Goal: Task Accomplishment & Management: Use online tool/utility

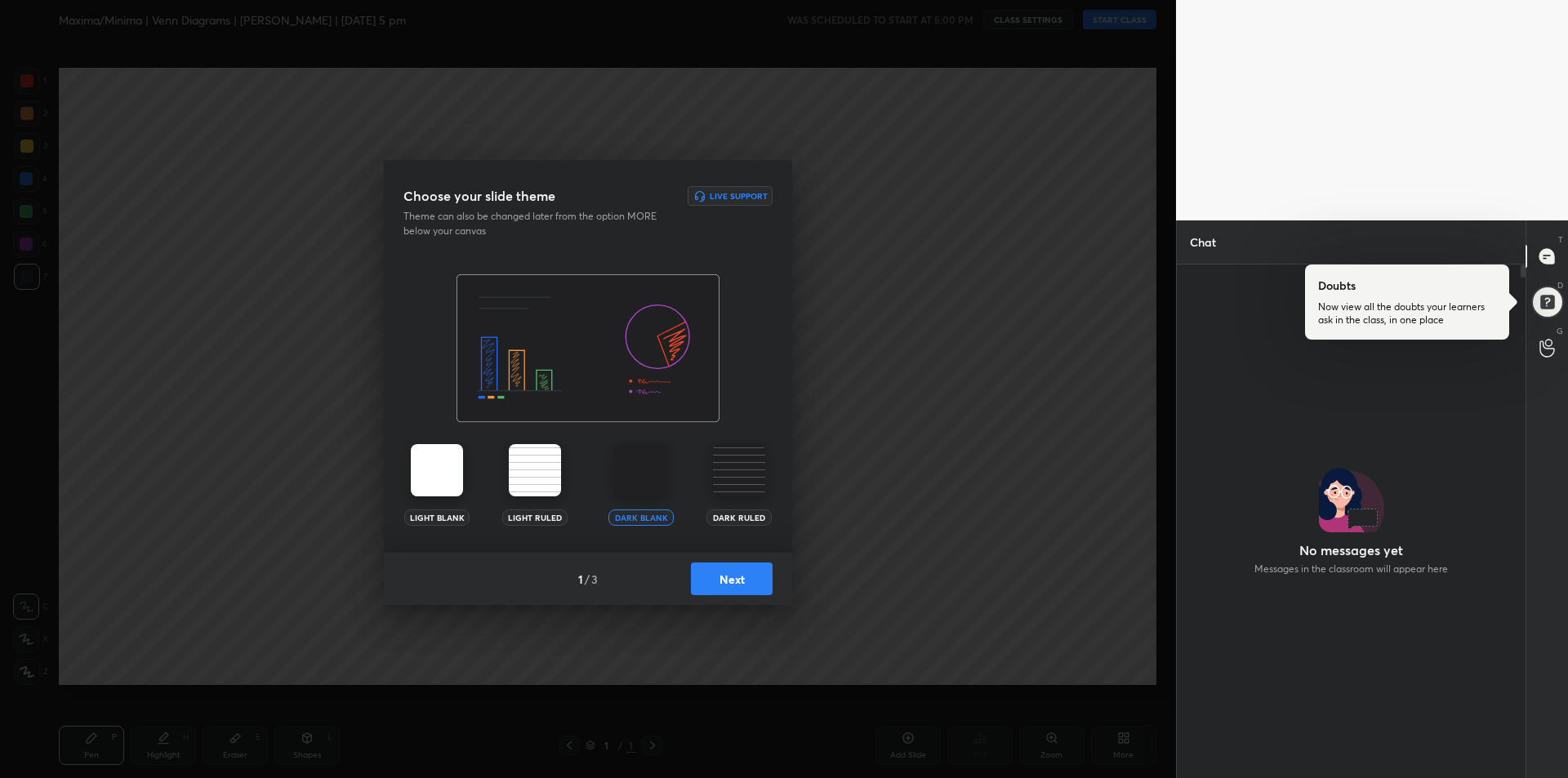
click at [653, 475] on img at bounding box center [641, 470] width 52 height 52
click at [633, 483] on img at bounding box center [641, 470] width 52 height 52
click at [632, 479] on img at bounding box center [641, 470] width 52 height 52
click at [636, 477] on img at bounding box center [641, 470] width 52 height 52
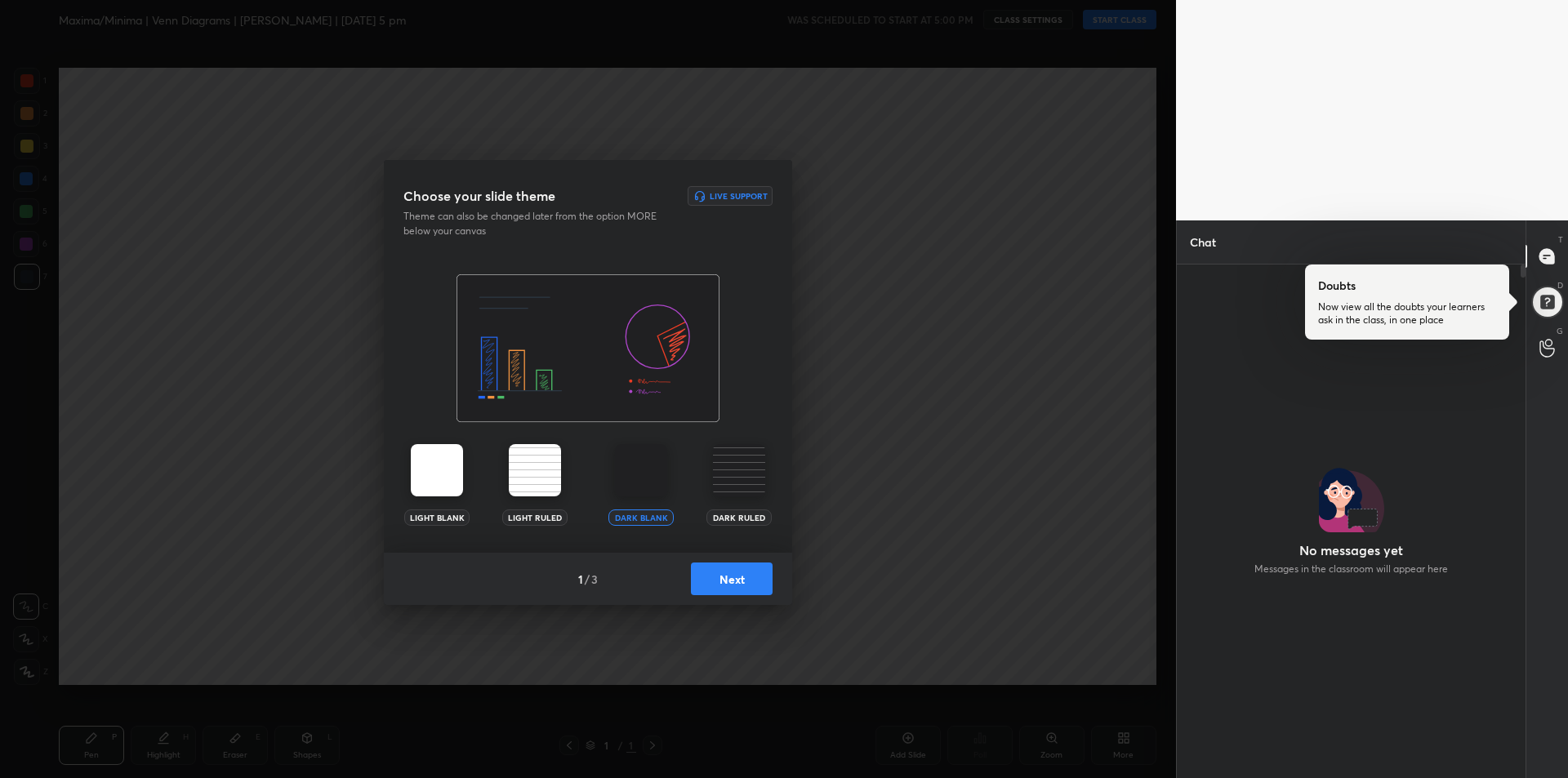
click at [521, 479] on img at bounding box center [534, 470] width 52 height 52
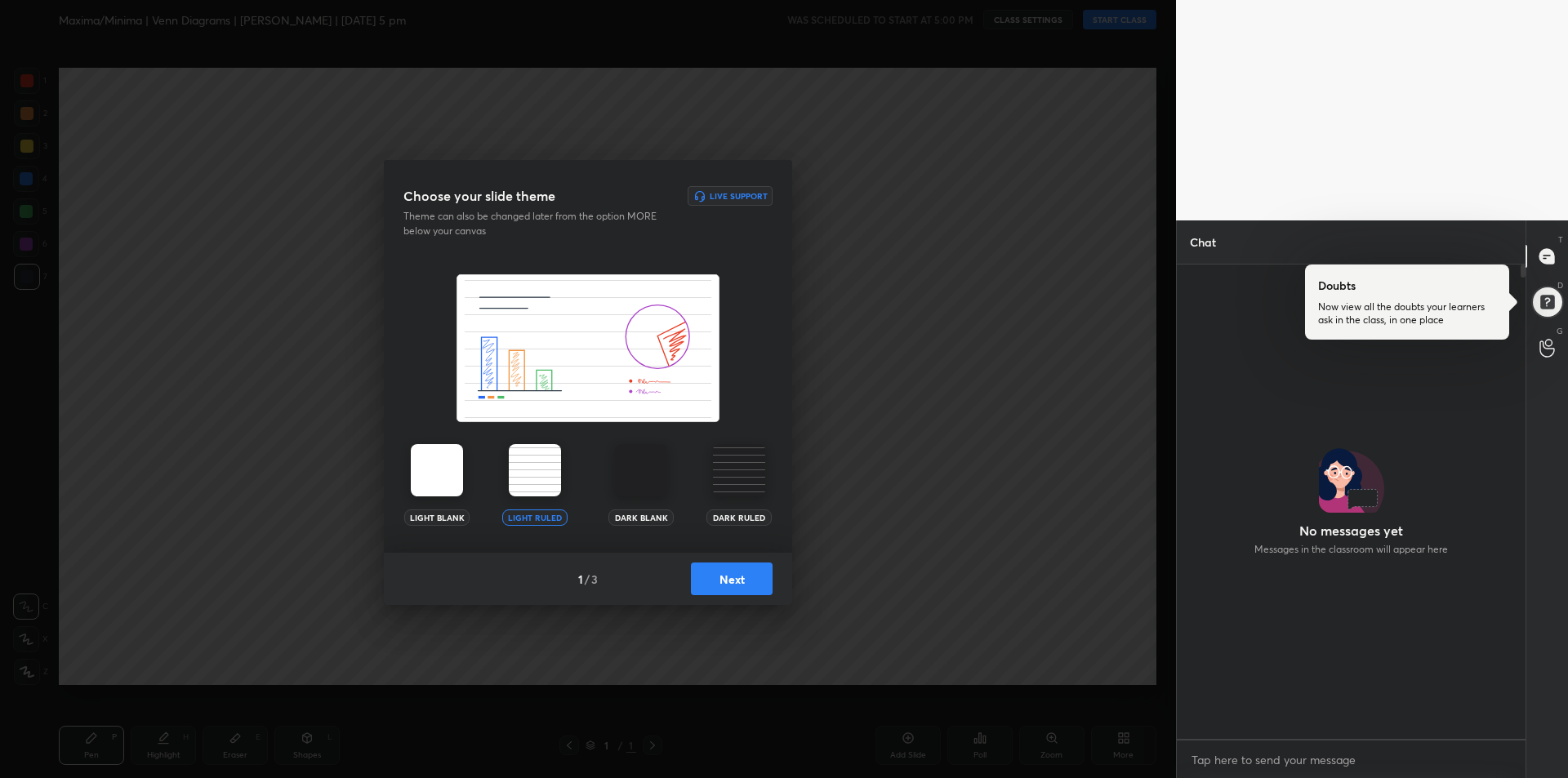
scroll to position [470, 343]
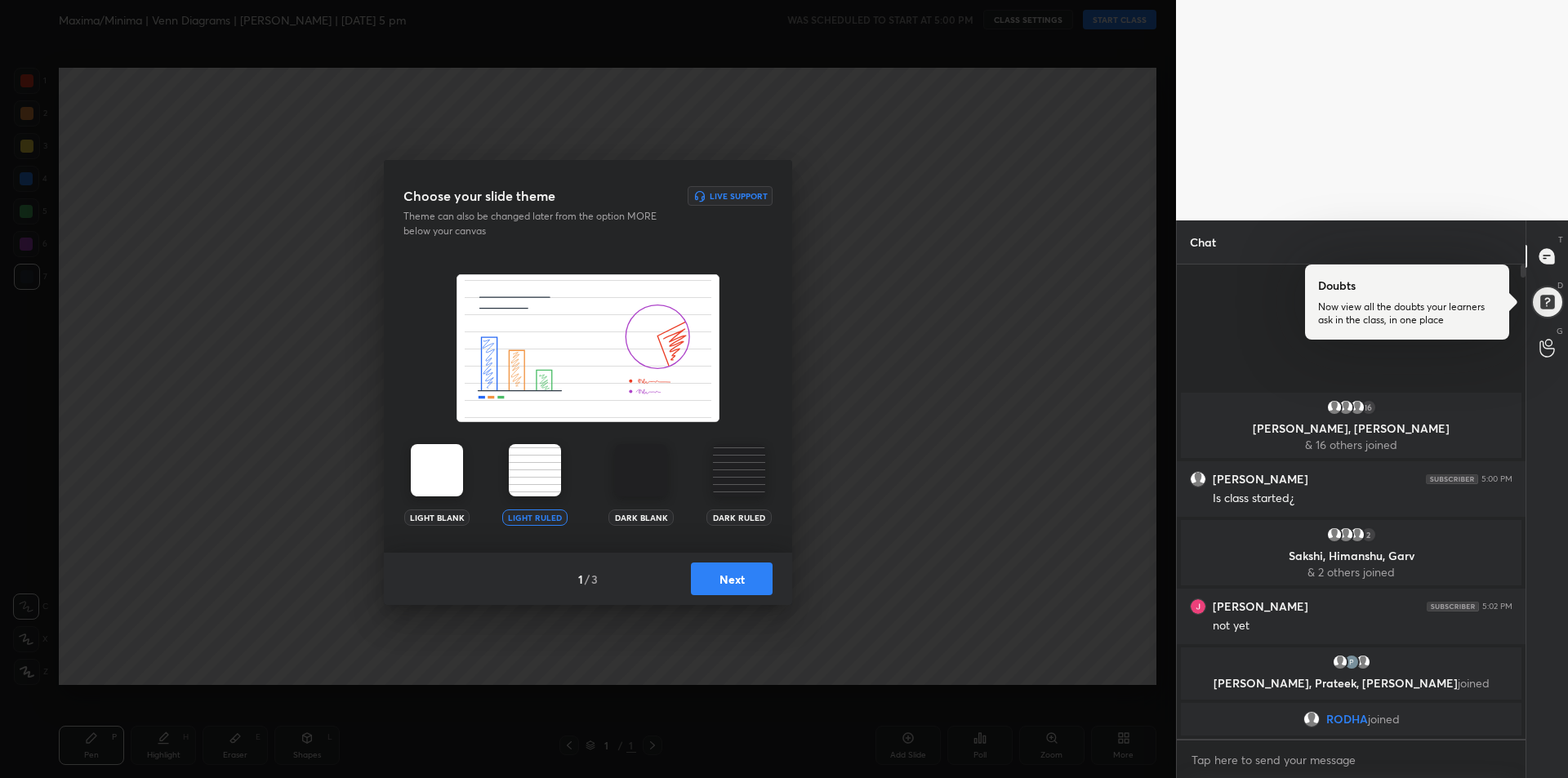
click at [445, 484] on img at bounding box center [436, 470] width 52 height 52
click at [641, 468] on img at bounding box center [641, 470] width 52 height 52
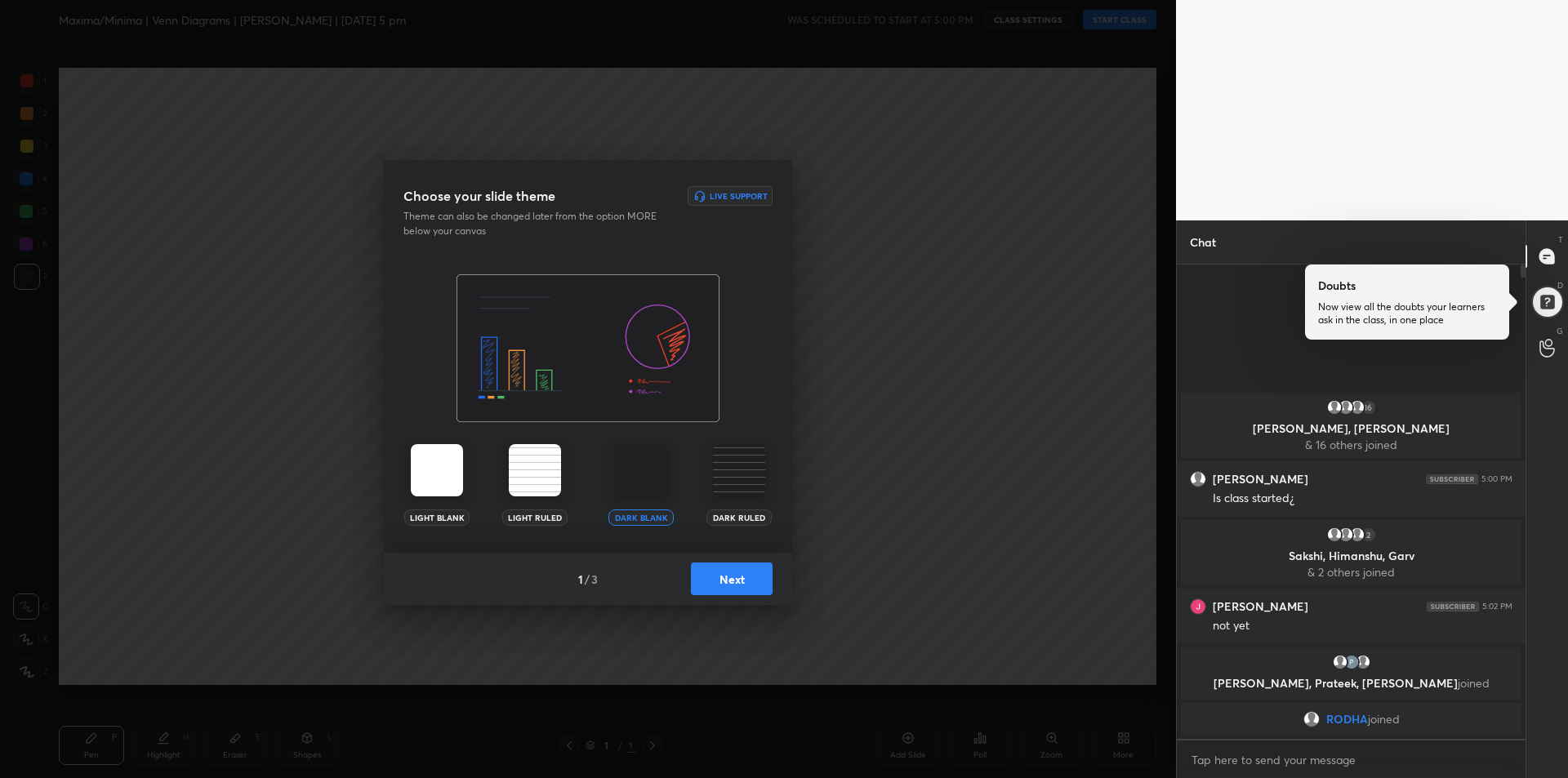
click at [733, 571] on button "Next" at bounding box center [731, 579] width 82 height 33
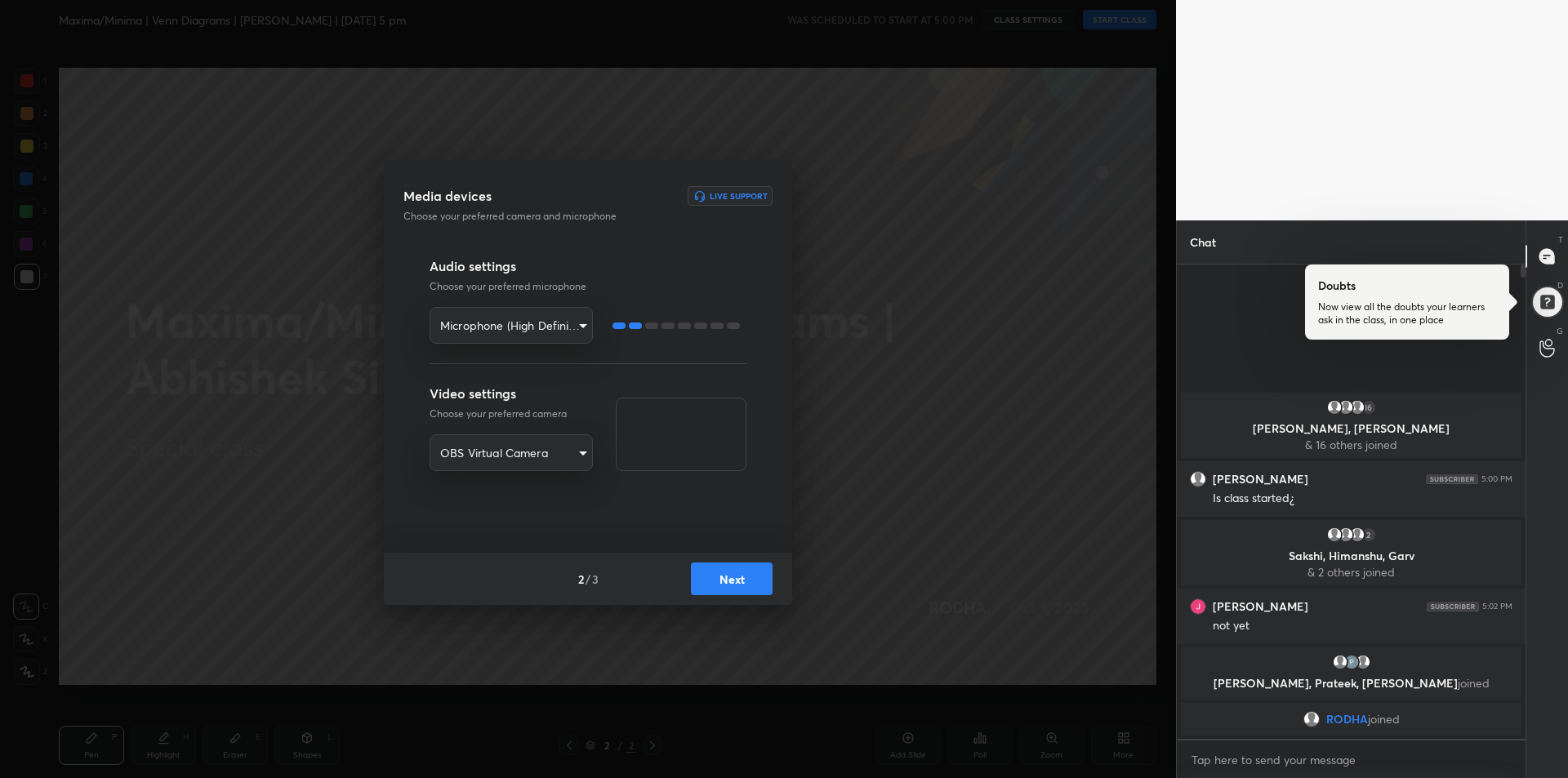
click at [739, 571] on button "Next" at bounding box center [731, 579] width 82 height 33
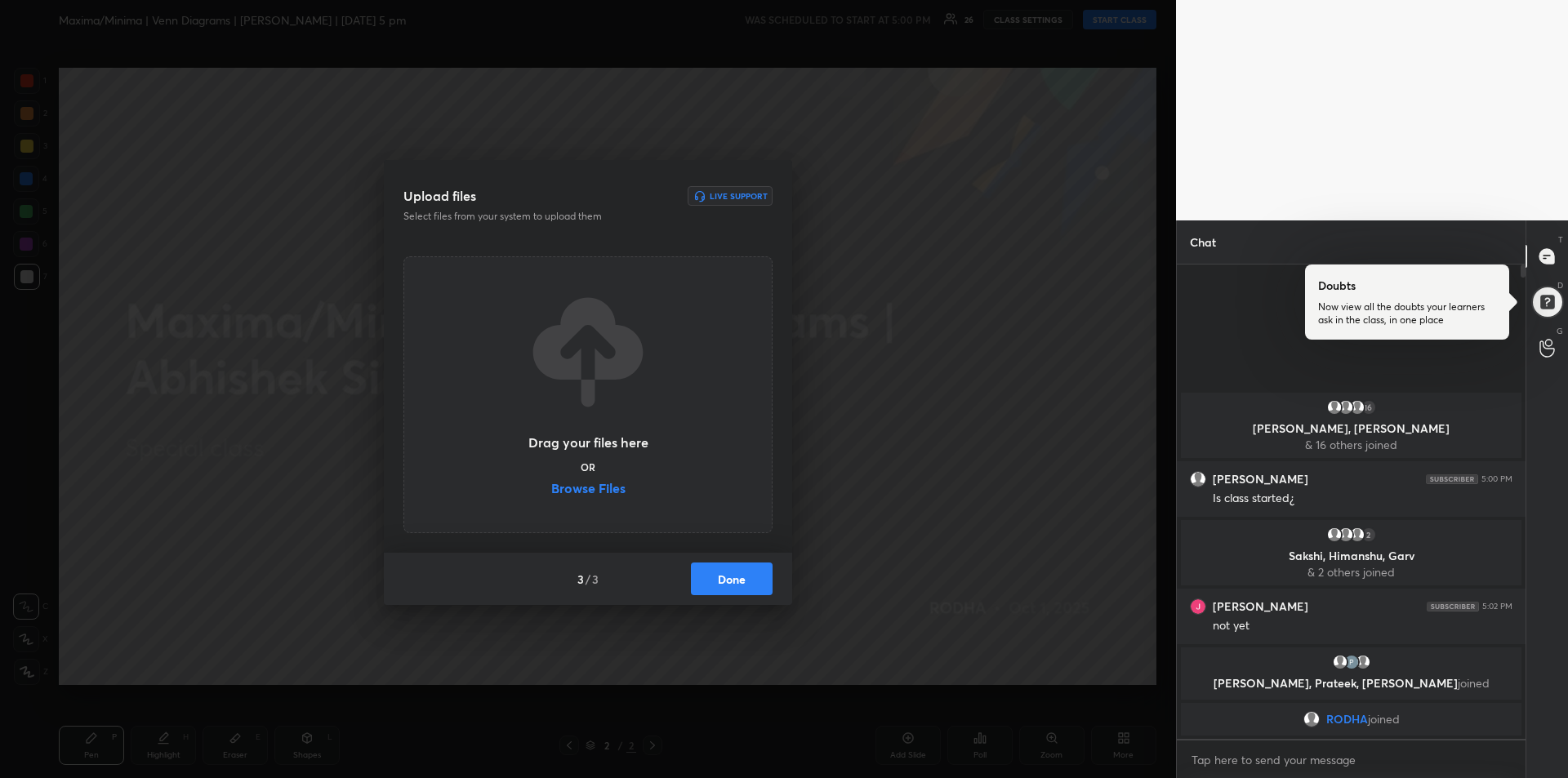
click at [589, 495] on label "Browse Files" at bounding box center [588, 490] width 75 height 17
click at [551, 495] on input "Browse Files" at bounding box center [551, 490] width 0 height 17
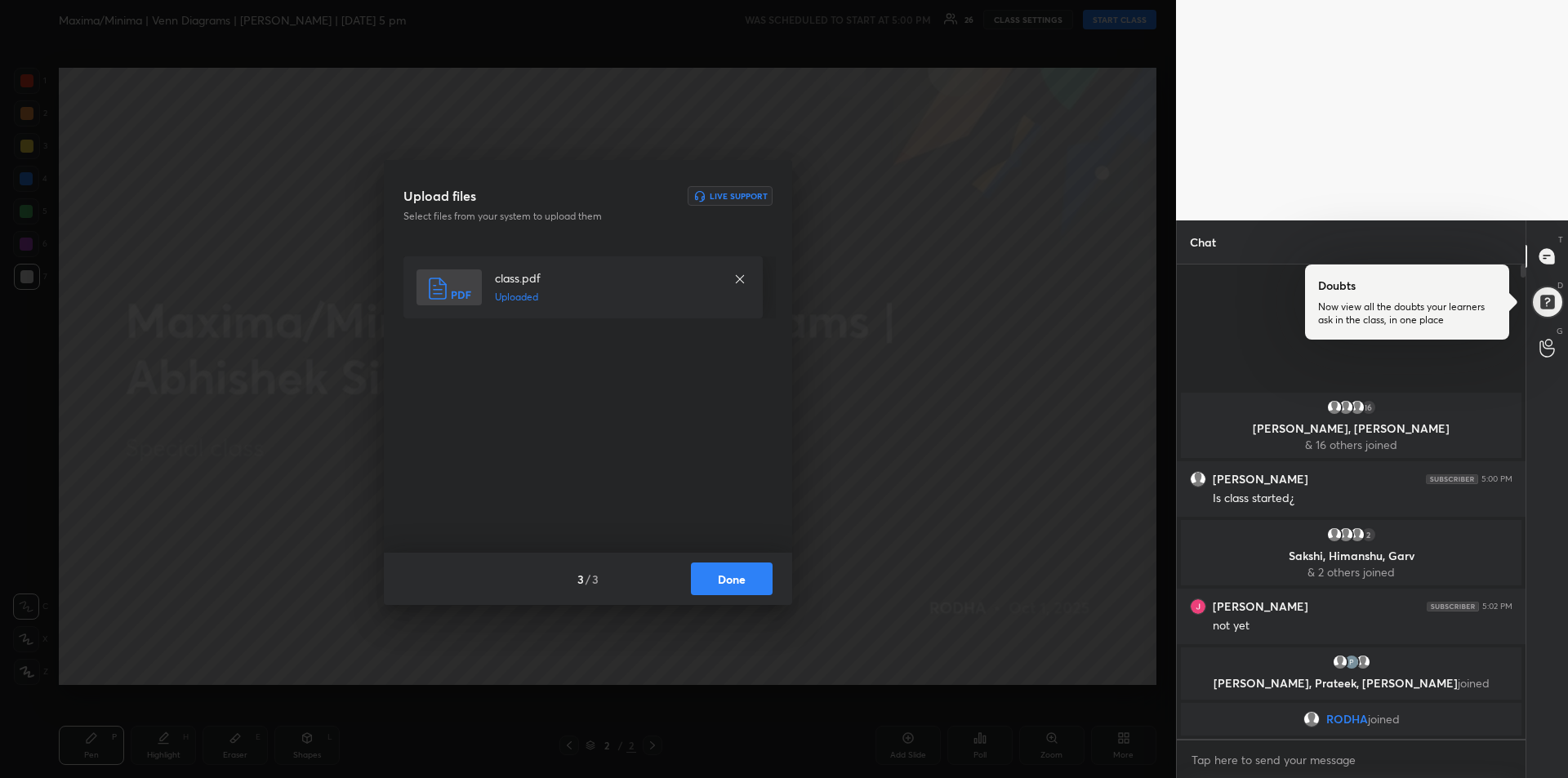
click at [720, 583] on button "Done" at bounding box center [731, 579] width 82 height 33
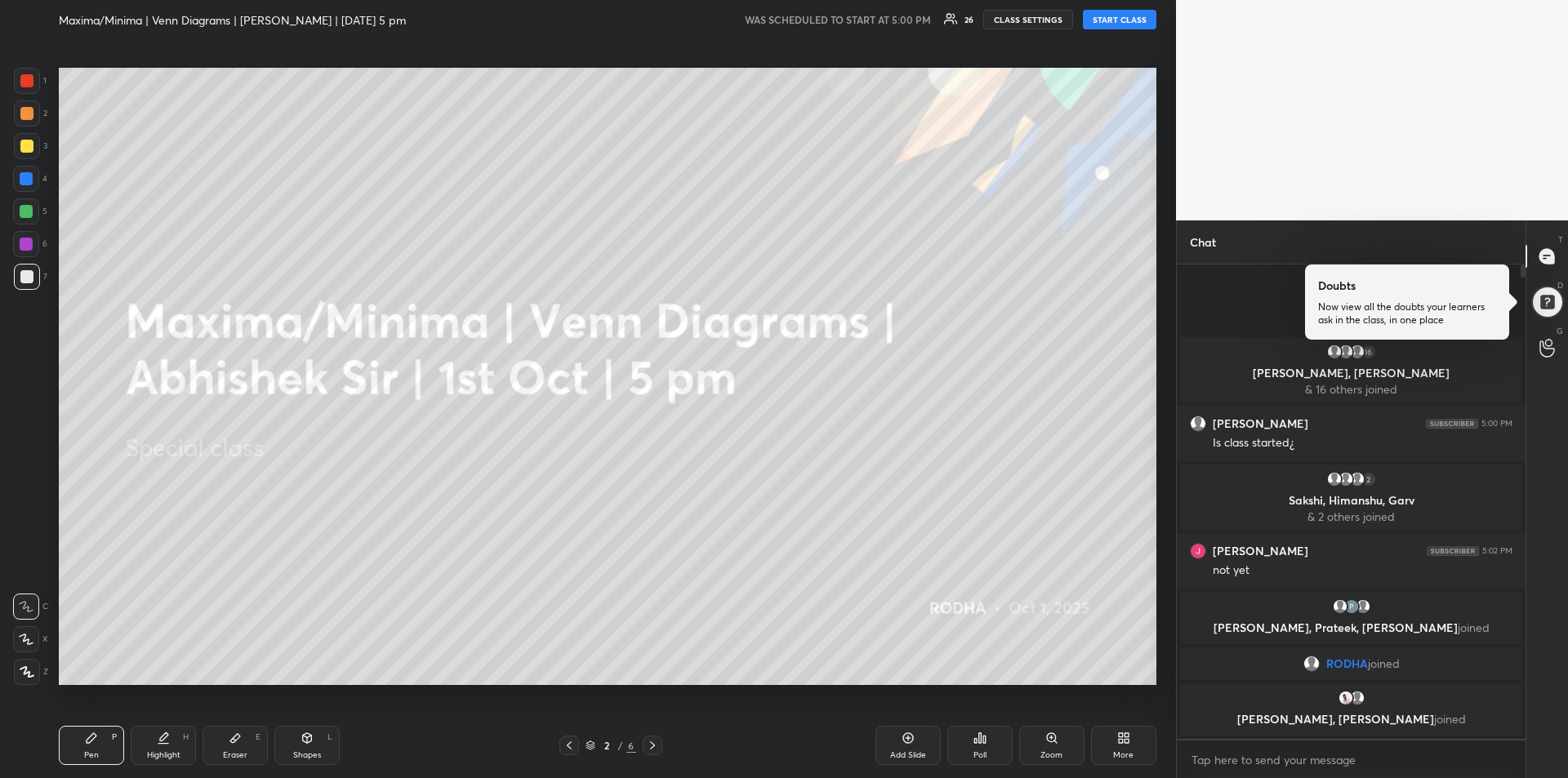
click at [1118, 16] on button "START CLASS" at bounding box center [1120, 19] width 74 height 20
click at [1546, 300] on div at bounding box center [1547, 302] width 33 height 33
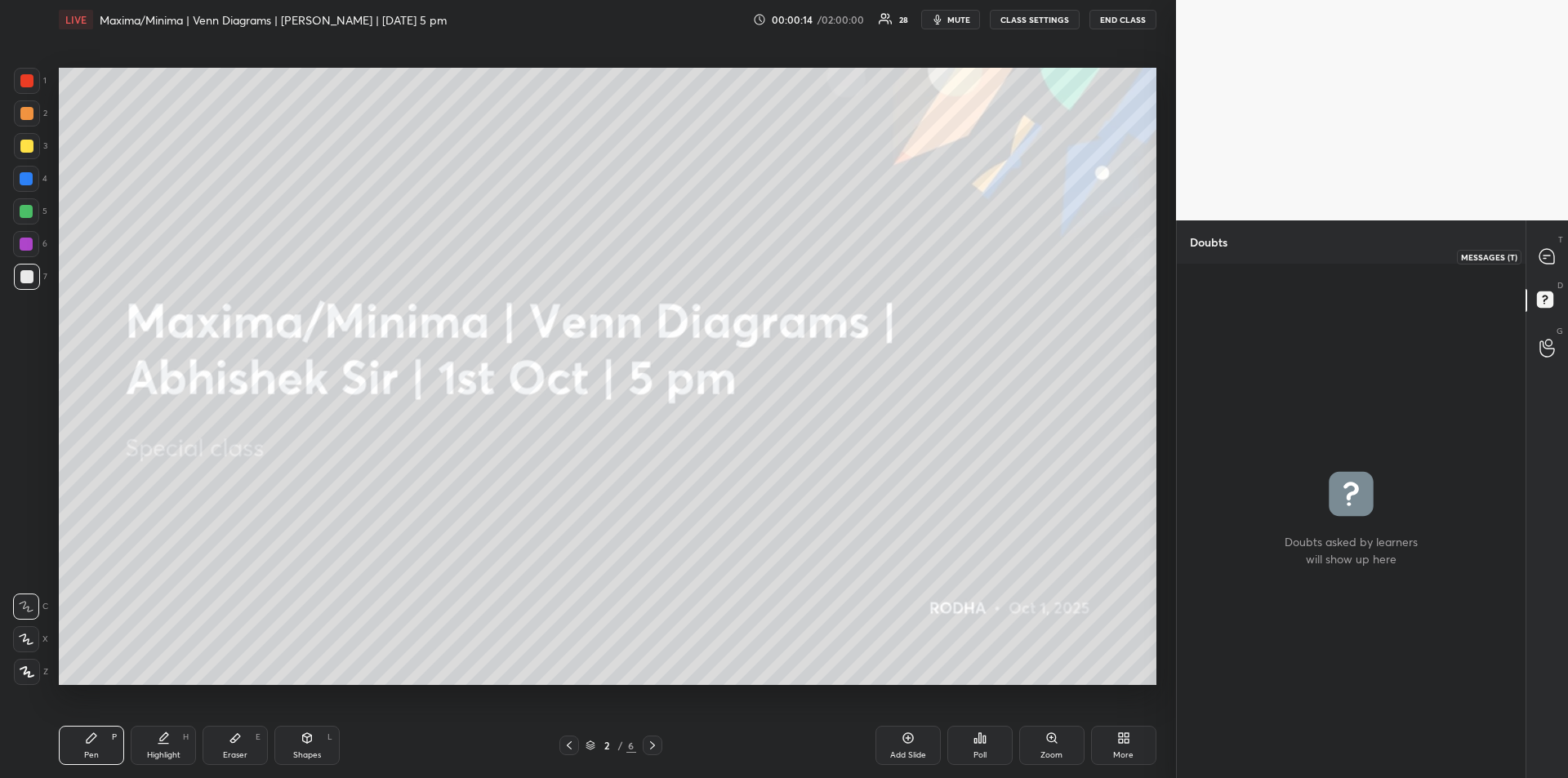
click at [1549, 249] on icon at bounding box center [1547, 257] width 15 height 15
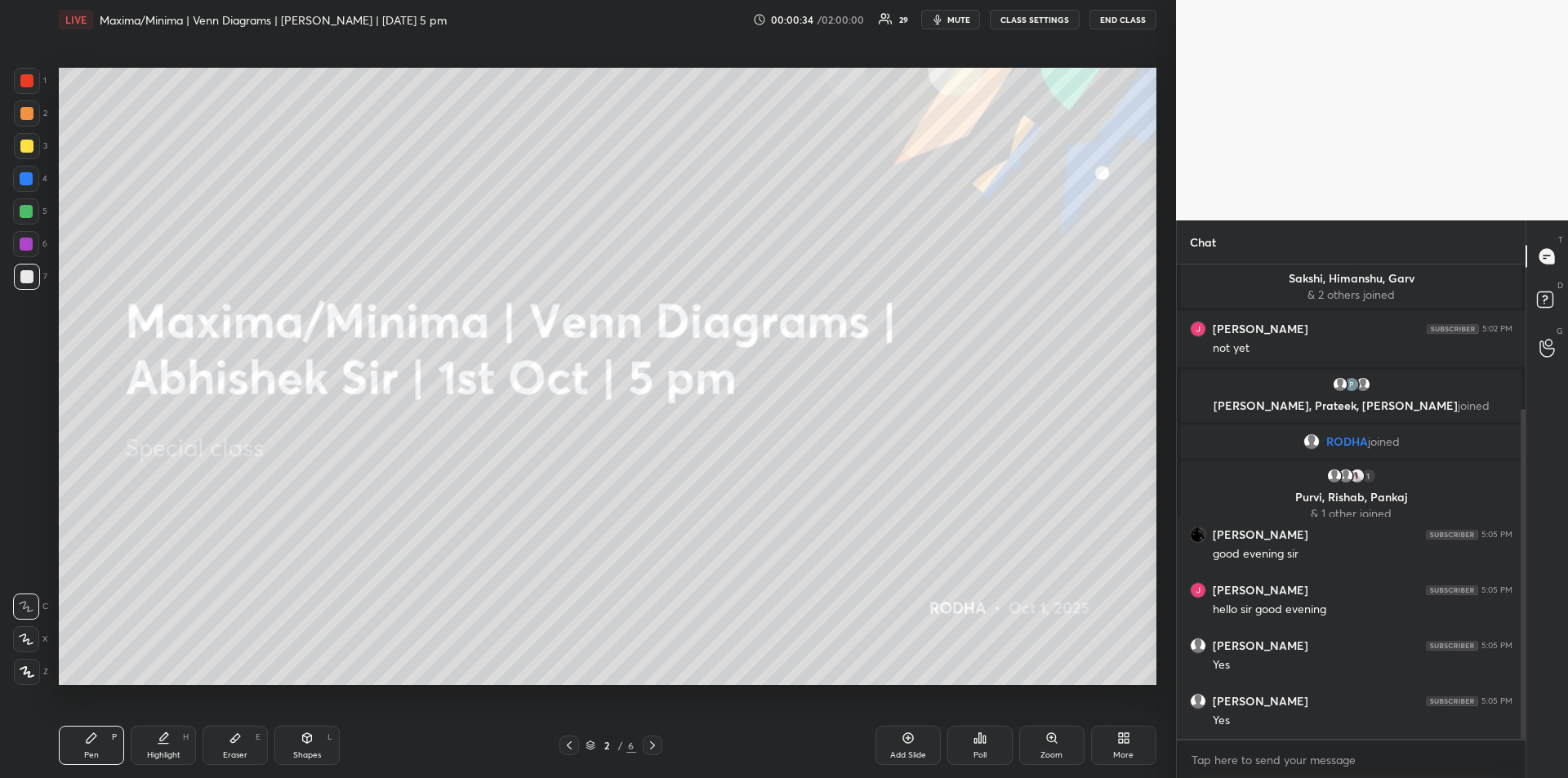
scroll to position [208, 0]
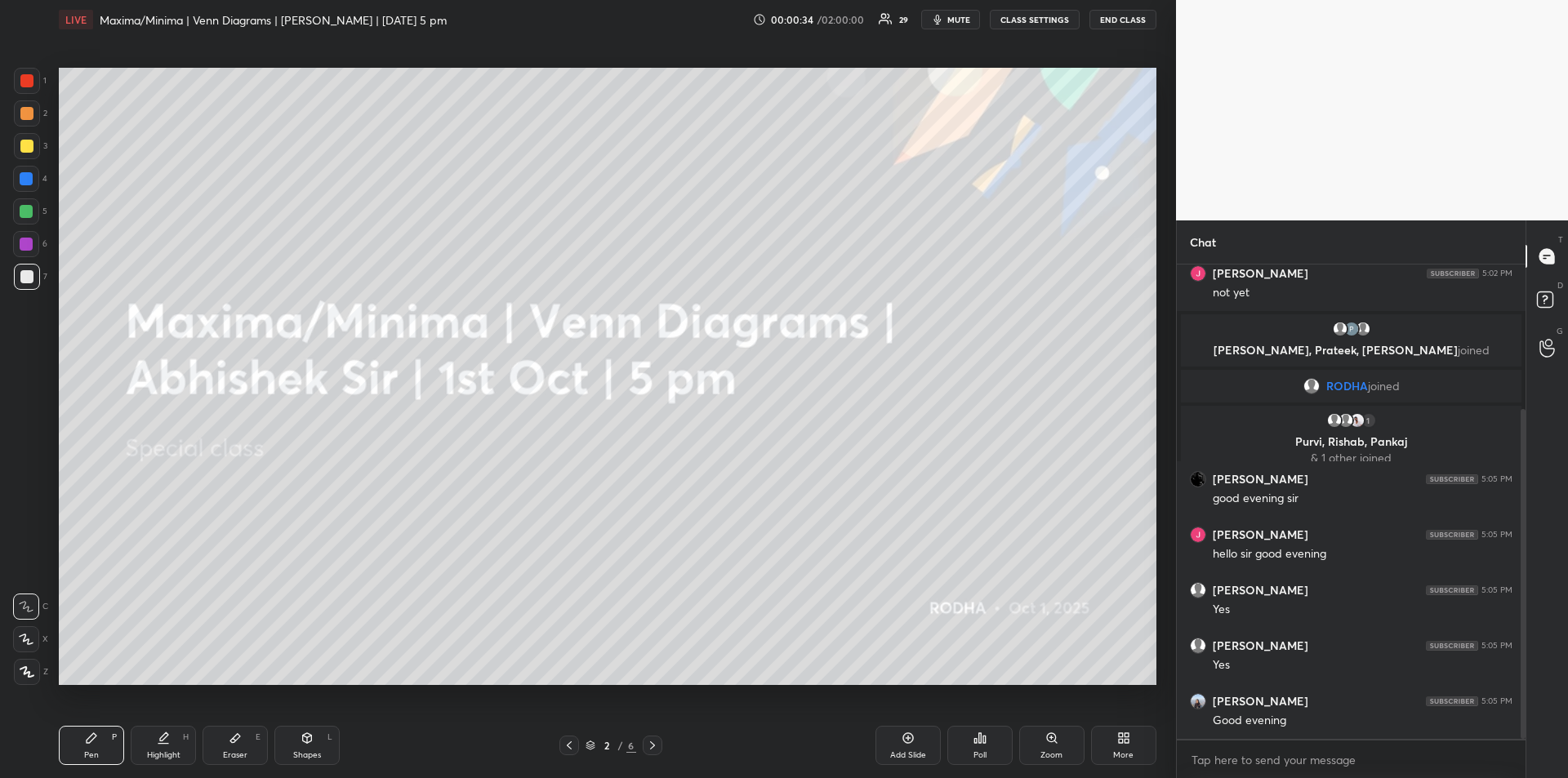
click at [30, 149] on div at bounding box center [27, 146] width 13 height 13
click at [33, 642] on icon at bounding box center [26, 639] width 15 height 11
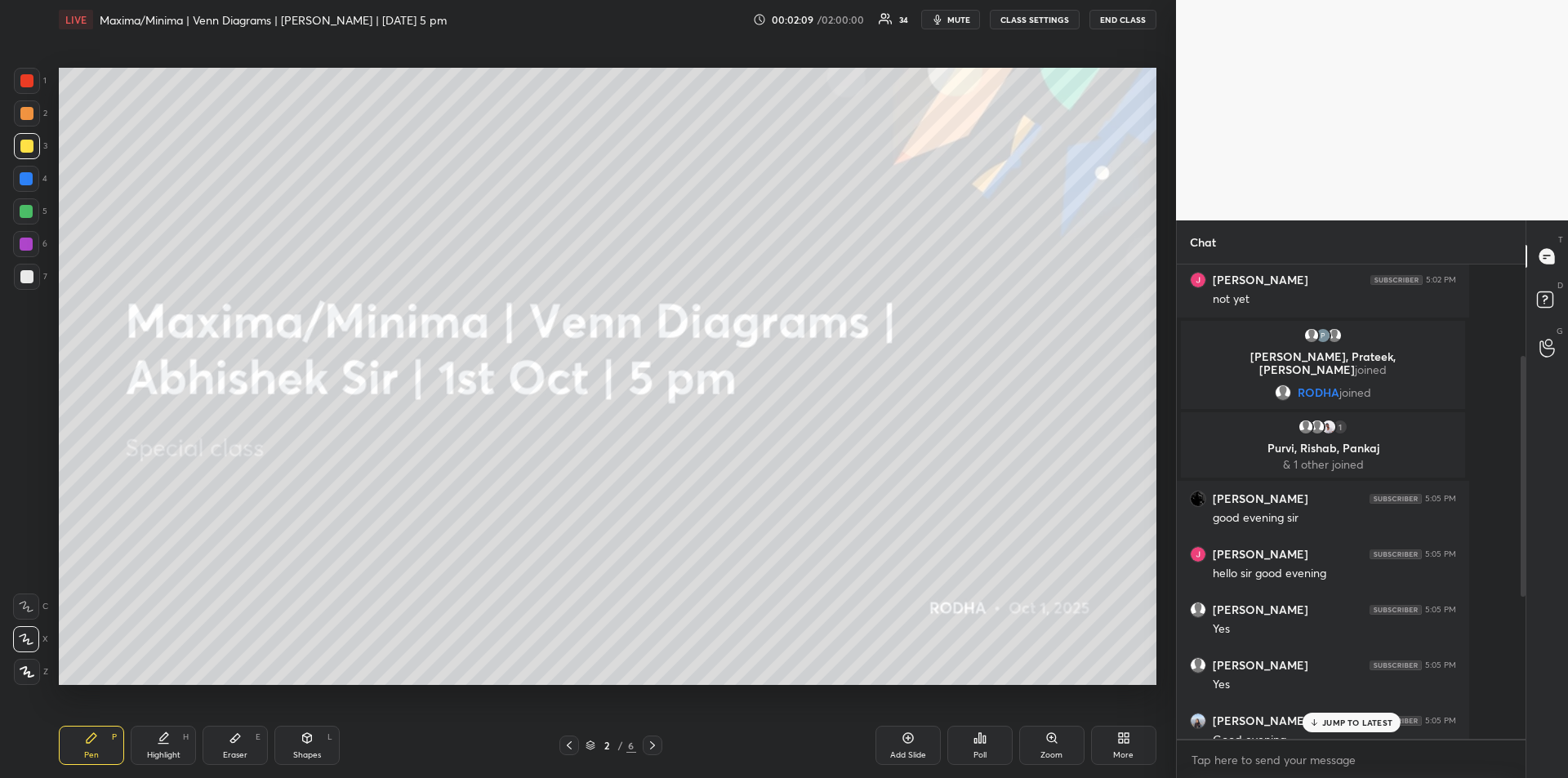
scroll to position [6, 6]
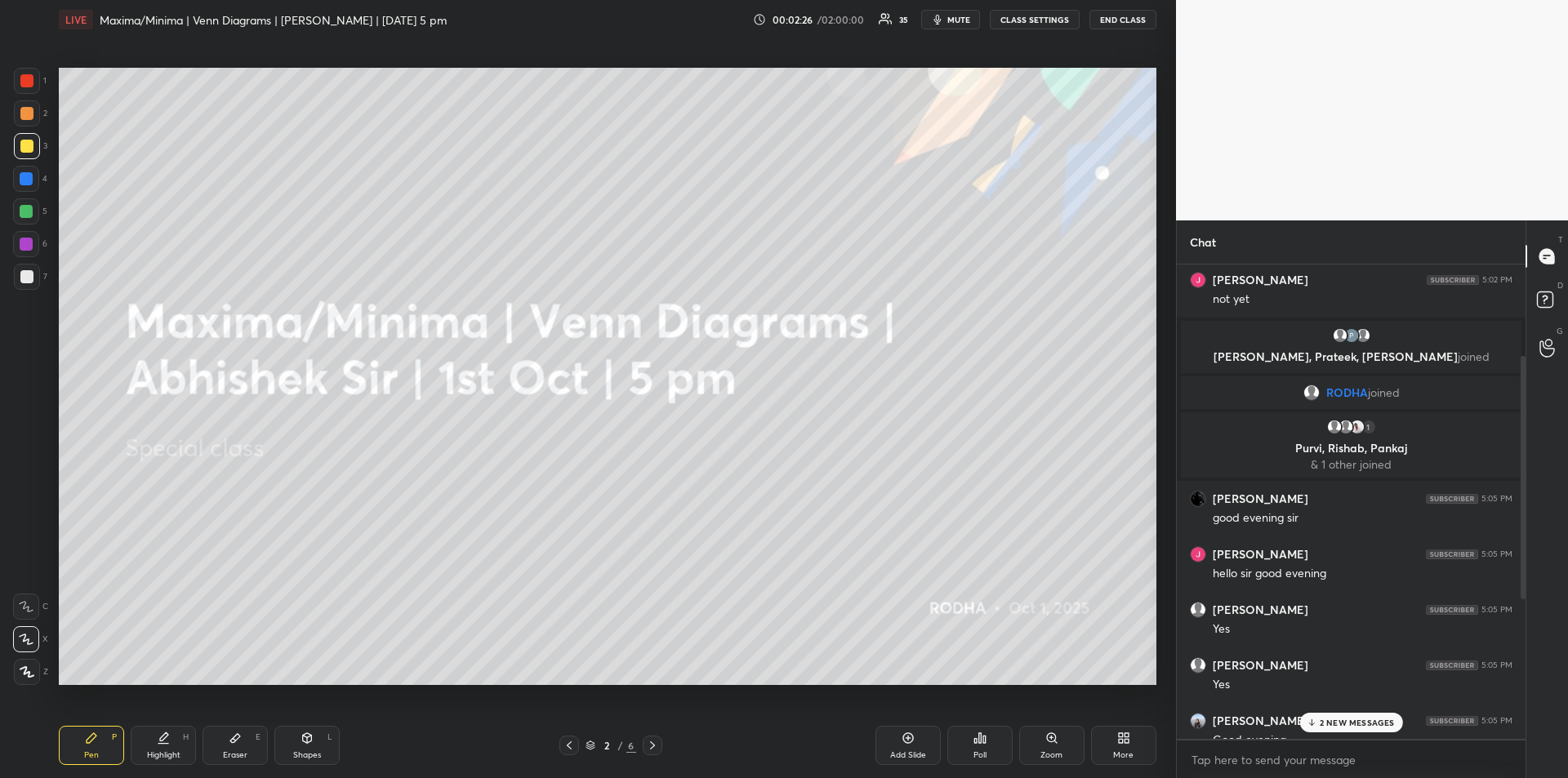
click at [1354, 720] on p "2 NEW MESSAGES" at bounding box center [1358, 722] width 75 height 9
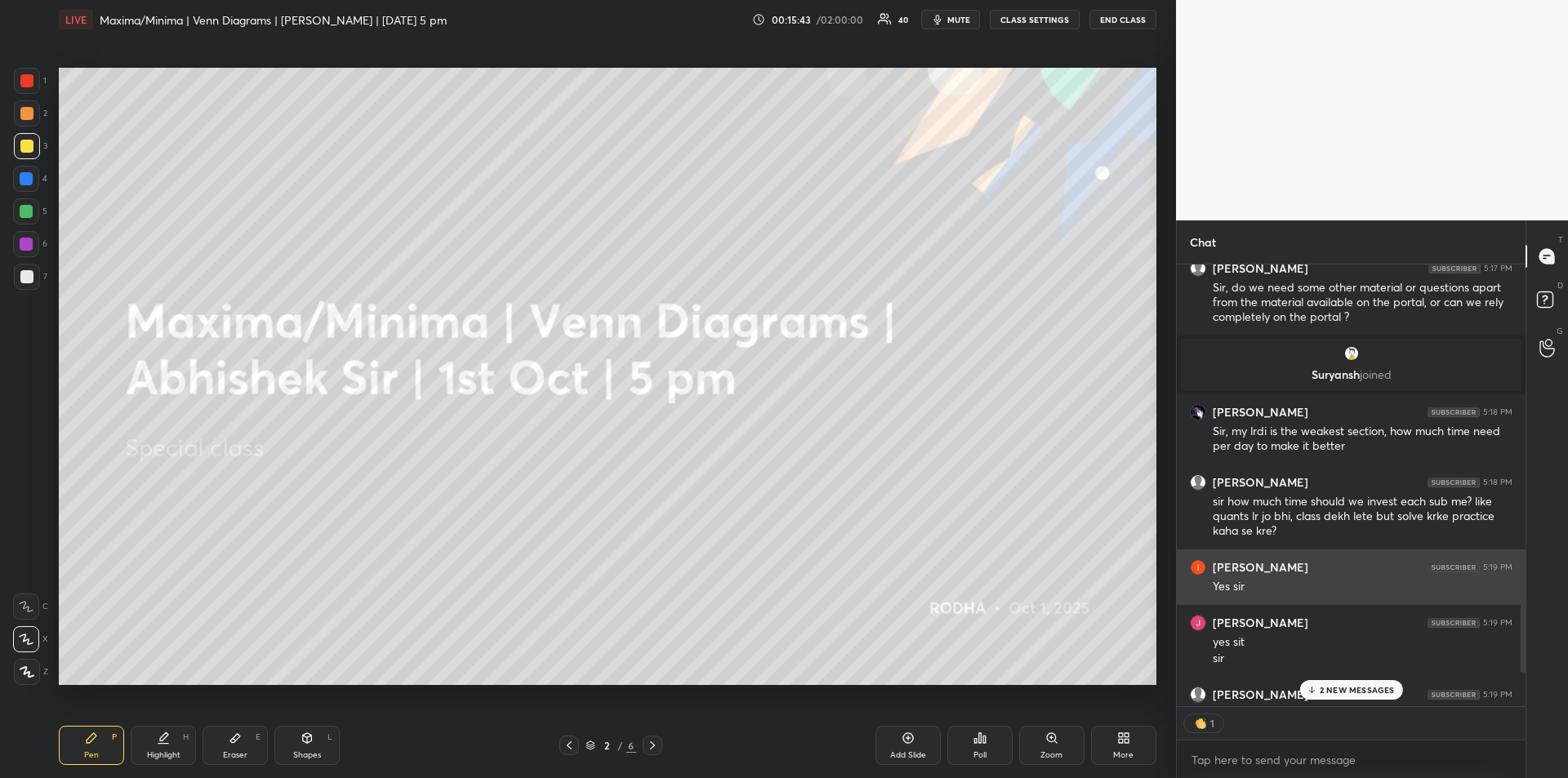
scroll to position [437, 343]
type textarea "x"
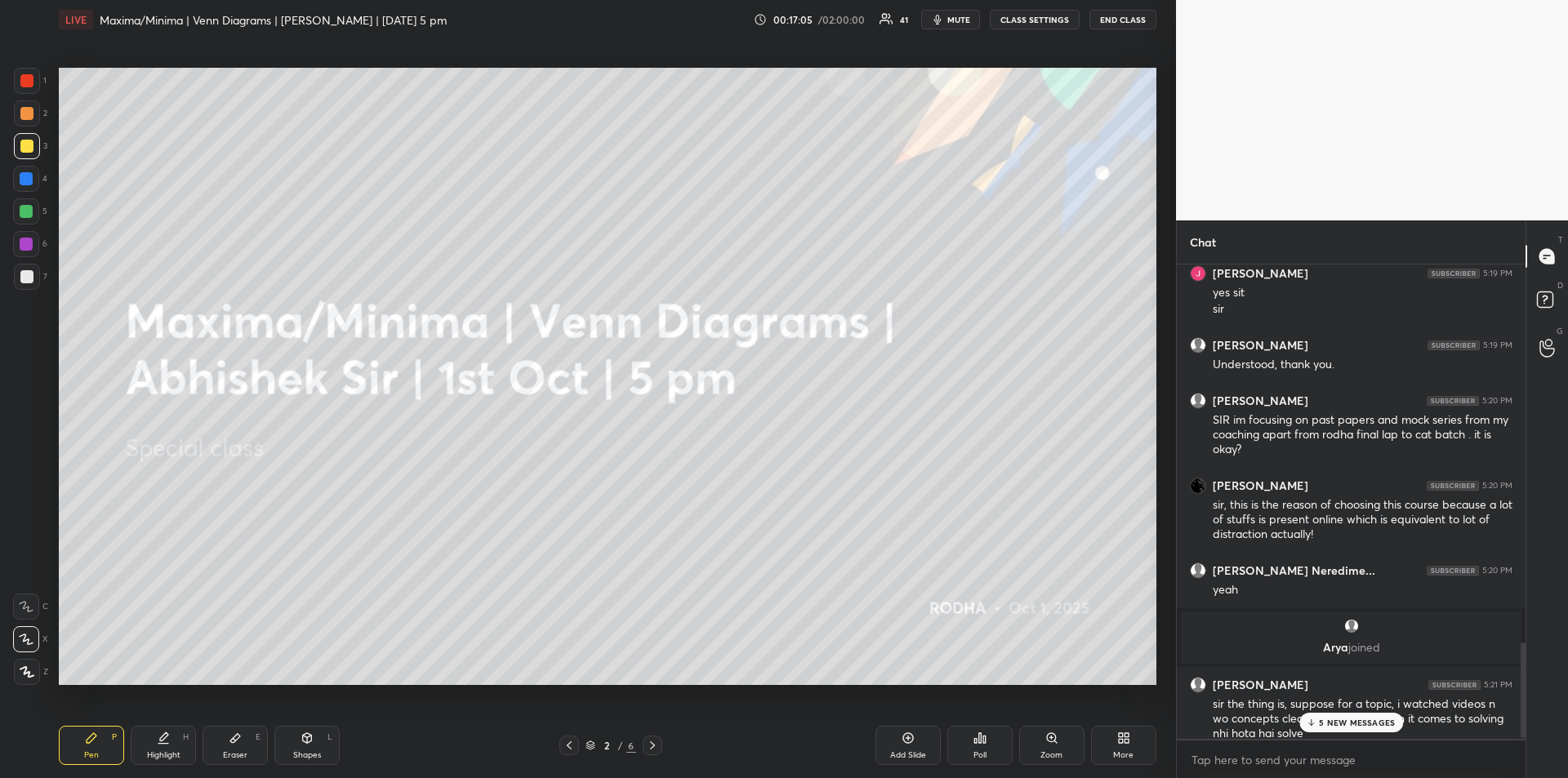
scroll to position [1988, 0]
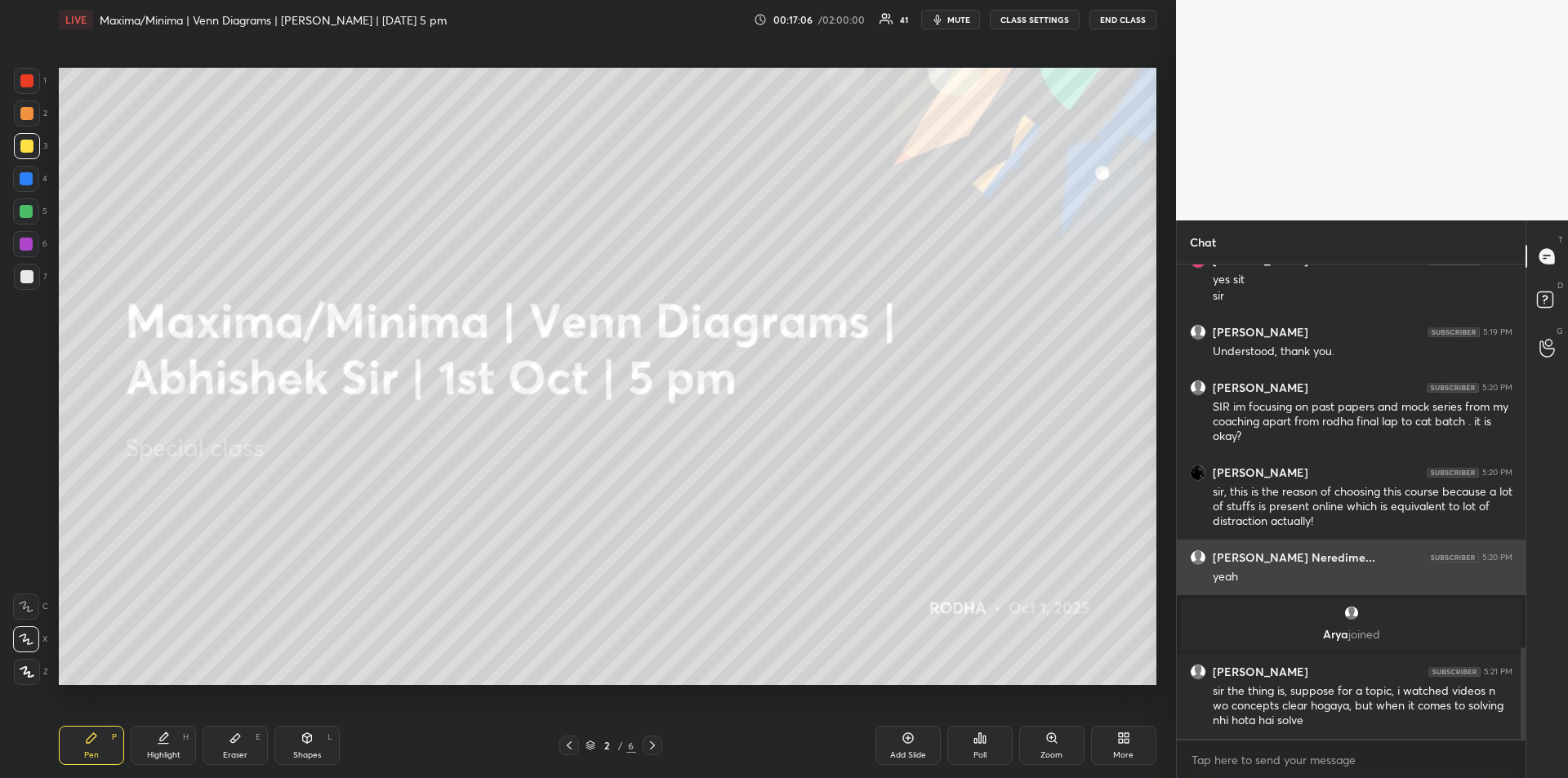
drag, startPoint x: 1352, startPoint y: 604, endPoint x: 1367, endPoint y: 562, distance: 44.6
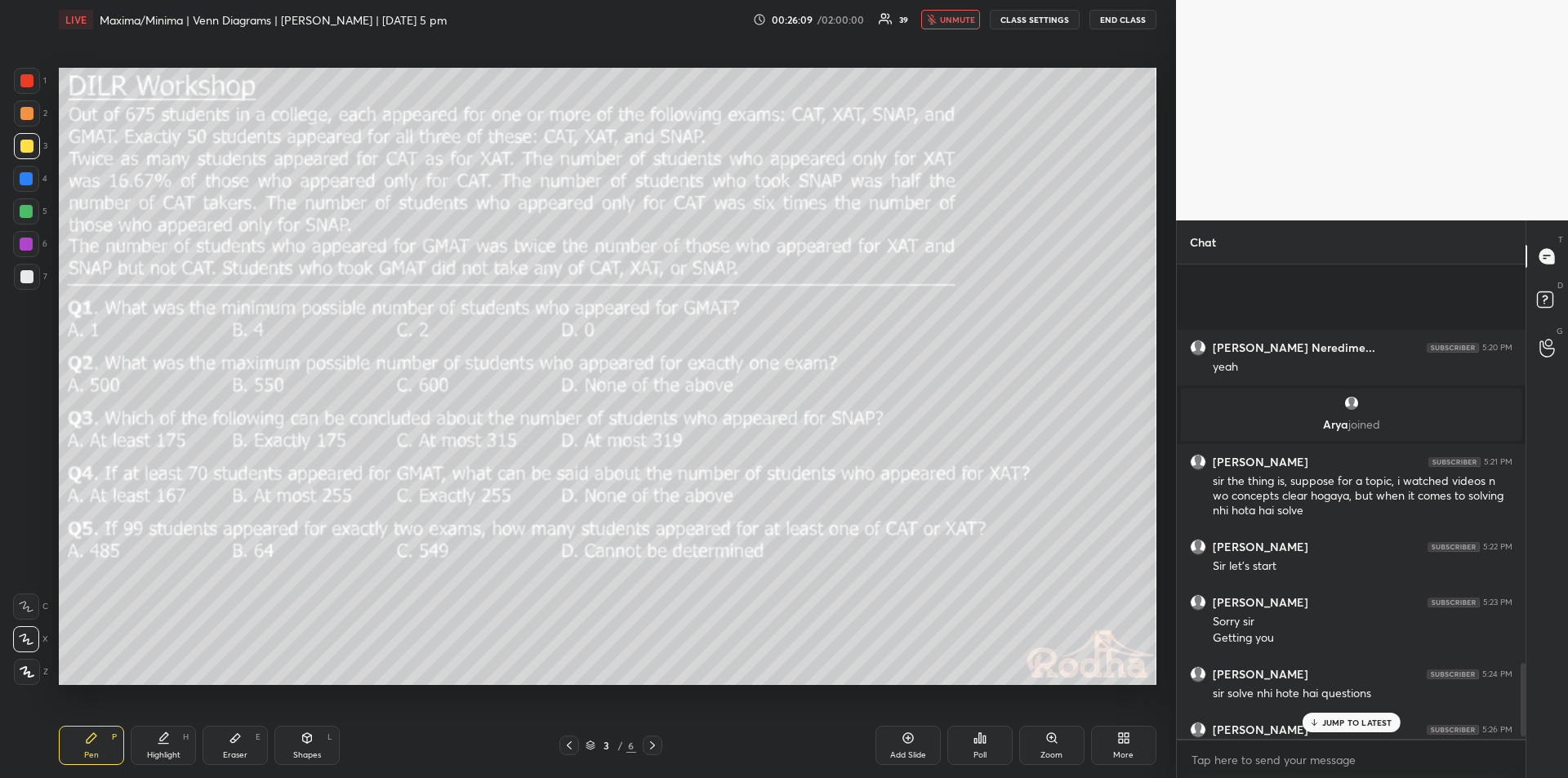
scroll to position [2573, 0]
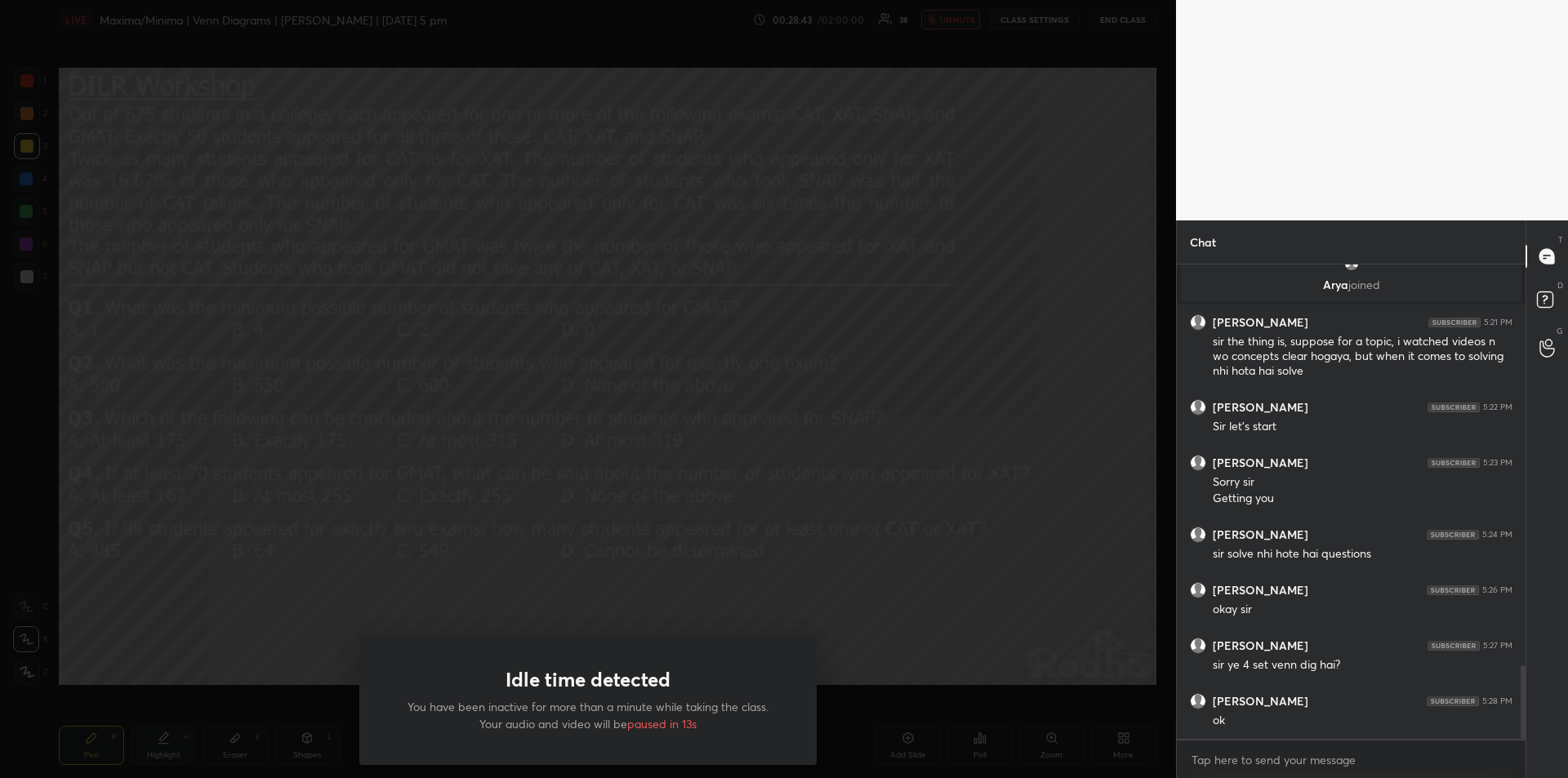
click at [1070, 458] on div "Idle time detected You have been inactive for more than a minute while taking t…" at bounding box center [588, 389] width 1176 height 778
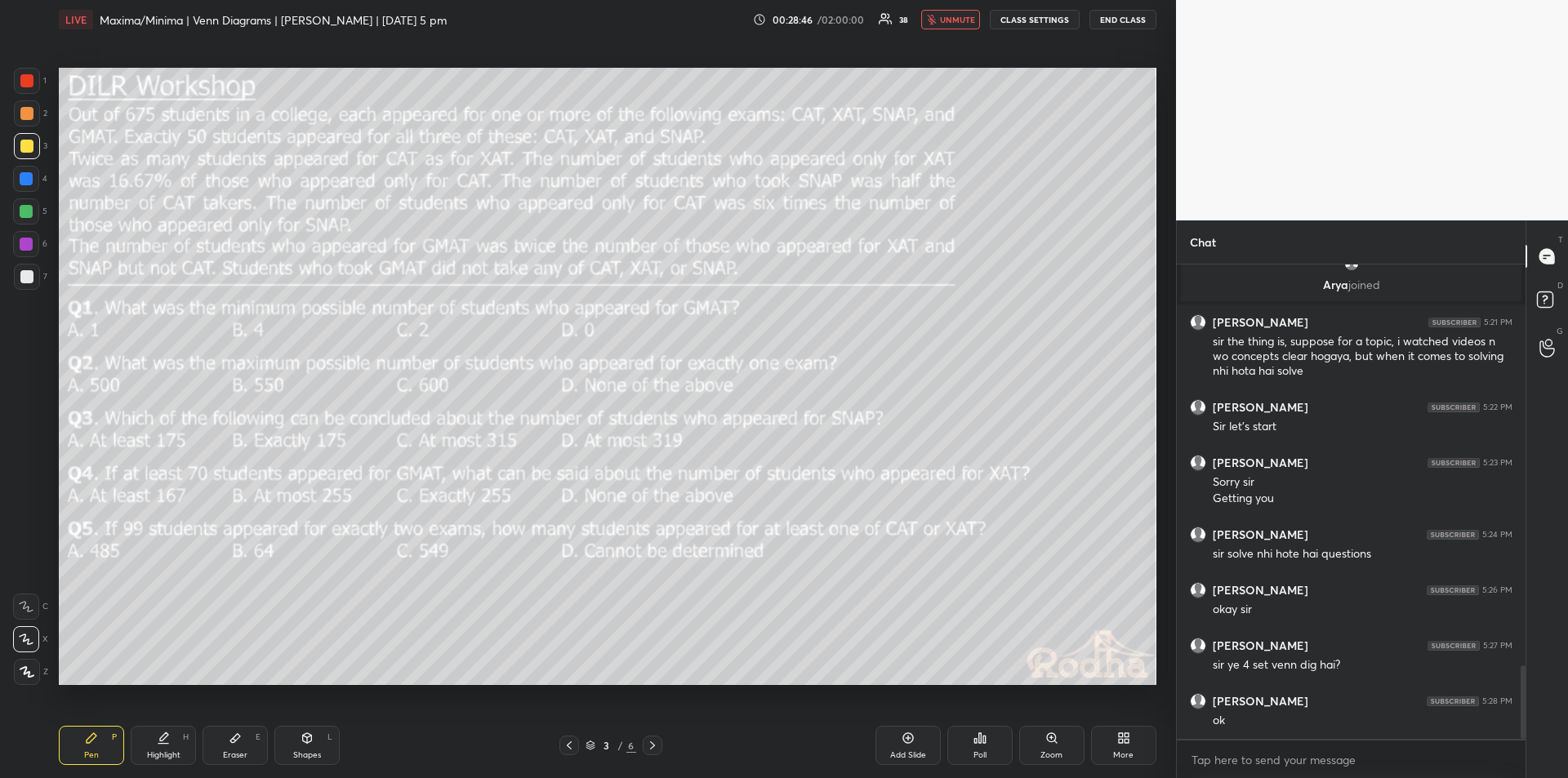
click at [948, 21] on span "unmute" at bounding box center [958, 20] width 35 height 11
click at [947, 21] on button "mute" at bounding box center [951, 19] width 58 height 20
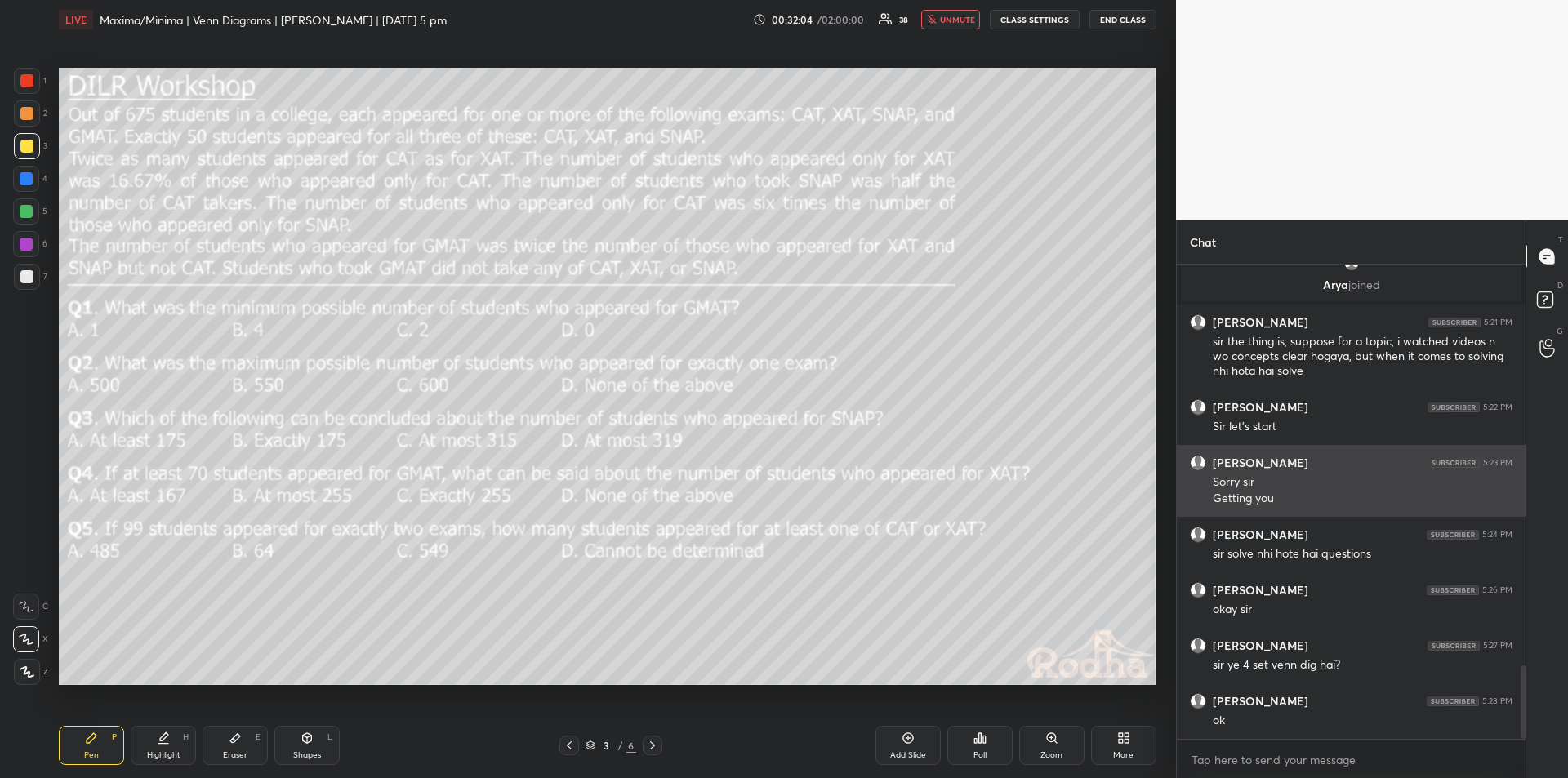
scroll to position [2631, 0]
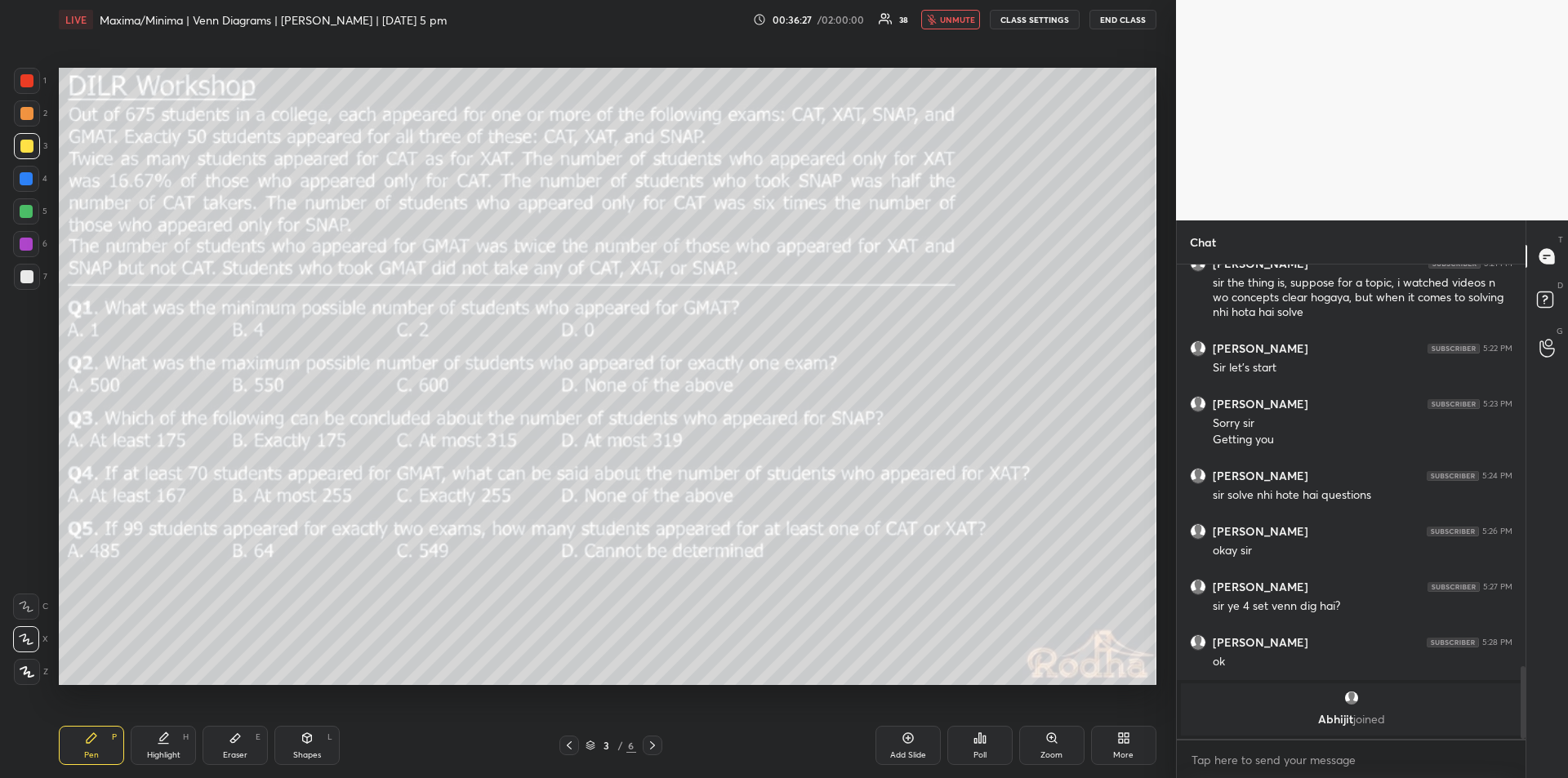
click at [949, 19] on span "unmute" at bounding box center [958, 20] width 35 height 11
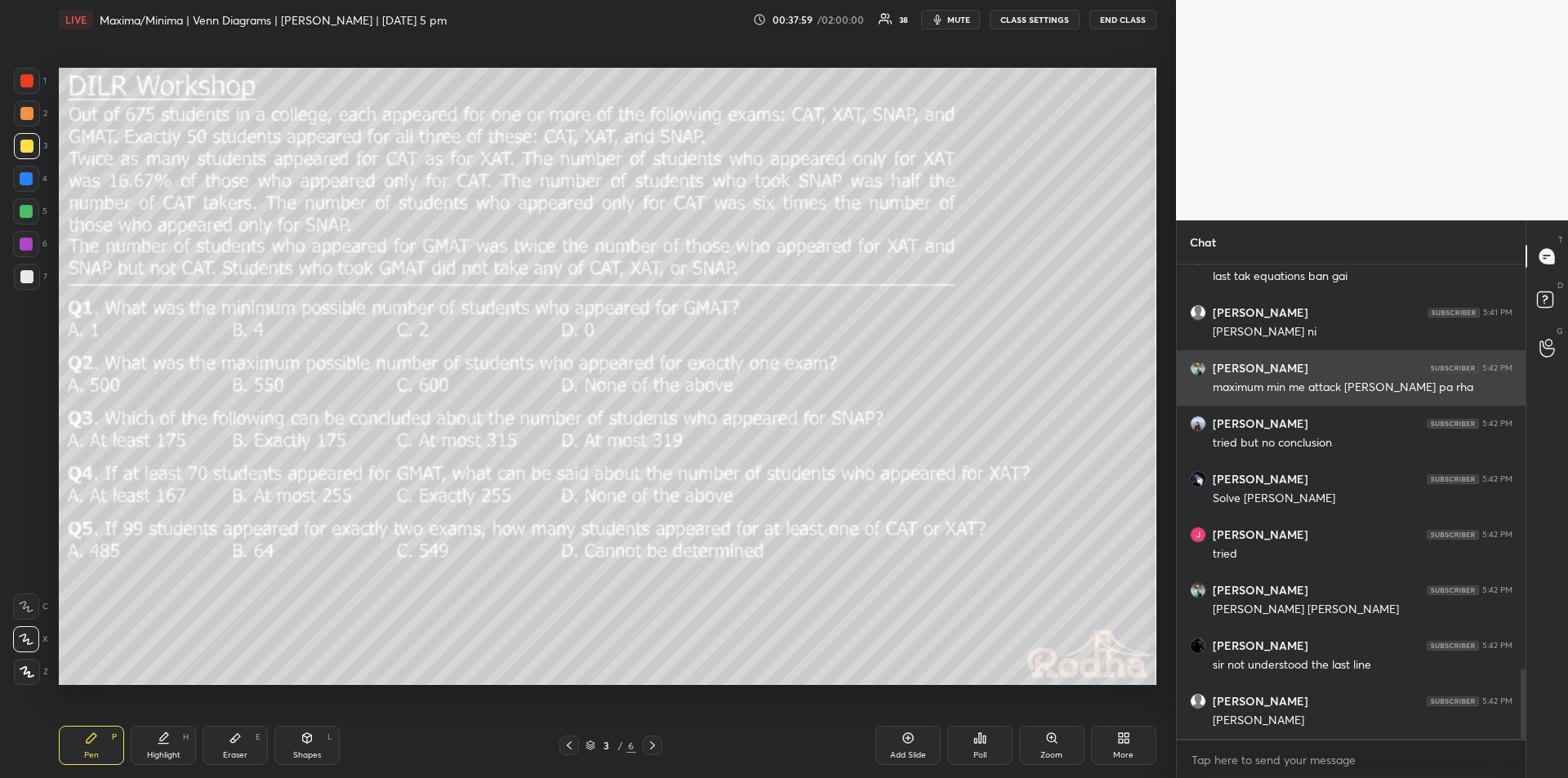
scroll to position [2800, 0]
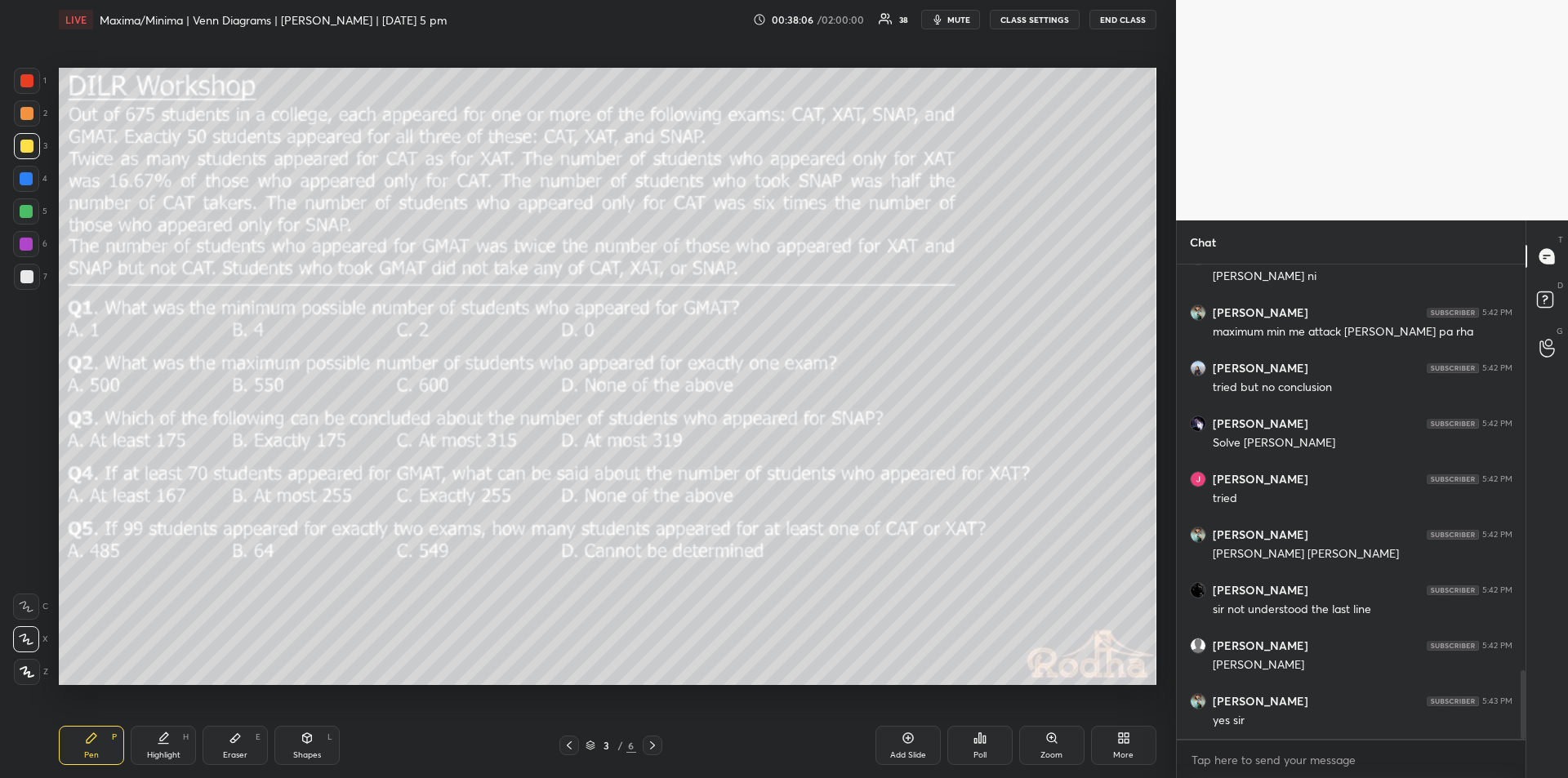
click at [165, 752] on div "Highlight" at bounding box center [163, 755] width 33 height 8
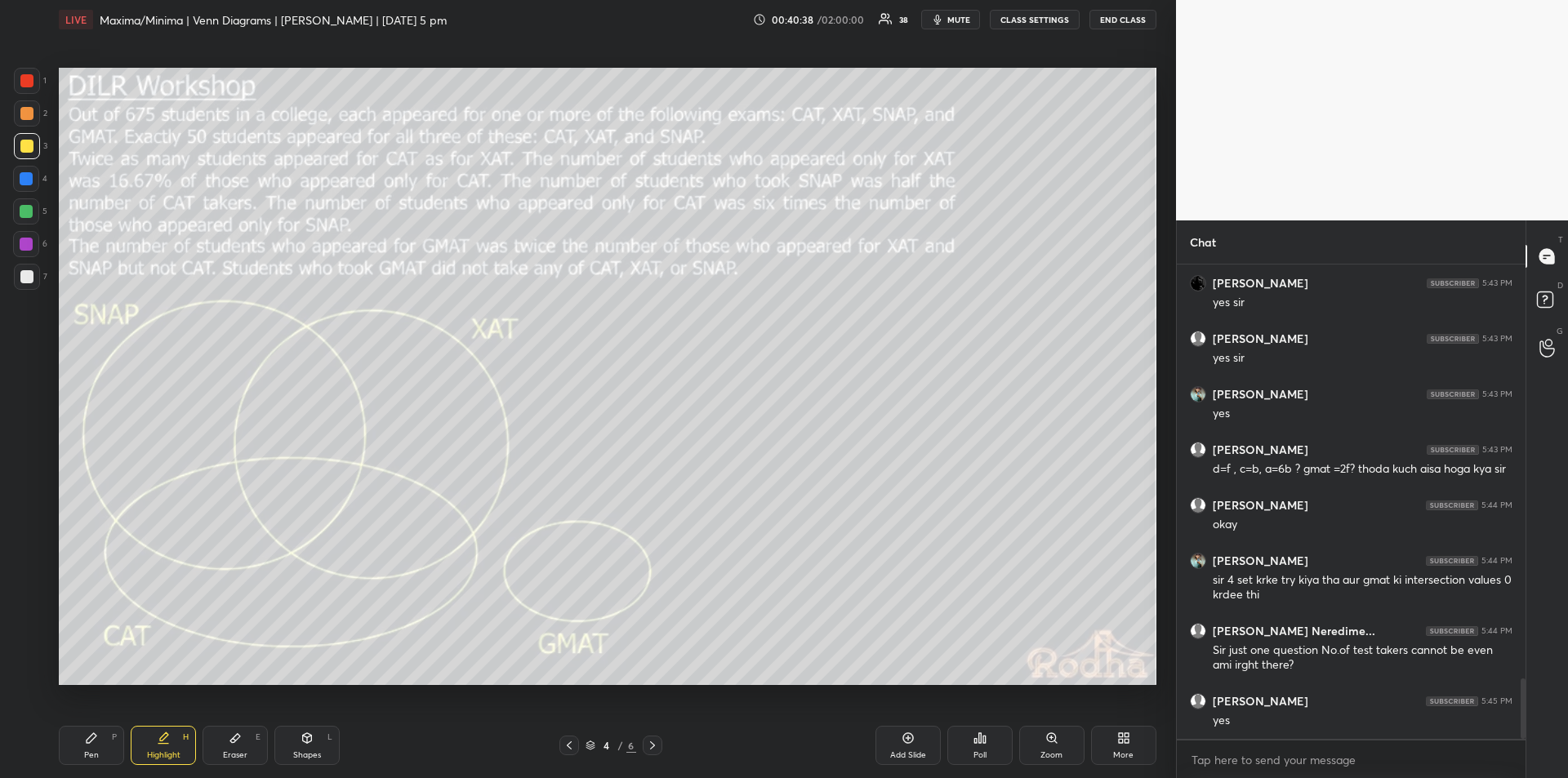
scroll to position [3329, 0]
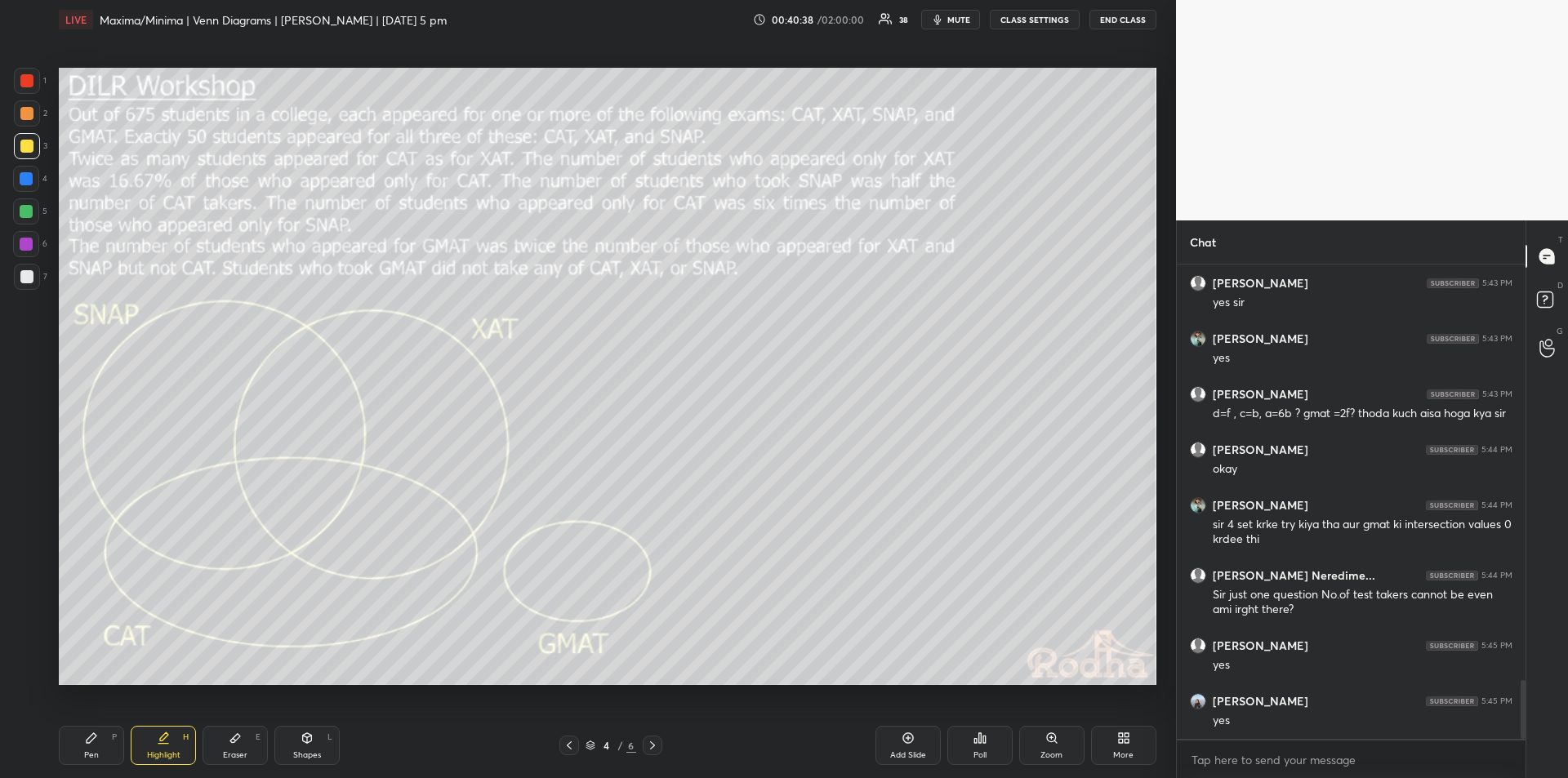
click at [91, 749] on div "Pen P" at bounding box center [91, 746] width 65 height 40
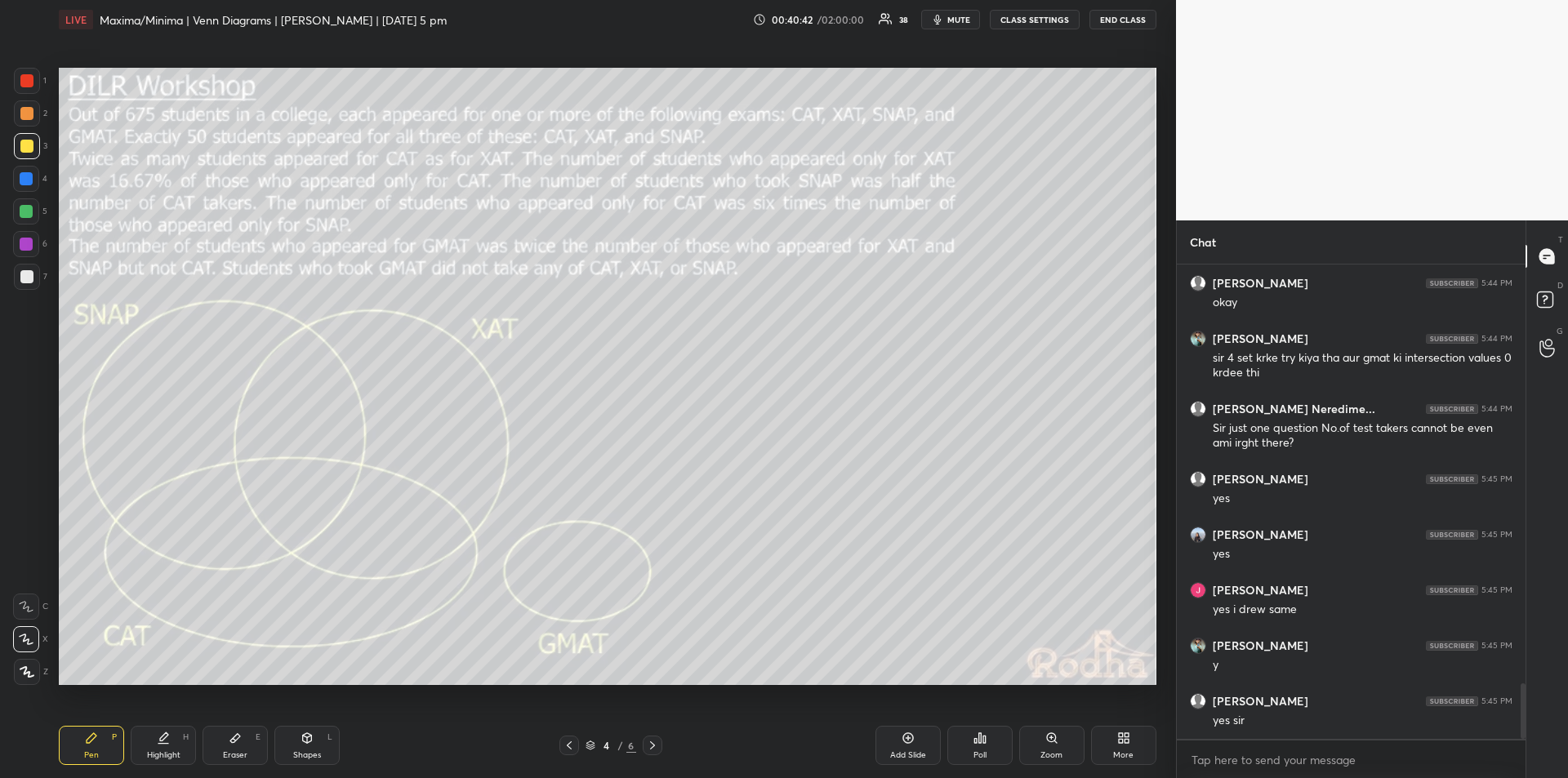
scroll to position [3551, 0]
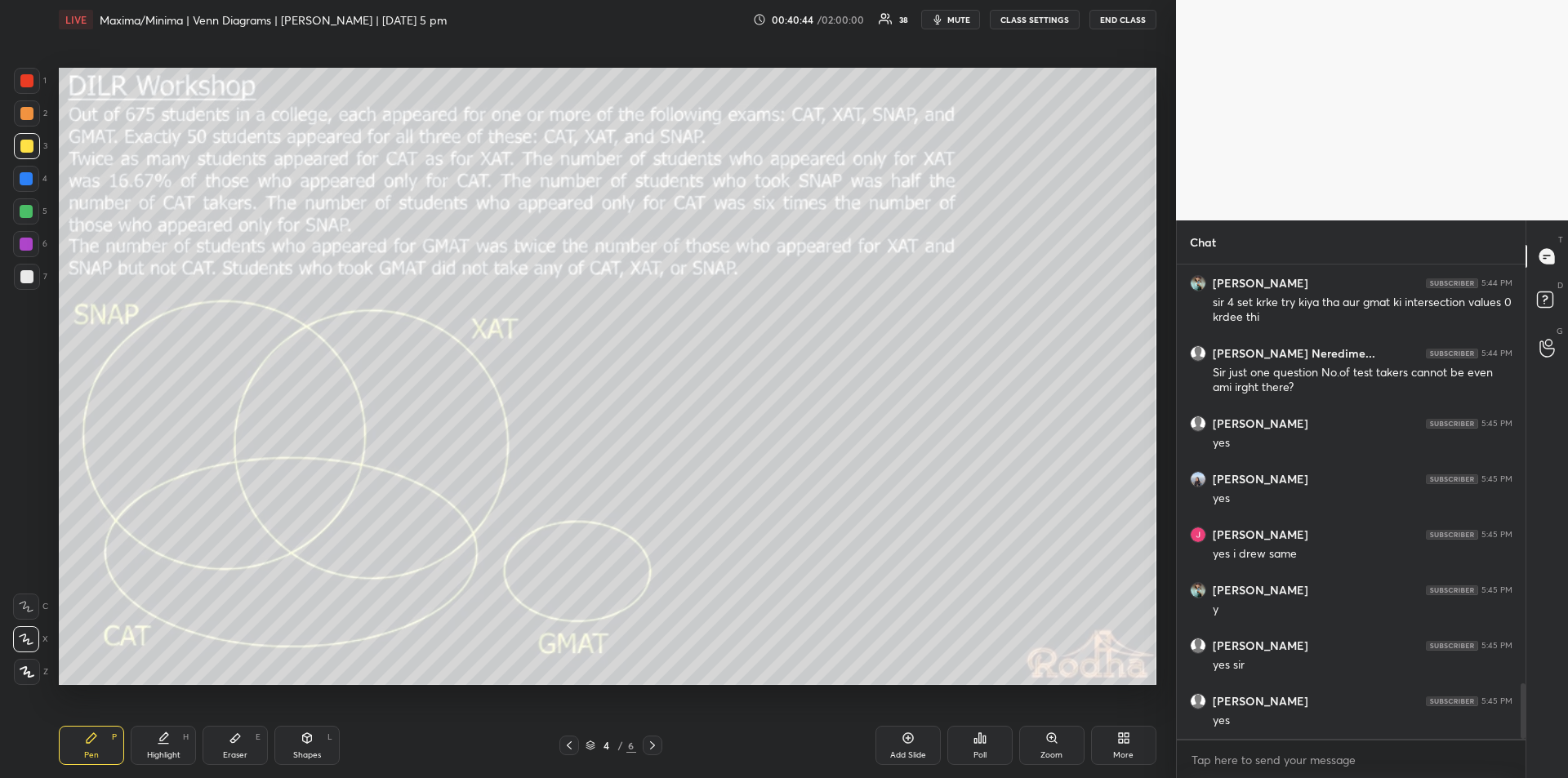
click at [171, 743] on div "Highlight H" at bounding box center [163, 746] width 65 height 40
click at [100, 739] on div "Pen P" at bounding box center [91, 746] width 65 height 40
click at [163, 752] on div "Highlight" at bounding box center [163, 755] width 33 height 8
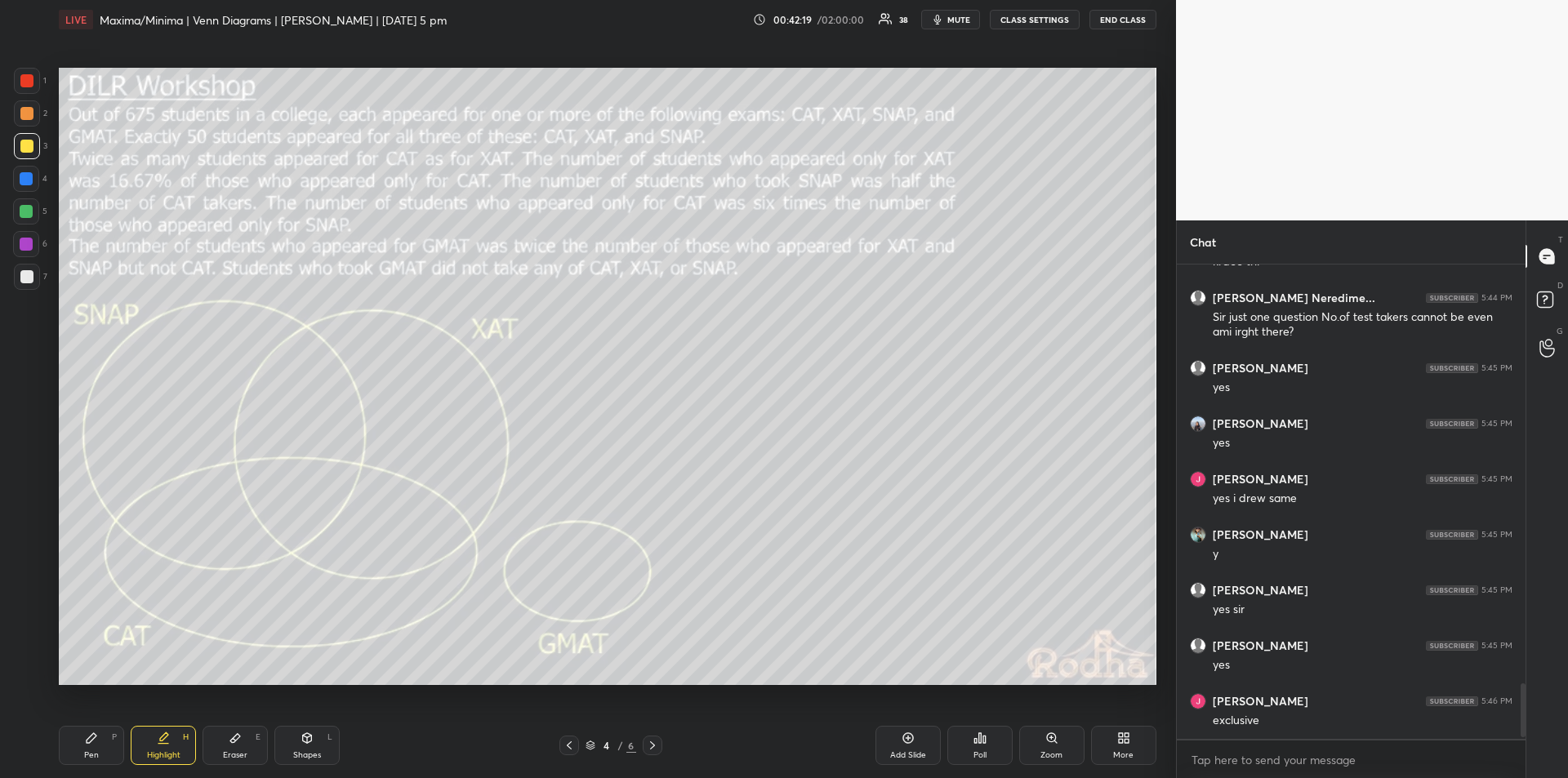
scroll to position [3677, 0]
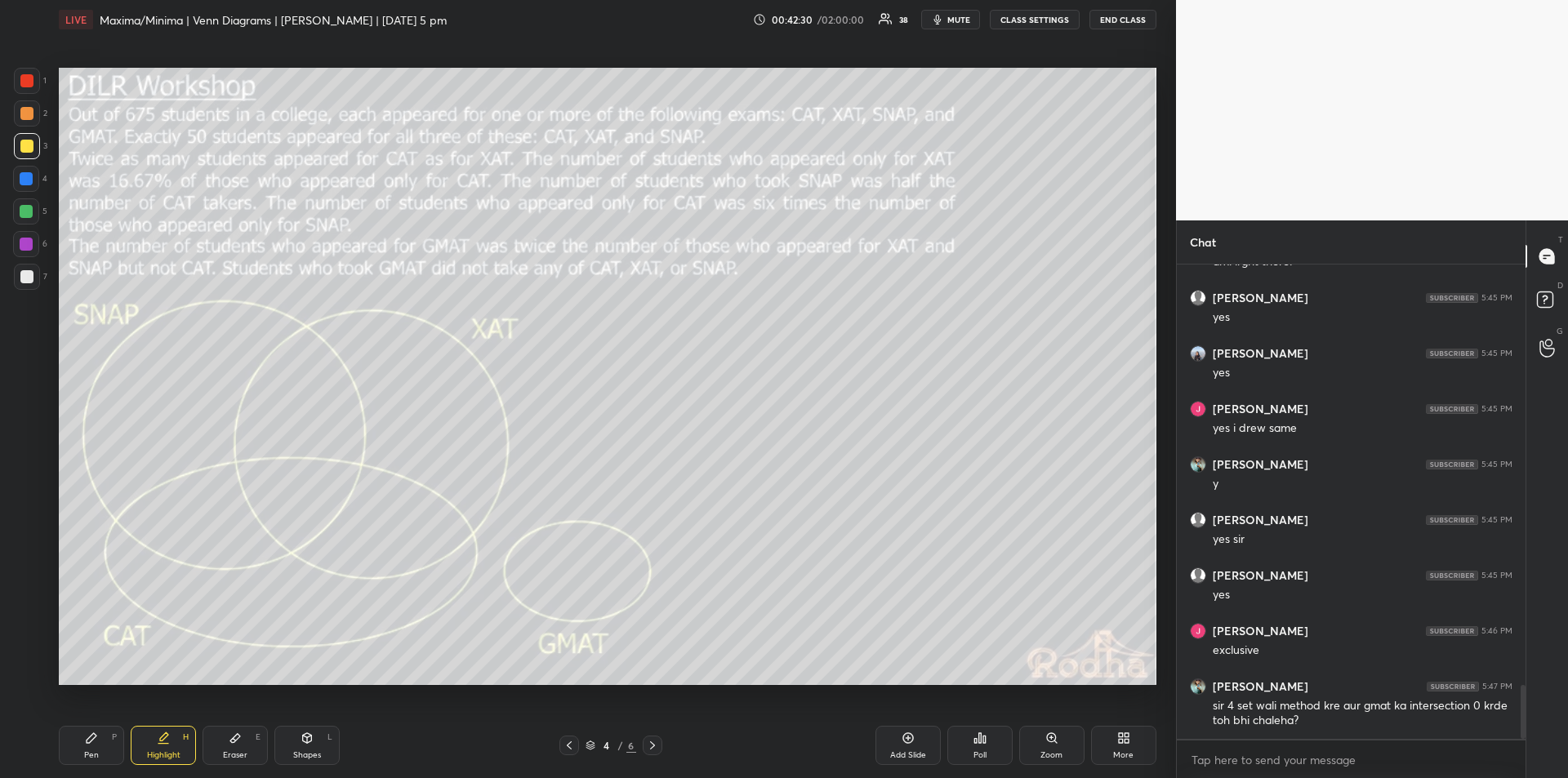
click at [82, 746] on div "Pen P" at bounding box center [91, 746] width 65 height 40
click at [157, 749] on div "Highlight H" at bounding box center [163, 746] width 65 height 40
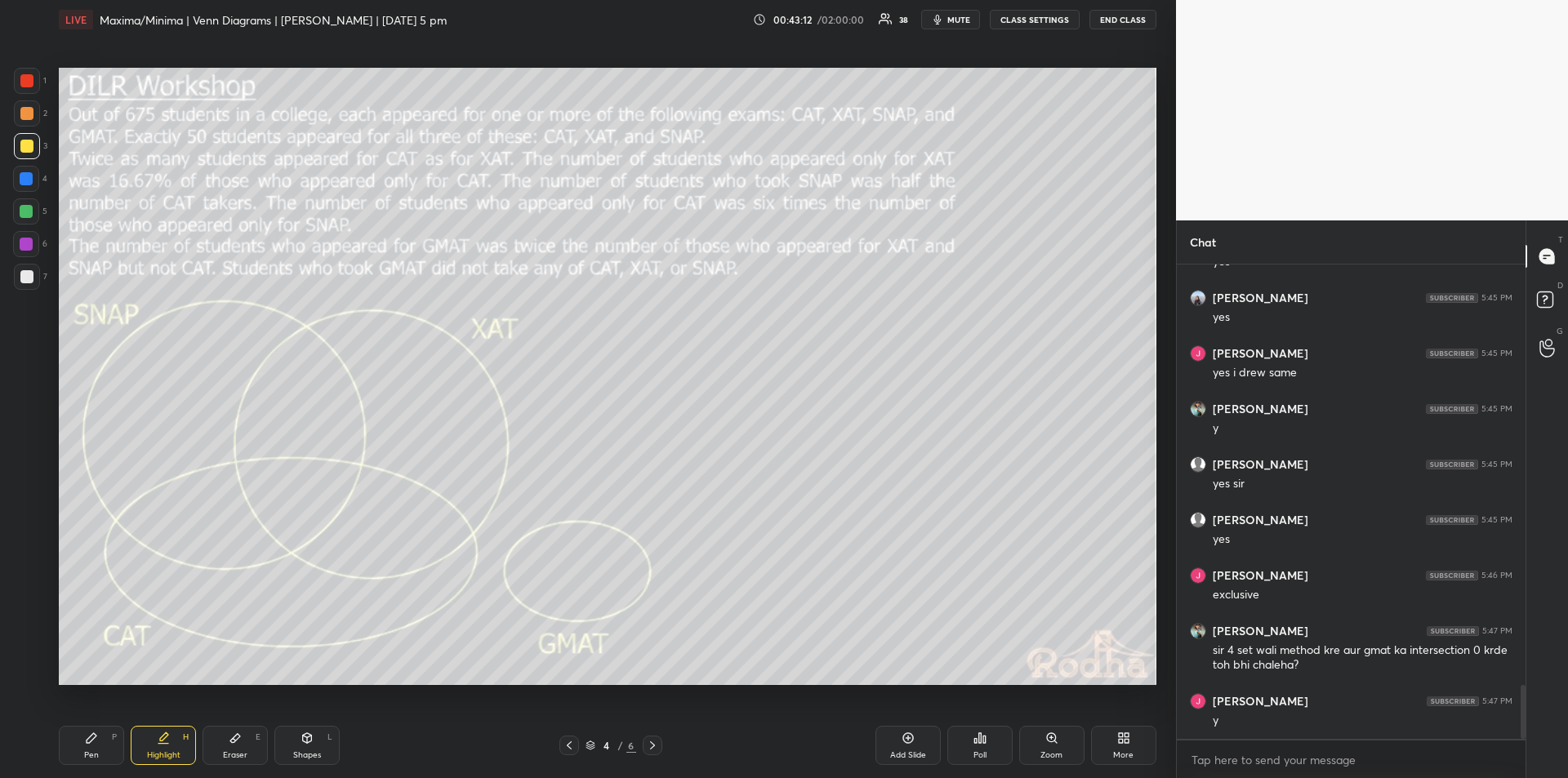
click at [92, 746] on div "Pen P" at bounding box center [91, 746] width 65 height 40
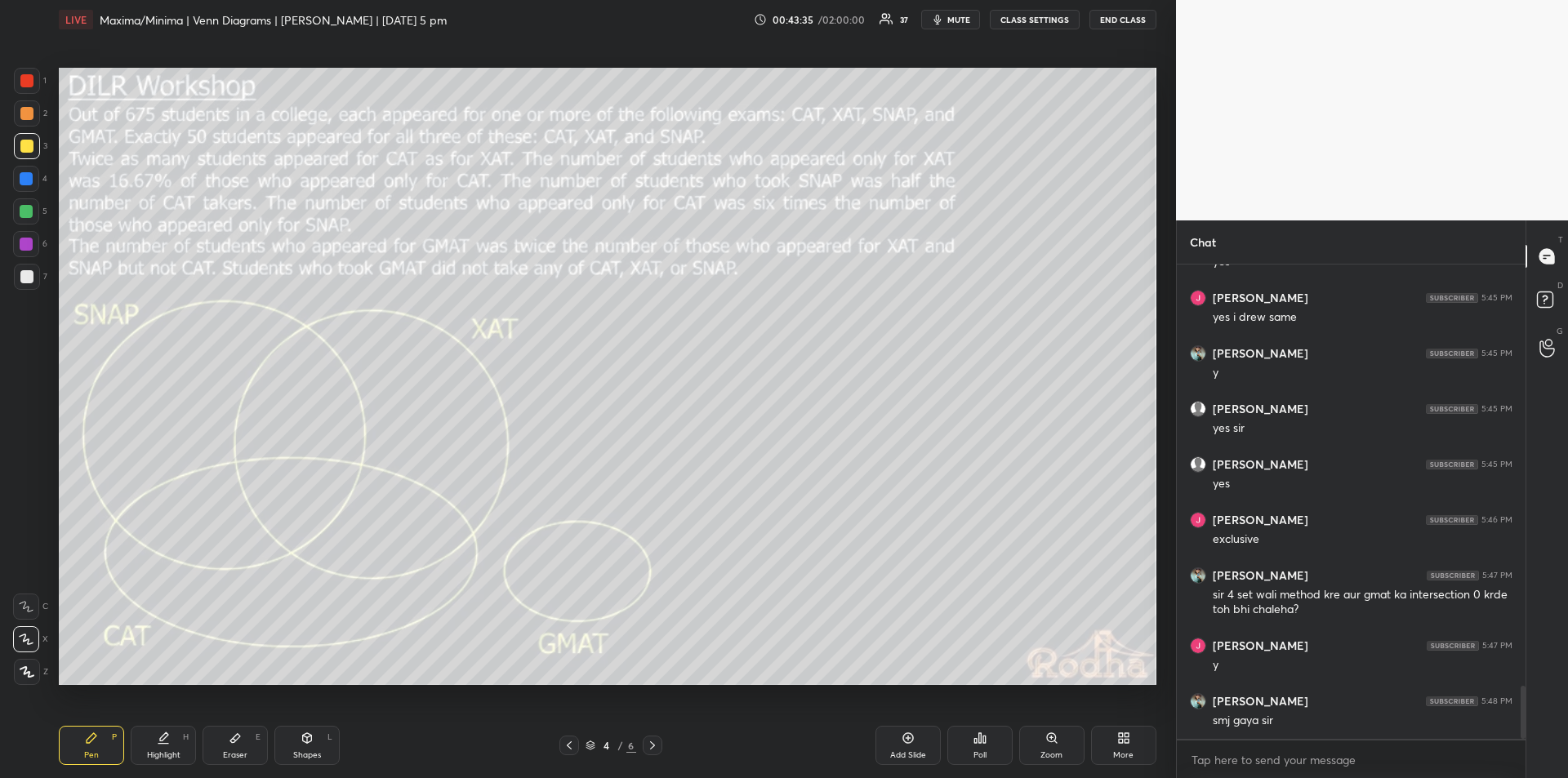
click at [158, 752] on div "Highlight" at bounding box center [163, 755] width 33 height 8
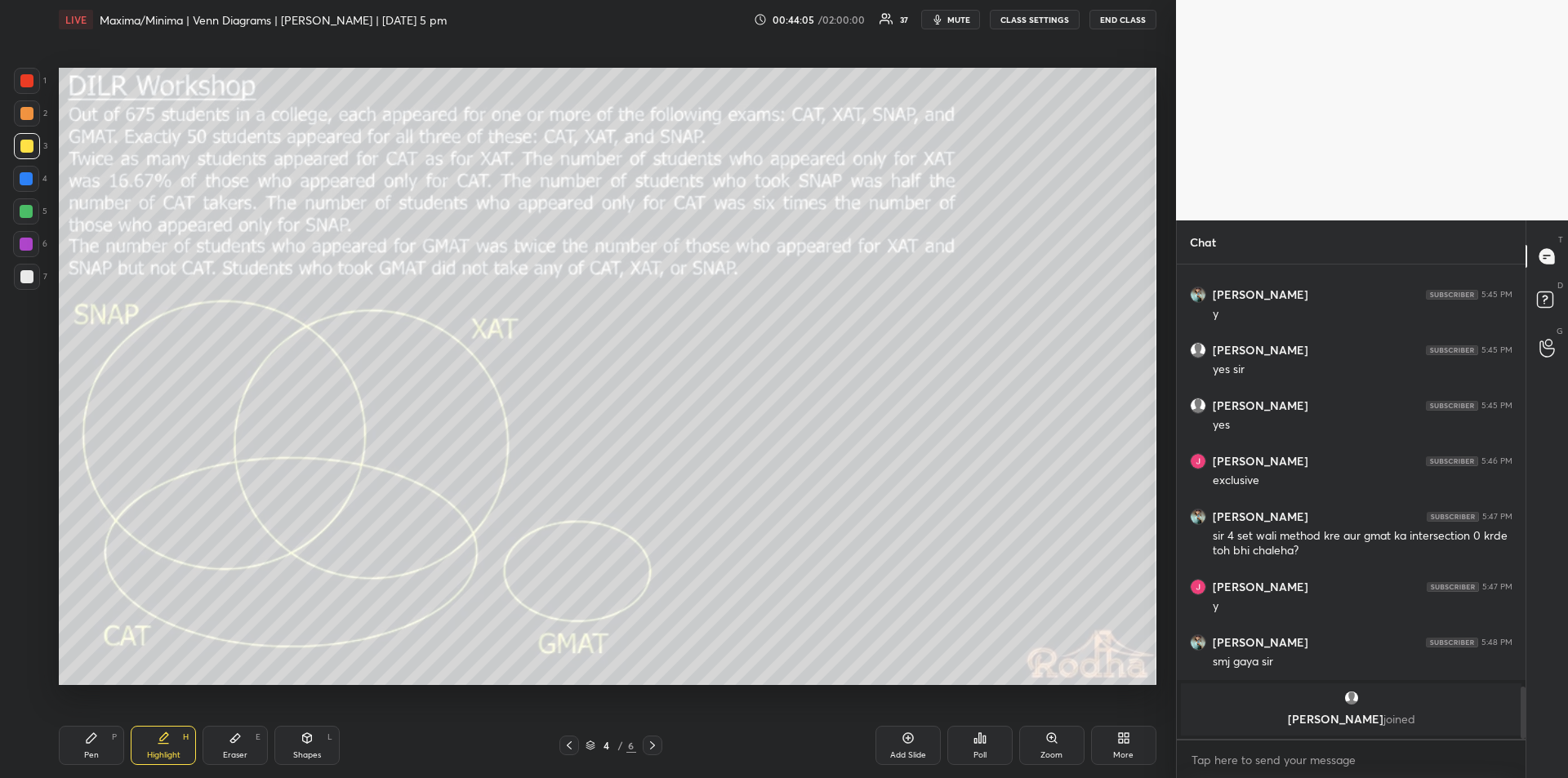
click at [91, 739] on icon at bounding box center [92, 737] width 9 height 9
click at [162, 742] on icon at bounding box center [163, 738] width 13 height 13
click at [93, 739] on icon at bounding box center [92, 737] width 9 height 9
click at [166, 748] on div "Highlight H" at bounding box center [163, 746] width 65 height 40
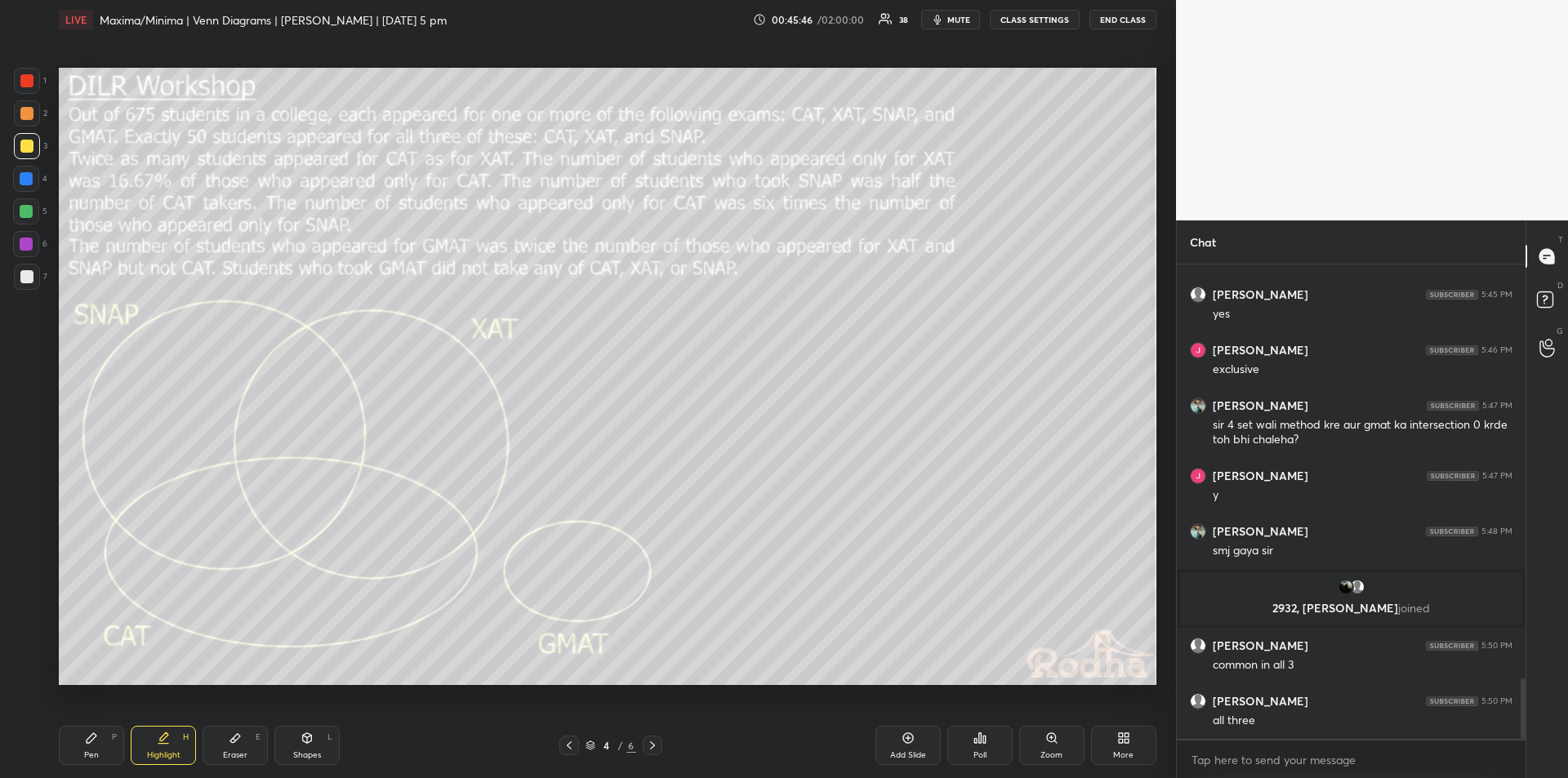
scroll to position [3233, 0]
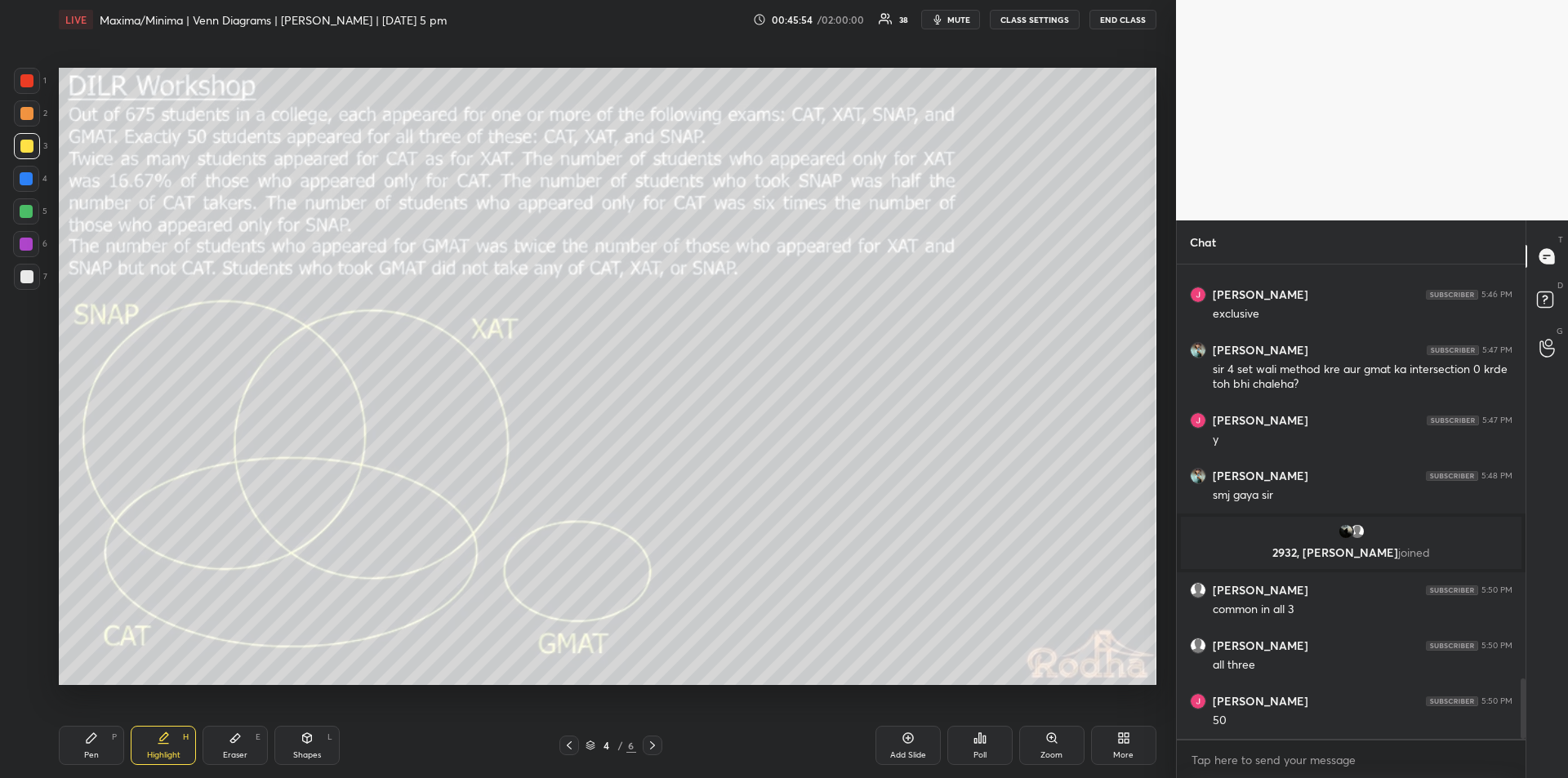
click at [101, 745] on div "Pen P" at bounding box center [91, 746] width 65 height 40
click at [164, 745] on div "Highlight H" at bounding box center [163, 746] width 65 height 40
click at [167, 744] on icon at bounding box center [163, 744] width 9 height 0
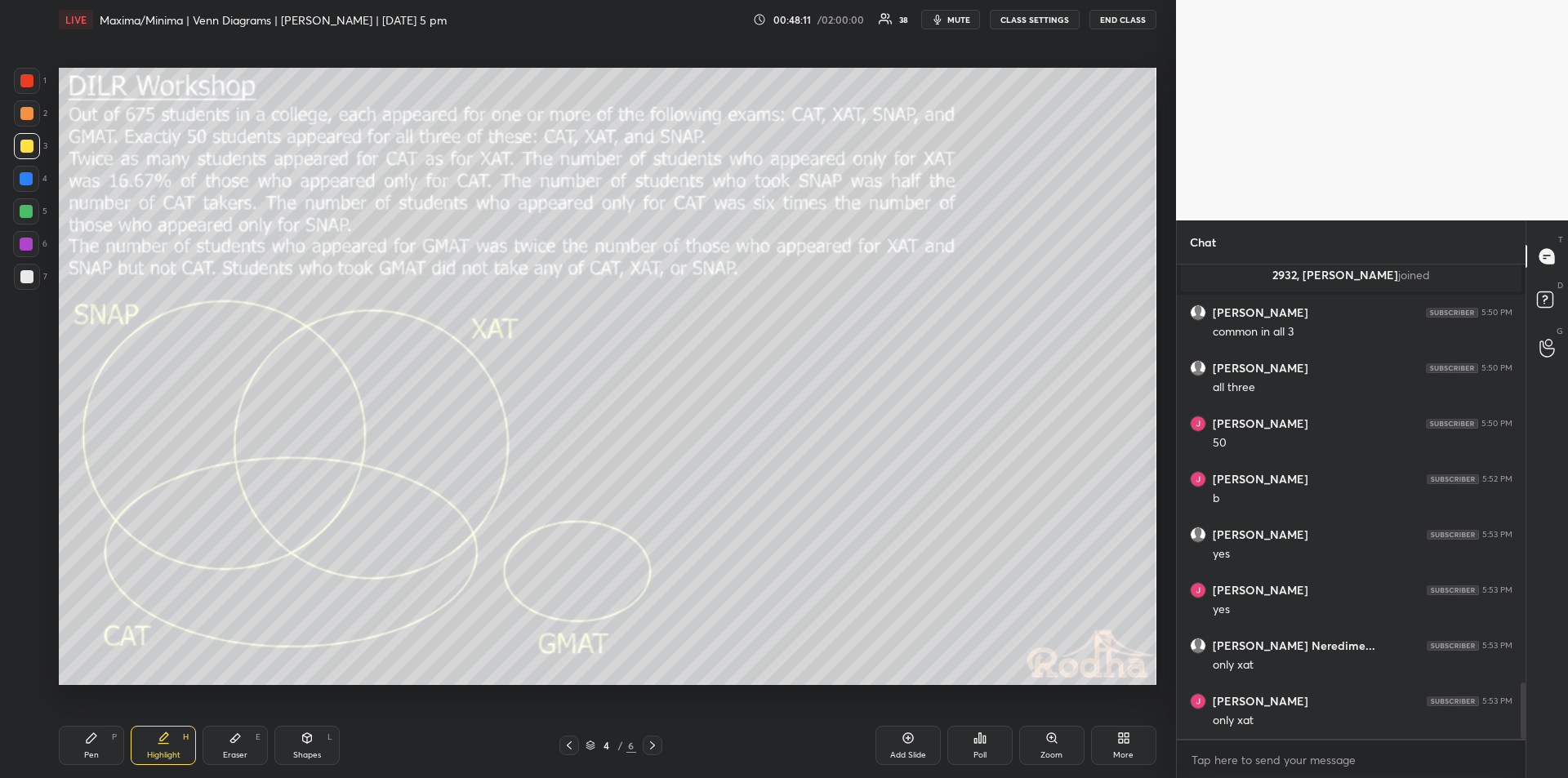
scroll to position [3566, 0]
click at [168, 737] on icon at bounding box center [163, 738] width 13 height 13
click at [106, 742] on div "Pen P" at bounding box center [91, 746] width 65 height 40
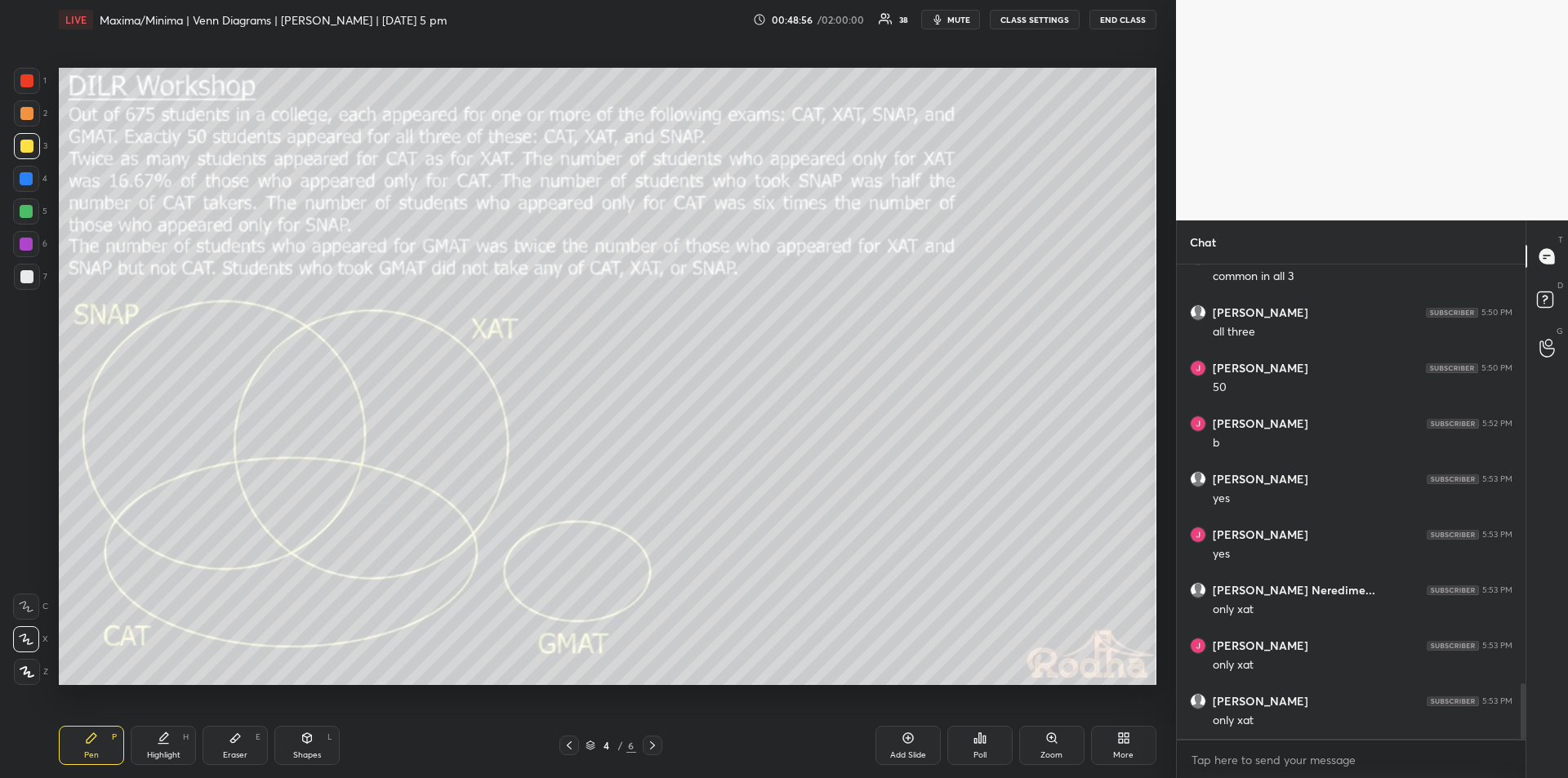
click at [162, 746] on div "Highlight H" at bounding box center [163, 746] width 65 height 40
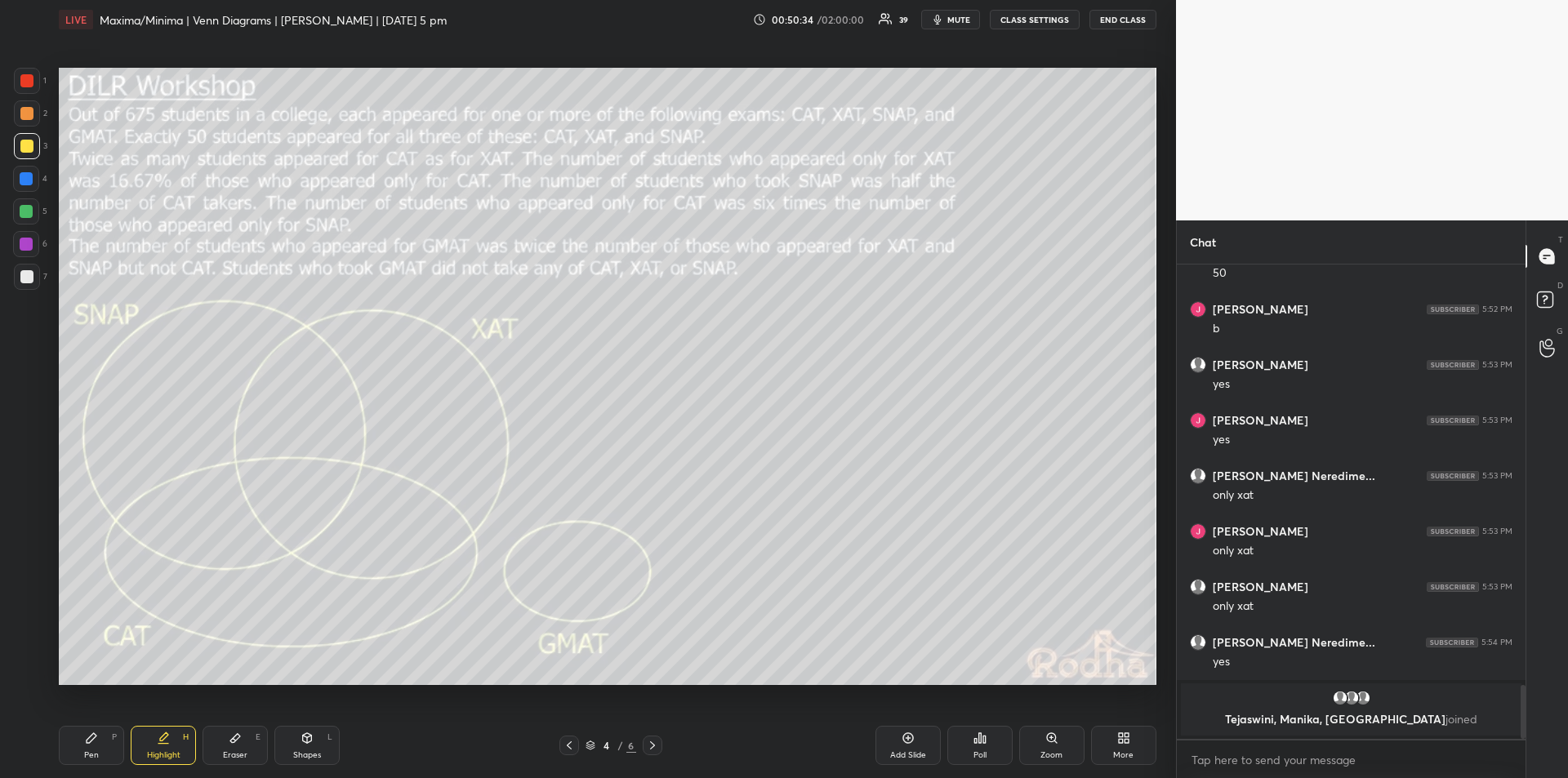
click at [99, 737] on div "Pen P" at bounding box center [91, 746] width 65 height 40
click at [165, 746] on div "Highlight H" at bounding box center [163, 746] width 65 height 40
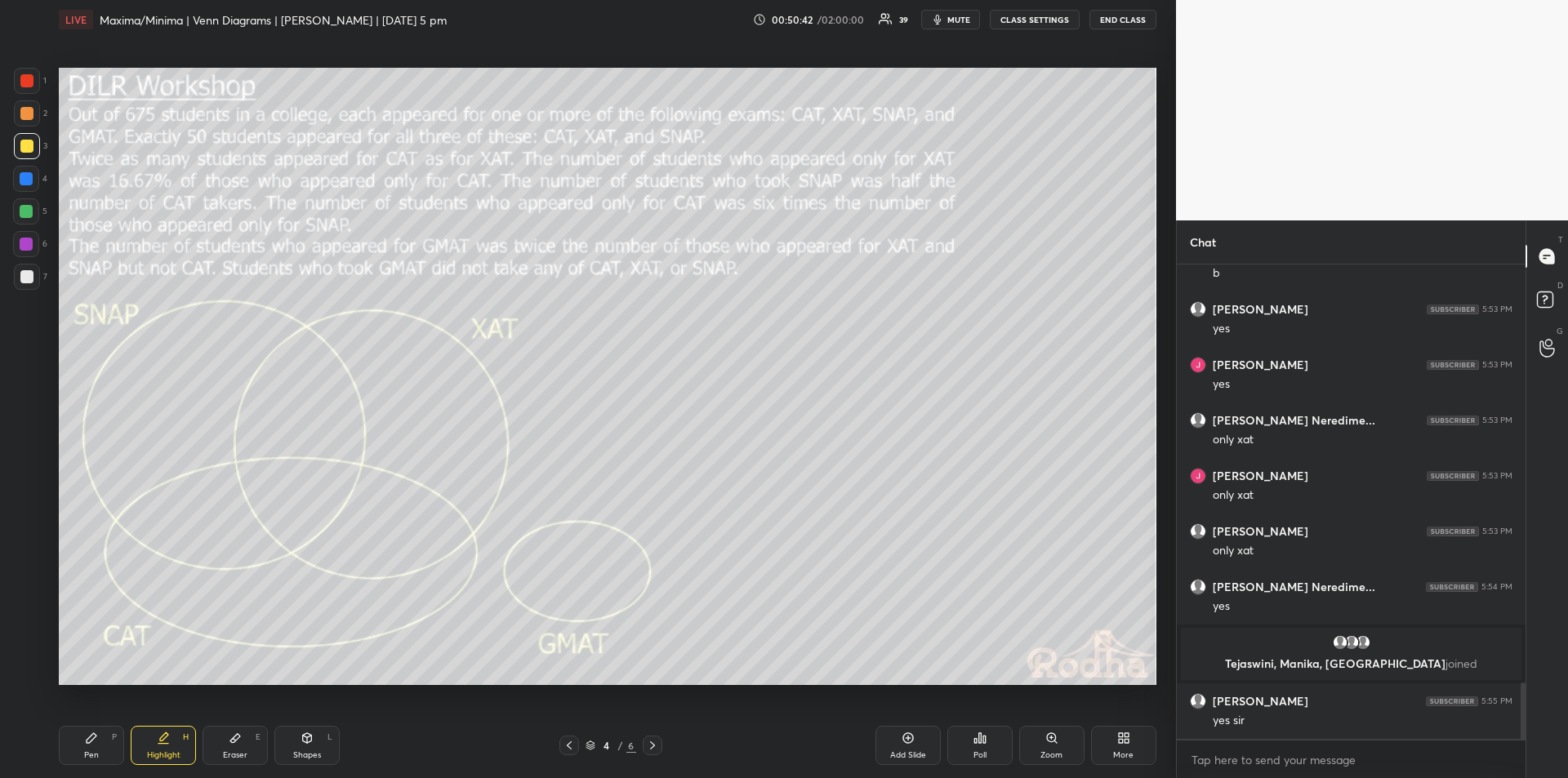
scroll to position [3544, 0]
click at [87, 747] on div "Pen P" at bounding box center [91, 746] width 65 height 40
click at [164, 743] on icon at bounding box center [163, 738] width 13 height 13
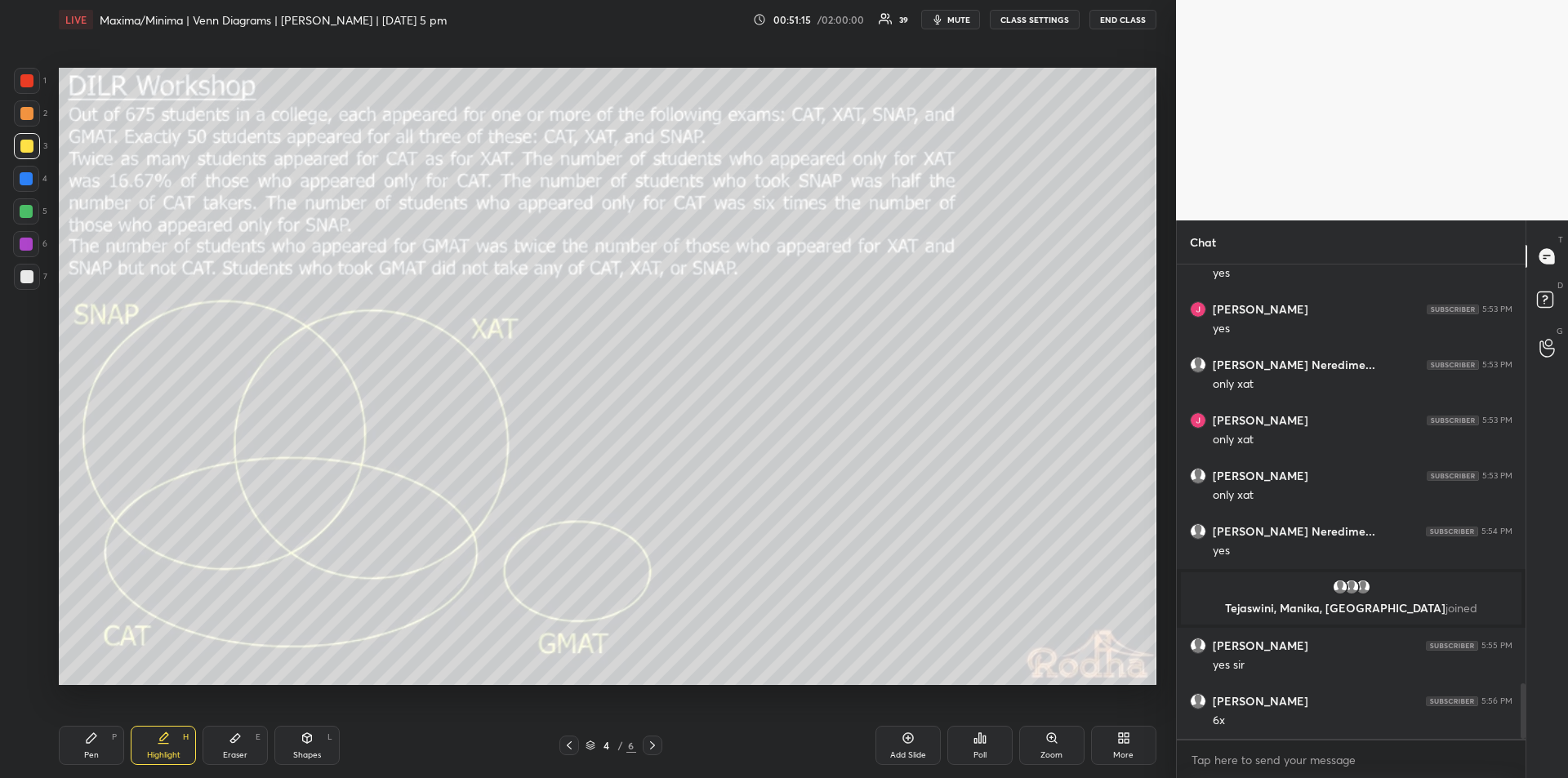
click at [96, 744] on icon at bounding box center [92, 738] width 13 height 13
click at [167, 742] on icon at bounding box center [163, 738] width 13 height 13
click at [93, 740] on icon at bounding box center [92, 738] width 13 height 13
click at [167, 746] on div "Highlight H" at bounding box center [163, 746] width 65 height 40
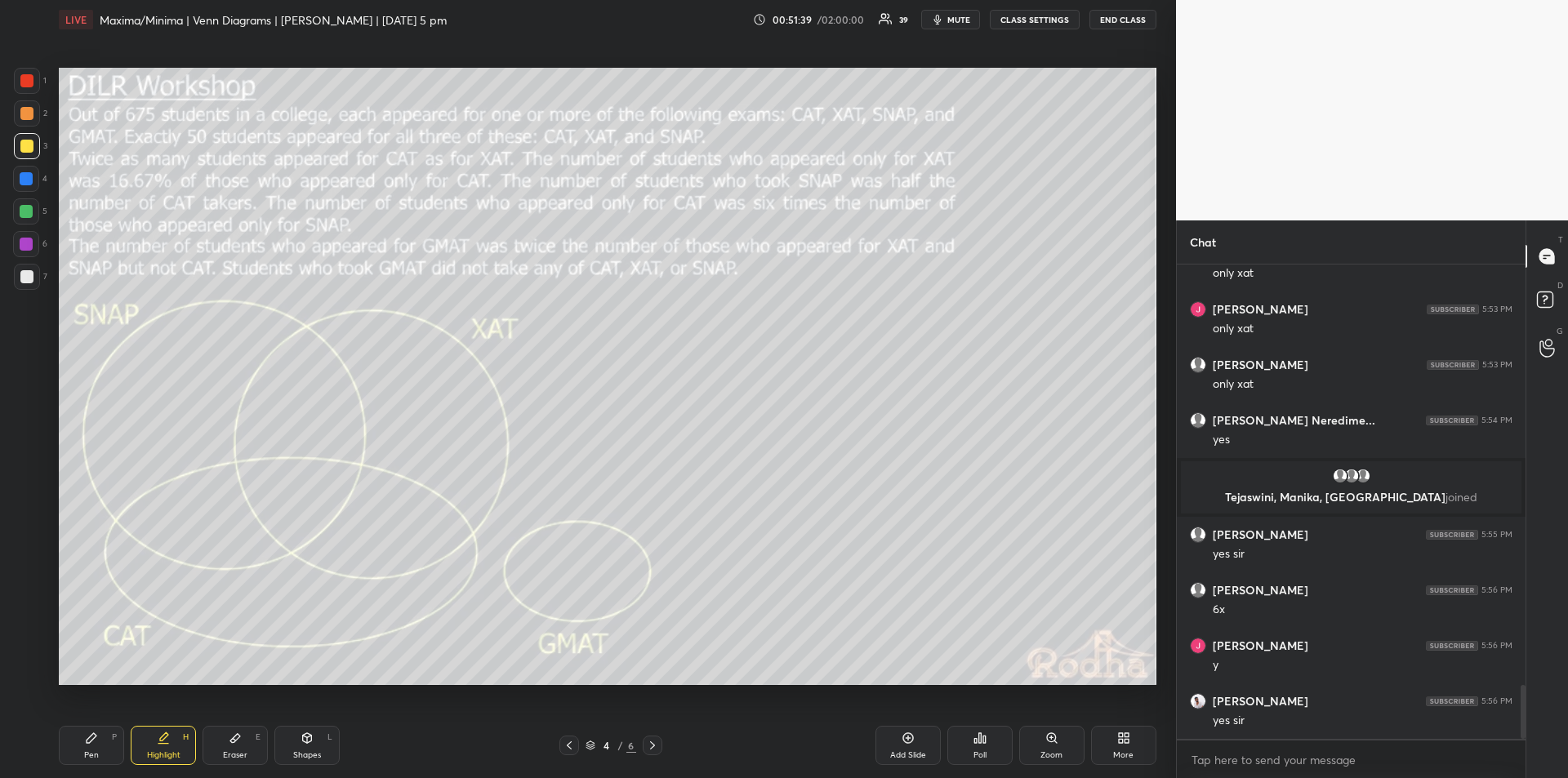
scroll to position [3766, 0]
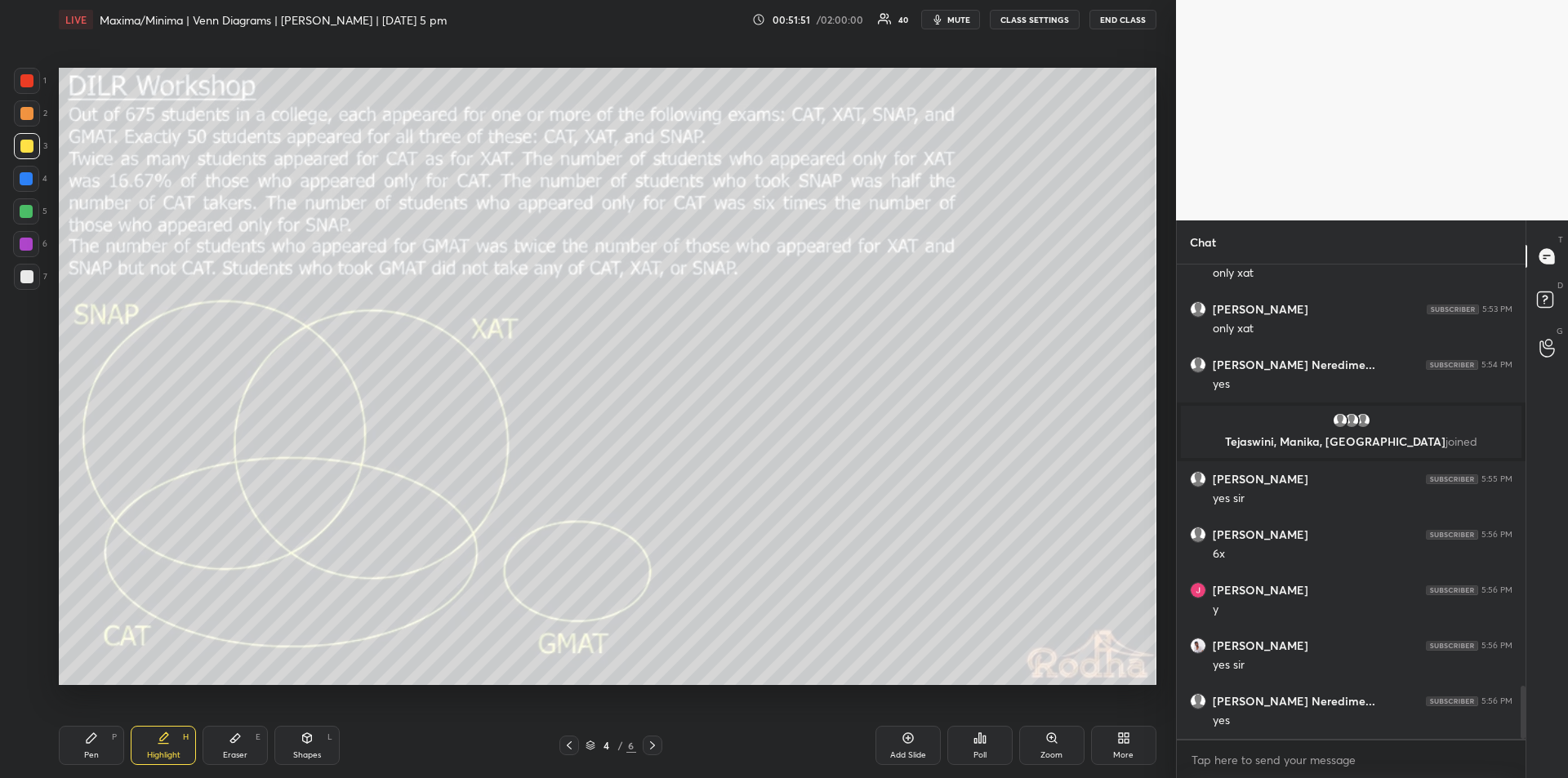
click at [100, 738] on div "Pen P" at bounding box center [91, 746] width 65 height 40
click at [164, 739] on icon at bounding box center [164, 737] width 8 height 8
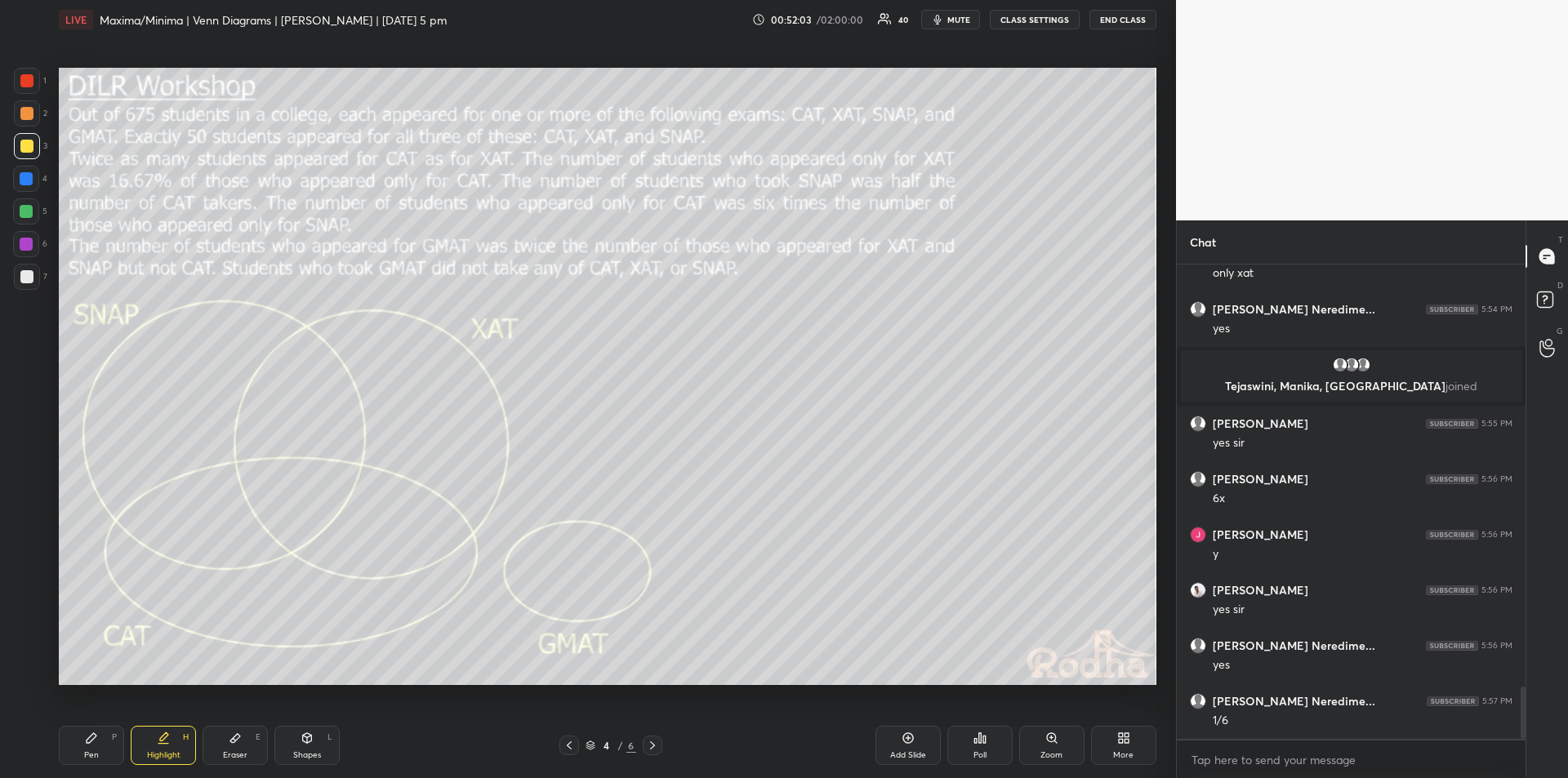
click at [91, 745] on div "Pen P" at bounding box center [91, 746] width 65 height 40
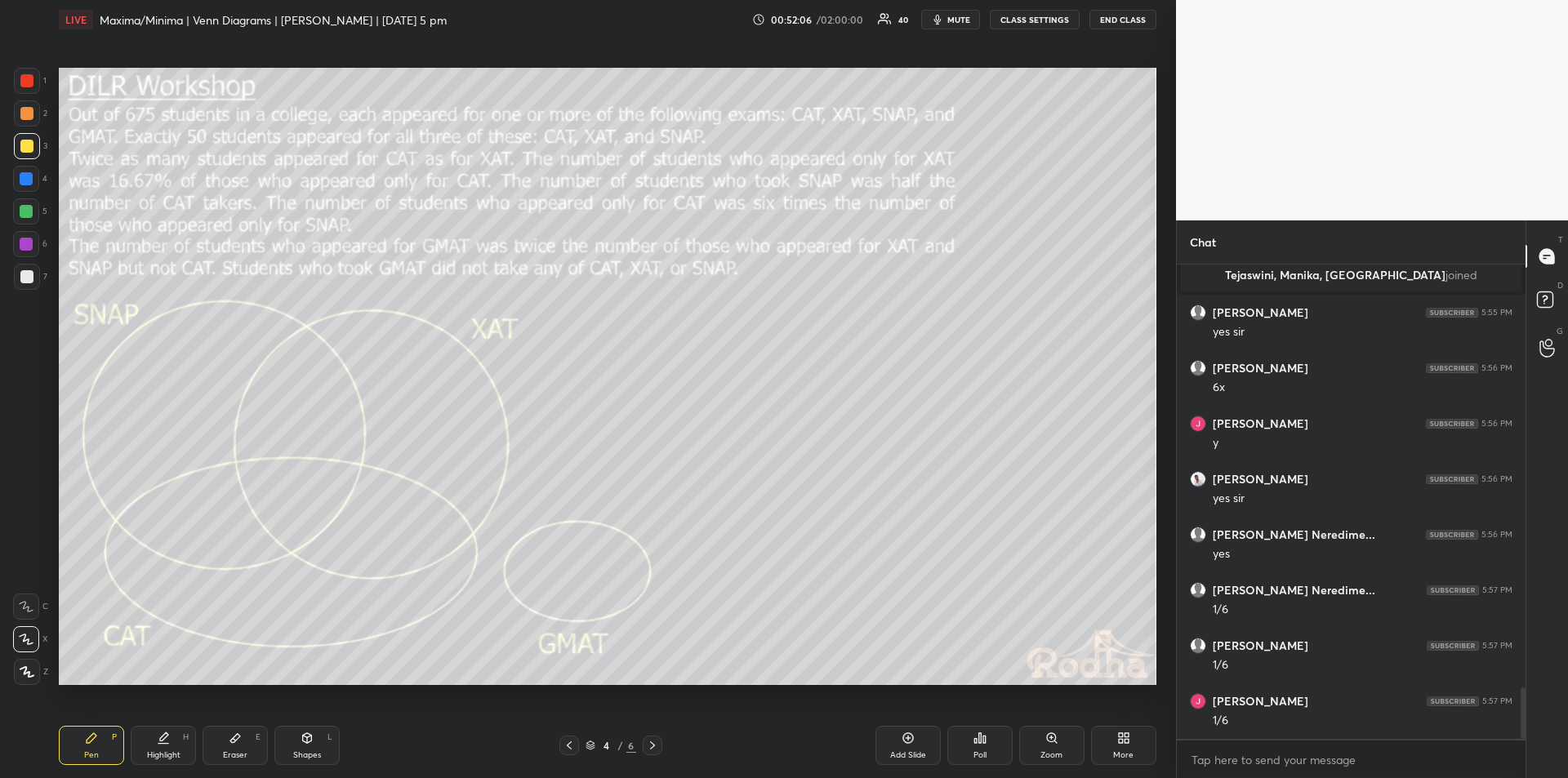
scroll to position [3988, 0]
click at [166, 752] on div "Highlight" at bounding box center [163, 755] width 33 height 8
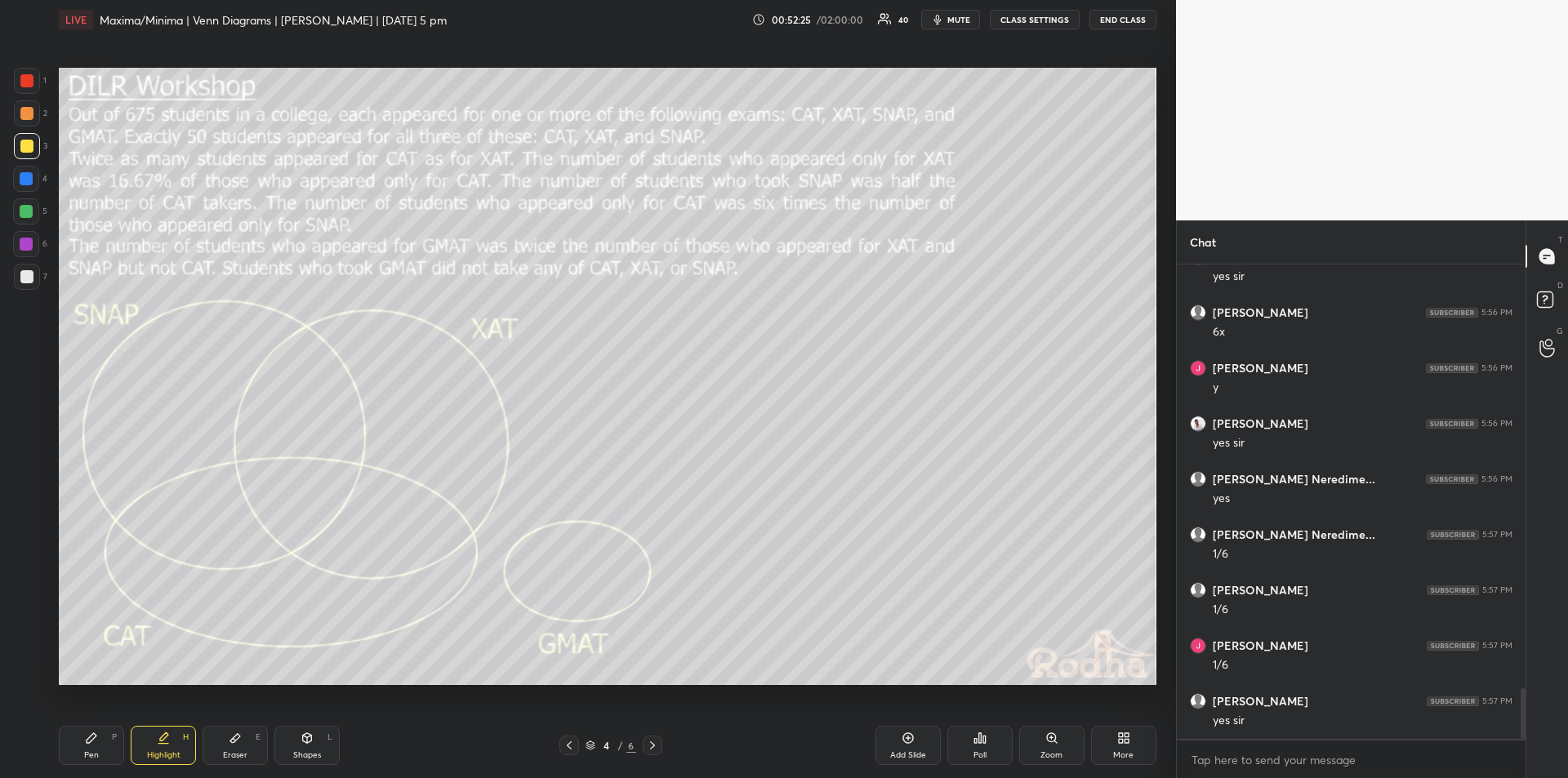
scroll to position [4044, 0]
click at [101, 744] on div "Pen P" at bounding box center [91, 746] width 65 height 40
click at [169, 752] on div "Highlight" at bounding box center [163, 755] width 33 height 8
click at [98, 744] on div "Pen P" at bounding box center [91, 746] width 65 height 40
click at [157, 744] on icon at bounding box center [163, 738] width 13 height 13
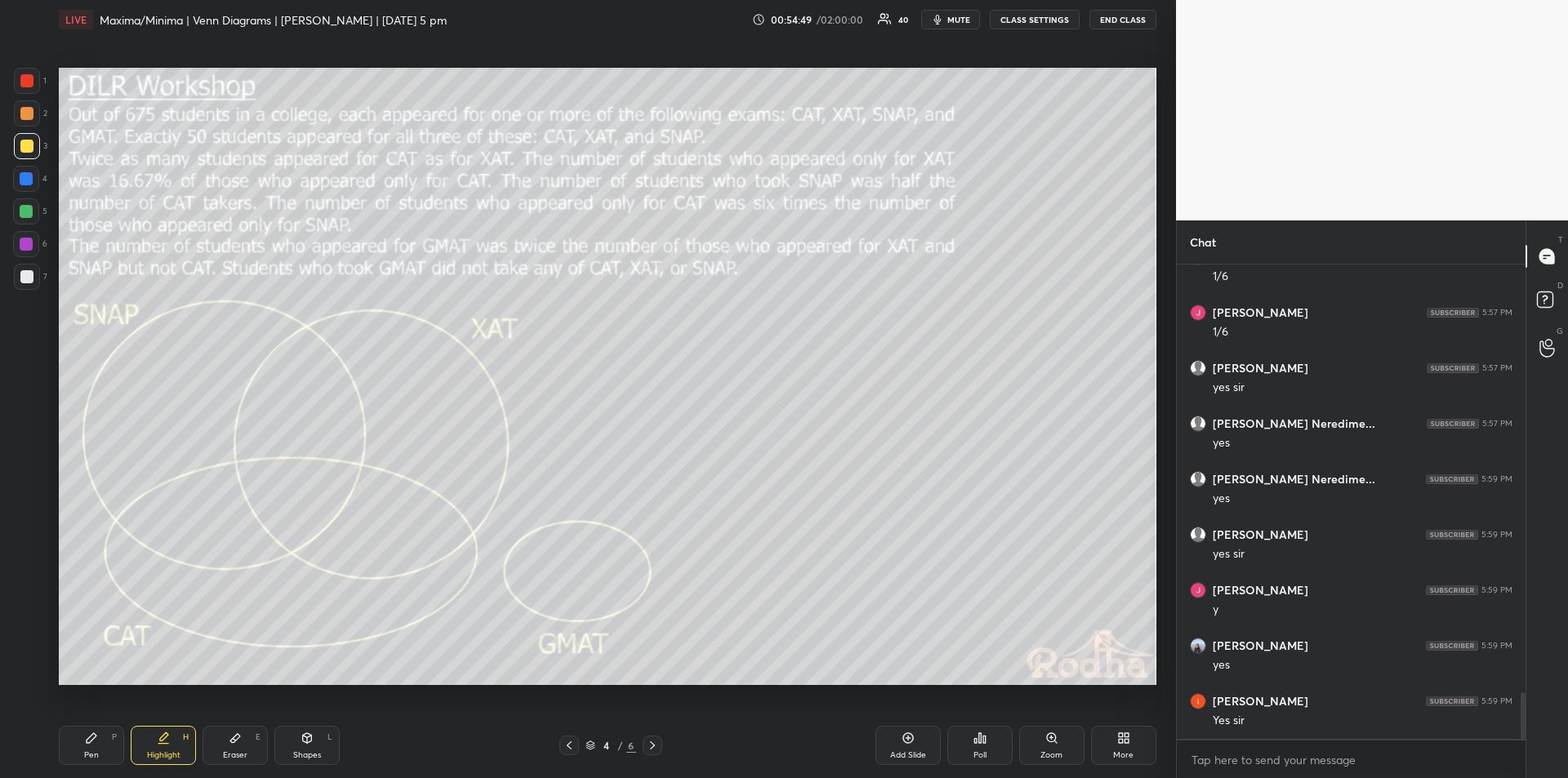
scroll to position [4377, 0]
click at [96, 745] on div "Pen P" at bounding box center [91, 746] width 65 height 40
click at [172, 744] on div "Highlight H" at bounding box center [163, 746] width 65 height 40
click at [90, 747] on div "Pen P" at bounding box center [91, 746] width 65 height 40
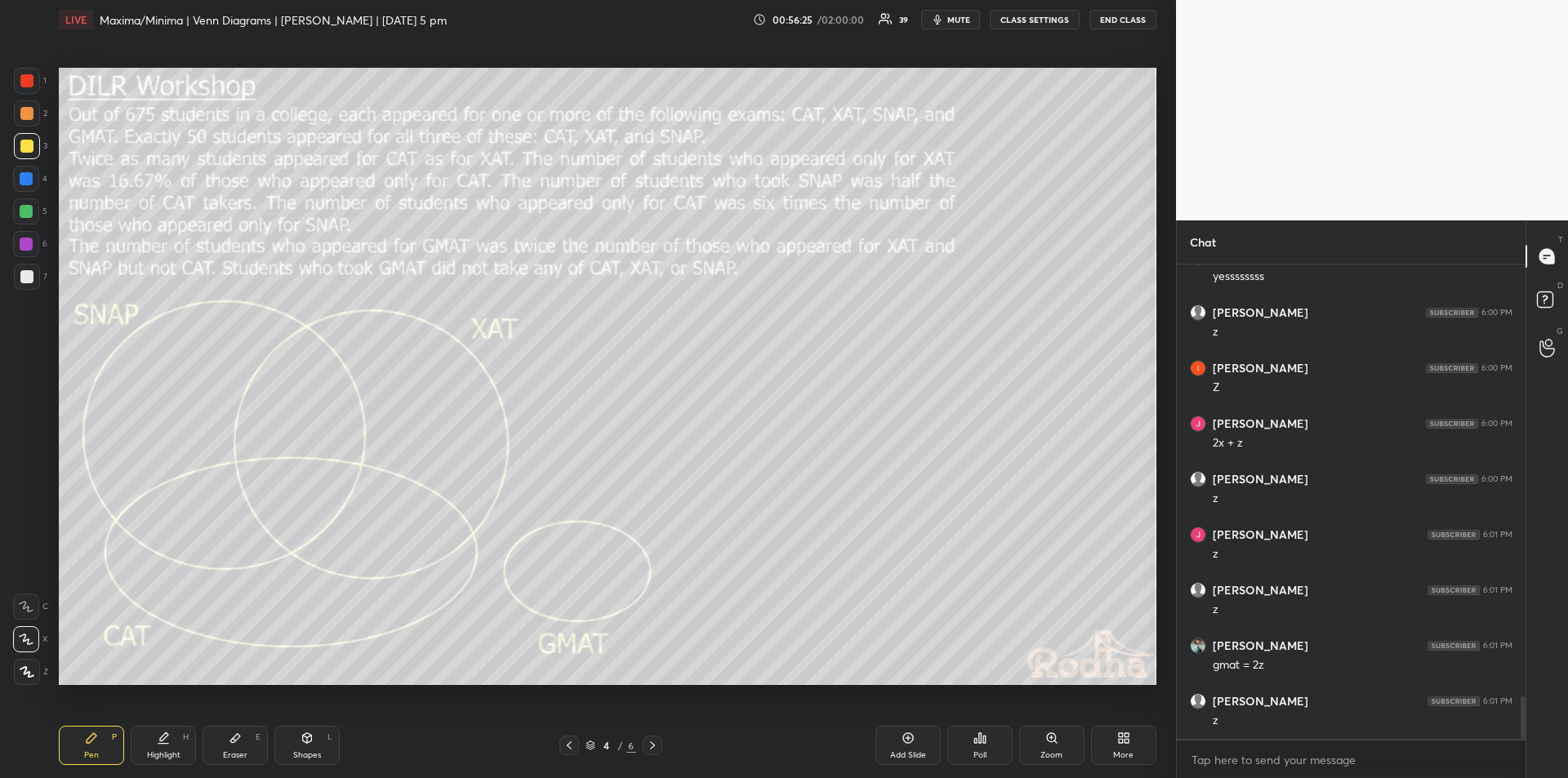
click at [164, 744] on icon at bounding box center [163, 744] width 9 height 0
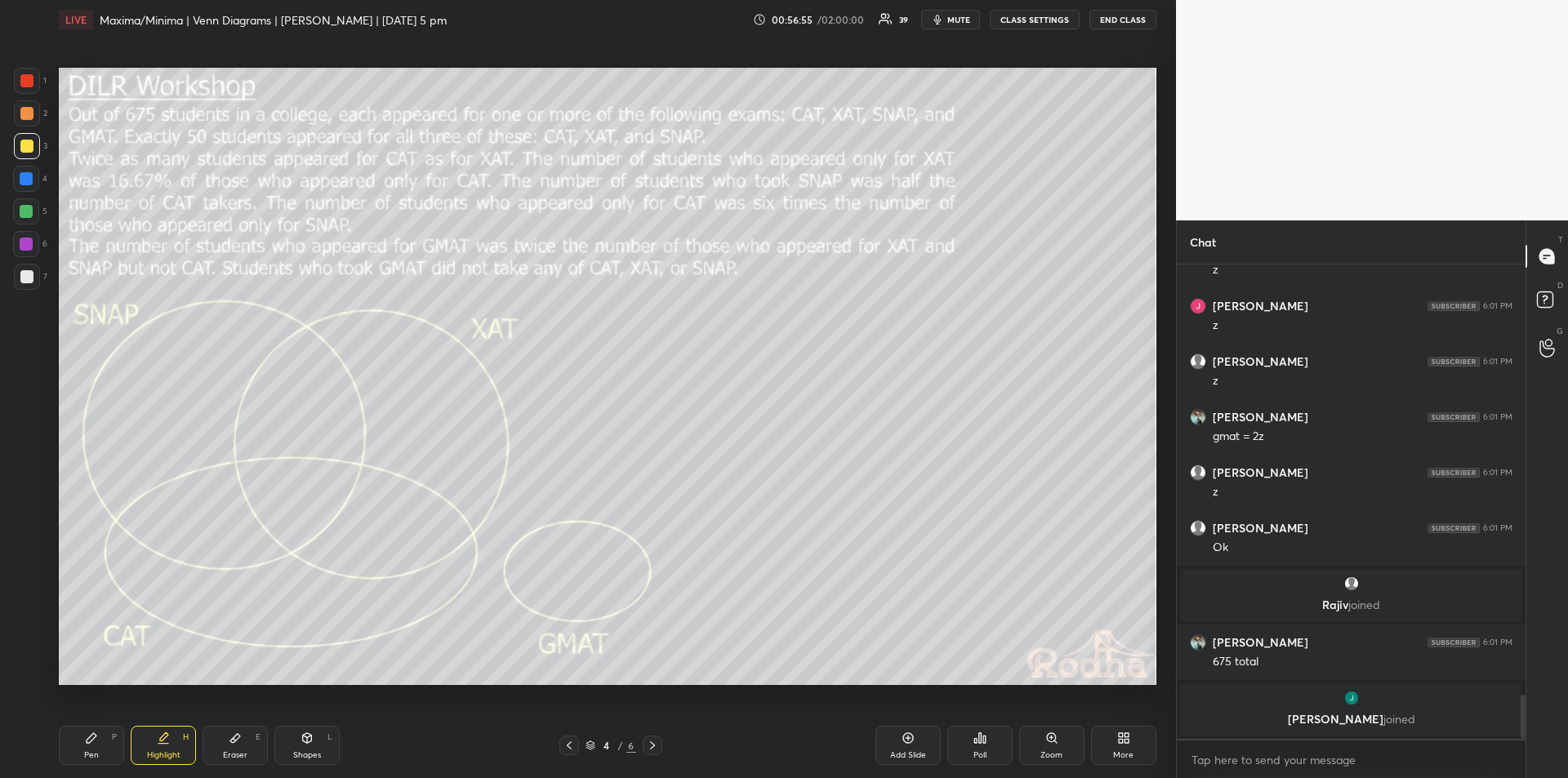
scroll to position [4658, 0]
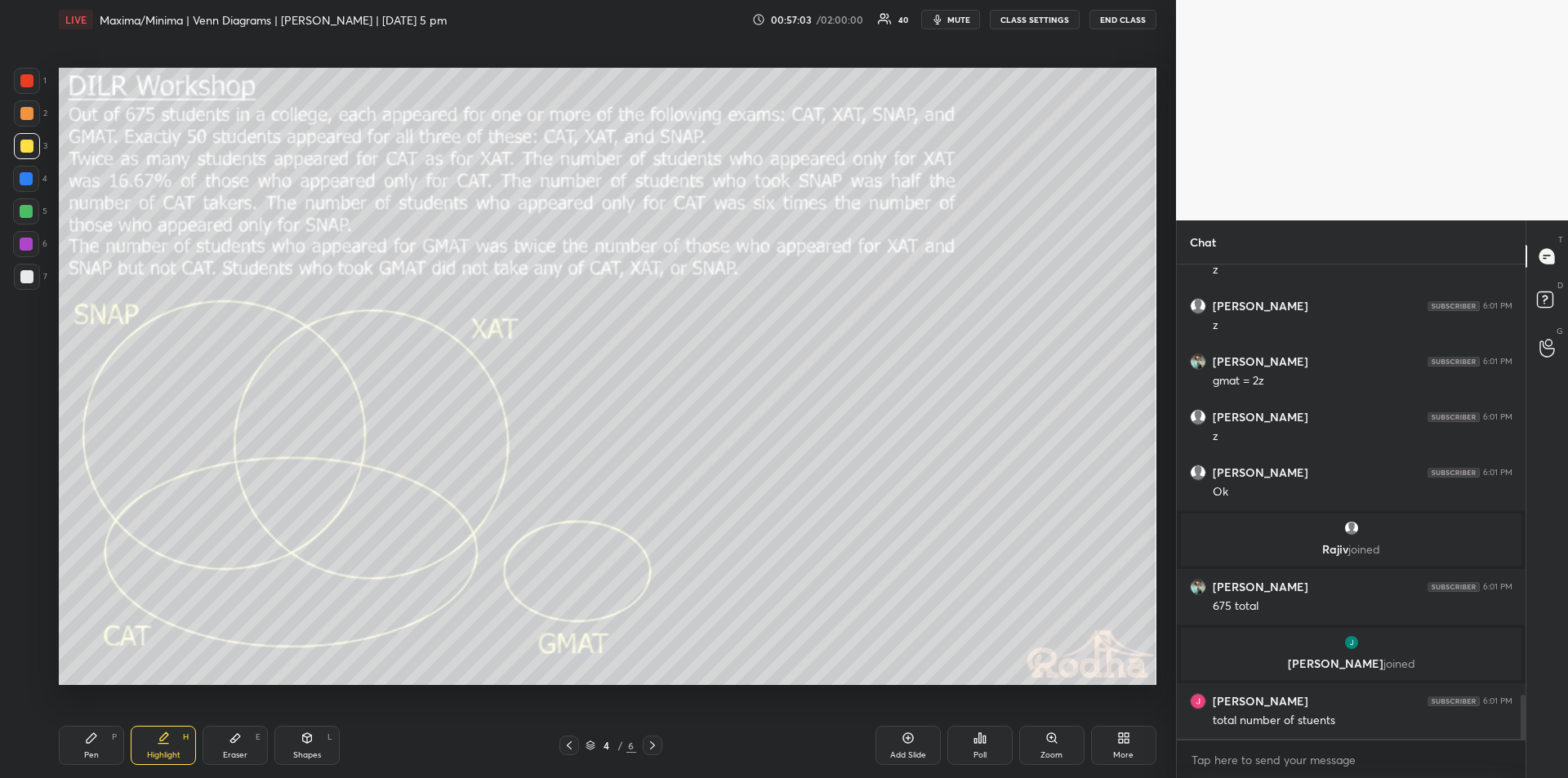
click at [158, 752] on div "Highlight" at bounding box center [163, 755] width 33 height 8
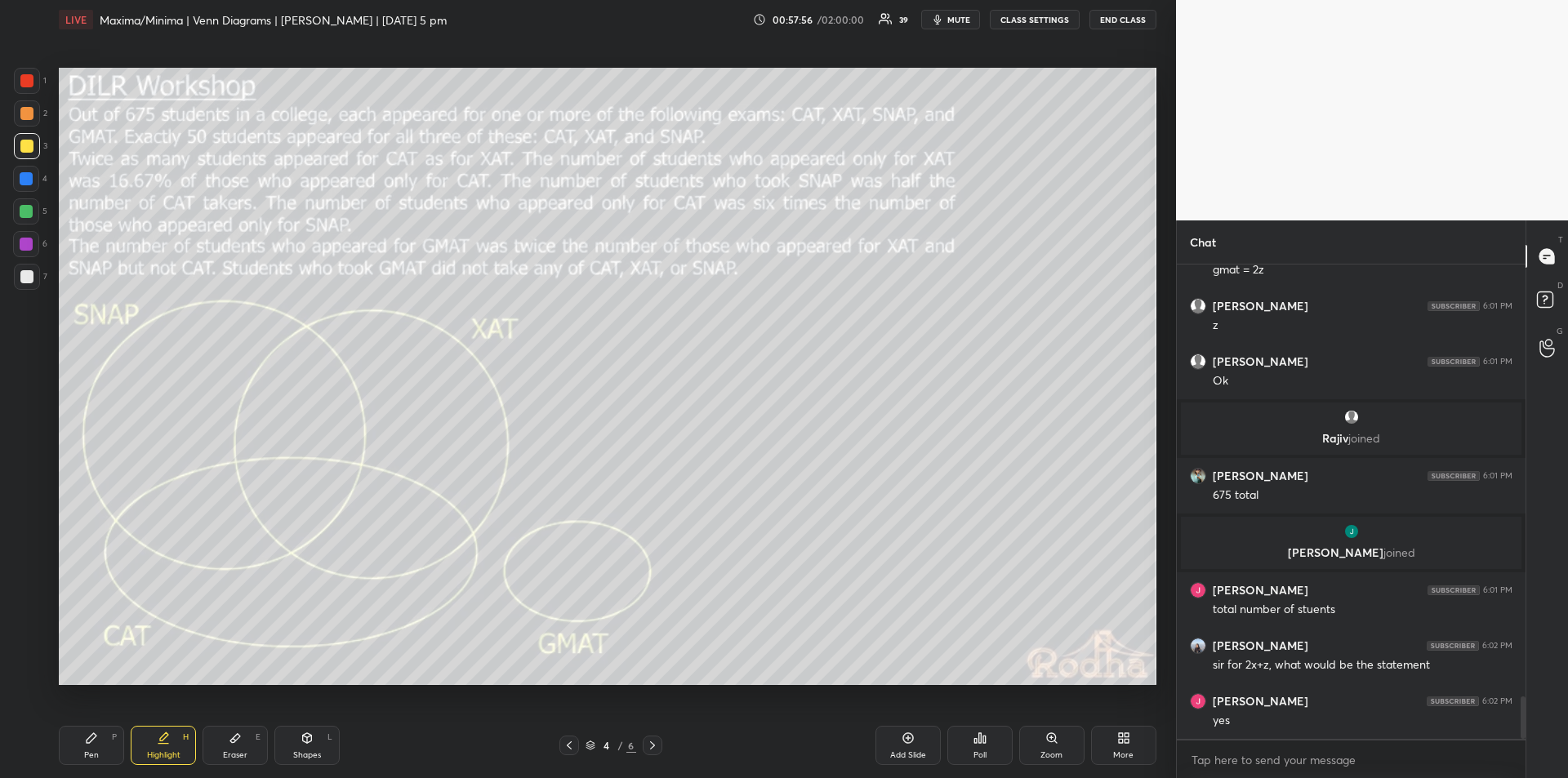
scroll to position [4825, 0]
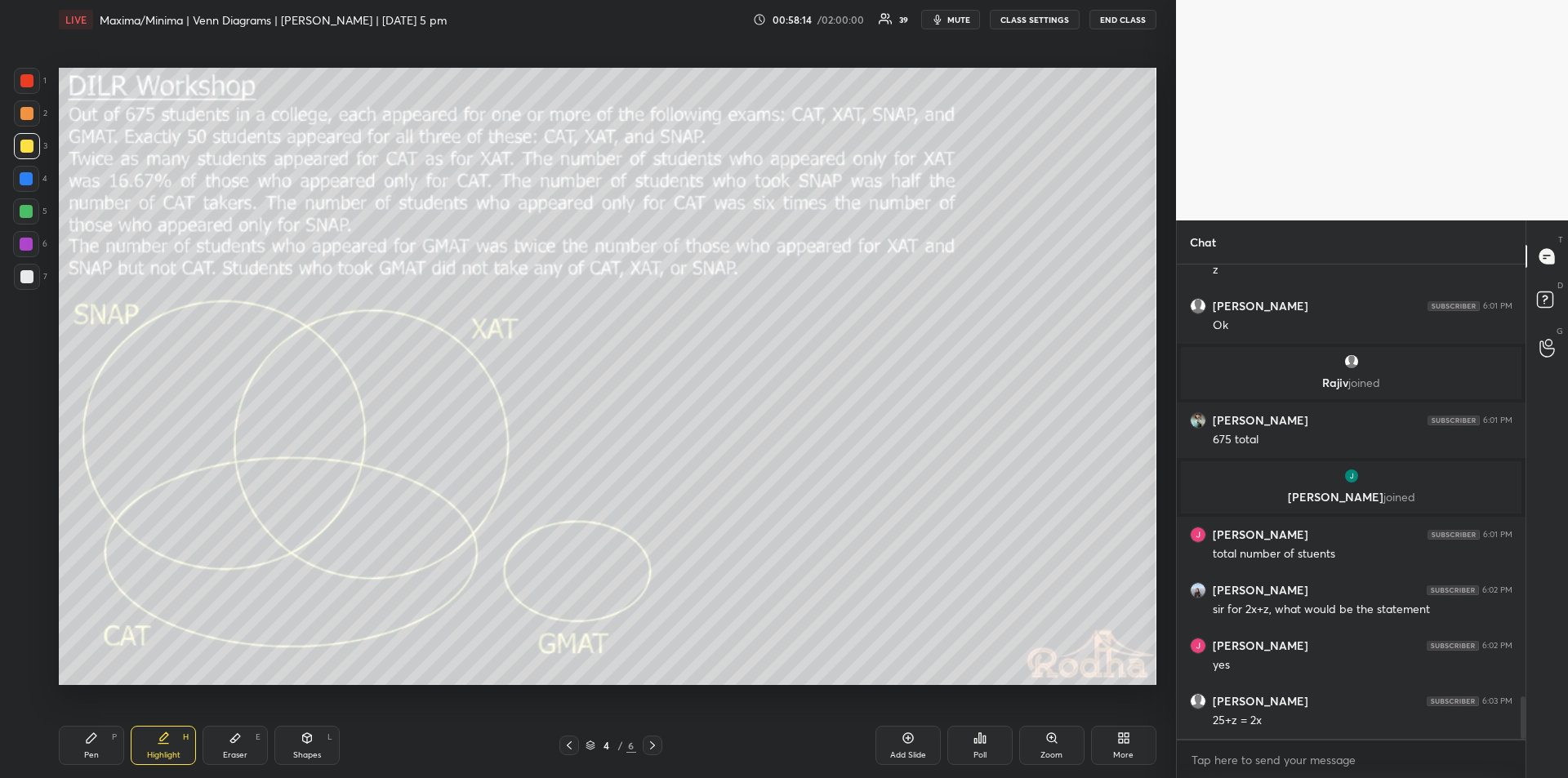
click at [96, 745] on div "Pen P" at bounding box center [91, 746] width 65 height 40
click at [155, 752] on div "Highlight" at bounding box center [163, 755] width 33 height 8
click at [91, 752] on div "Pen" at bounding box center [92, 755] width 15 height 8
click at [161, 744] on icon at bounding box center [163, 744] width 9 height 0
click at [101, 749] on div "Pen P" at bounding box center [91, 746] width 65 height 40
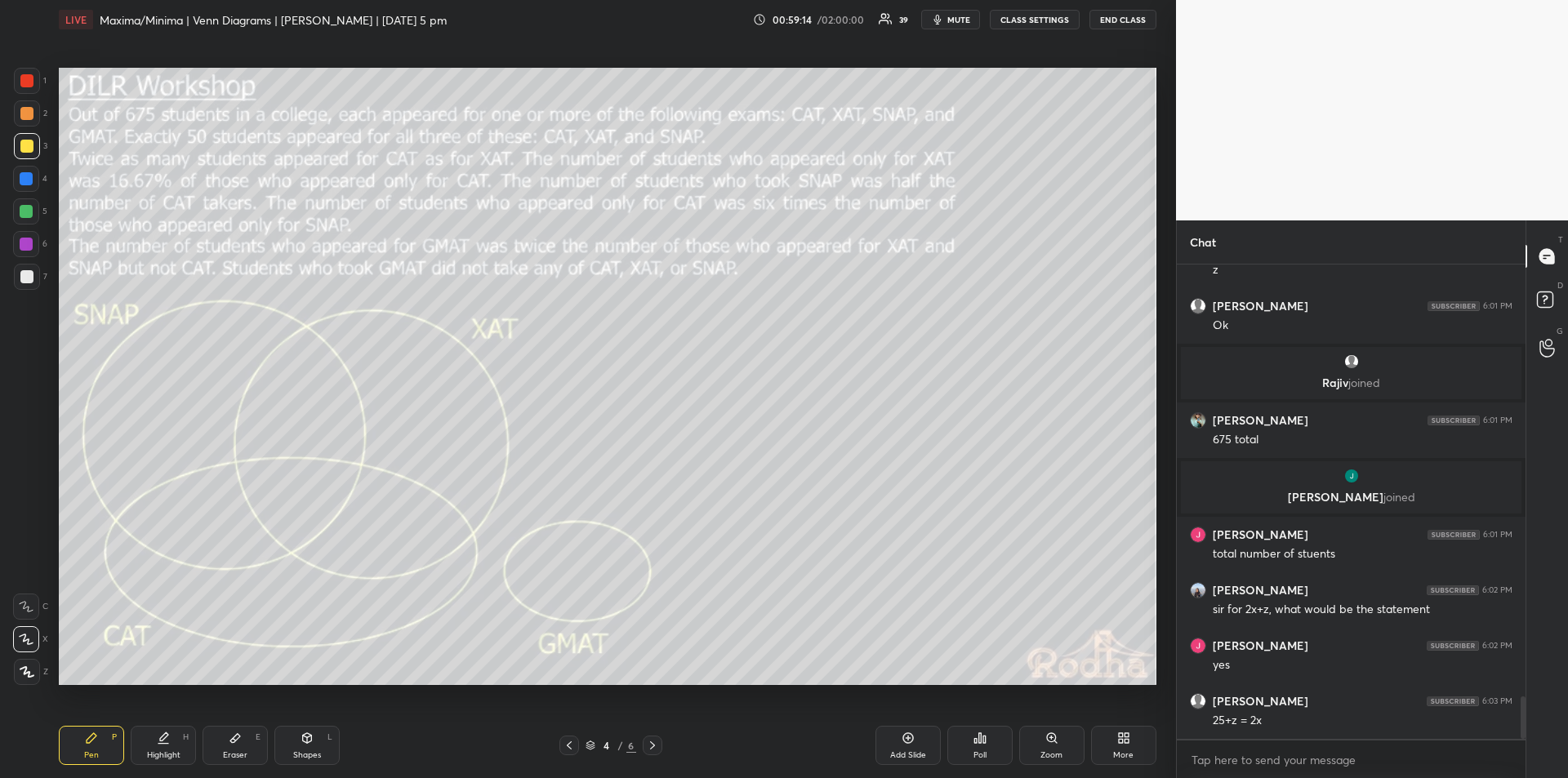
click at [320, 749] on div "Shapes L" at bounding box center [307, 746] width 65 height 40
click at [167, 749] on div "Highlight H" at bounding box center [163, 746] width 65 height 40
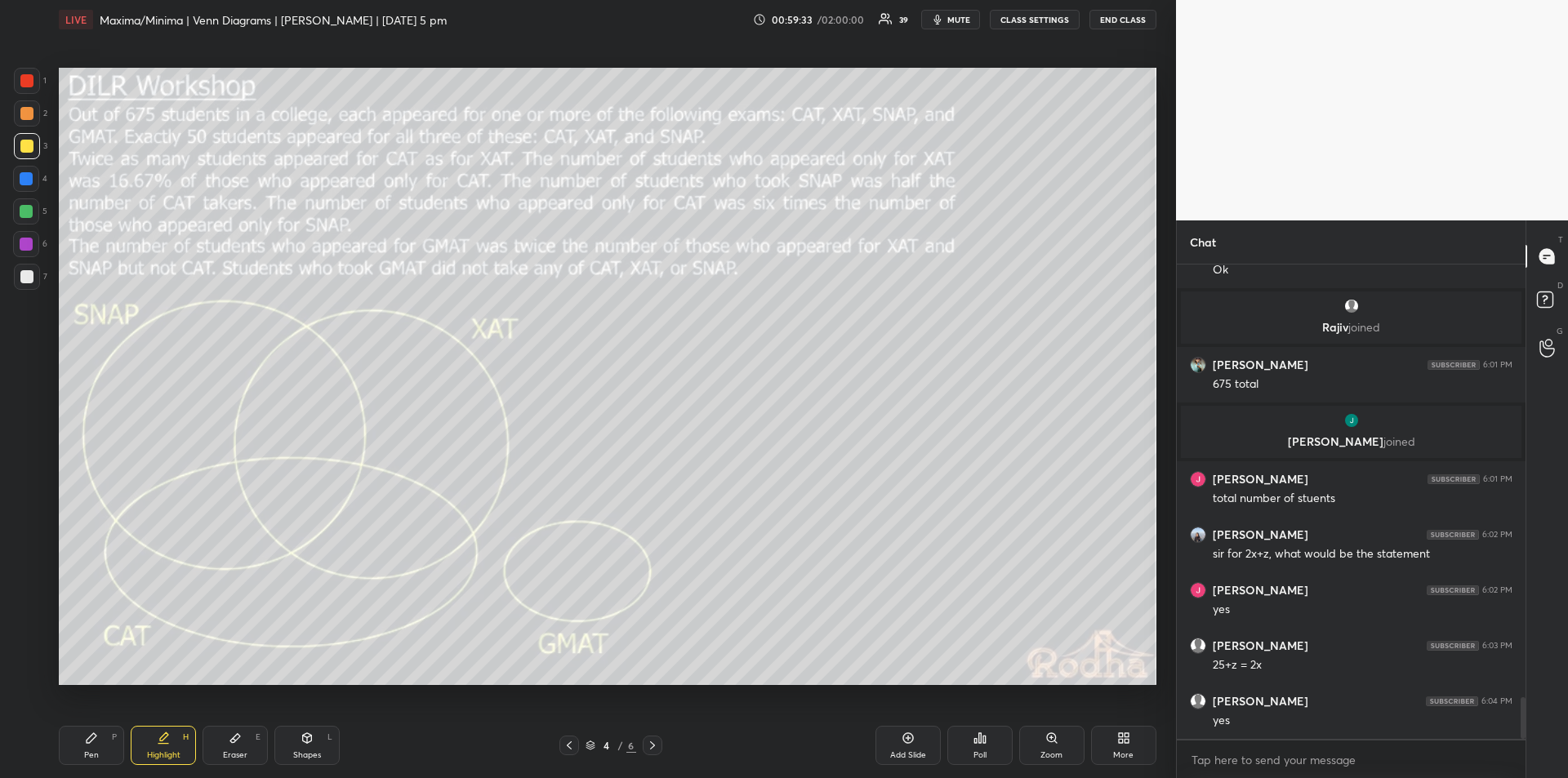
scroll to position [4936, 0]
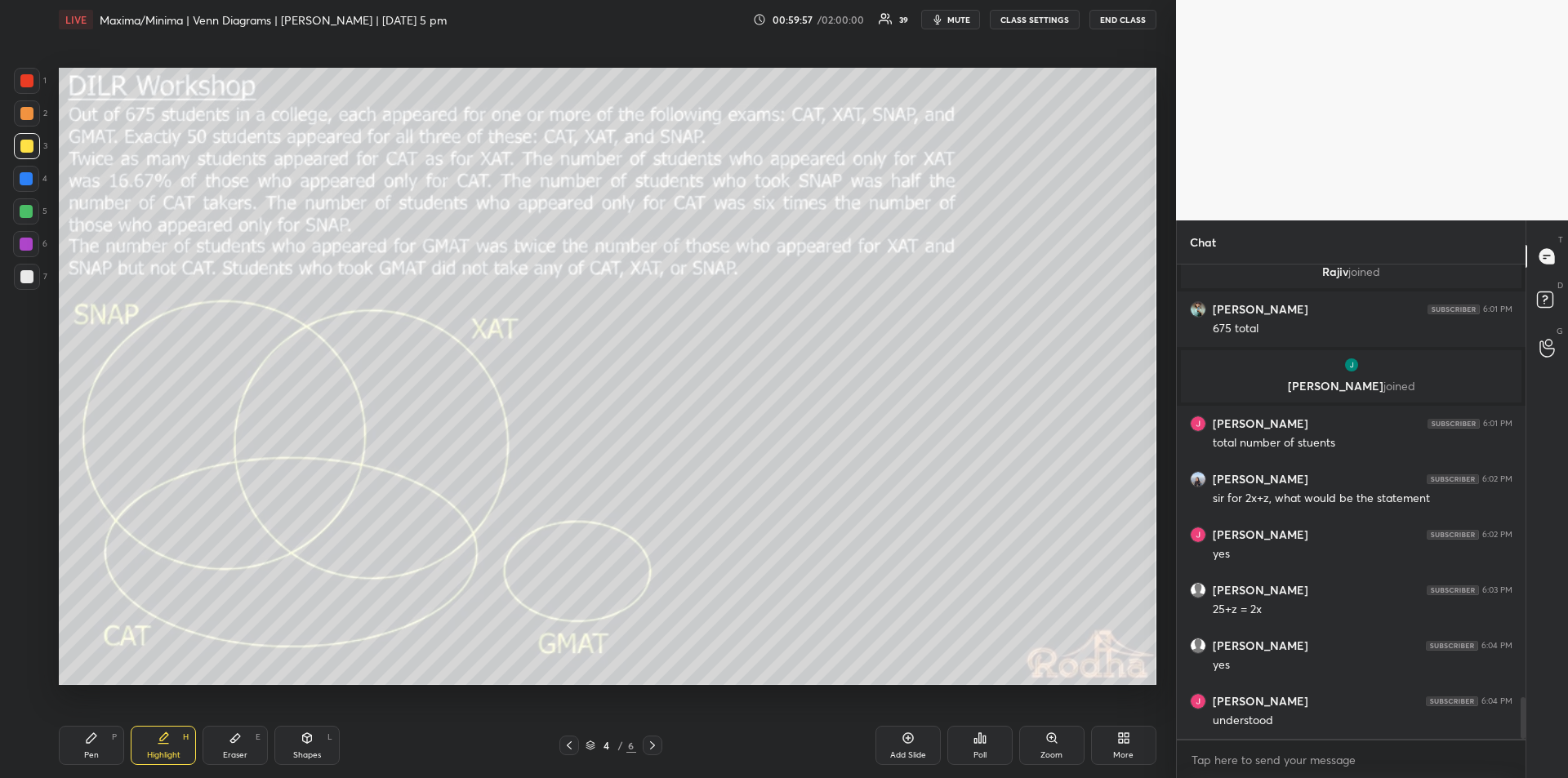
click at [99, 753] on div "Pen P" at bounding box center [91, 746] width 65 height 40
click at [313, 752] on div "Shapes" at bounding box center [307, 755] width 27 height 8
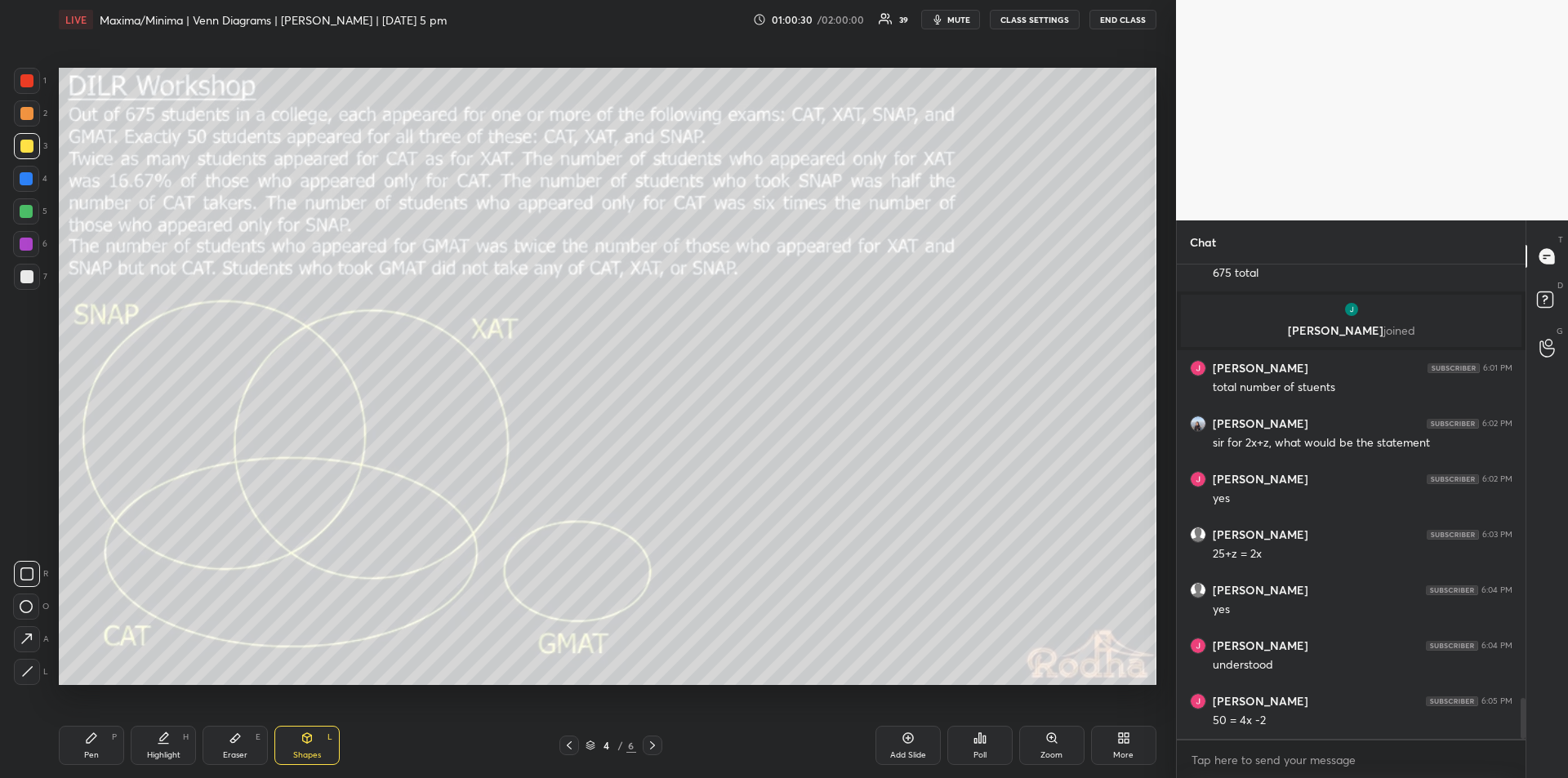
click at [31, 678] on div at bounding box center [27, 672] width 26 height 26
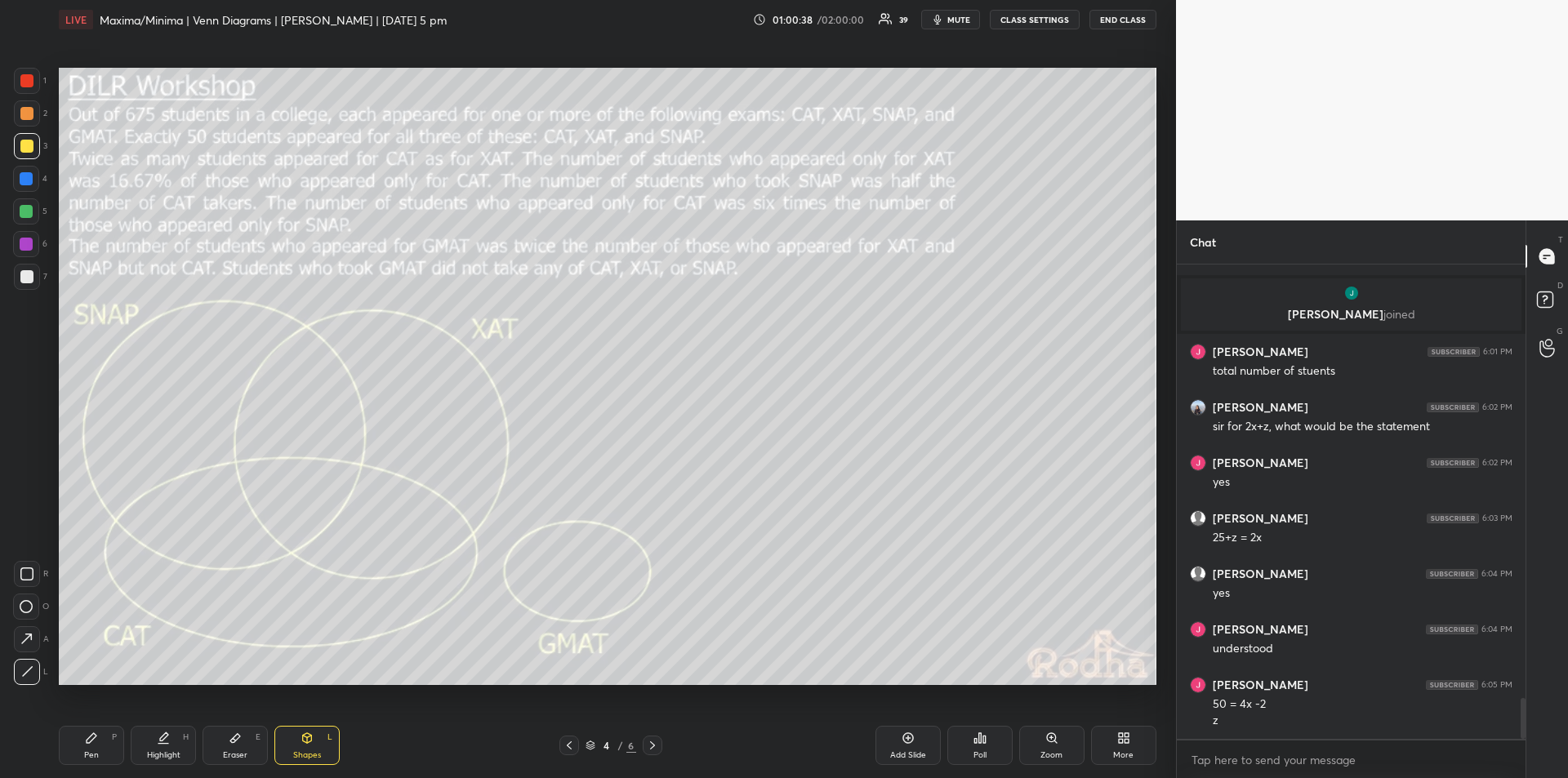
click at [168, 744] on icon at bounding box center [163, 744] width 9 height 0
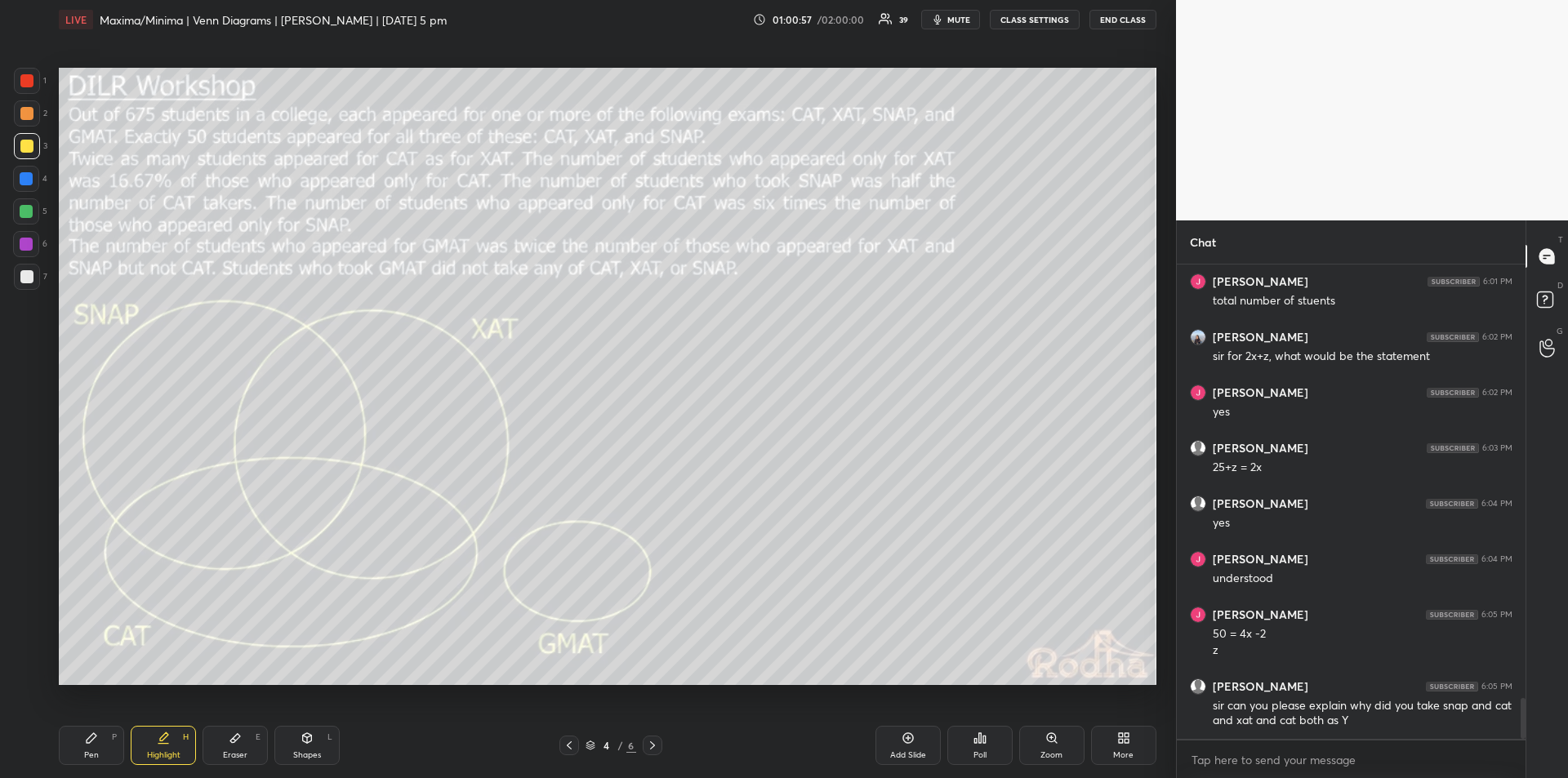
click at [95, 742] on icon at bounding box center [92, 738] width 13 height 13
click at [234, 747] on div "Eraser E" at bounding box center [235, 746] width 65 height 40
click at [93, 752] on div "Pen" at bounding box center [92, 755] width 15 height 8
click at [169, 745] on div "Highlight H" at bounding box center [163, 746] width 65 height 40
click at [241, 743] on icon at bounding box center [235, 738] width 13 height 13
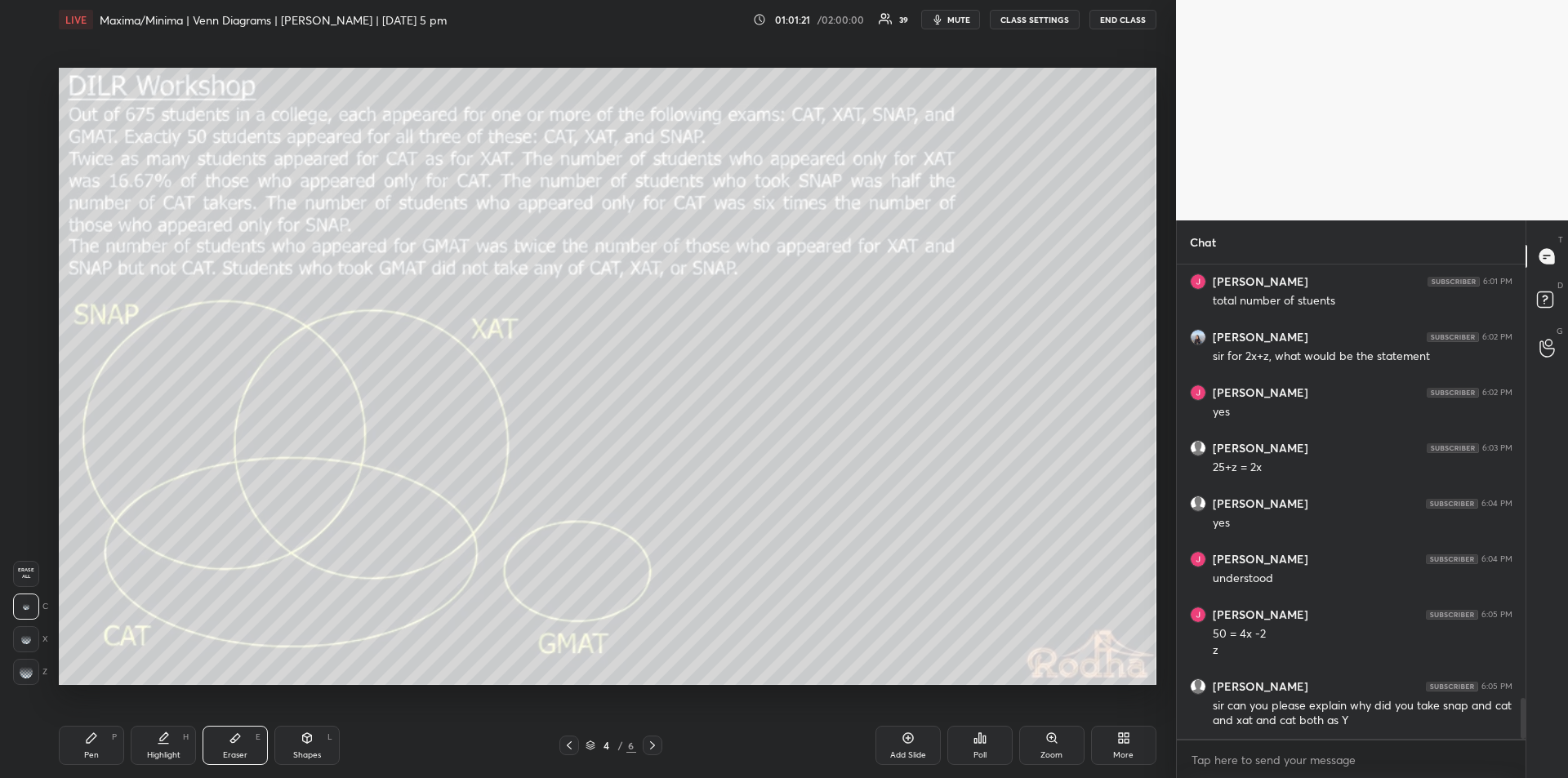
click at [93, 745] on div "Pen P" at bounding box center [91, 746] width 65 height 40
click at [162, 740] on icon at bounding box center [164, 737] width 8 height 8
click at [96, 752] on div "Pen" at bounding box center [92, 755] width 15 height 8
click at [159, 741] on icon at bounding box center [163, 738] width 13 height 13
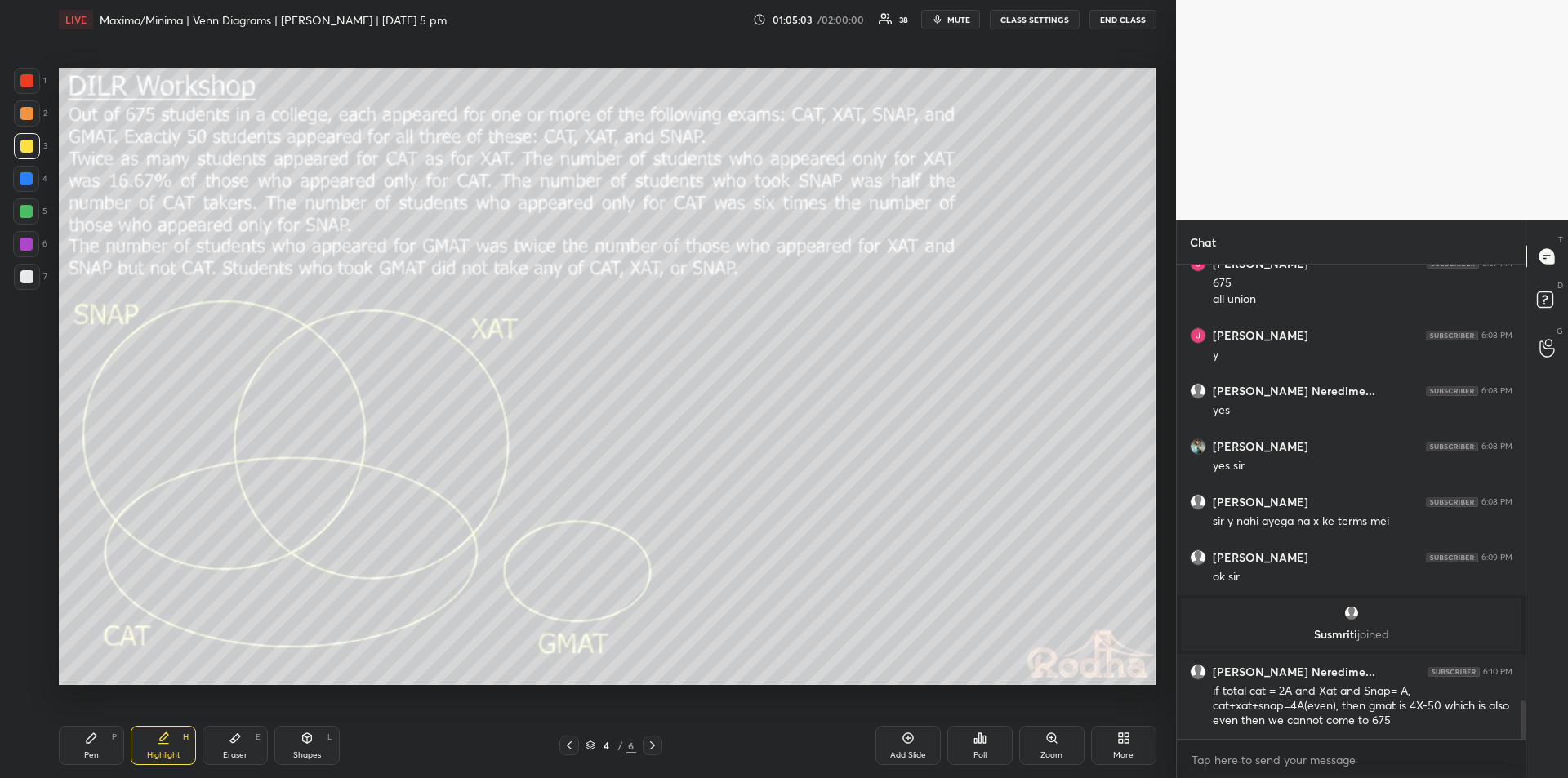
scroll to position [5336, 0]
click at [167, 747] on div "Highlight H" at bounding box center [163, 746] width 65 height 40
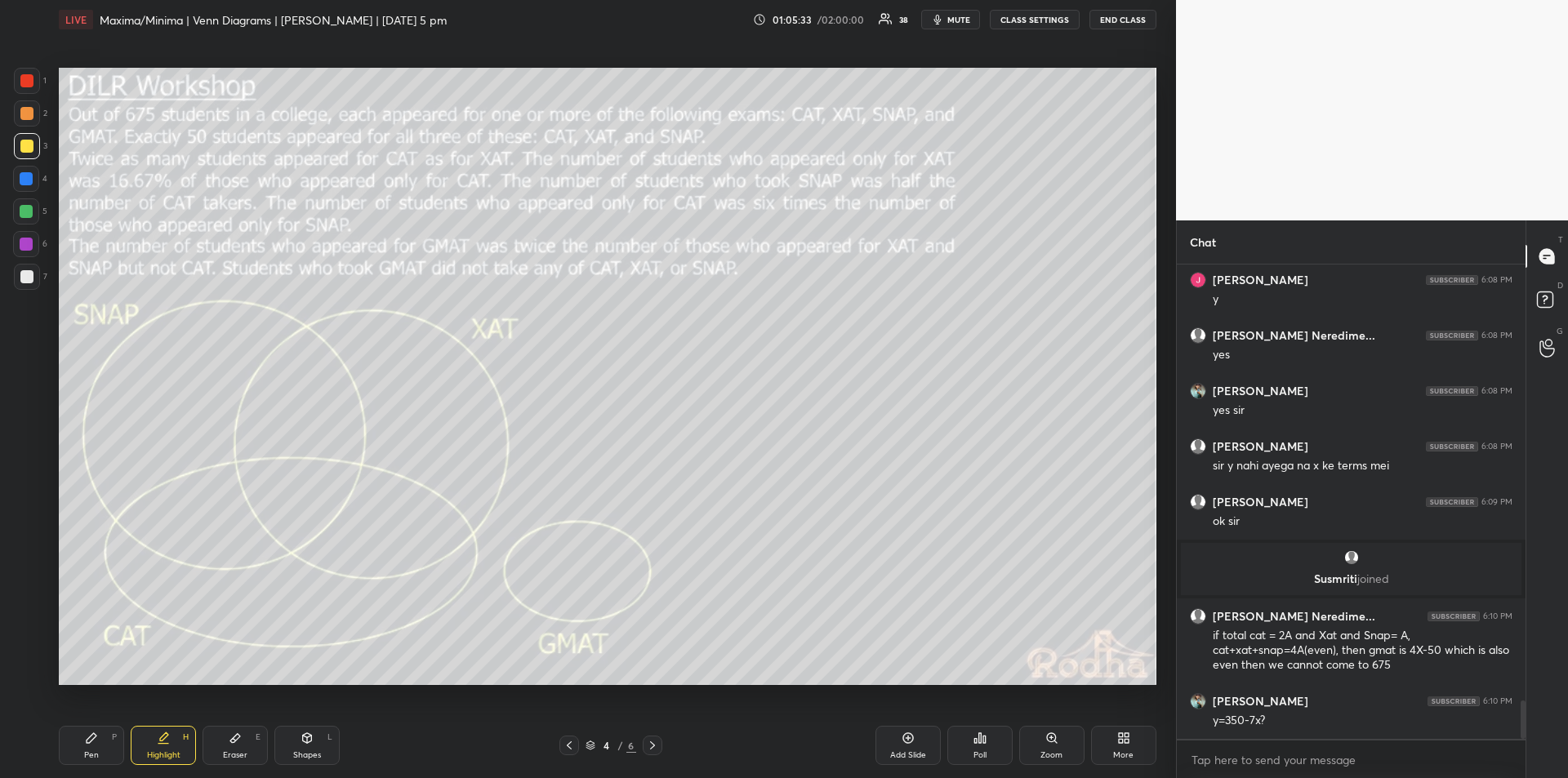
click at [96, 739] on icon at bounding box center [92, 738] width 13 height 13
click at [170, 743] on div "Highlight H" at bounding box center [163, 746] width 65 height 40
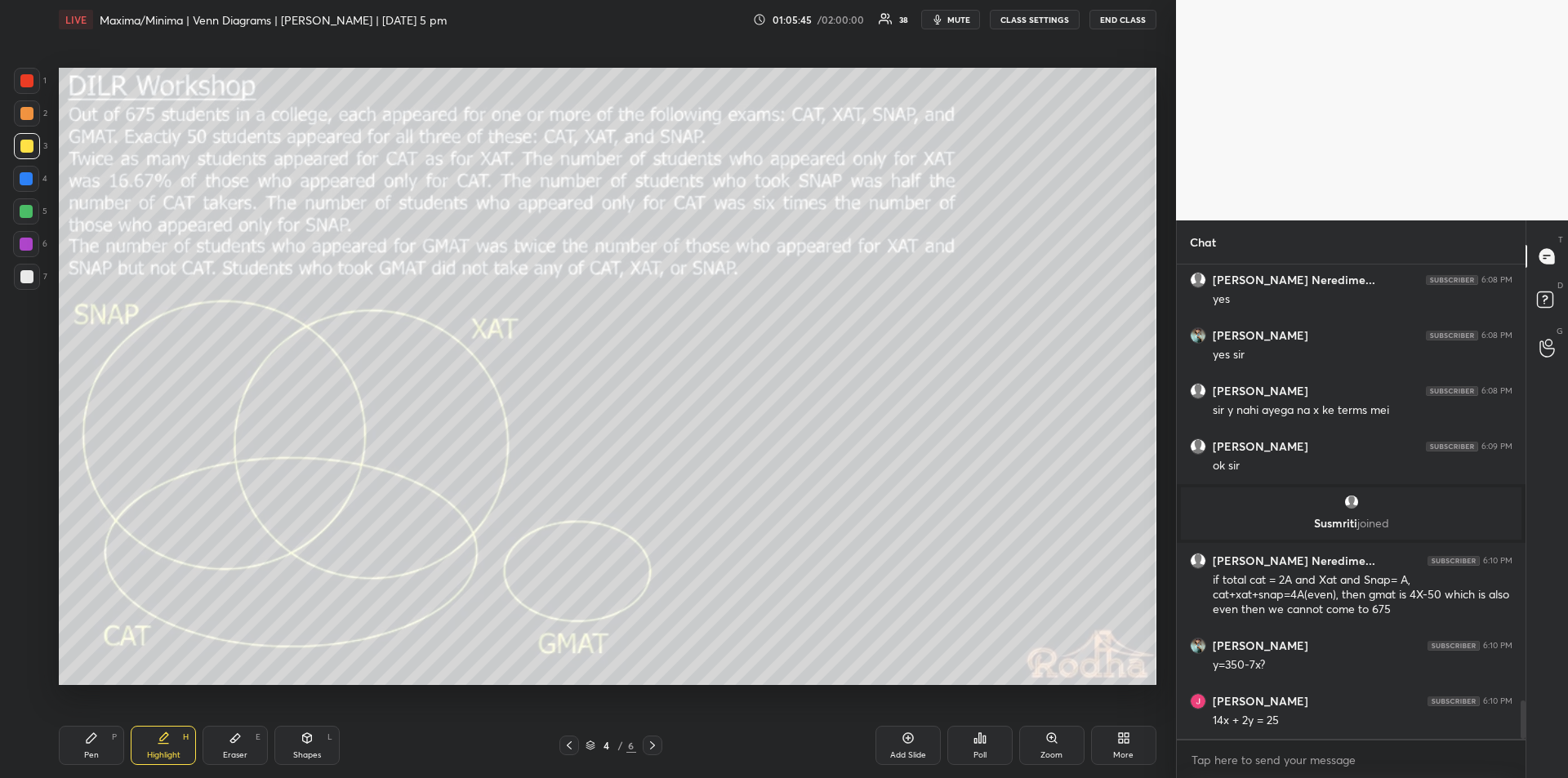
click at [97, 752] on div "Pen" at bounding box center [92, 755] width 15 height 8
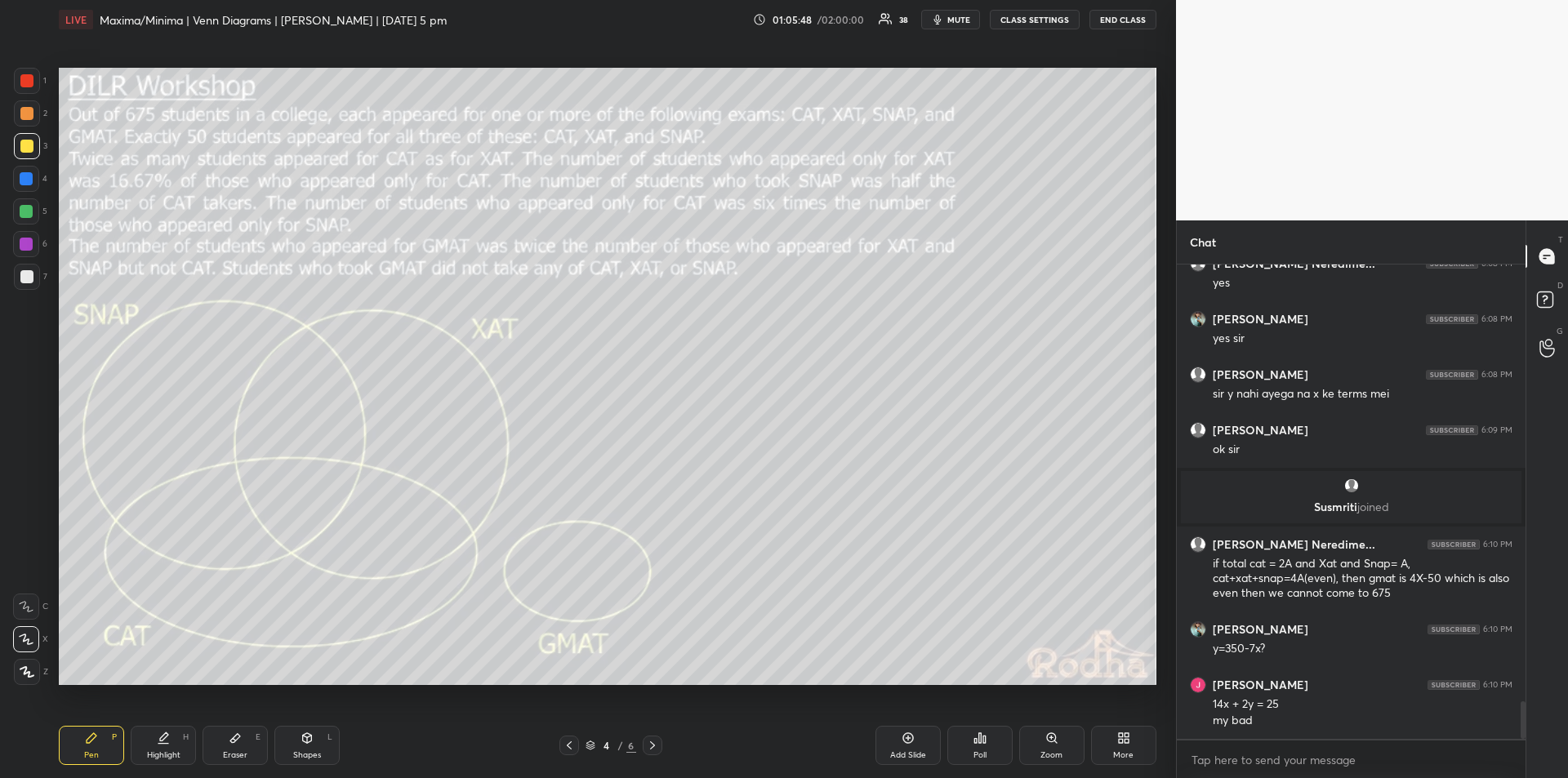
click at [165, 739] on icon at bounding box center [163, 738] width 13 height 13
click at [99, 739] on div "Pen P" at bounding box center [91, 746] width 65 height 40
click at [169, 739] on icon at bounding box center [163, 738] width 13 height 13
click at [94, 740] on icon at bounding box center [92, 738] width 13 height 13
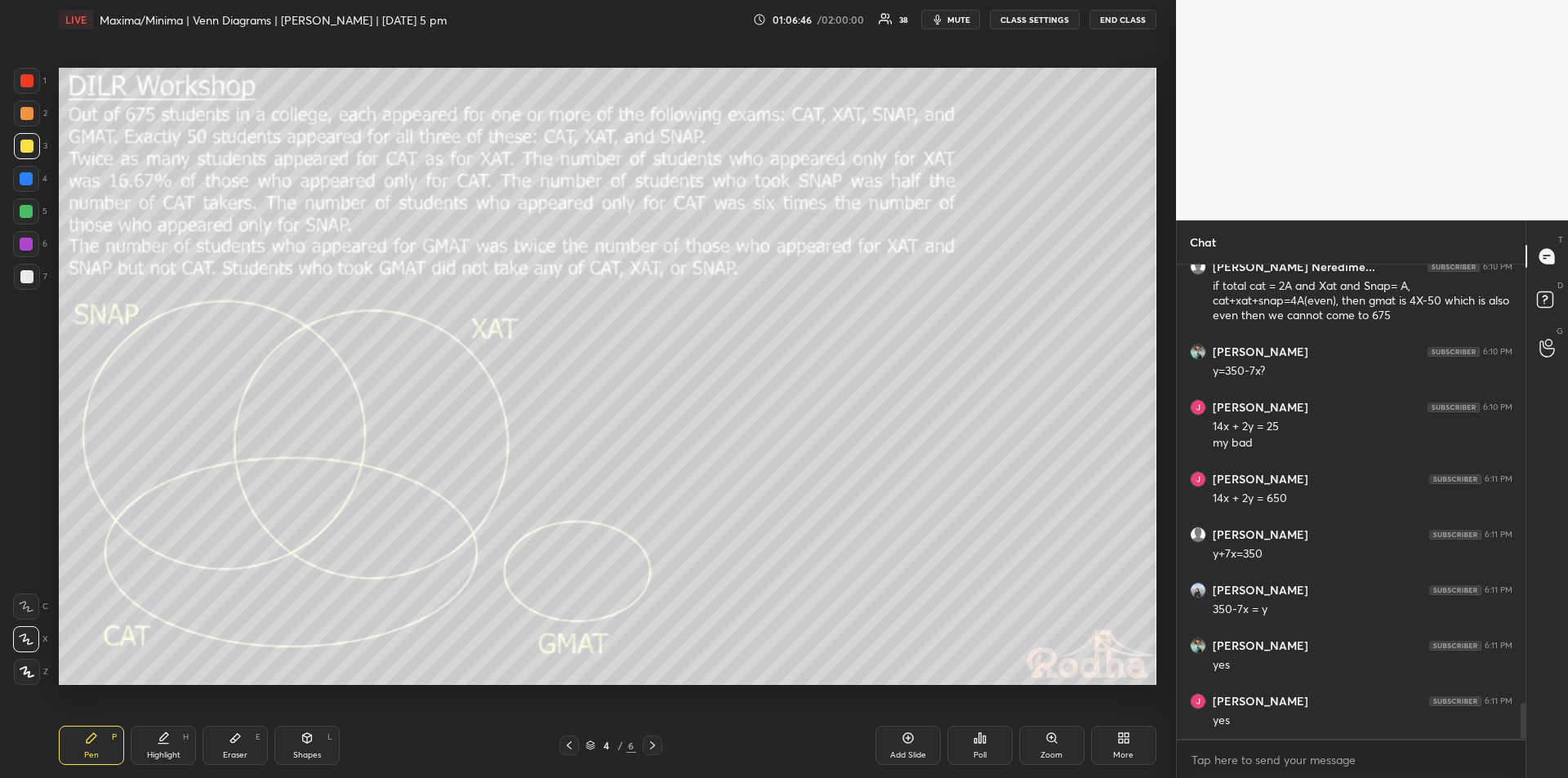
scroll to position [5796, 0]
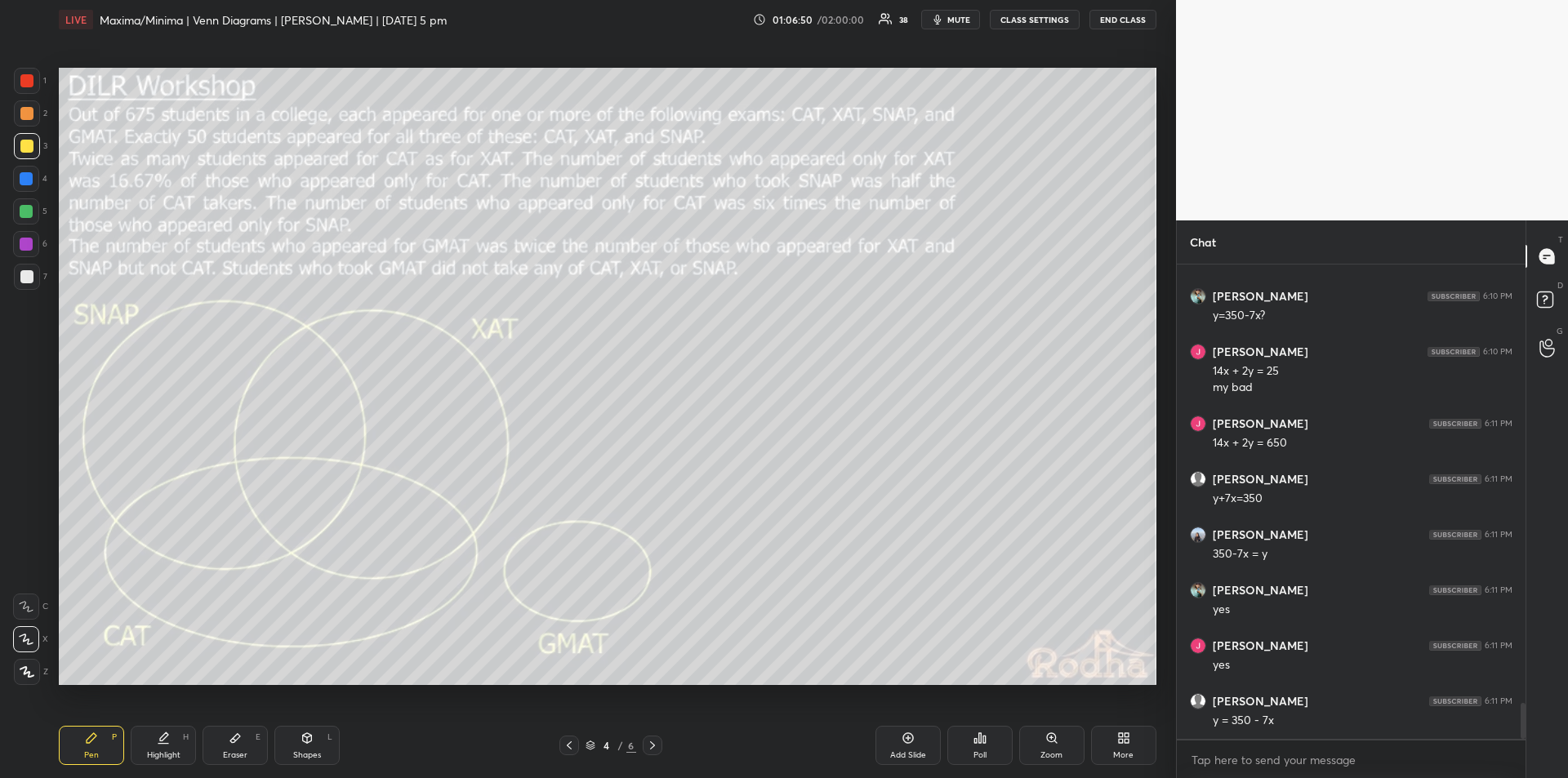
click at [308, 740] on icon at bounding box center [308, 737] width 9 height 9
click at [166, 747] on div "Highlight H" at bounding box center [163, 746] width 65 height 40
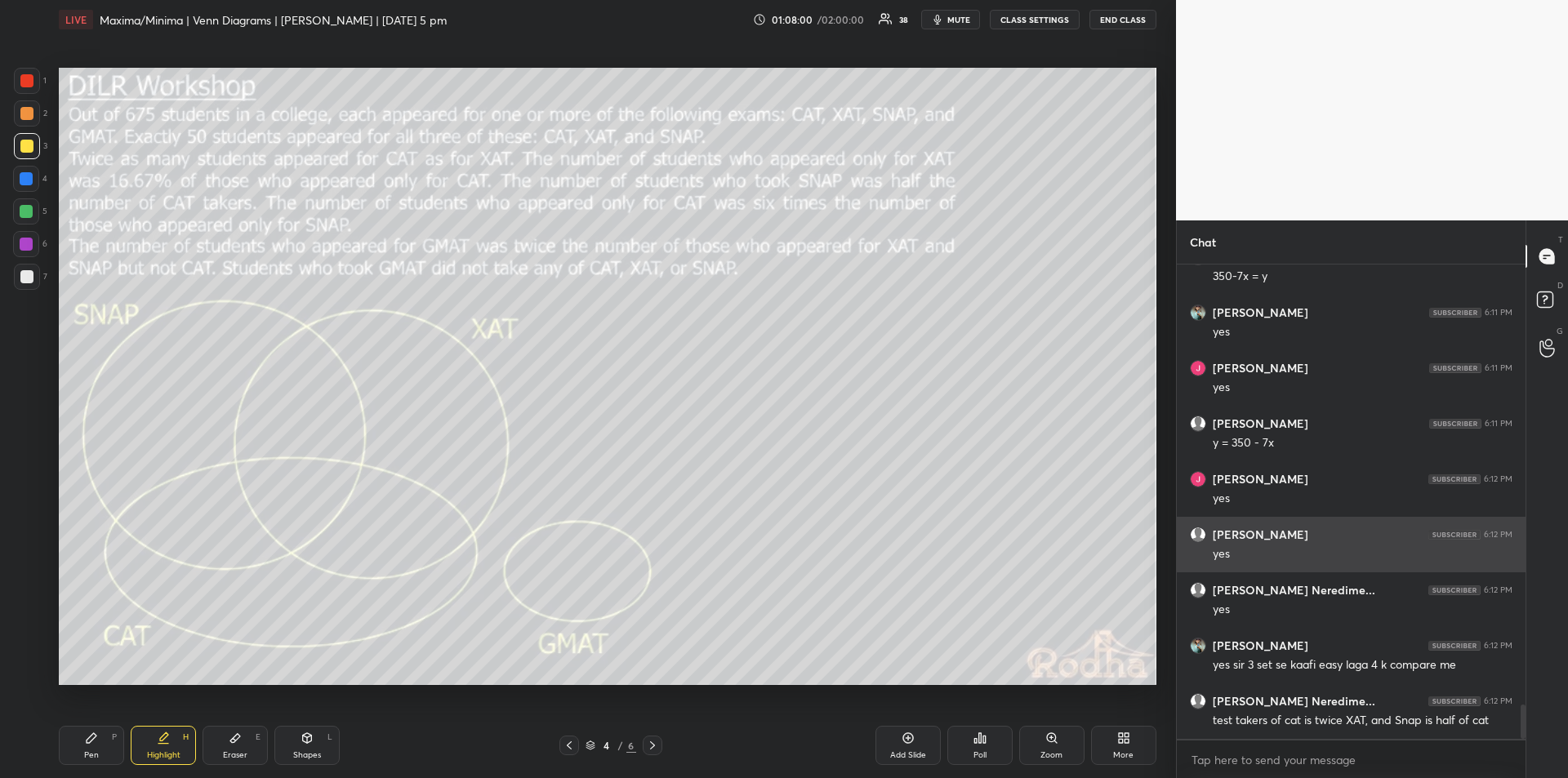
scroll to position [6144, 0]
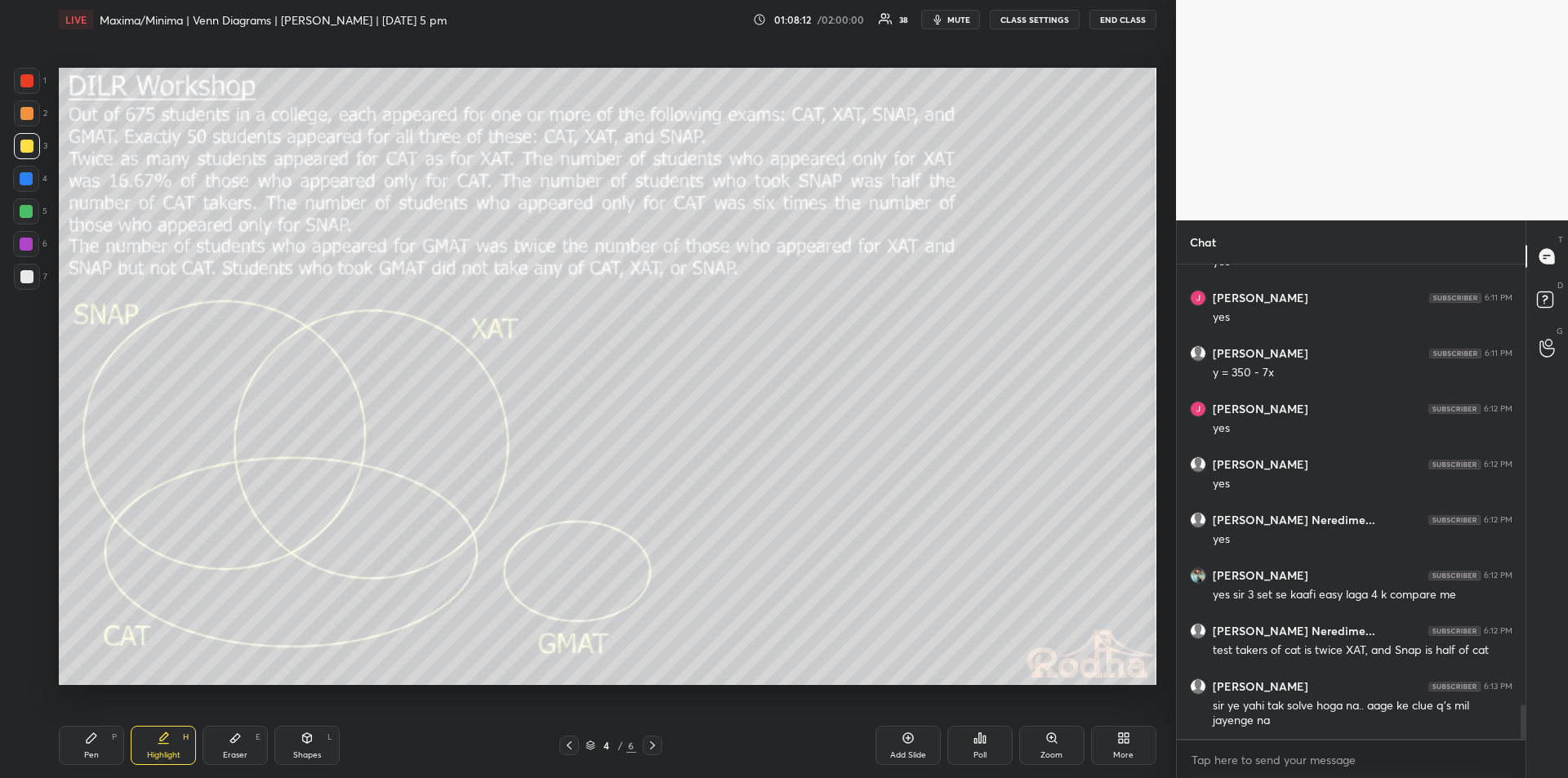
click at [238, 747] on div "Eraser E" at bounding box center [235, 746] width 65 height 40
click at [94, 752] on div "Pen" at bounding box center [92, 755] width 15 height 8
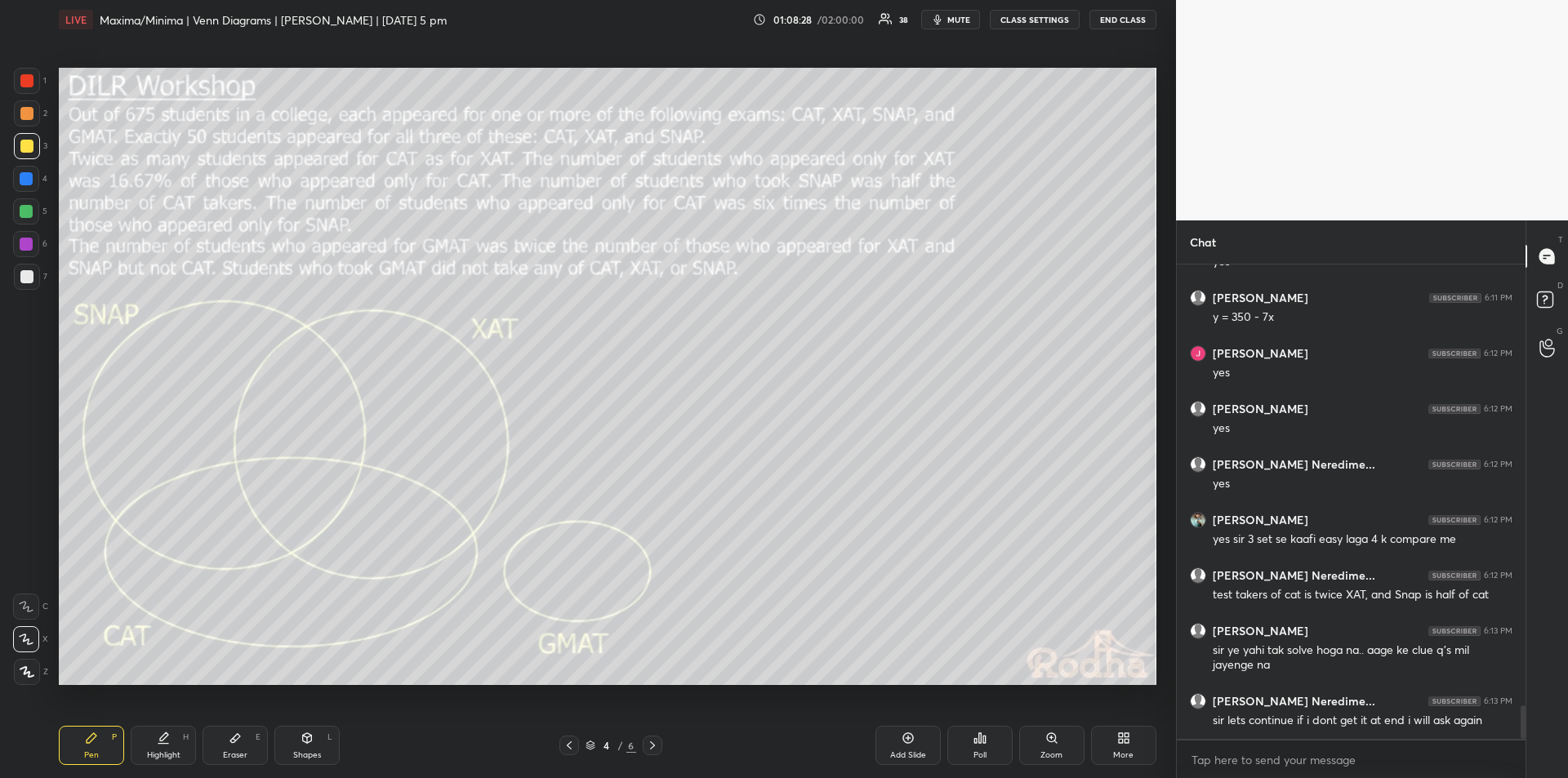
click at [166, 752] on div "Highlight" at bounding box center [163, 755] width 33 height 8
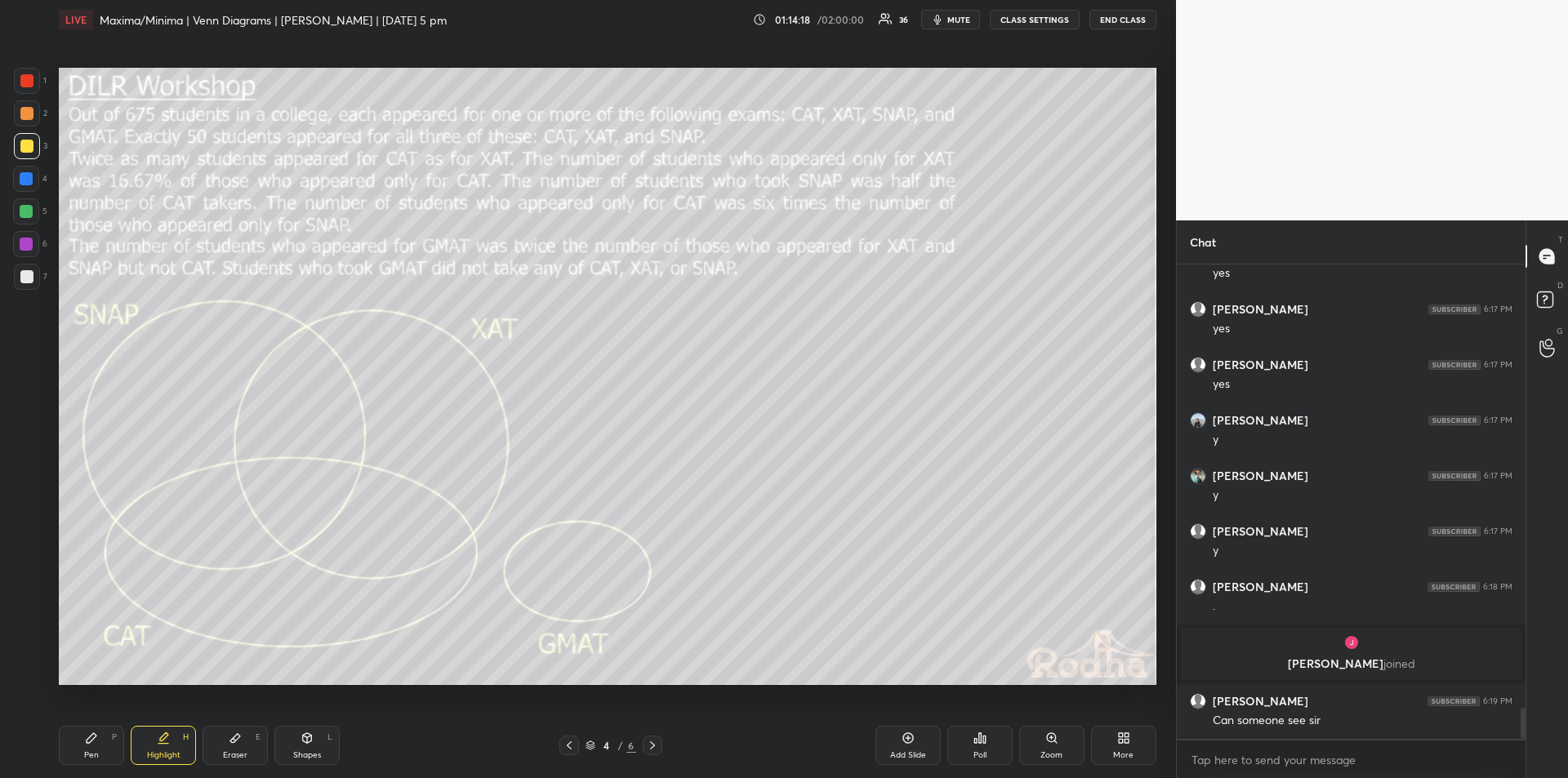
scroll to position [6733, 0]
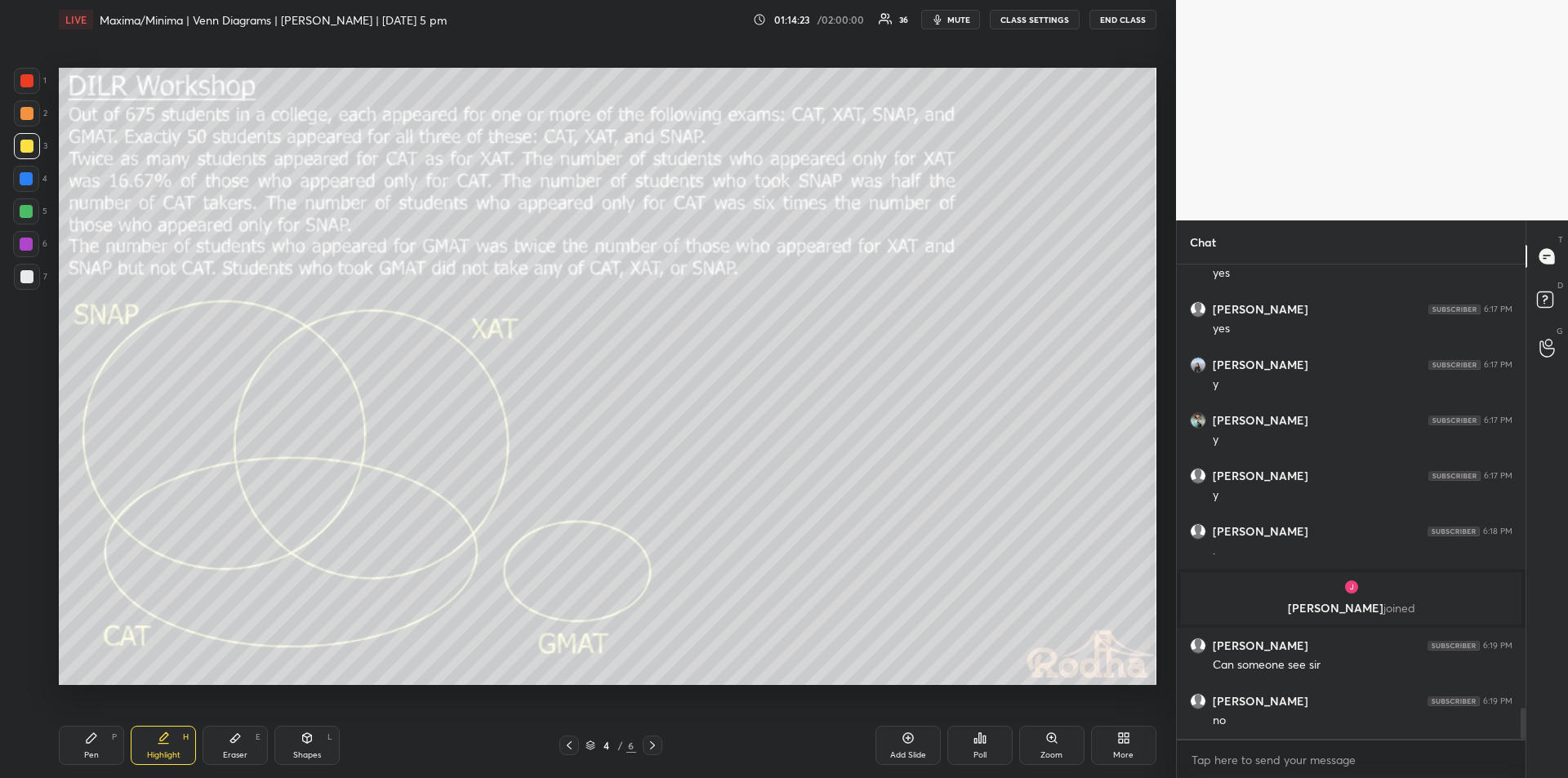
click at [1126, 752] on div "More" at bounding box center [1124, 755] width 21 height 8
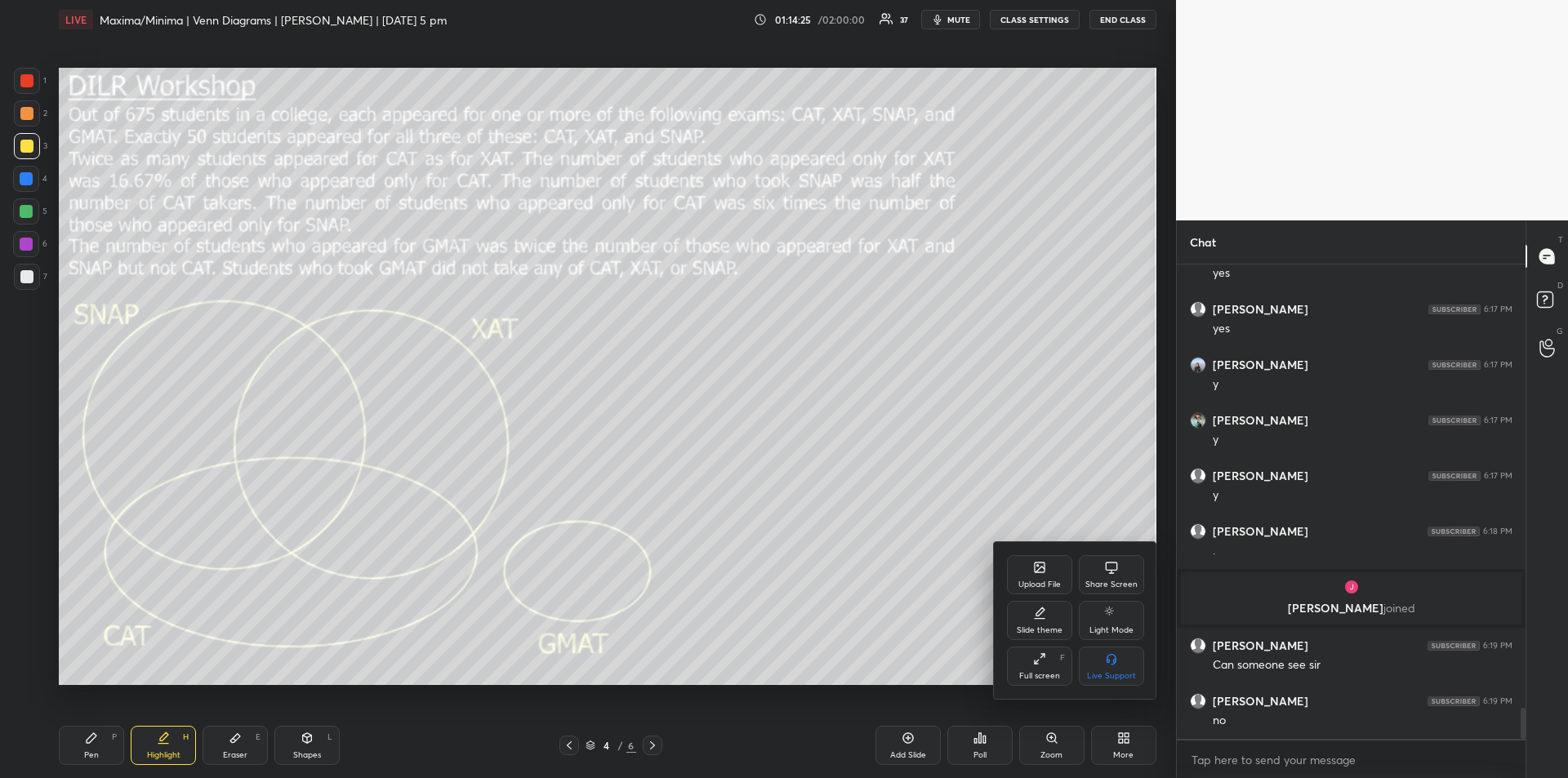
click at [1038, 575] on div "Upload File" at bounding box center [1040, 575] width 65 height 40
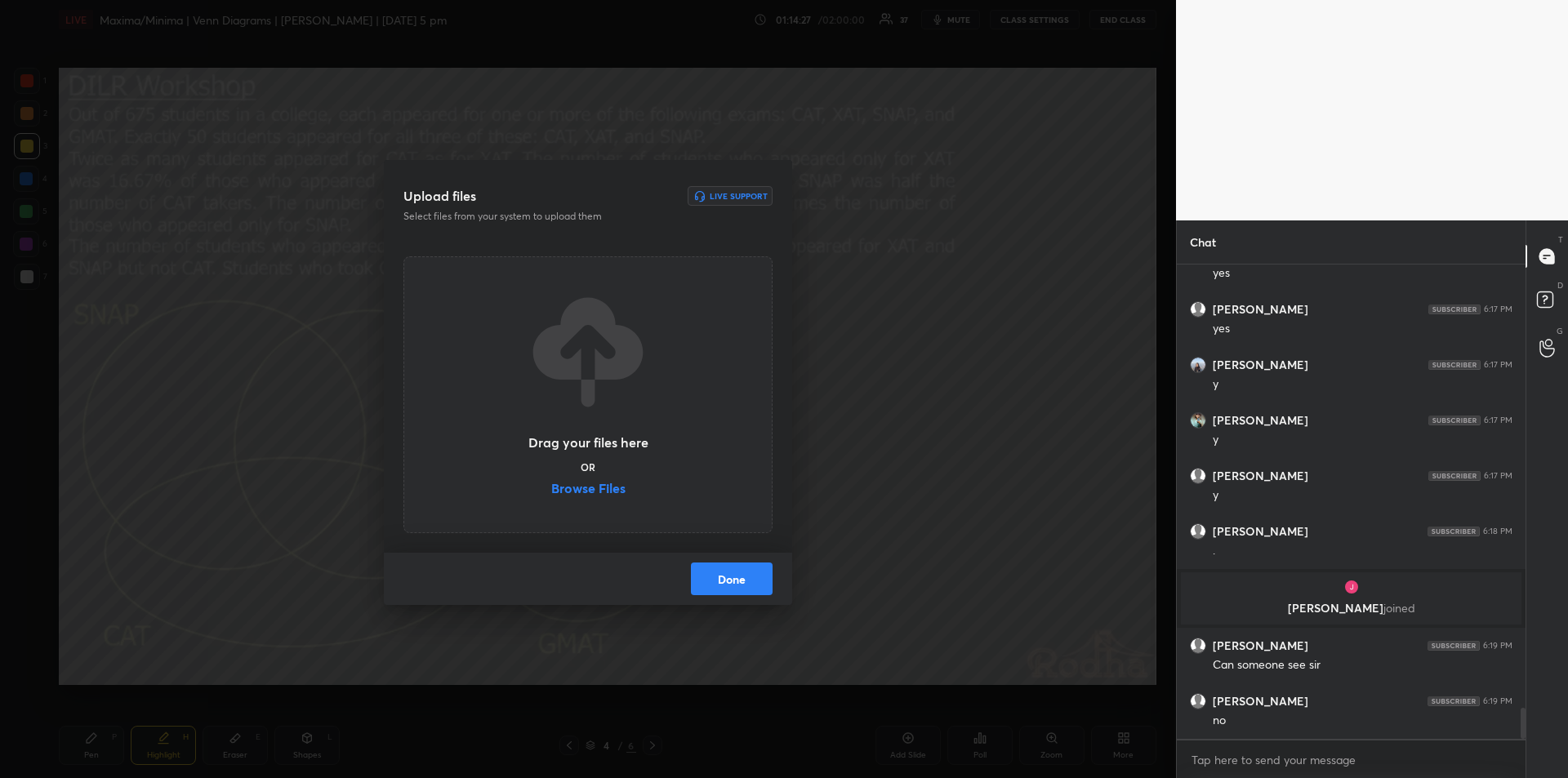
click at [587, 489] on label "Browse Files" at bounding box center [588, 490] width 75 height 17
click at [551, 489] on input "Browse Files" at bounding box center [551, 490] width 0 height 17
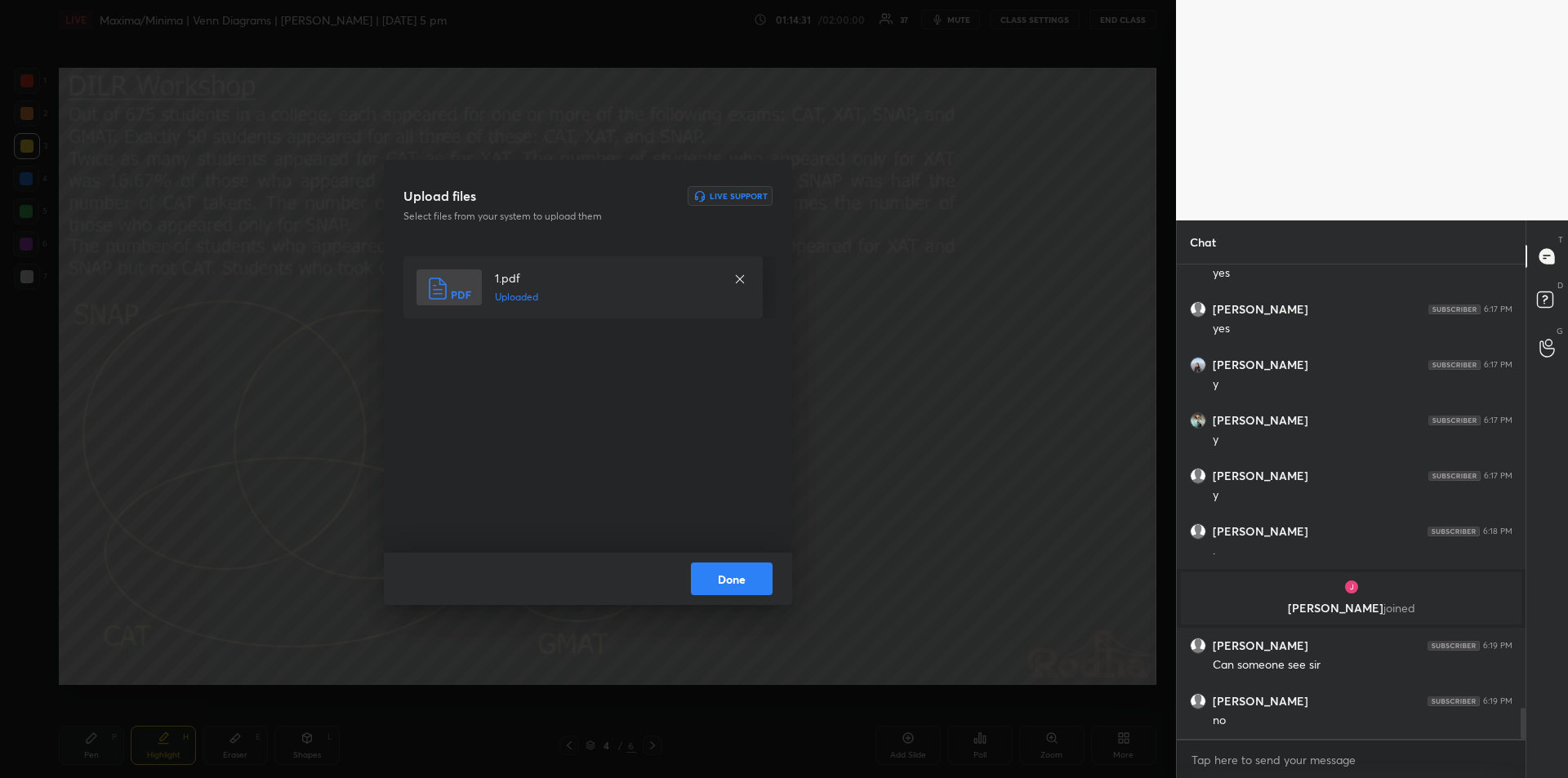
click at [733, 571] on button "Done" at bounding box center [731, 579] width 82 height 33
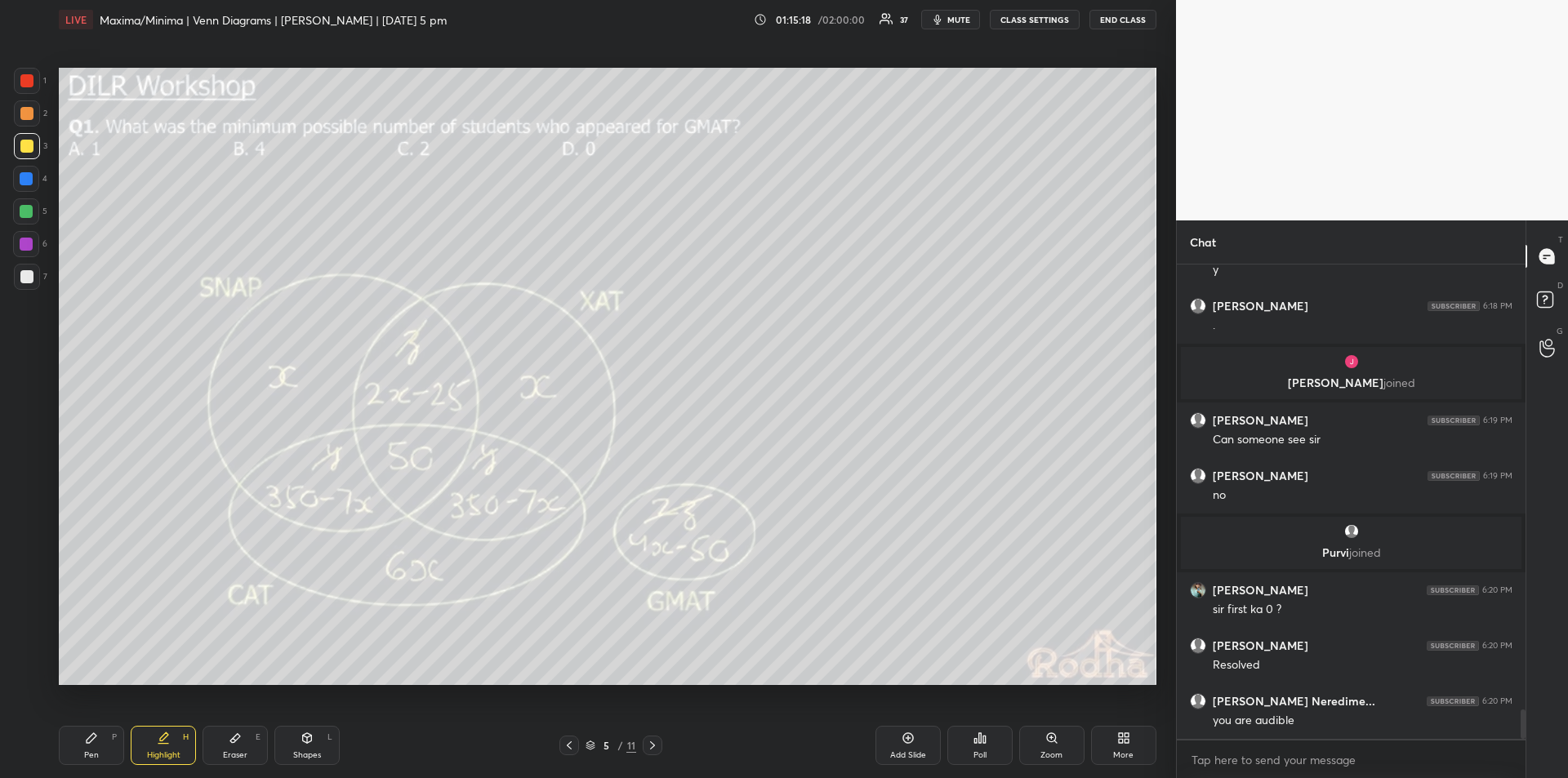
scroll to position [7192, 0]
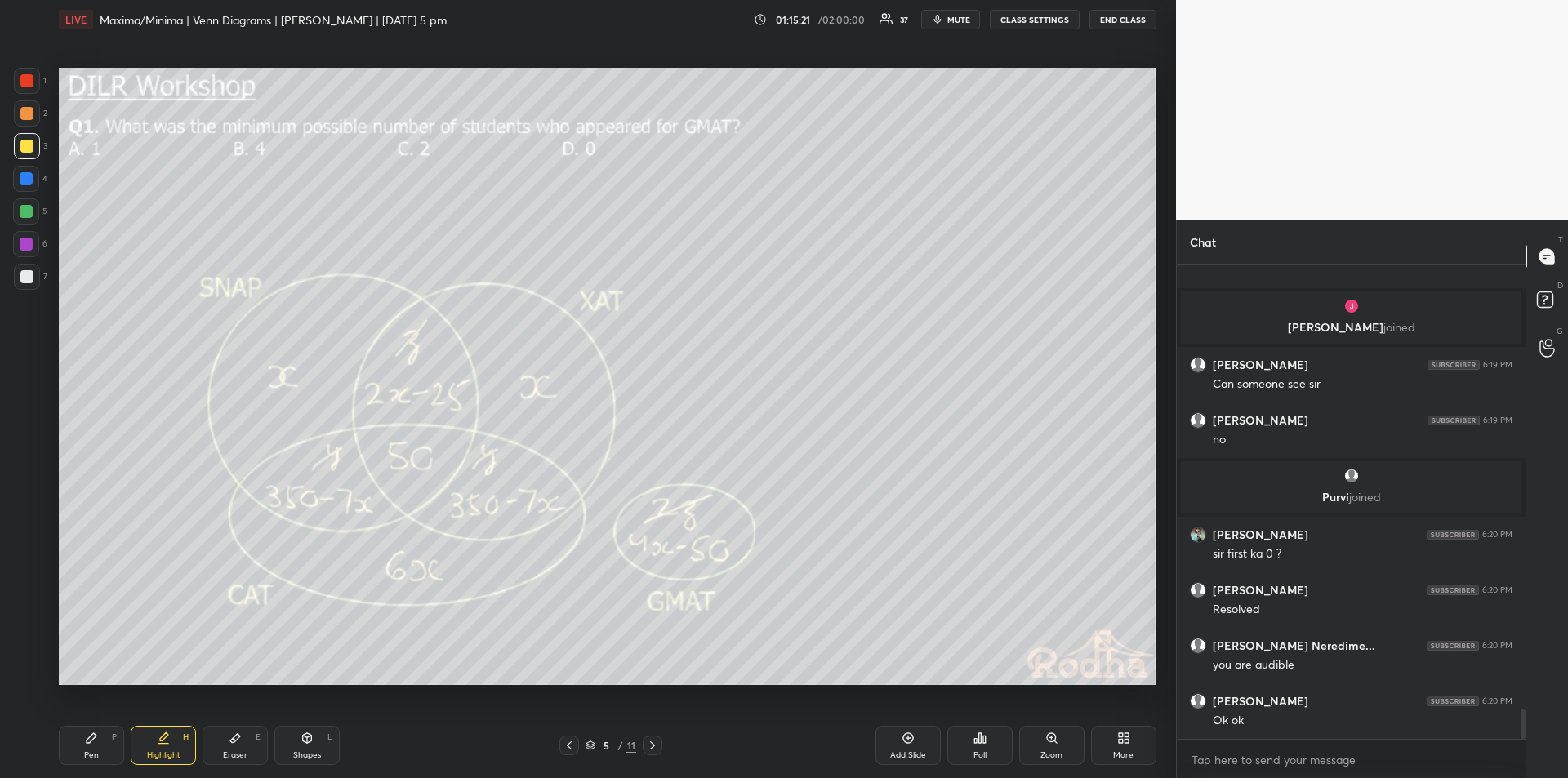
click at [158, 753] on div "Highlight" at bounding box center [163, 755] width 33 height 8
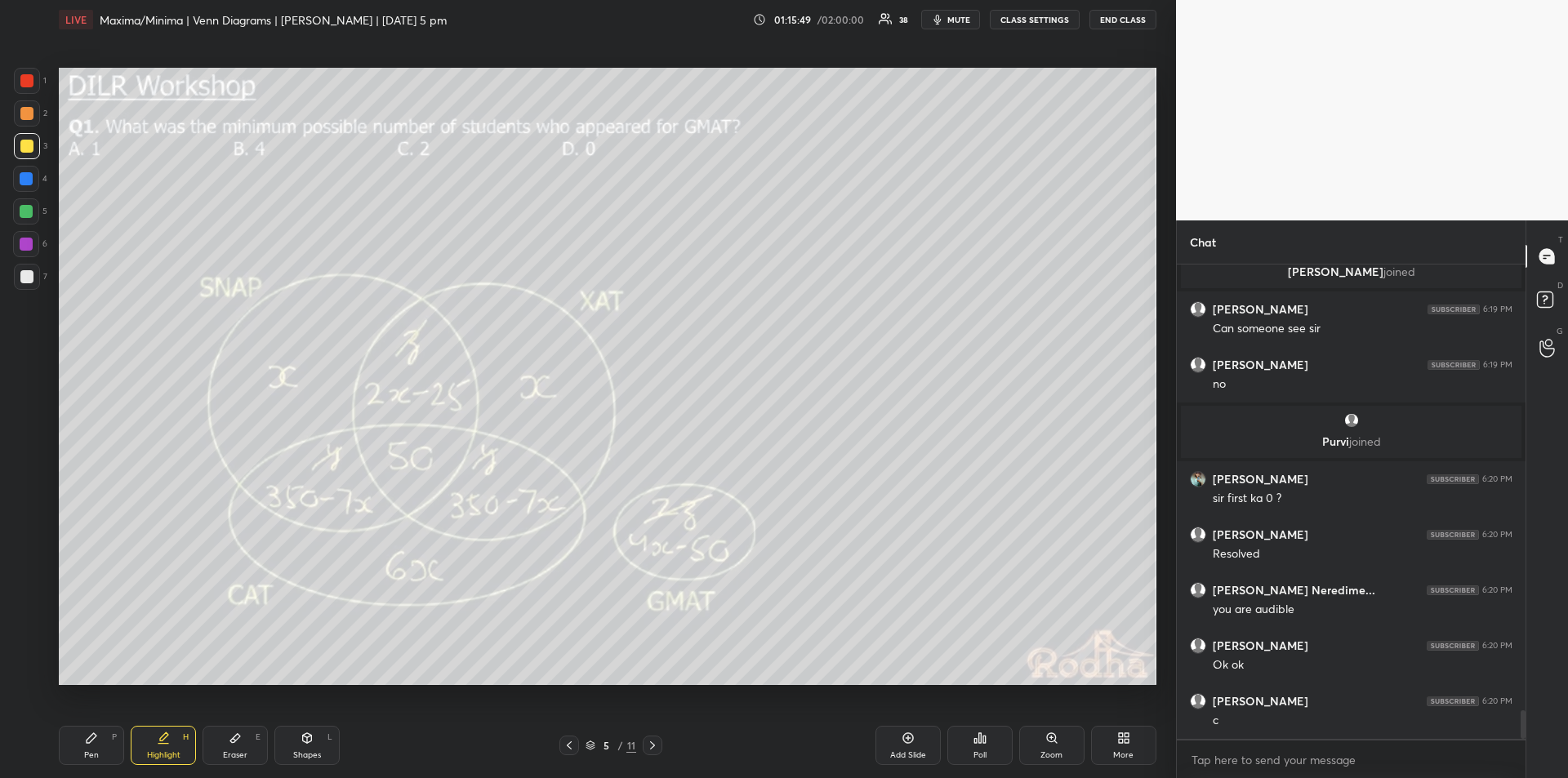
scroll to position [7303, 0]
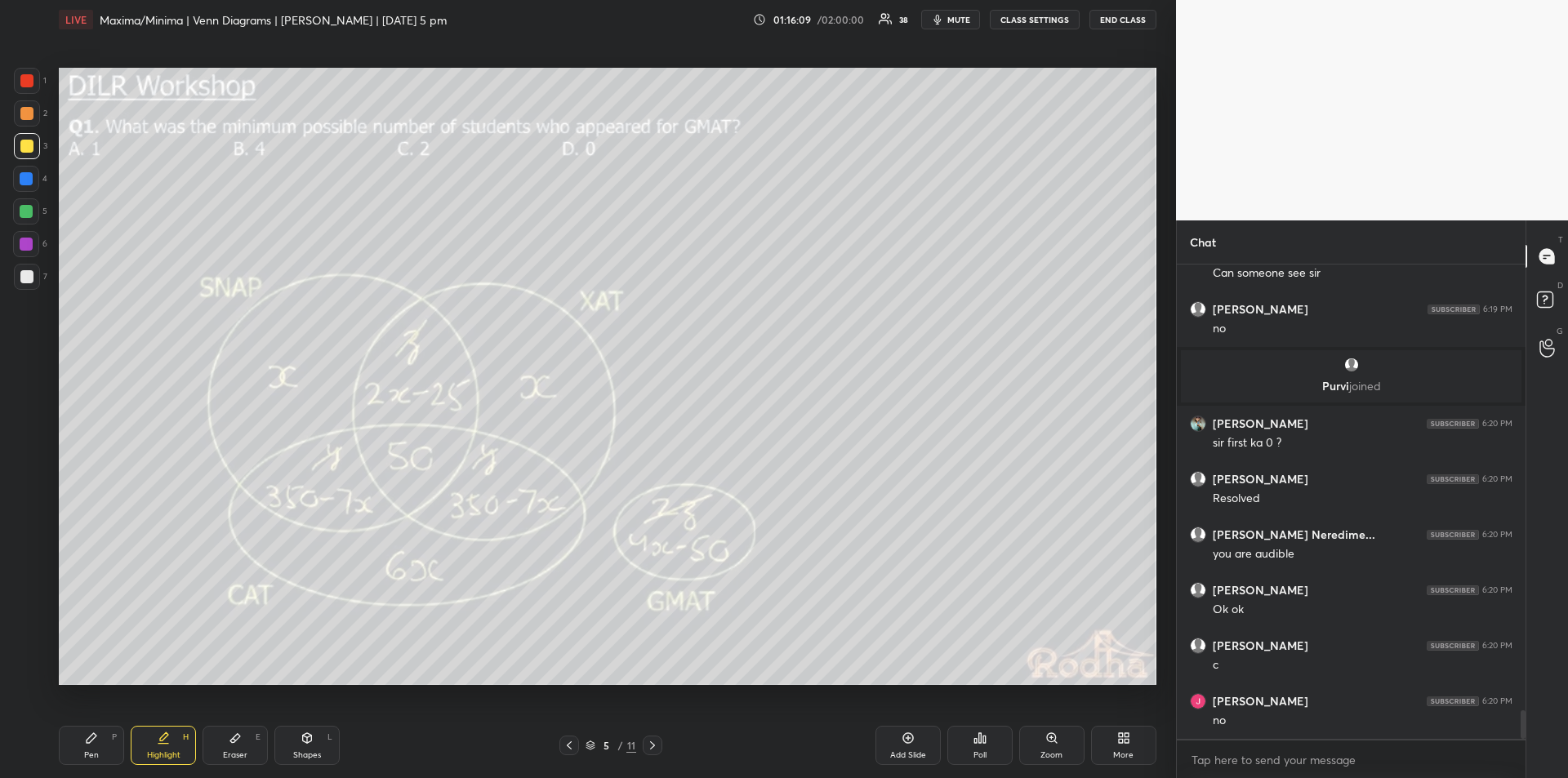
click at [95, 752] on div "Pen" at bounding box center [92, 755] width 15 height 8
click at [171, 743] on div "Highlight H" at bounding box center [163, 746] width 65 height 40
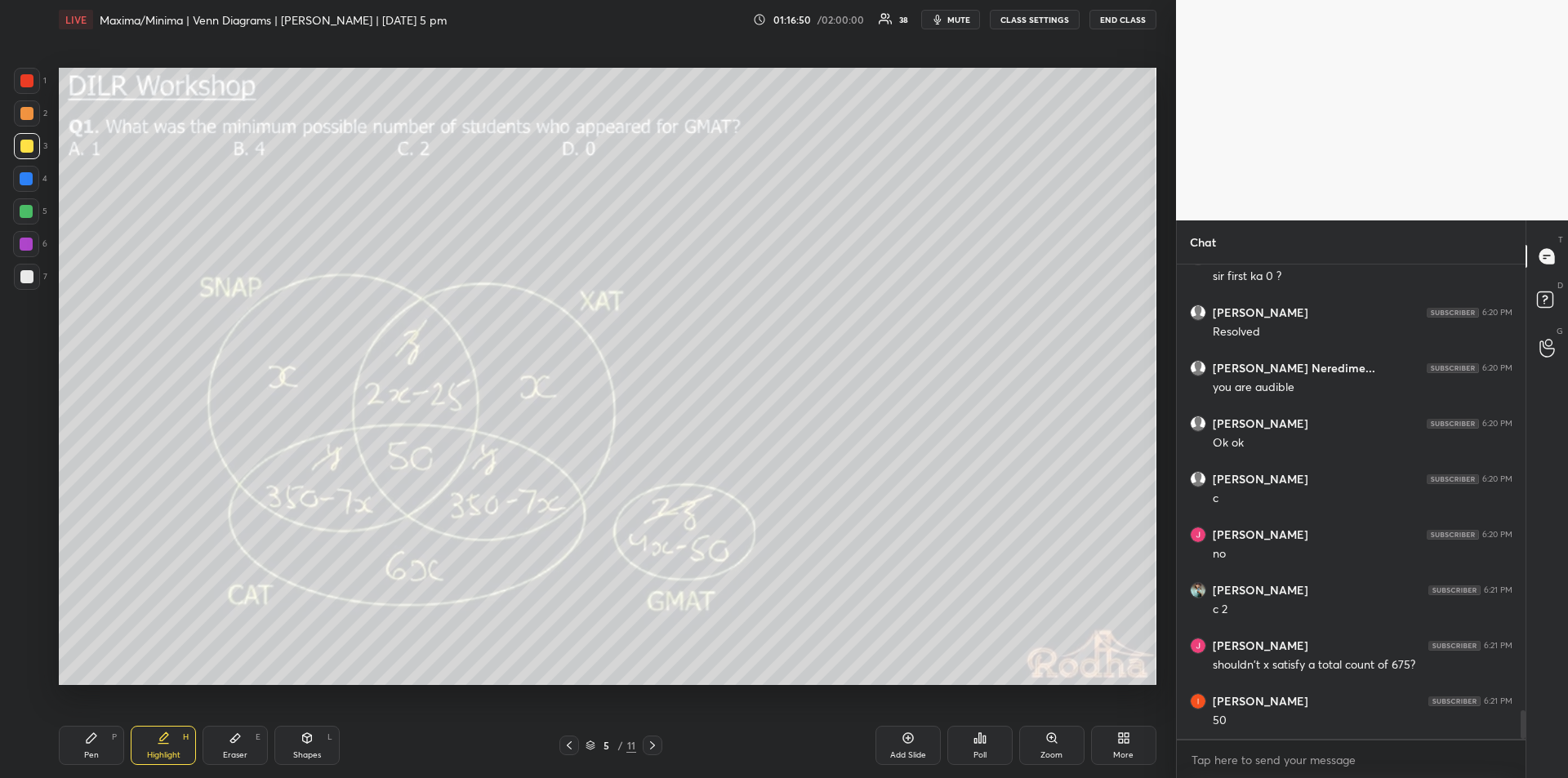
scroll to position [7525, 0]
click at [89, 747] on div "Pen P" at bounding box center [91, 746] width 65 height 40
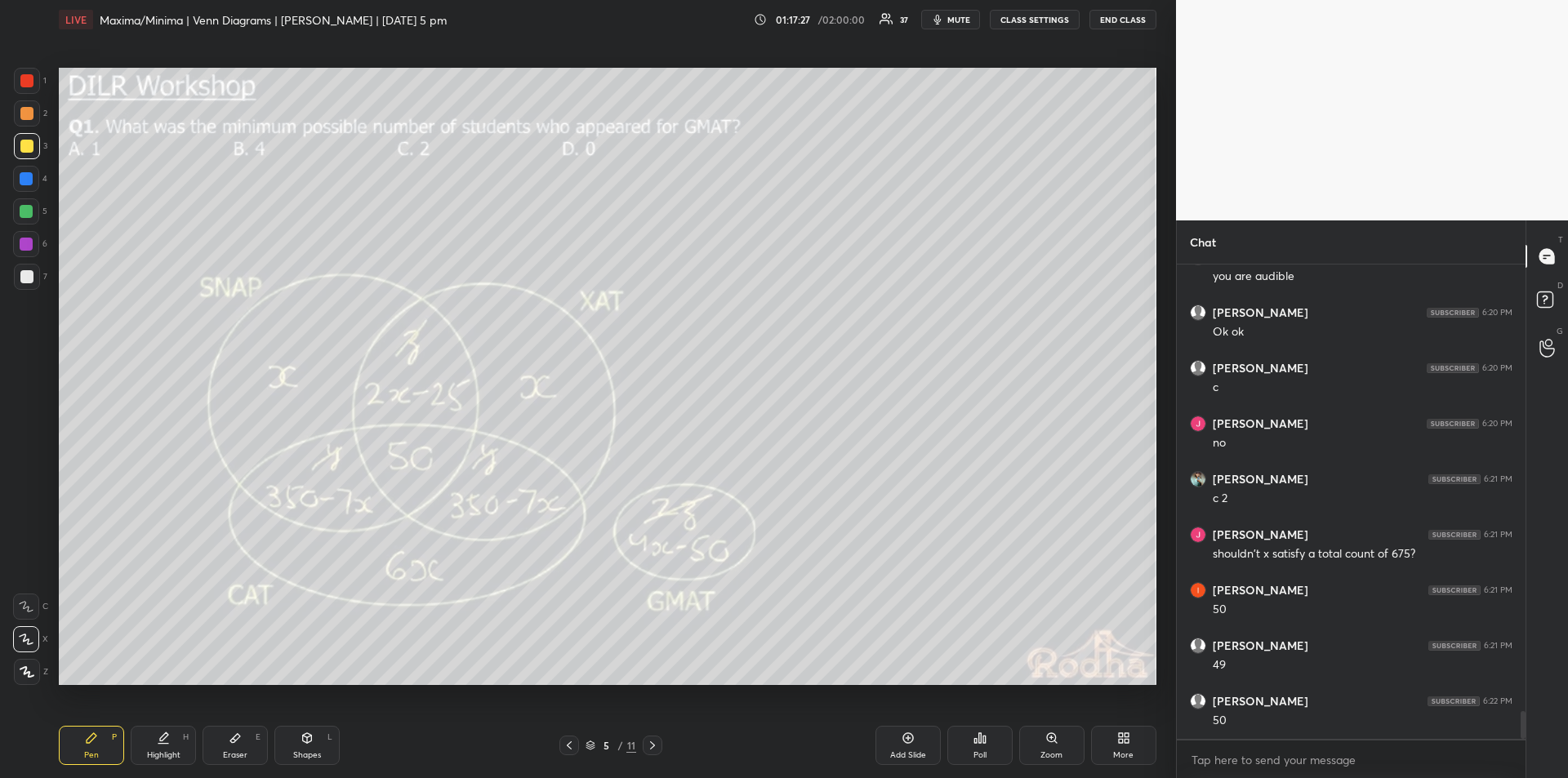
scroll to position [7637, 0]
click at [162, 746] on div "Highlight H" at bounding box center [163, 746] width 65 height 40
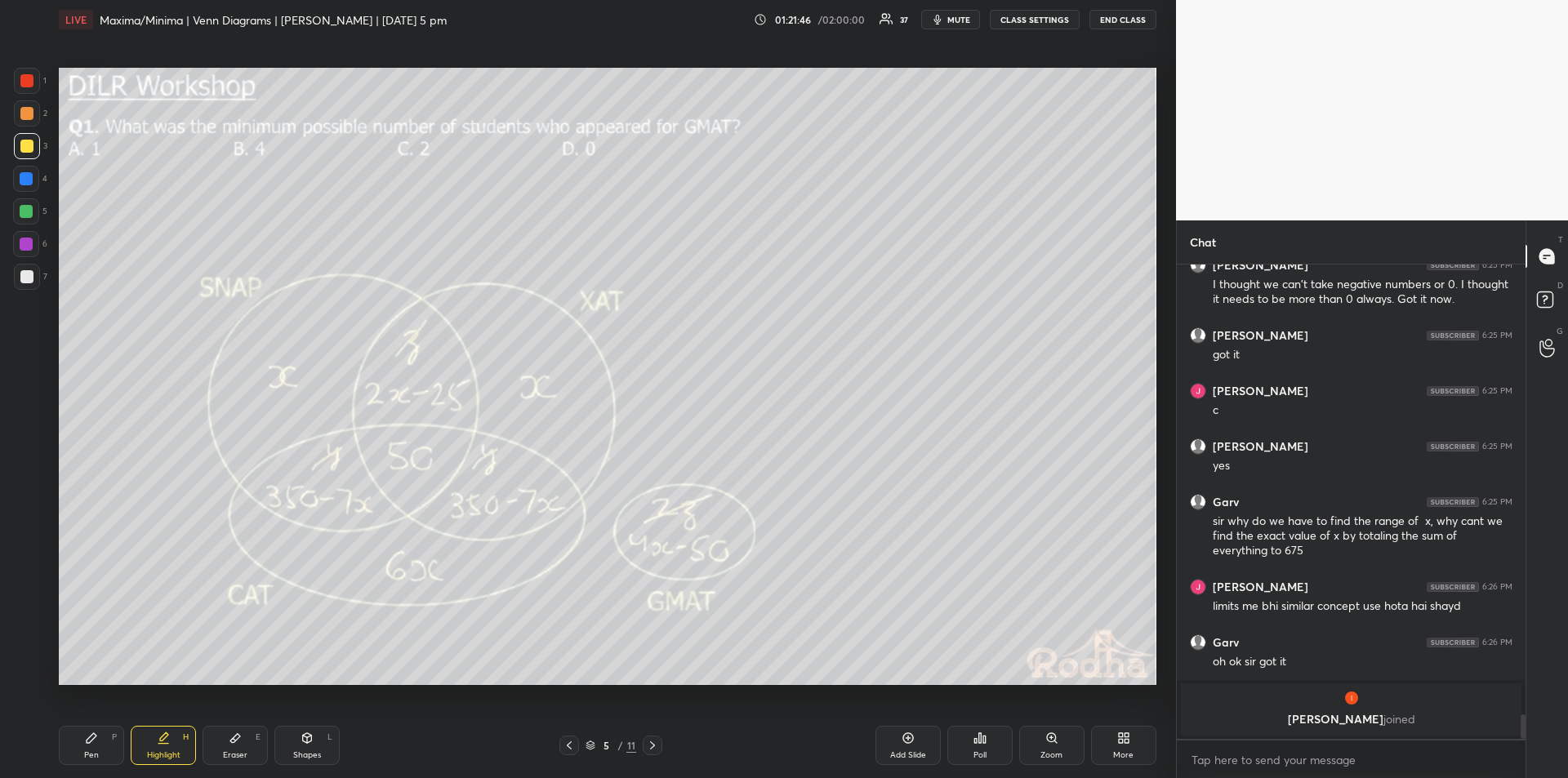
scroll to position [7979, 0]
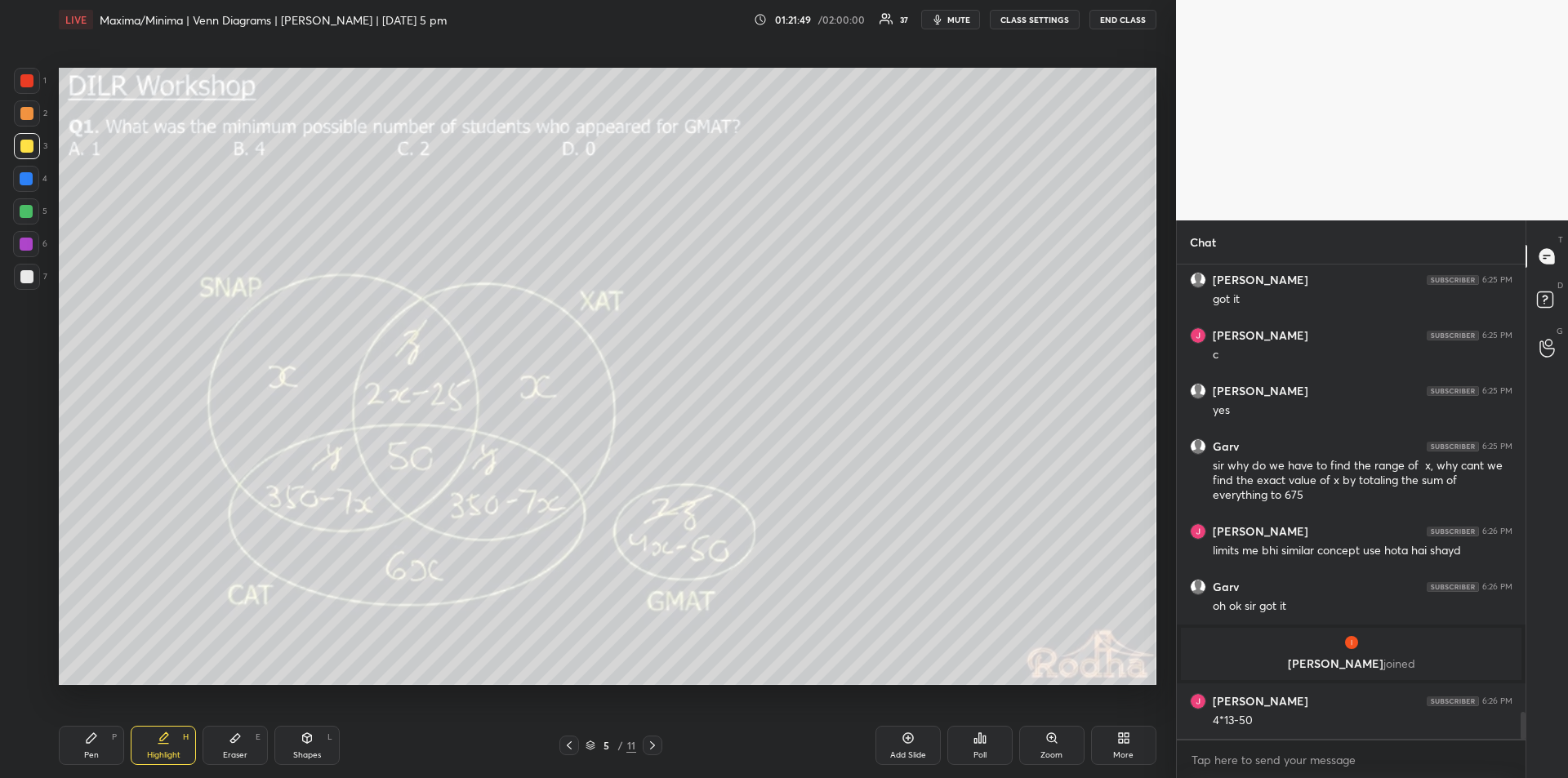
click at [94, 744] on icon at bounding box center [92, 738] width 13 height 13
click at [171, 752] on div "Highlight" at bounding box center [163, 755] width 33 height 8
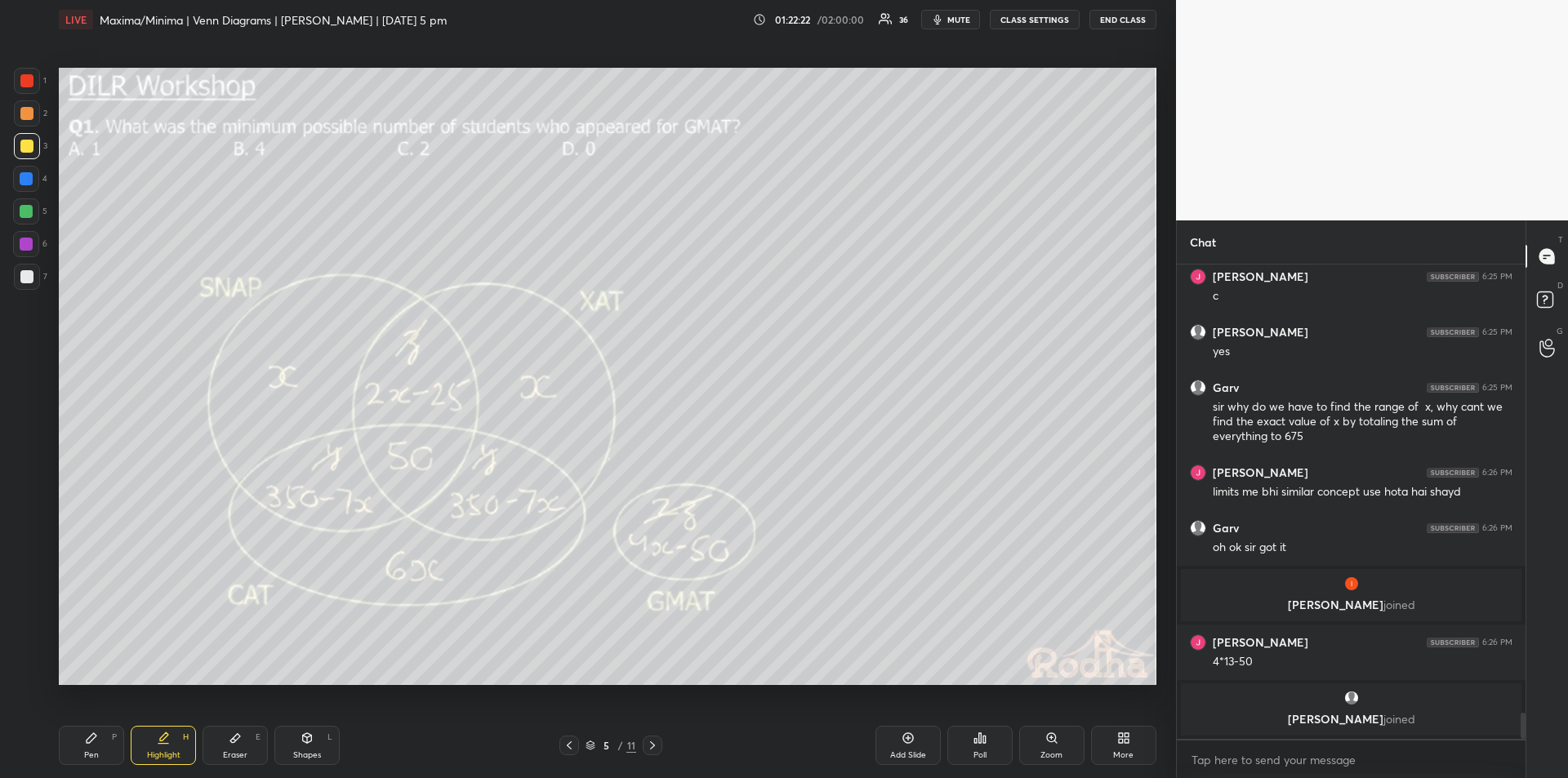
click at [309, 757] on div "Shapes" at bounding box center [307, 755] width 27 height 8
click at [94, 752] on div "Pen" at bounding box center [92, 755] width 15 height 8
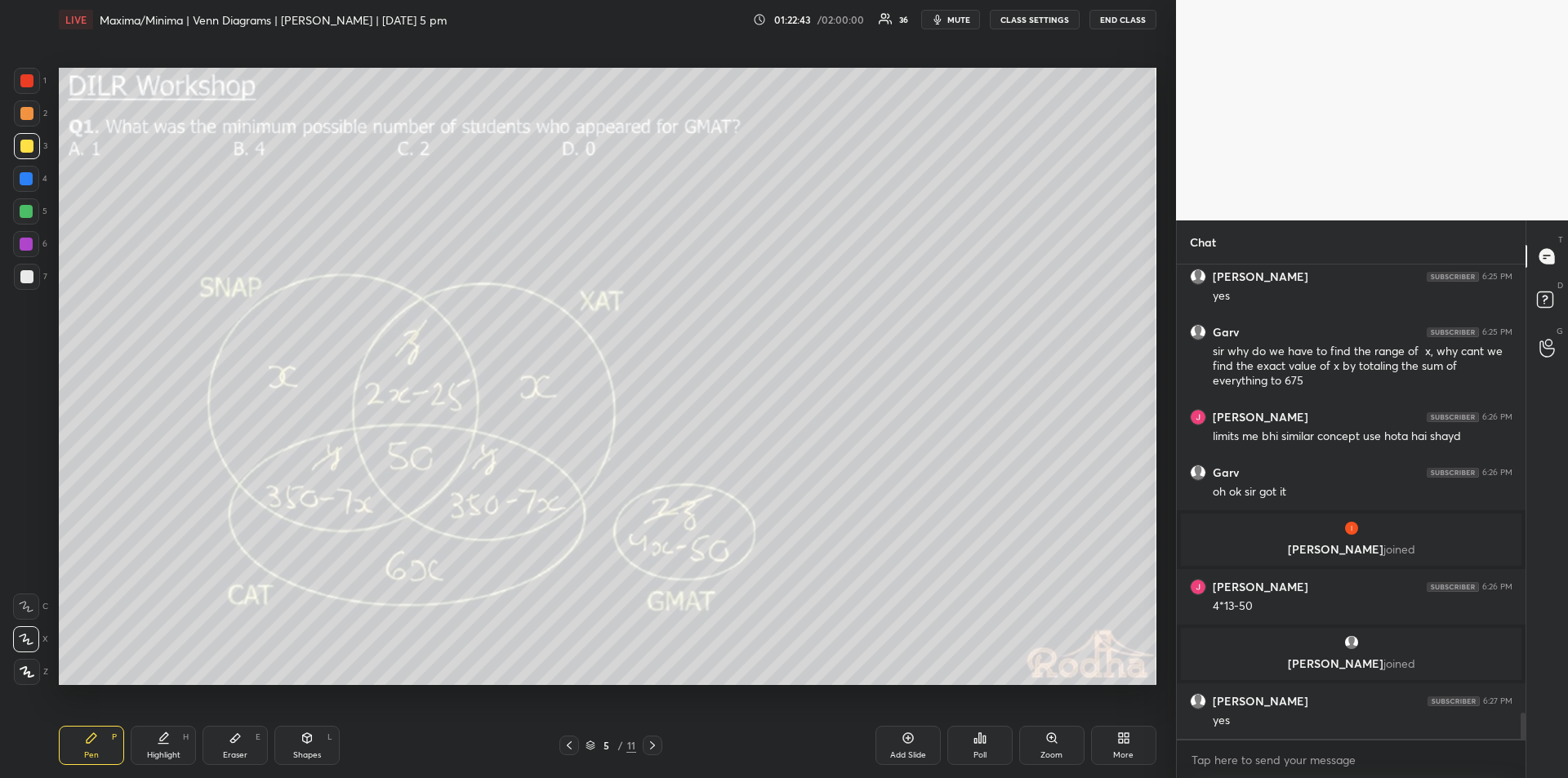
click at [170, 745] on div "Highlight H" at bounding box center [163, 746] width 65 height 40
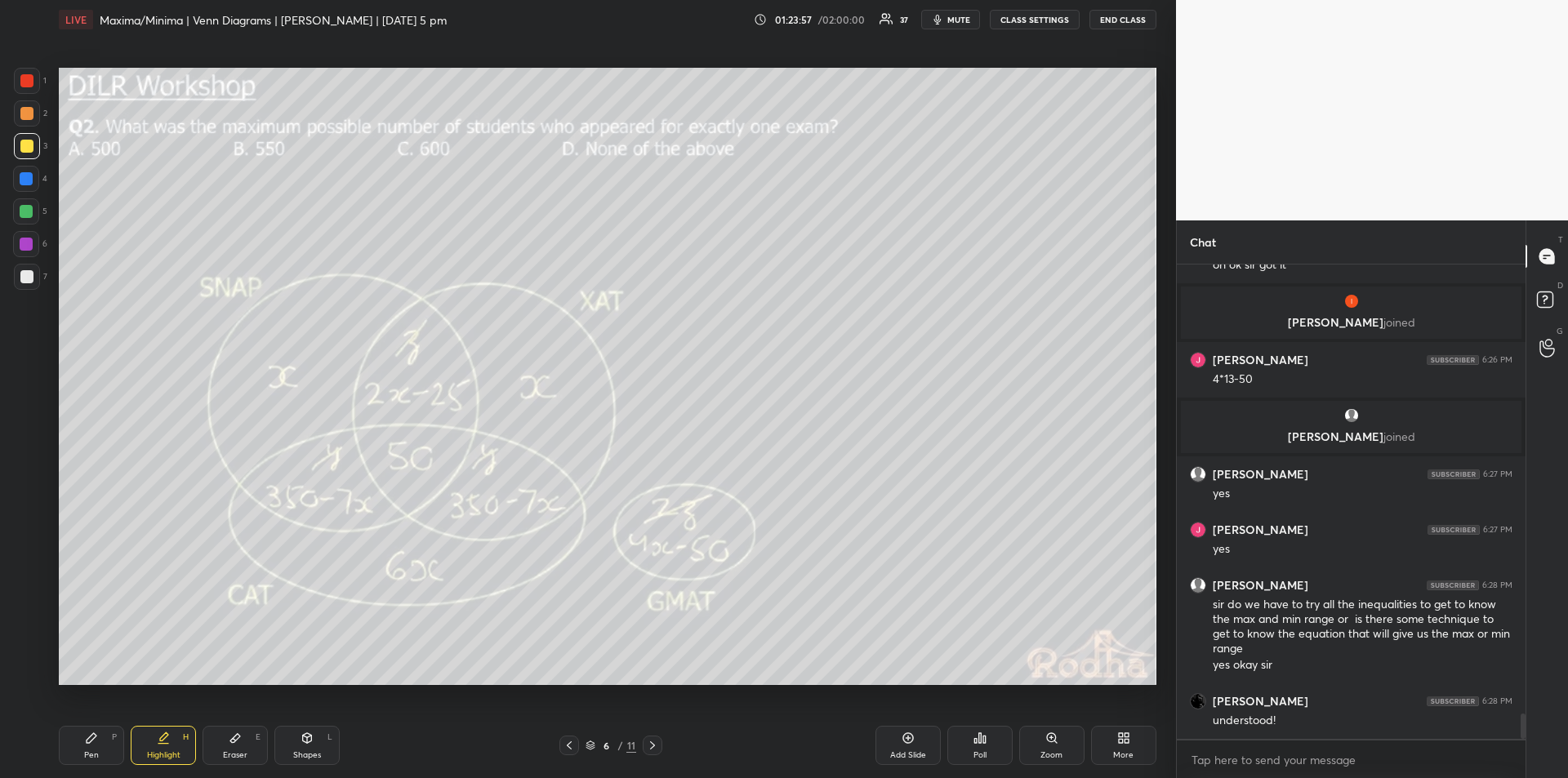
scroll to position [8347, 0]
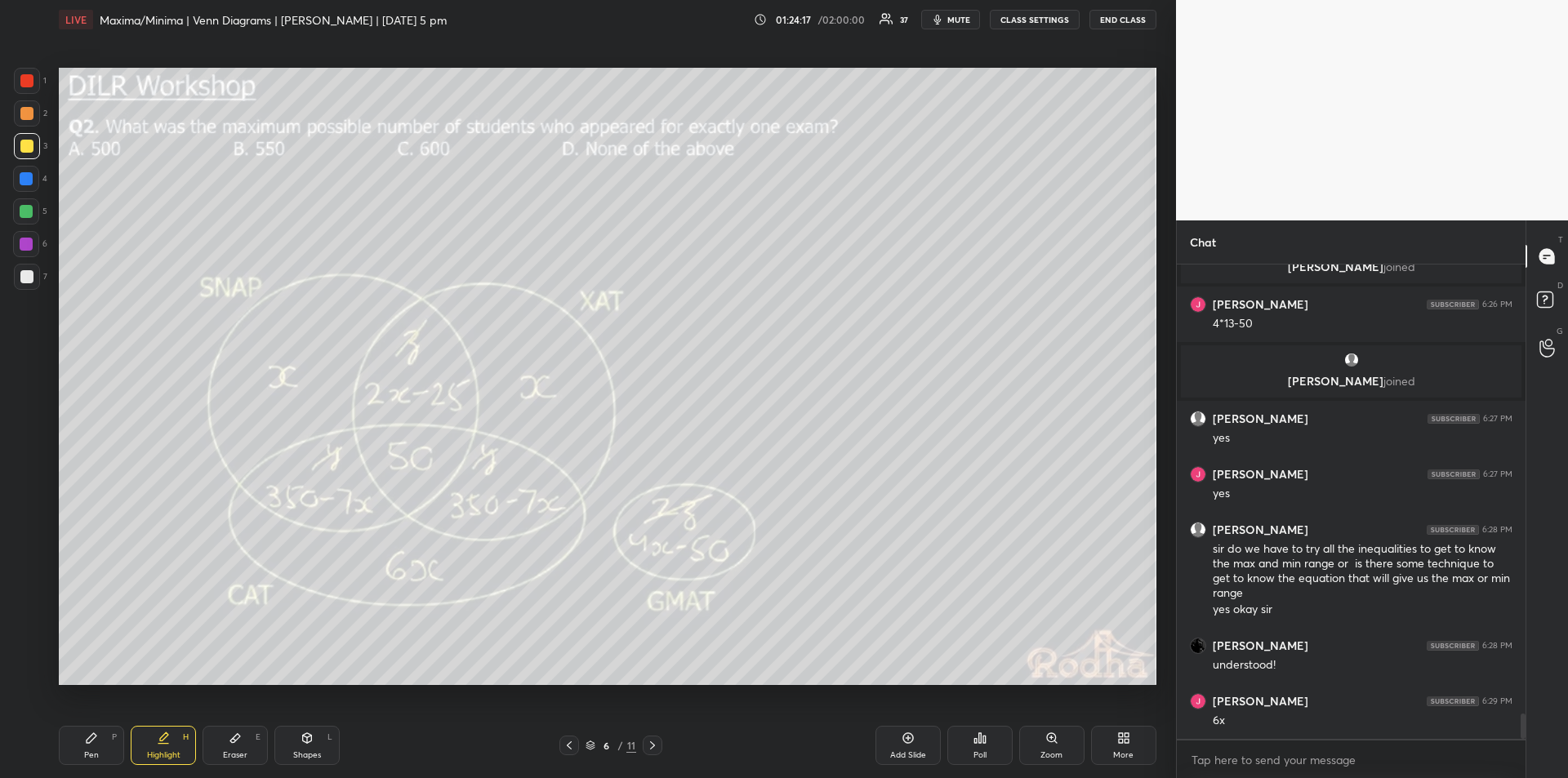
click at [96, 744] on icon at bounding box center [92, 738] width 13 height 13
click at [166, 741] on icon at bounding box center [163, 738] width 13 height 13
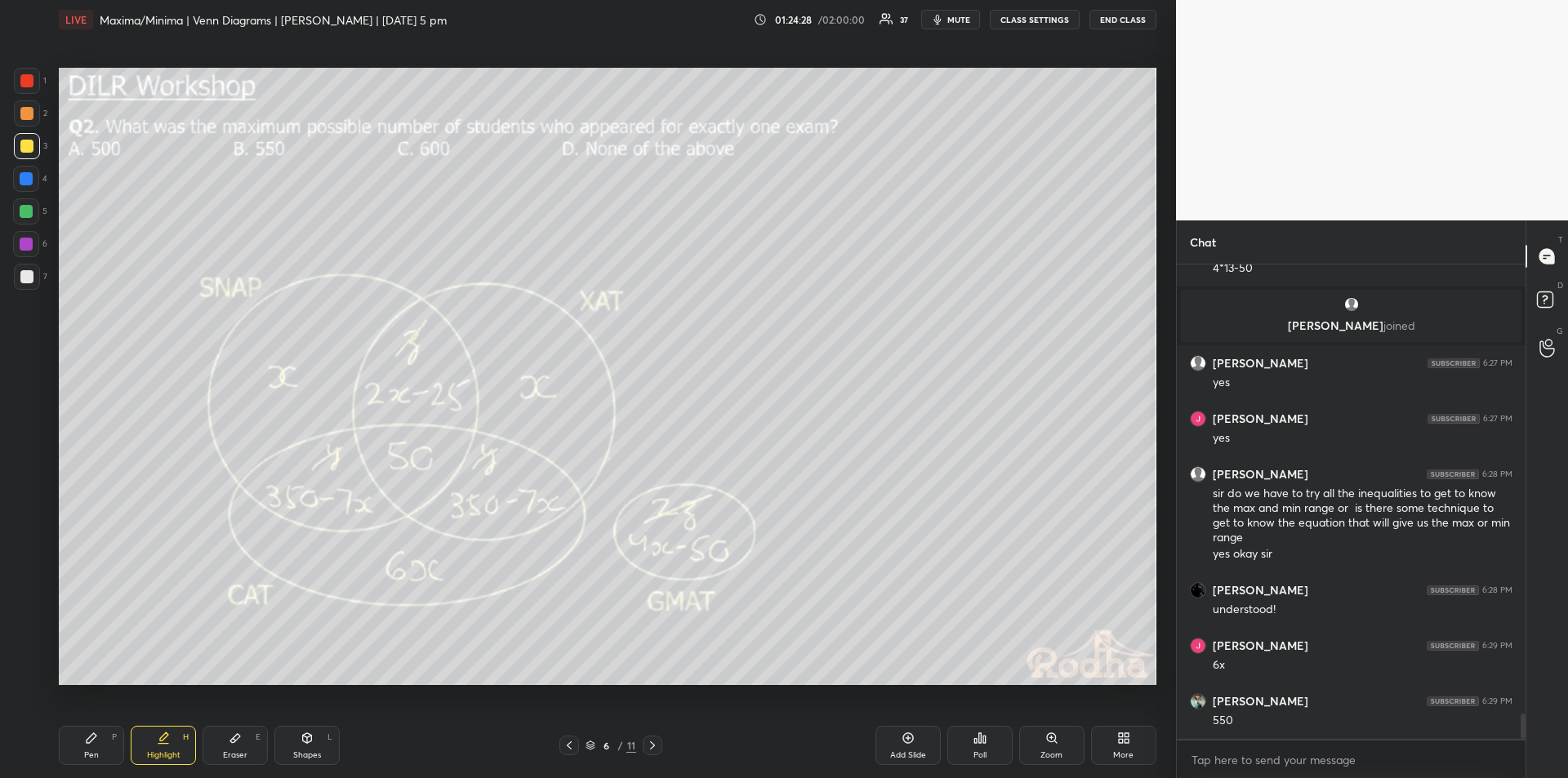
scroll to position [8458, 0]
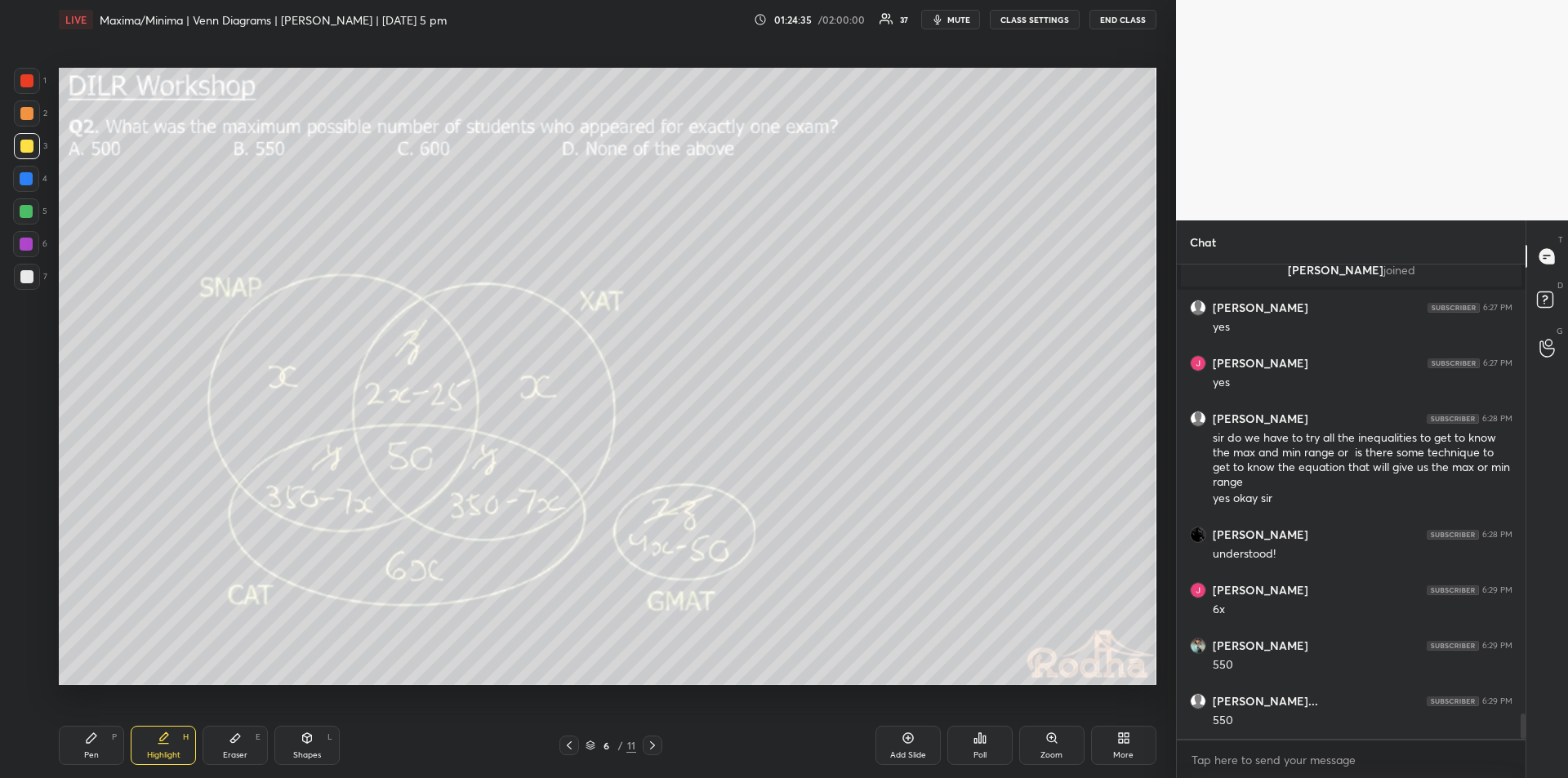
click at [161, 744] on icon at bounding box center [163, 744] width 9 height 0
click at [94, 747] on div "Pen P" at bounding box center [91, 746] width 65 height 40
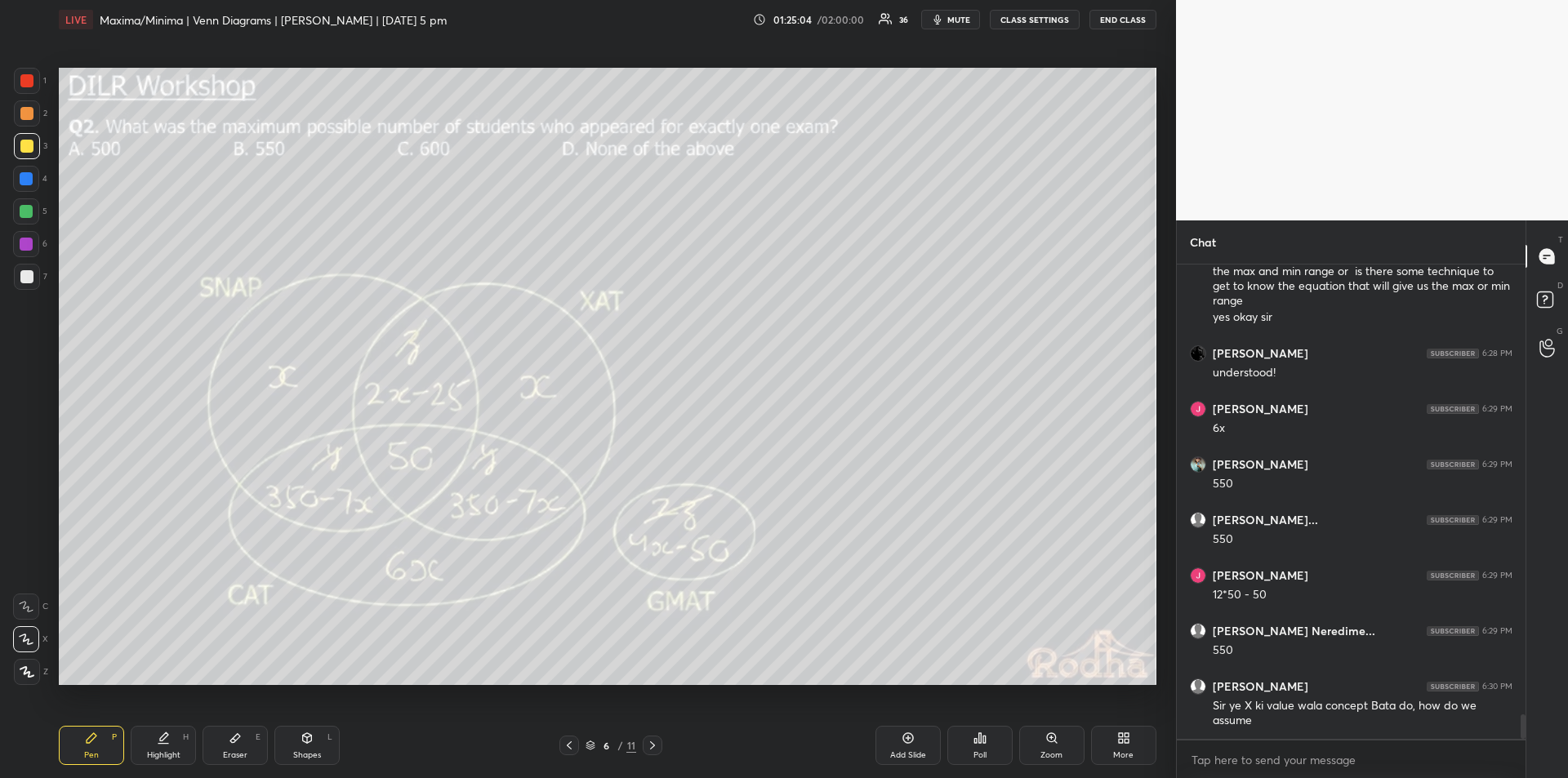
scroll to position [8695, 0]
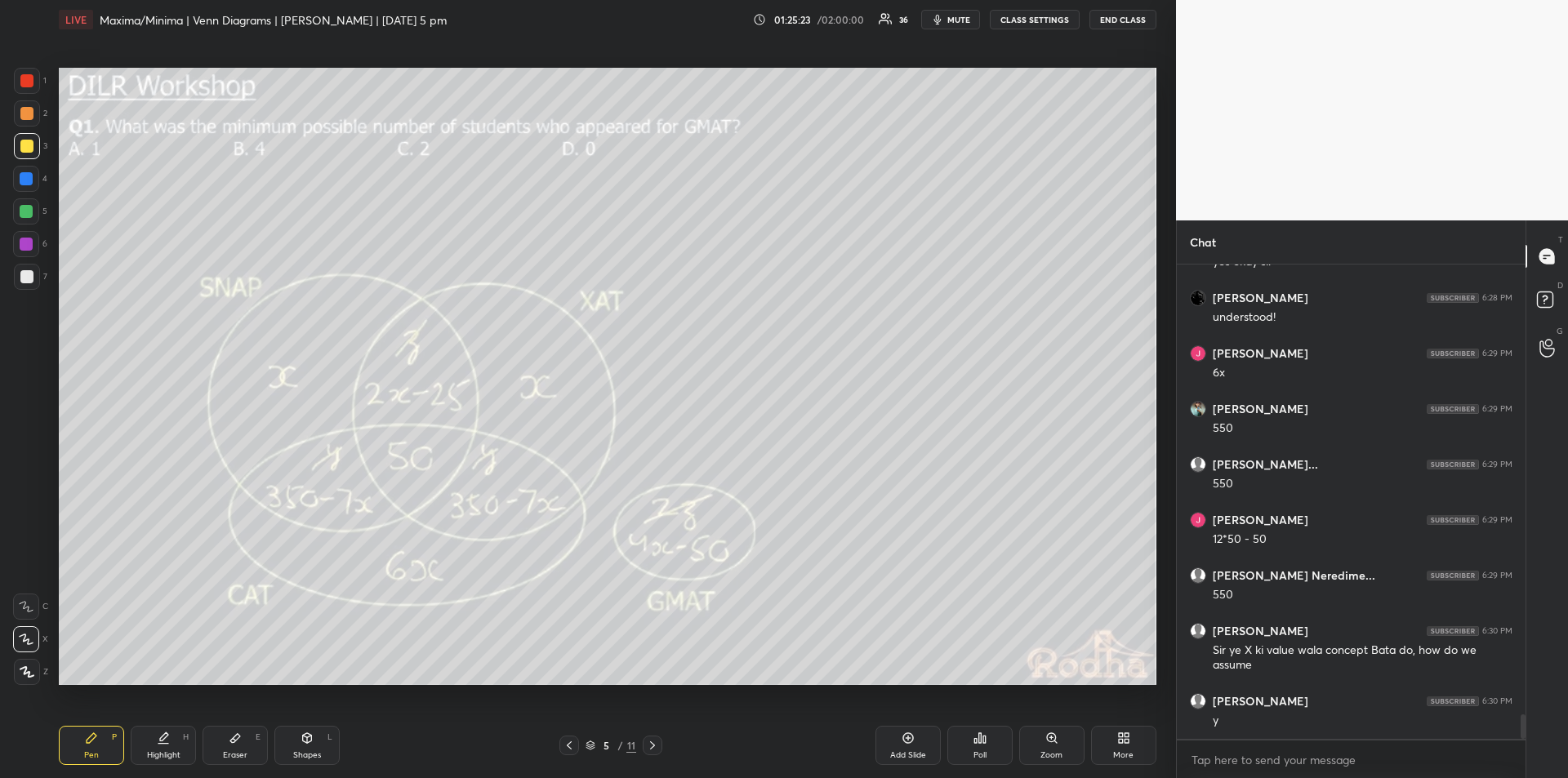
click at [167, 745] on div "Highlight H" at bounding box center [163, 746] width 65 height 40
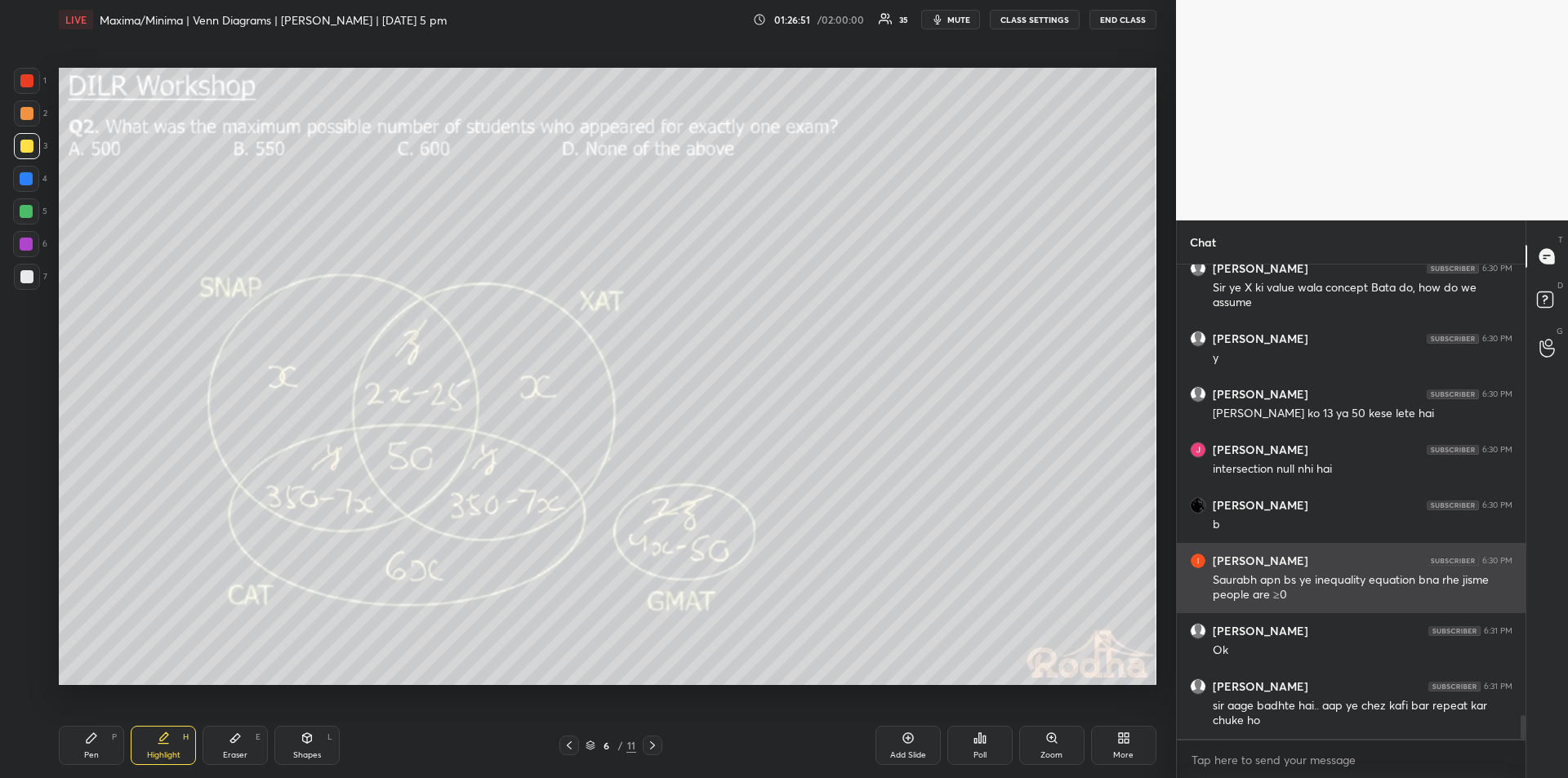
scroll to position [9115, 0]
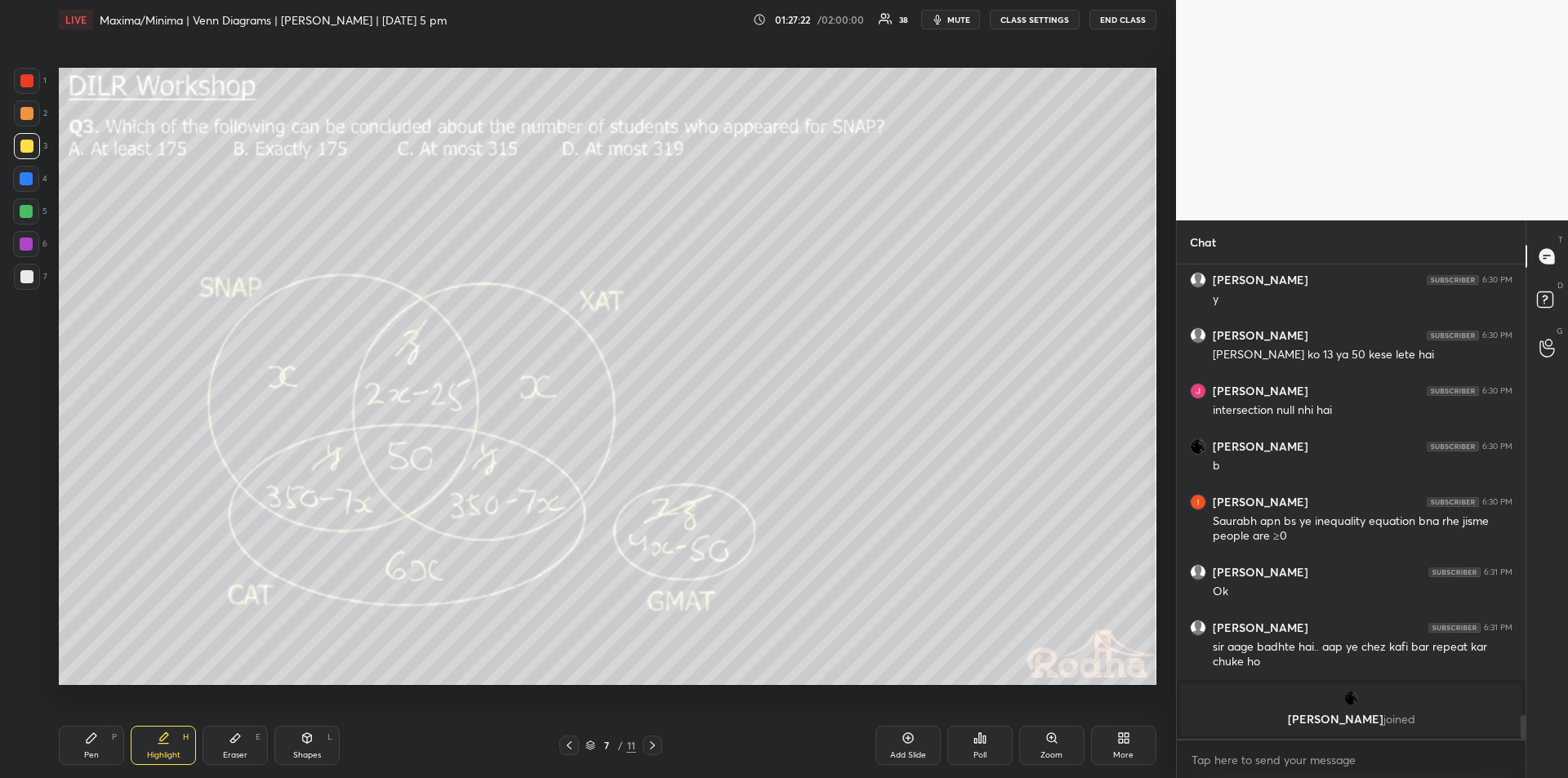
click at [89, 749] on div "Pen P" at bounding box center [91, 746] width 65 height 40
click at [163, 746] on div "Highlight H" at bounding box center [163, 746] width 65 height 40
click at [94, 747] on div "Pen P" at bounding box center [91, 746] width 65 height 40
click at [313, 742] on icon at bounding box center [308, 738] width 13 height 13
click at [170, 747] on div "Highlight H" at bounding box center [163, 746] width 65 height 40
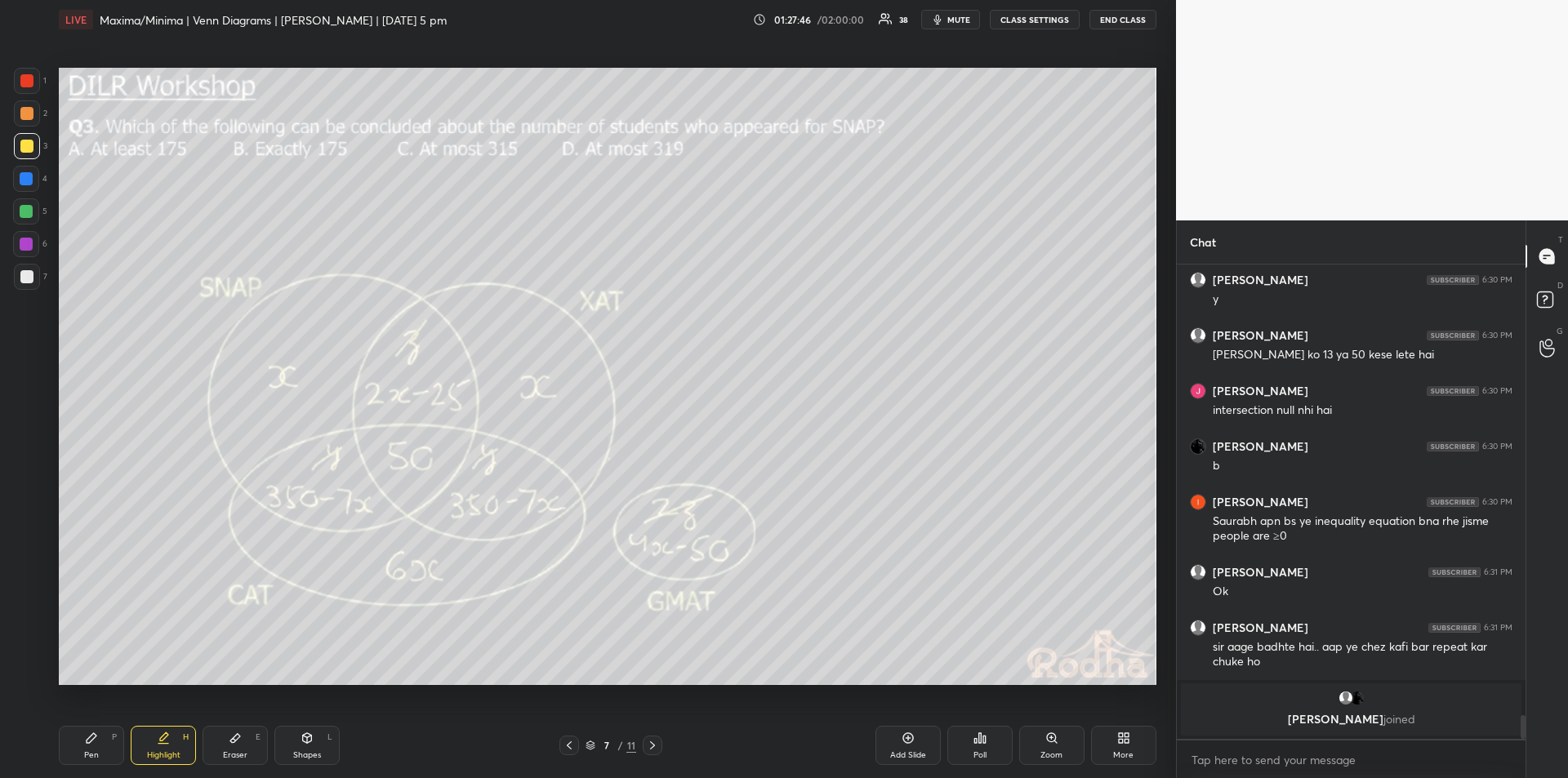
click at [166, 754] on div "Highlight" at bounding box center [163, 755] width 33 height 8
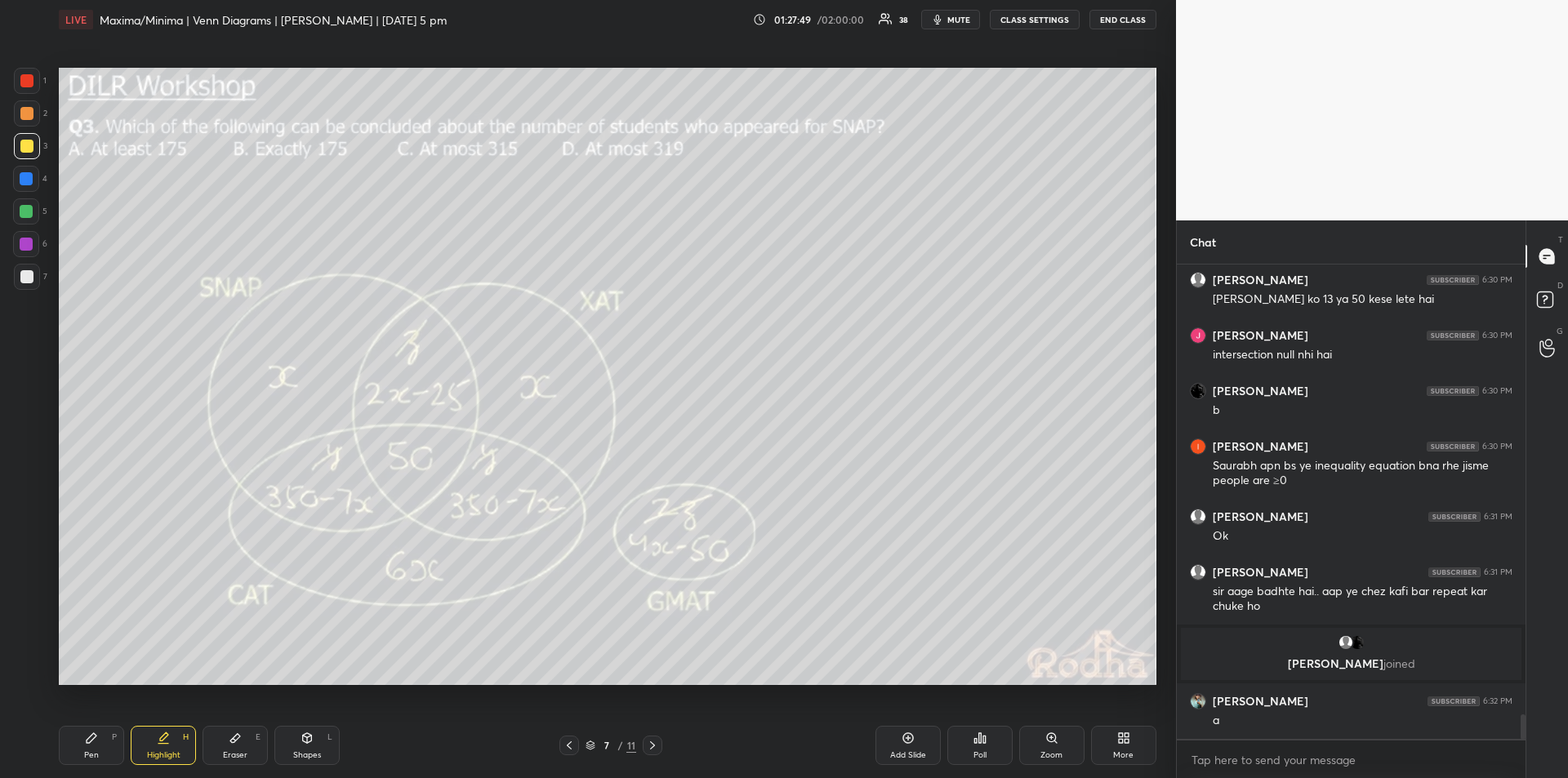
scroll to position [8863, 0]
click at [94, 745] on div "Pen P" at bounding box center [91, 746] width 65 height 40
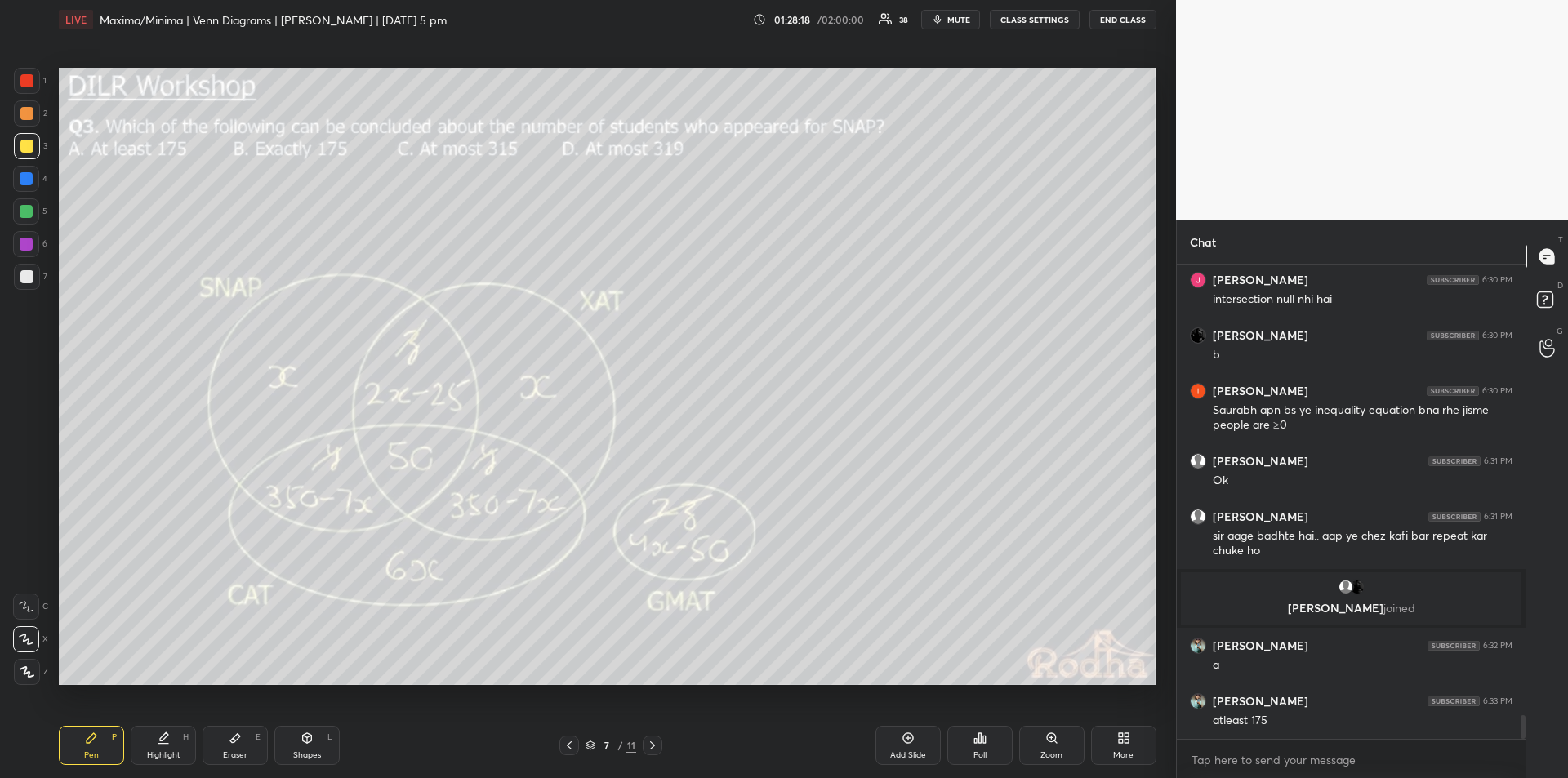
scroll to position [8974, 0]
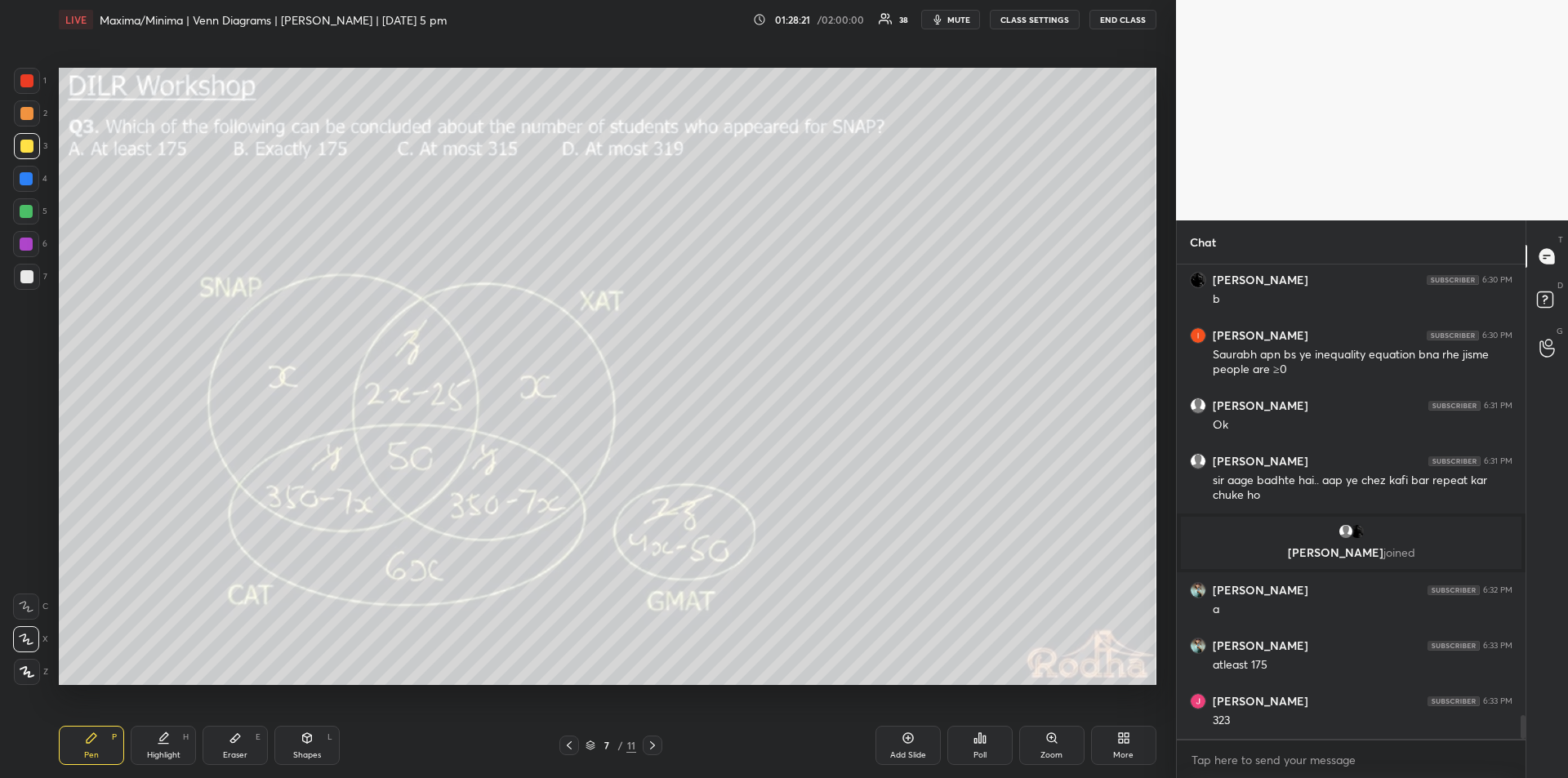
click at [310, 749] on div "Shapes L" at bounding box center [307, 746] width 65 height 40
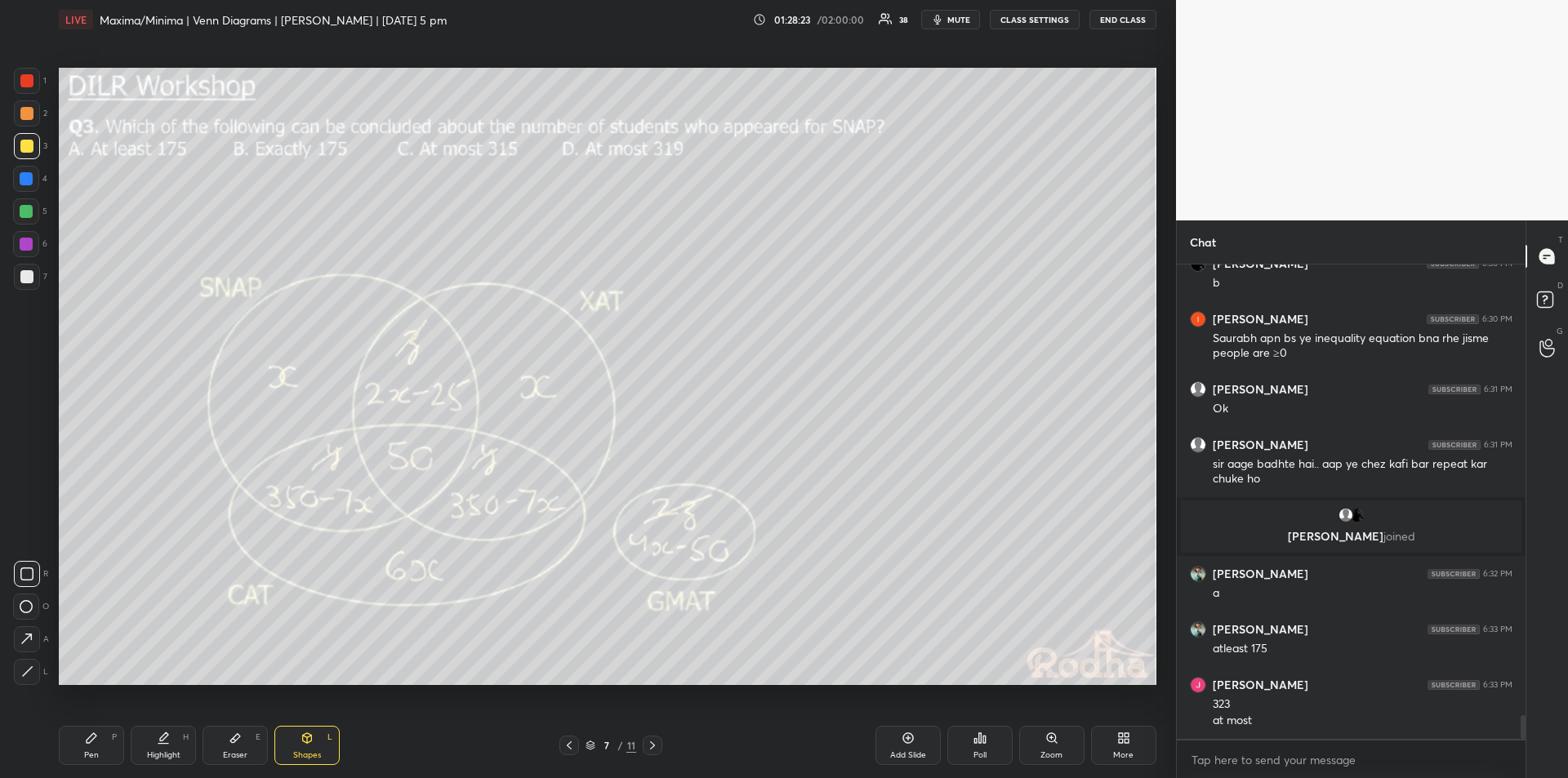
scroll to position [9046, 0]
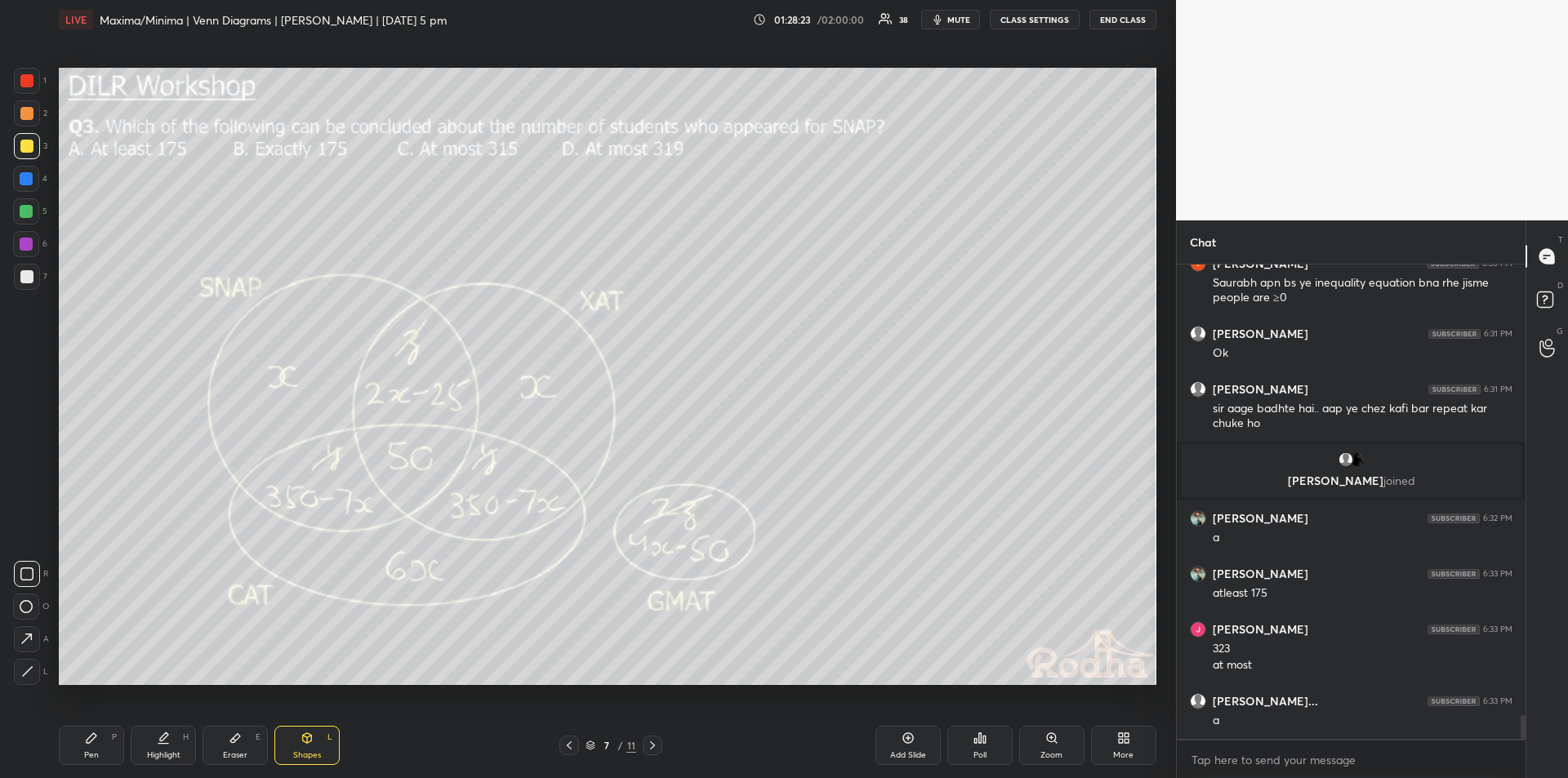
click at [93, 746] on div "Pen P" at bounding box center [91, 746] width 65 height 40
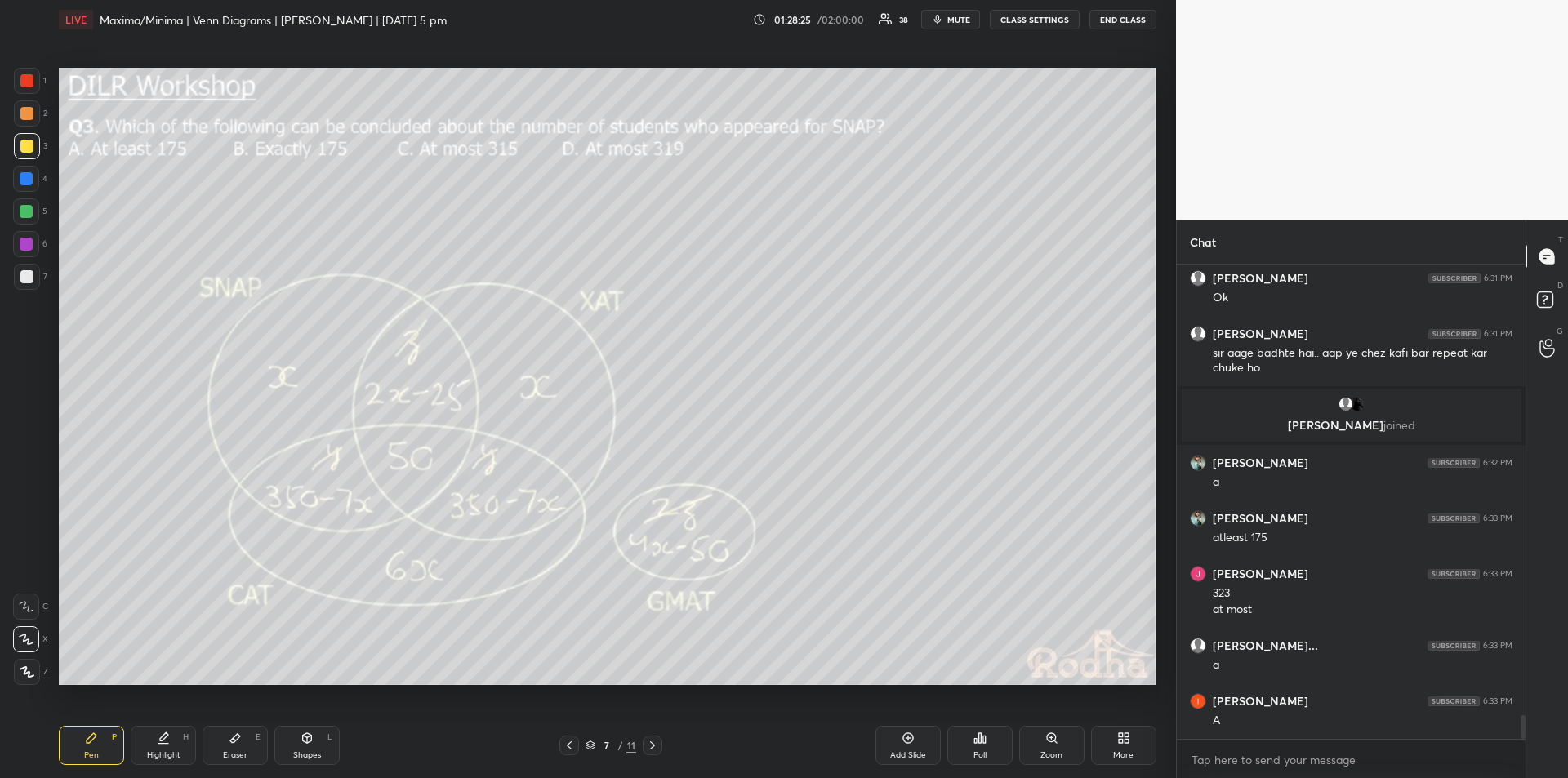
click at [167, 743] on icon at bounding box center [163, 738] width 13 height 13
click at [95, 752] on div "Pen" at bounding box center [92, 755] width 15 height 8
click at [161, 741] on icon at bounding box center [163, 738] width 13 height 13
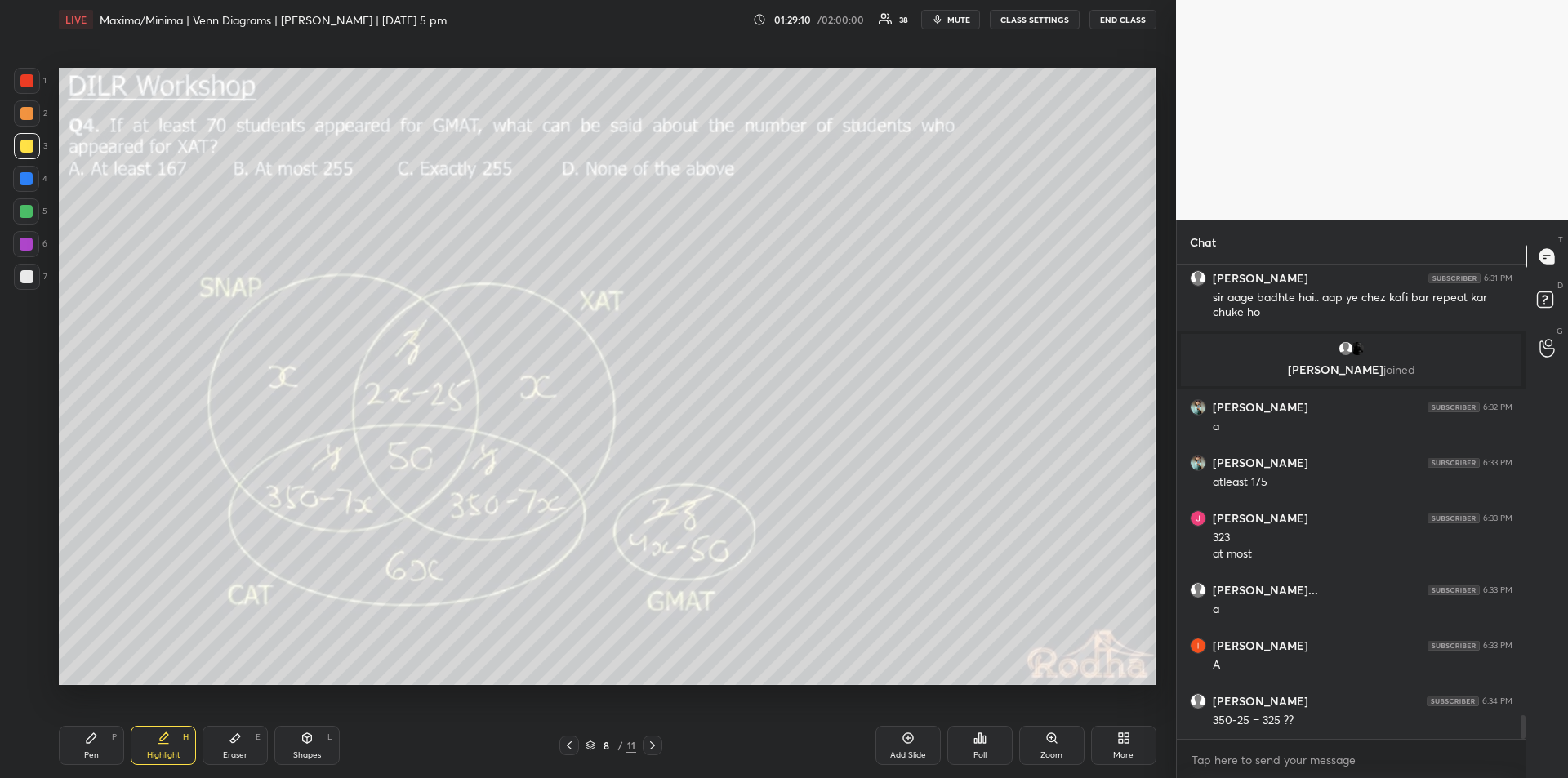
click at [87, 752] on div "Pen" at bounding box center [92, 755] width 15 height 8
click at [178, 738] on div "Highlight H" at bounding box center [163, 746] width 65 height 40
click at [99, 741] on div "Pen P" at bounding box center [91, 746] width 65 height 40
click at [235, 743] on icon at bounding box center [235, 738] width 13 height 13
click at [97, 745] on div "Pen P" at bounding box center [91, 746] width 65 height 40
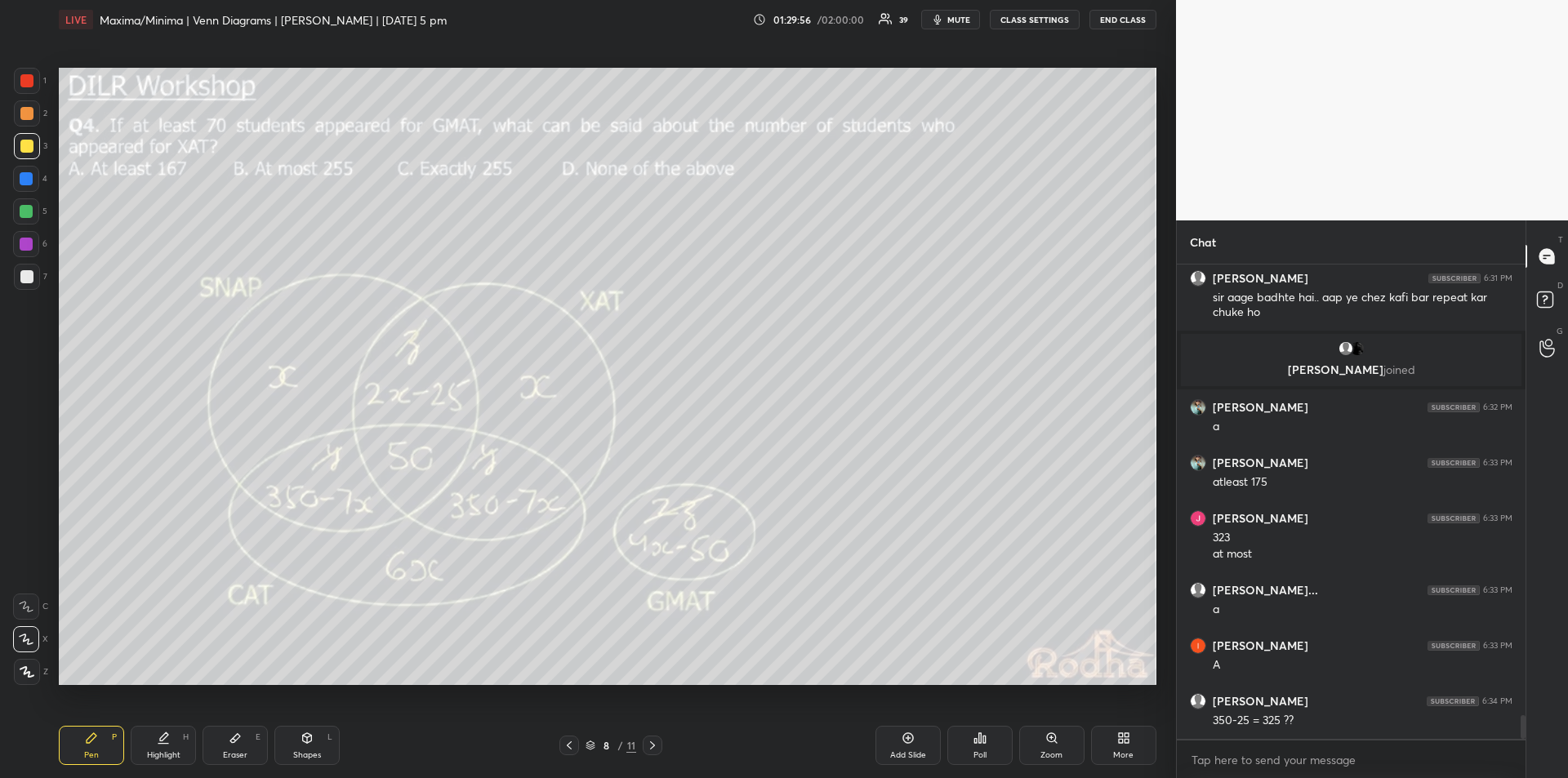
click at [170, 747] on div "Highlight H" at bounding box center [163, 746] width 65 height 40
click at [242, 740] on div "Eraser E" at bounding box center [235, 746] width 65 height 40
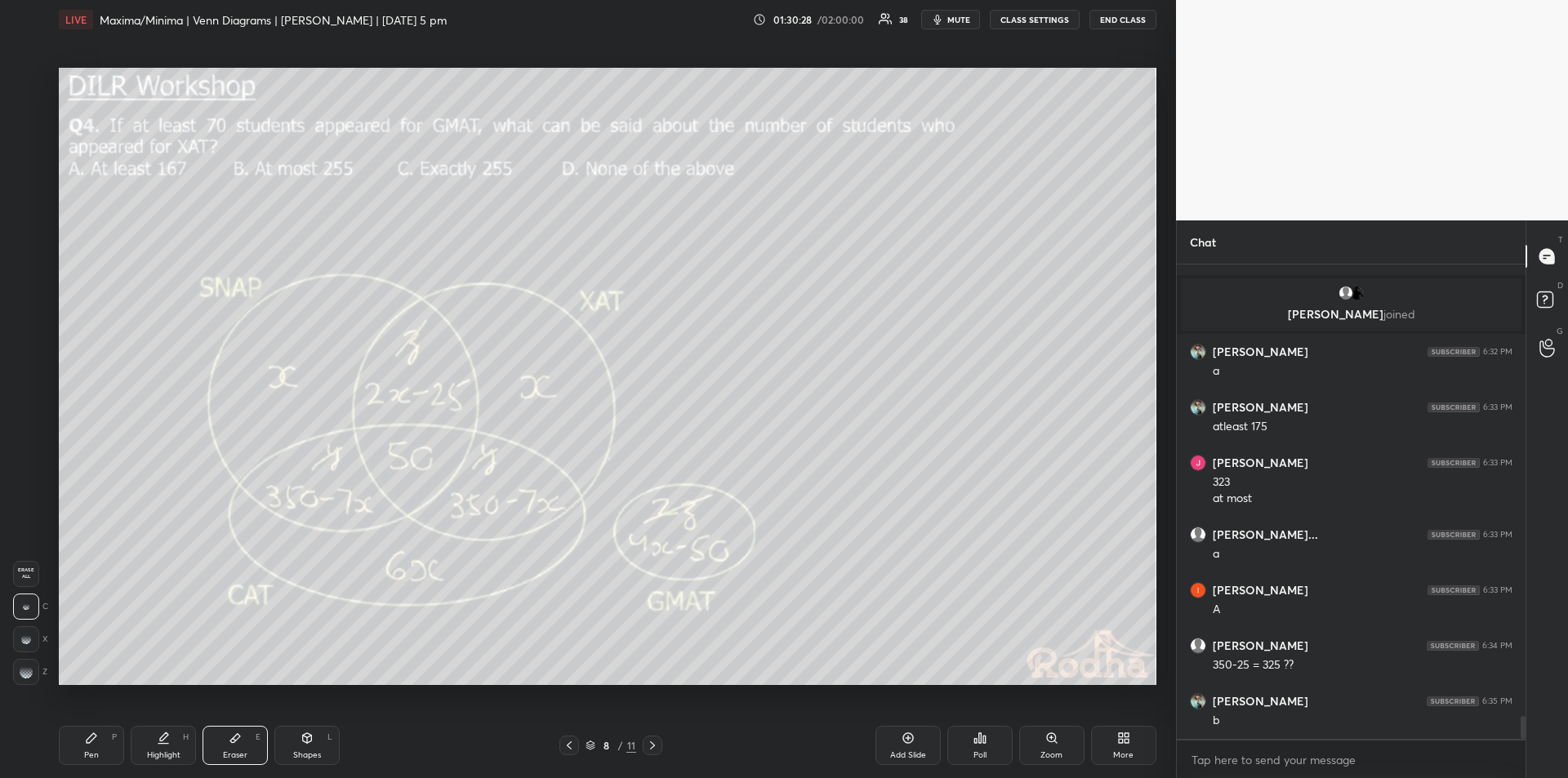
click at [99, 746] on div "Pen P" at bounding box center [91, 746] width 65 height 40
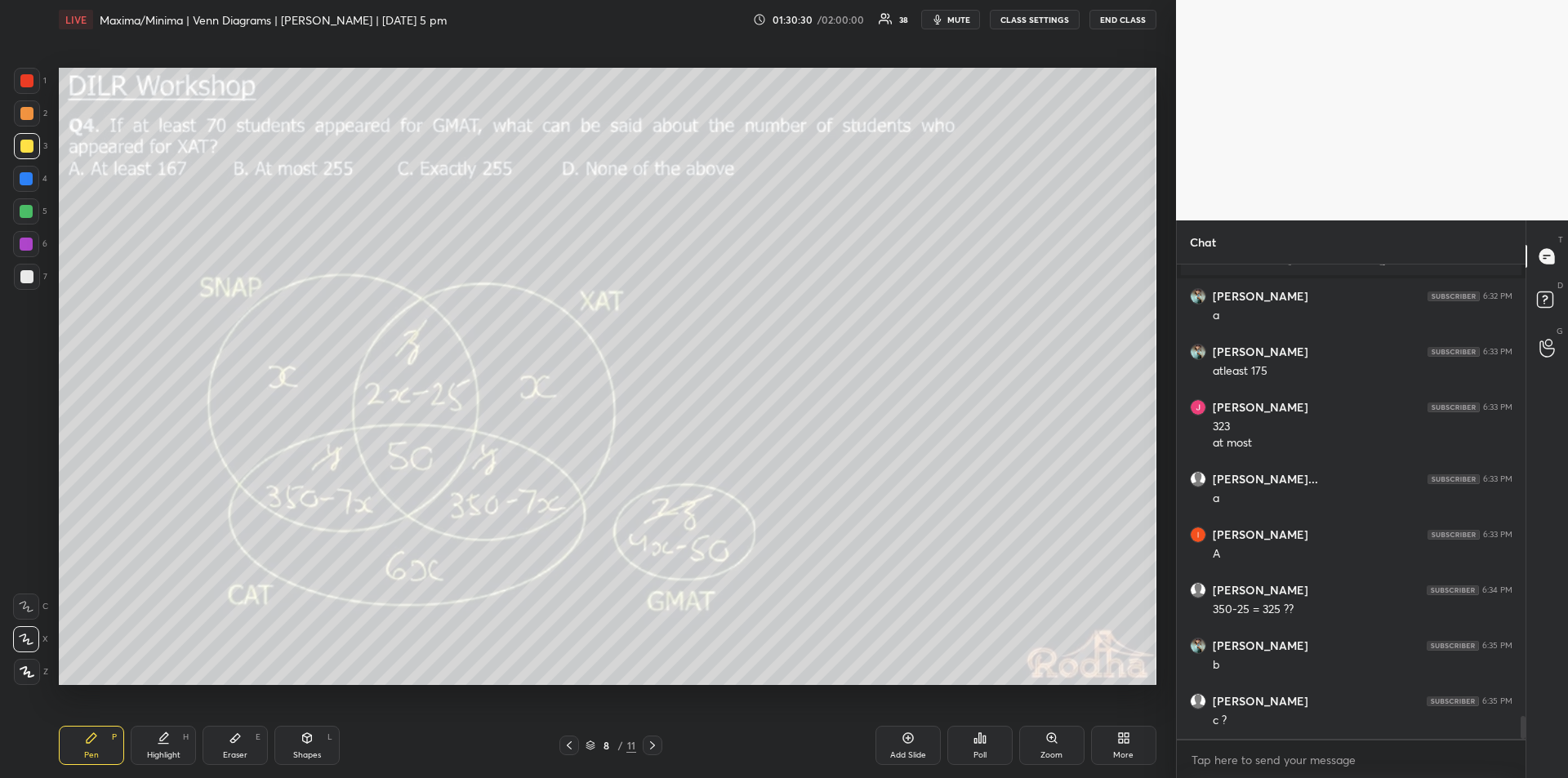
scroll to position [9323, 0]
click at [174, 741] on div "Highlight H" at bounding box center [163, 746] width 65 height 40
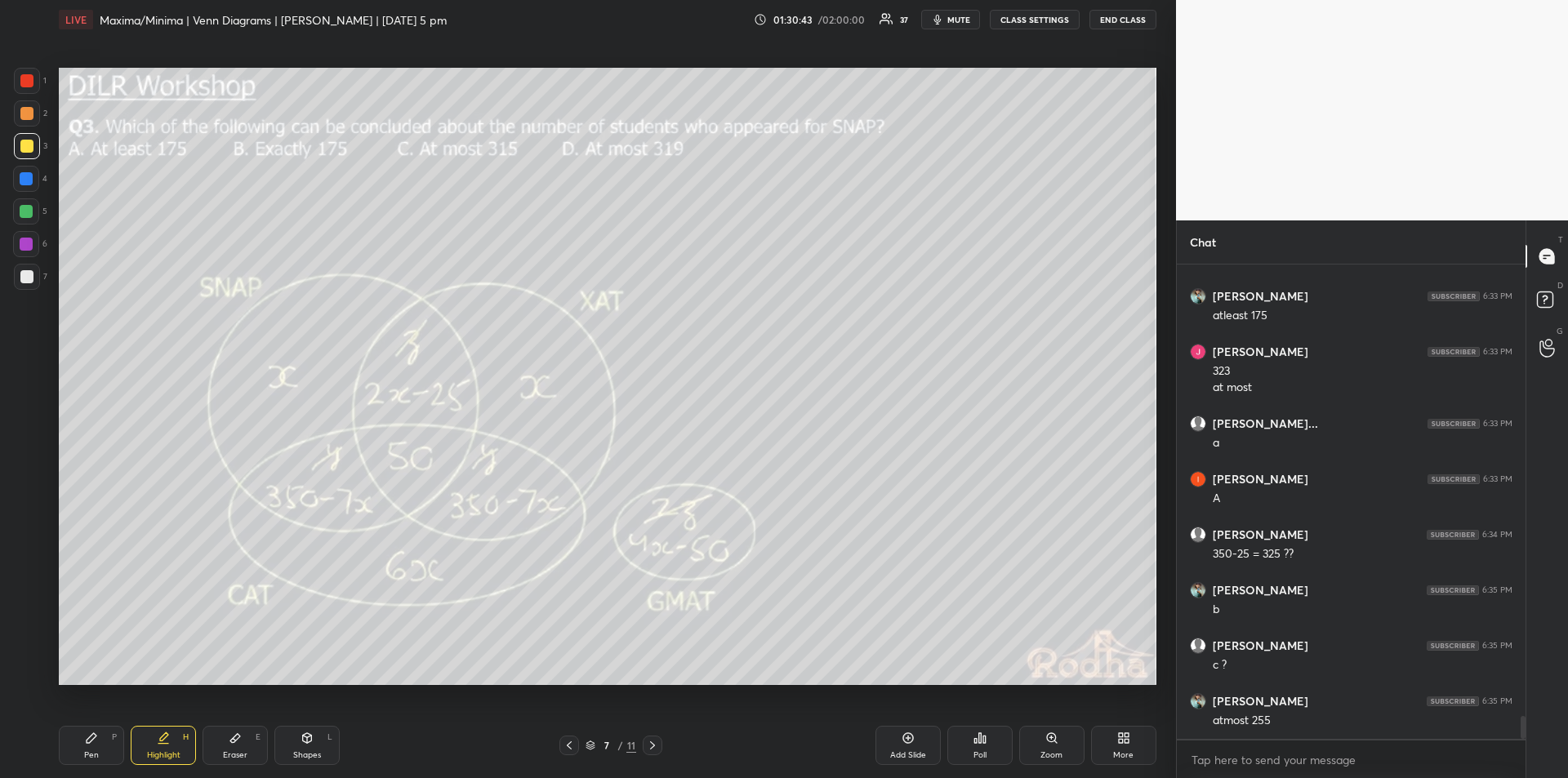
scroll to position [9378, 0]
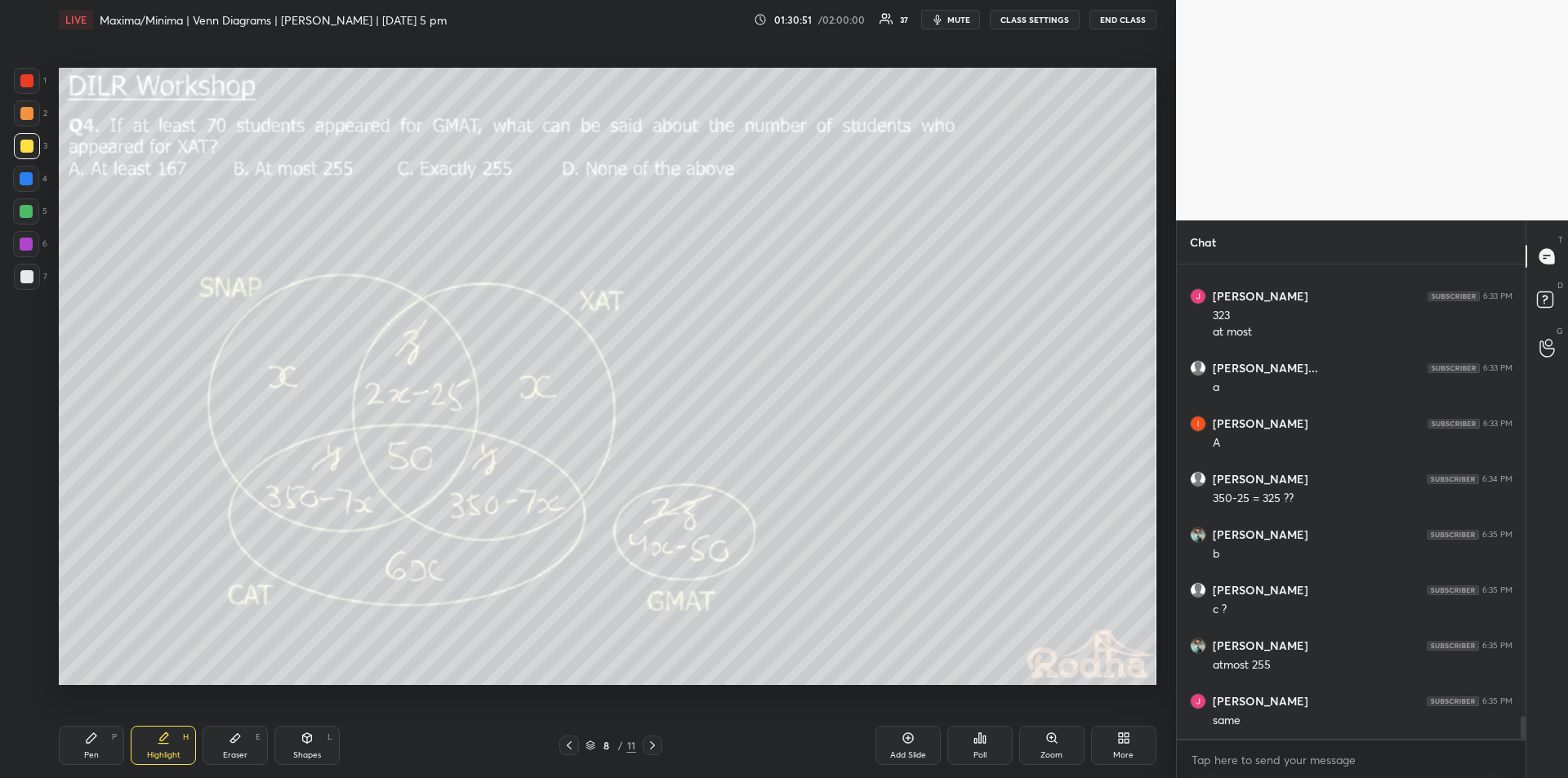
click at [99, 742] on div "Pen P" at bounding box center [91, 746] width 65 height 40
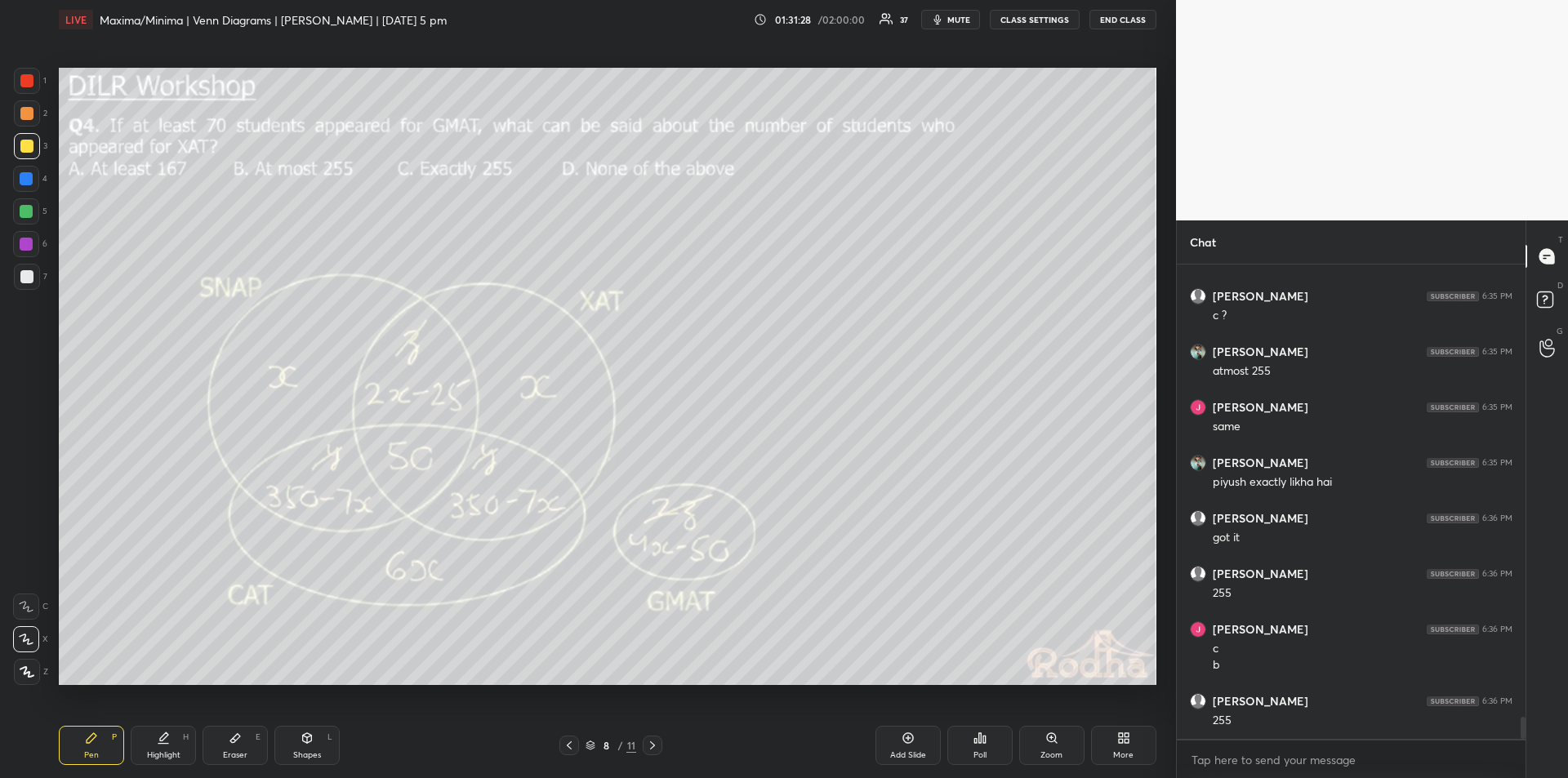
scroll to position [9728, 0]
click at [171, 752] on div "Highlight" at bounding box center [163, 755] width 33 height 8
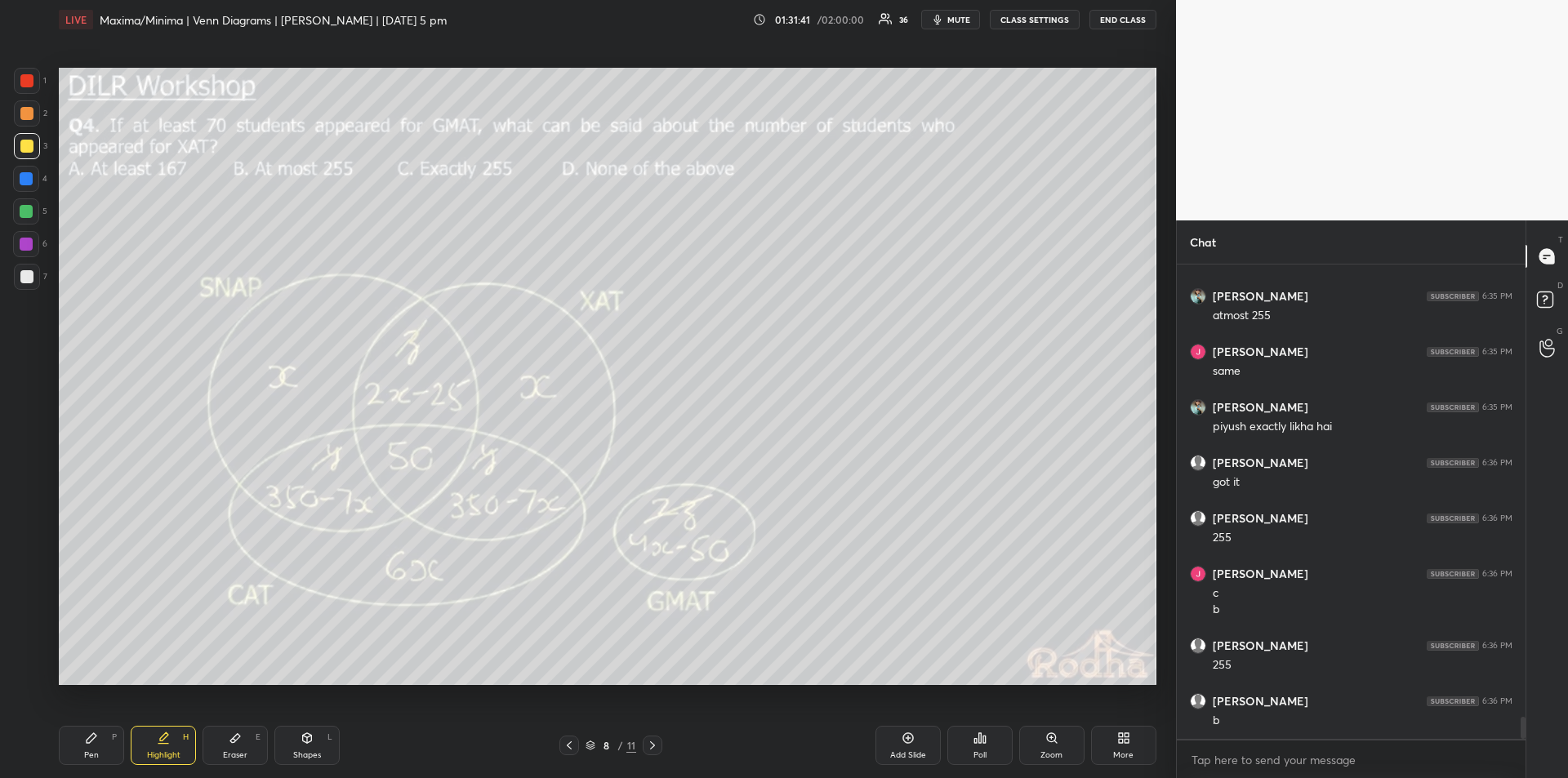
scroll to position [9784, 0]
click at [89, 749] on div "Pen P" at bounding box center [91, 746] width 65 height 40
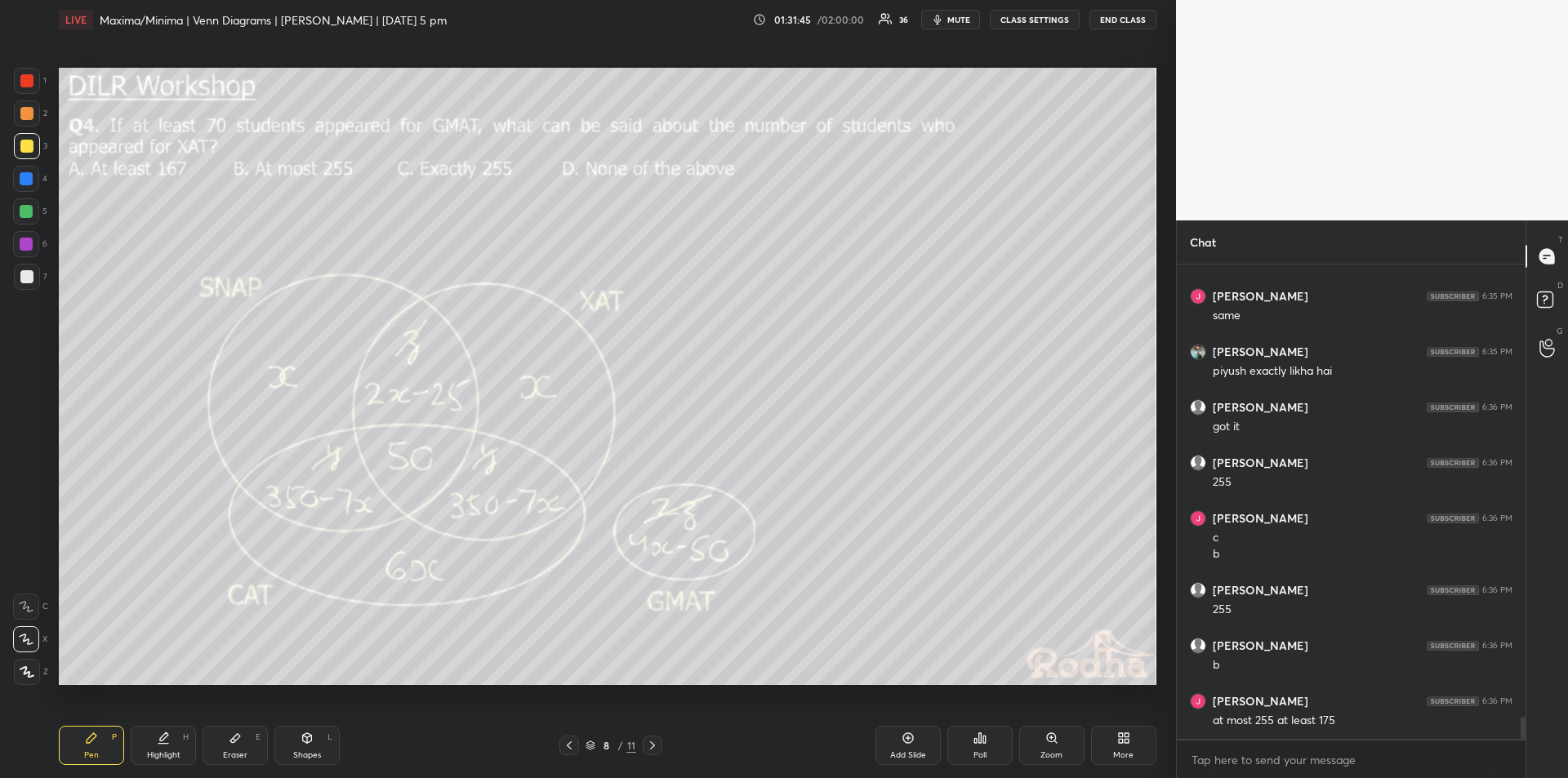
click at [158, 748] on div "Highlight H" at bounding box center [163, 746] width 65 height 40
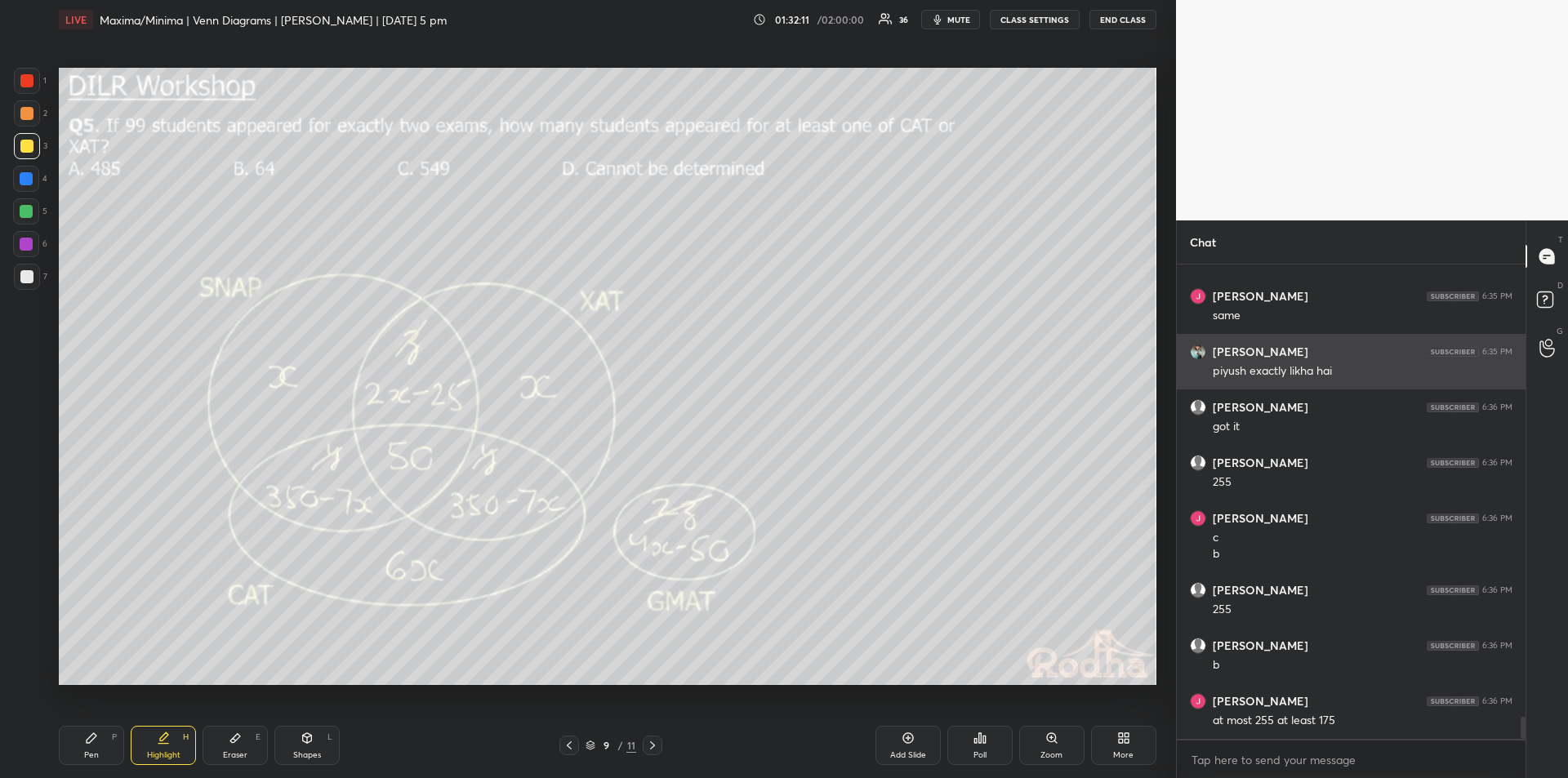
scroll to position [9840, 0]
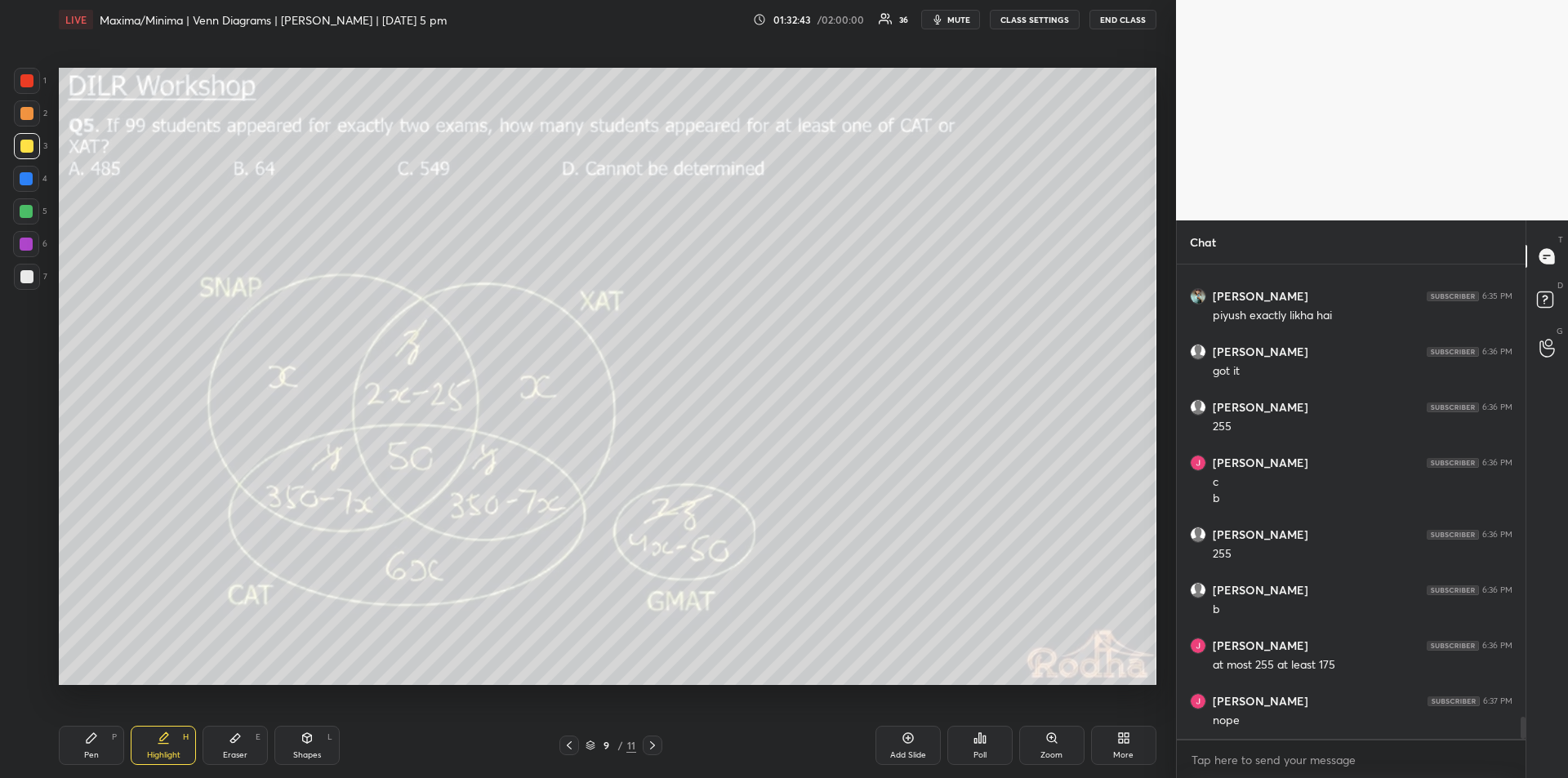
click at [98, 747] on div "Pen P" at bounding box center [91, 746] width 65 height 40
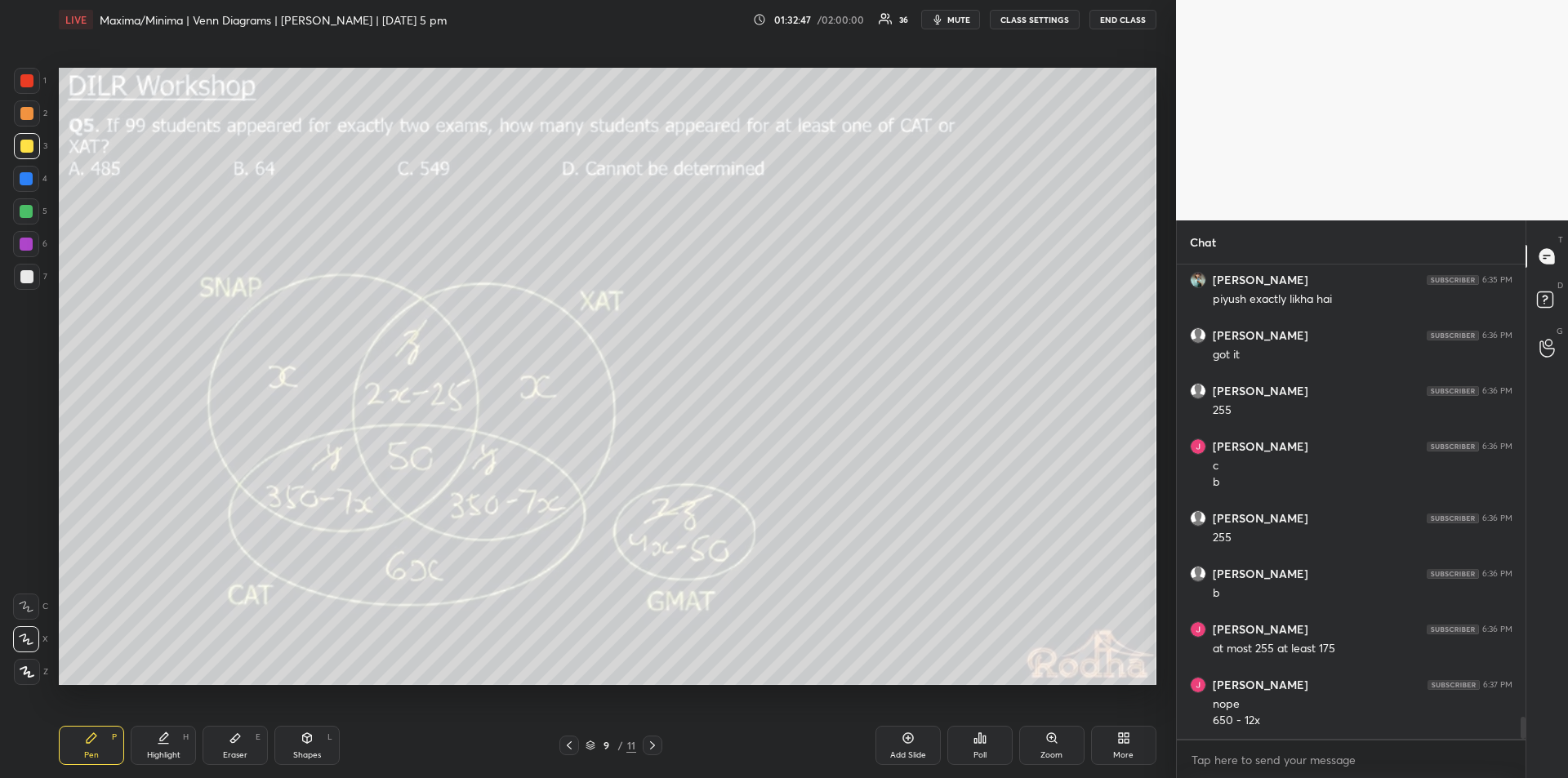
click at [172, 752] on div "Highlight" at bounding box center [163, 755] width 33 height 8
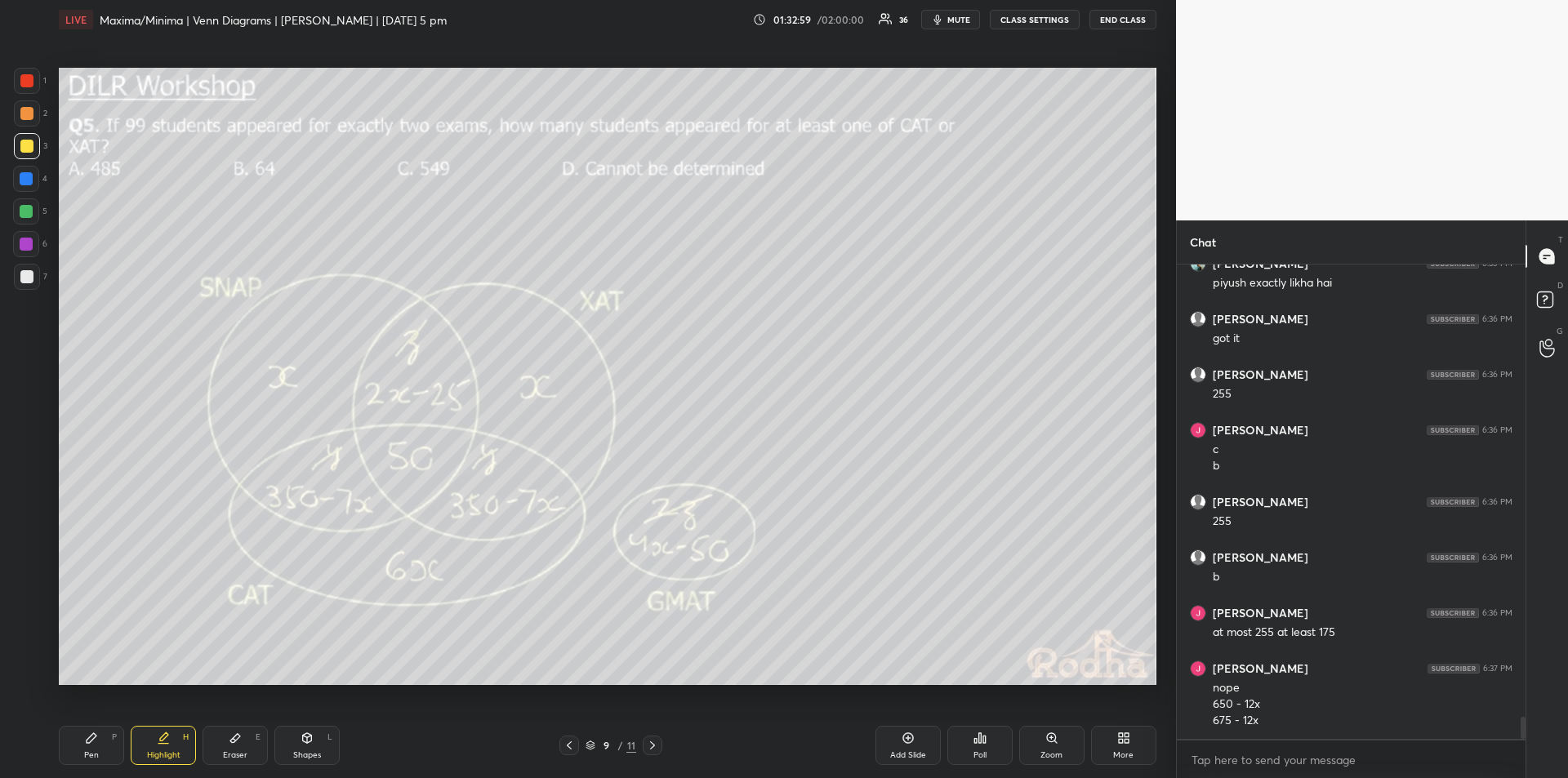
click at [98, 739] on div "Pen P" at bounding box center [91, 746] width 65 height 40
click at [167, 749] on div "Highlight H" at bounding box center [163, 746] width 65 height 40
click at [98, 737] on div "Pen P" at bounding box center [91, 746] width 65 height 40
click at [314, 741] on div "Shapes L" at bounding box center [307, 746] width 65 height 40
click at [166, 752] on div "Highlight" at bounding box center [163, 755] width 33 height 8
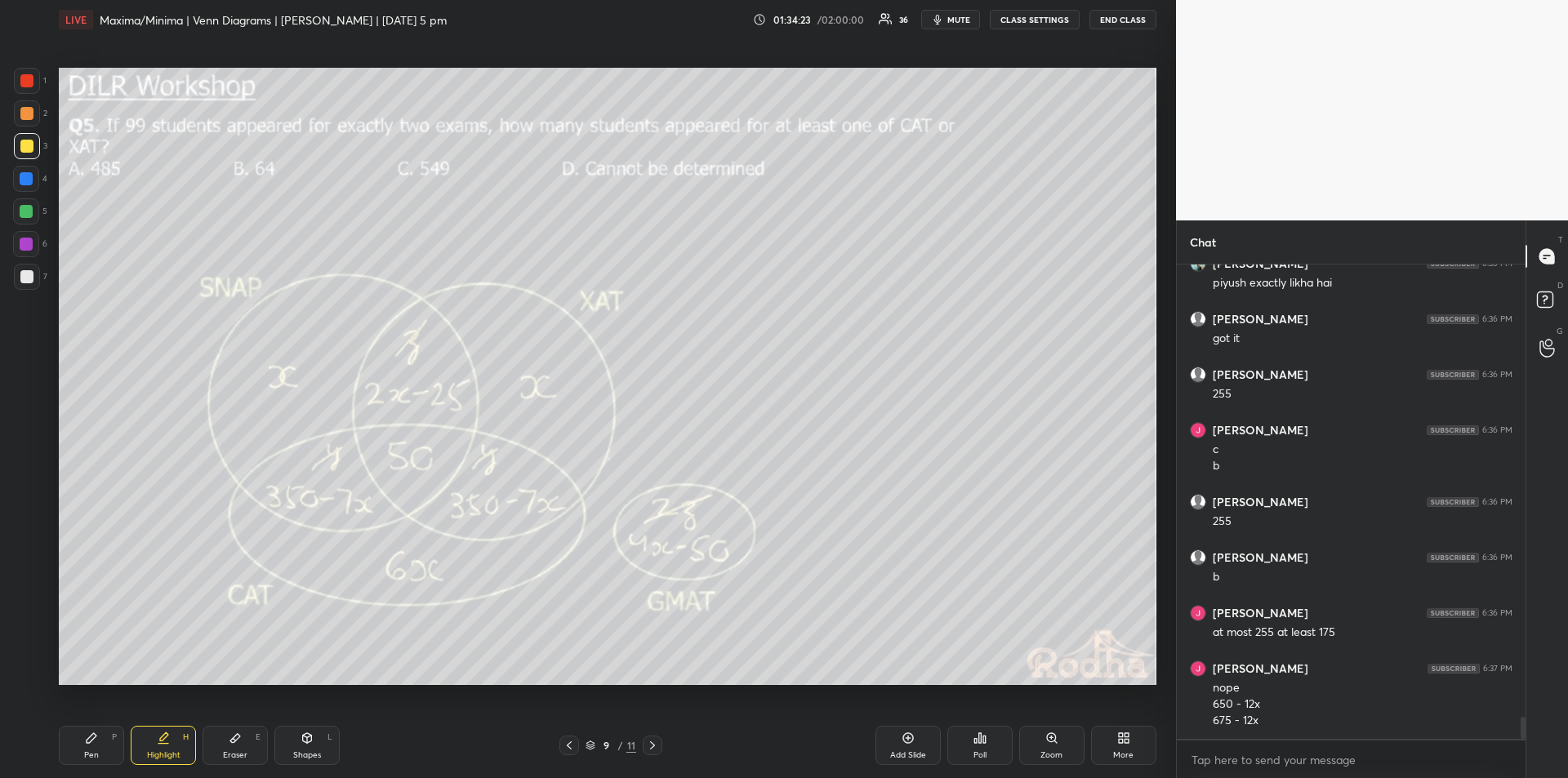
click at [171, 752] on div "Highlight" at bounding box center [163, 755] width 33 height 8
click at [177, 742] on div "Highlight H" at bounding box center [163, 746] width 65 height 40
click at [95, 749] on div "Pen P" at bounding box center [91, 746] width 65 height 40
click at [172, 740] on div "Highlight H" at bounding box center [163, 746] width 65 height 40
click at [97, 752] on div "Pen" at bounding box center [92, 755] width 15 height 8
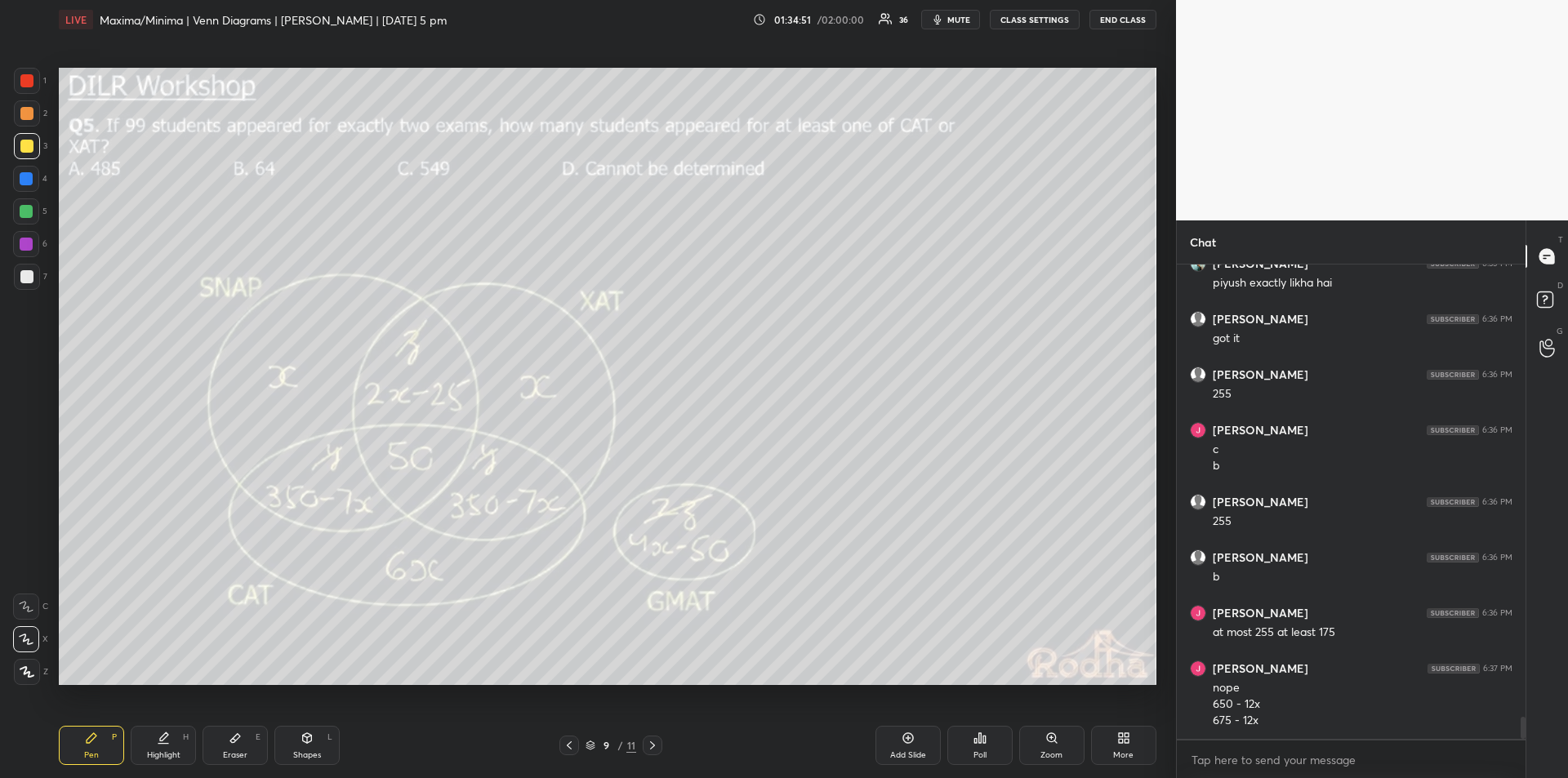
click at [170, 748] on div "Highlight H" at bounding box center [163, 746] width 65 height 40
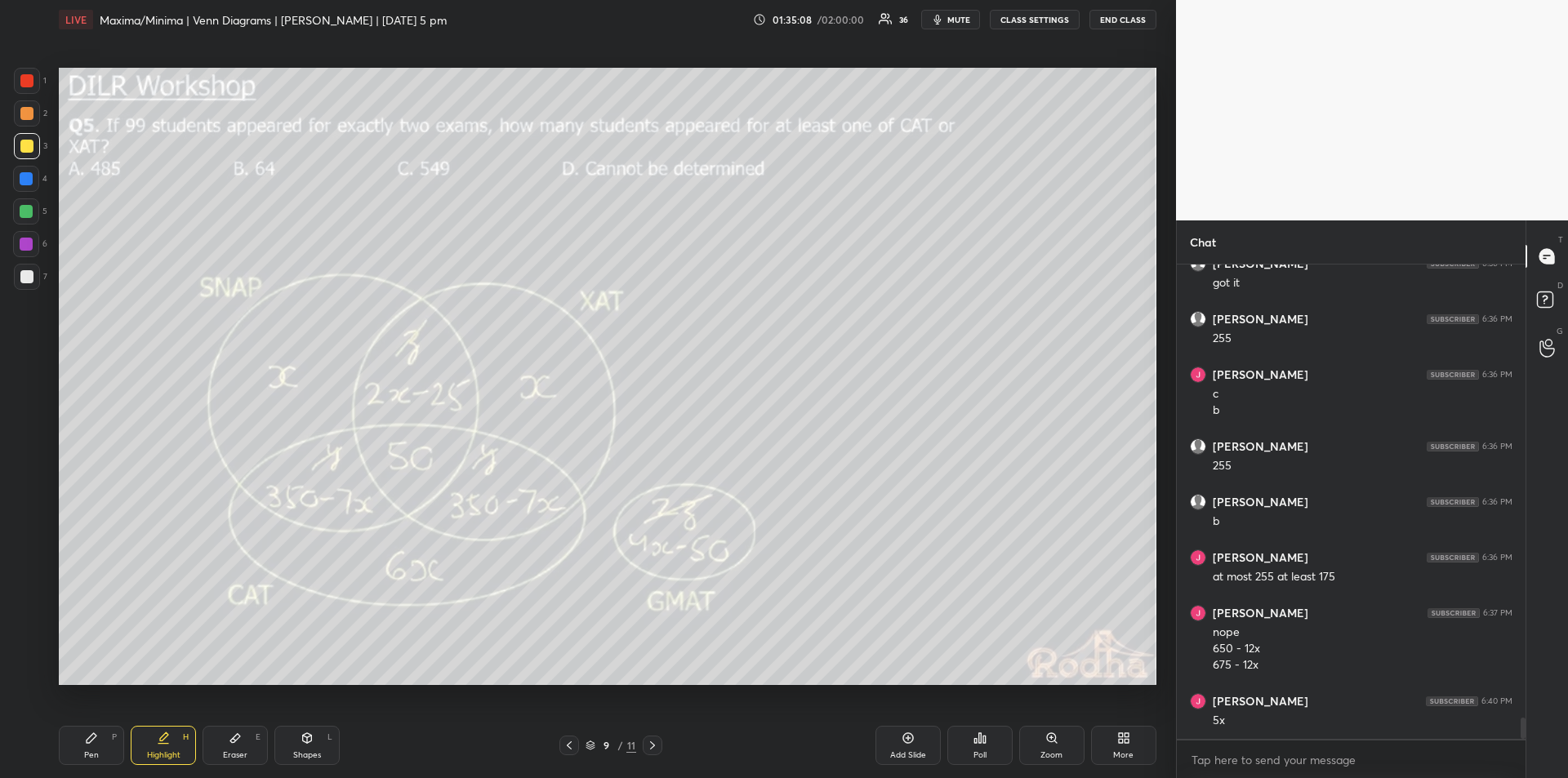
click at [100, 740] on div "Pen P" at bounding box center [91, 746] width 65 height 40
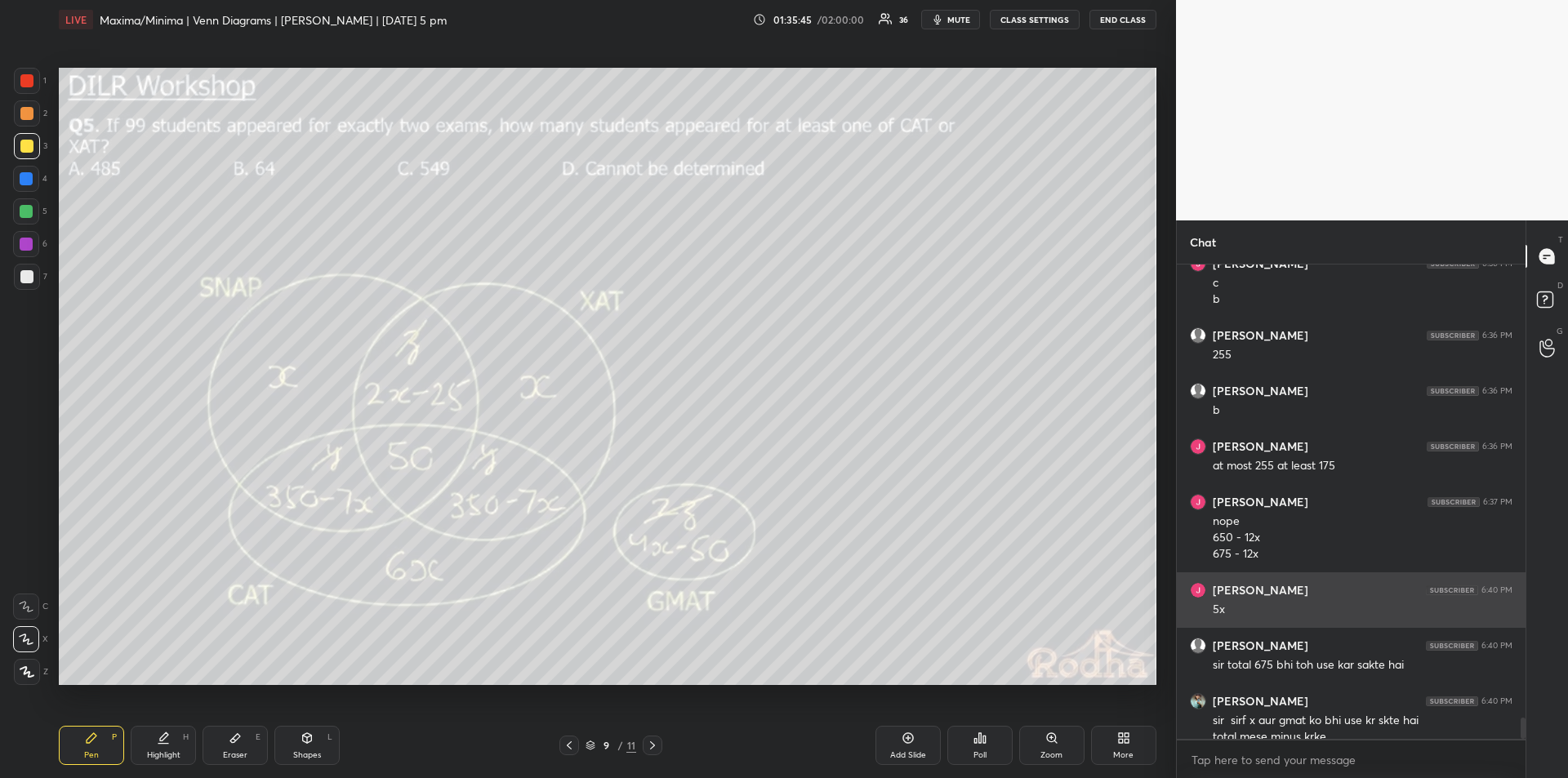
scroll to position [10055, 0]
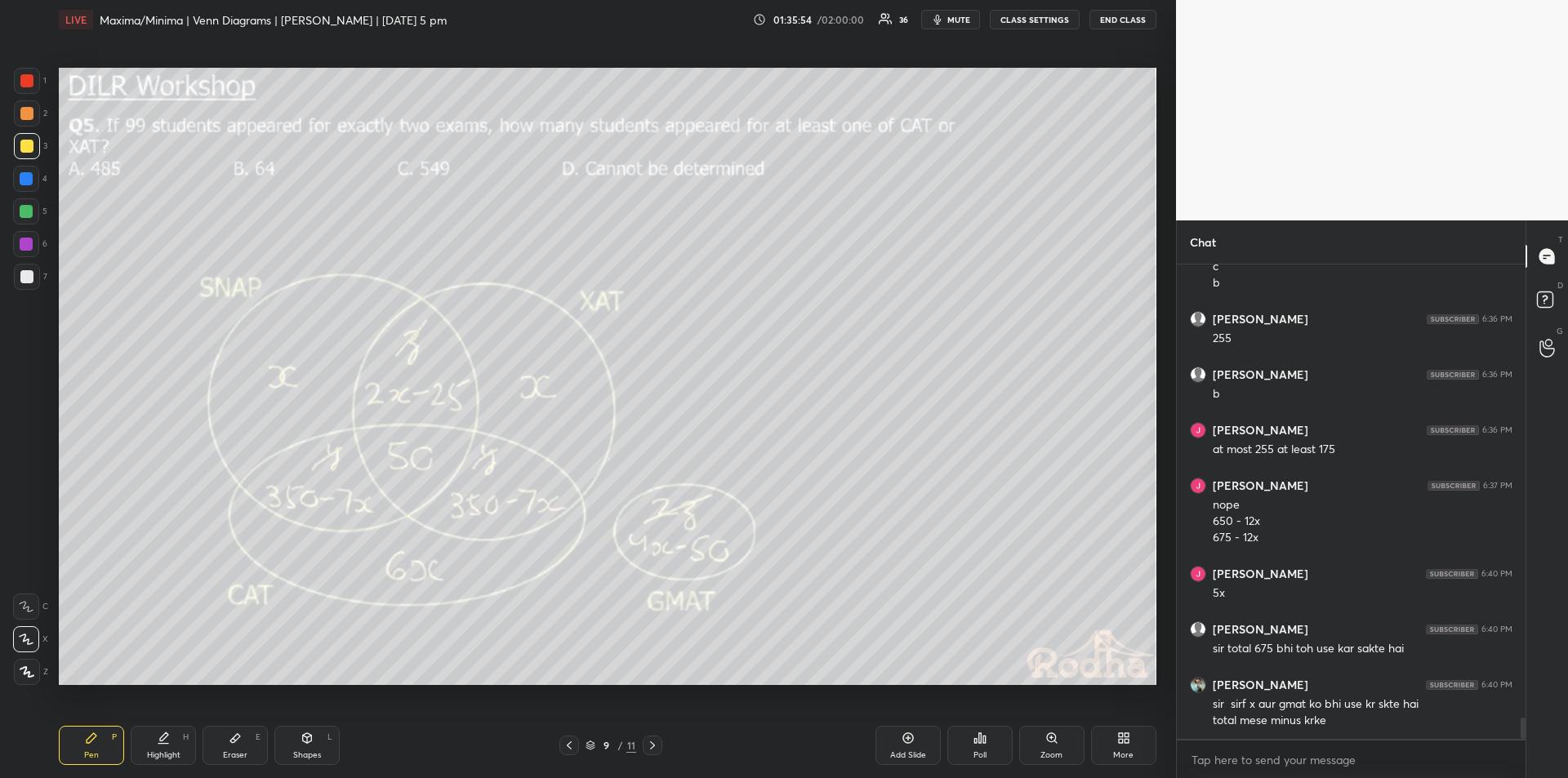
click at [170, 746] on div "Highlight H" at bounding box center [163, 746] width 65 height 40
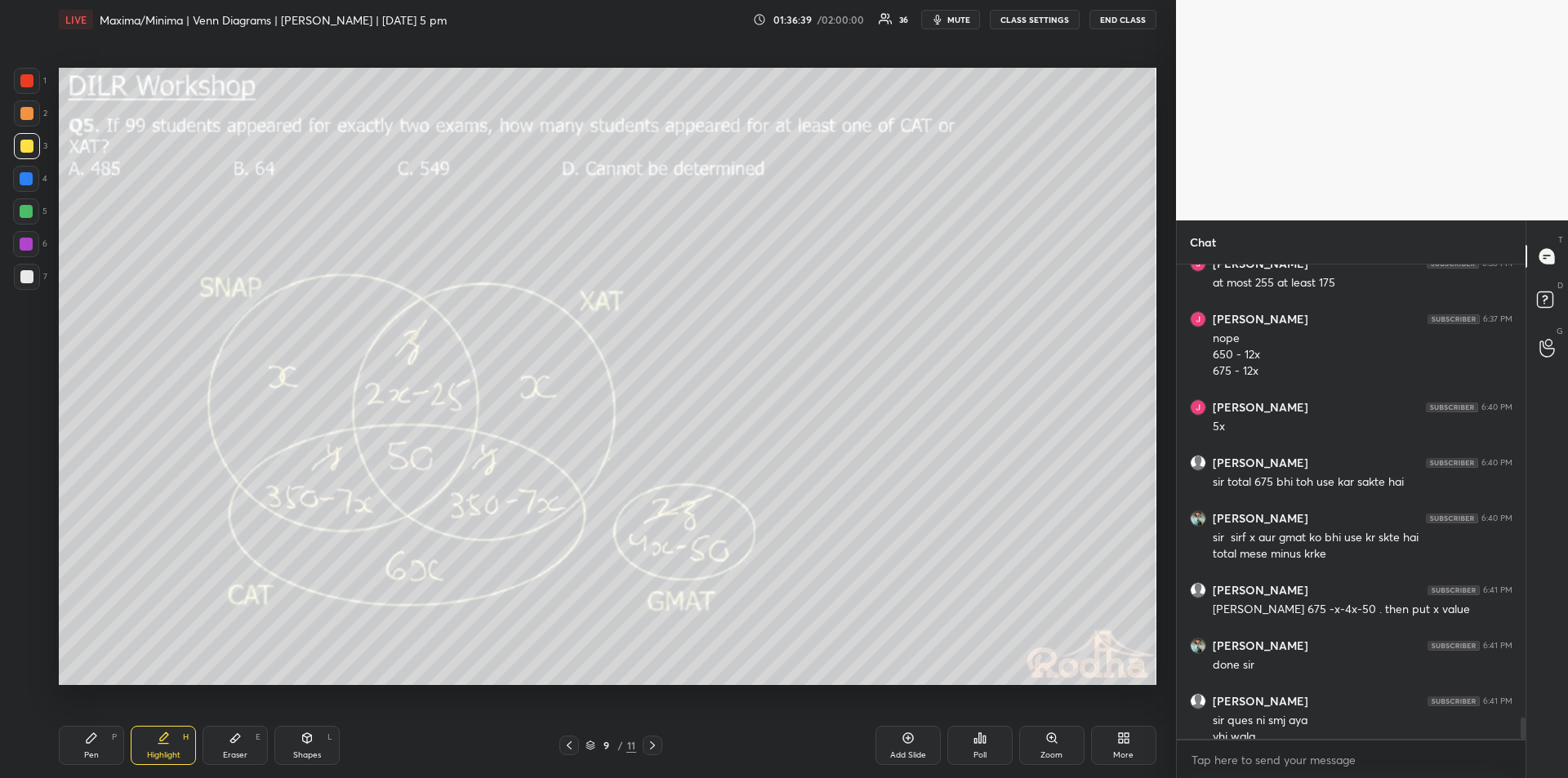
scroll to position [10238, 0]
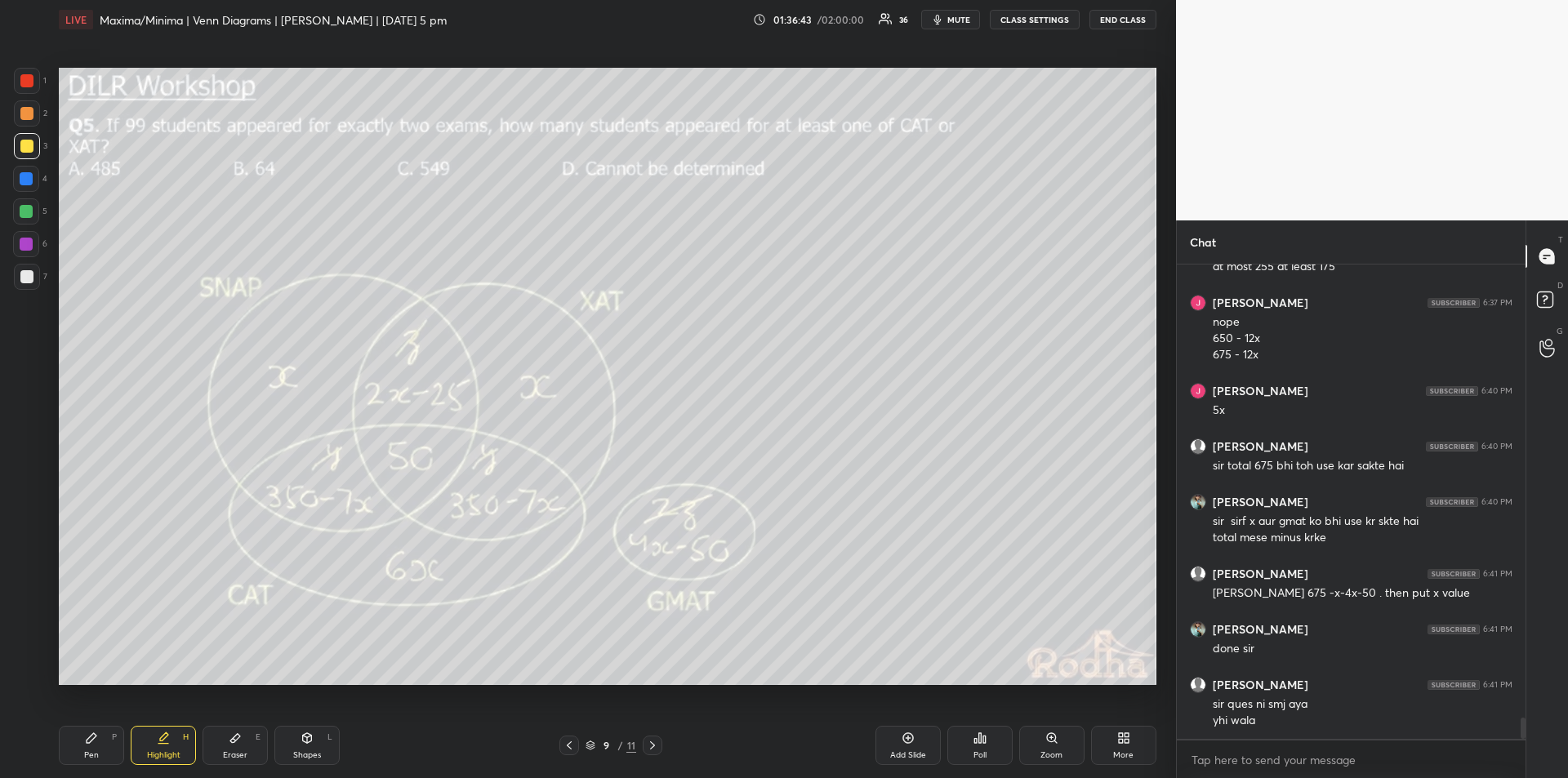
click at [173, 745] on div "Highlight H" at bounding box center [163, 746] width 65 height 40
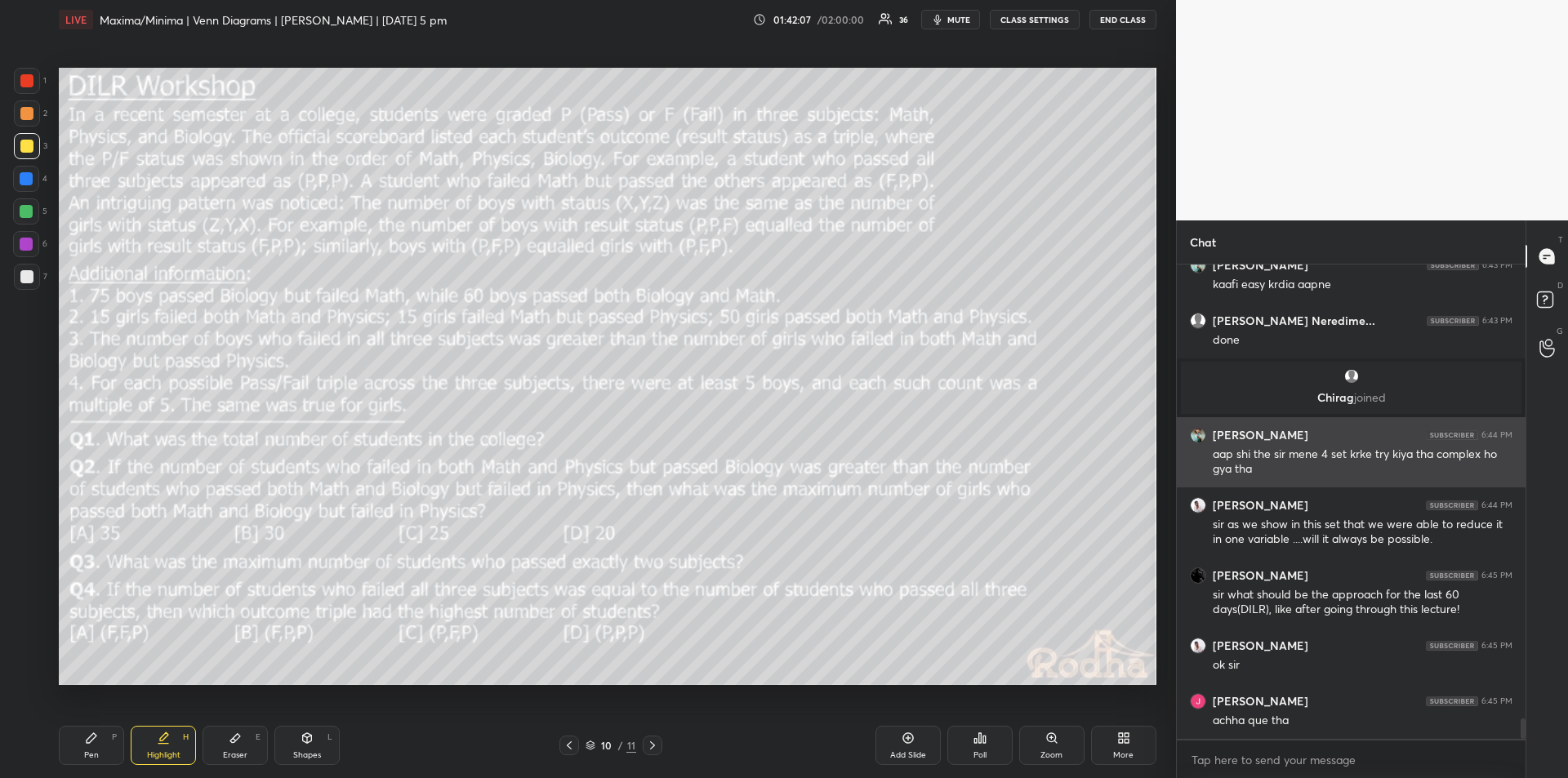
scroll to position [10649, 0]
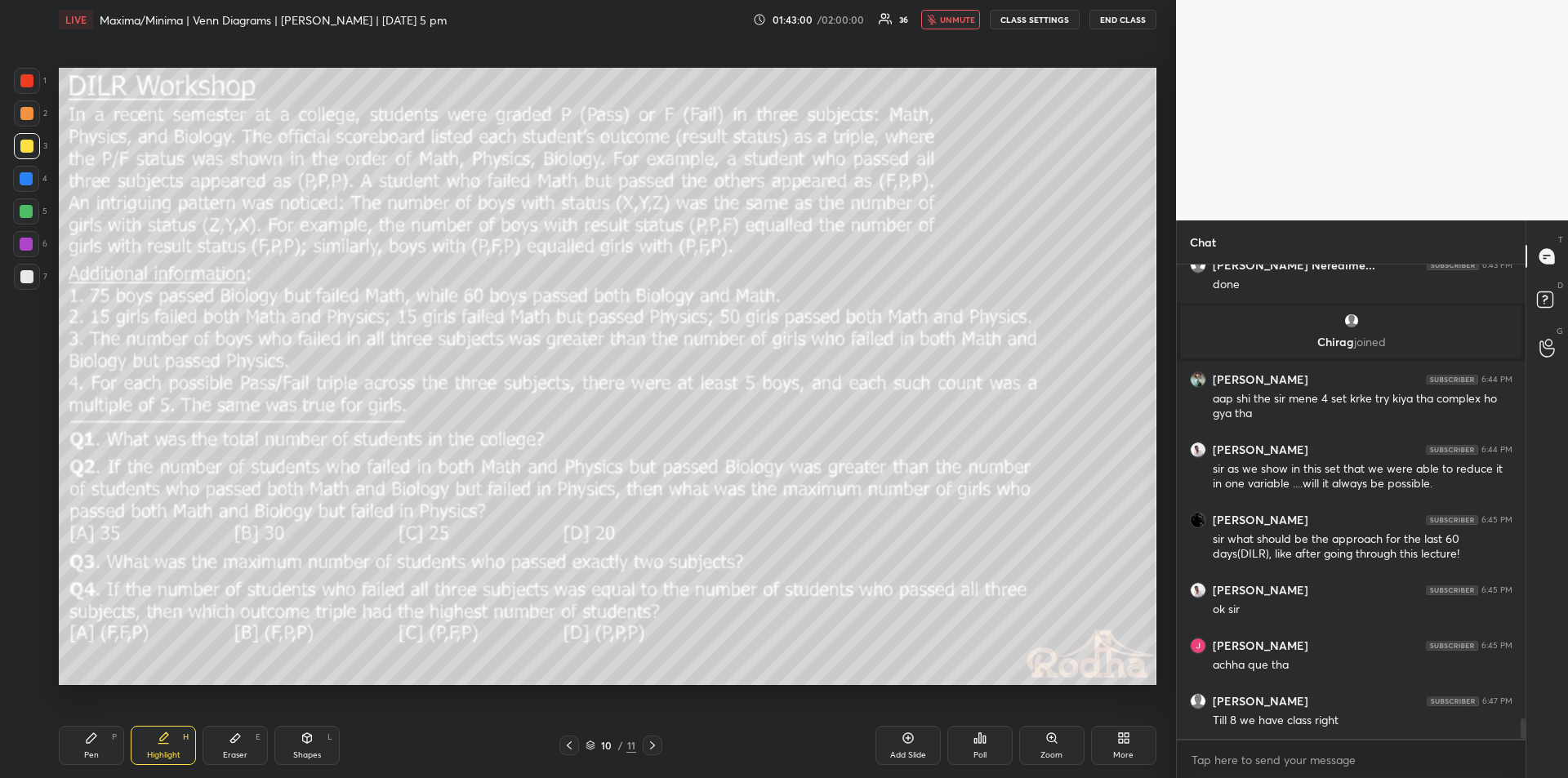
click at [97, 741] on icon at bounding box center [92, 738] width 13 height 13
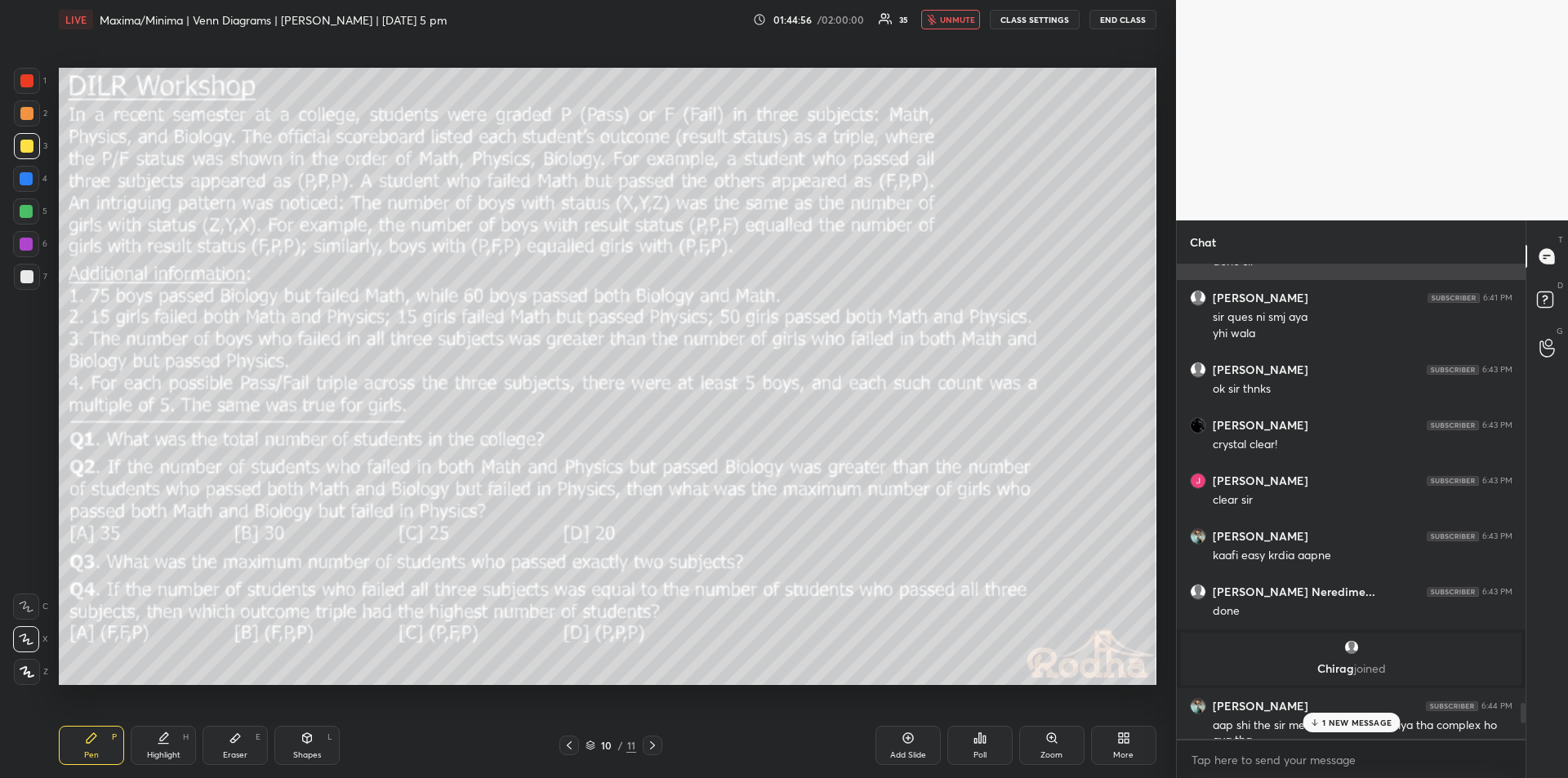
scroll to position [10708, 0]
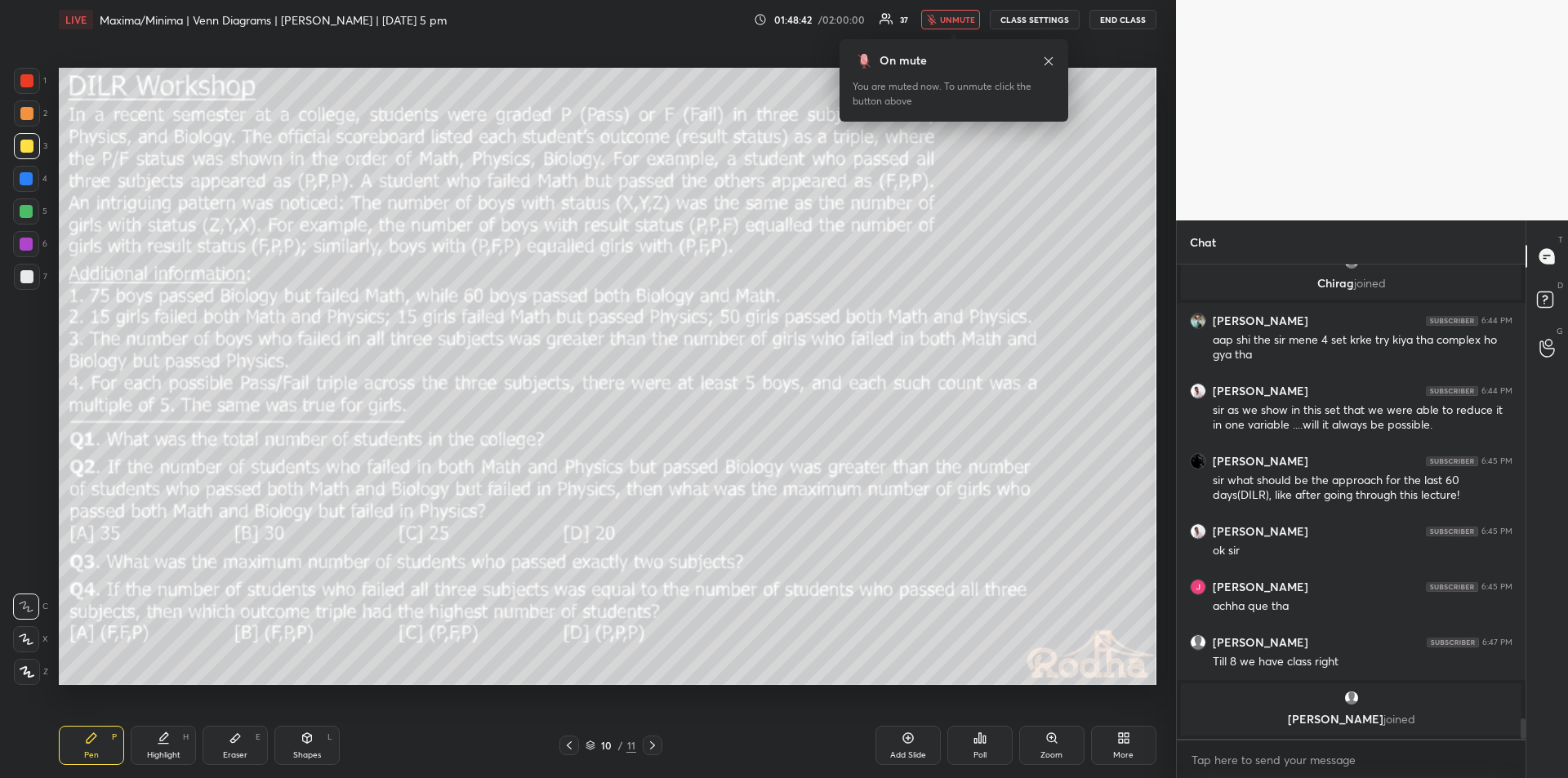
click at [967, 17] on span "unmute" at bounding box center [958, 20] width 35 height 11
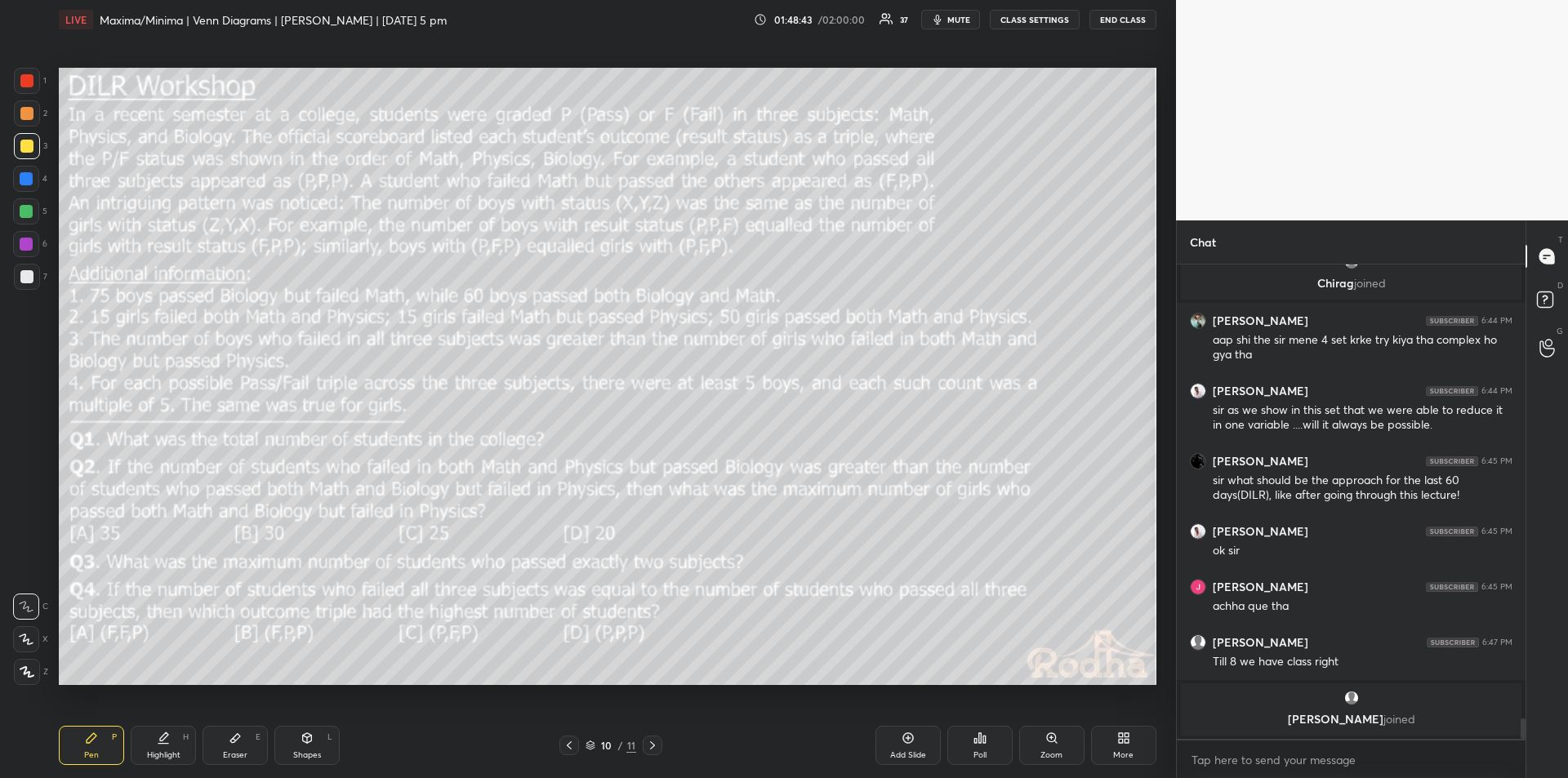
click at [964, 17] on span "mute" at bounding box center [959, 20] width 23 height 11
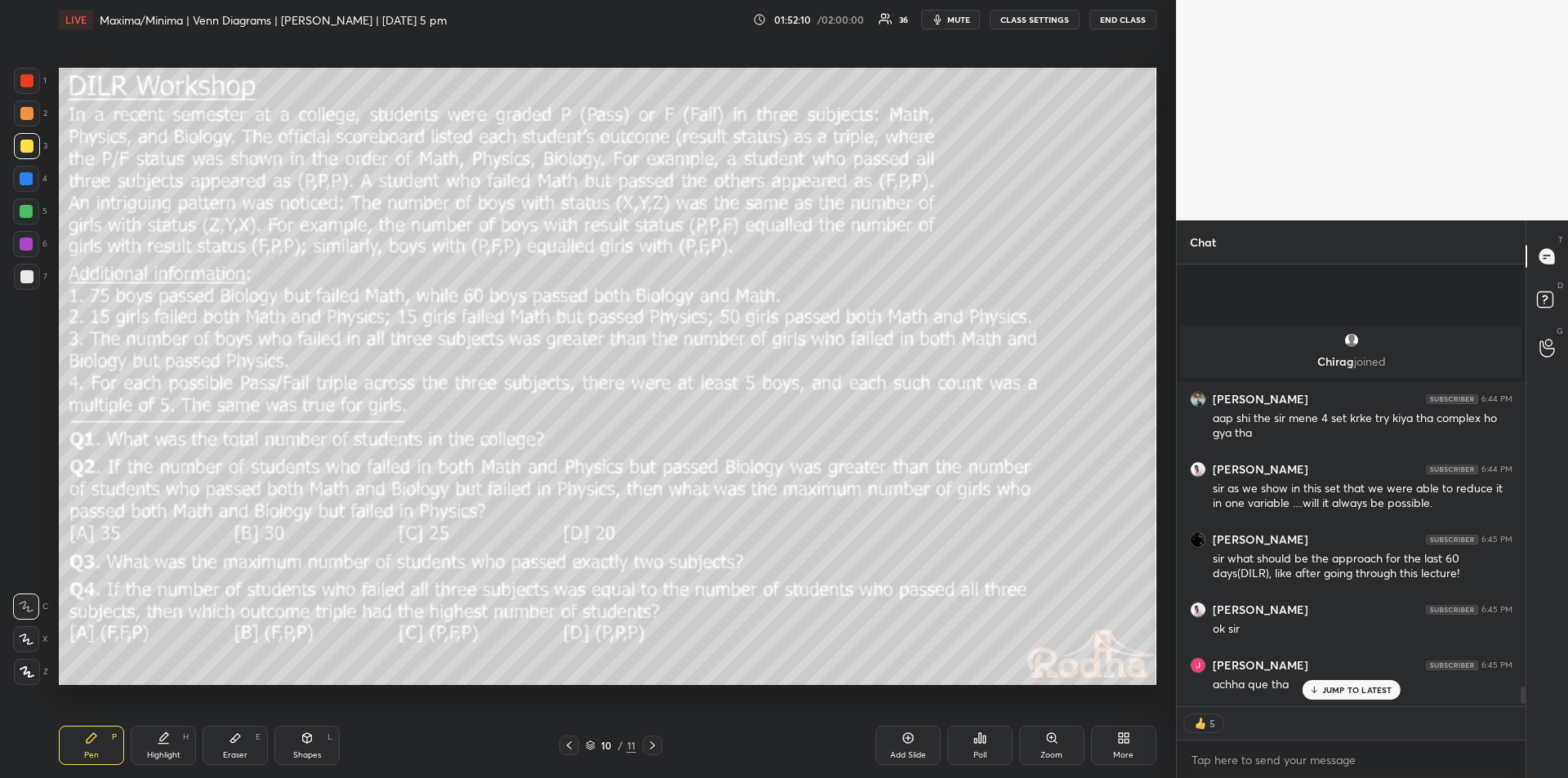
scroll to position [10851, 0]
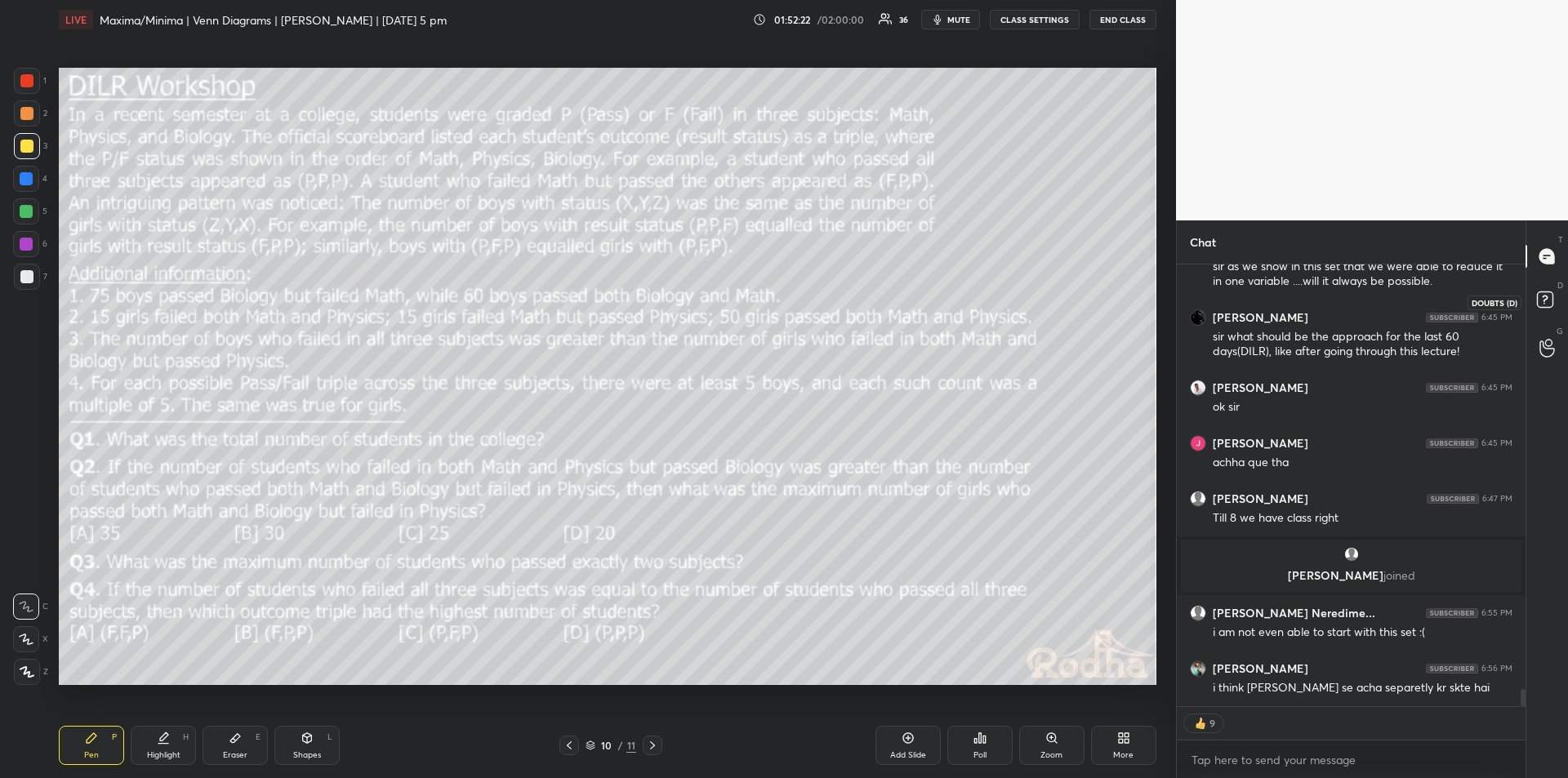
click at [1555, 305] on icon at bounding box center [1547, 302] width 29 height 29
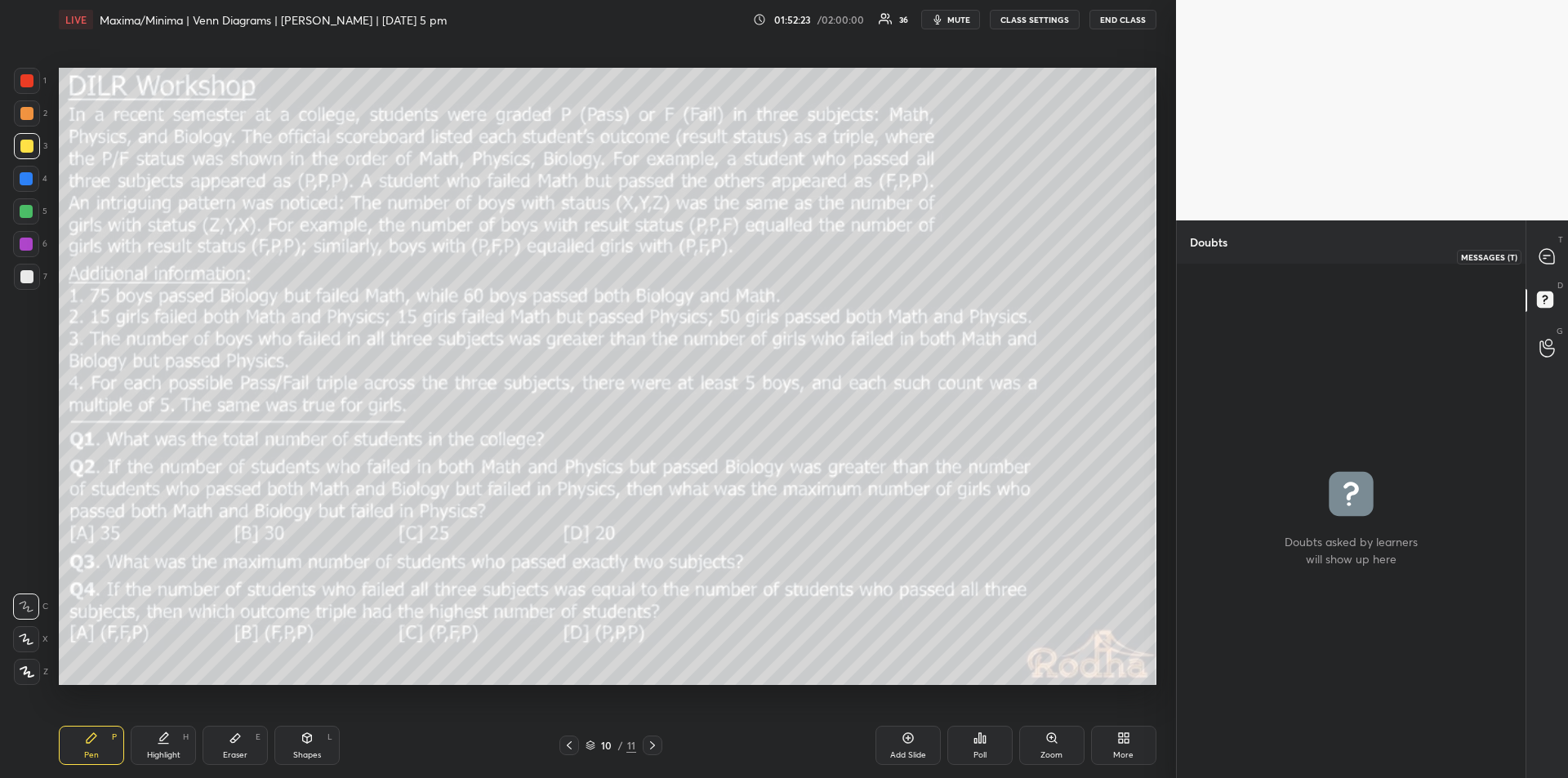
click at [1546, 258] on icon at bounding box center [1544, 258] width 3 height 0
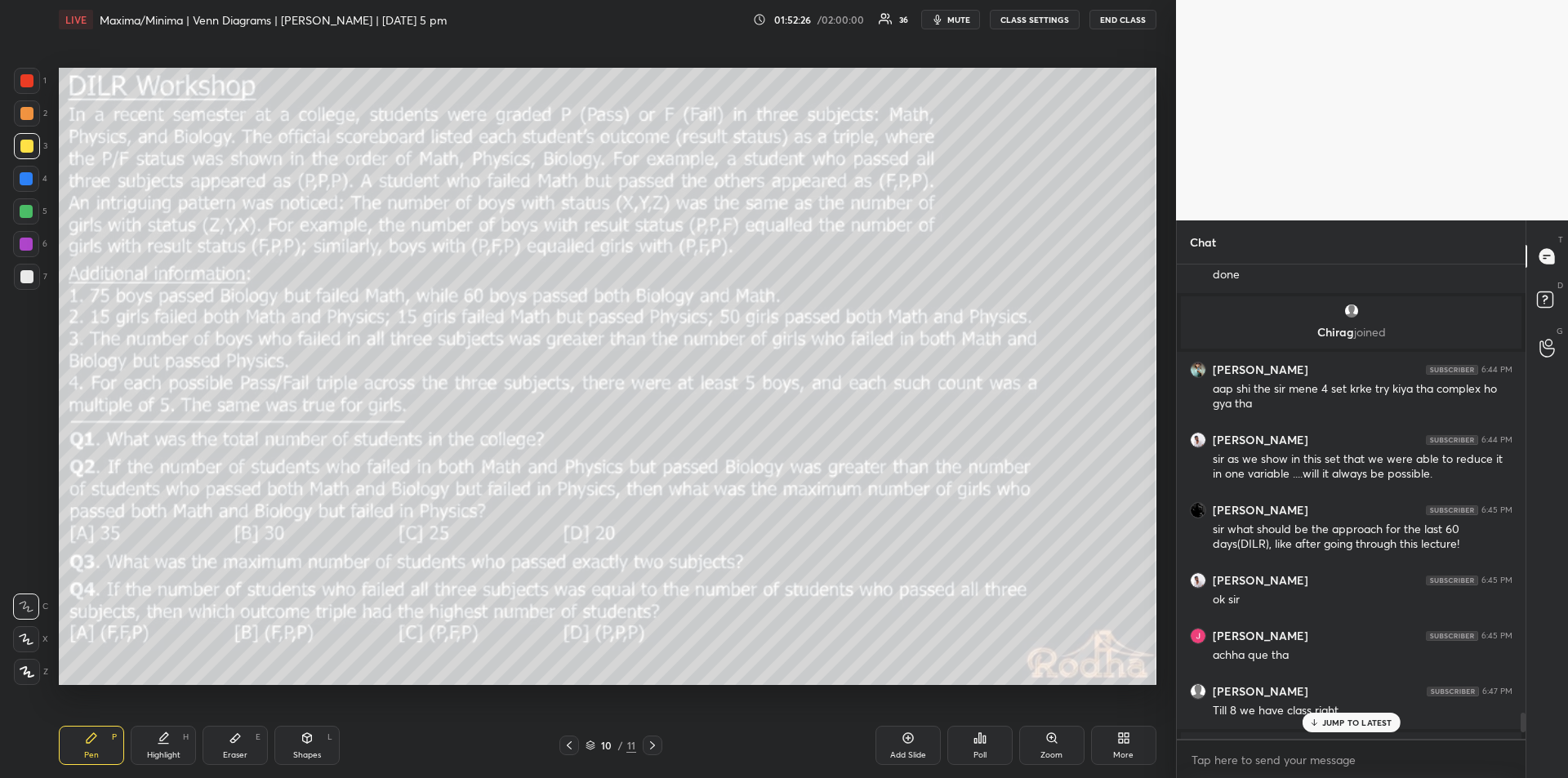
scroll to position [11284, 0]
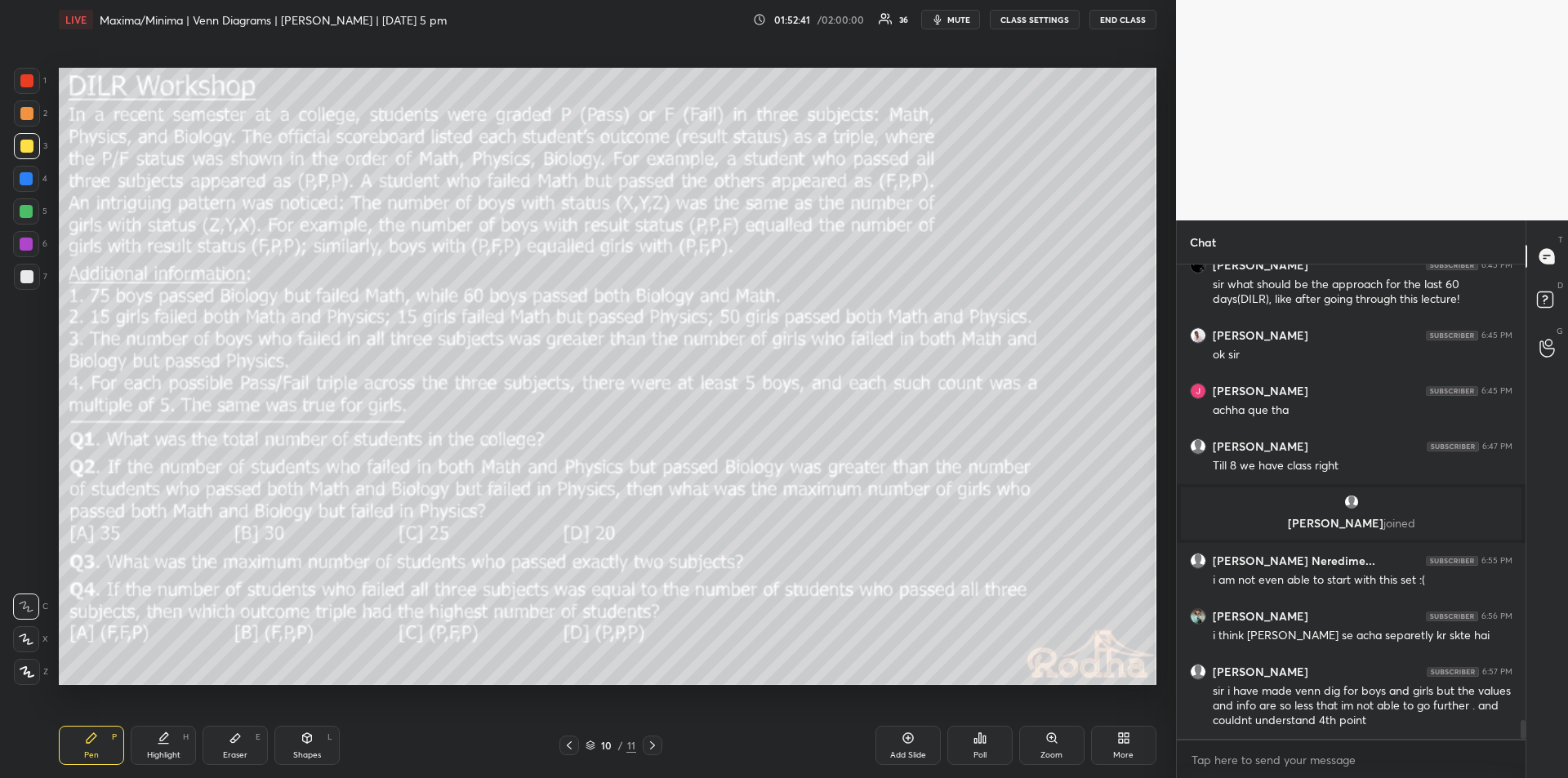
click at [162, 752] on div "Highlight" at bounding box center [163, 755] width 33 height 8
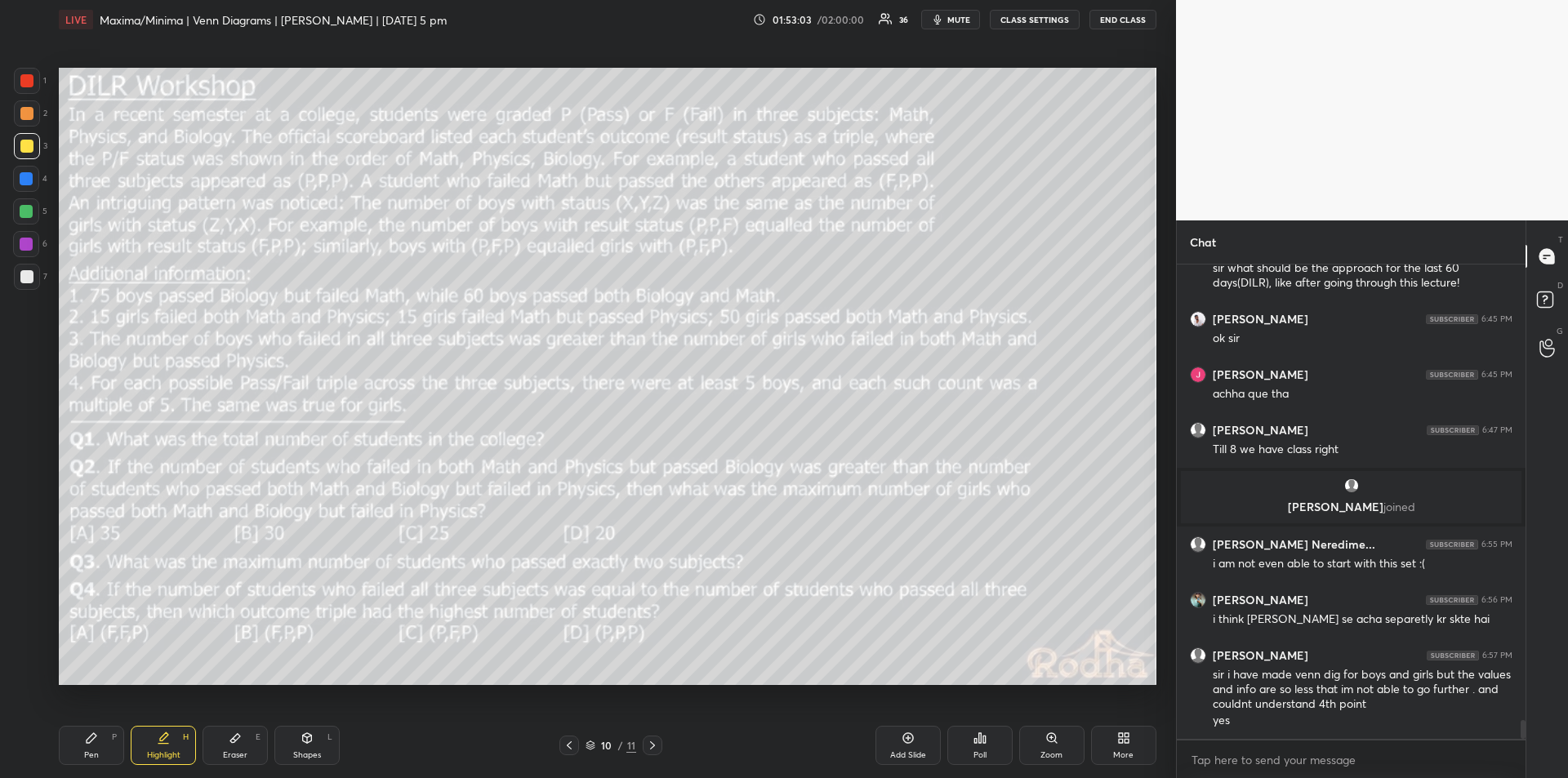
scroll to position [11356, 0]
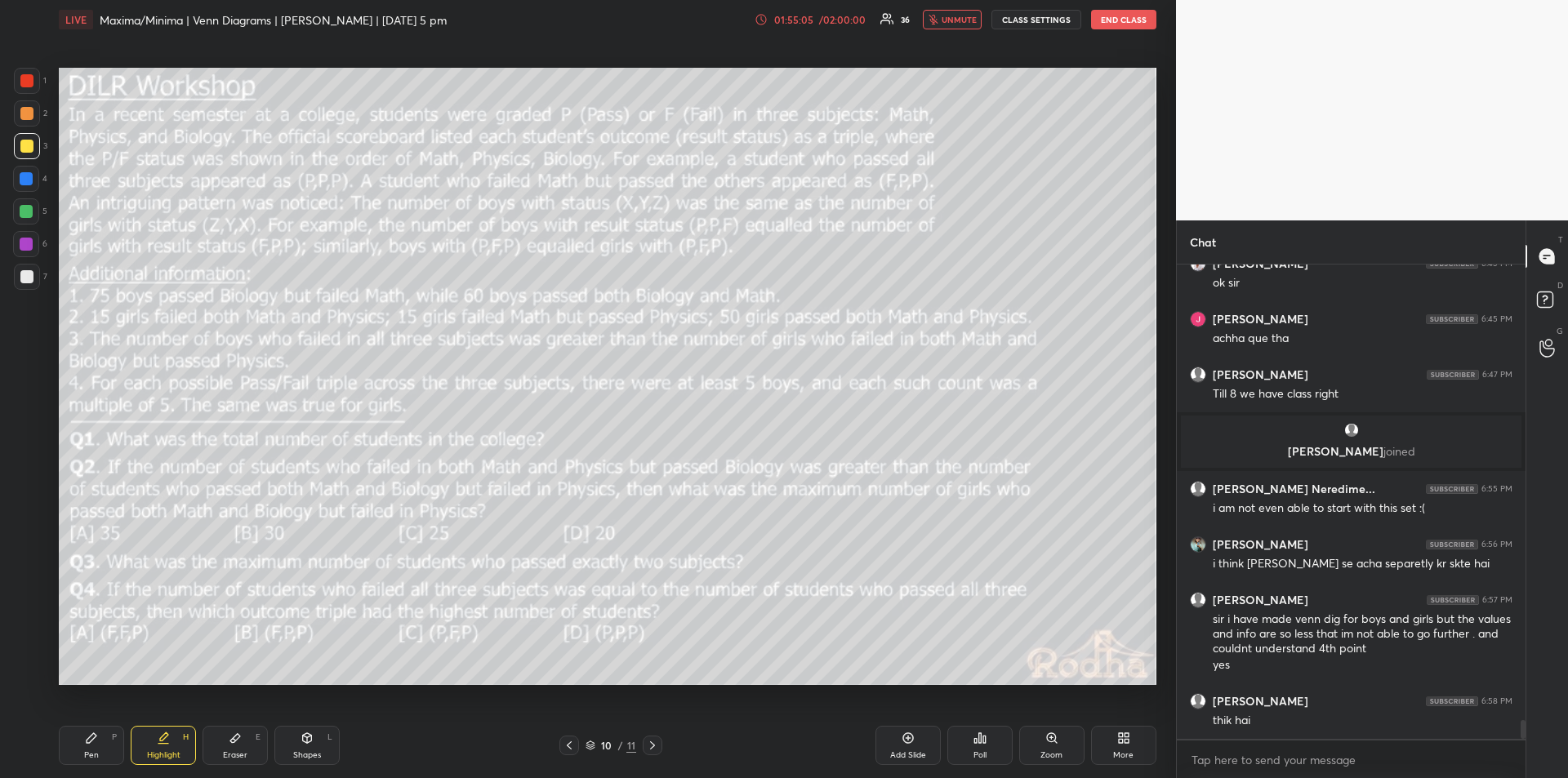
click at [808, 15] on div "01:55:05" at bounding box center [793, 20] width 45 height 9
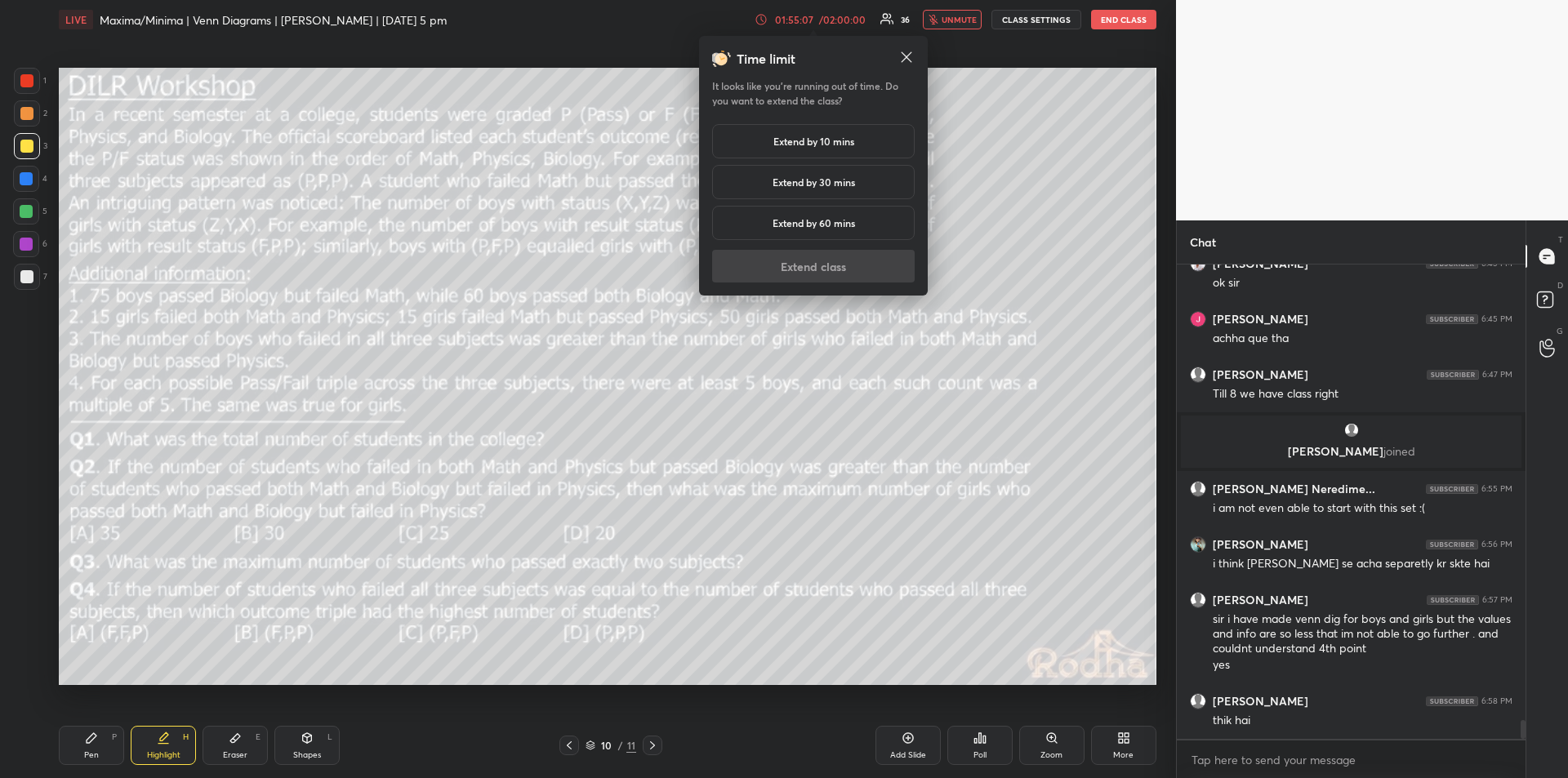
click at [837, 223] on h5 "Extend by 60 mins" at bounding box center [813, 223] width 82 height 15
click at [819, 266] on button "Extend class" at bounding box center [813, 266] width 203 height 33
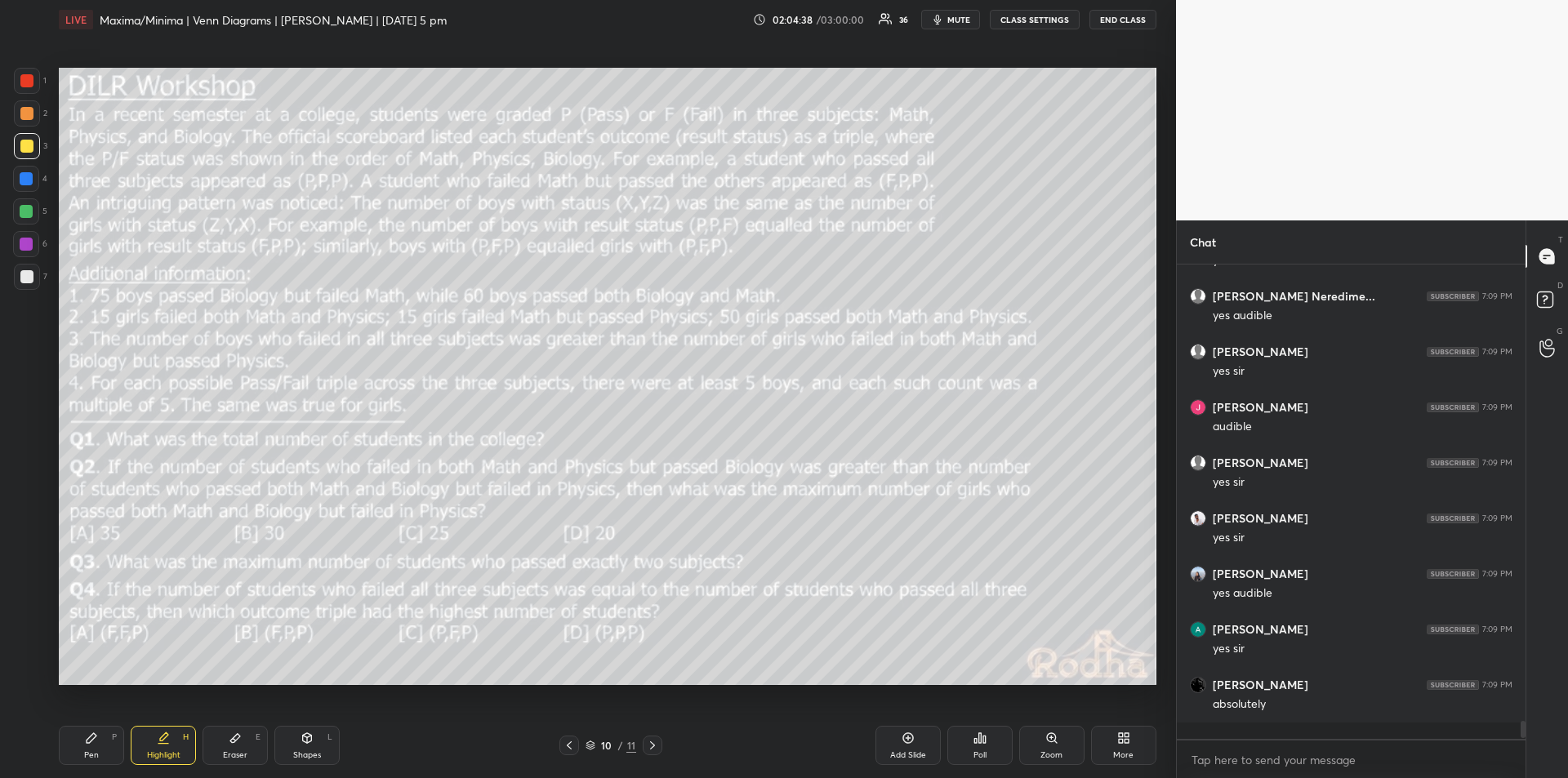
scroll to position [11611, 0]
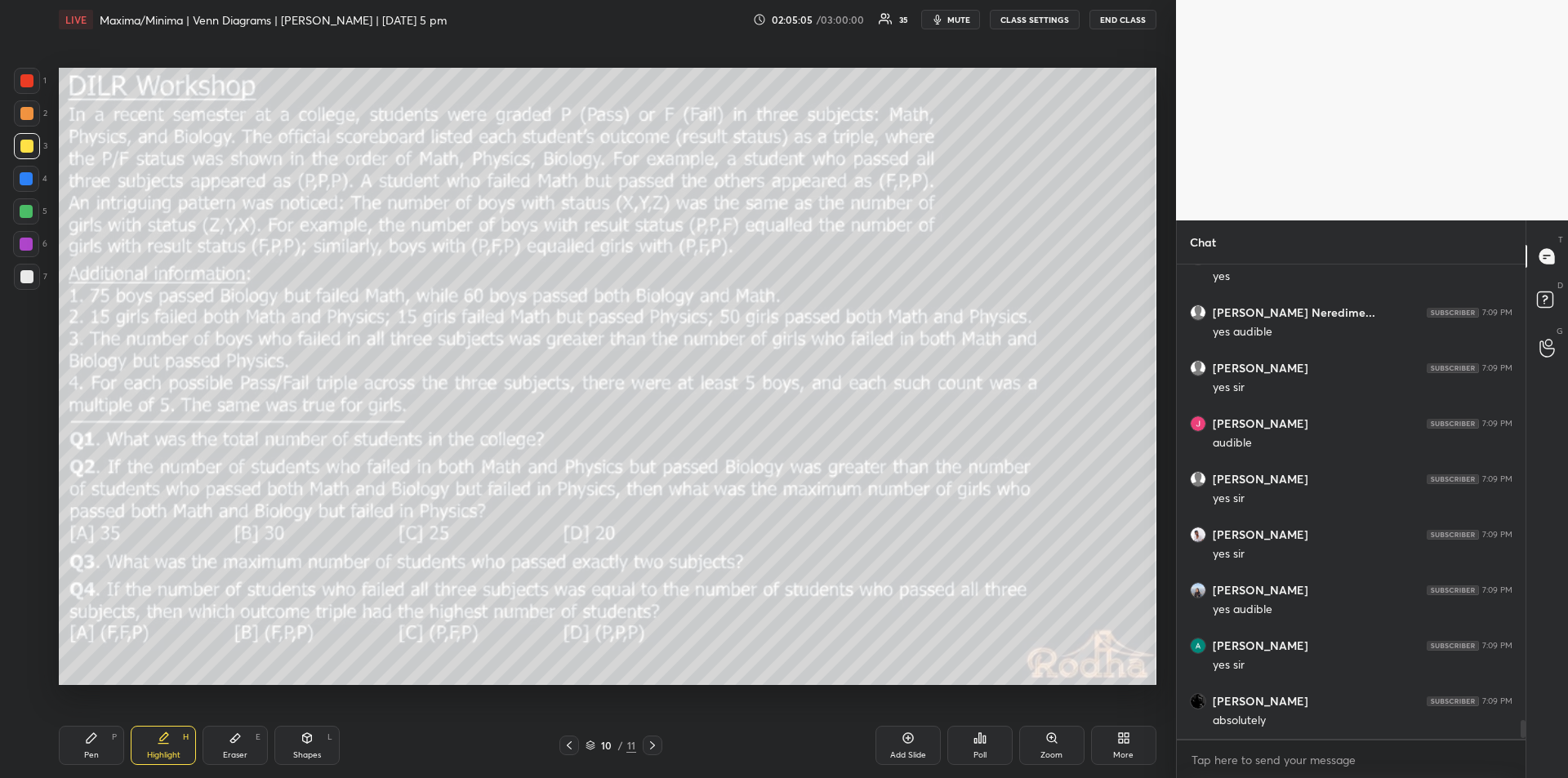
click at [92, 755] on div "Pen" at bounding box center [92, 755] width 15 height 8
click at [34, 636] on div at bounding box center [26, 639] width 26 height 26
click at [244, 739] on div "Eraser E" at bounding box center [235, 746] width 65 height 40
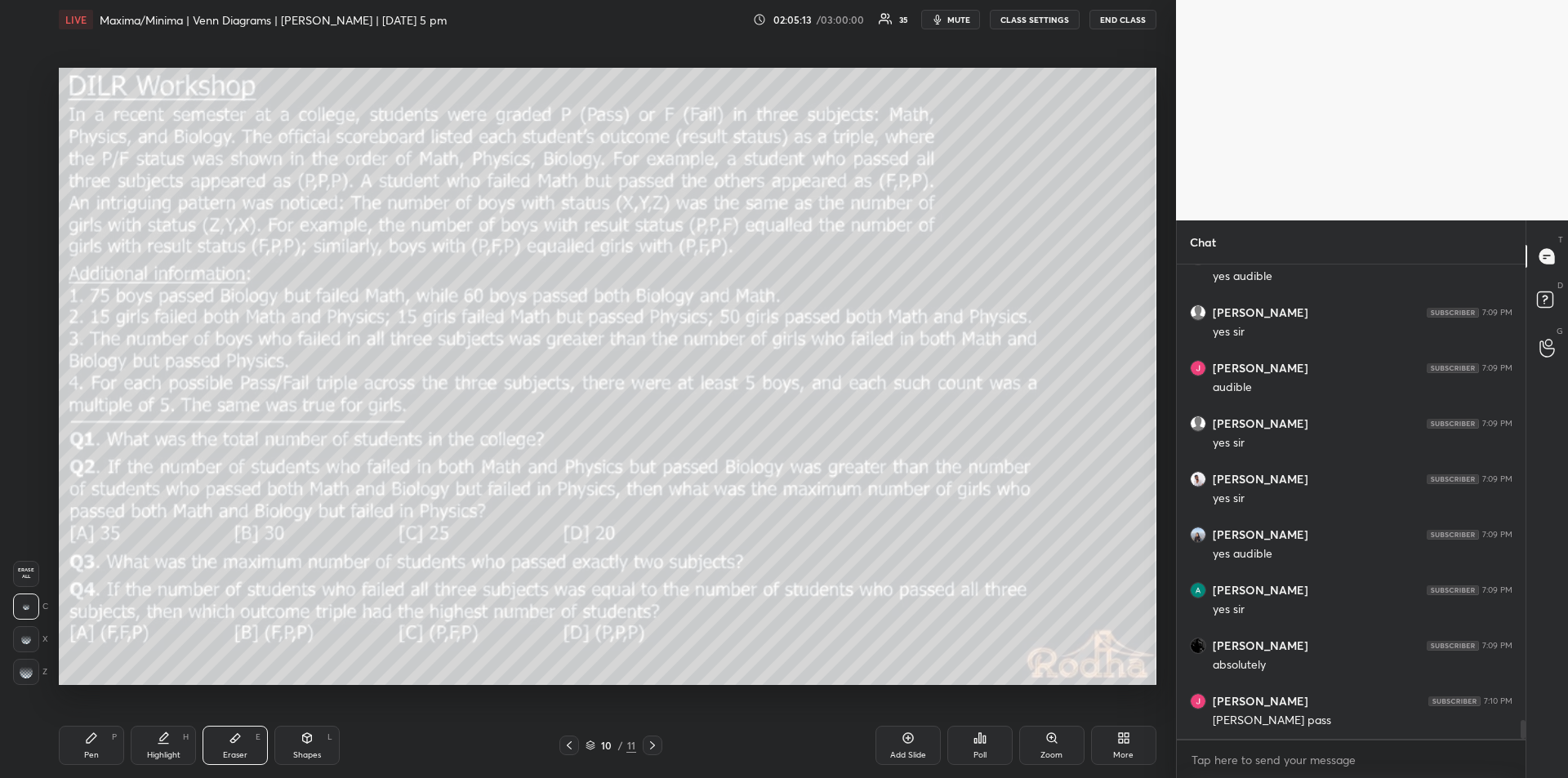
click at [86, 752] on div "Pen" at bounding box center [92, 755] width 15 height 8
click at [151, 747] on div "Highlight H" at bounding box center [163, 746] width 65 height 40
click at [97, 742] on icon at bounding box center [92, 738] width 13 height 13
click at [162, 753] on div "Highlight" at bounding box center [163, 755] width 33 height 8
click at [239, 752] on div "Eraser" at bounding box center [235, 755] width 25 height 8
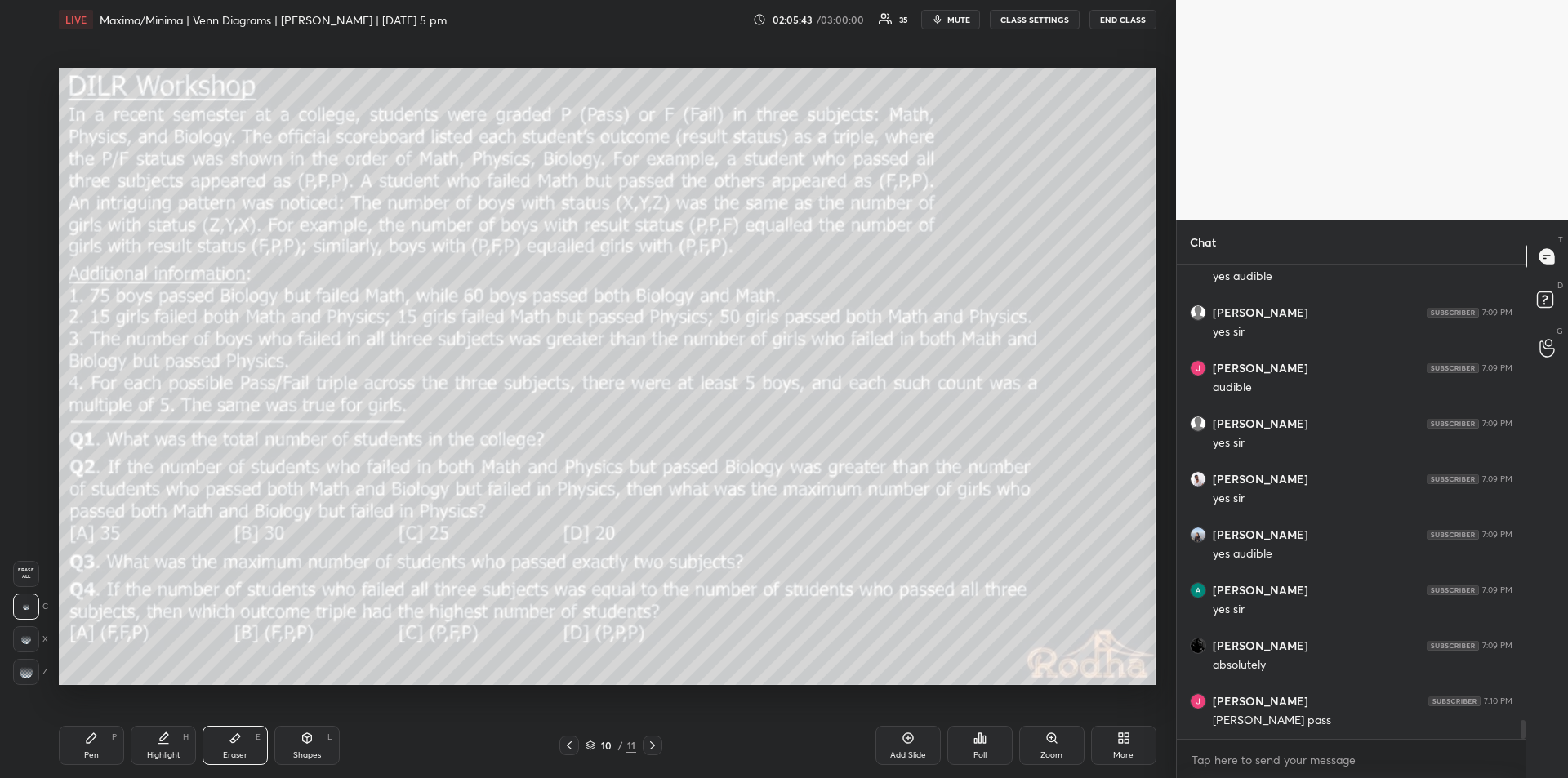
click at [92, 752] on div "Pen" at bounding box center [92, 755] width 15 height 8
click at [167, 744] on icon at bounding box center [163, 744] width 9 height 0
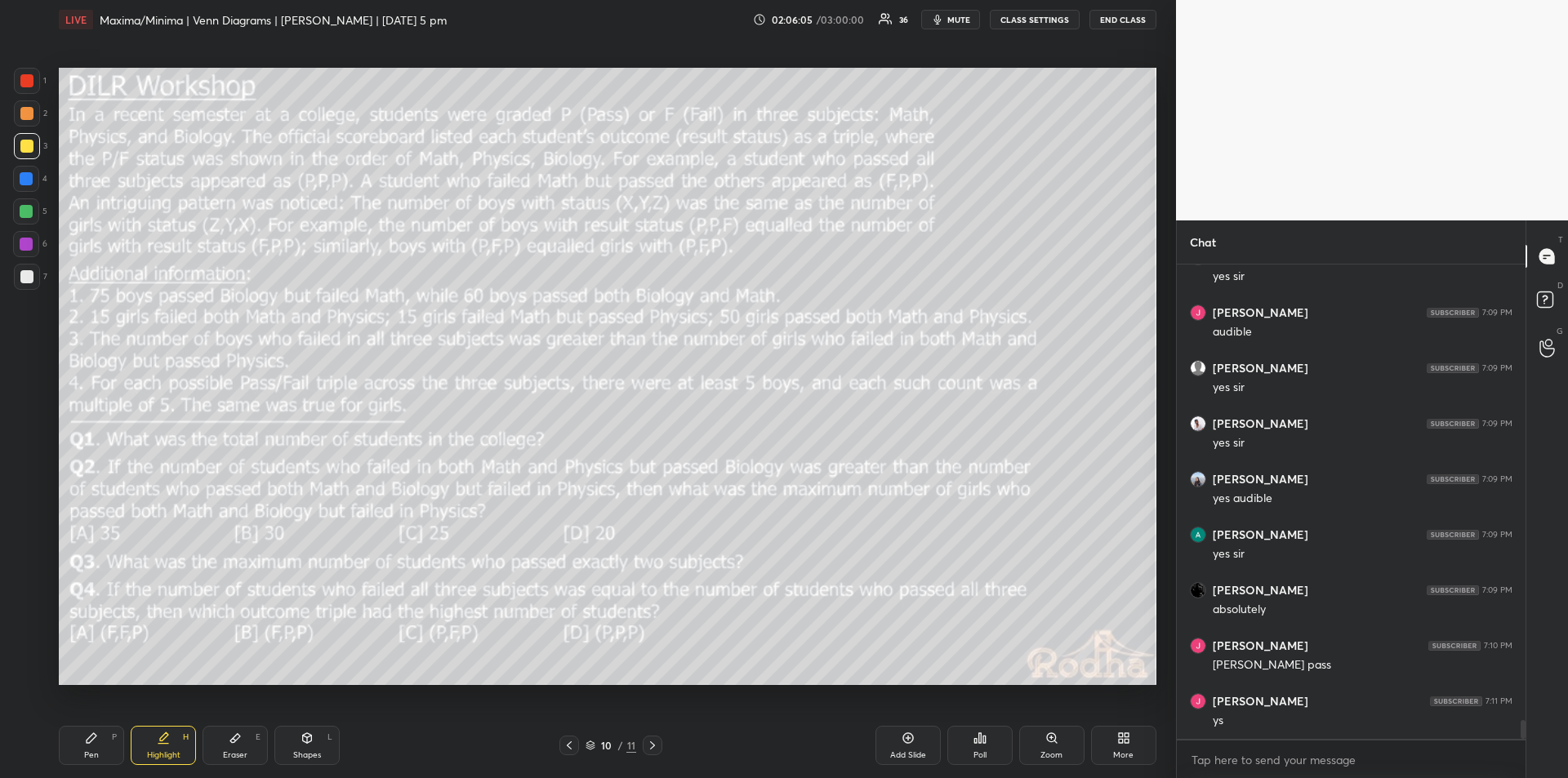
scroll to position [11778, 0]
click at [246, 742] on div "Eraser E" at bounding box center [235, 746] width 65 height 40
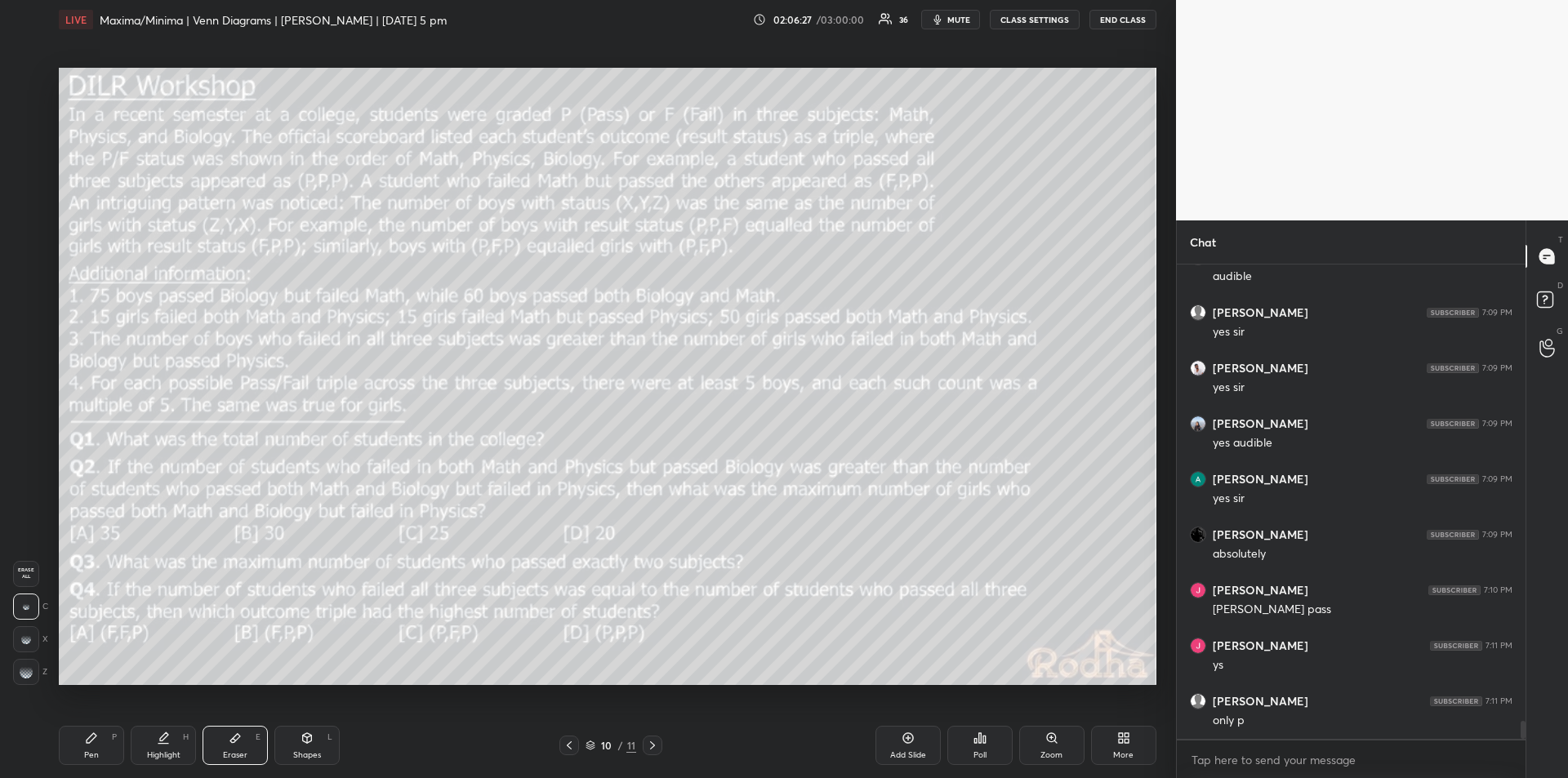
click at [102, 739] on div "Pen P" at bounding box center [91, 746] width 65 height 40
click at [238, 743] on icon at bounding box center [235, 738] width 13 height 13
click at [94, 739] on icon at bounding box center [92, 738] width 13 height 13
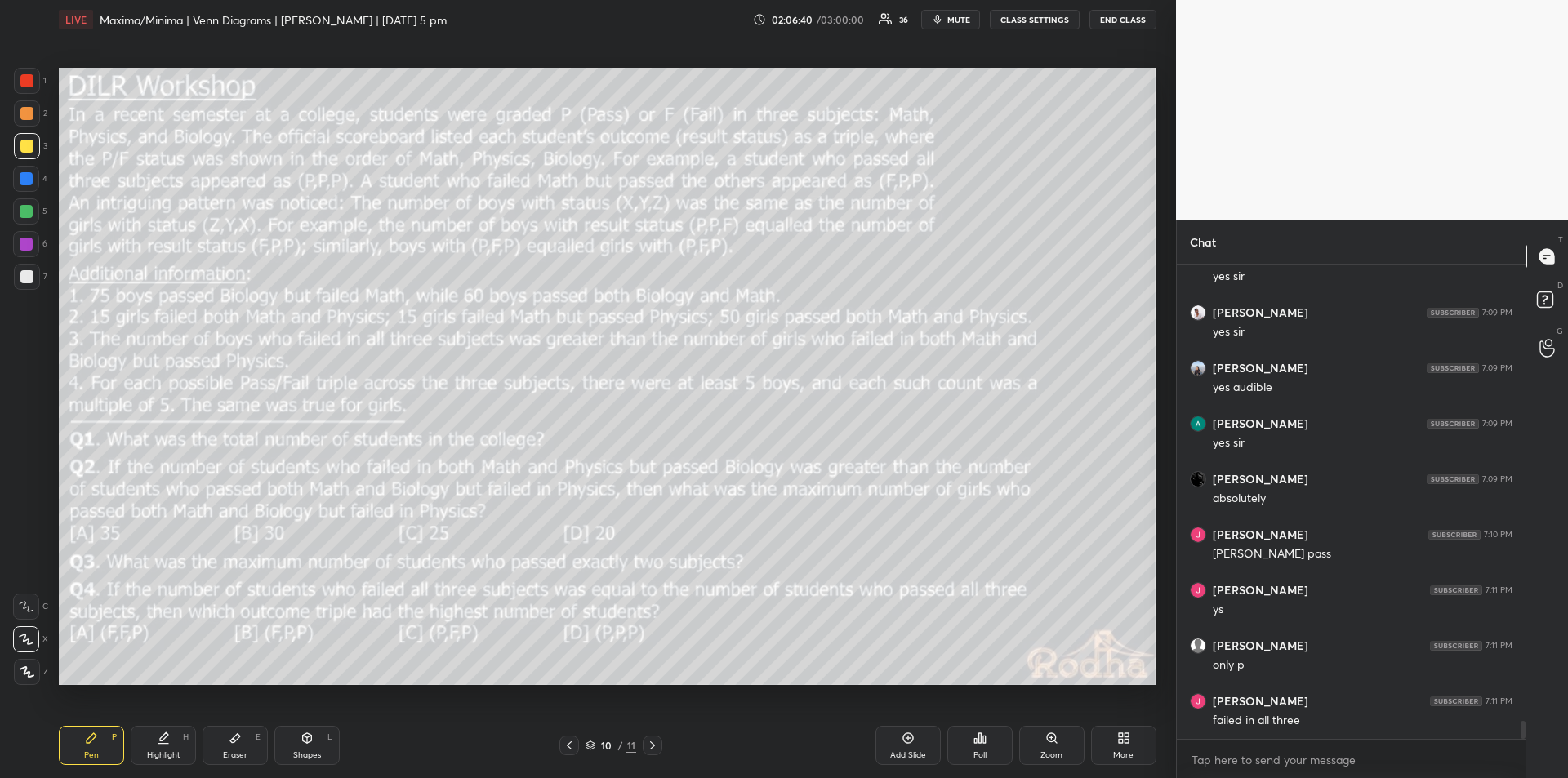
click at [241, 742] on icon at bounding box center [235, 738] width 13 height 13
click at [84, 748] on div "Pen P" at bounding box center [91, 746] width 65 height 40
click at [161, 752] on div "Highlight" at bounding box center [163, 755] width 33 height 8
click at [100, 743] on div "Pen P" at bounding box center [91, 746] width 65 height 40
click at [154, 743] on div "Highlight H" at bounding box center [163, 746] width 65 height 40
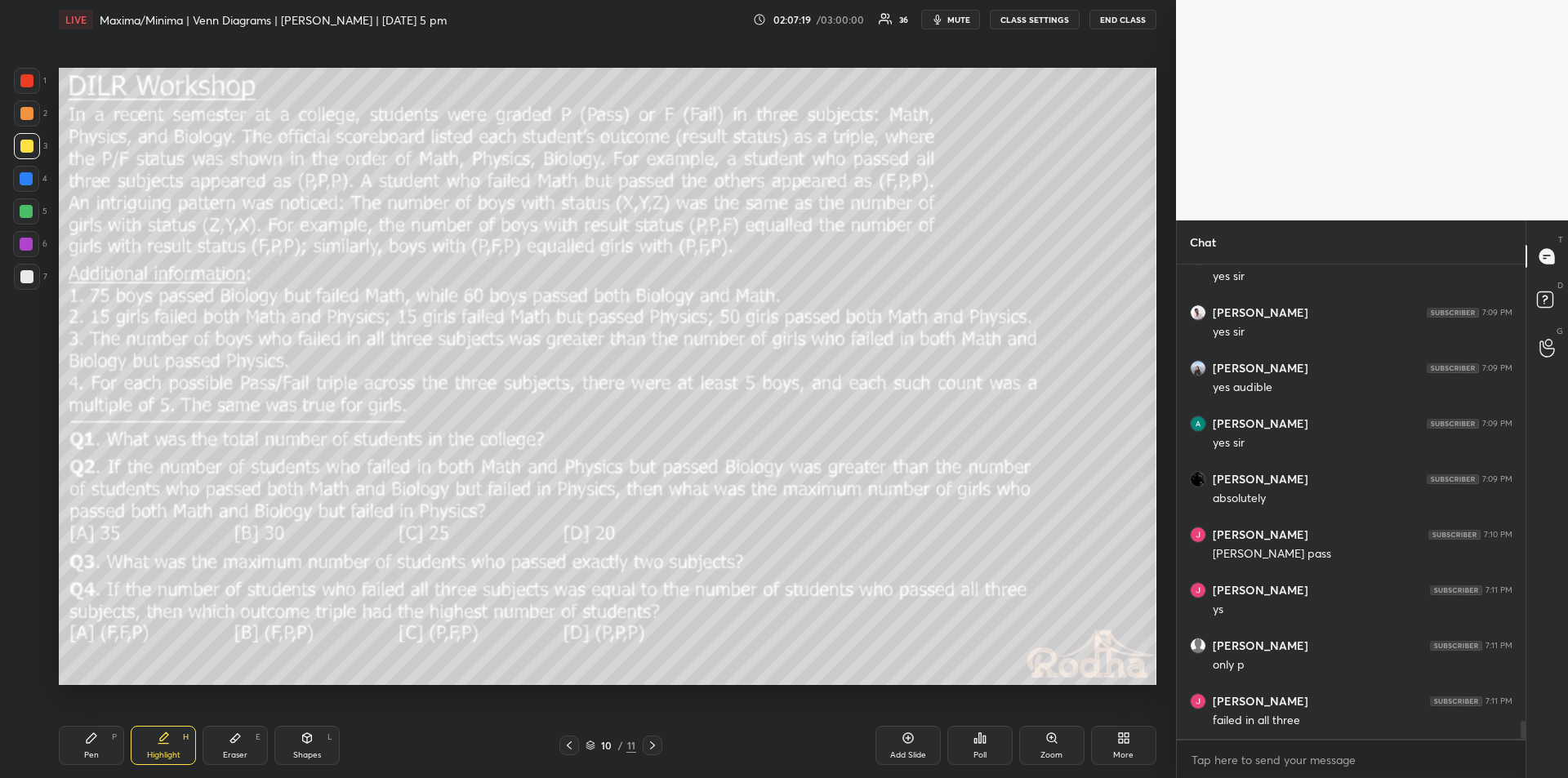
click at [89, 753] on div "Pen" at bounding box center [92, 755] width 15 height 8
click at [159, 749] on div "Highlight H" at bounding box center [163, 746] width 65 height 40
click at [240, 739] on icon at bounding box center [235, 738] width 13 height 13
click at [89, 747] on div "Pen P" at bounding box center [91, 746] width 65 height 40
click at [169, 741] on icon at bounding box center [163, 738] width 13 height 13
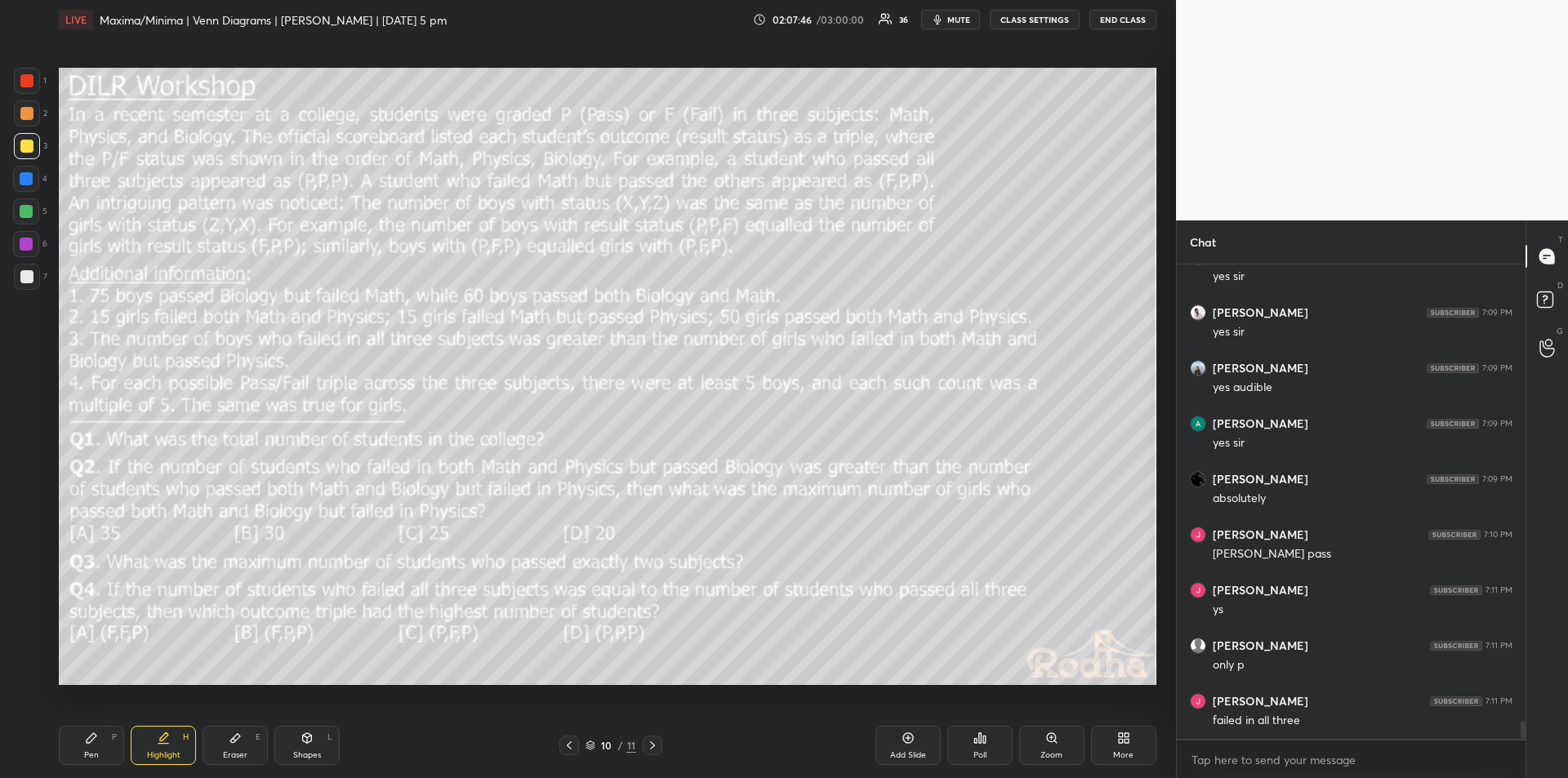
click at [97, 747] on div "Pen P" at bounding box center [91, 746] width 65 height 40
click at [158, 739] on icon at bounding box center [163, 738] width 13 height 13
click at [91, 752] on div "Pen" at bounding box center [92, 755] width 15 height 8
click at [166, 745] on div "Highlight H" at bounding box center [163, 746] width 65 height 40
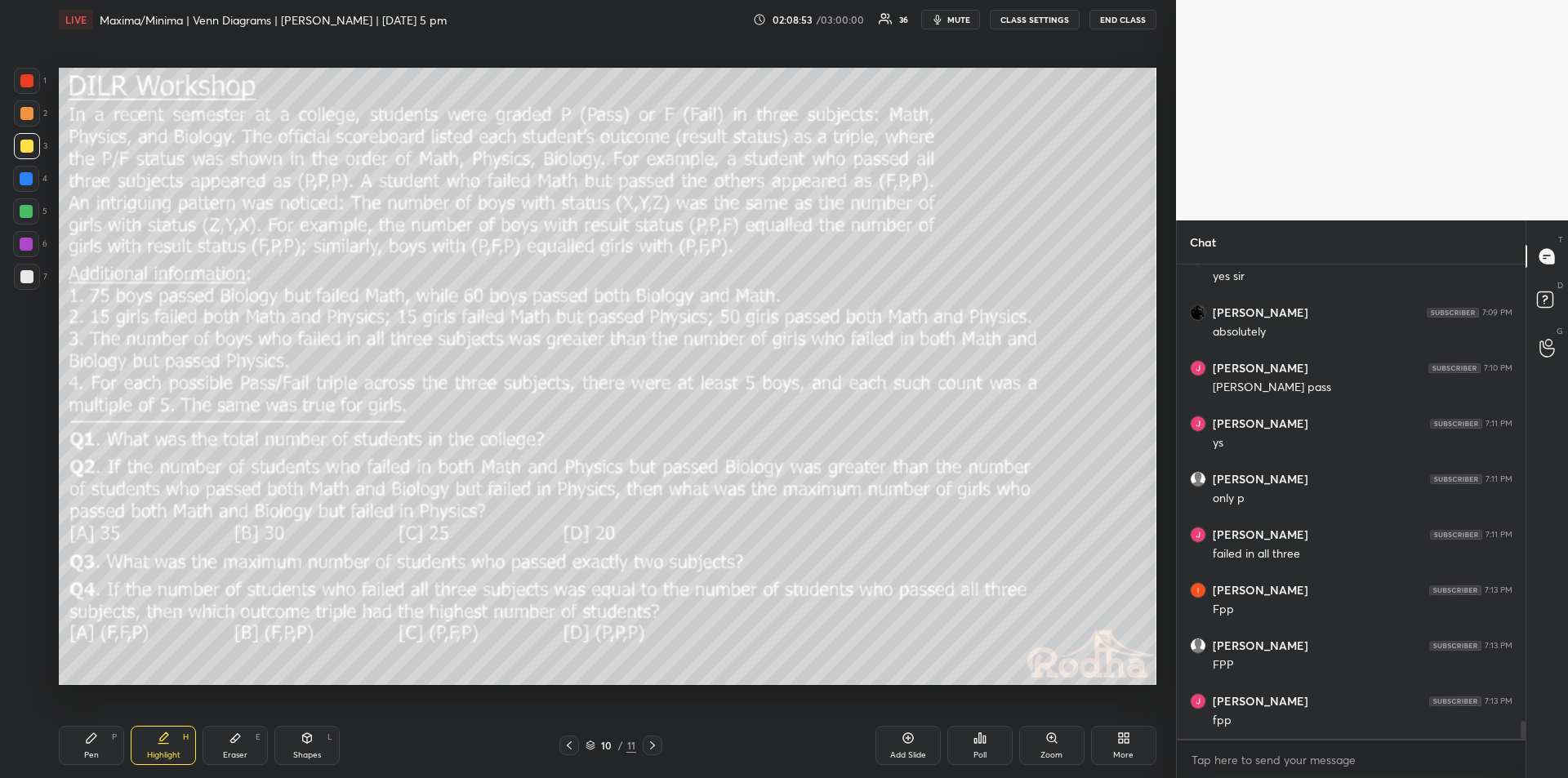
click at [101, 743] on div "Pen P" at bounding box center [91, 746] width 65 height 40
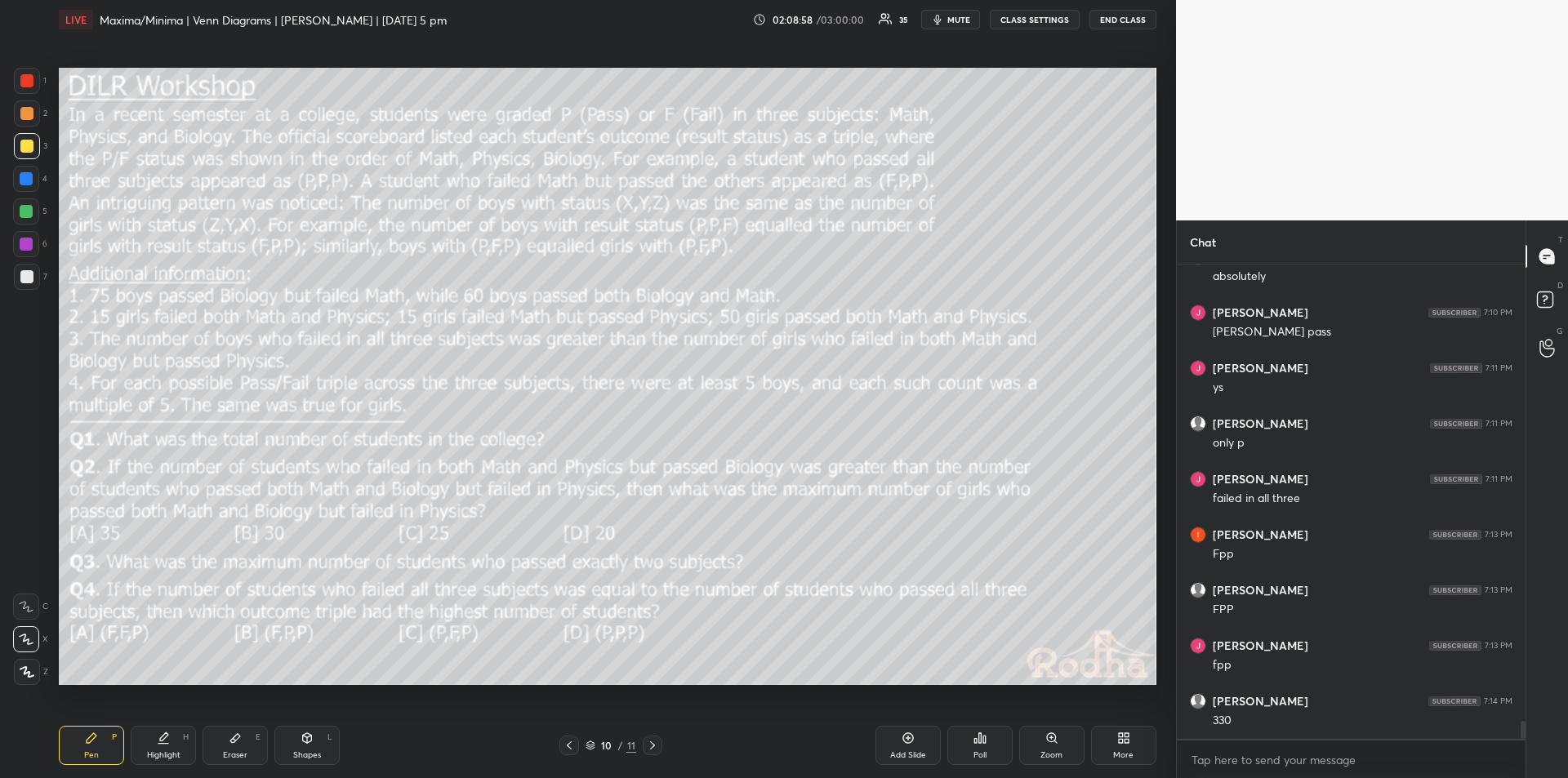
click at [175, 741] on div "Highlight H" at bounding box center [163, 746] width 65 height 40
click at [93, 752] on div "Pen" at bounding box center [92, 755] width 15 height 8
click at [167, 740] on icon at bounding box center [163, 738] width 13 height 13
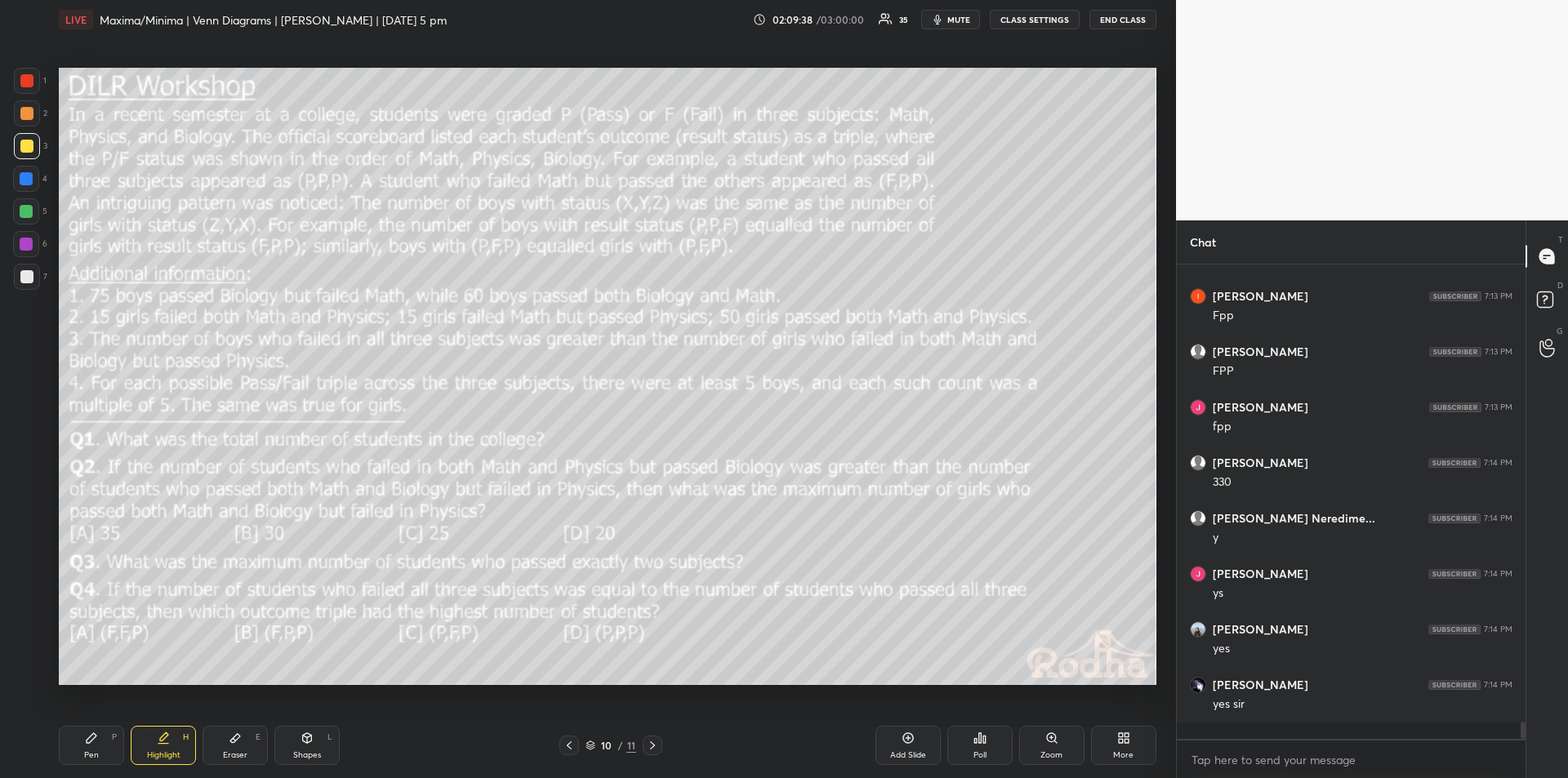
scroll to position [12277, 0]
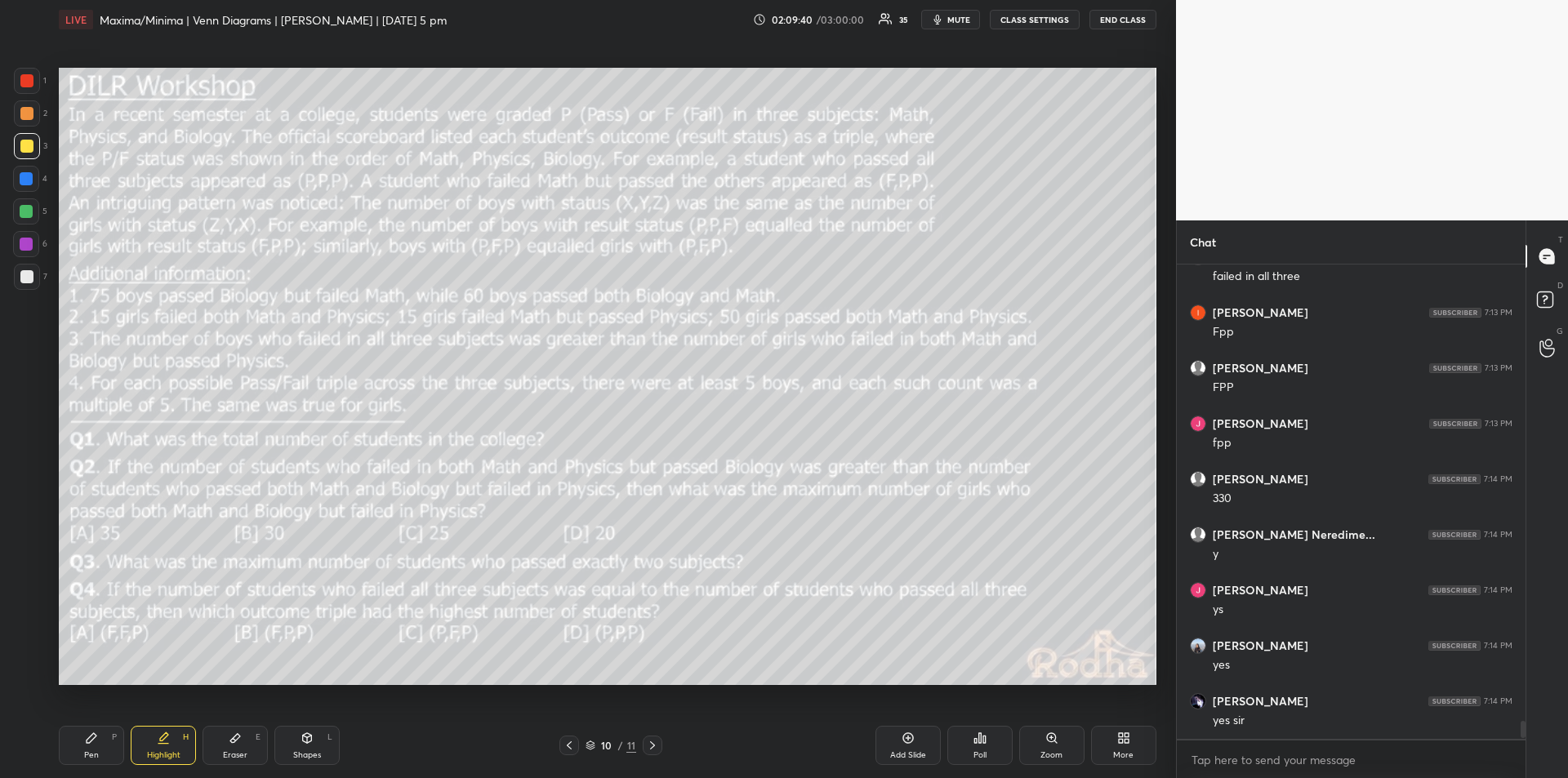
click at [238, 745] on div "Eraser E" at bounding box center [235, 746] width 65 height 40
click at [101, 745] on div "Pen P" at bounding box center [91, 746] width 65 height 40
click at [165, 752] on div "Highlight" at bounding box center [163, 755] width 33 height 8
click at [242, 742] on div "Eraser E" at bounding box center [235, 746] width 65 height 40
click at [91, 748] on div "Pen P" at bounding box center [91, 746] width 65 height 40
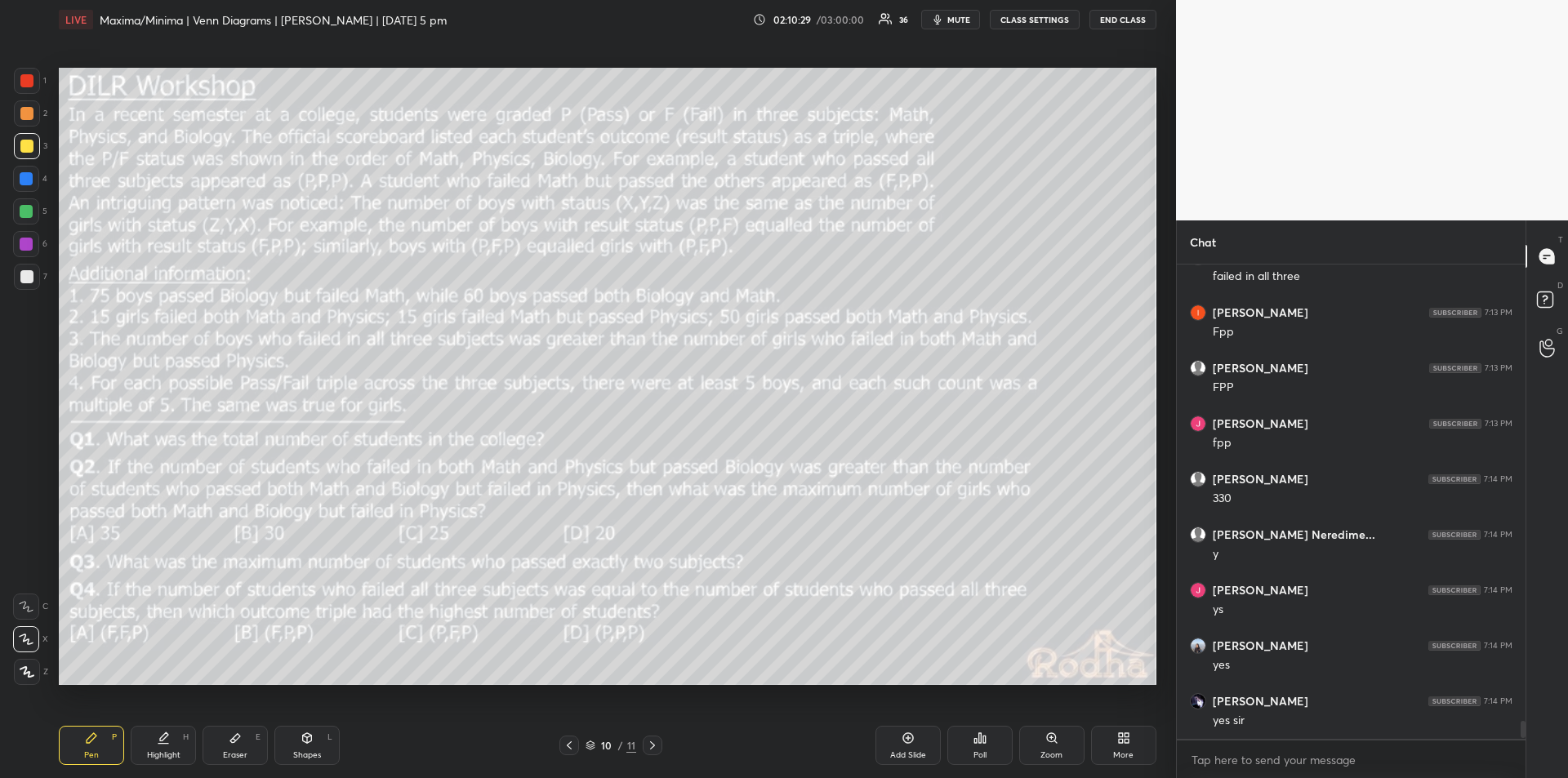
click at [231, 744] on icon at bounding box center [235, 738] width 13 height 13
click at [170, 748] on div "Highlight H" at bounding box center [163, 746] width 65 height 40
click at [94, 753] on div "Pen" at bounding box center [92, 755] width 15 height 8
click at [169, 745] on div "Highlight H" at bounding box center [163, 746] width 65 height 40
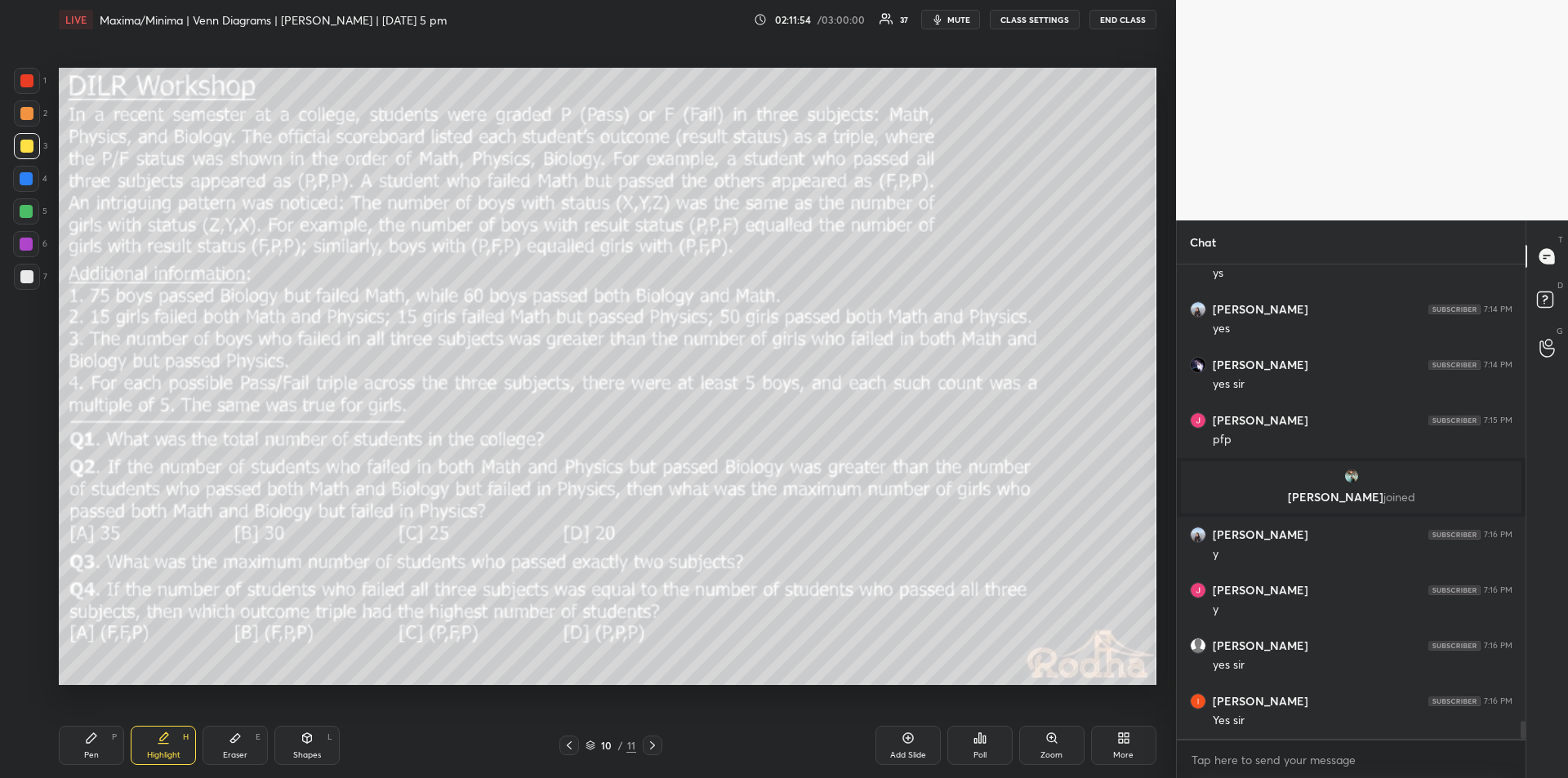
scroll to position [12255, 0]
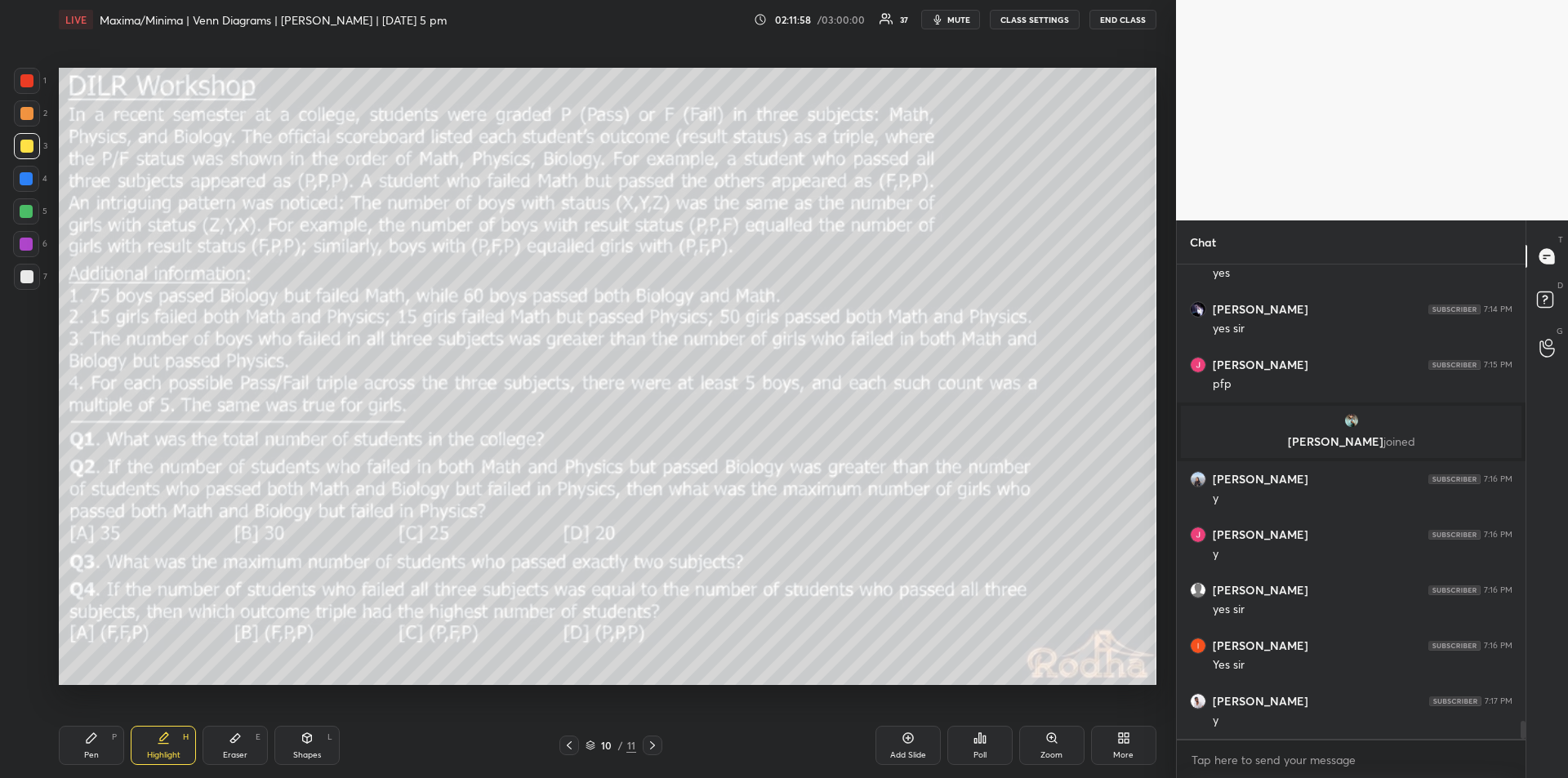
click at [237, 739] on icon at bounding box center [235, 738] width 9 height 9
click at [98, 747] on div "Pen P" at bounding box center [91, 746] width 65 height 40
click at [168, 753] on div "Highlight" at bounding box center [163, 755] width 33 height 8
click at [239, 749] on div "Eraser E" at bounding box center [235, 746] width 65 height 40
click at [97, 738] on icon at bounding box center [92, 738] width 13 height 13
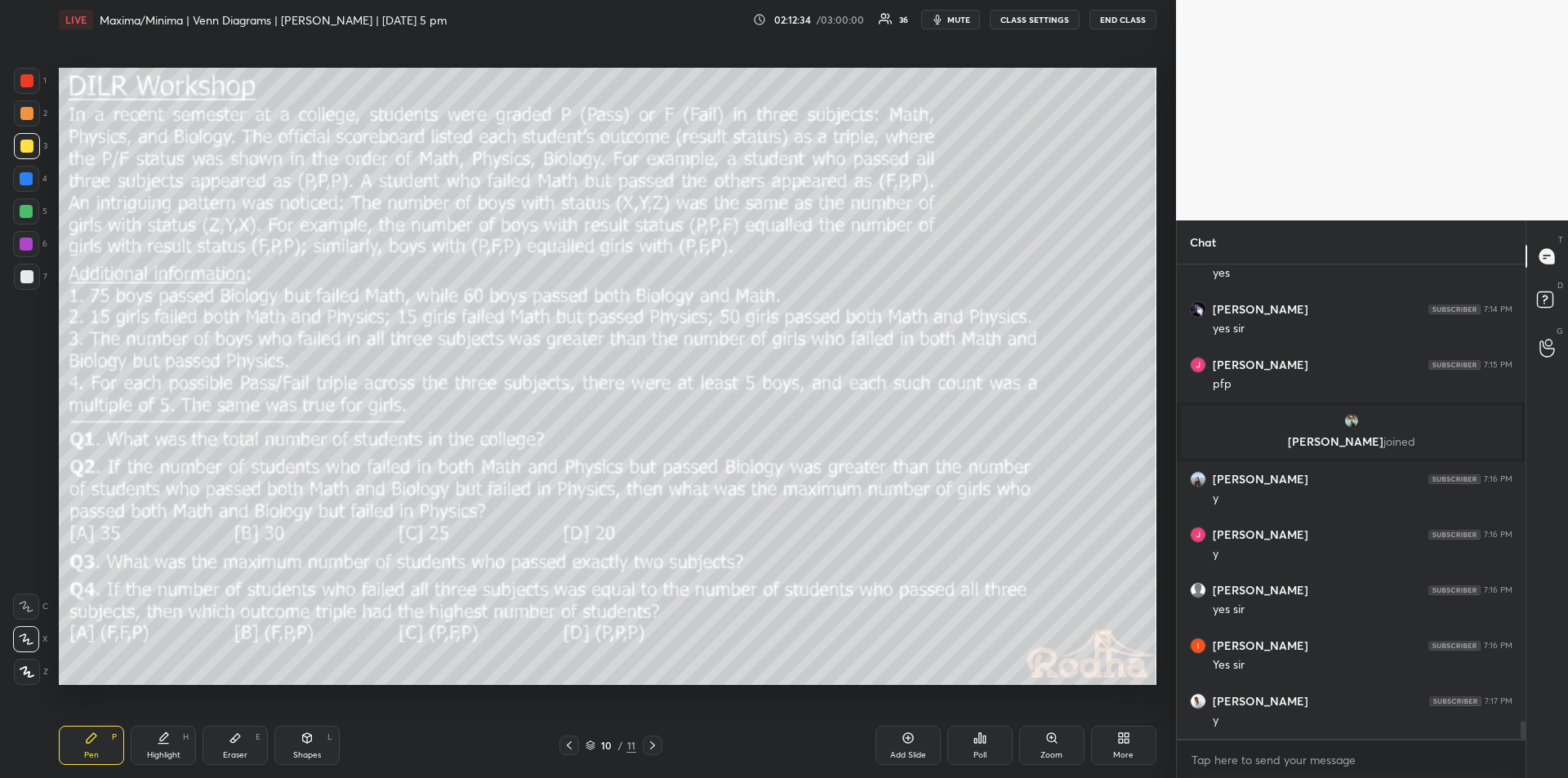
click at [242, 748] on div "Eraser E" at bounding box center [235, 746] width 65 height 40
click at [159, 752] on div "Highlight" at bounding box center [163, 755] width 33 height 8
click at [102, 739] on div "Pen P" at bounding box center [91, 746] width 65 height 40
click at [172, 752] on div "Highlight" at bounding box center [163, 755] width 33 height 8
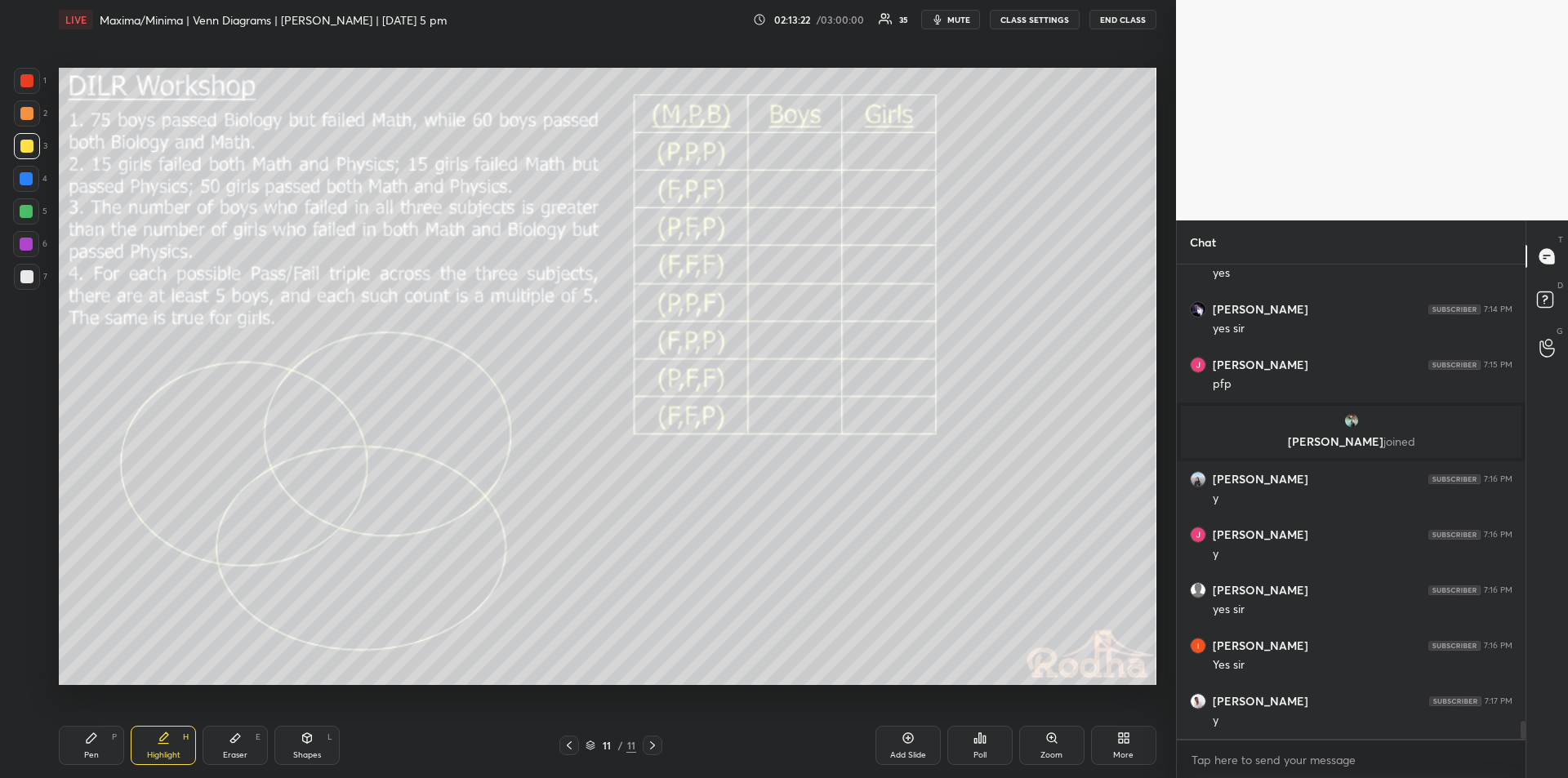
click at [169, 739] on icon at bounding box center [163, 738] width 13 height 13
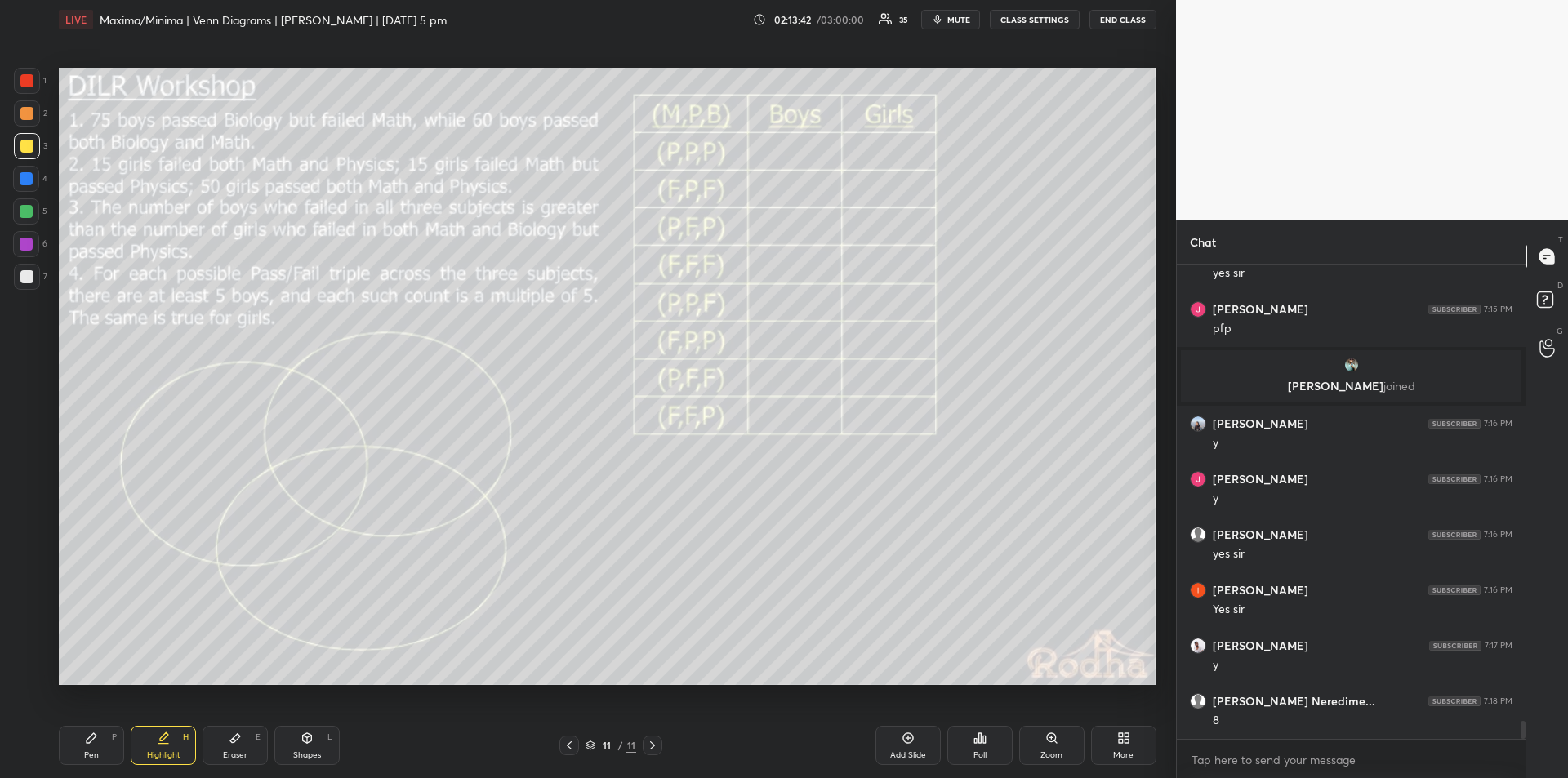
scroll to position [12326, 0]
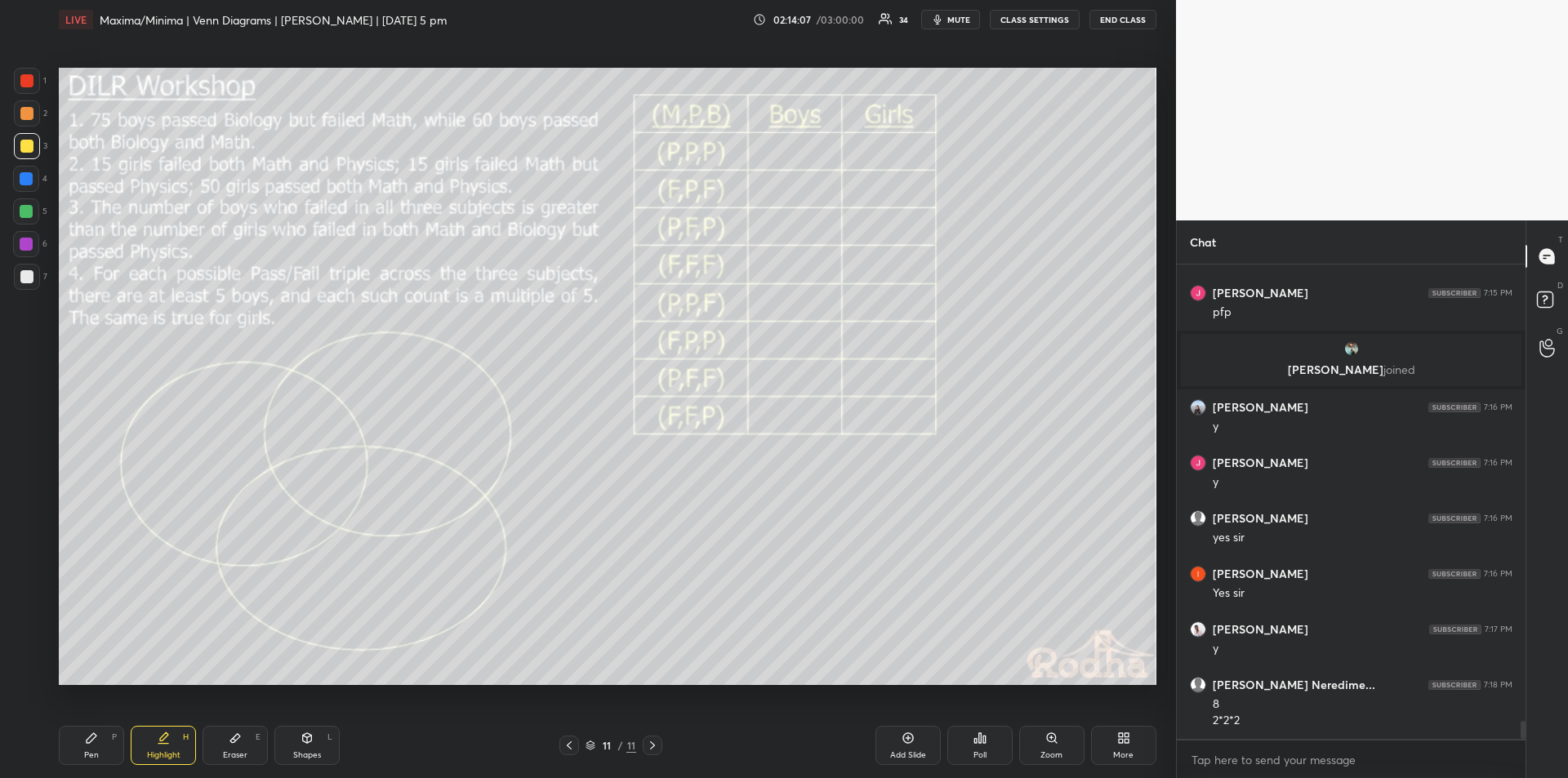
click at [94, 739] on icon at bounding box center [92, 738] width 13 height 13
click at [168, 739] on icon at bounding box center [163, 738] width 13 height 13
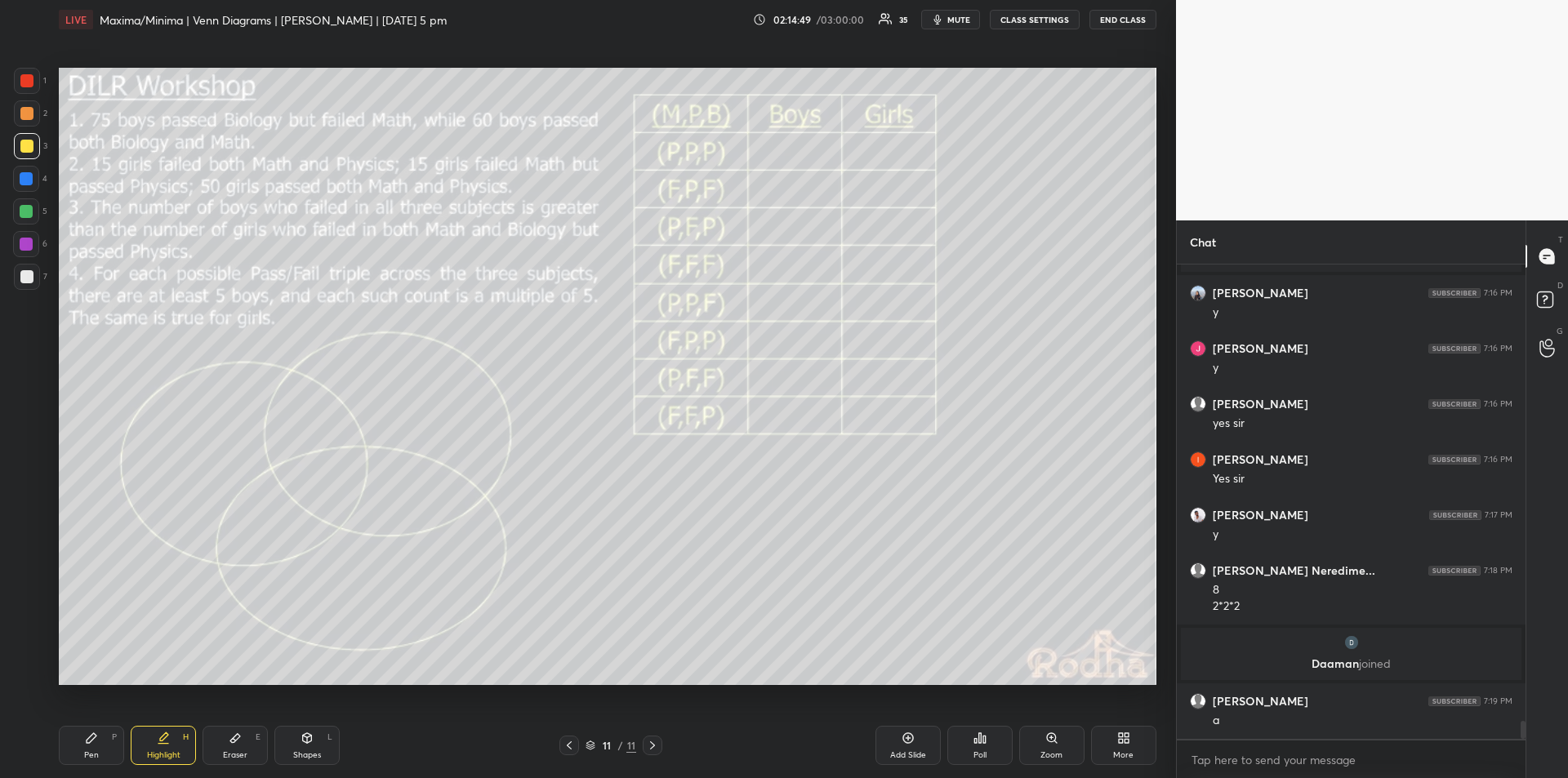
scroll to position [12308, 0]
click at [101, 739] on div "Pen P" at bounding box center [91, 746] width 65 height 40
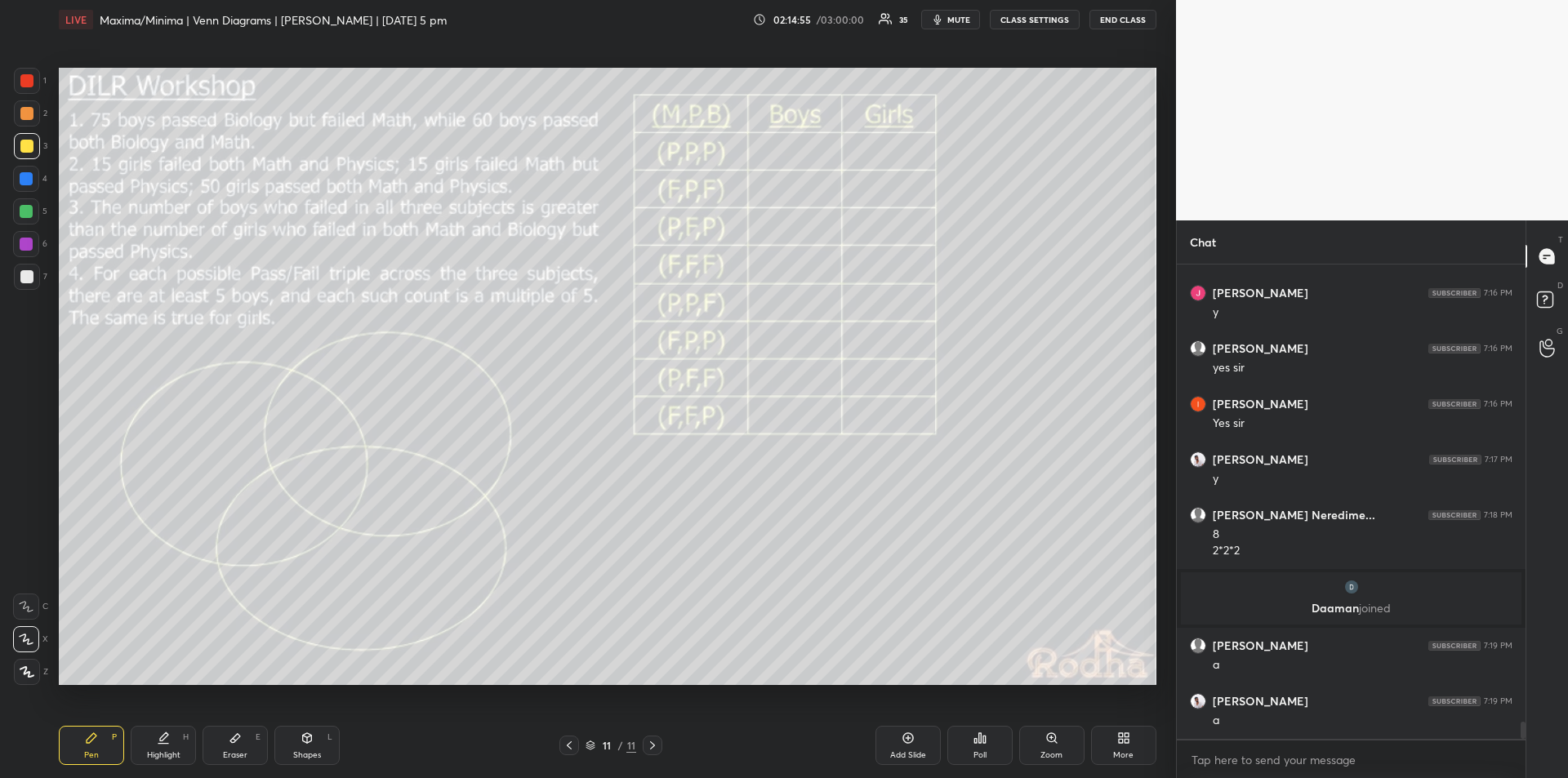
click at [163, 739] on icon at bounding box center [164, 737] width 8 height 8
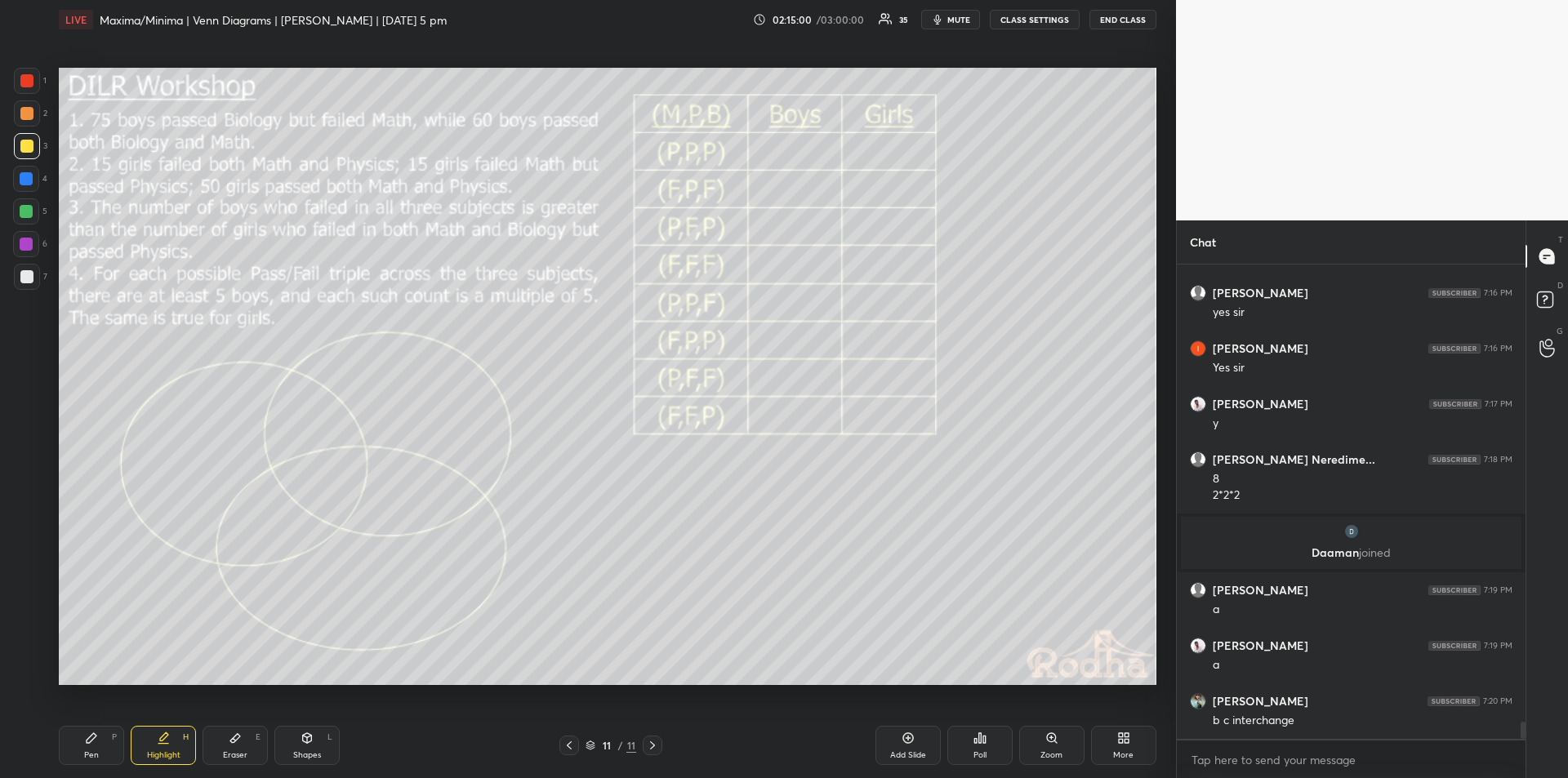
scroll to position [12474, 0]
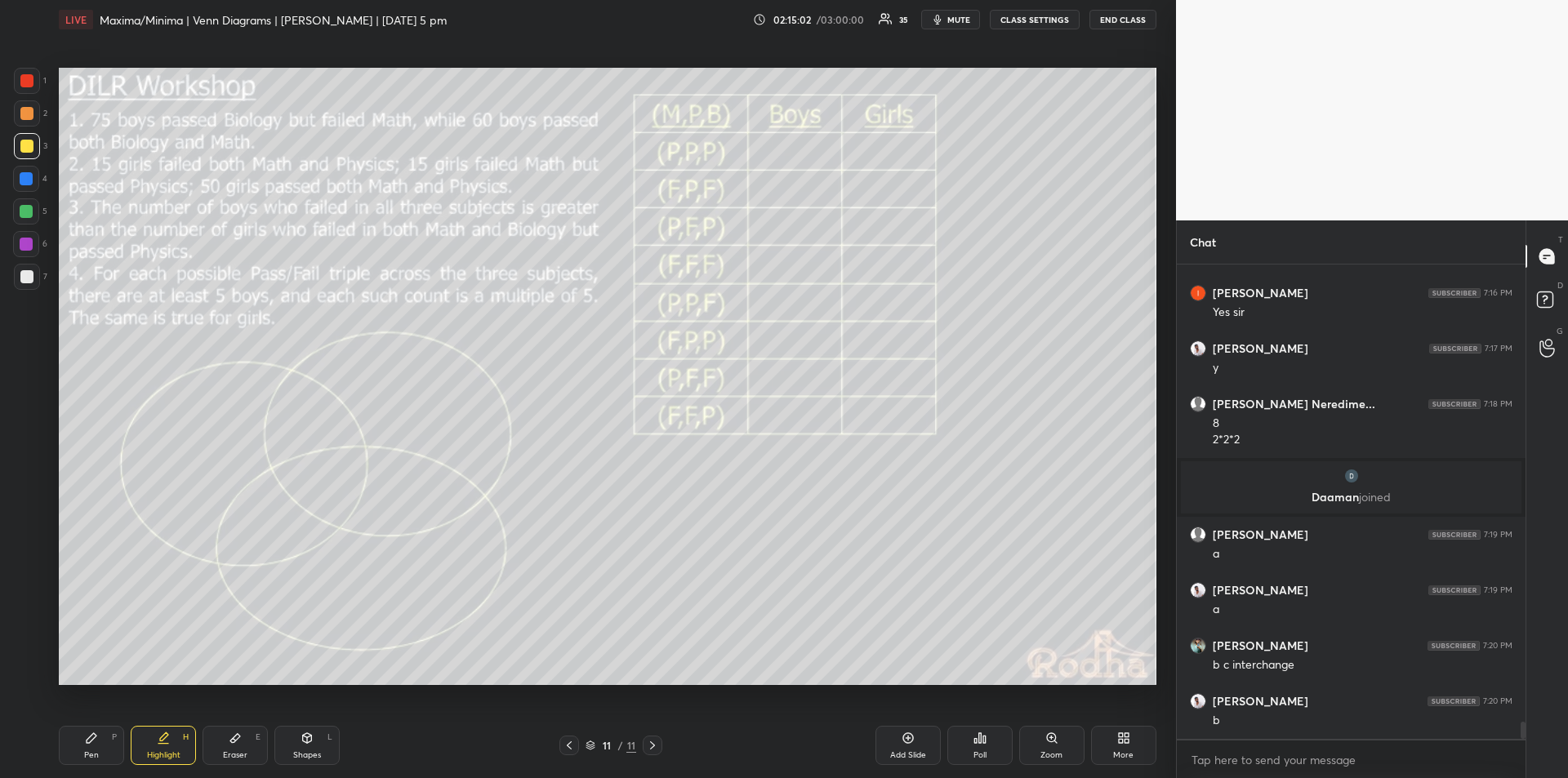
click at [105, 736] on div "Pen P" at bounding box center [91, 746] width 65 height 40
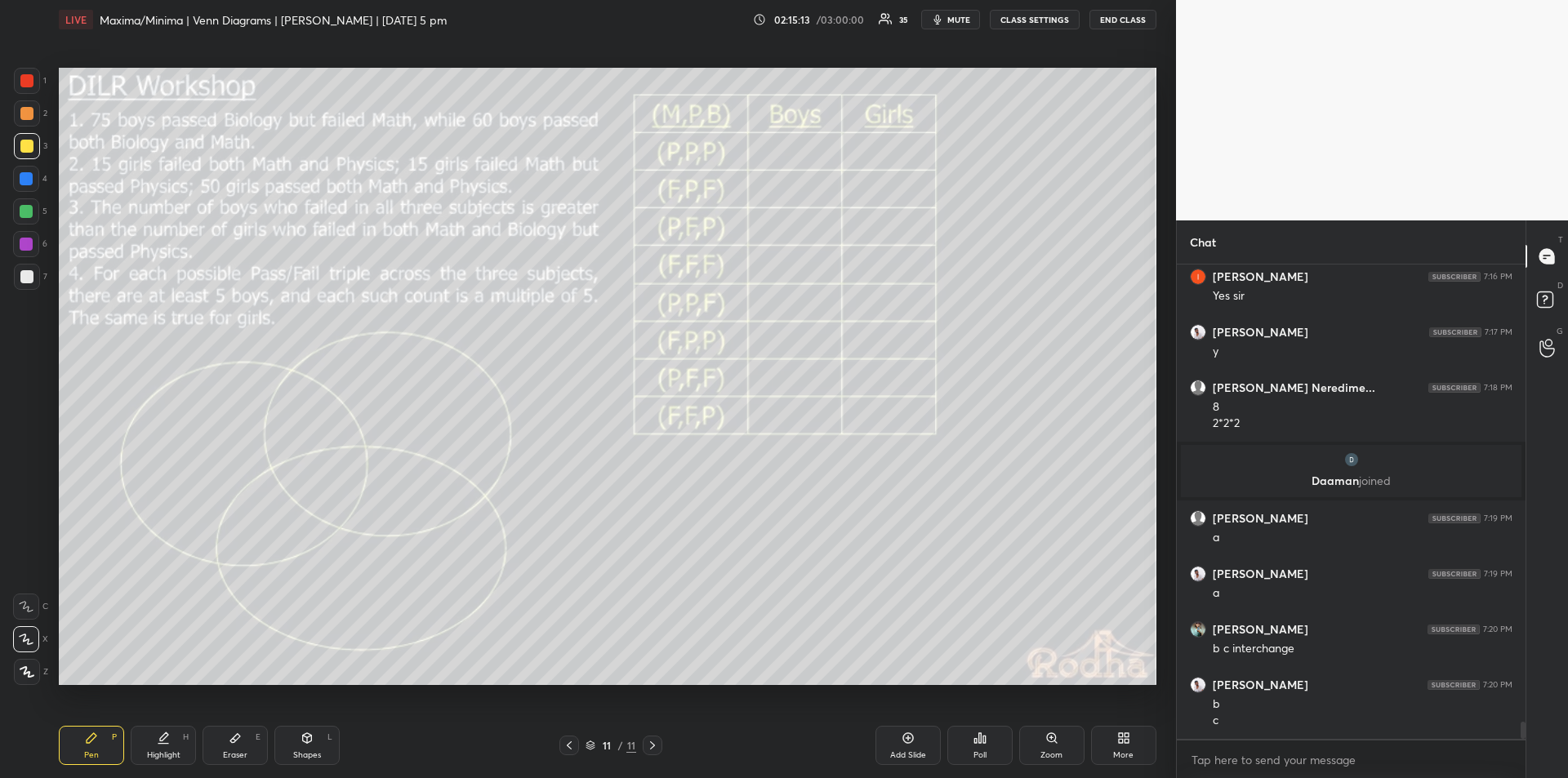
scroll to position [12547, 0]
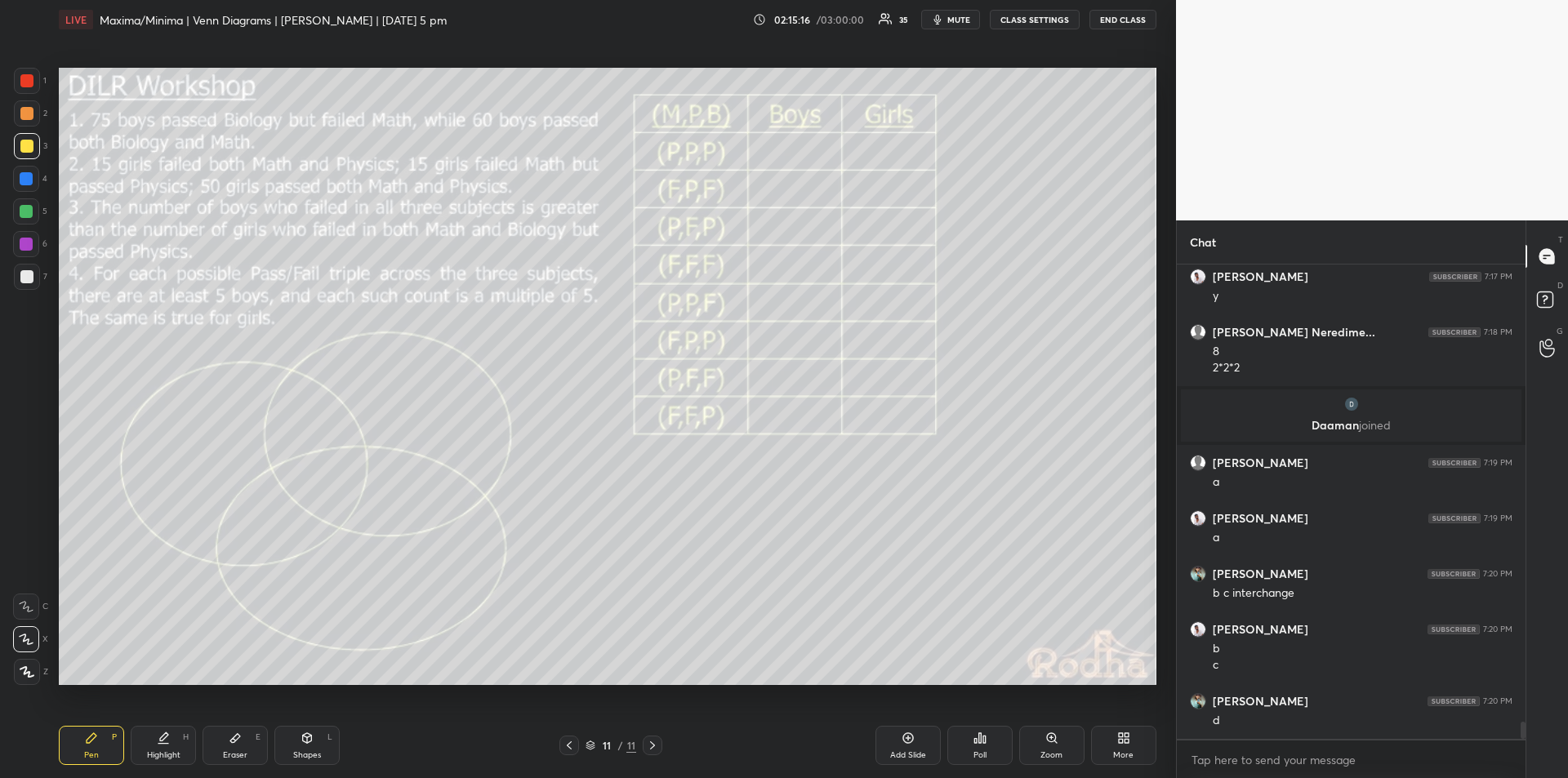
click at [166, 749] on div "Highlight H" at bounding box center [163, 746] width 65 height 40
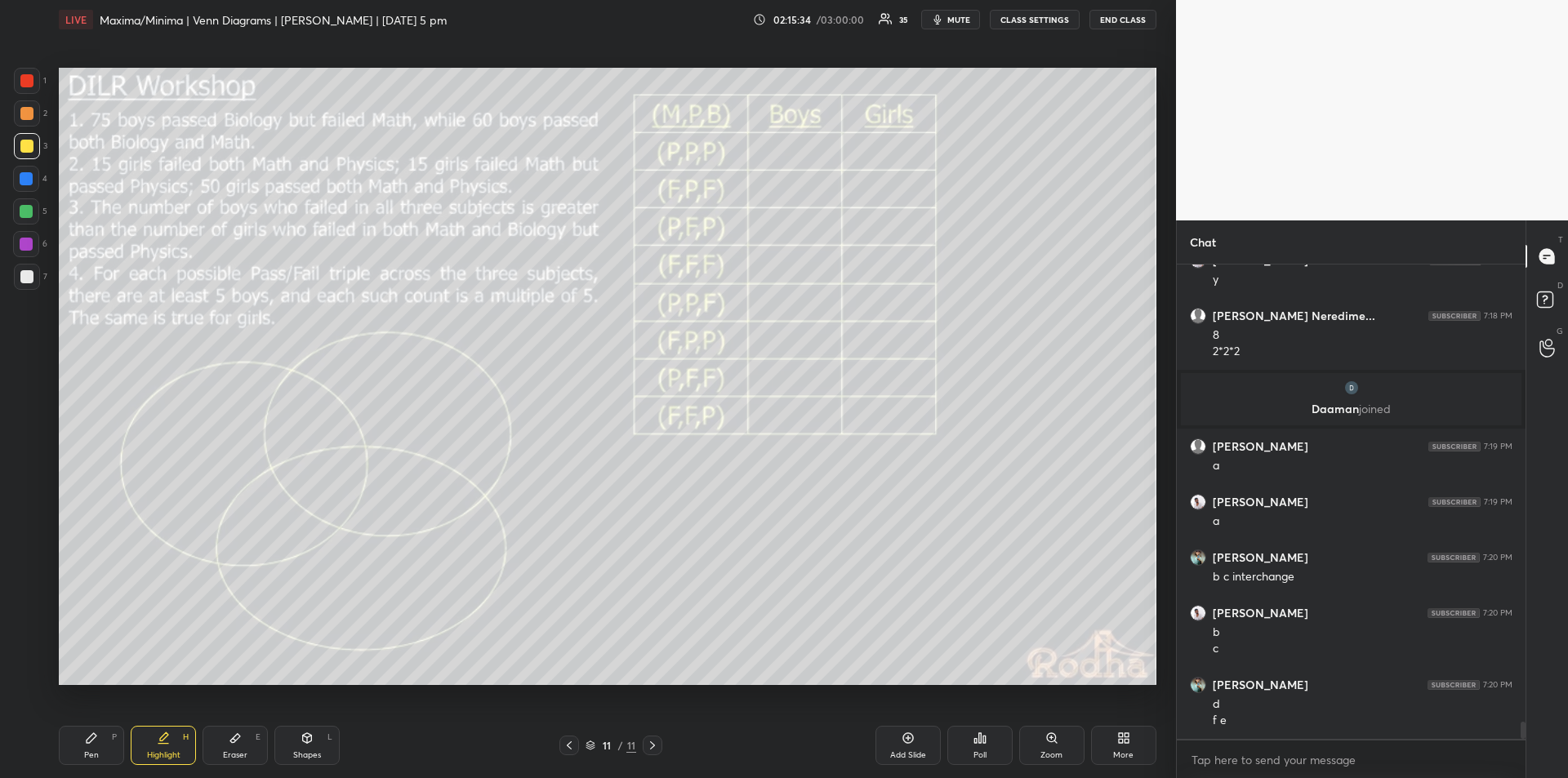
scroll to position [12579, 0]
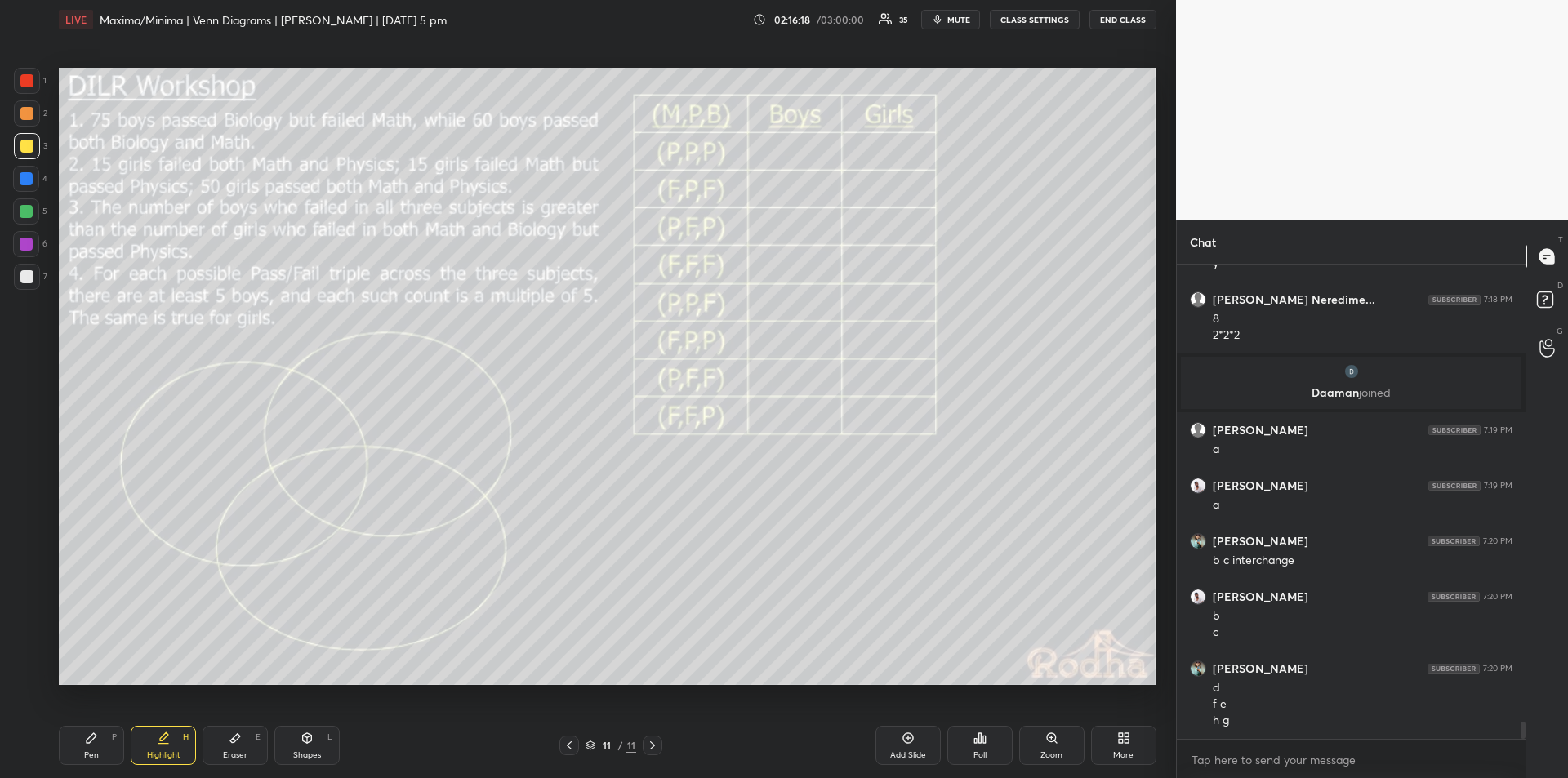
click at [103, 747] on div "Pen P" at bounding box center [91, 746] width 65 height 40
click at [174, 739] on div "Highlight H" at bounding box center [163, 746] width 65 height 40
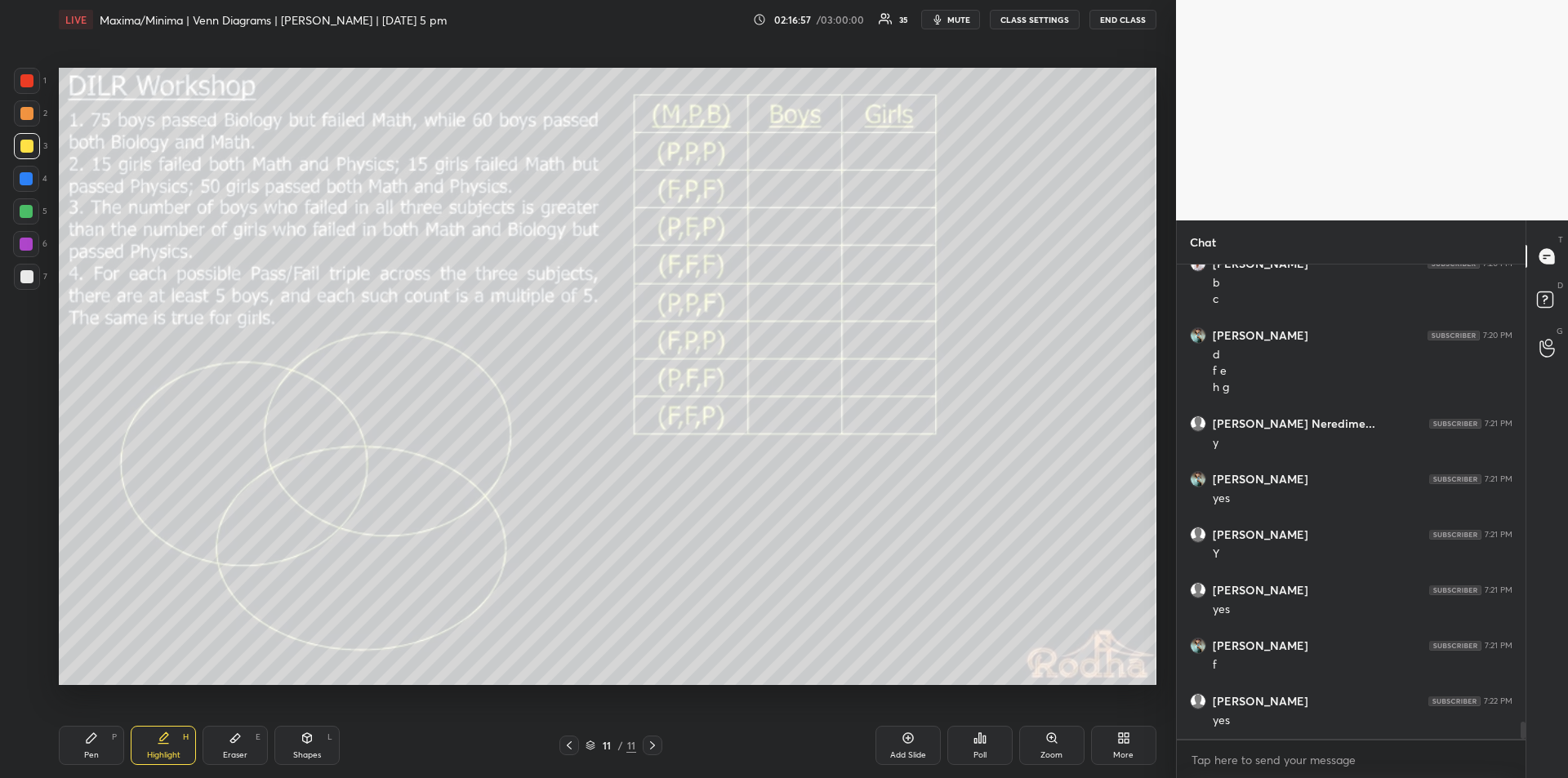
scroll to position [12968, 0]
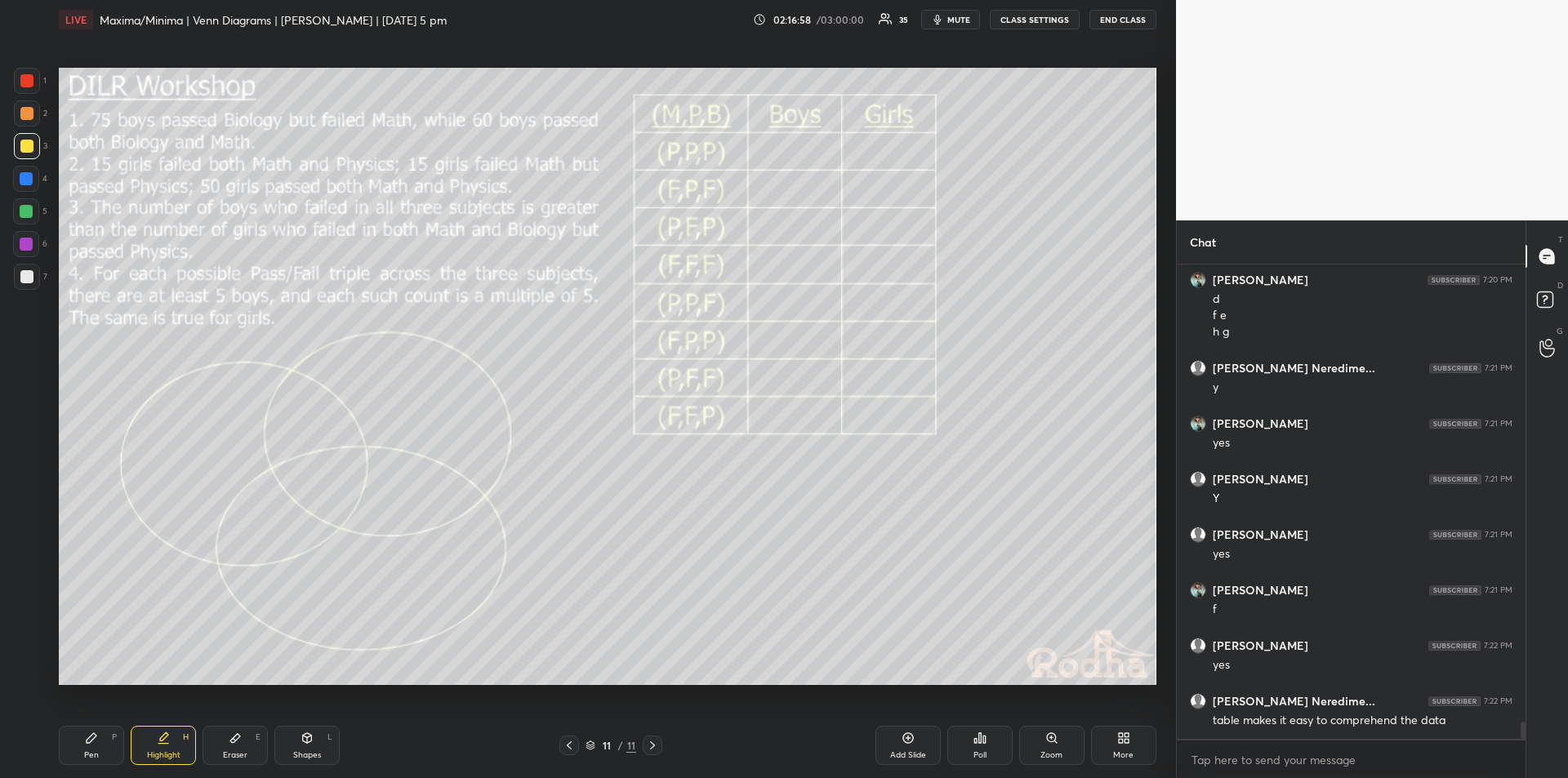
click at [103, 749] on div "Pen P" at bounding box center [91, 746] width 65 height 40
click at [170, 744] on div "Highlight H" at bounding box center [163, 746] width 65 height 40
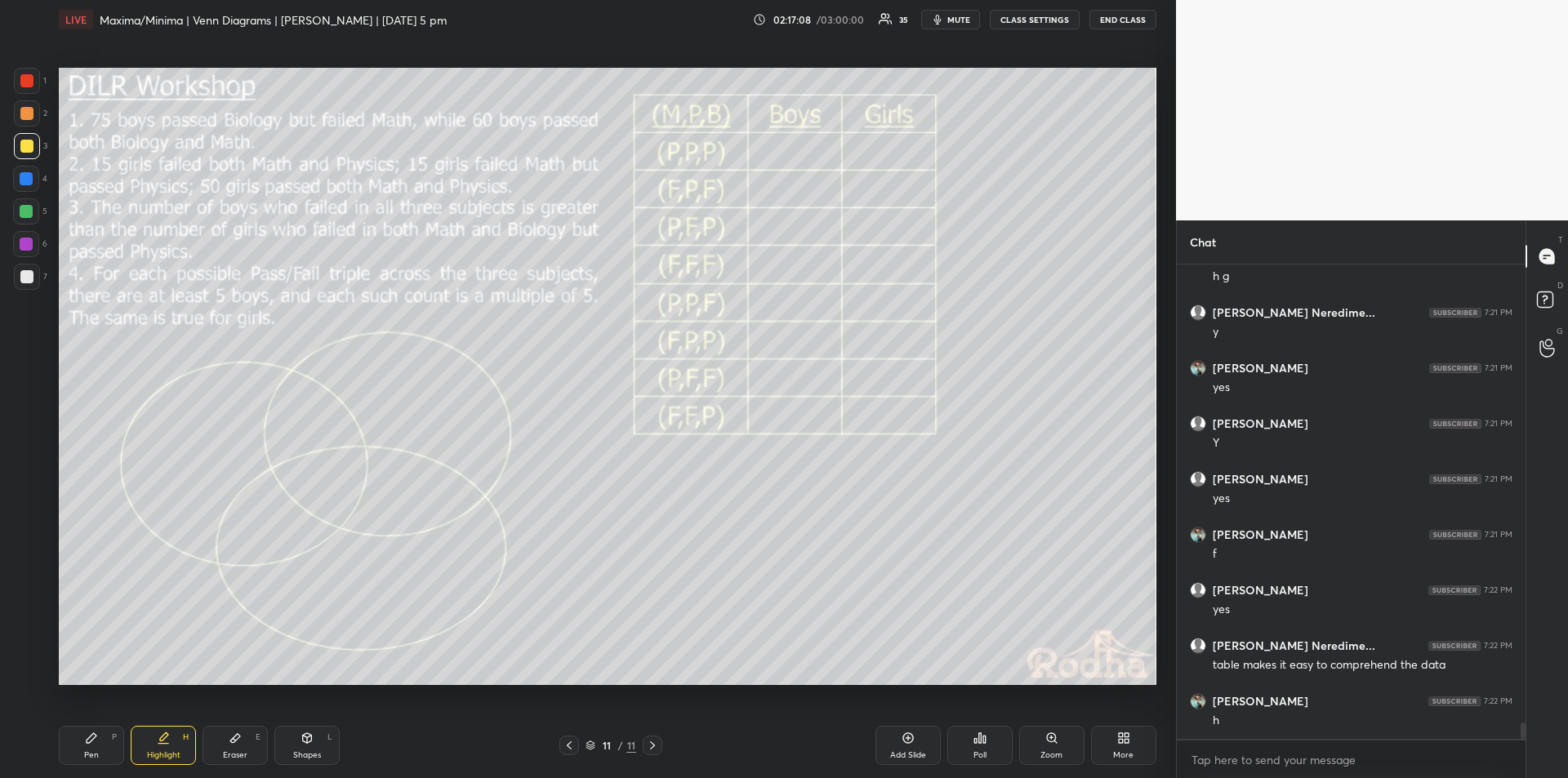
scroll to position [13039, 0]
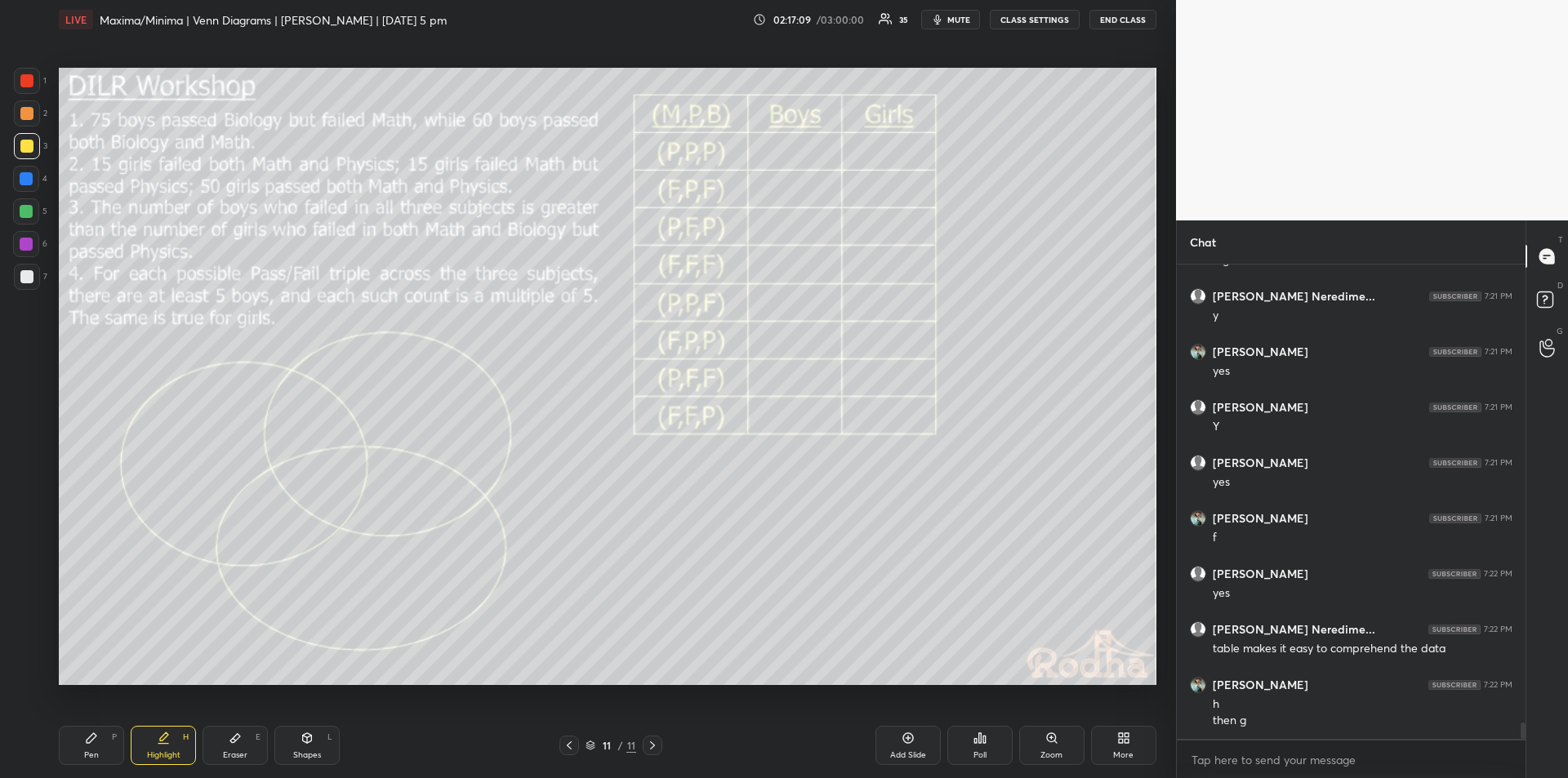
click at [101, 741] on div "Pen P" at bounding box center [91, 746] width 65 height 40
click at [169, 739] on icon at bounding box center [163, 738] width 13 height 13
click at [95, 738] on icon at bounding box center [92, 738] width 13 height 13
click at [161, 752] on div "Highlight" at bounding box center [163, 755] width 33 height 8
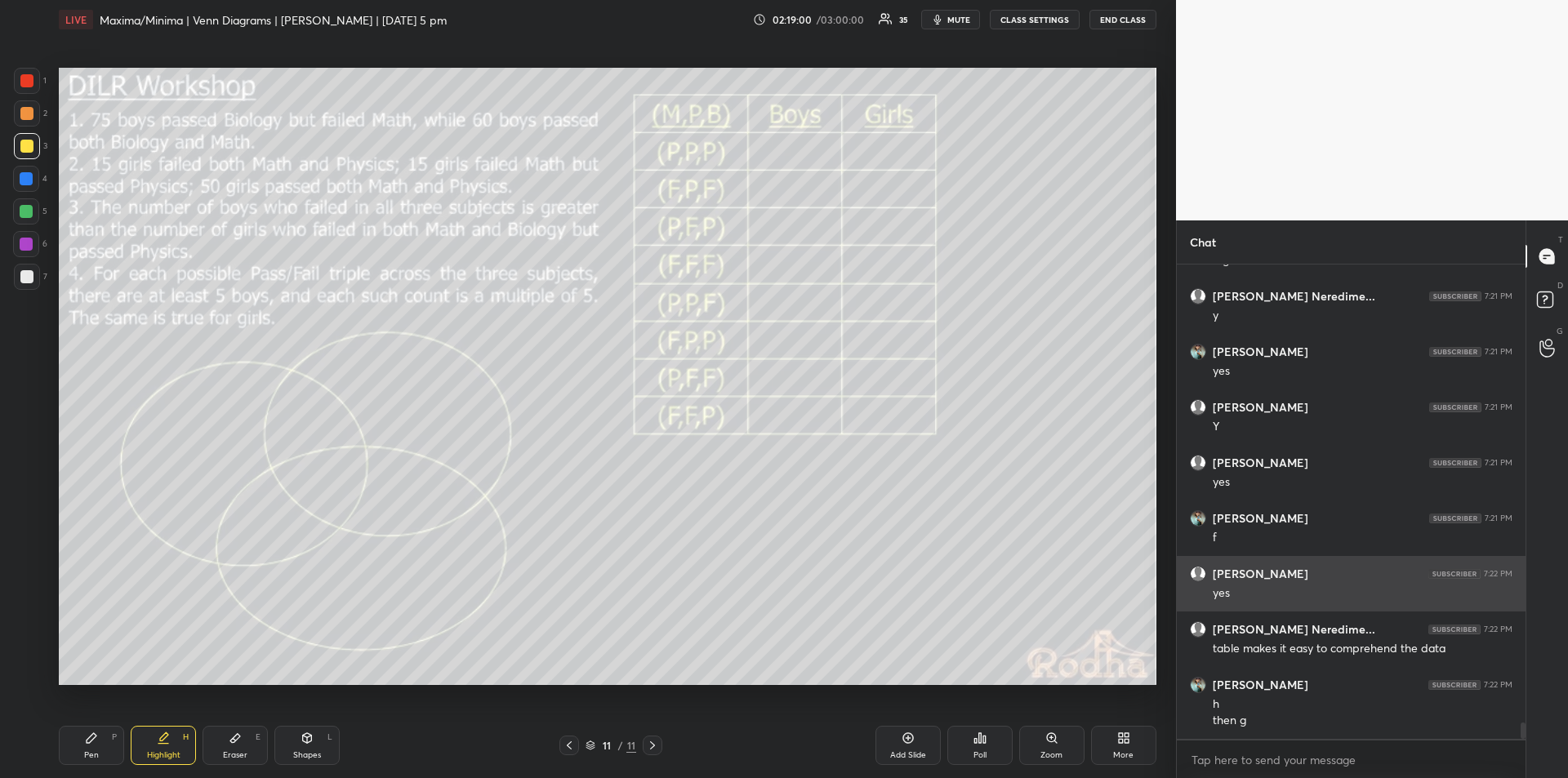
scroll to position [13095, 0]
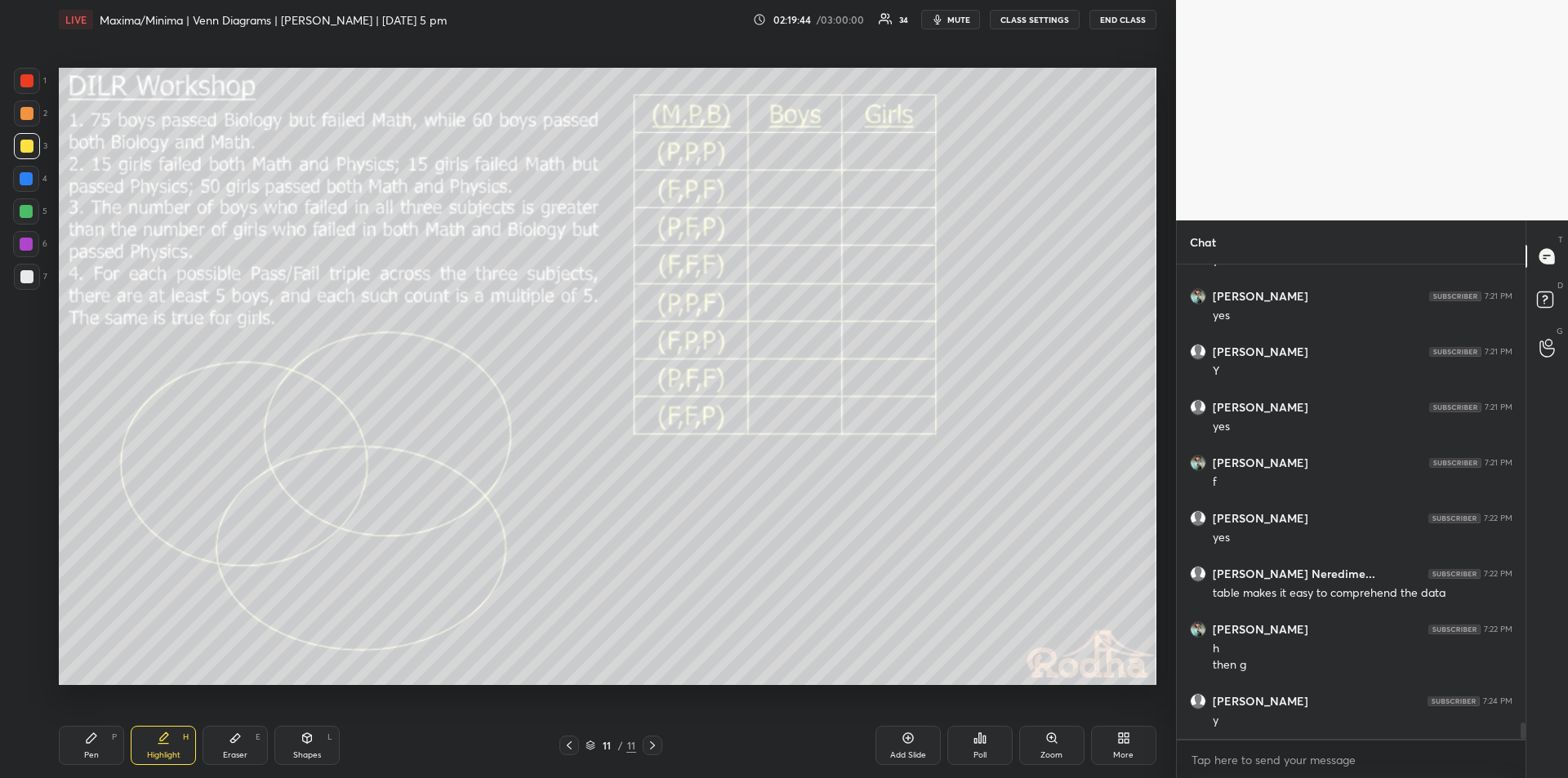
click at [96, 752] on div "Pen" at bounding box center [92, 755] width 15 height 8
click at [166, 742] on icon at bounding box center [163, 738] width 13 height 13
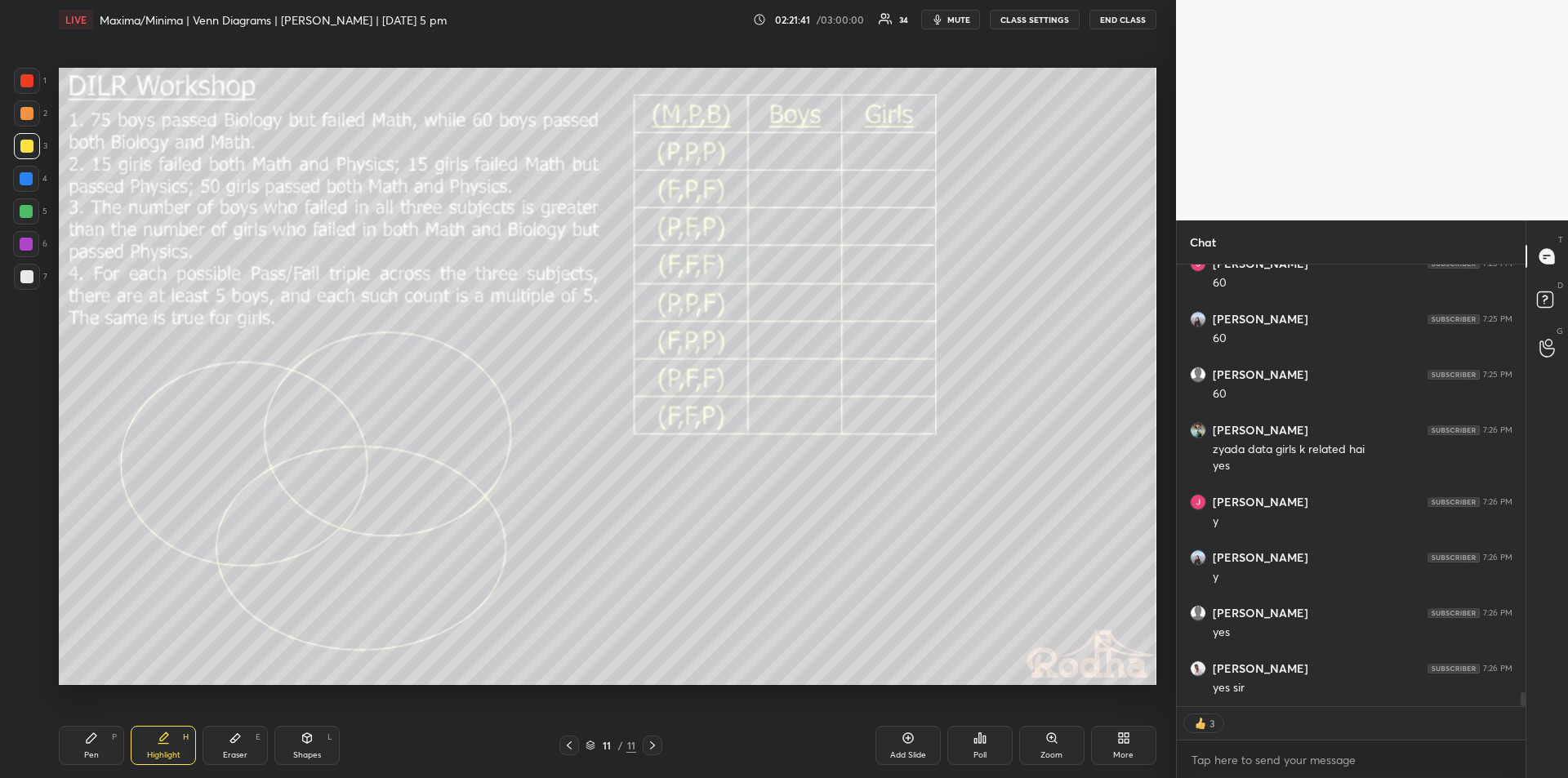
scroll to position [13556, 0]
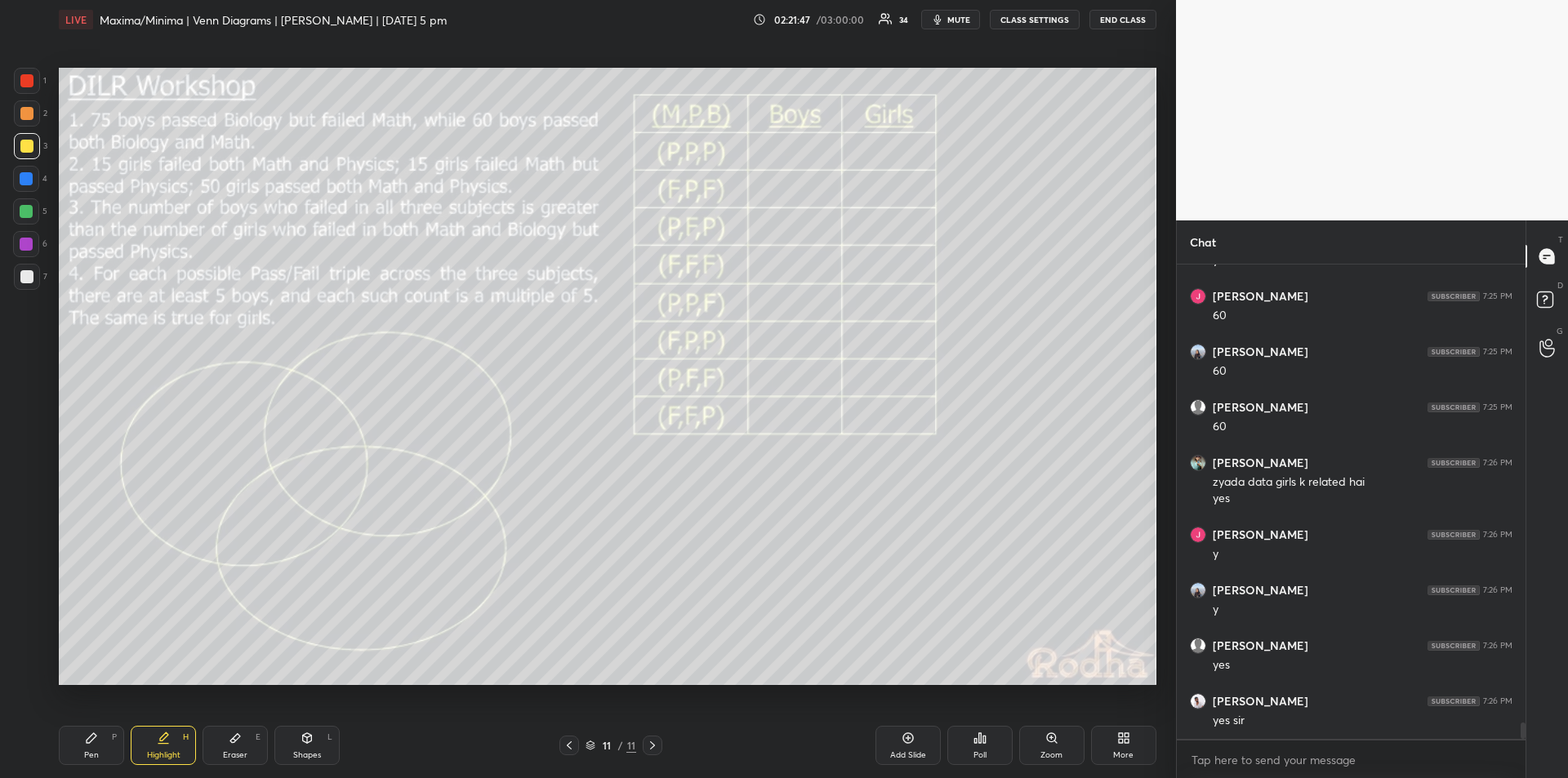
click at [94, 752] on div "Pen" at bounding box center [92, 755] width 15 height 8
click at [165, 747] on div "Highlight H" at bounding box center [163, 746] width 65 height 40
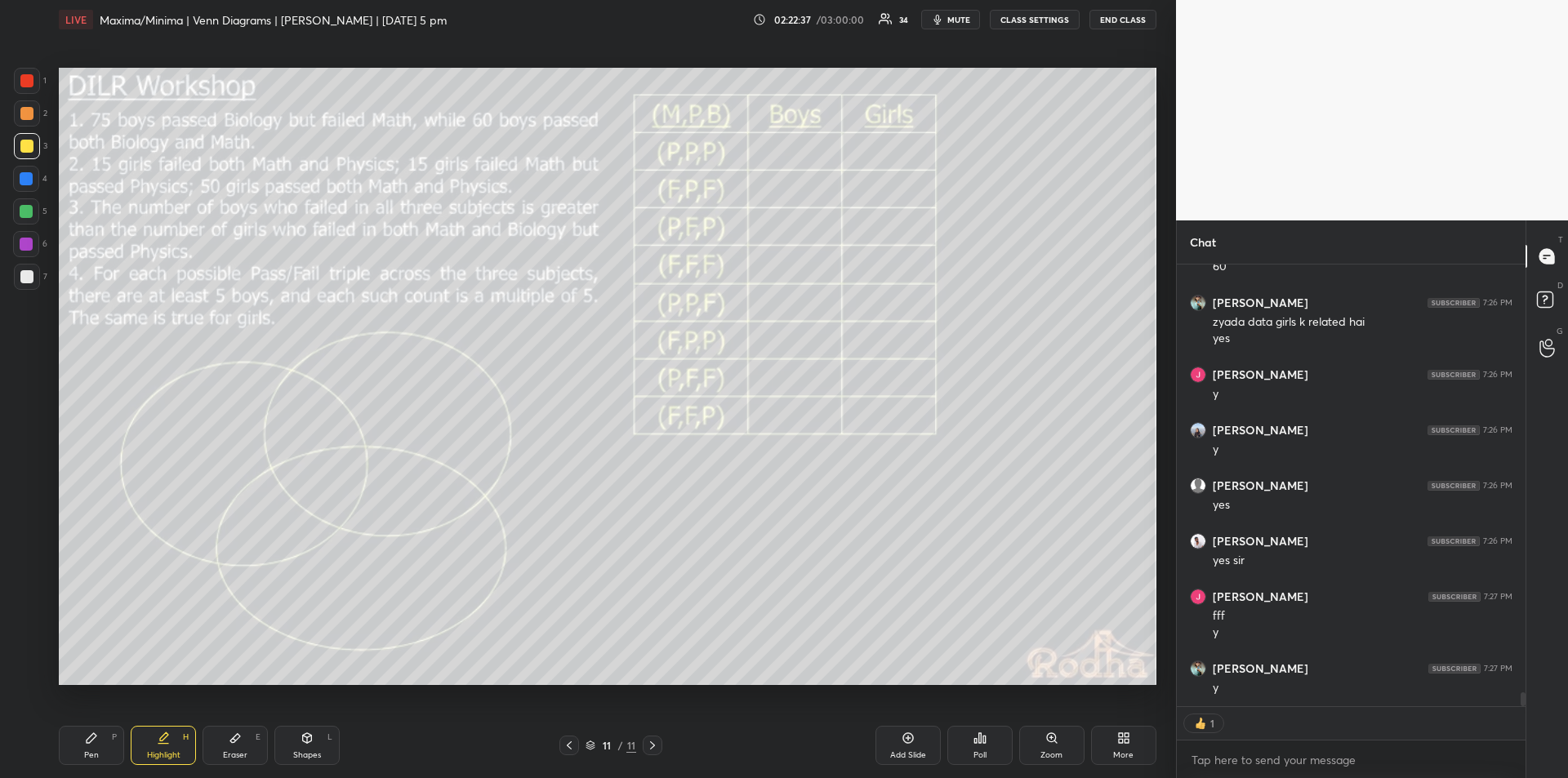
scroll to position [13771, 0]
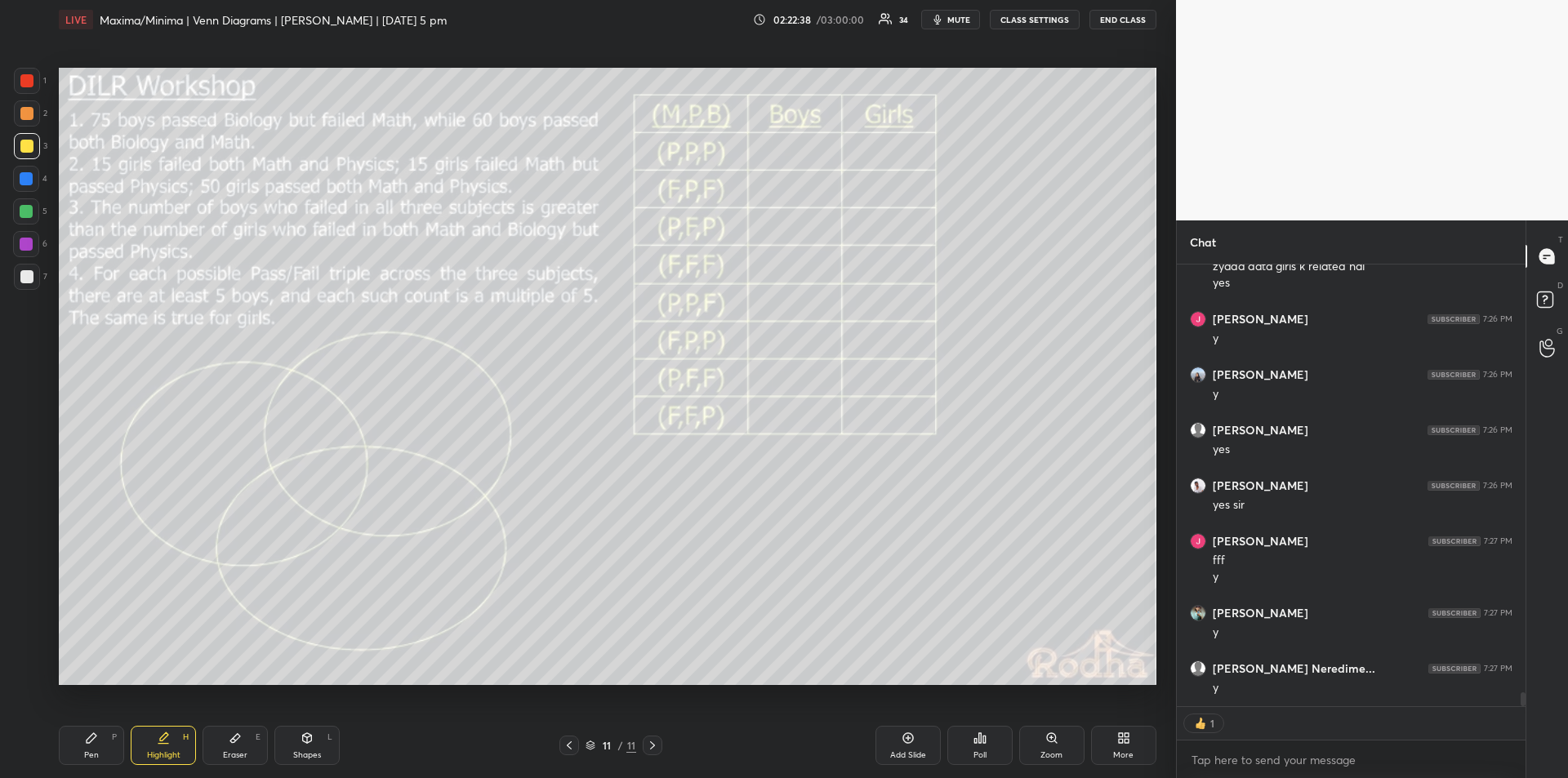
click at [94, 744] on icon at bounding box center [92, 738] width 13 height 13
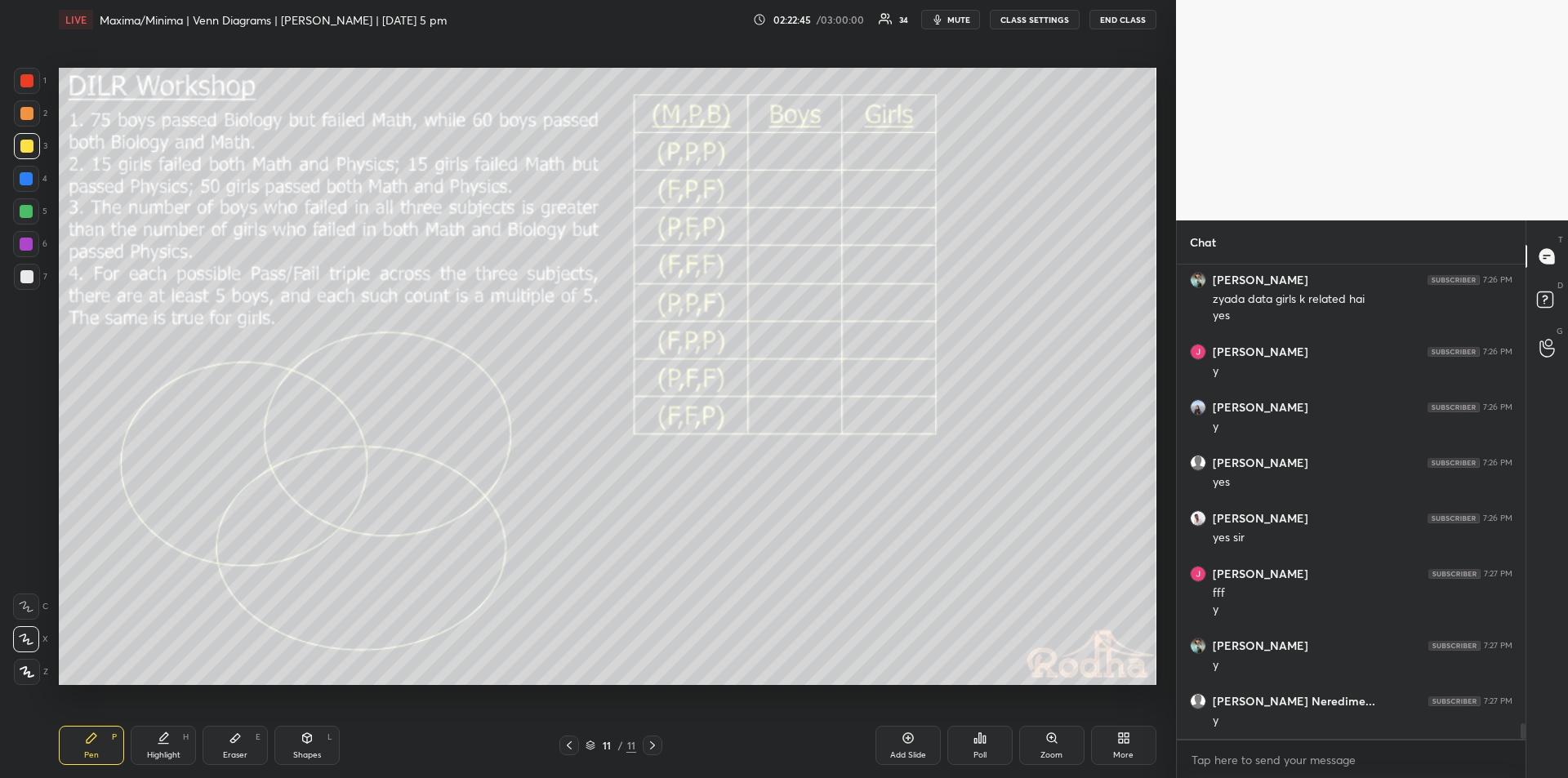
click at [166, 744] on icon at bounding box center [163, 744] width 9 height 0
click at [95, 752] on div "Pen" at bounding box center [92, 755] width 15 height 8
click at [157, 745] on div "Highlight H" at bounding box center [163, 746] width 65 height 40
click at [165, 738] on icon at bounding box center [164, 737] width 8 height 8
click at [92, 752] on div "Pen" at bounding box center [92, 755] width 15 height 8
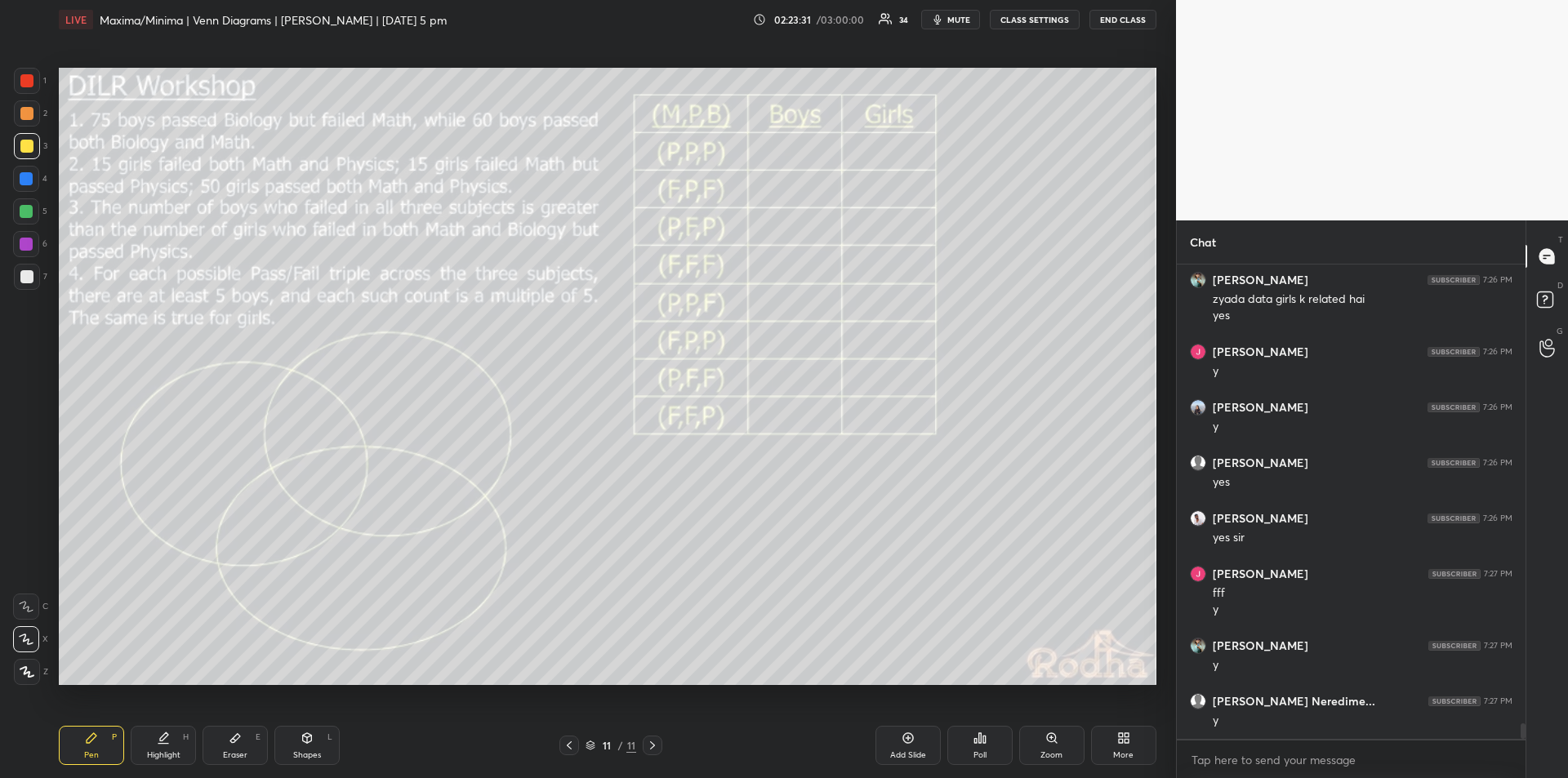
scroll to position [13794, 0]
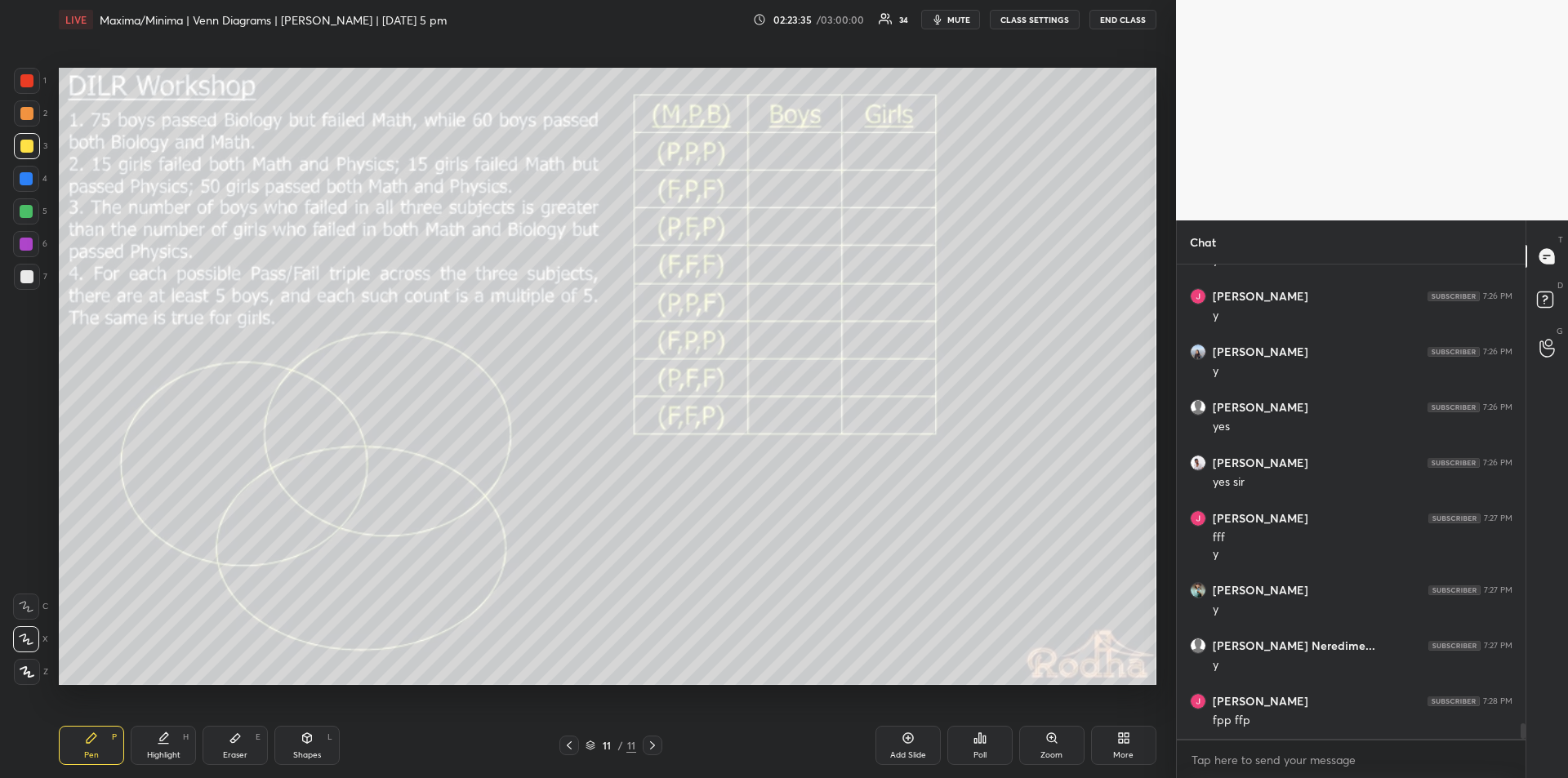
click at [163, 741] on icon at bounding box center [163, 738] width 13 height 13
click at [94, 741] on icon at bounding box center [92, 738] width 13 height 13
click at [167, 758] on div "Highlight" at bounding box center [163, 755] width 33 height 8
click at [100, 739] on div "Pen P" at bounding box center [91, 746] width 65 height 40
click at [166, 746] on div "Highlight H" at bounding box center [163, 746] width 65 height 40
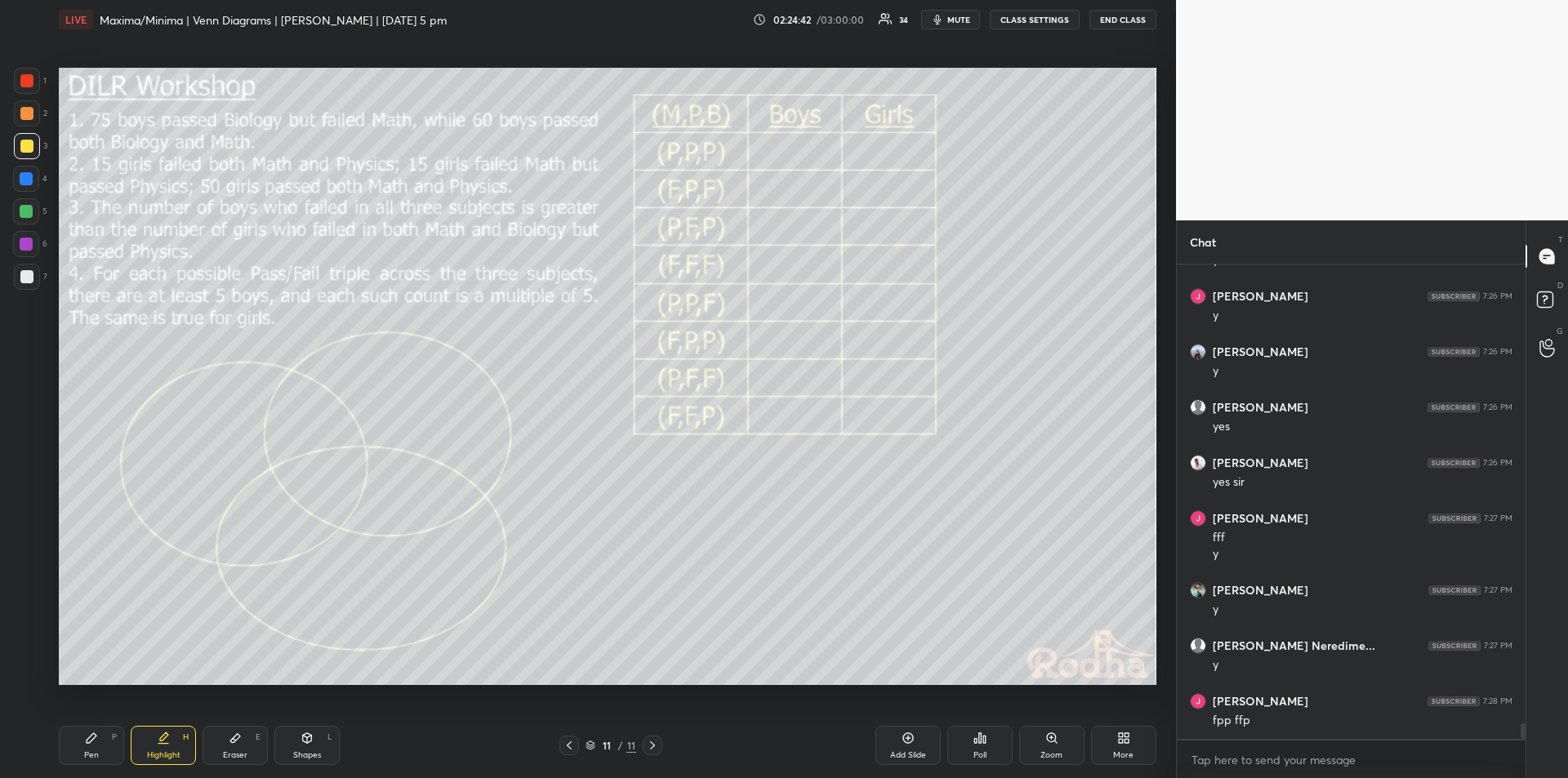
click at [106, 739] on div "Pen P" at bounding box center [91, 746] width 65 height 40
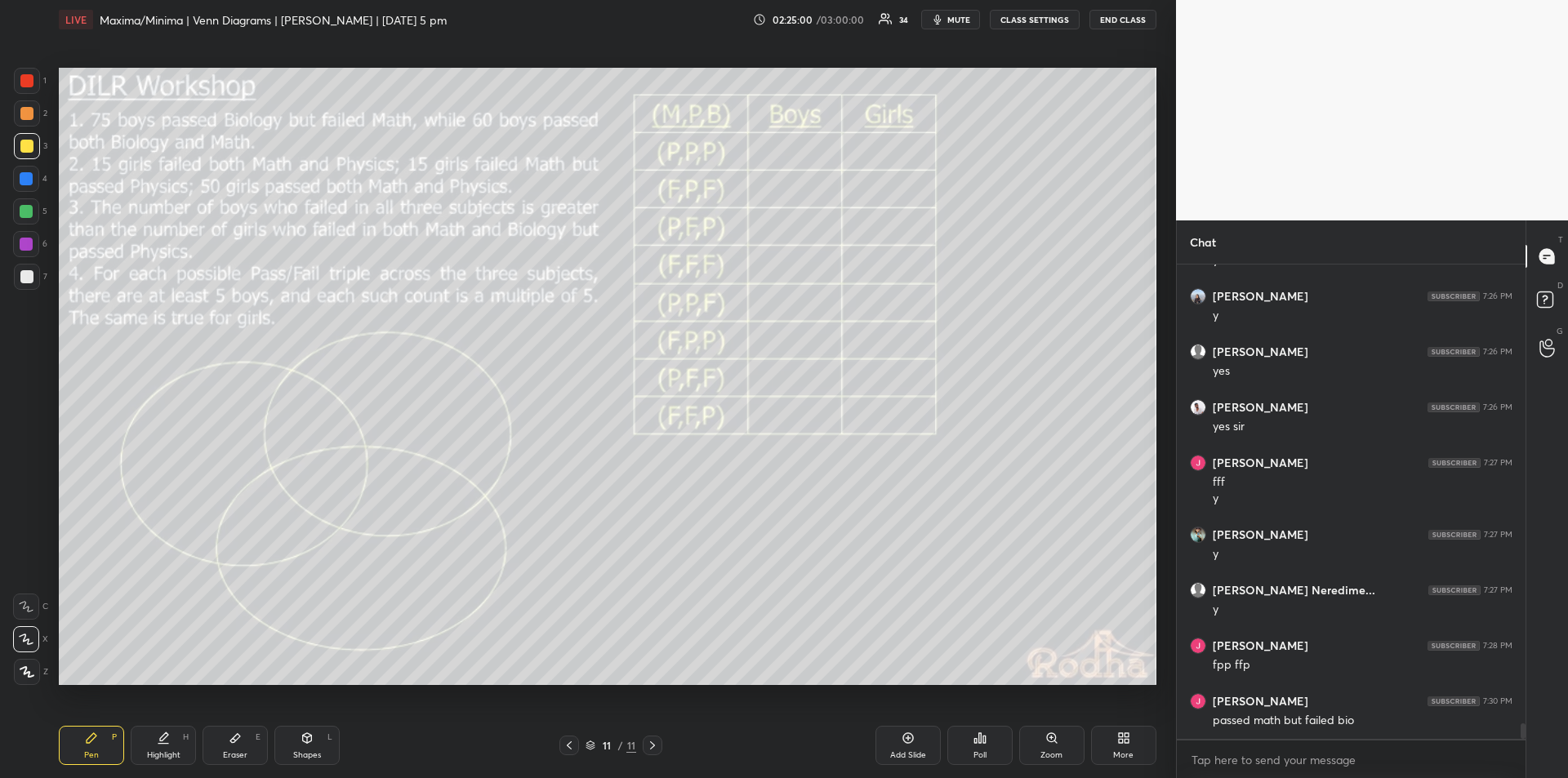
scroll to position [13909, 0]
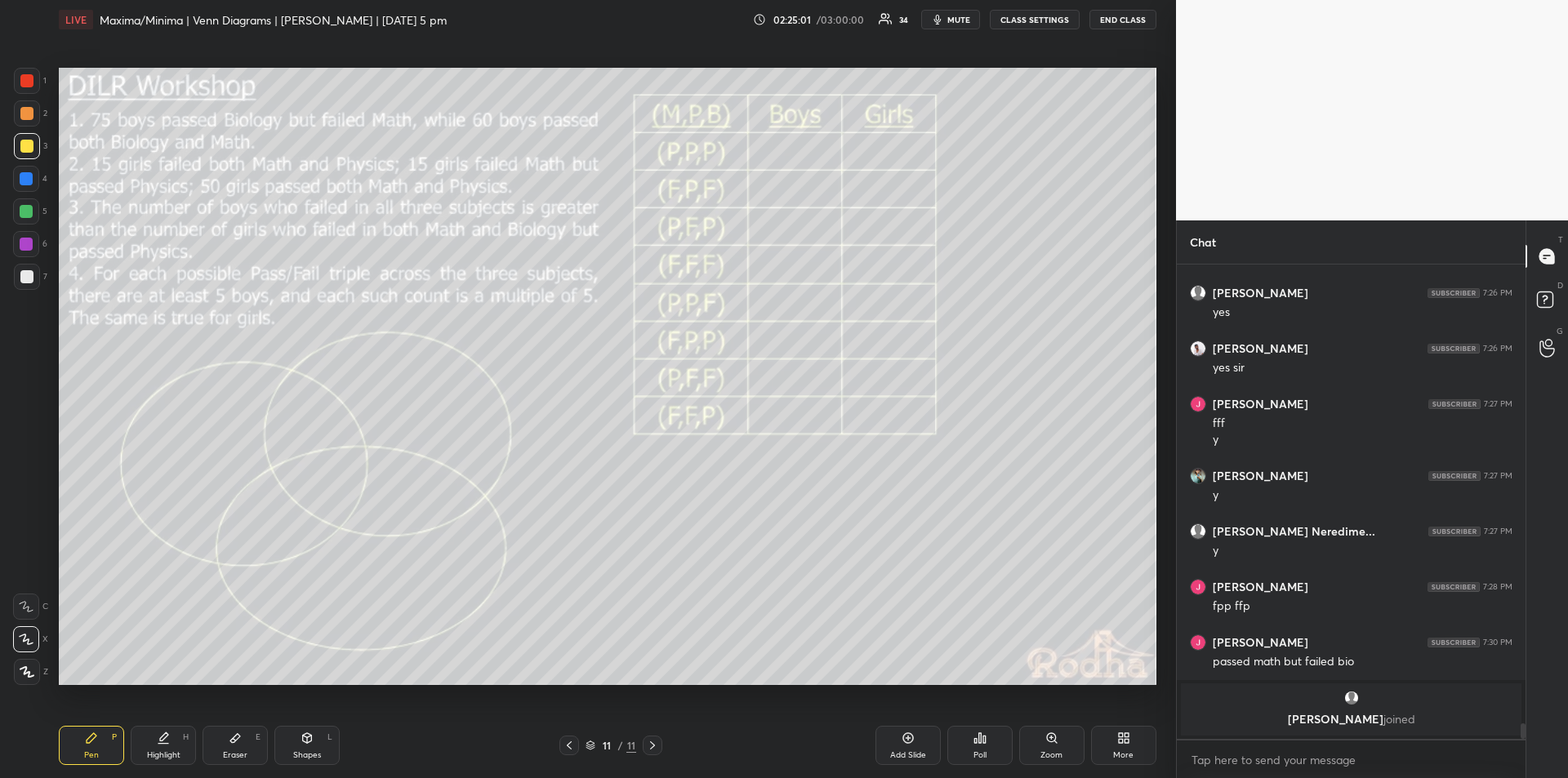
click at [166, 752] on div "Highlight" at bounding box center [163, 755] width 33 height 8
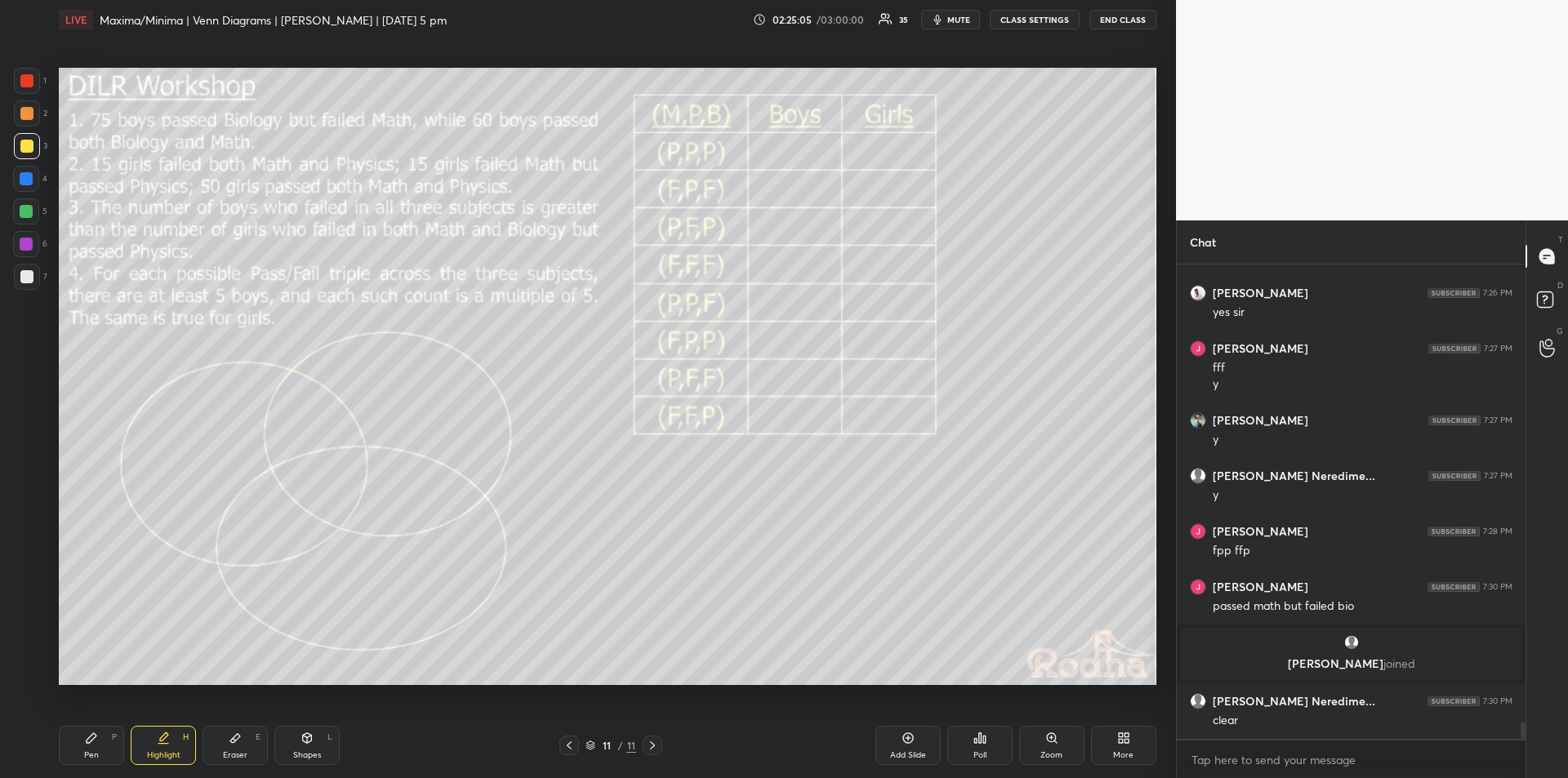
scroll to position [13536, 0]
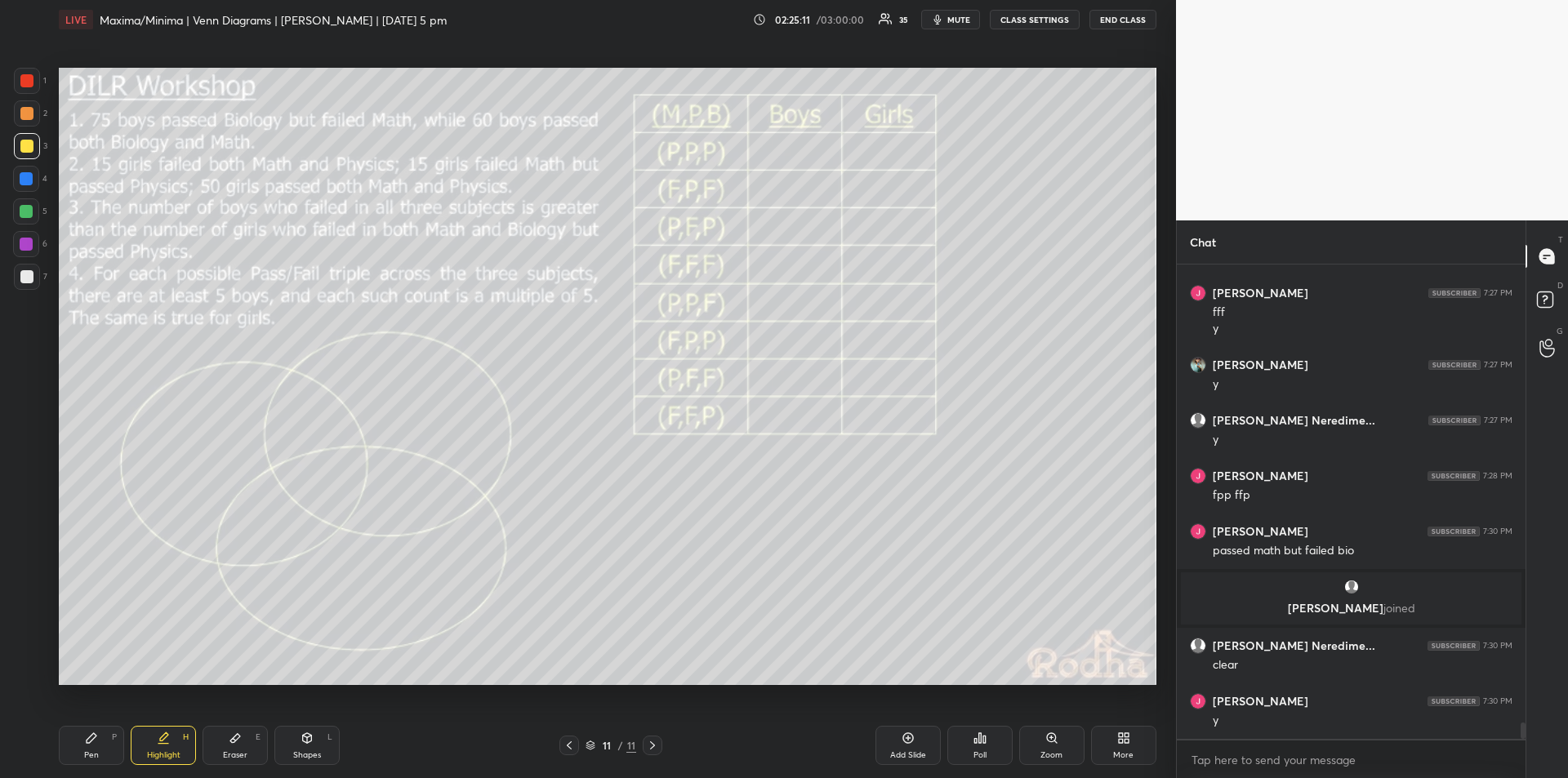
click at [162, 745] on div "Highlight H" at bounding box center [163, 746] width 65 height 40
click at [232, 757] on div "Eraser" at bounding box center [235, 755] width 25 height 8
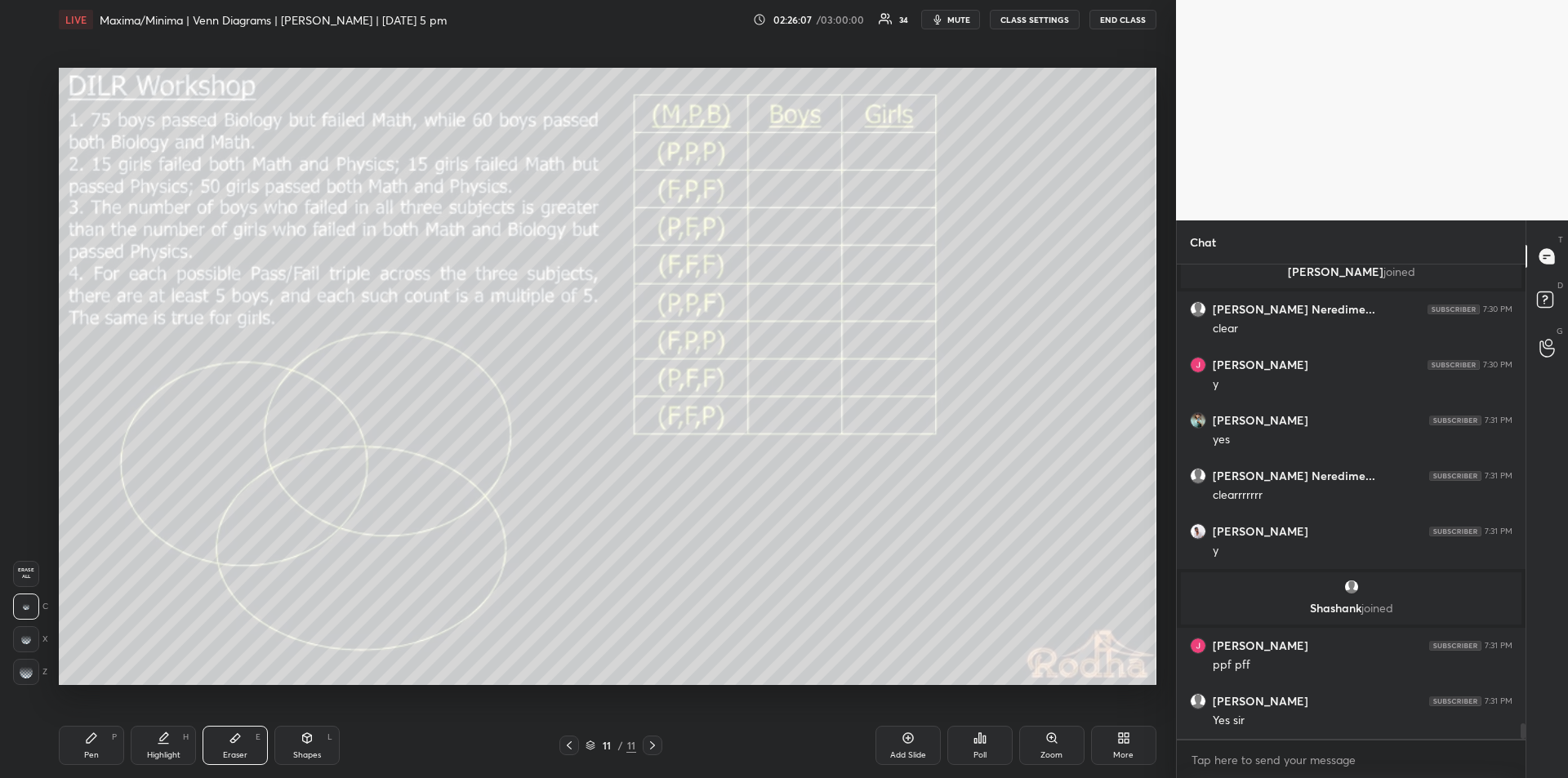
scroll to position [13838, 0]
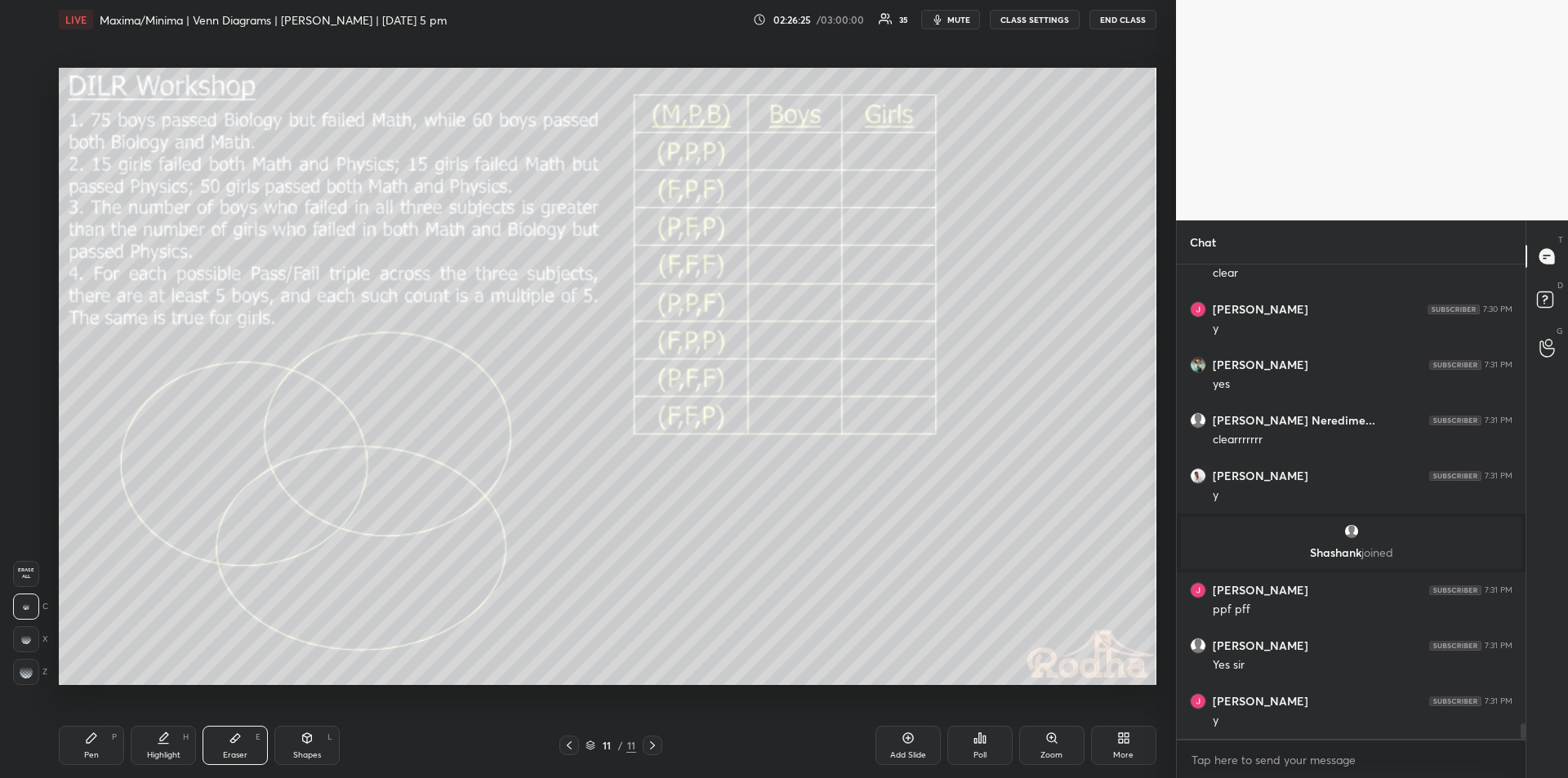
click at [174, 744] on div "Highlight H" at bounding box center [163, 746] width 65 height 40
click at [99, 748] on div "Pen P" at bounding box center [91, 746] width 65 height 40
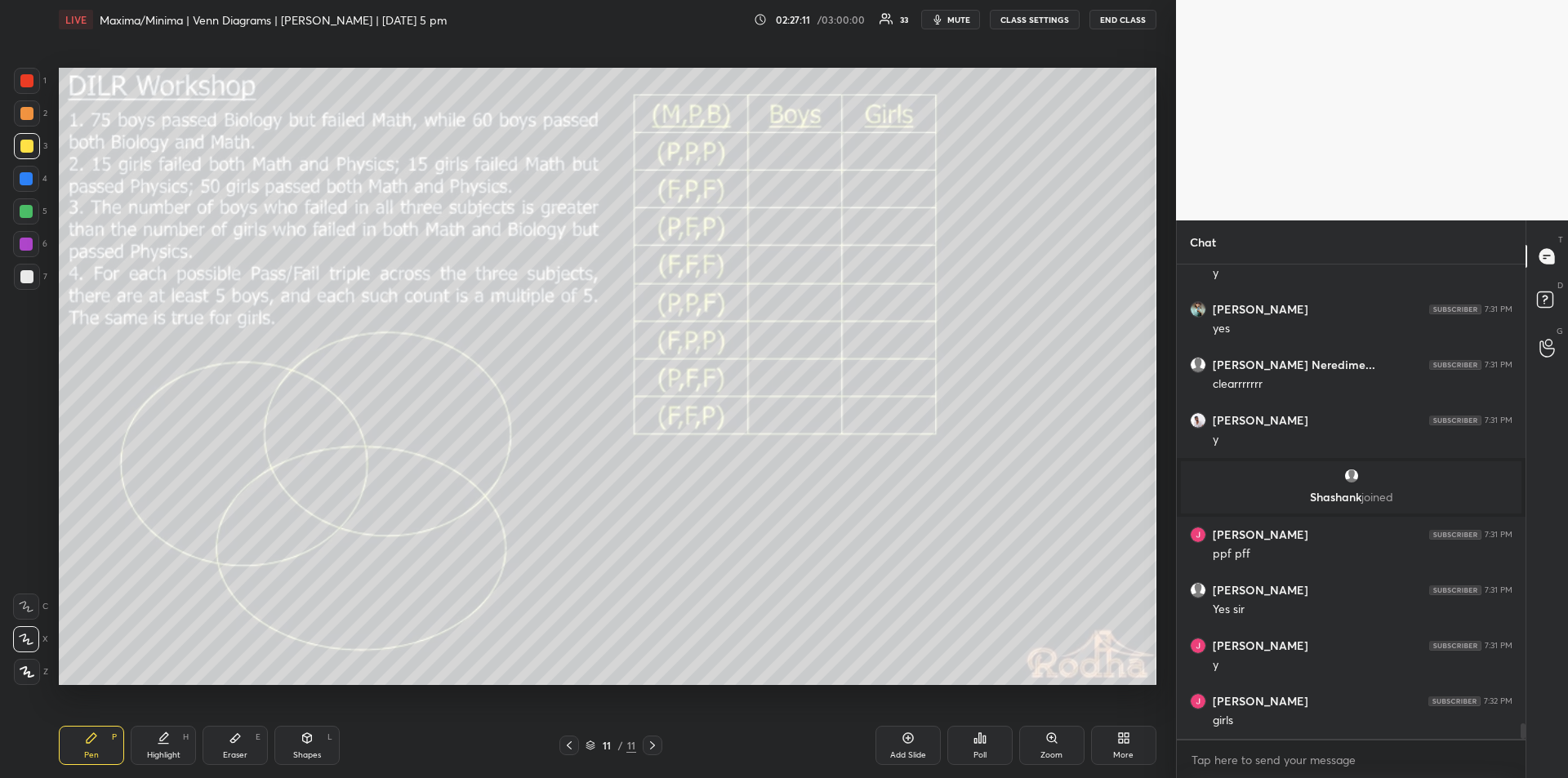
click at [165, 744] on icon at bounding box center [163, 744] width 9 height 0
click at [94, 752] on div "Pen" at bounding box center [92, 755] width 15 height 8
click at [161, 752] on div "Highlight" at bounding box center [163, 755] width 33 height 8
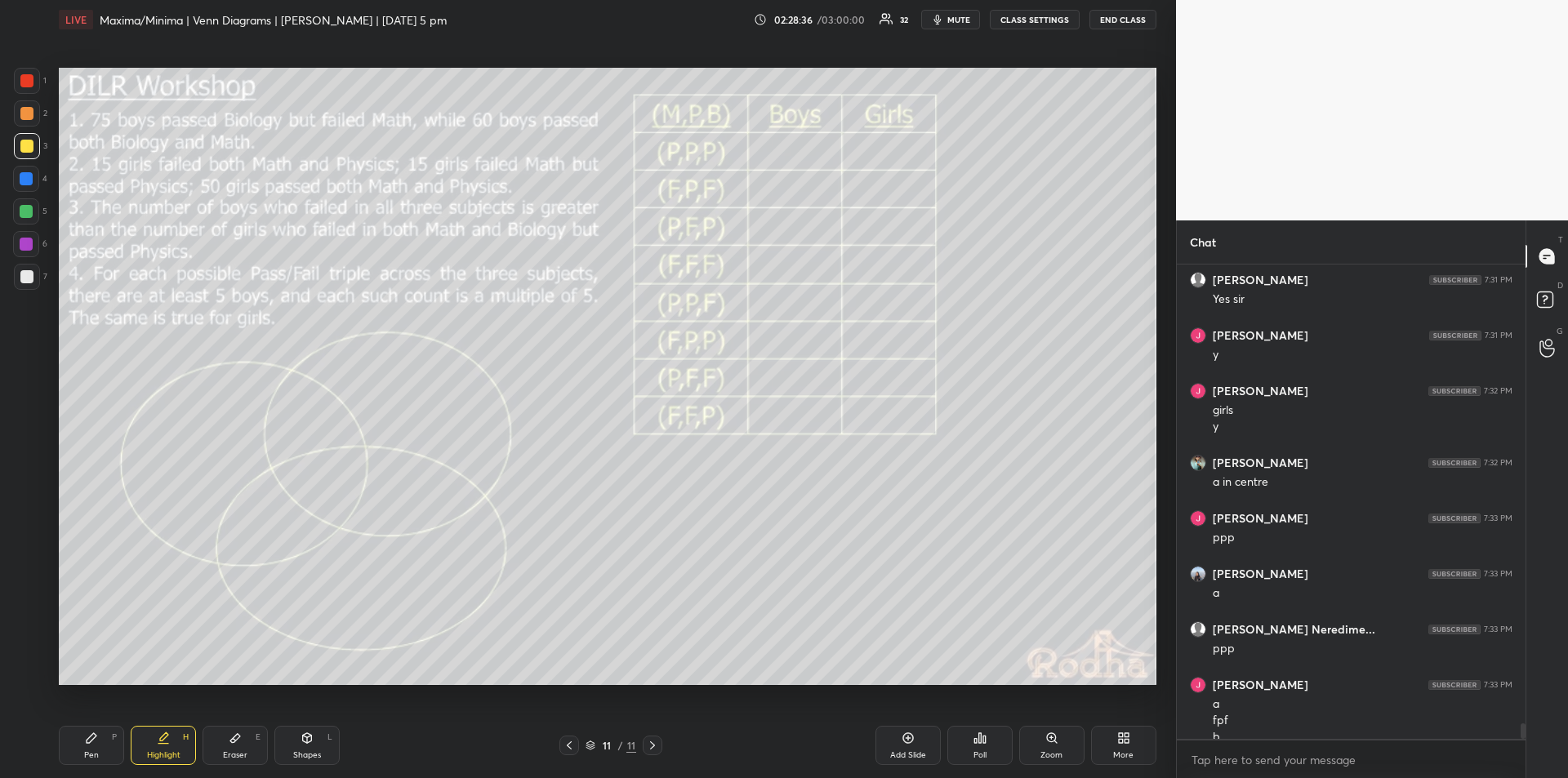
scroll to position [14220, 0]
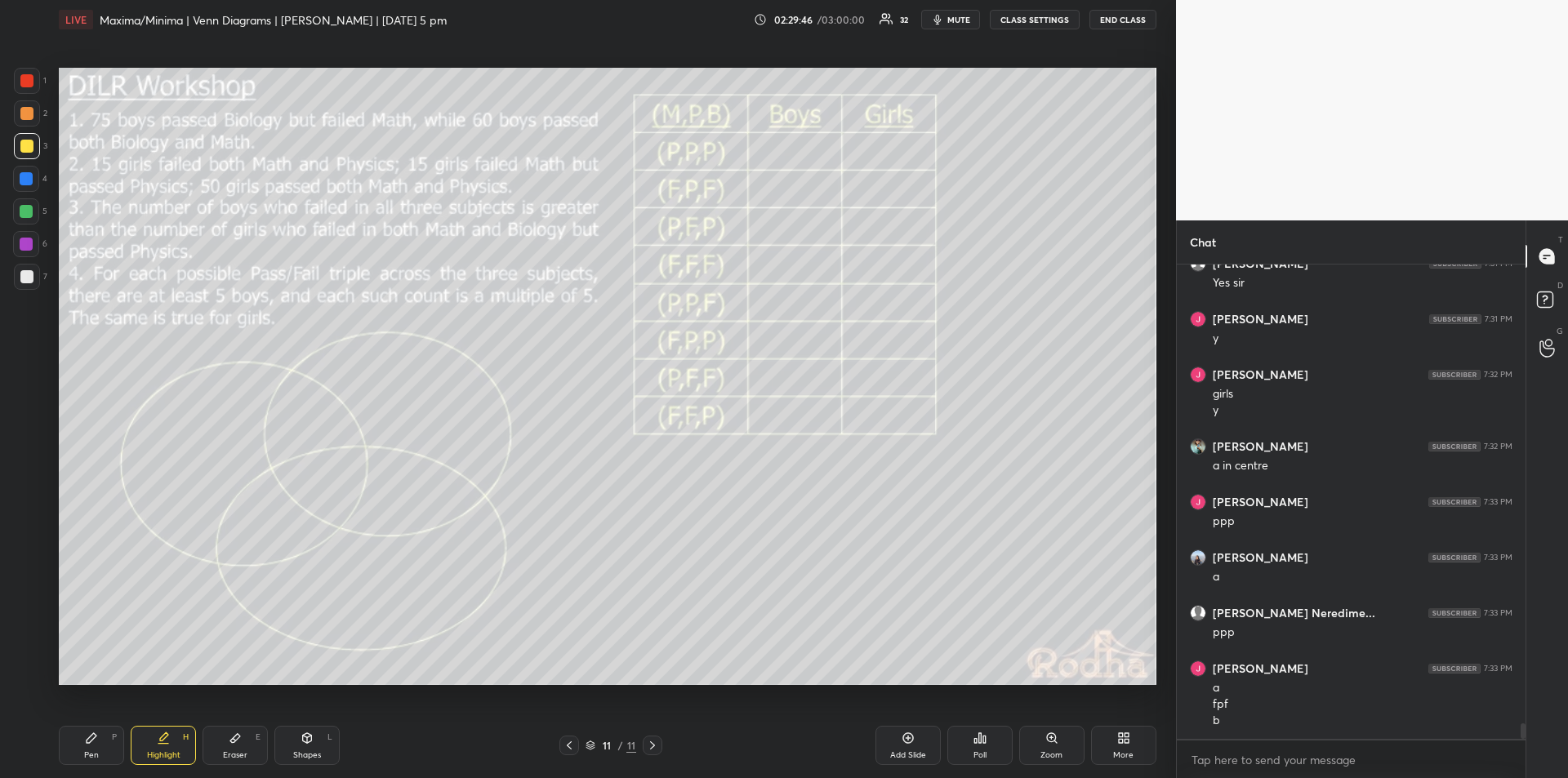
click at [92, 738] on icon at bounding box center [92, 737] width 9 height 9
click at [159, 748] on div "Highlight H" at bounding box center [163, 746] width 65 height 40
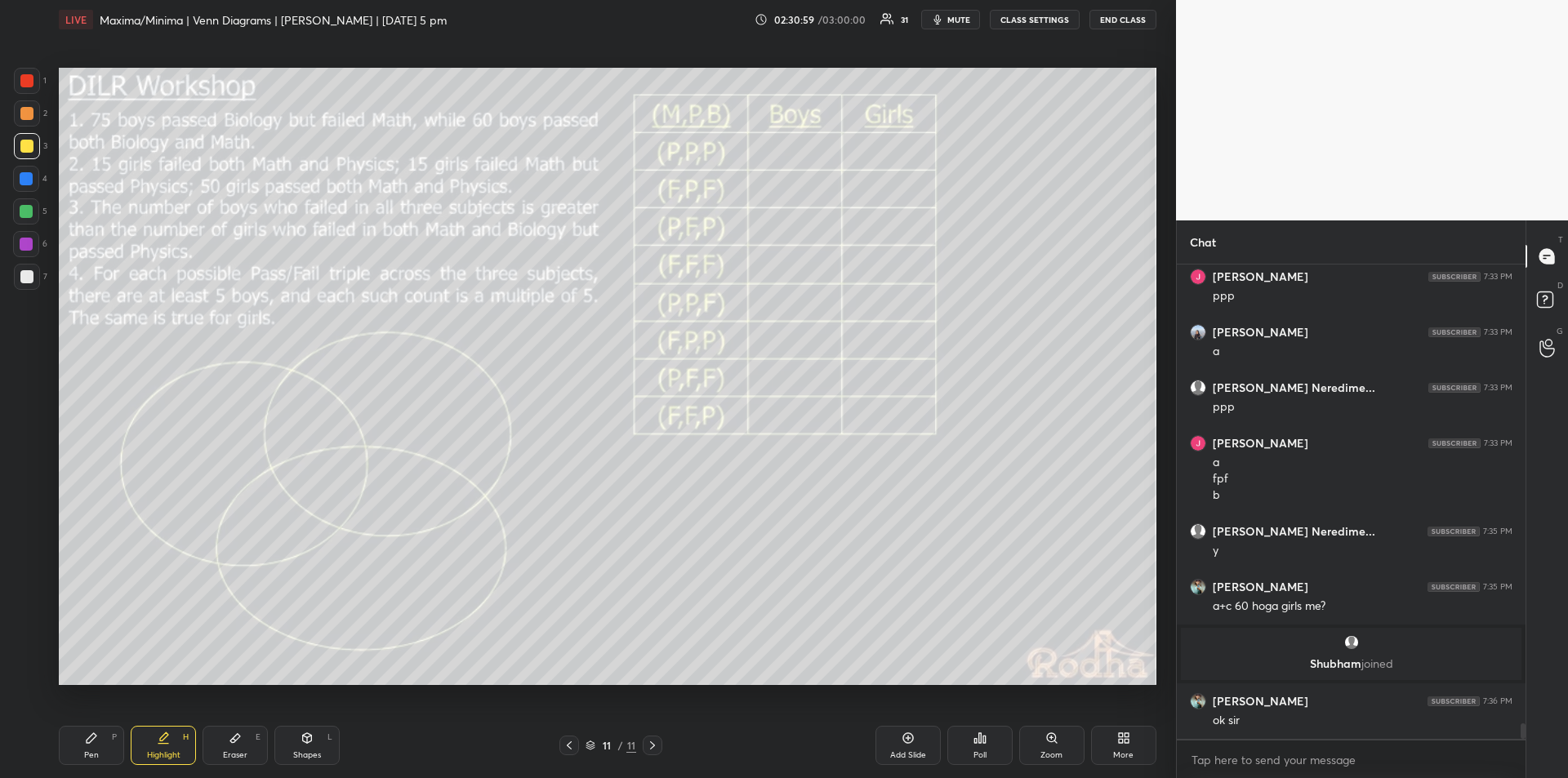
scroll to position [14222, 0]
click at [93, 752] on div "Pen" at bounding box center [92, 755] width 15 height 8
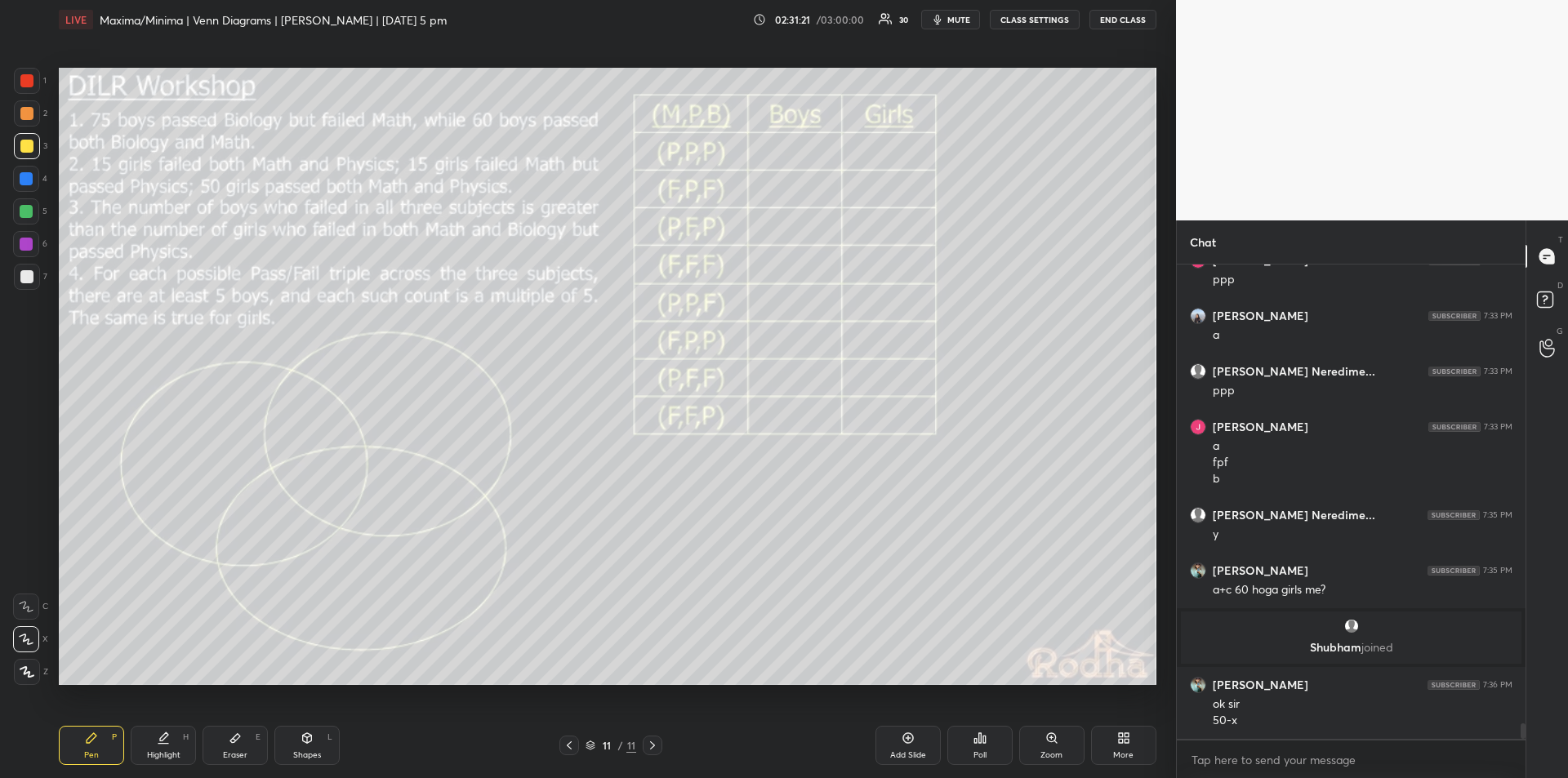
scroll to position [14294, 0]
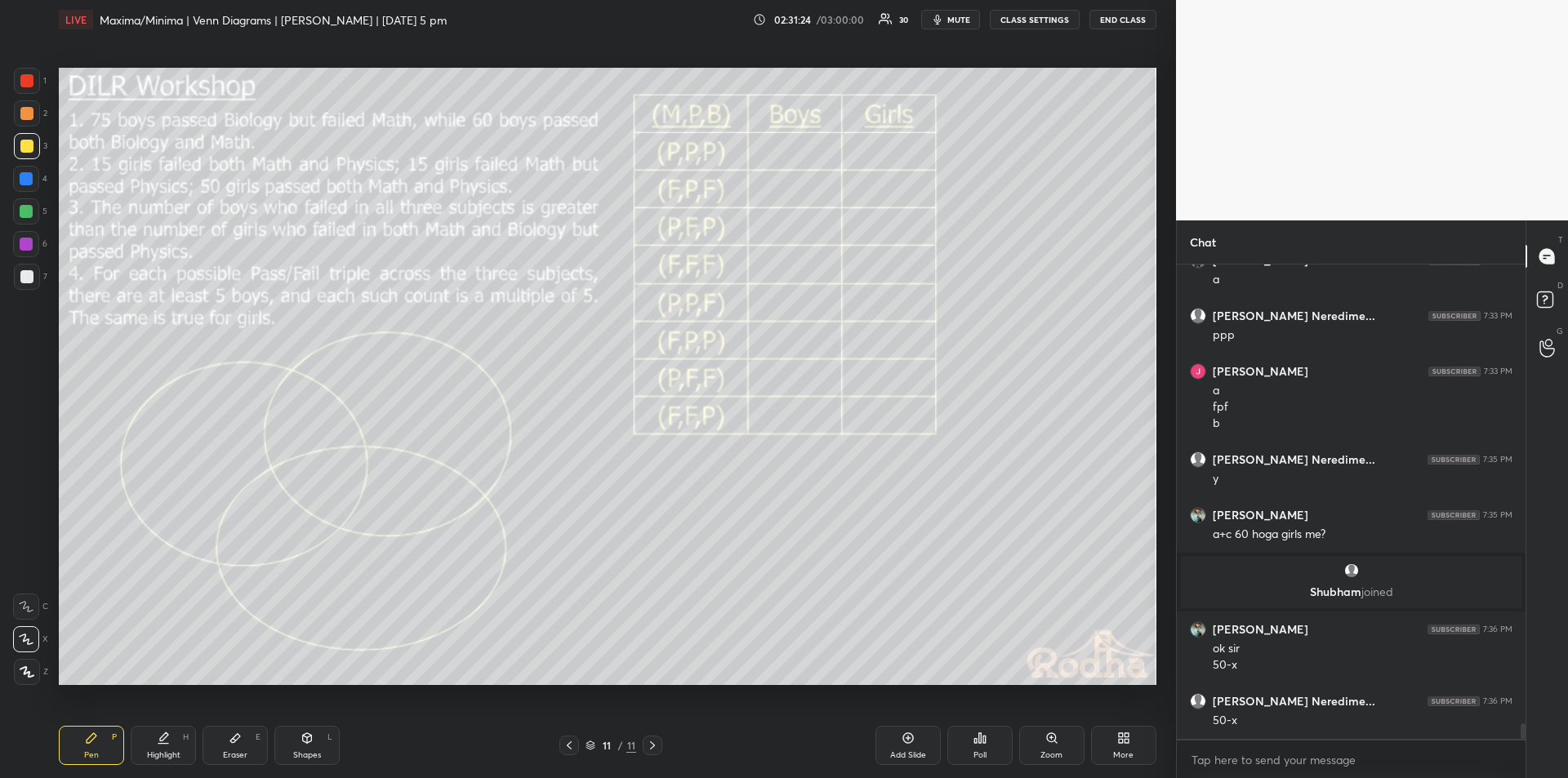
click at [156, 746] on div "Highlight H" at bounding box center [163, 746] width 65 height 40
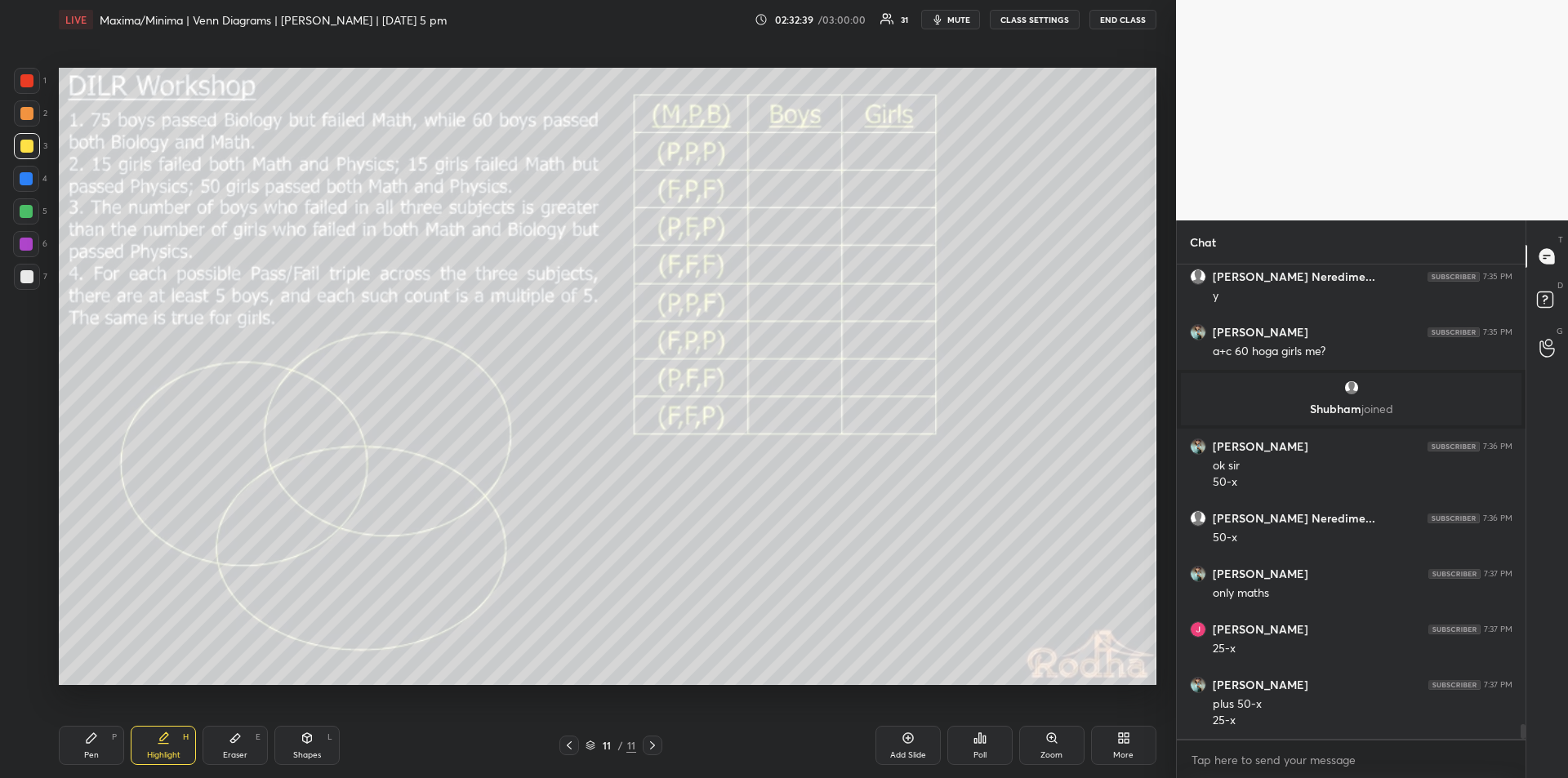
scroll to position [14532, 0]
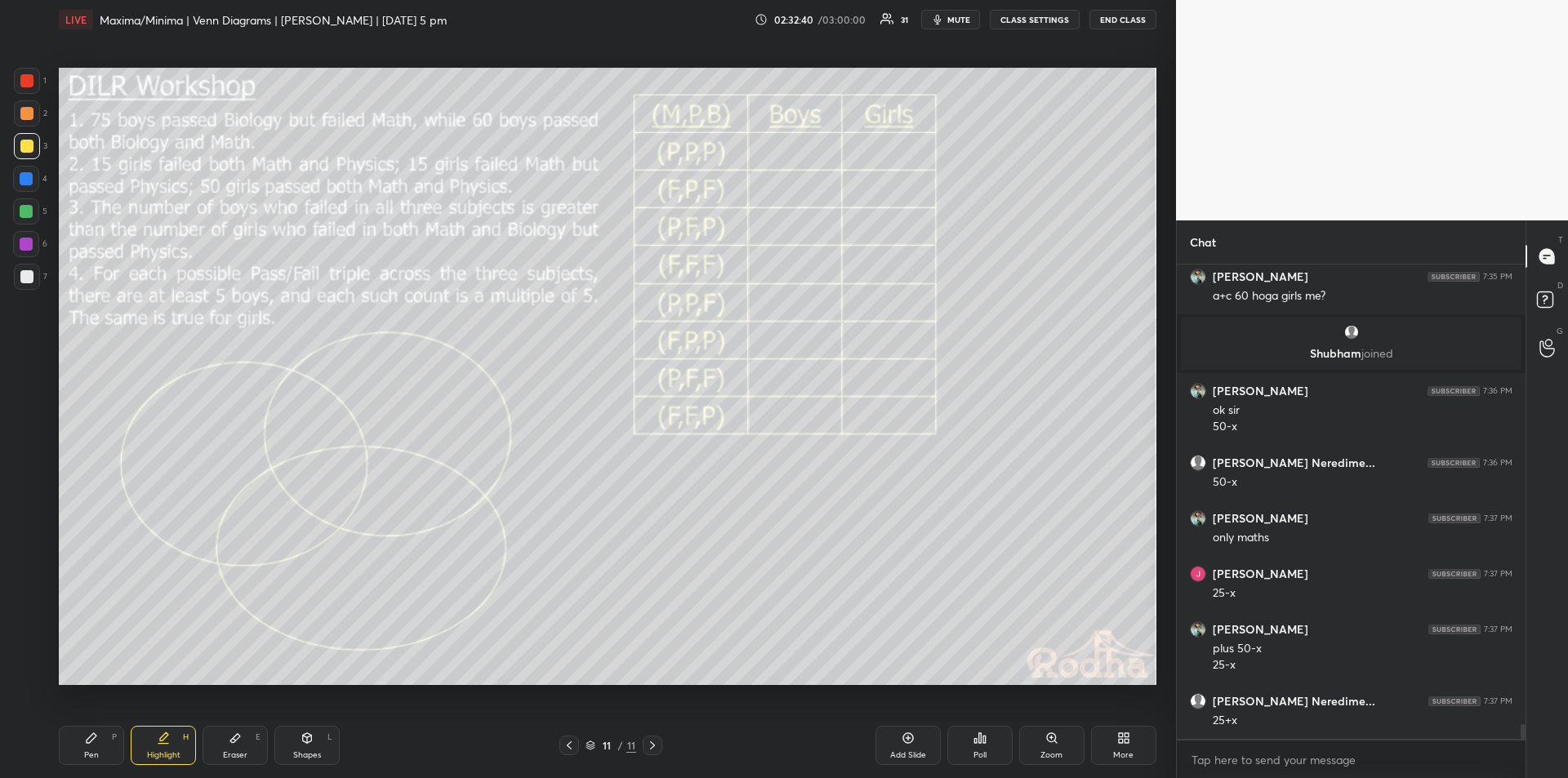
click at [94, 753] on div "Pen" at bounding box center [92, 755] width 15 height 8
click at [160, 739] on icon at bounding box center [164, 737] width 8 height 8
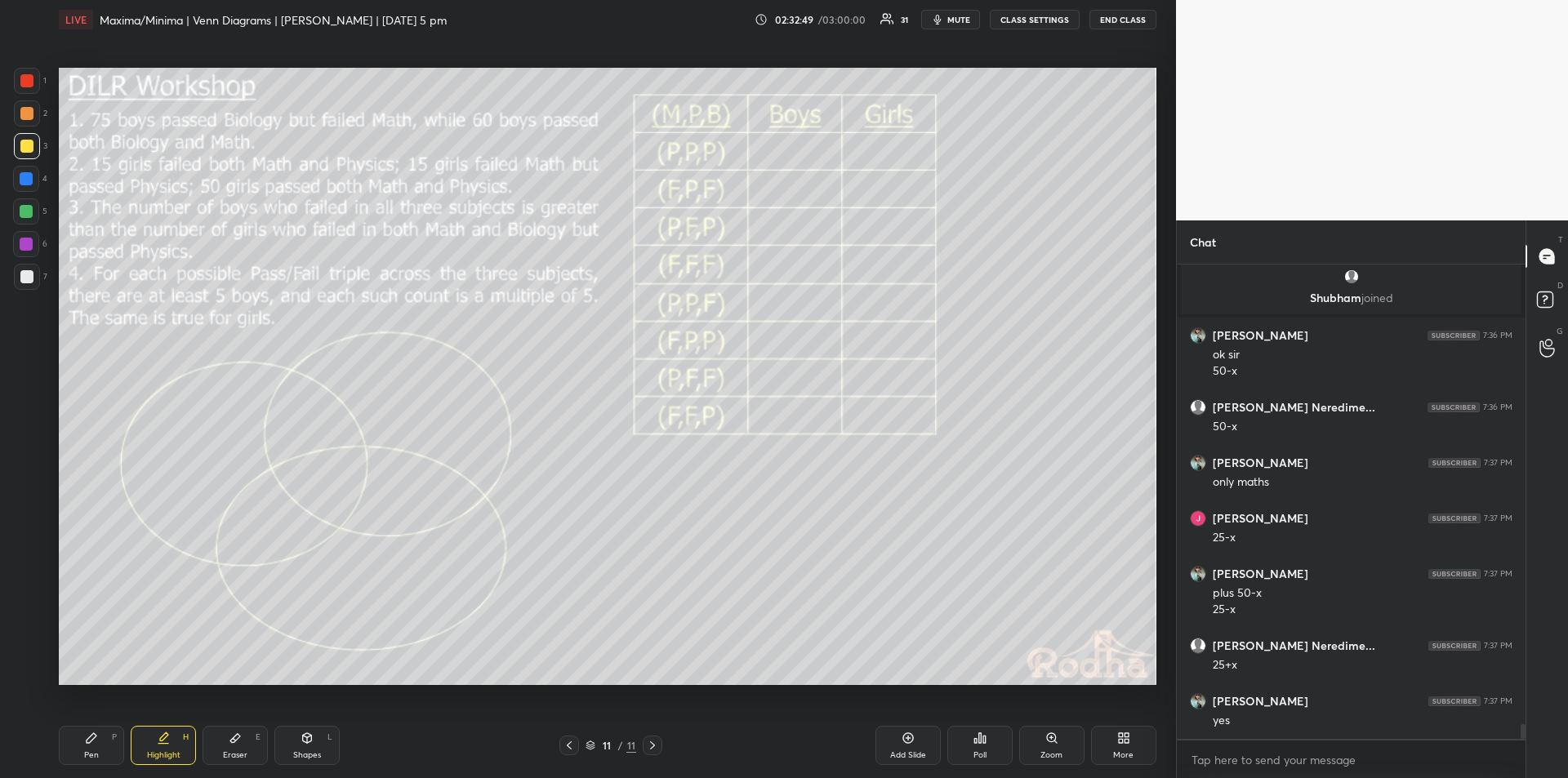
scroll to position [14643, 0]
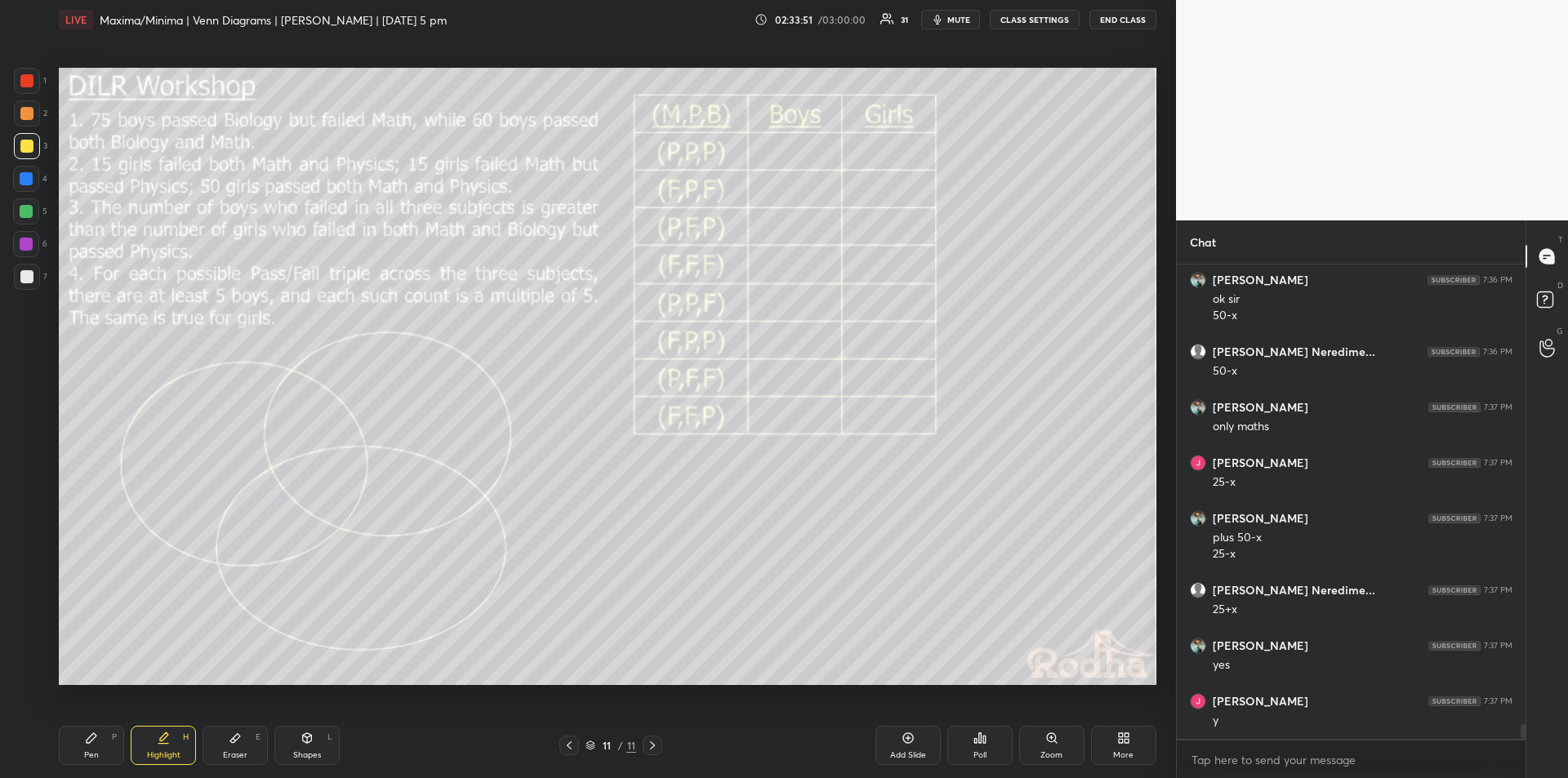
click at [88, 748] on div "Pen P" at bounding box center [91, 746] width 65 height 40
click at [162, 745] on div "Highlight H" at bounding box center [163, 746] width 65 height 40
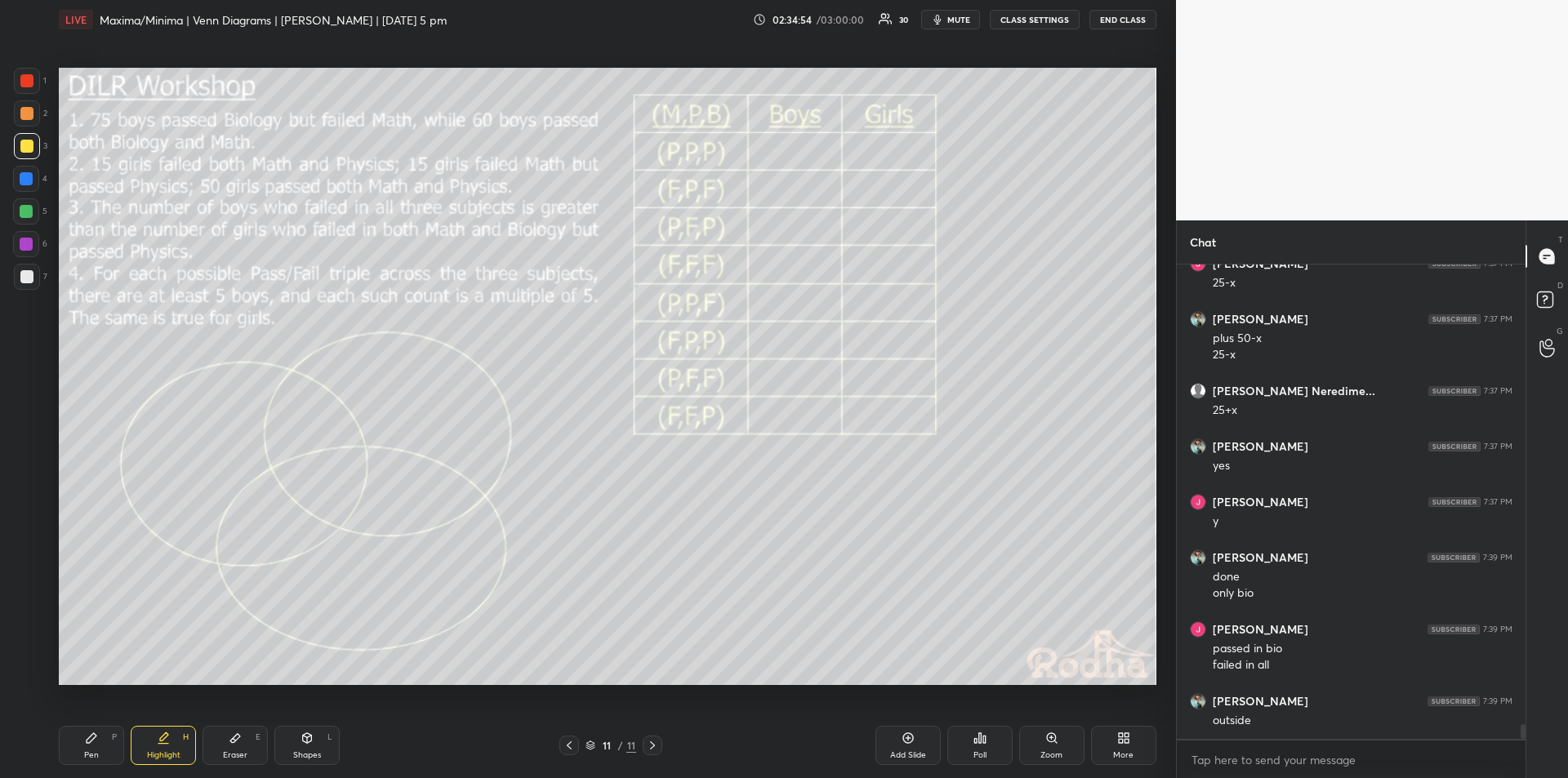
scroll to position [14898, 0]
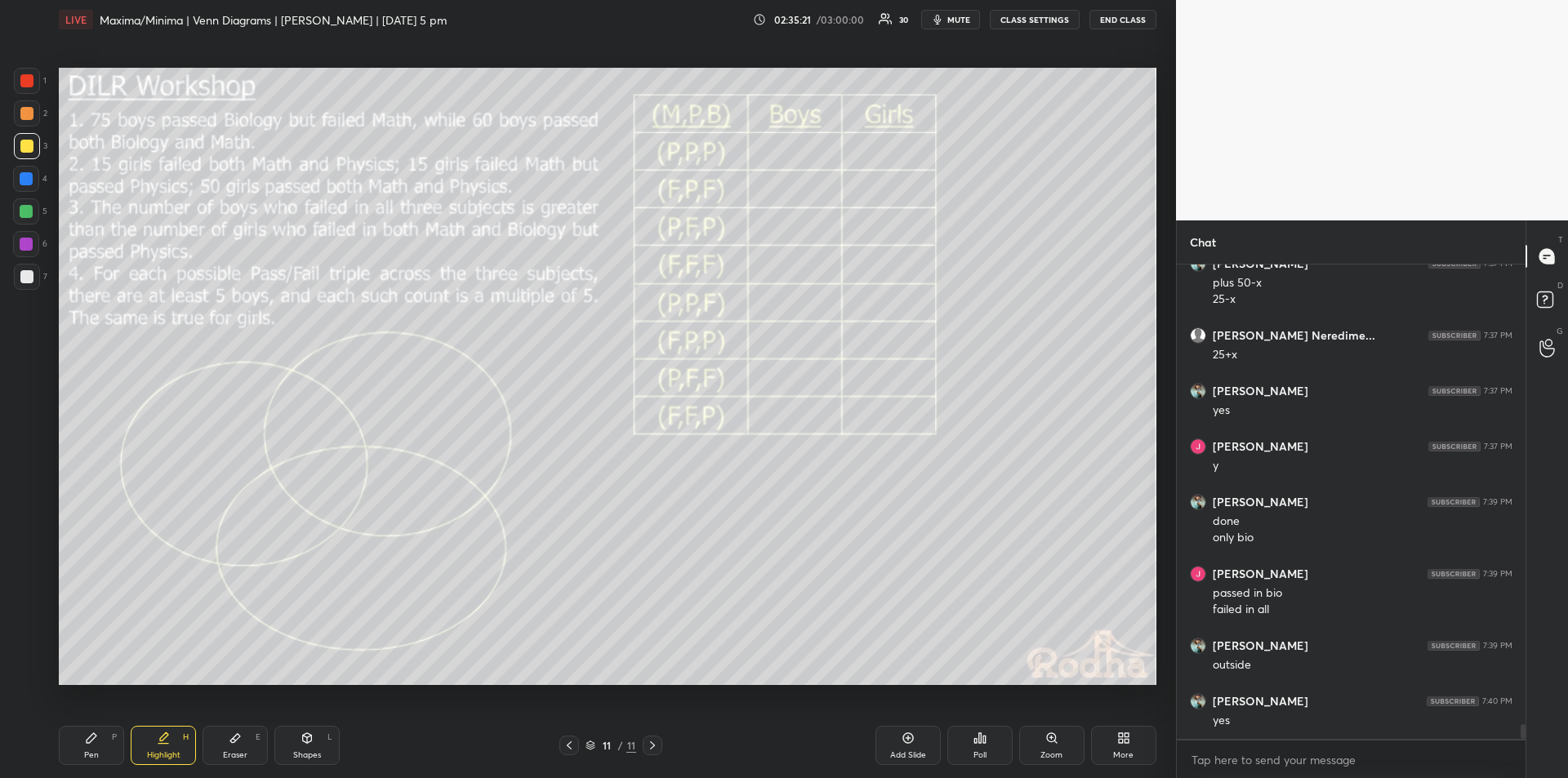
click at [95, 745] on div "Pen P" at bounding box center [91, 746] width 65 height 40
click at [165, 741] on icon at bounding box center [163, 738] width 13 height 13
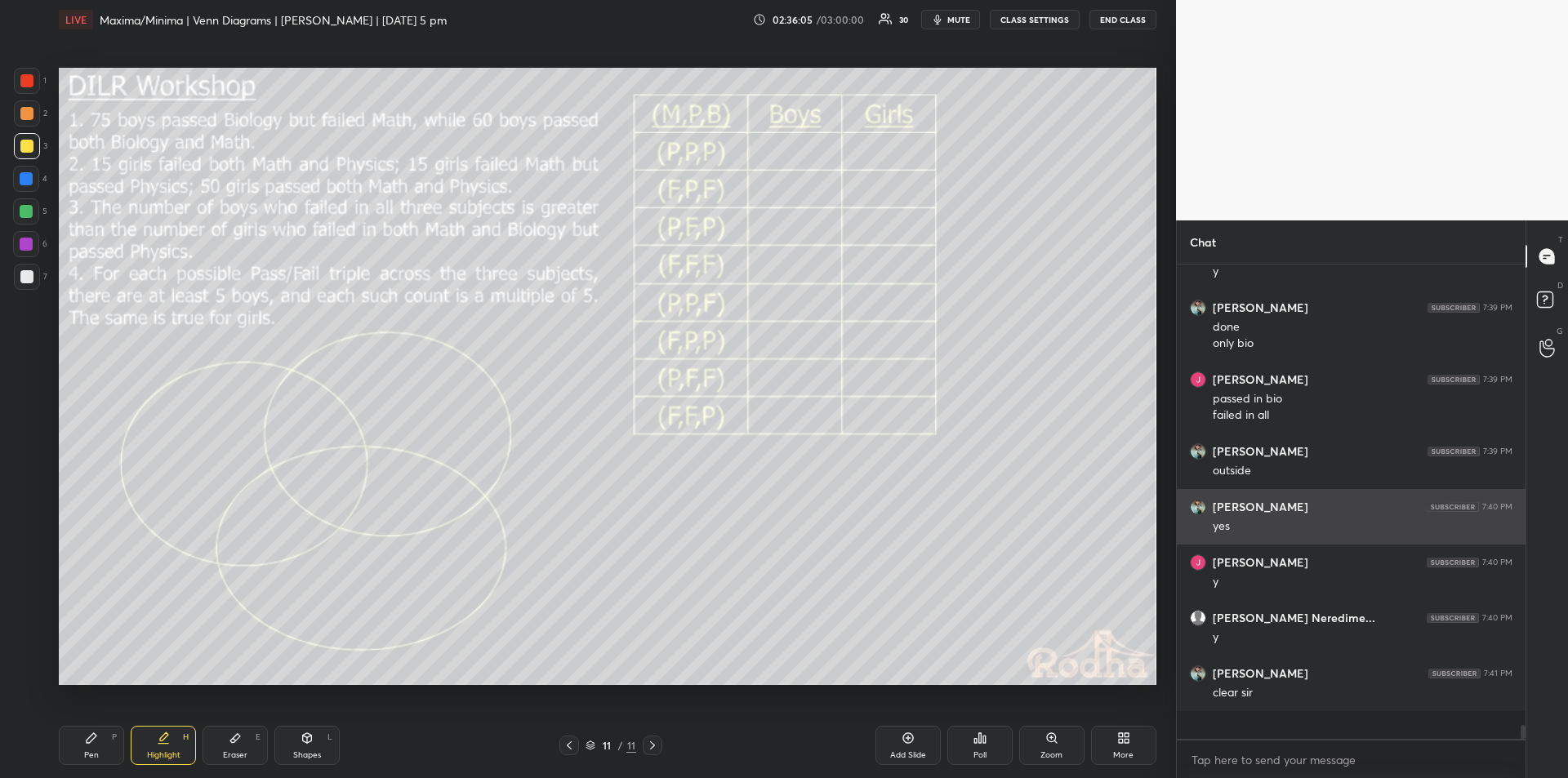
scroll to position [15065, 0]
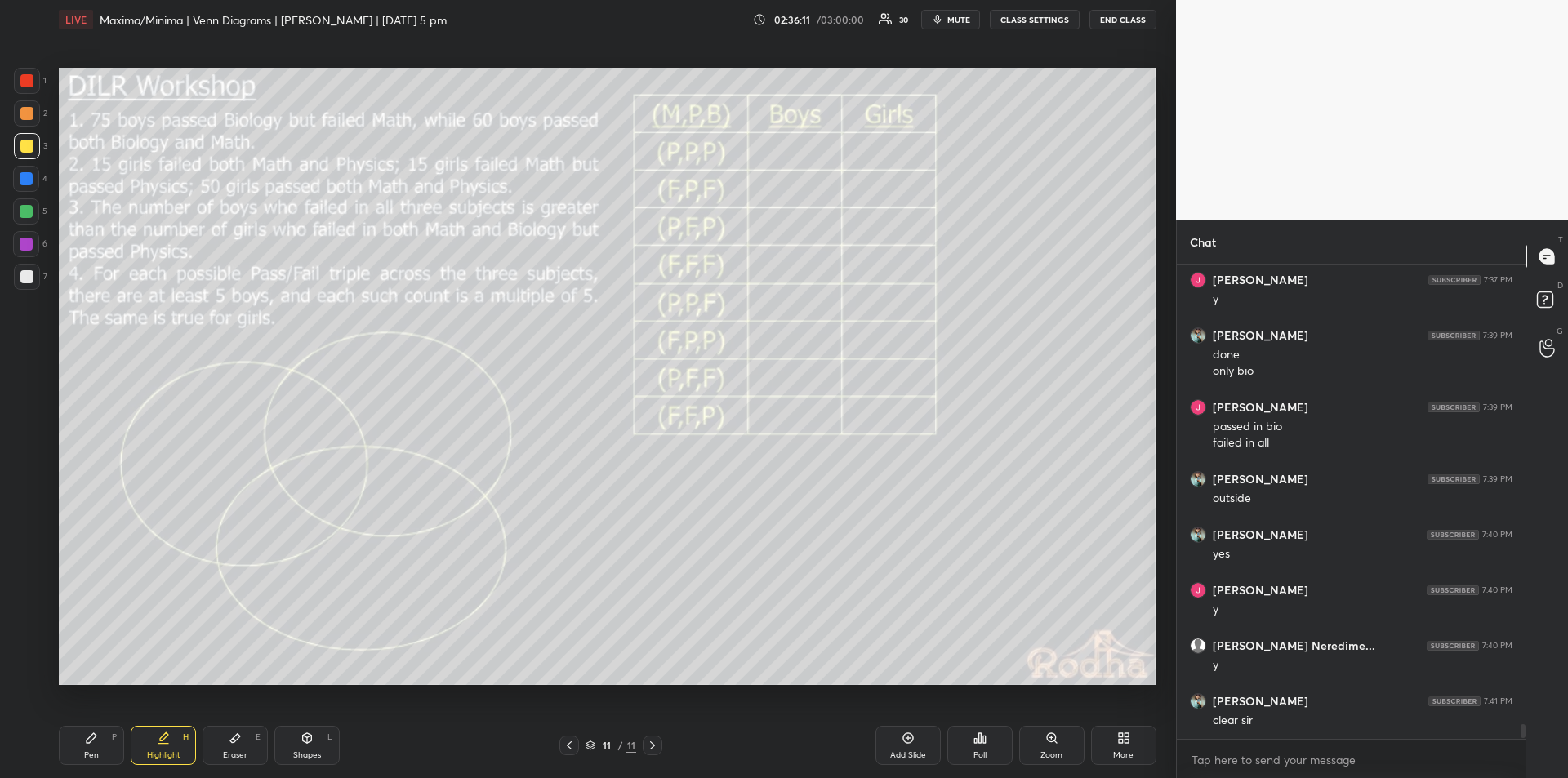
click at [241, 747] on div "Eraser E" at bounding box center [235, 746] width 65 height 40
click at [94, 749] on div "Pen P" at bounding box center [91, 746] width 65 height 40
click at [160, 752] on div "Highlight" at bounding box center [163, 755] width 33 height 8
click at [92, 746] on div "Pen P" at bounding box center [91, 746] width 65 height 40
click at [161, 740] on icon at bounding box center [164, 737] width 8 height 8
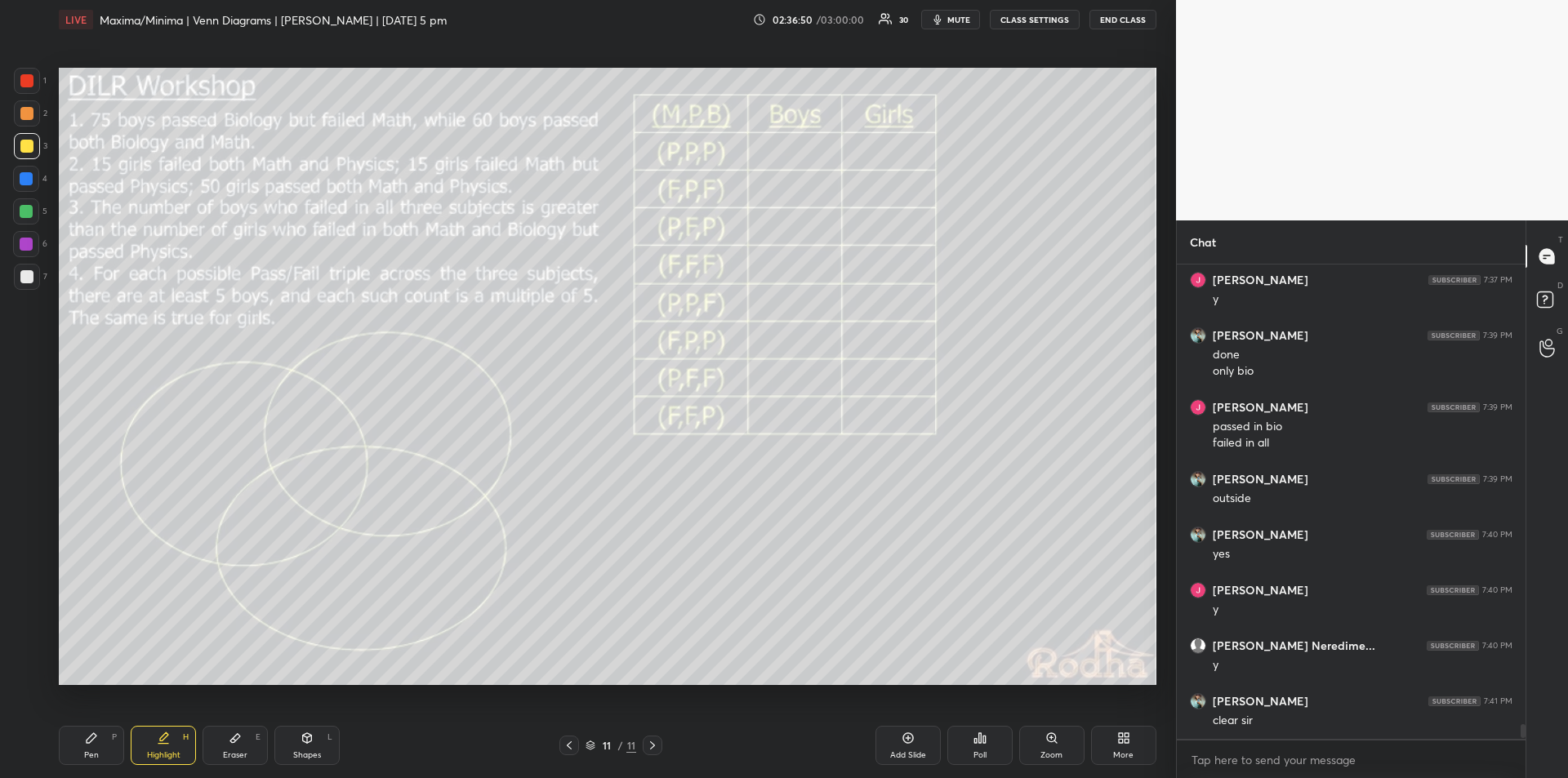
click at [100, 745] on div "Pen P" at bounding box center [91, 746] width 65 height 40
click at [166, 752] on div "Highlight" at bounding box center [163, 755] width 33 height 8
click at [92, 754] on div "Pen" at bounding box center [92, 755] width 15 height 8
click at [168, 746] on div "Highlight H" at bounding box center [163, 746] width 65 height 40
click at [94, 741] on icon at bounding box center [92, 738] width 13 height 13
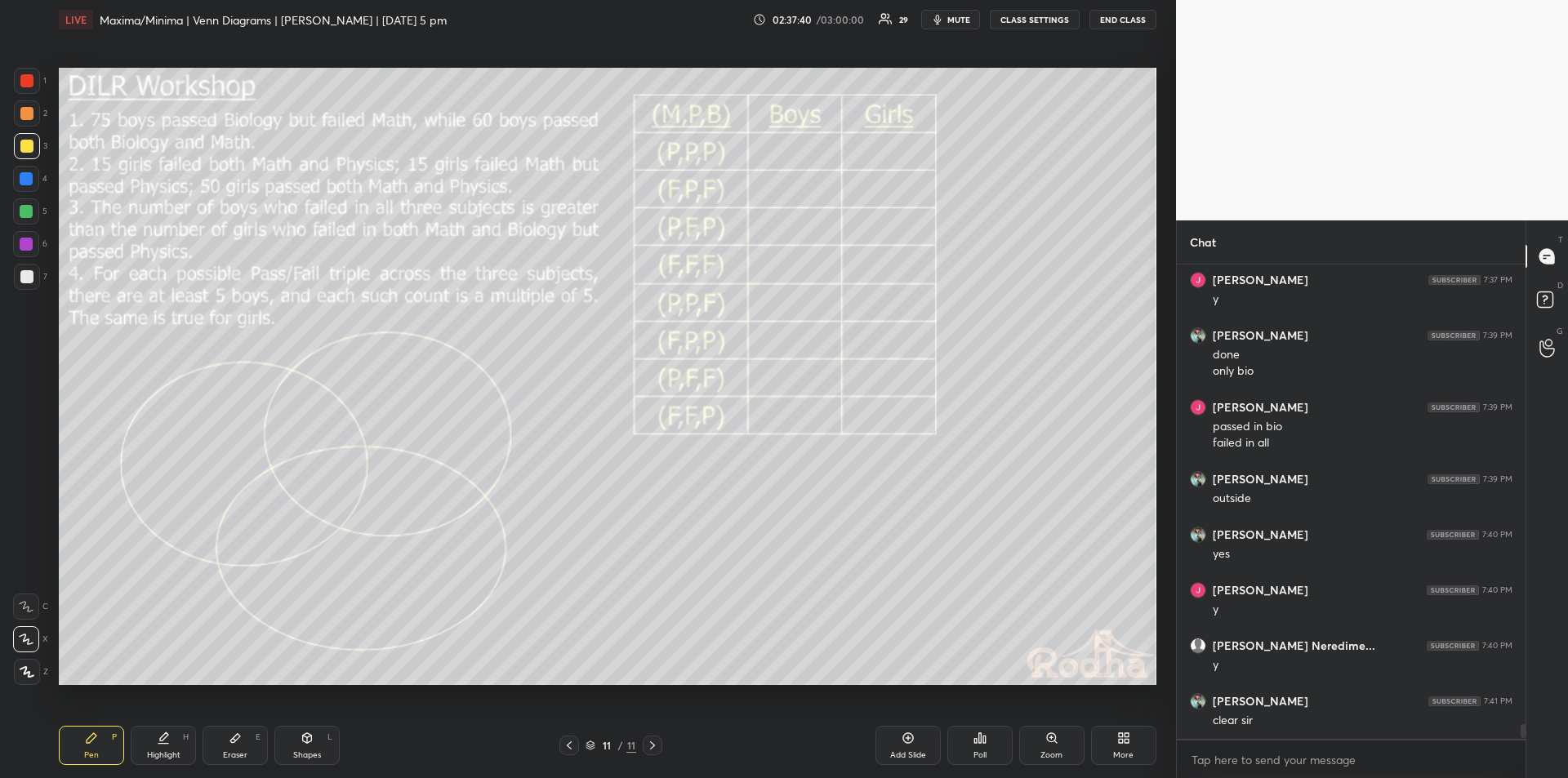
click at [314, 747] on div "Shapes L" at bounding box center [307, 746] width 65 height 40
click at [173, 743] on div "Highlight H" at bounding box center [163, 746] width 65 height 40
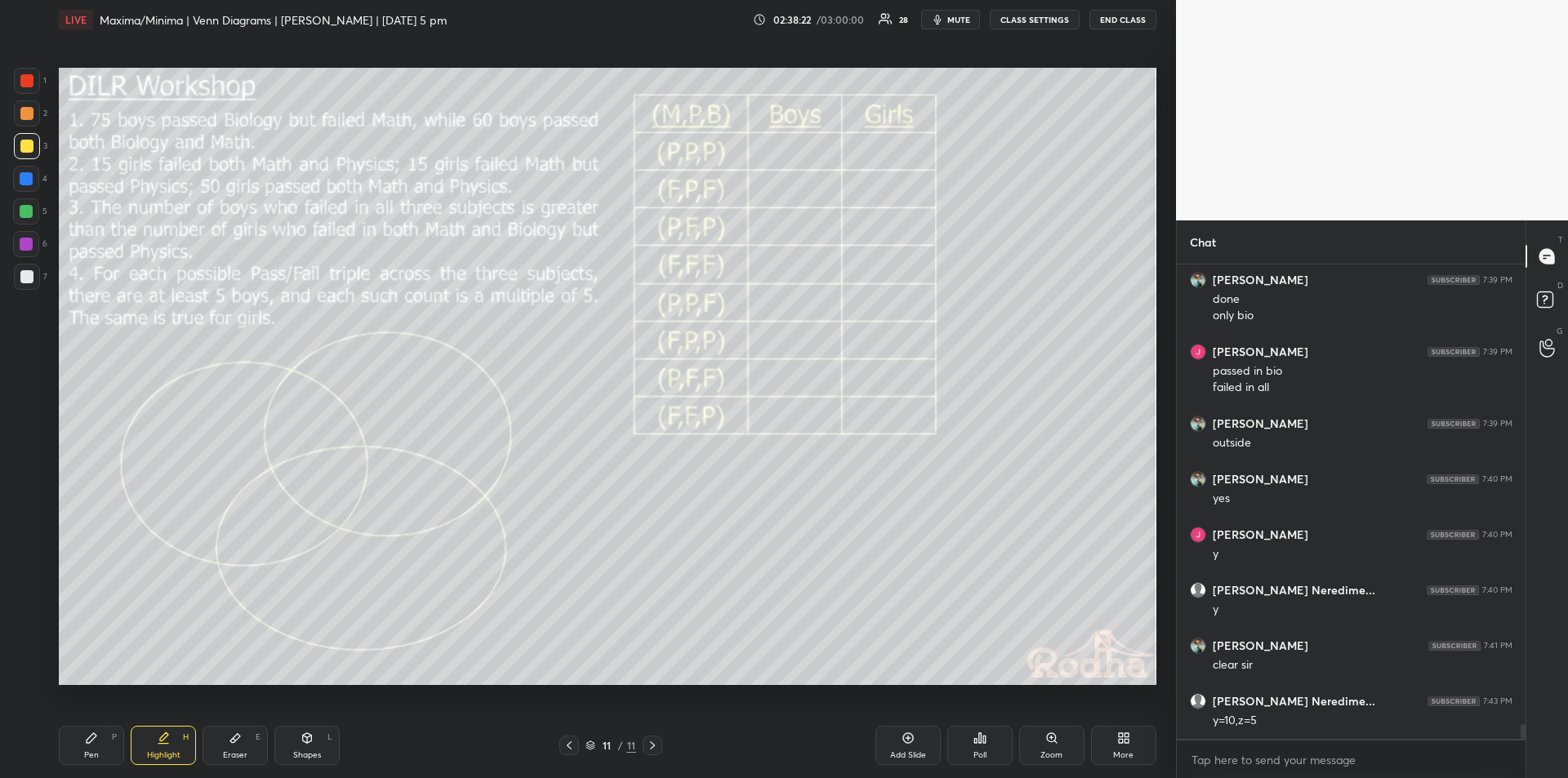
click at [93, 746] on div "Pen P" at bounding box center [91, 746] width 65 height 40
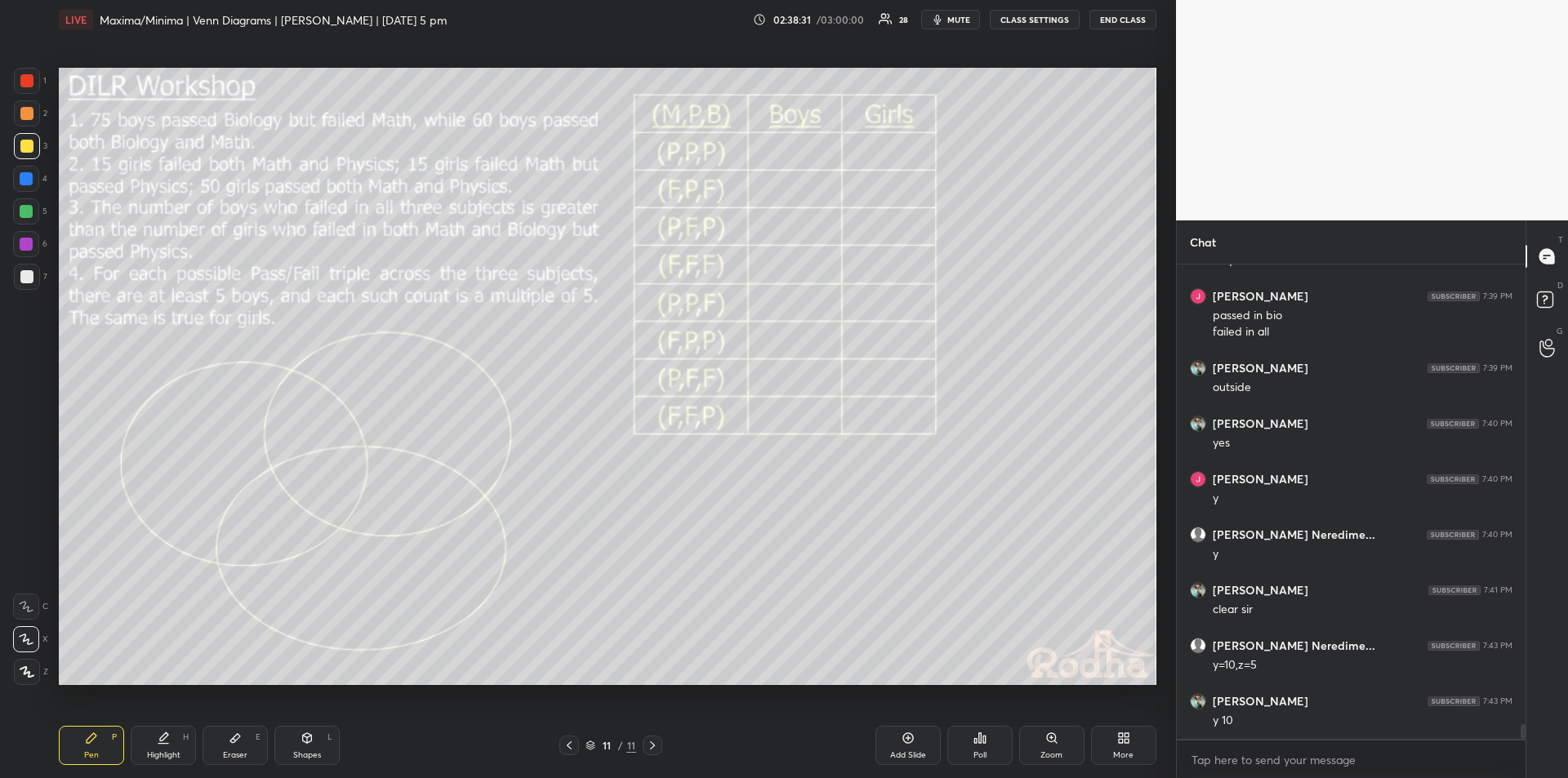
click at [170, 737] on div "Highlight H" at bounding box center [163, 746] width 65 height 40
click at [97, 752] on div "Pen" at bounding box center [92, 755] width 15 height 8
click at [313, 745] on div "Shapes L" at bounding box center [307, 746] width 65 height 40
click at [91, 752] on div "Pen" at bounding box center [92, 755] width 15 height 8
click at [172, 752] on div "Highlight" at bounding box center [163, 755] width 33 height 8
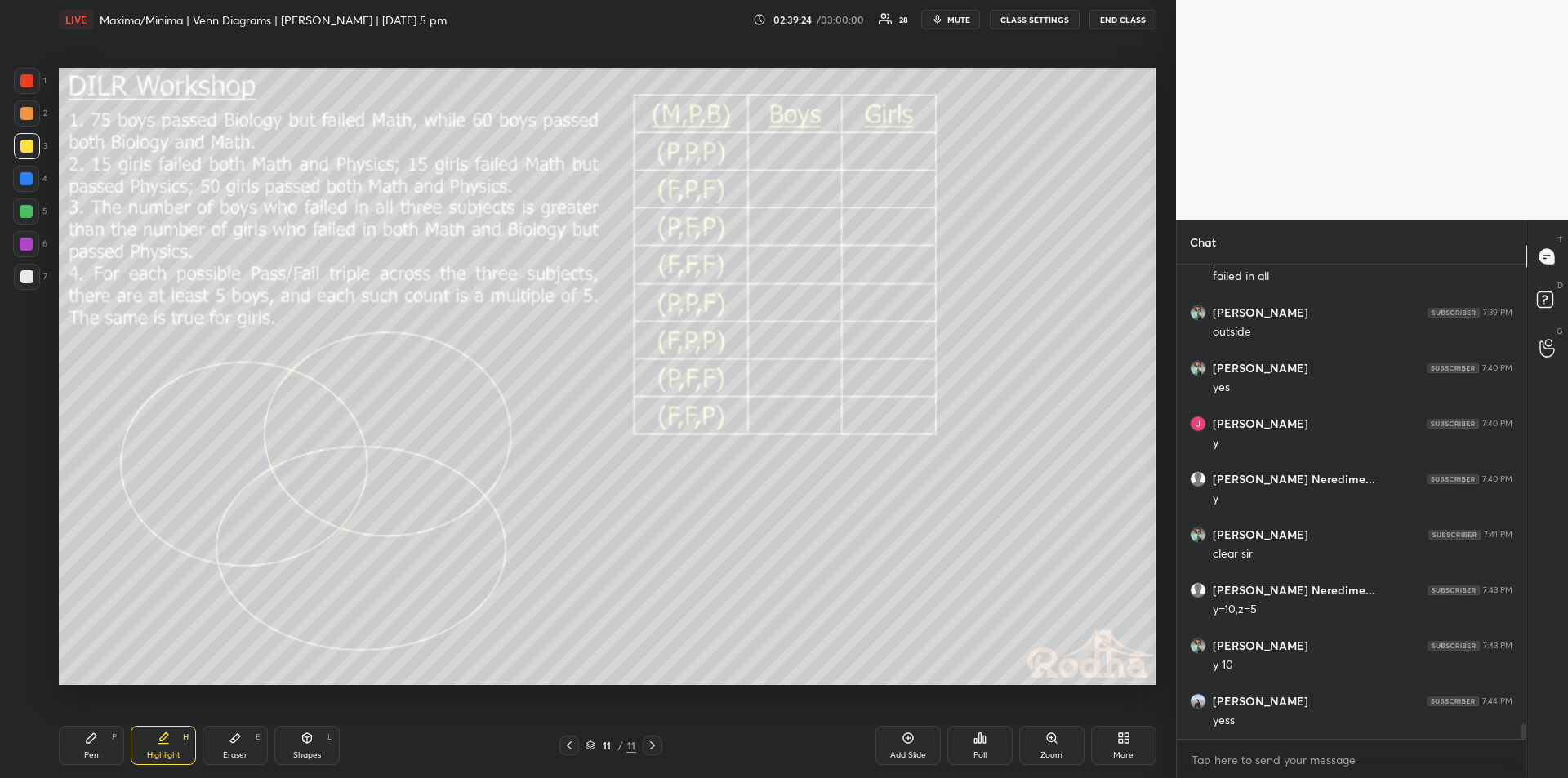
scroll to position [15287, 0]
click at [244, 746] on div "Eraser E" at bounding box center [235, 746] width 65 height 40
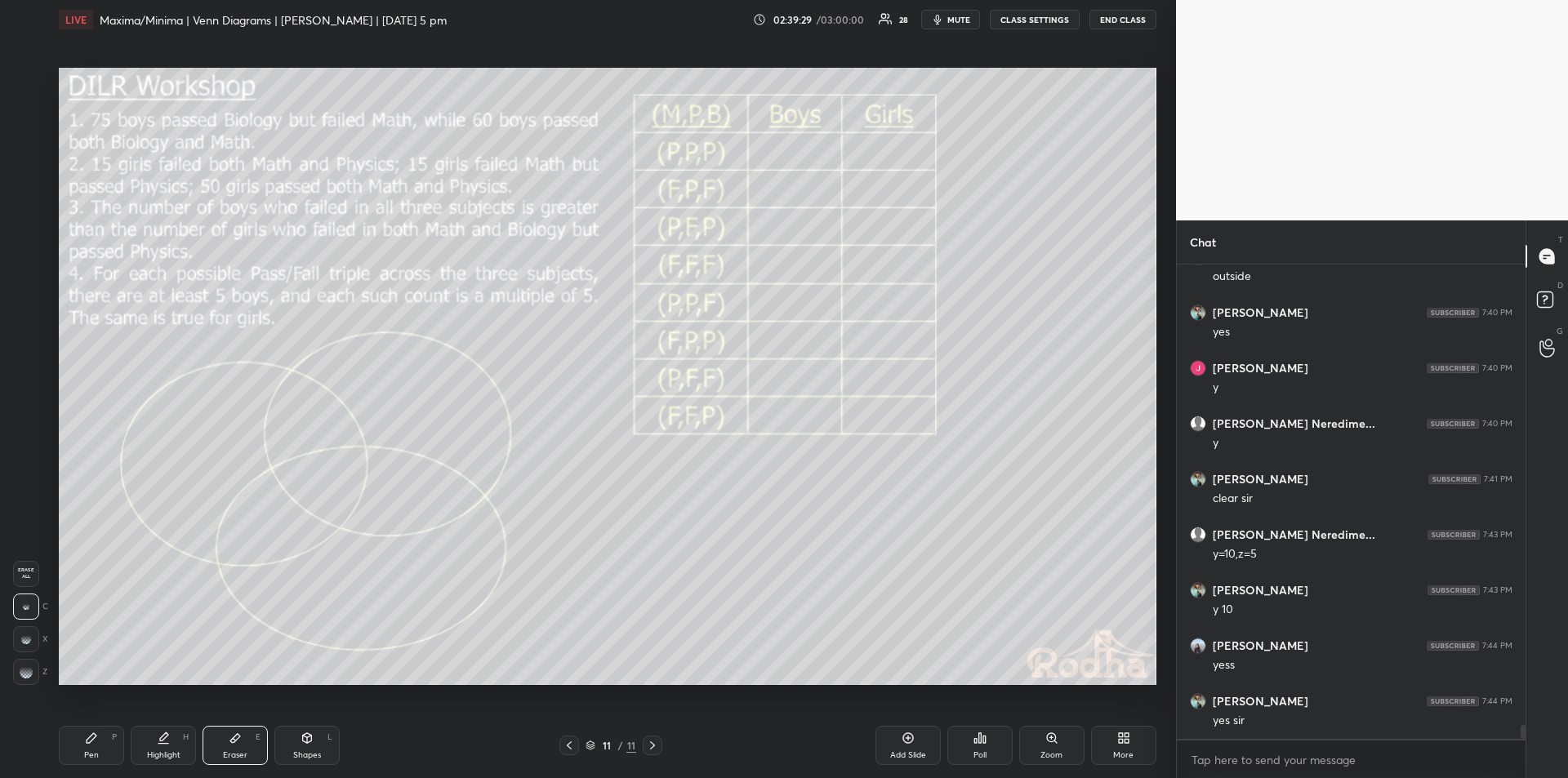
scroll to position [15342, 0]
click at [92, 758] on div "Pen" at bounding box center [92, 755] width 15 height 8
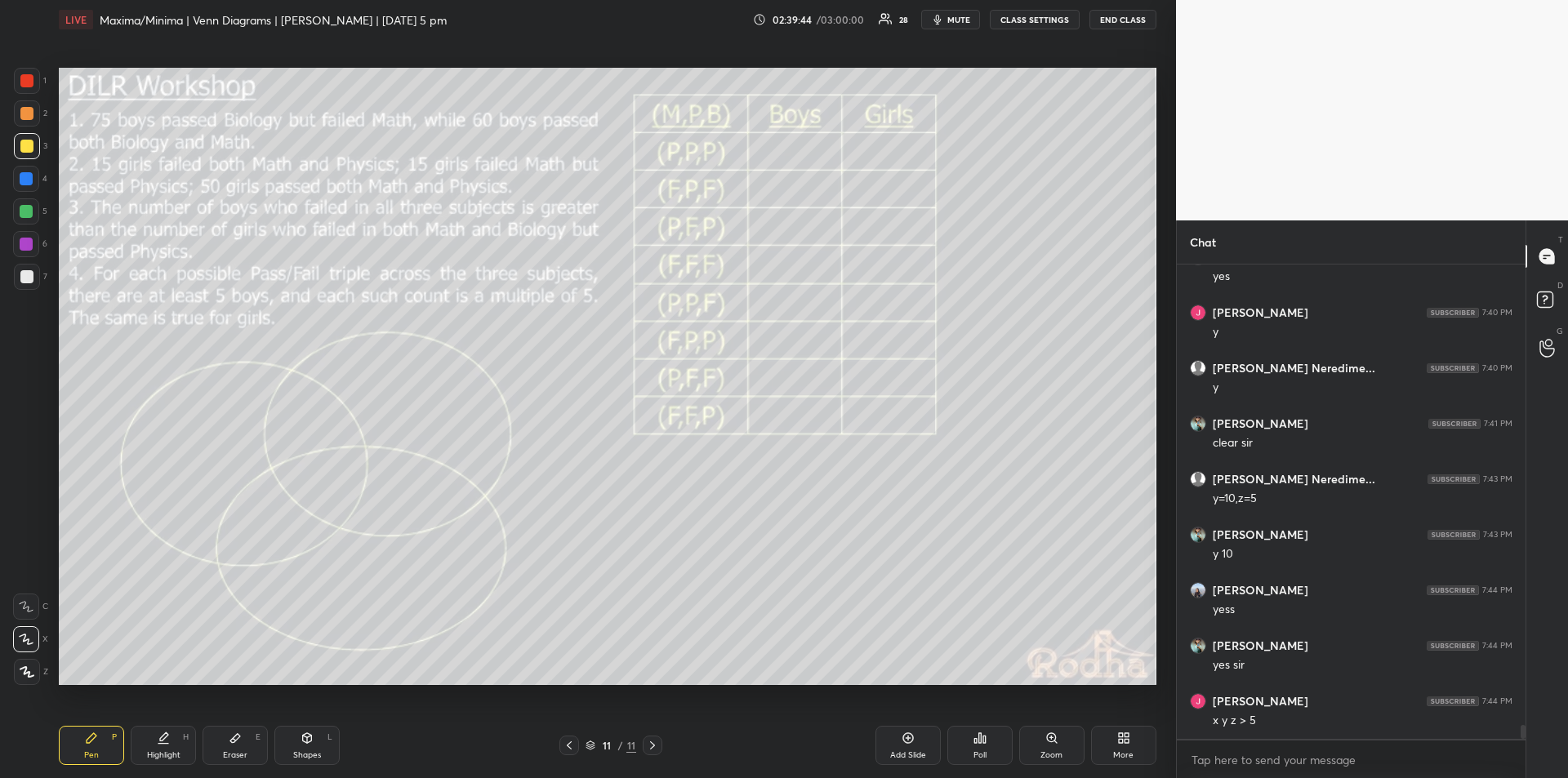
scroll to position [15358, 0]
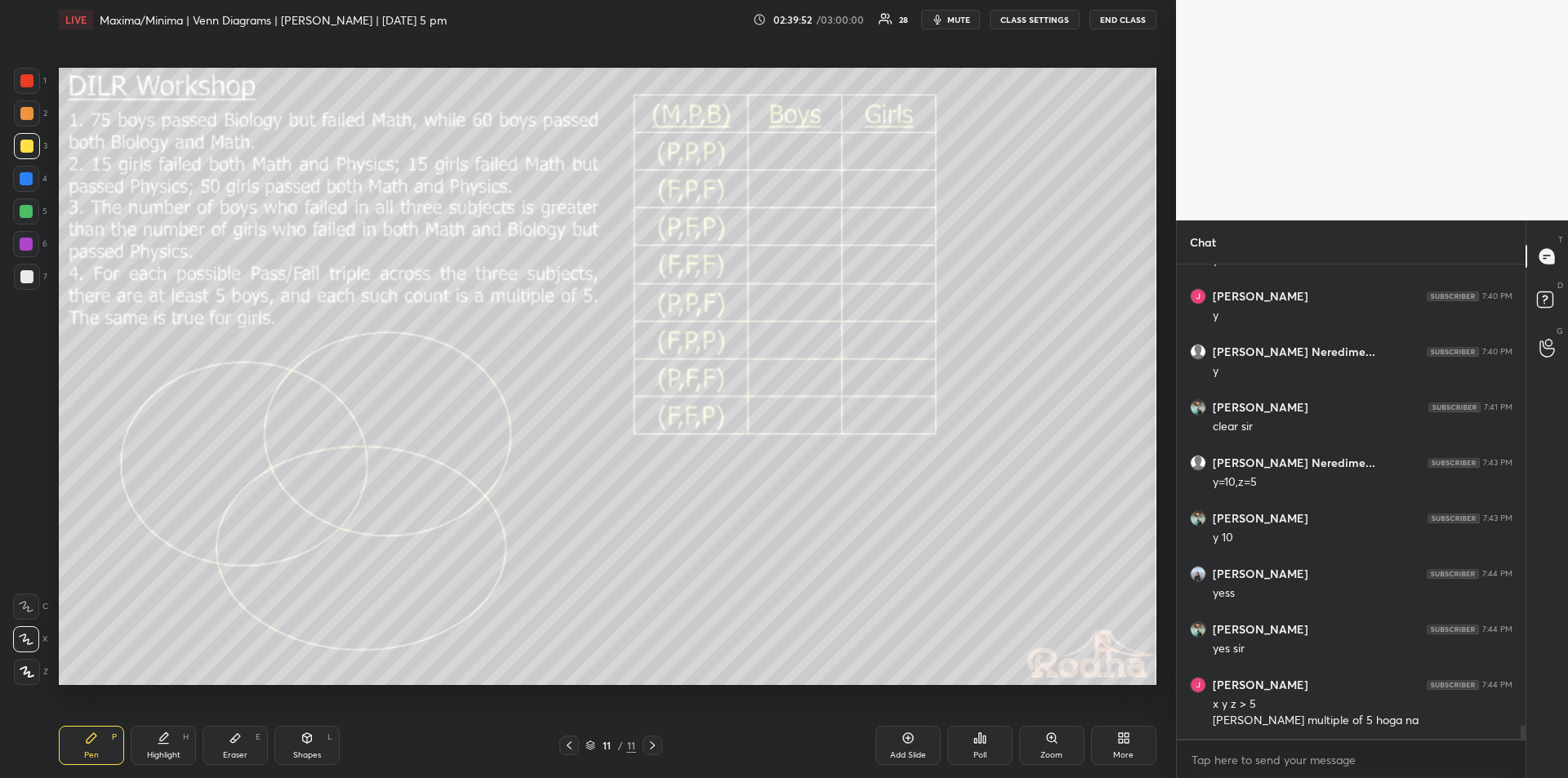
click at [167, 745] on div "Highlight H" at bounding box center [163, 746] width 65 height 40
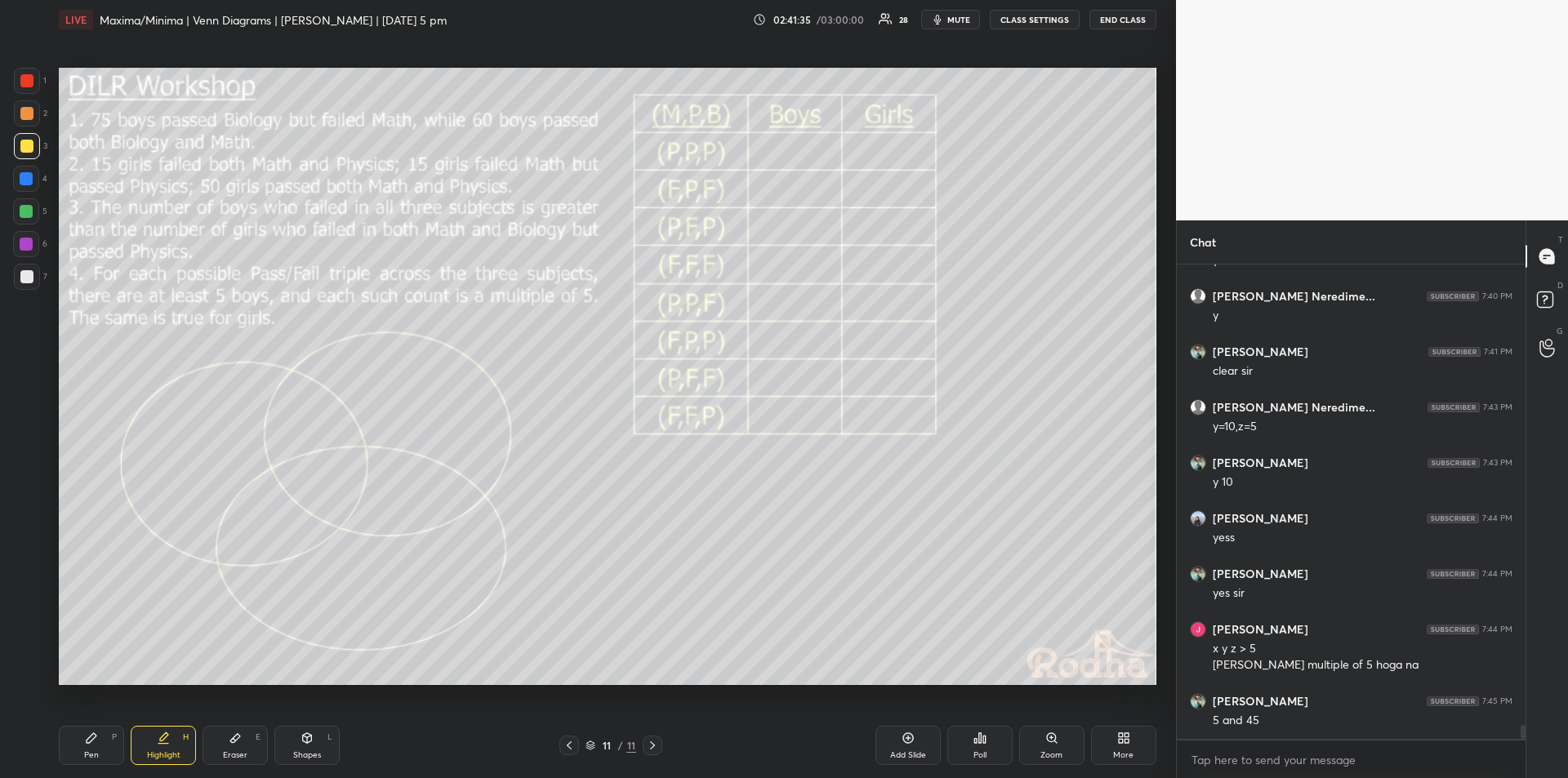
click at [240, 746] on div "Eraser E" at bounding box center [235, 746] width 65 height 40
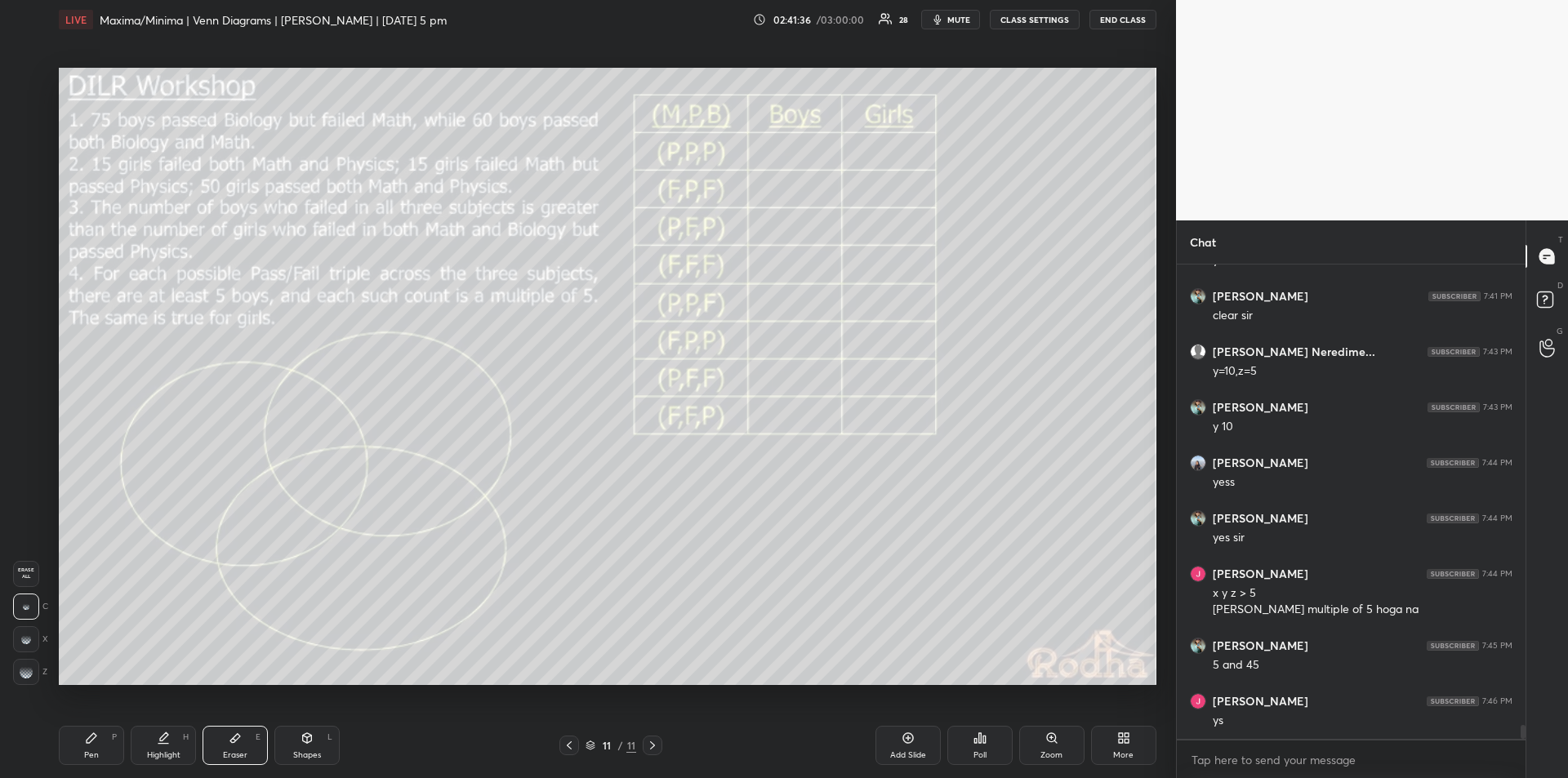
scroll to position [15525, 0]
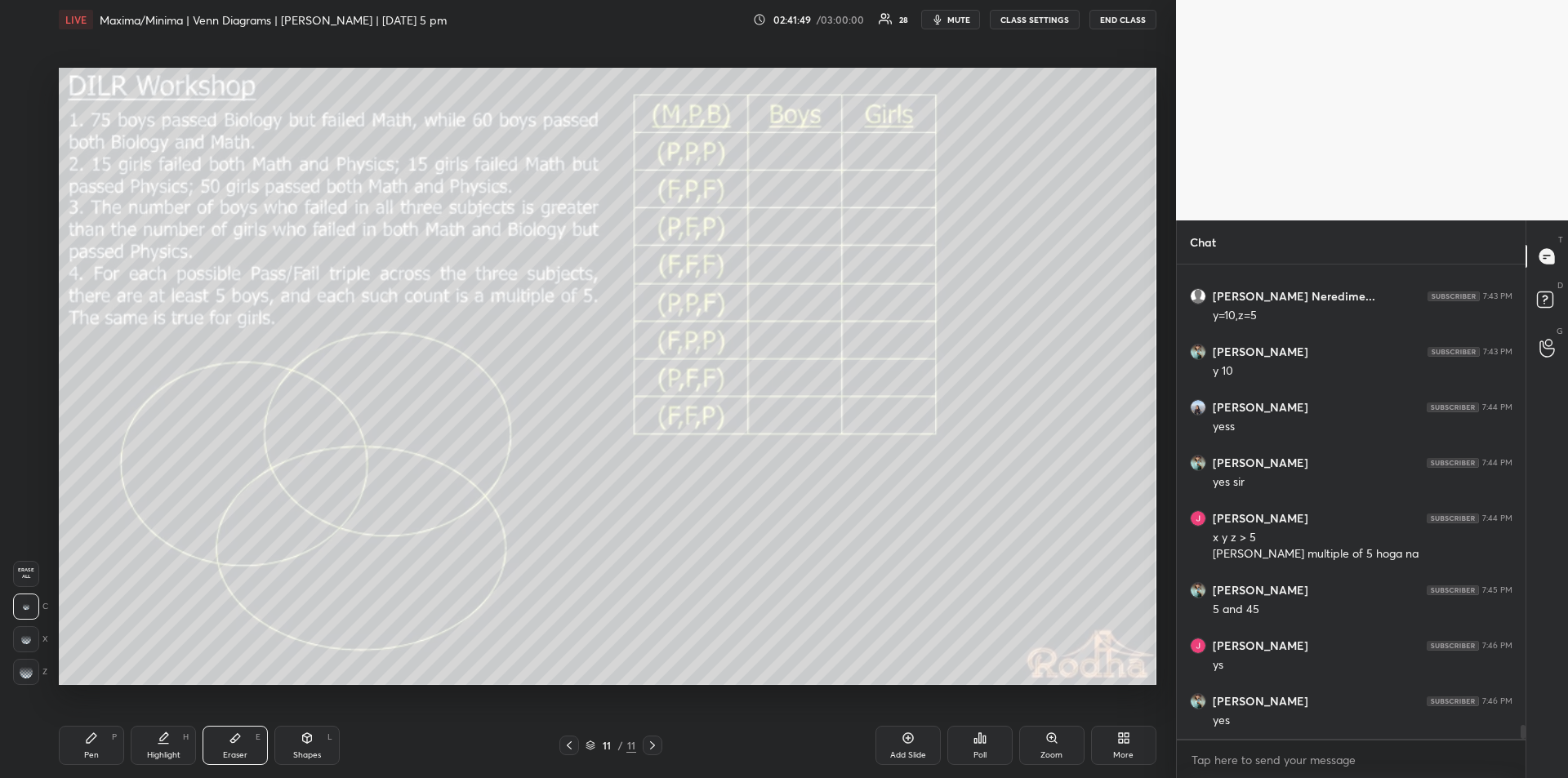
click at [93, 748] on div "Pen P" at bounding box center [91, 746] width 65 height 40
click at [174, 740] on div "Highlight H" at bounding box center [163, 746] width 65 height 40
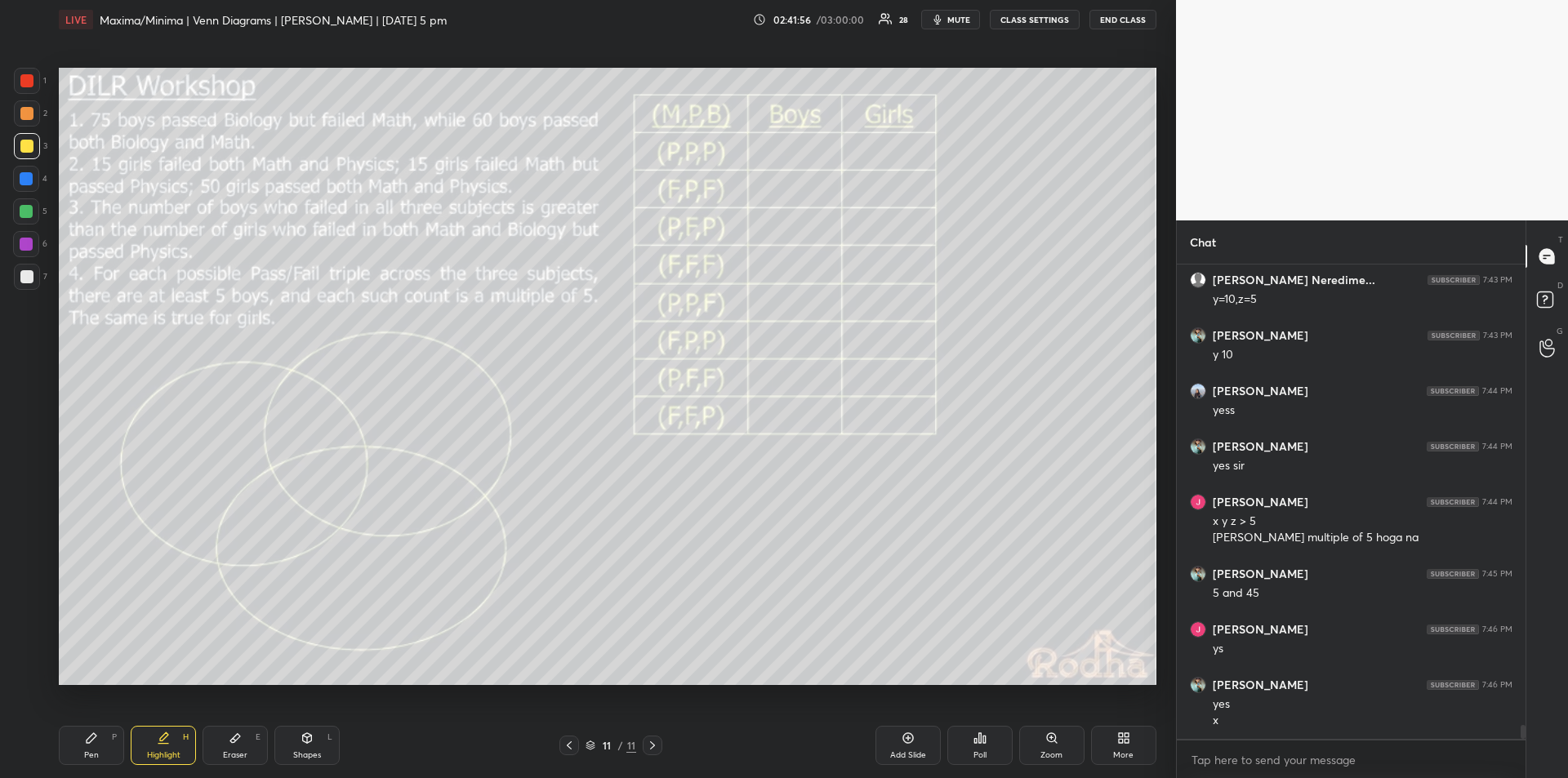
click at [92, 753] on div "Pen" at bounding box center [92, 755] width 15 height 8
click at [163, 745] on div "Highlight H" at bounding box center [163, 746] width 65 height 40
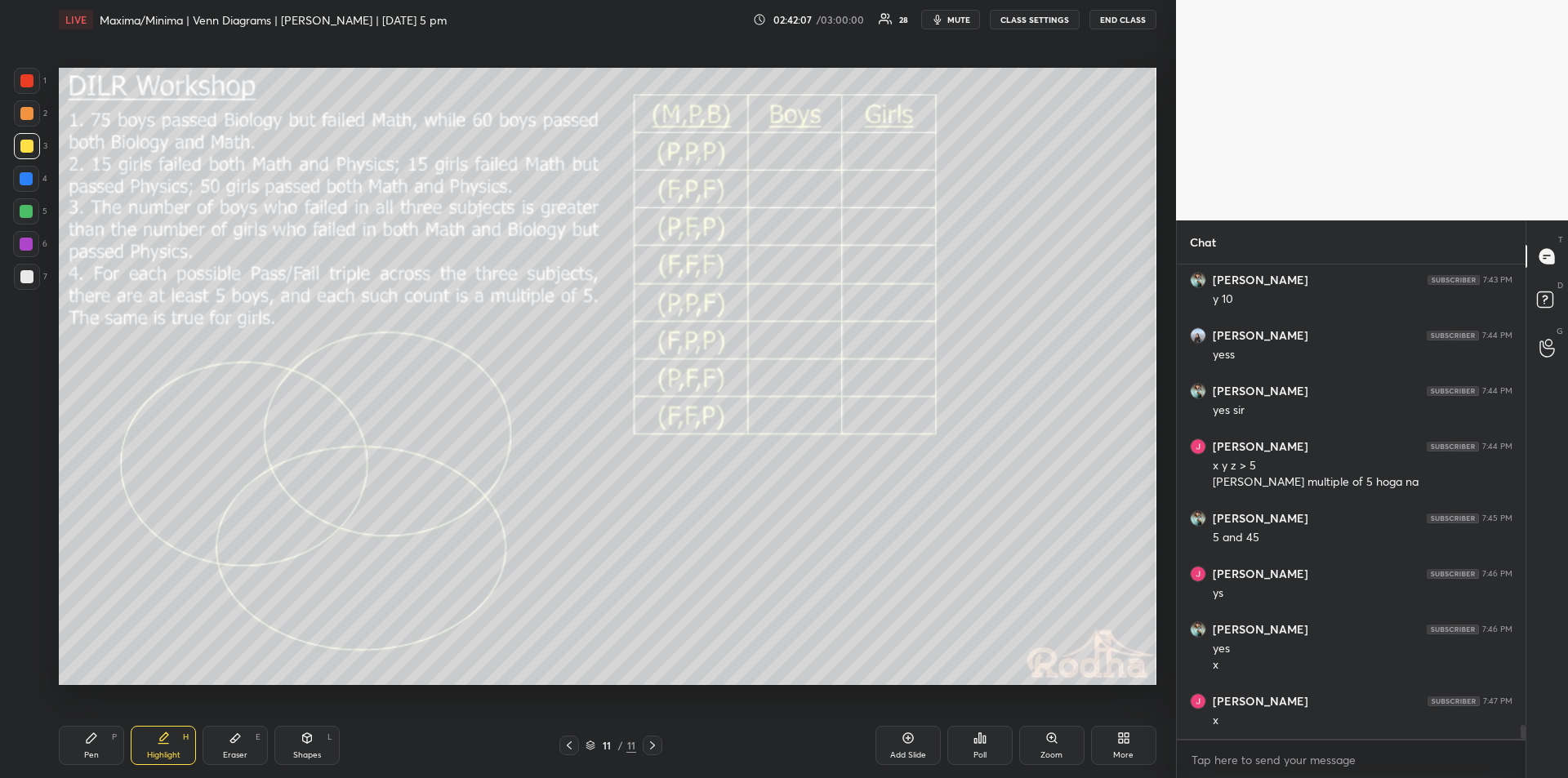
click at [242, 745] on div "Eraser E" at bounding box center [235, 746] width 65 height 40
click at [100, 739] on div "Pen P" at bounding box center [91, 746] width 65 height 40
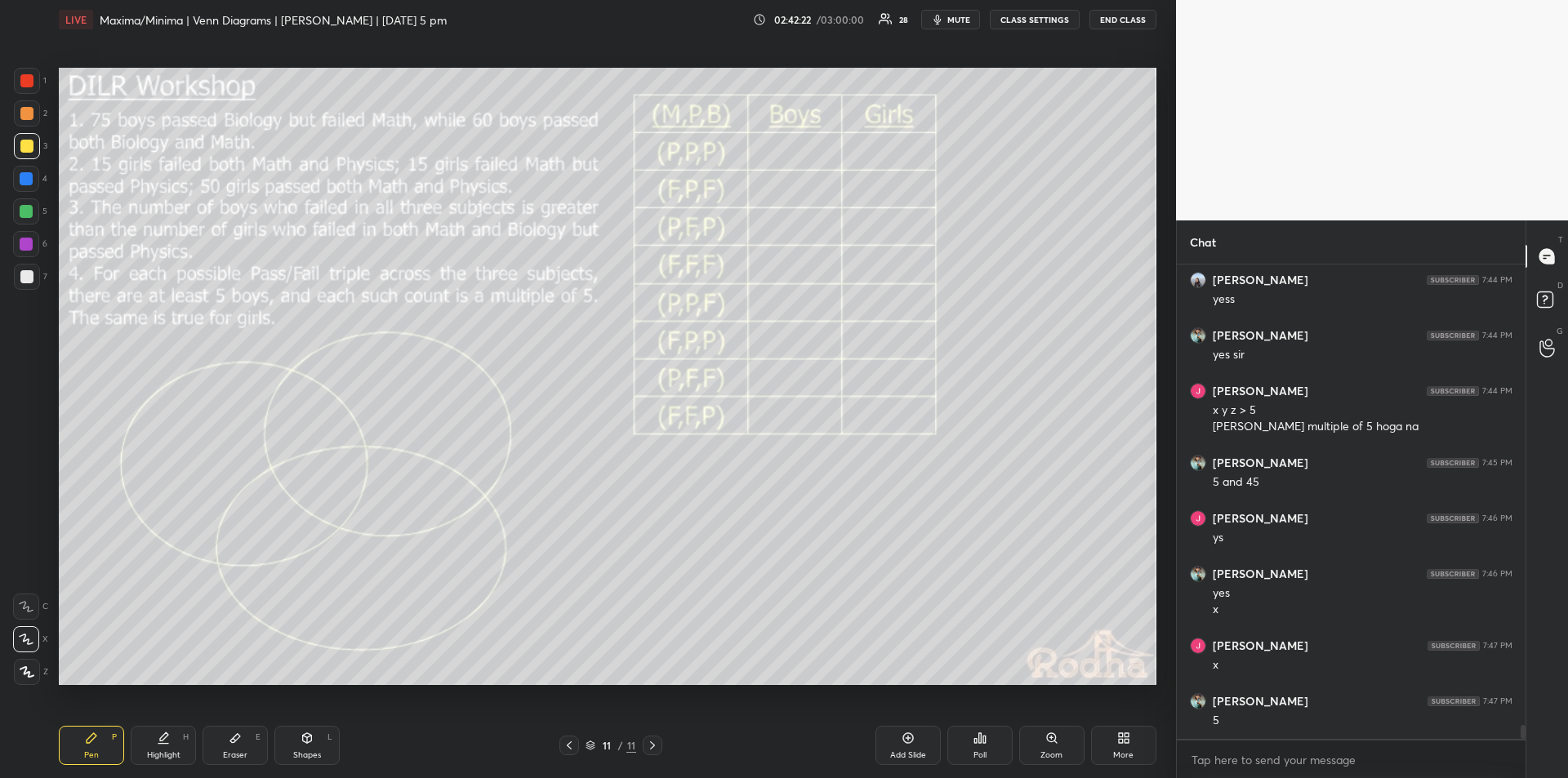
scroll to position [15668, 0]
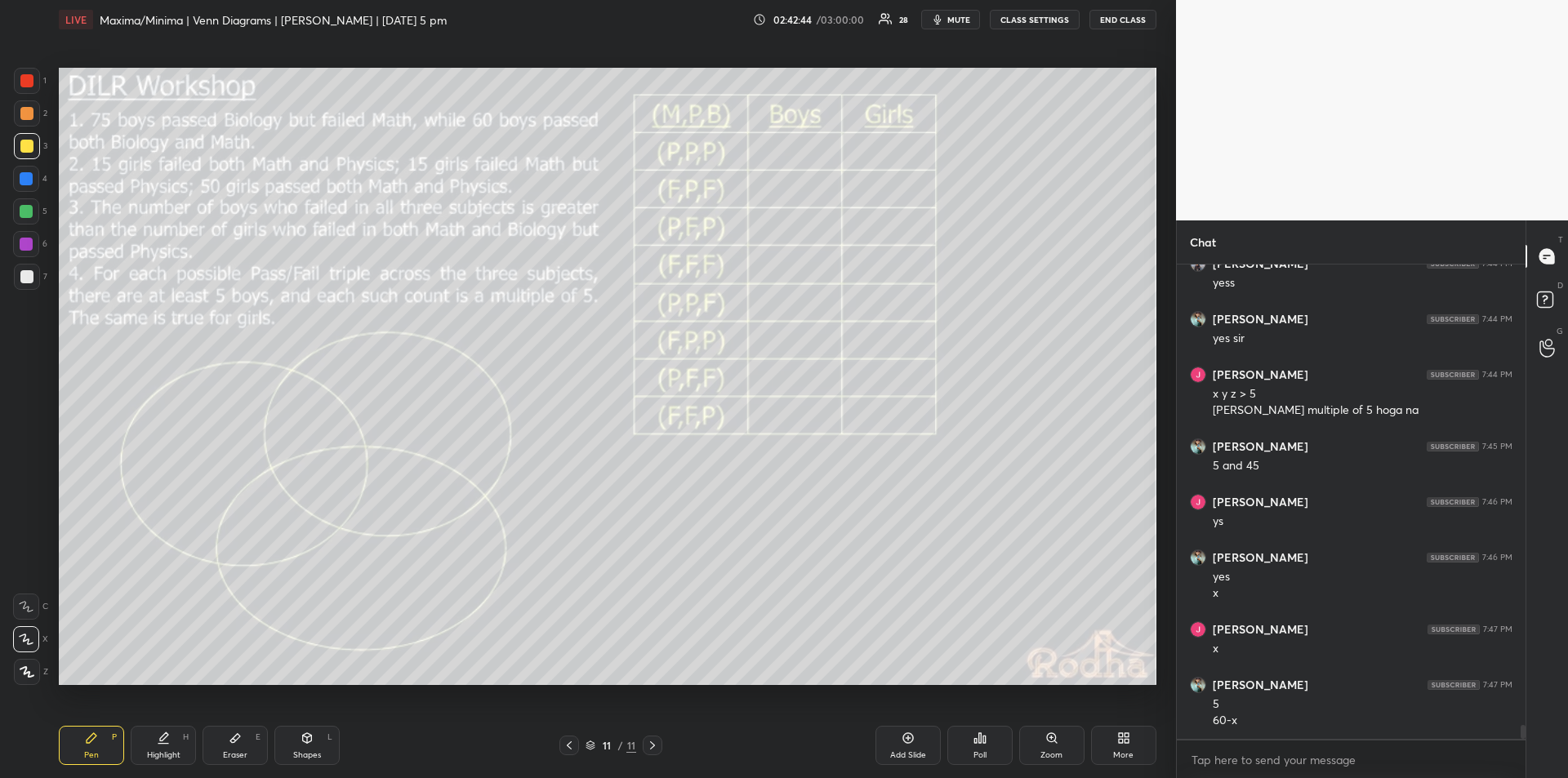
click at [171, 737] on div "Highlight H" at bounding box center [163, 746] width 65 height 40
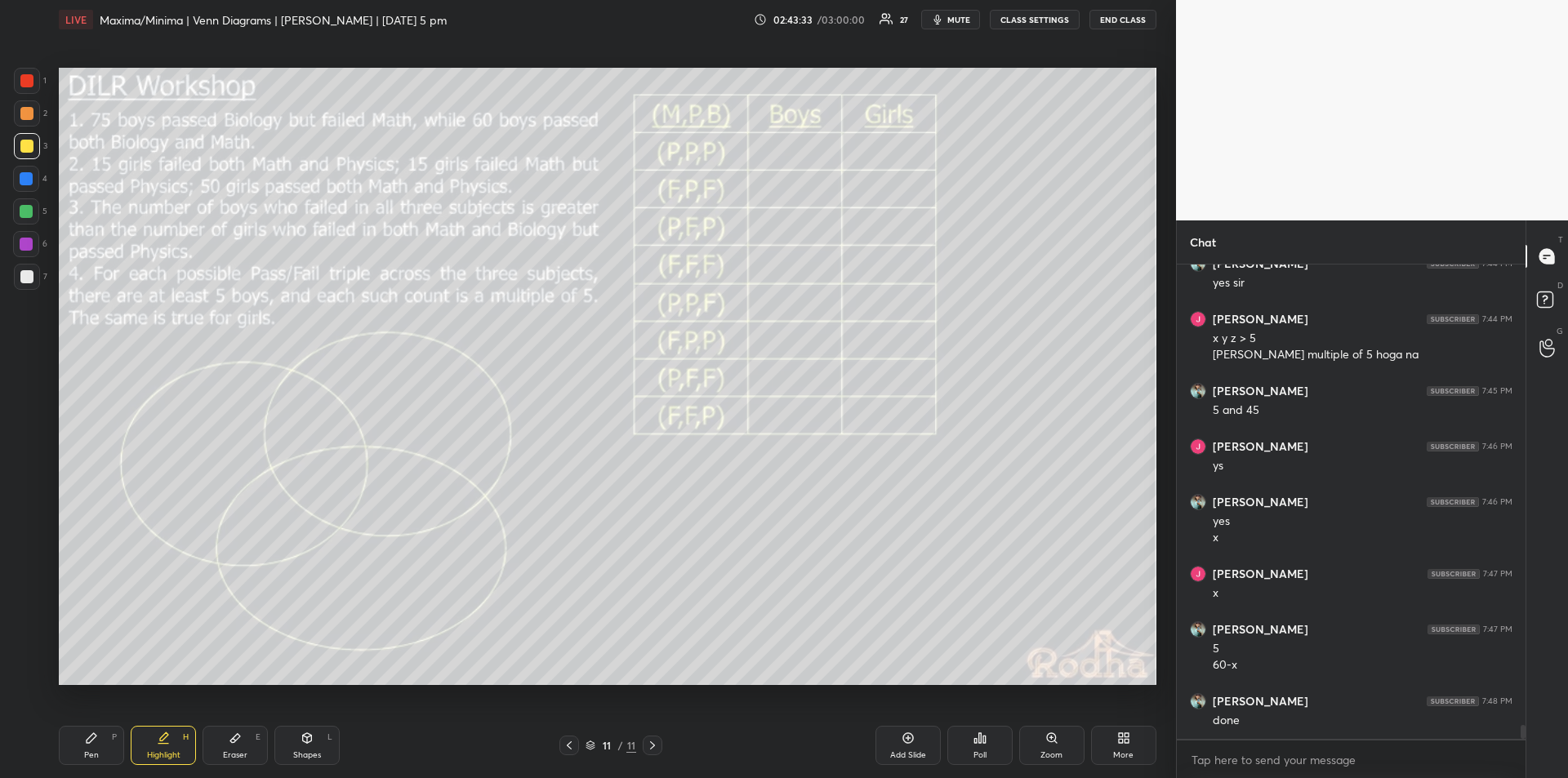
click at [100, 737] on div "Pen P" at bounding box center [91, 746] width 65 height 40
click at [170, 736] on div "Highlight H" at bounding box center [163, 746] width 65 height 40
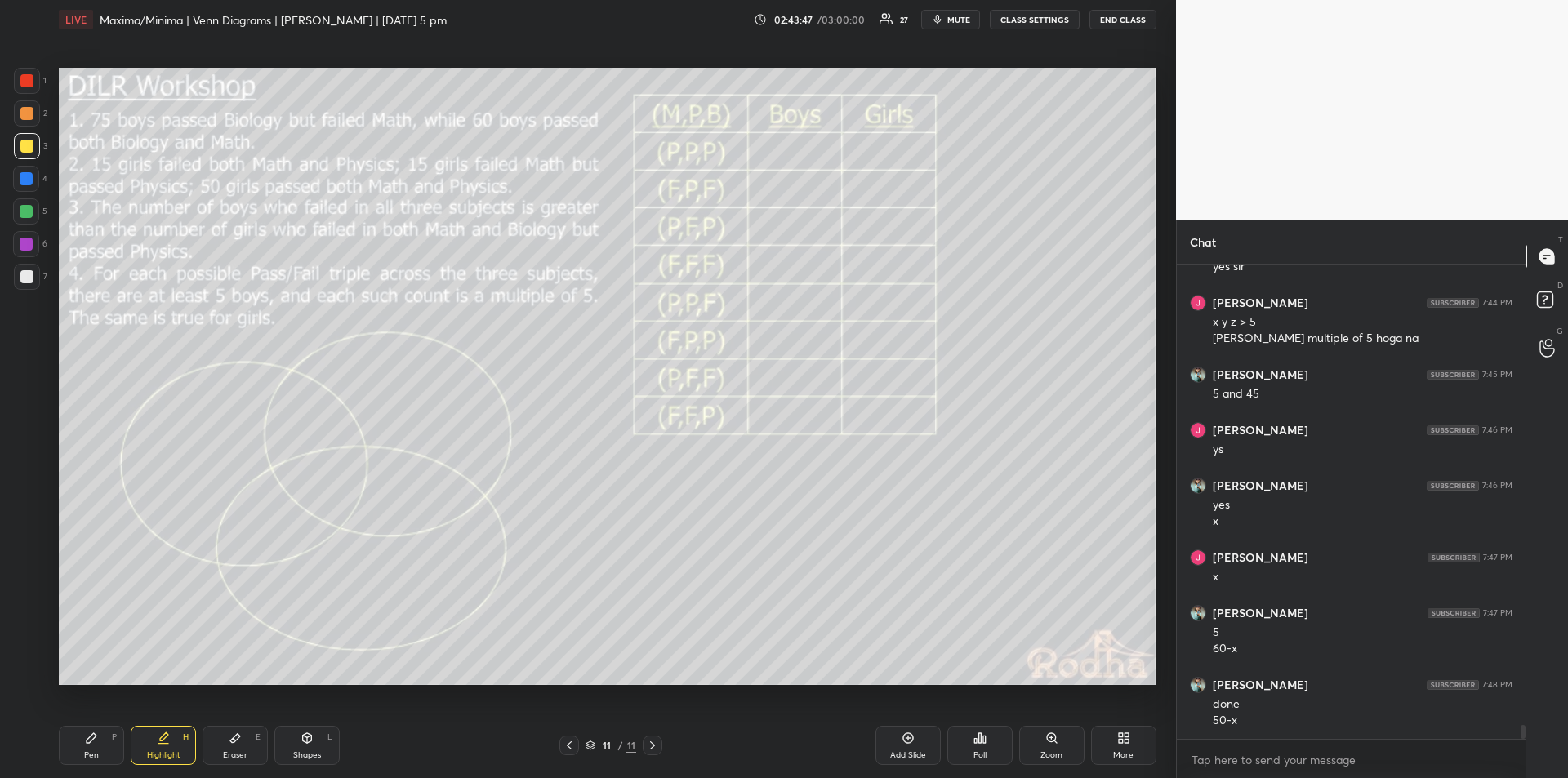
click at [101, 750] on div "Pen P" at bounding box center [91, 746] width 65 height 40
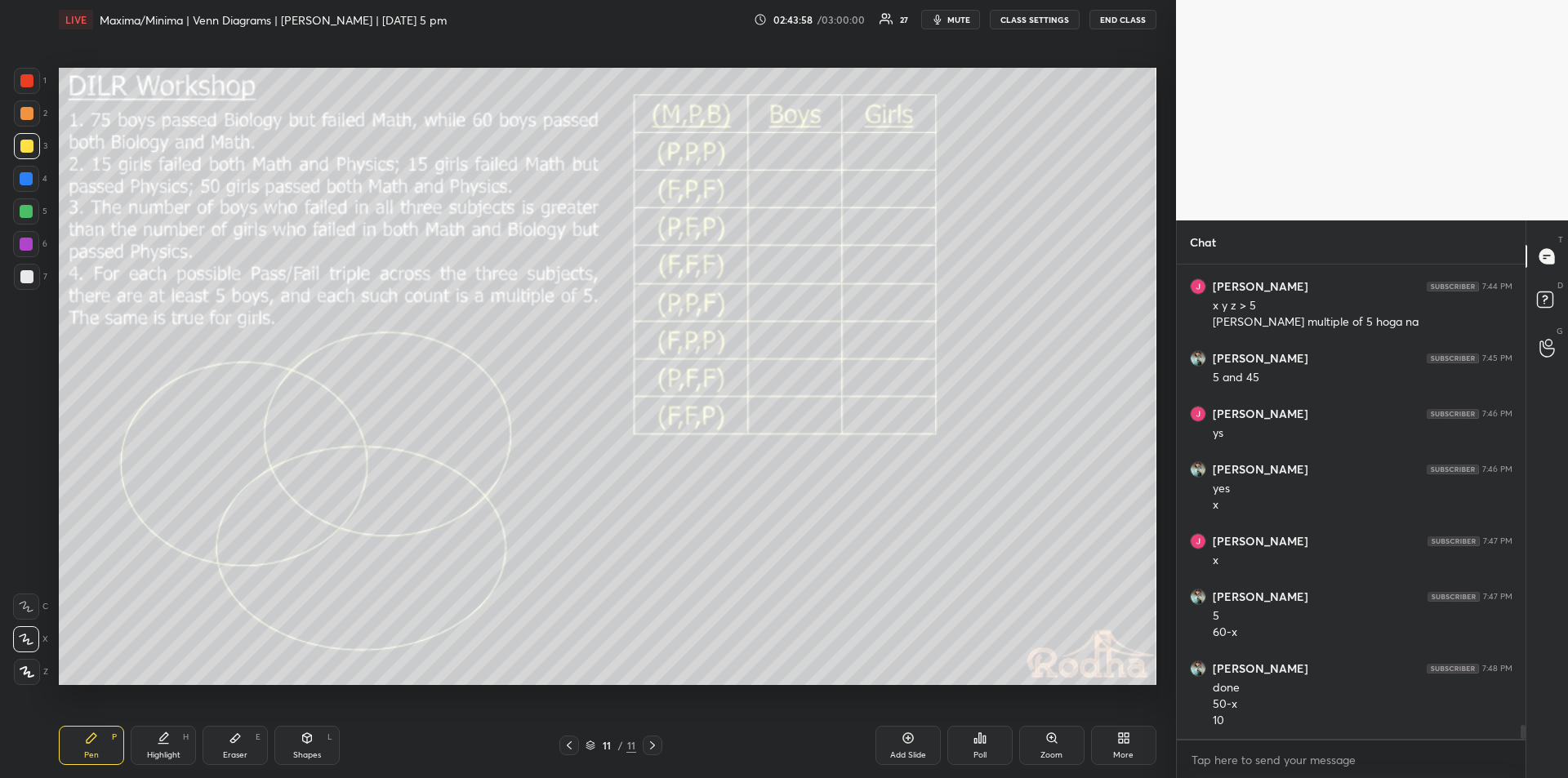
click at [163, 745] on div "Highlight H" at bounding box center [163, 746] width 65 height 40
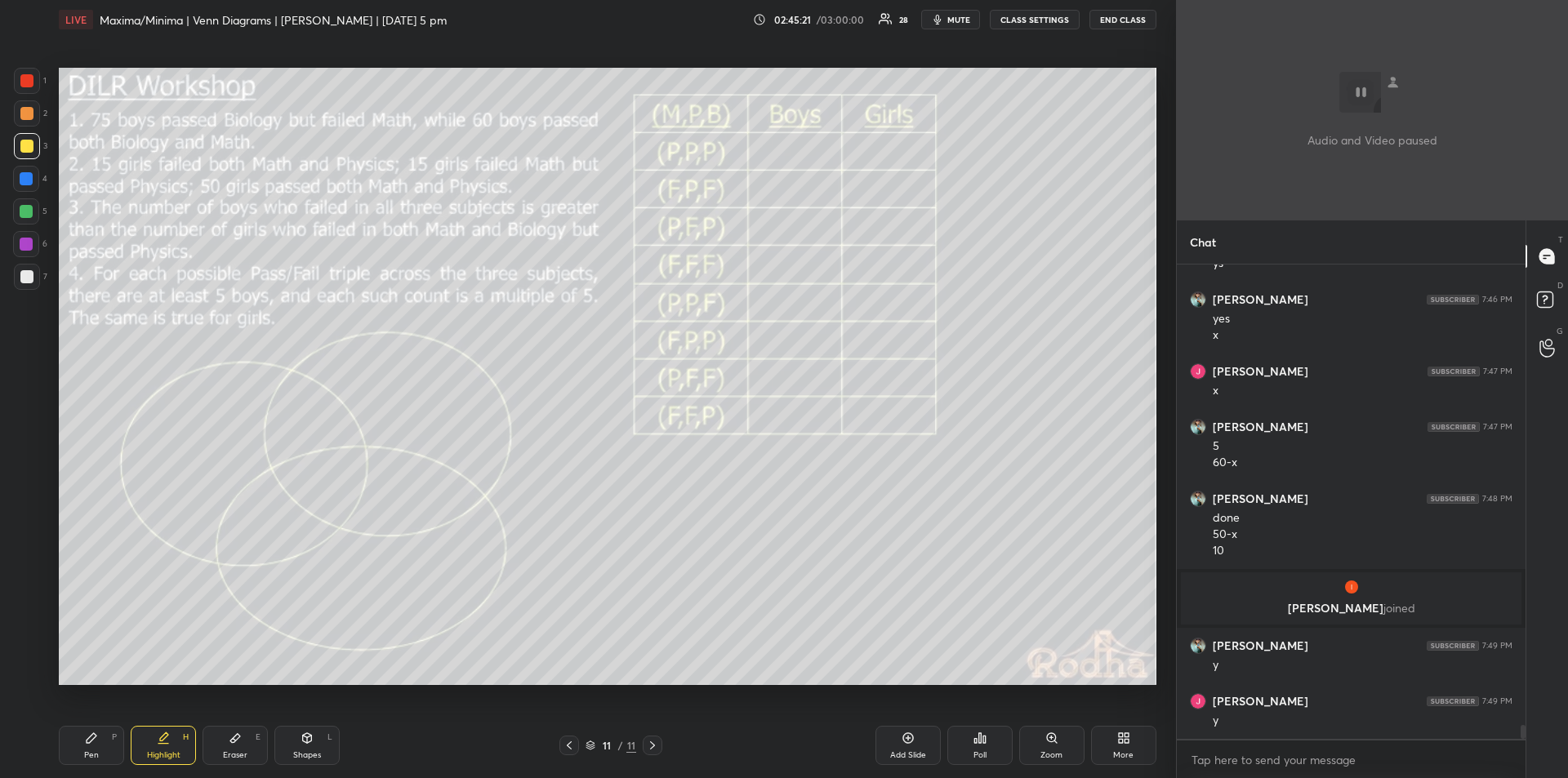
scroll to position [15479, 0]
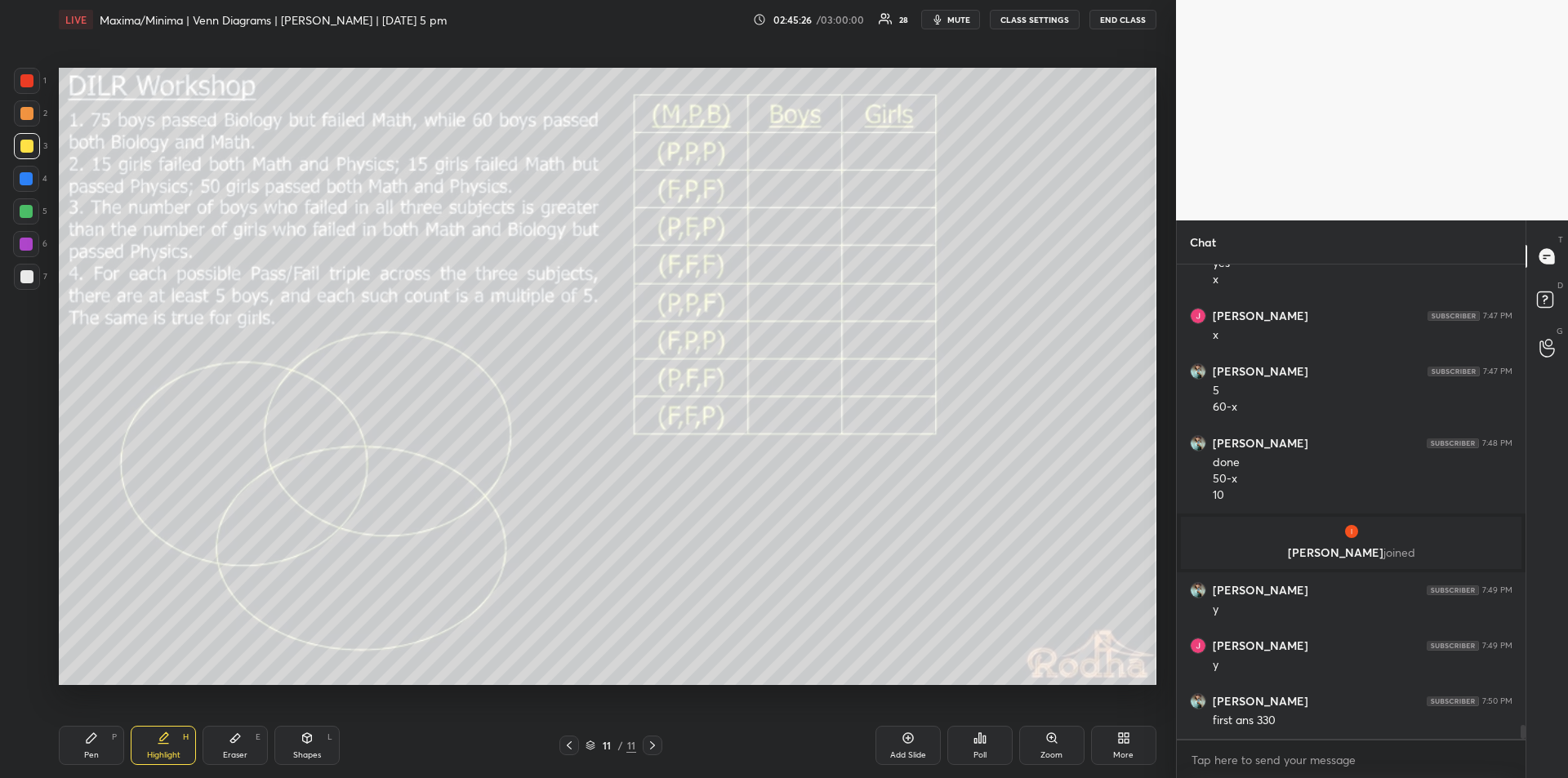
click at [1123, 745] on div "More" at bounding box center [1124, 746] width 65 height 40
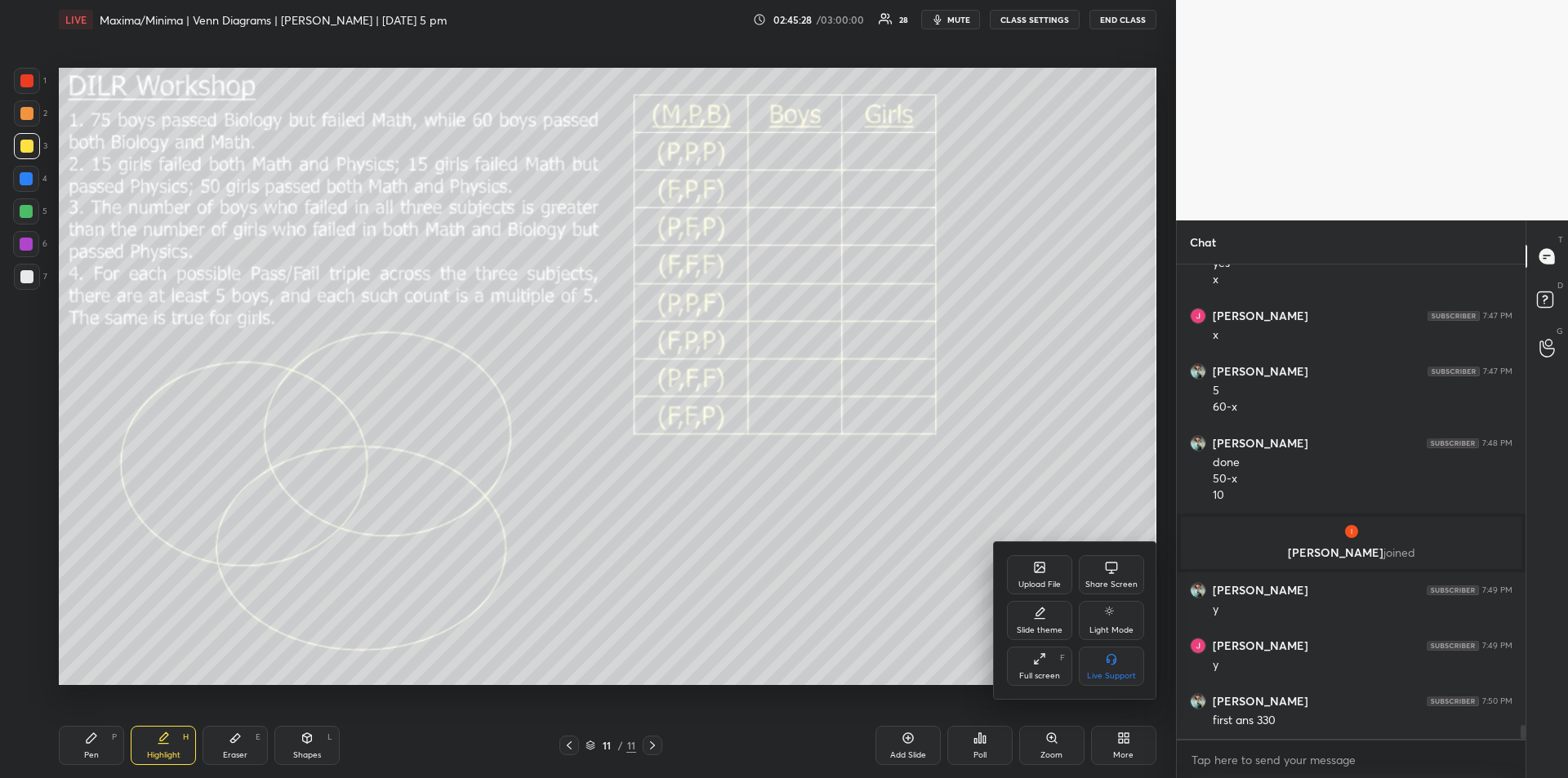
click at [1036, 577] on div "Upload File" at bounding box center [1040, 575] width 65 height 40
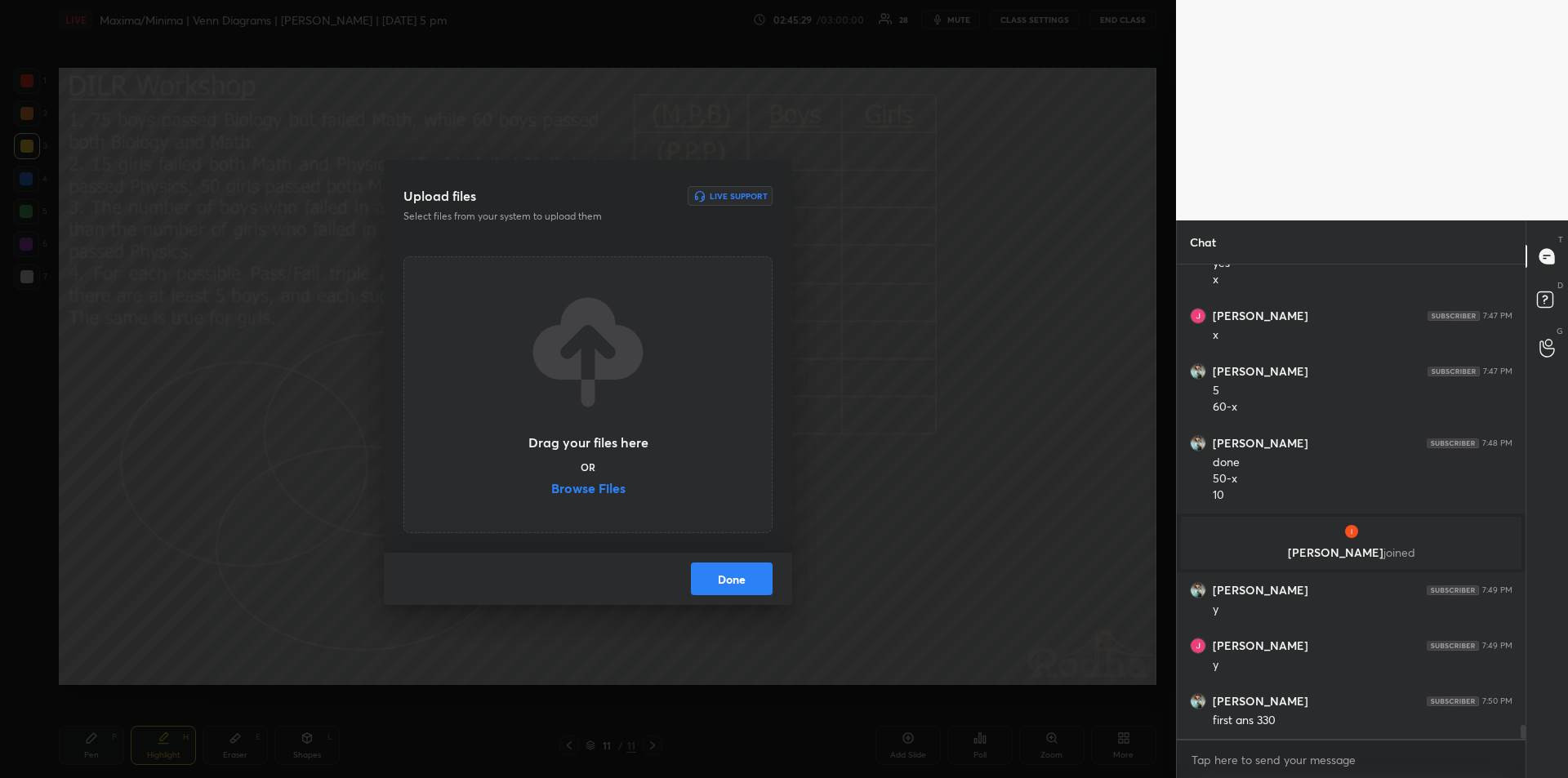
click at [584, 490] on label "Browse Files" at bounding box center [588, 490] width 75 height 17
click at [551, 490] on input "Browse Files" at bounding box center [551, 490] width 0 height 17
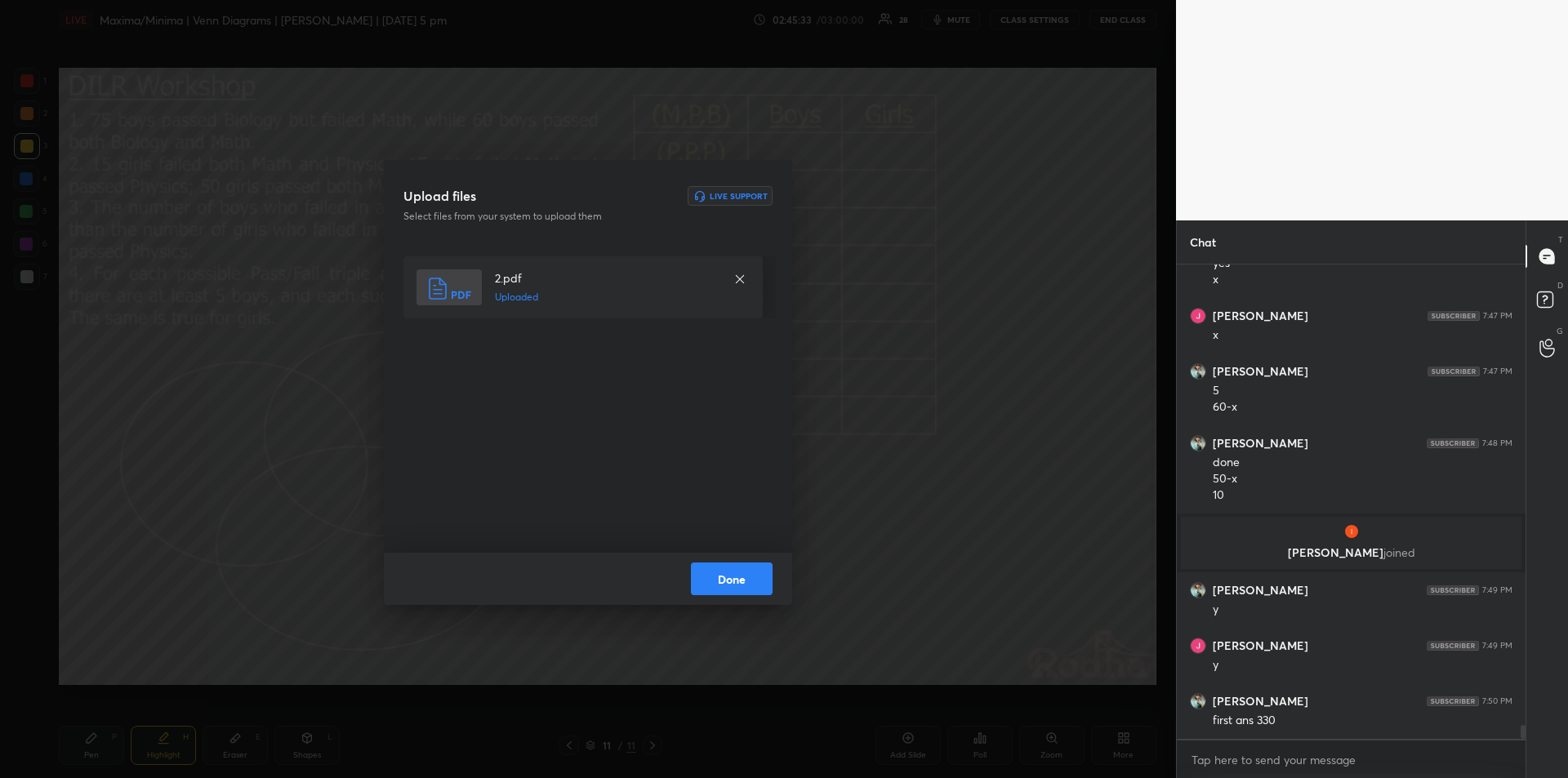
click at [731, 580] on button "Done" at bounding box center [731, 579] width 82 height 33
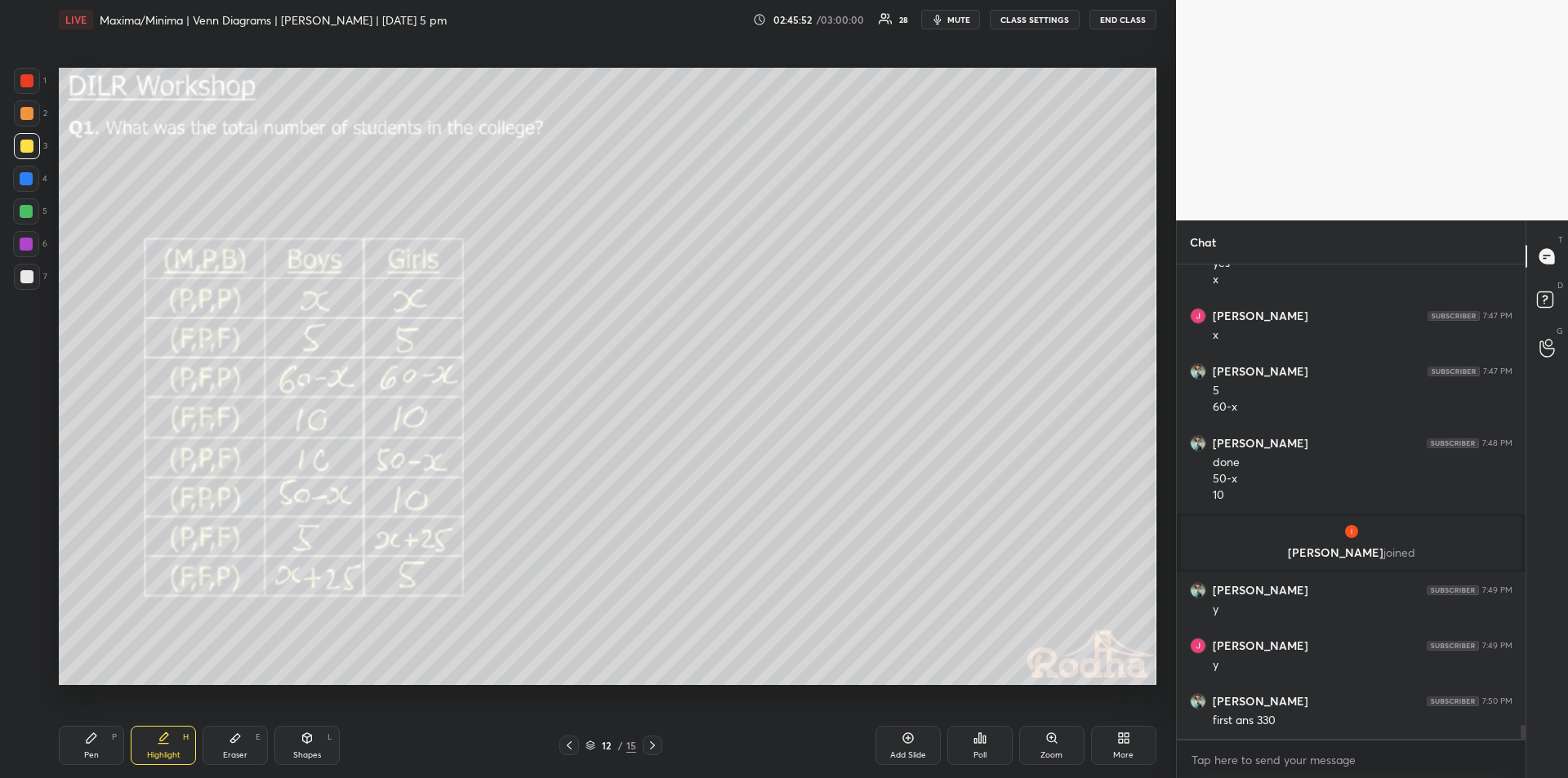
scroll to position [15535, 0]
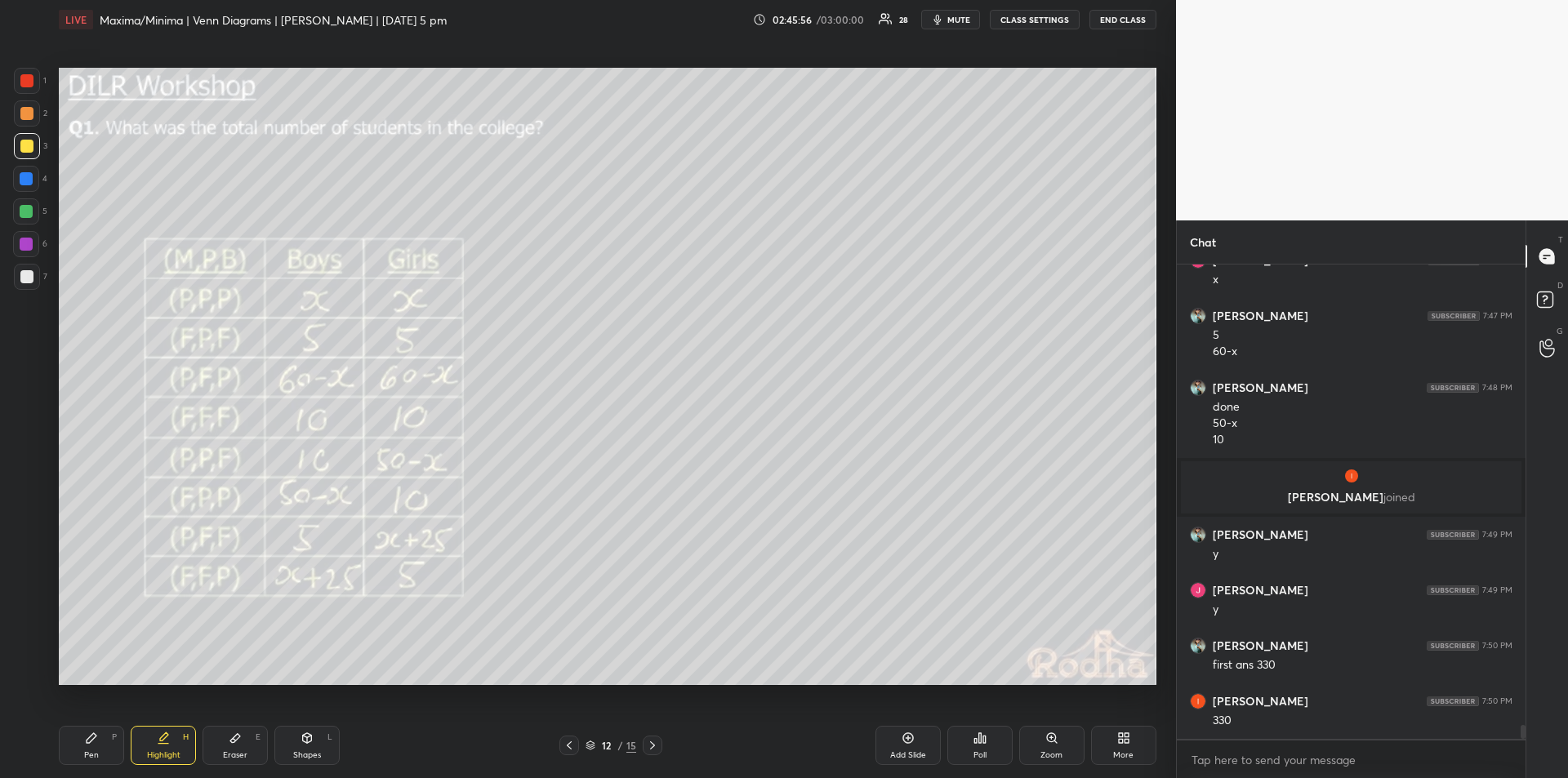
click at [168, 747] on div "Highlight H" at bounding box center [163, 746] width 65 height 40
click at [92, 757] on div "Pen" at bounding box center [92, 755] width 15 height 8
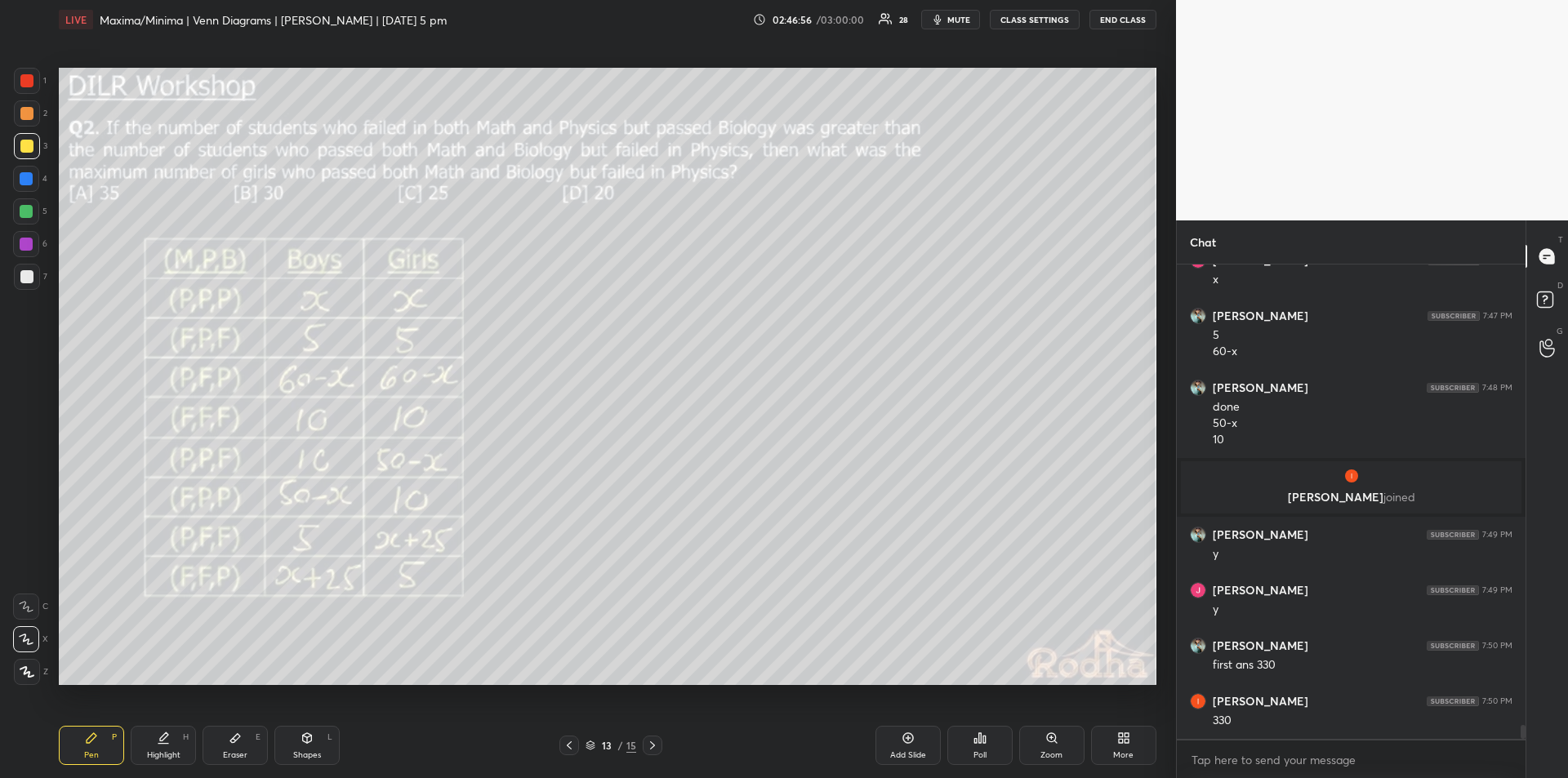
click at [169, 739] on icon at bounding box center [163, 738] width 13 height 13
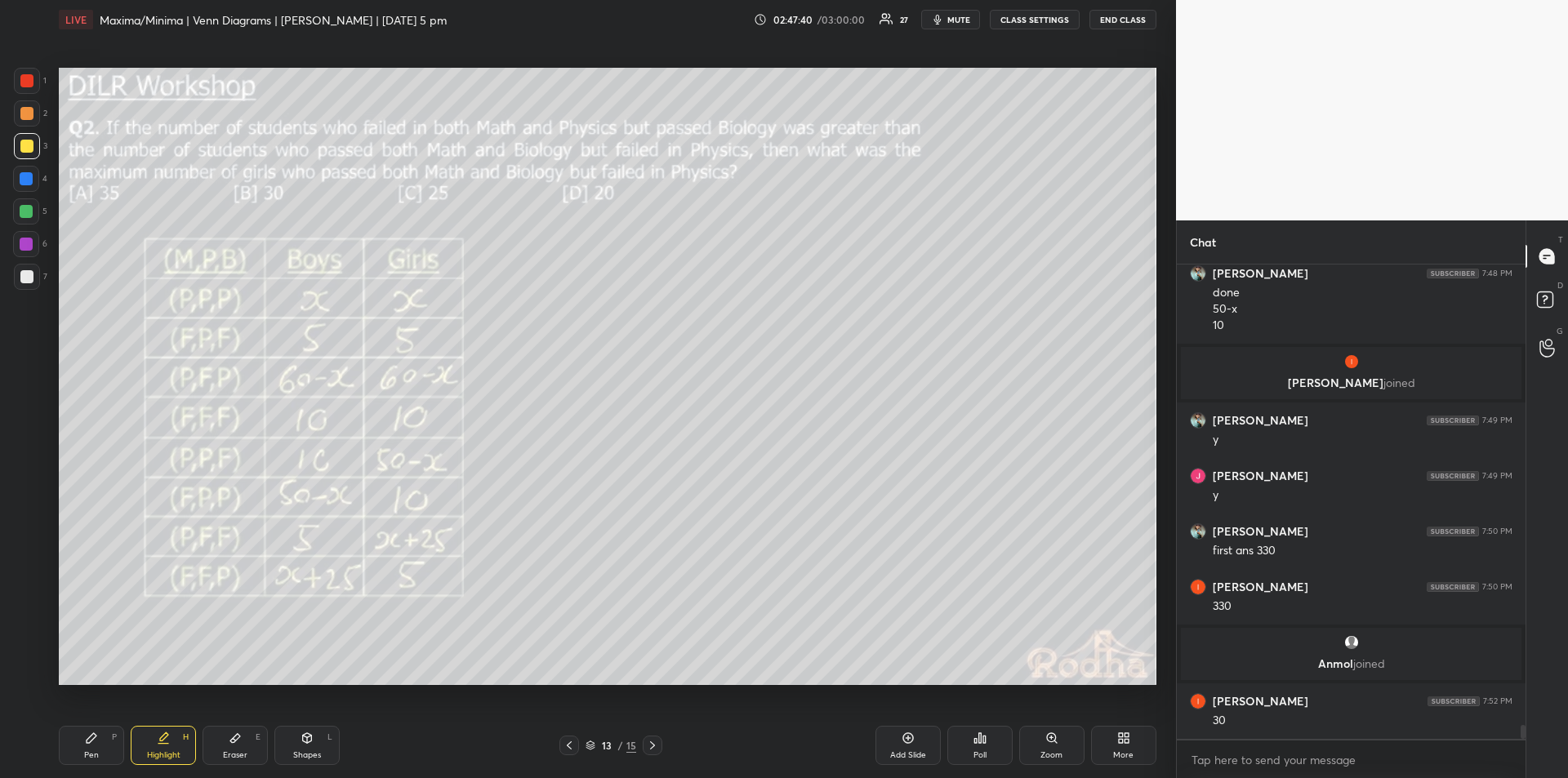
scroll to position [15558, 0]
click at [96, 752] on div "Pen" at bounding box center [92, 755] width 15 height 8
click at [168, 756] on div "Highlight" at bounding box center [163, 755] width 33 height 8
click at [98, 738] on div "Pen P" at bounding box center [91, 746] width 65 height 40
click at [164, 746] on div "Highlight H" at bounding box center [163, 746] width 65 height 40
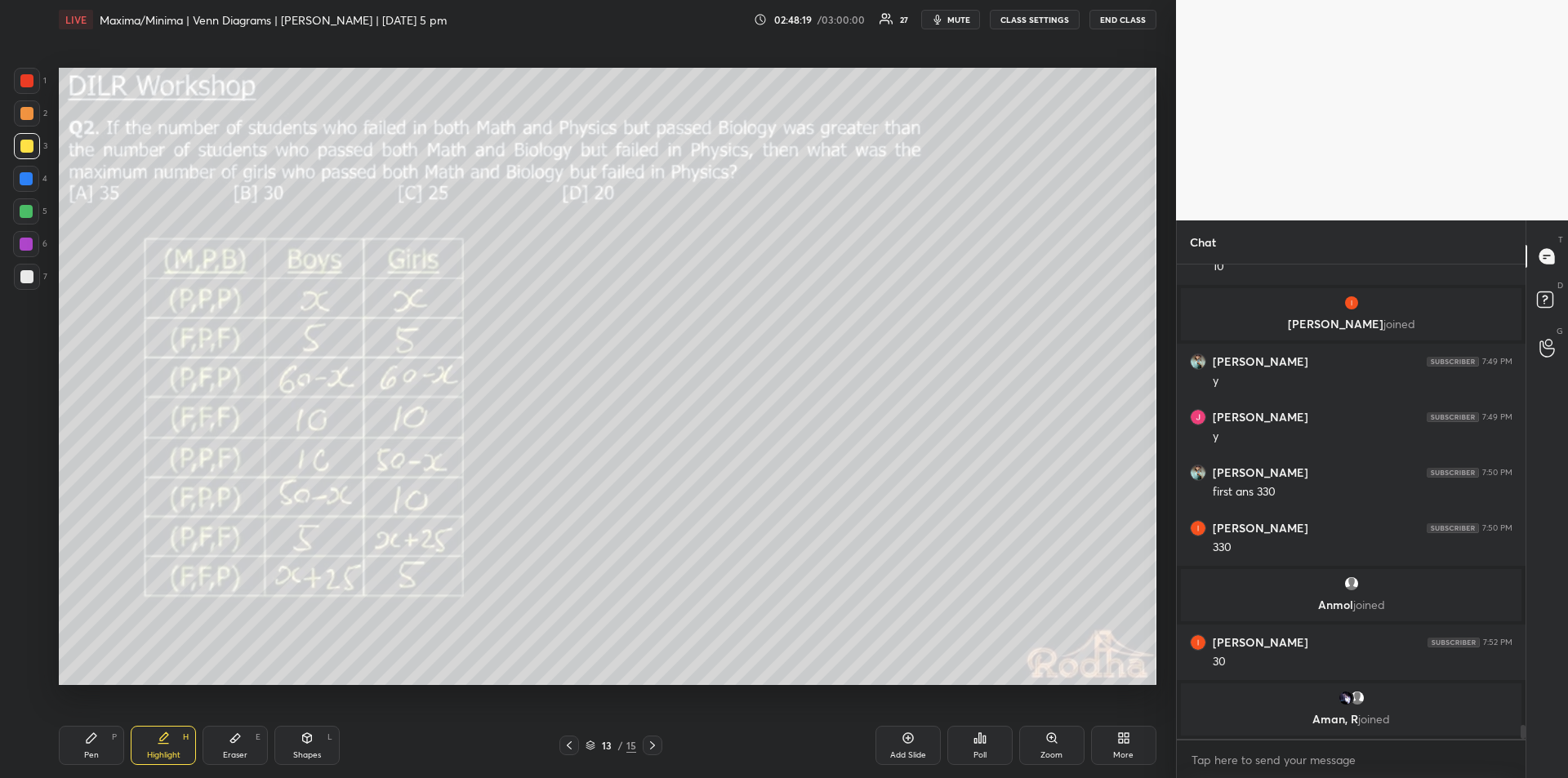
scroll to position [15643, 0]
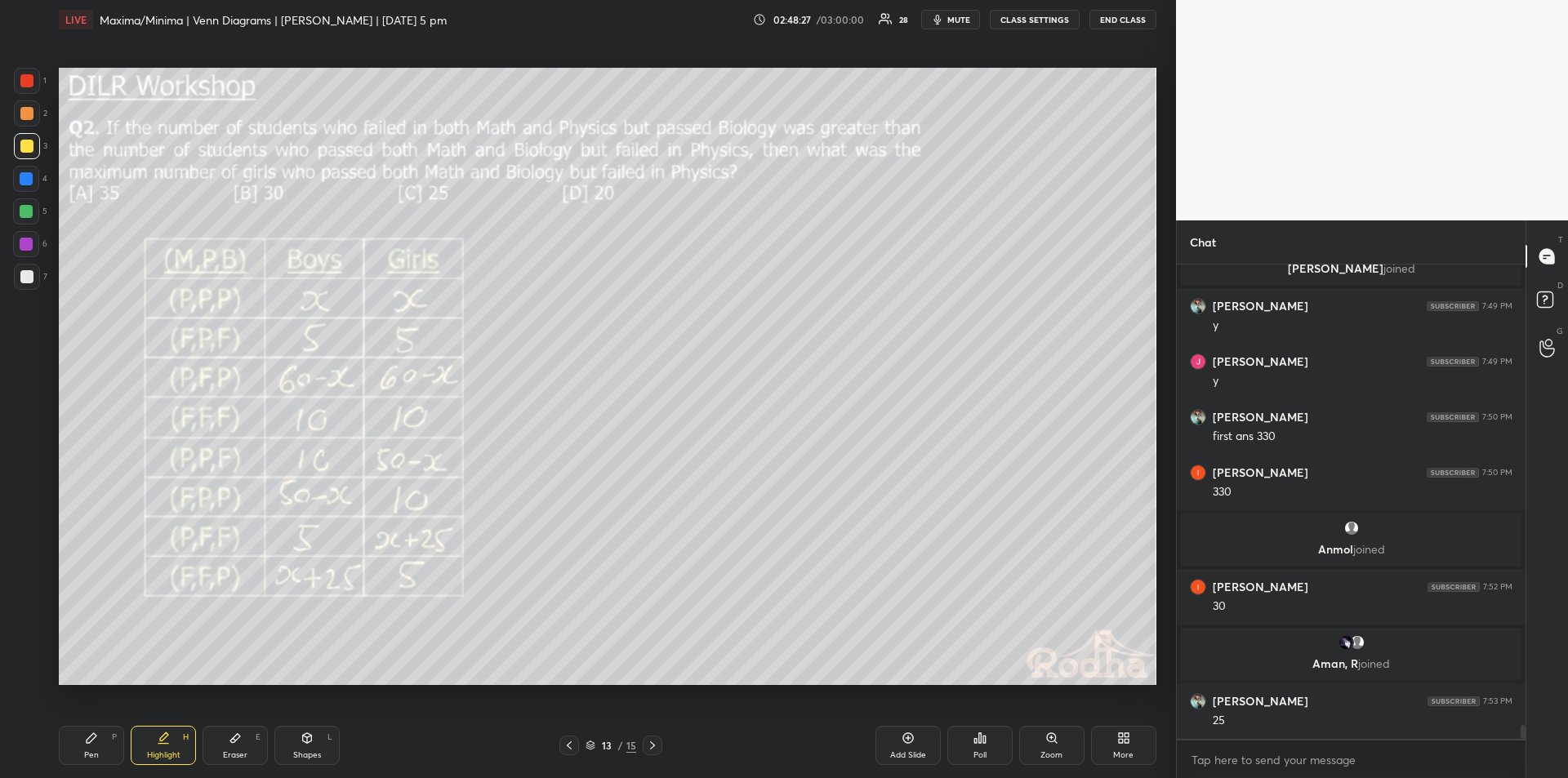
click at [95, 739] on icon at bounding box center [92, 738] width 13 height 13
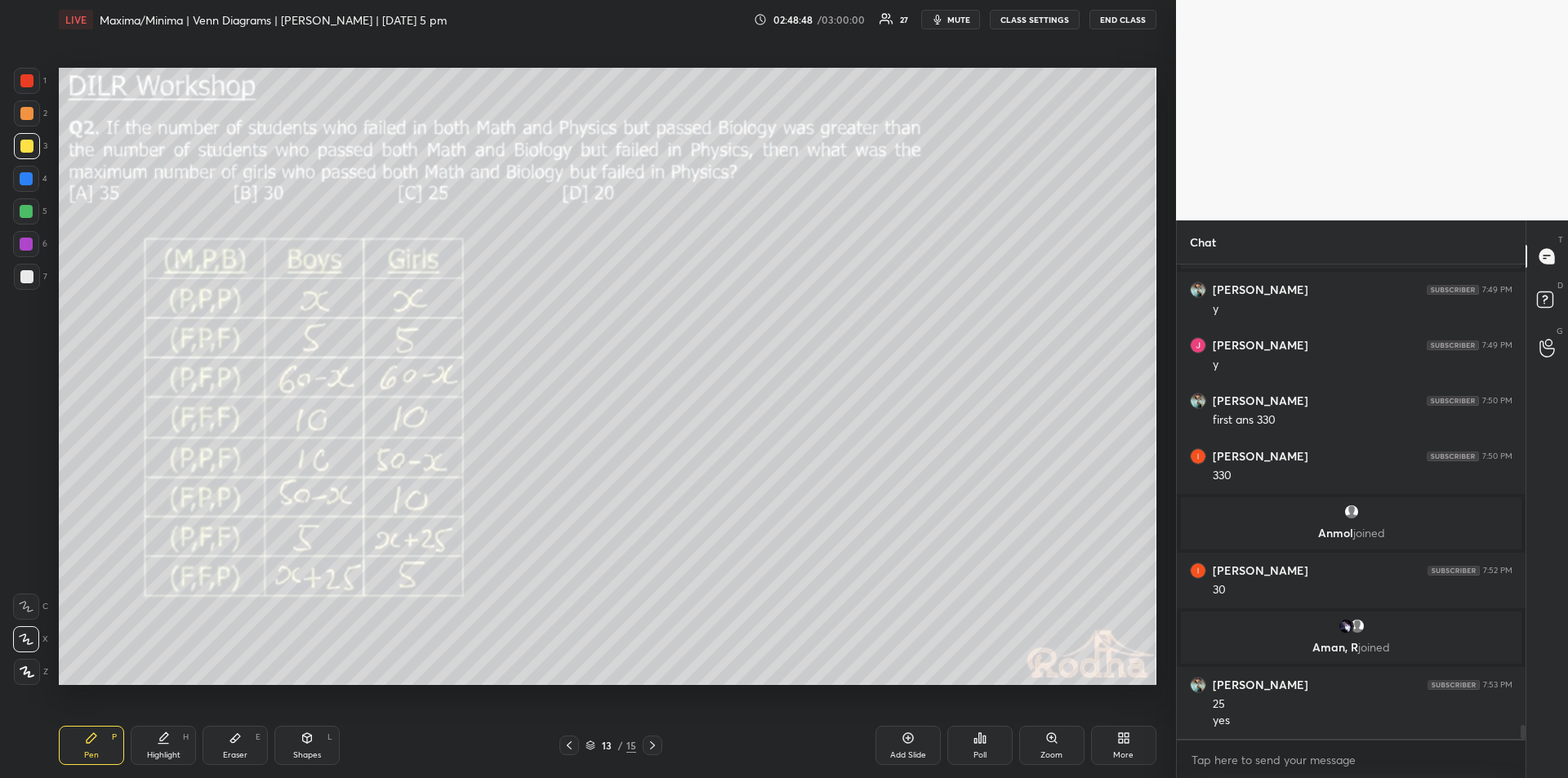
click at [173, 745] on div "Highlight H" at bounding box center [163, 746] width 65 height 40
click at [101, 745] on div "Pen P" at bounding box center [91, 746] width 65 height 40
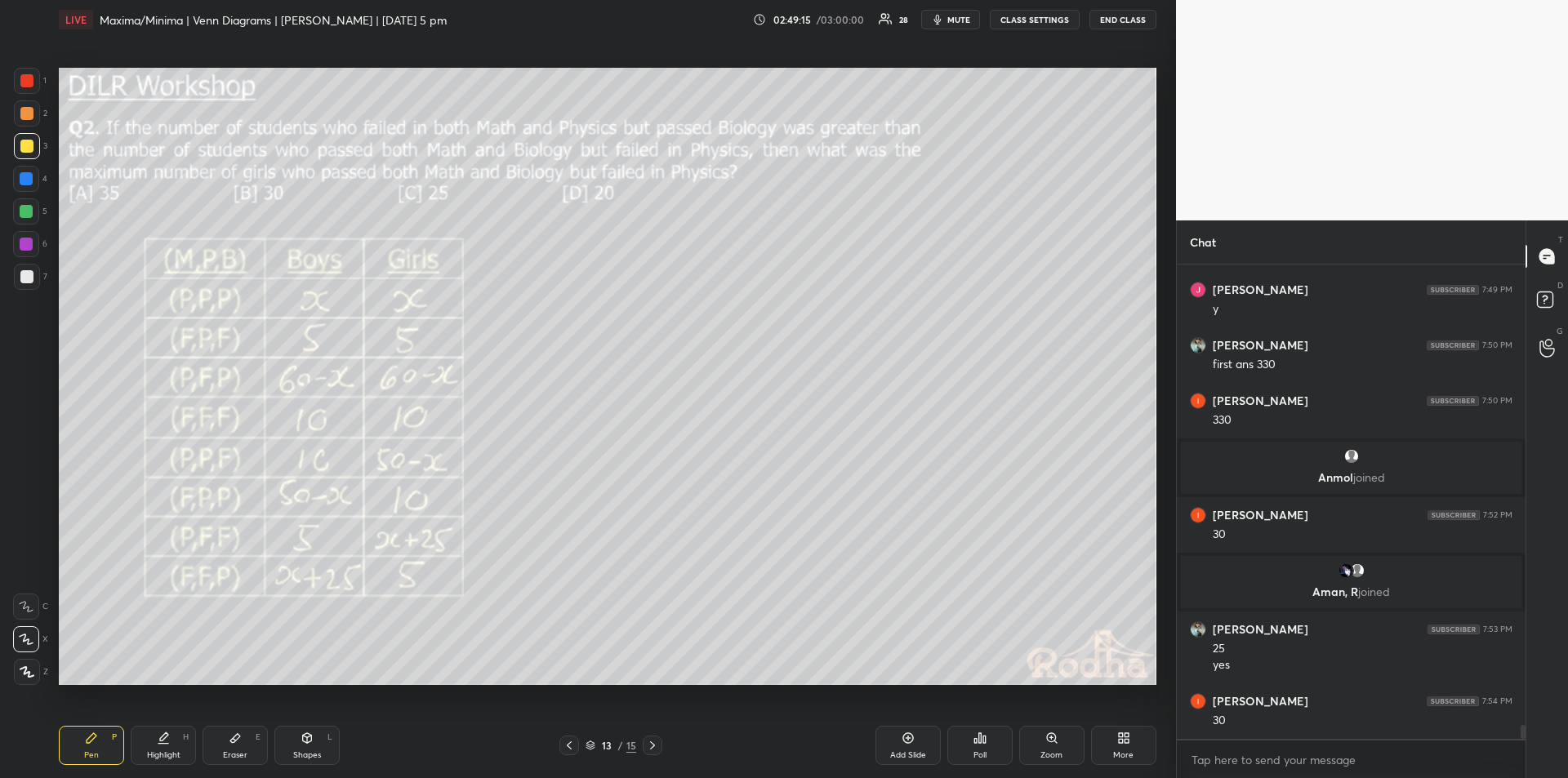
click at [163, 752] on div "Highlight" at bounding box center [163, 755] width 33 height 8
click at [95, 743] on icon at bounding box center [92, 738] width 13 height 13
click at [174, 747] on div "Highlight H" at bounding box center [163, 746] width 65 height 40
click at [94, 746] on div "Pen P" at bounding box center [91, 746] width 65 height 40
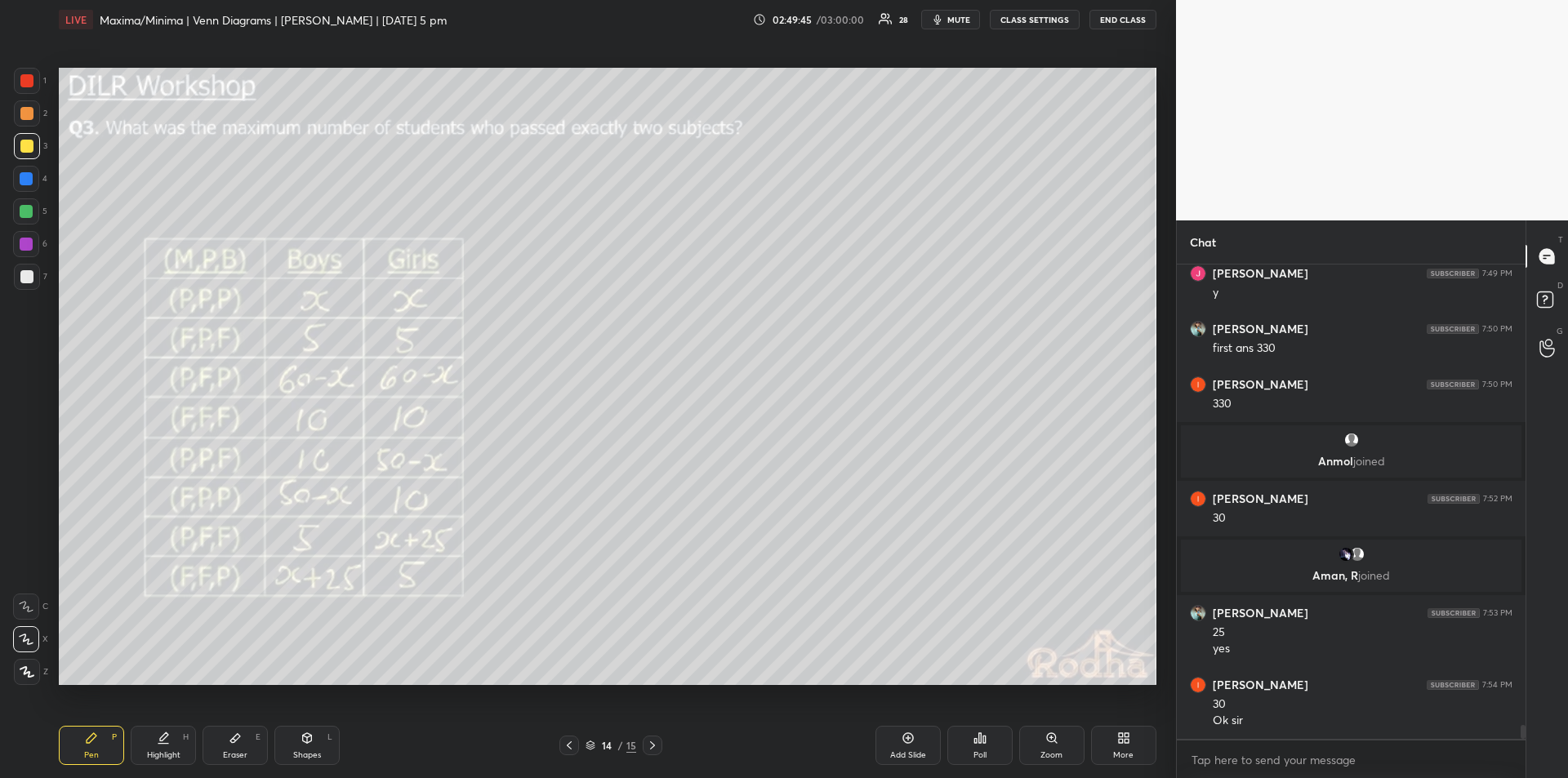
click at [170, 752] on div "Highlight" at bounding box center [163, 755] width 33 height 8
click at [93, 741] on icon at bounding box center [92, 738] width 13 height 13
click at [158, 752] on div "Highlight" at bounding box center [163, 755] width 33 height 8
click at [94, 746] on div "Pen P" at bounding box center [91, 746] width 65 height 40
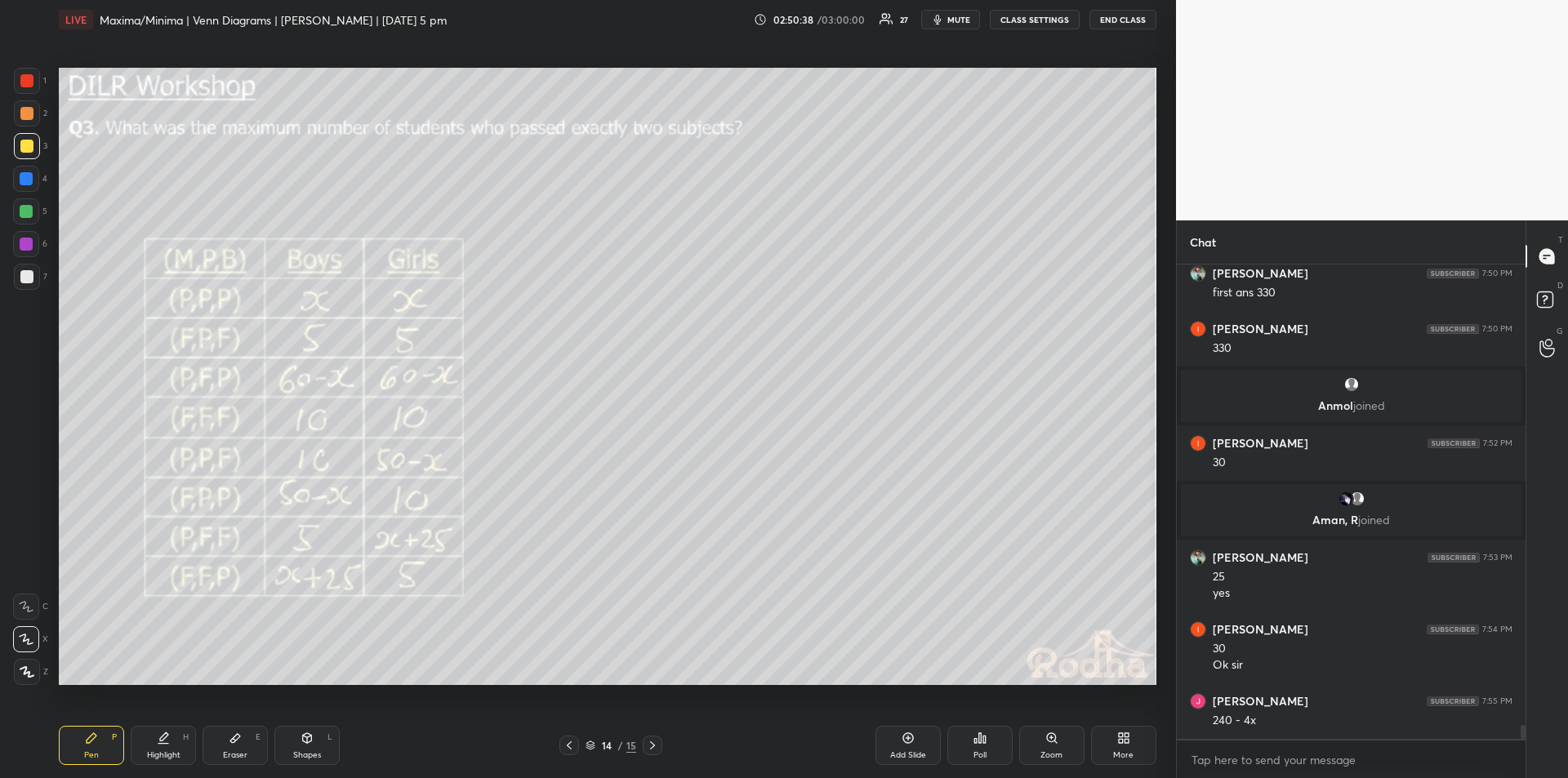
click at [172, 749] on div "Highlight H" at bounding box center [163, 746] width 65 height 40
click at [96, 745] on div "Pen P" at bounding box center [91, 746] width 65 height 40
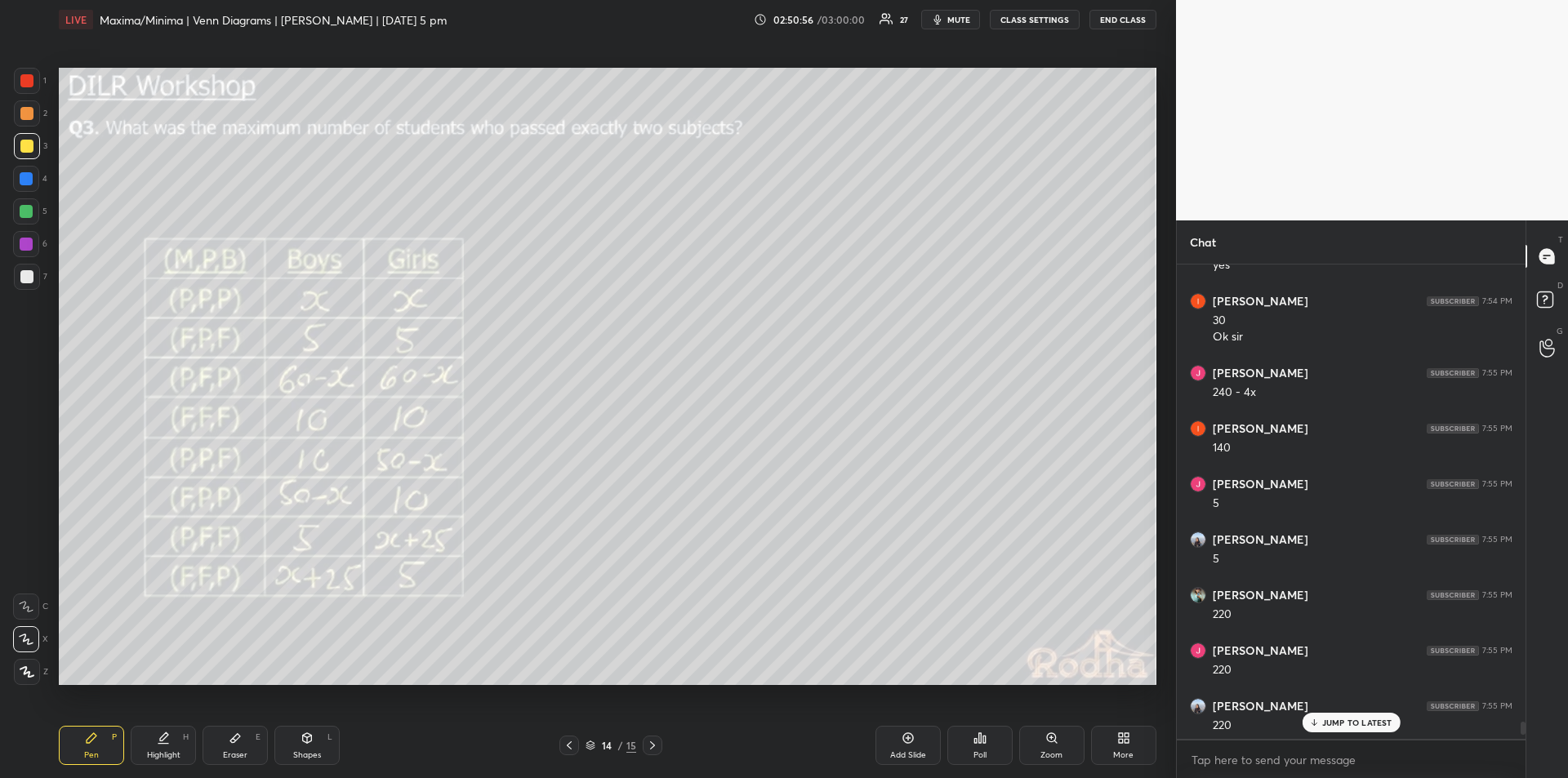
scroll to position [16119, 0]
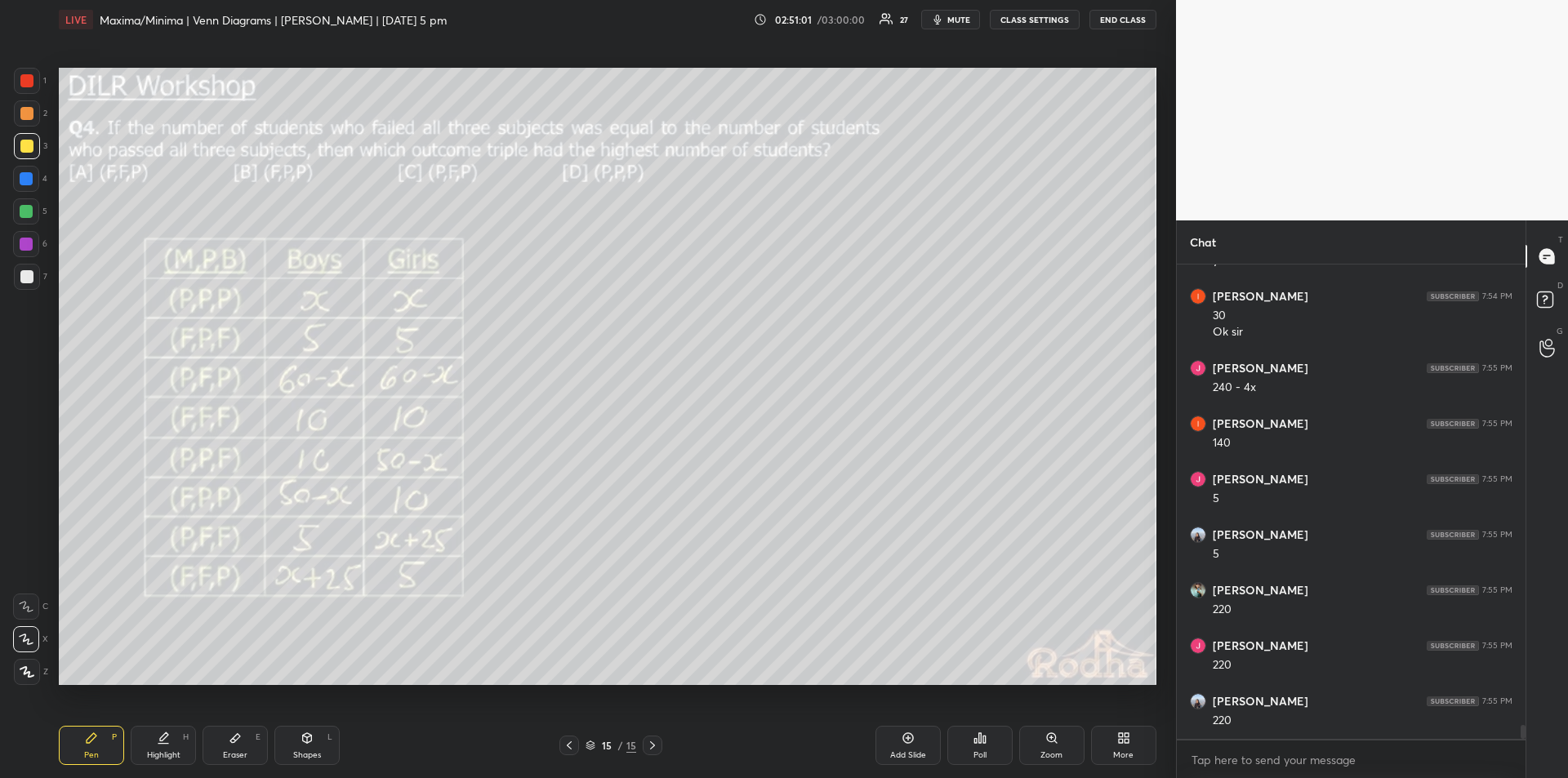
click at [166, 752] on div "Highlight" at bounding box center [163, 755] width 33 height 8
click at [96, 745] on div "Pen P" at bounding box center [91, 746] width 65 height 40
click at [165, 747] on div "Highlight H" at bounding box center [163, 746] width 65 height 40
click at [87, 752] on div "Pen" at bounding box center [92, 755] width 15 height 8
click at [161, 743] on icon at bounding box center [163, 738] width 13 height 13
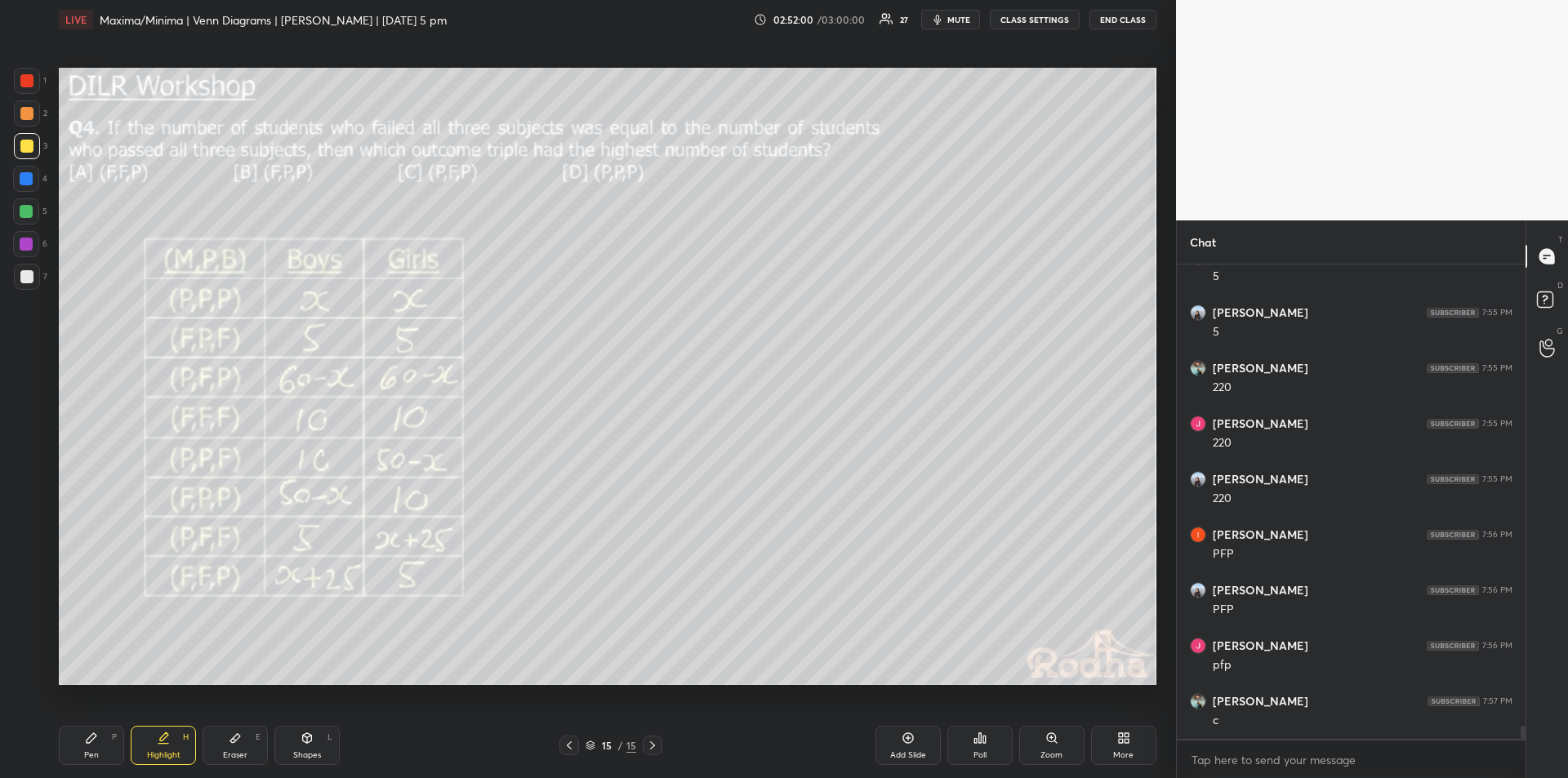
scroll to position [16400, 0]
click at [92, 740] on icon at bounding box center [92, 737] width 9 height 9
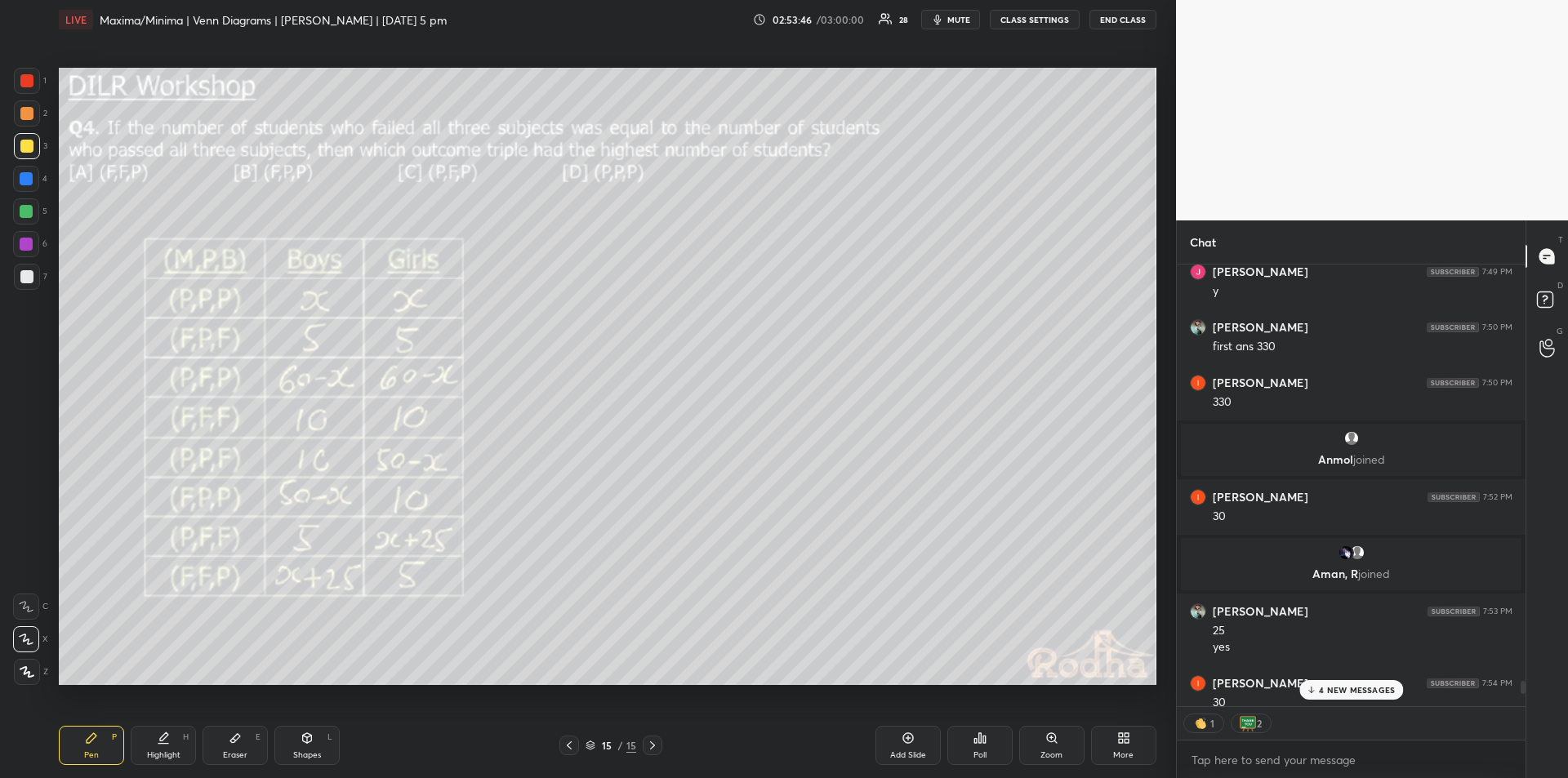
scroll to position [470, 343]
click at [1376, 719] on p "8 NEW MESSAGES" at bounding box center [1357, 722] width 76 height 9
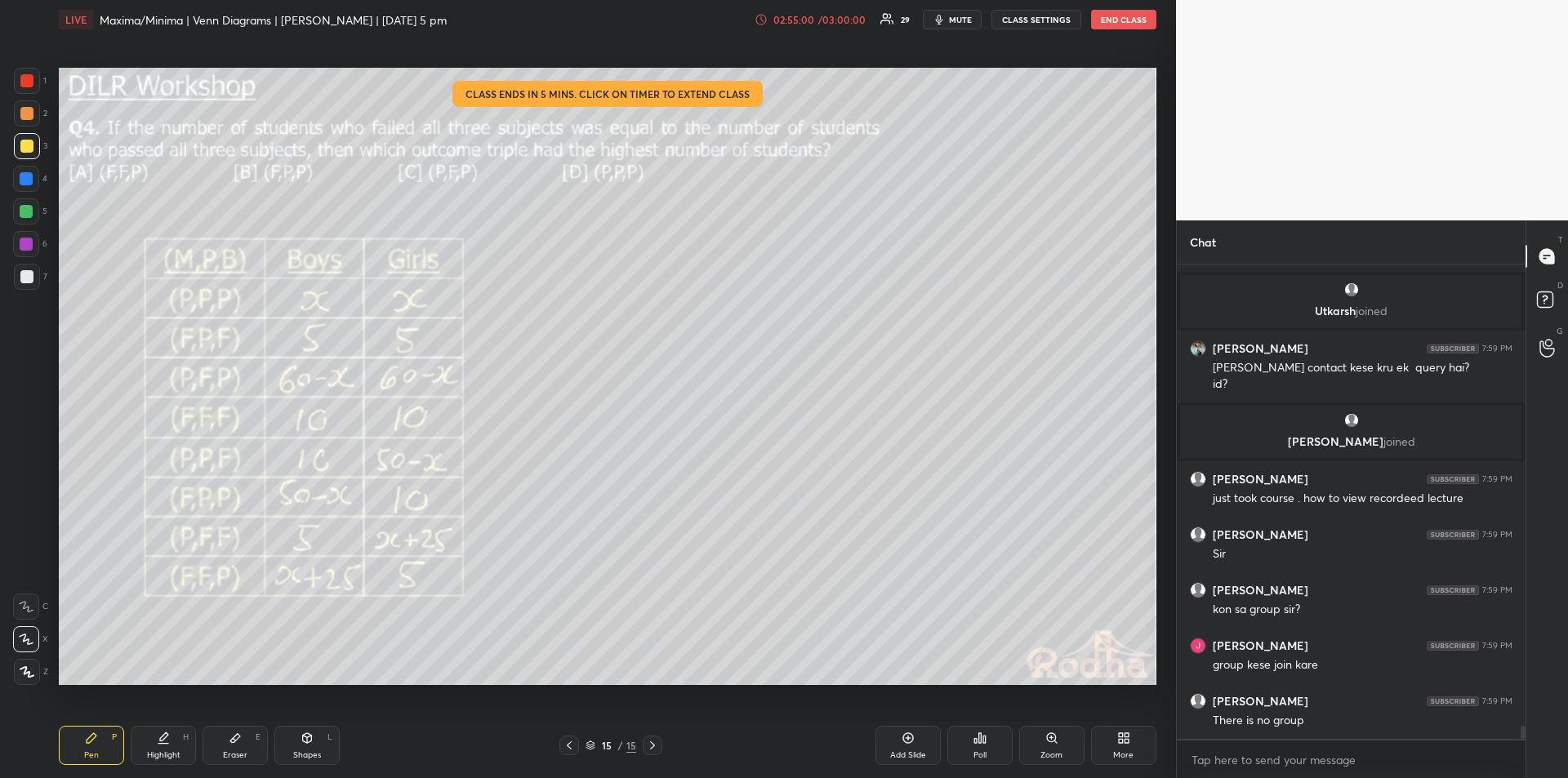
scroll to position [16878, 0]
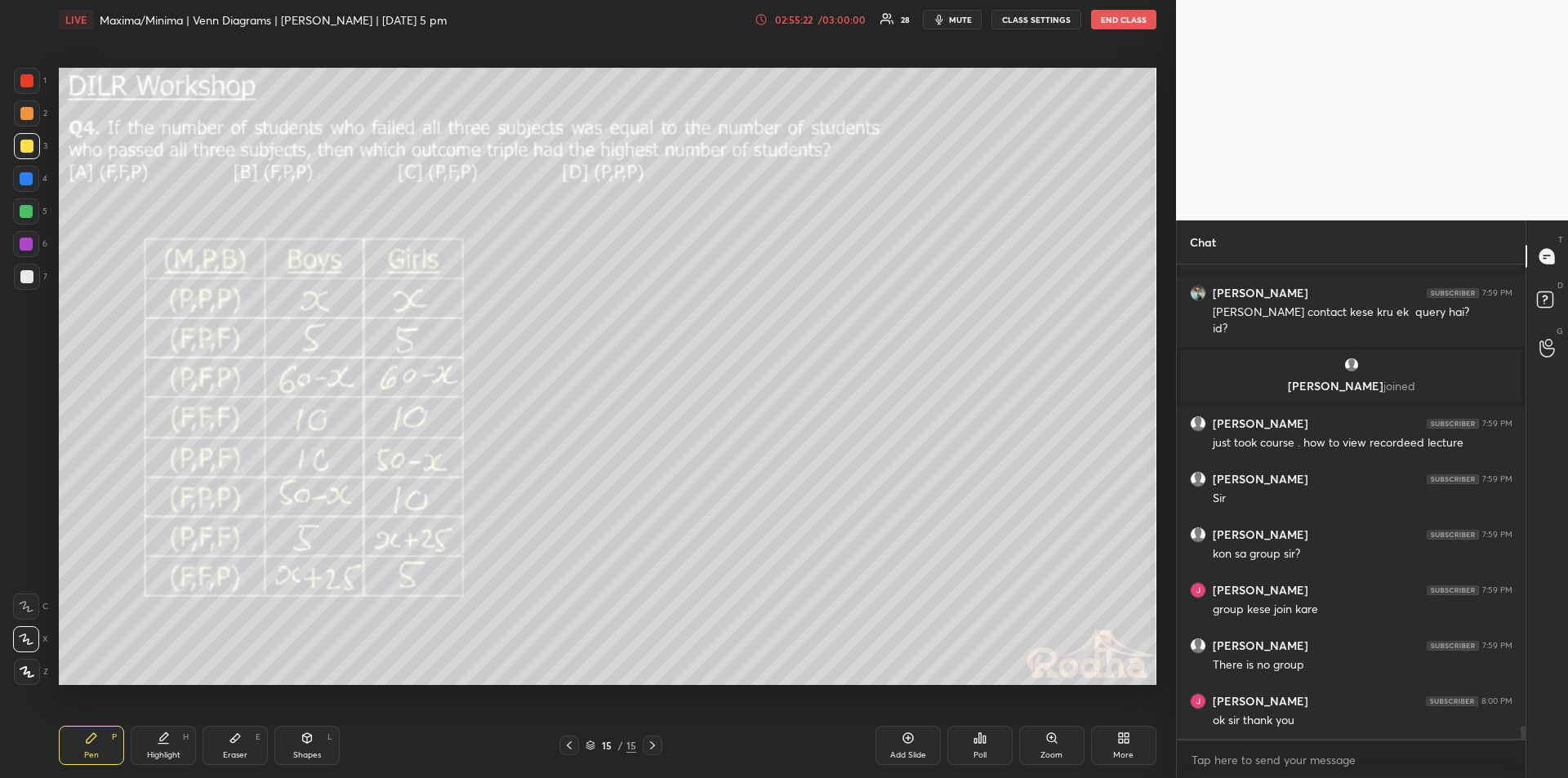
click at [1111, 13] on button "END CLASS" at bounding box center [1124, 19] width 65 height 20
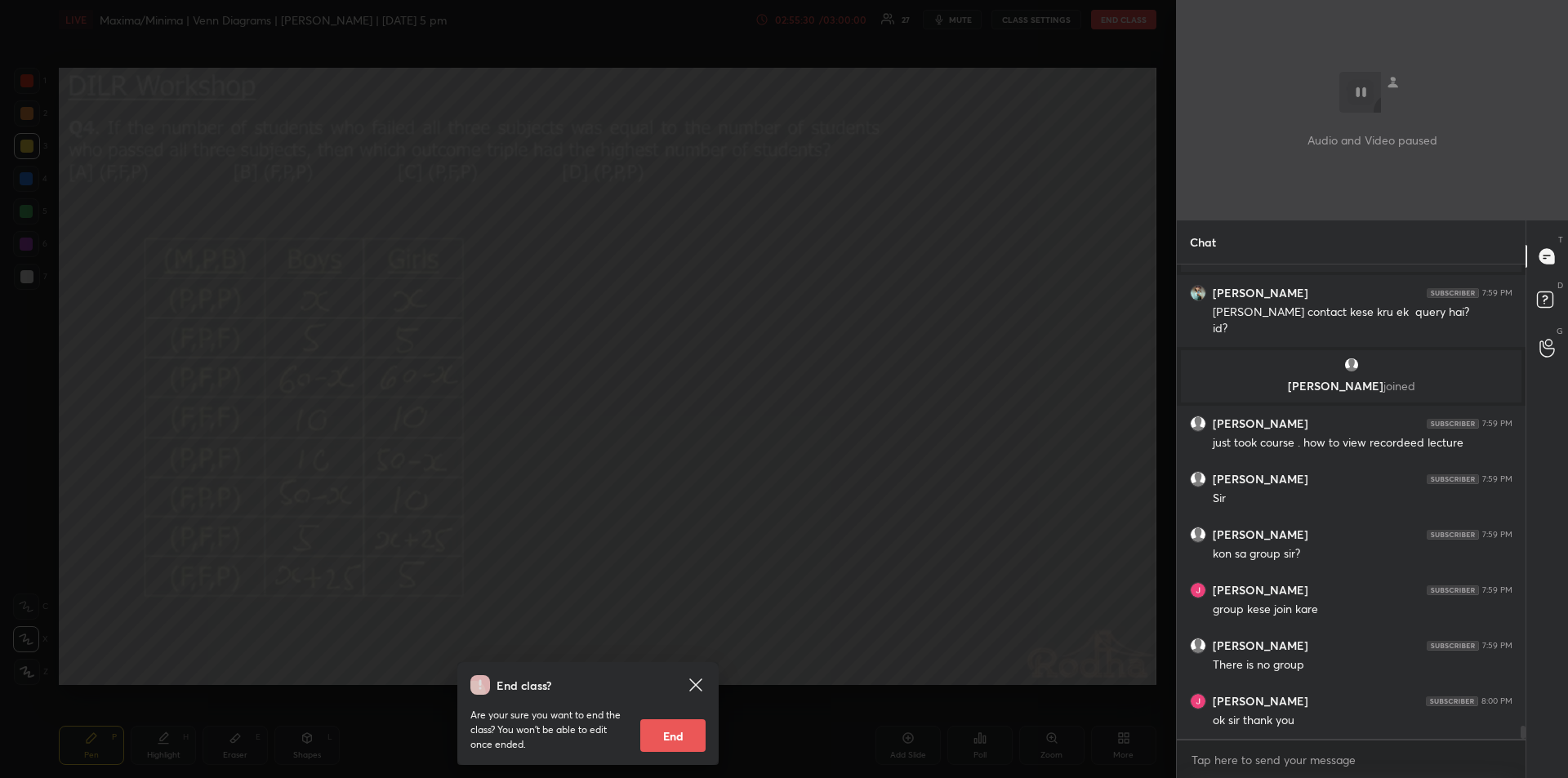
click at [671, 735] on button "End" at bounding box center [673, 736] width 65 height 33
type textarea "x"
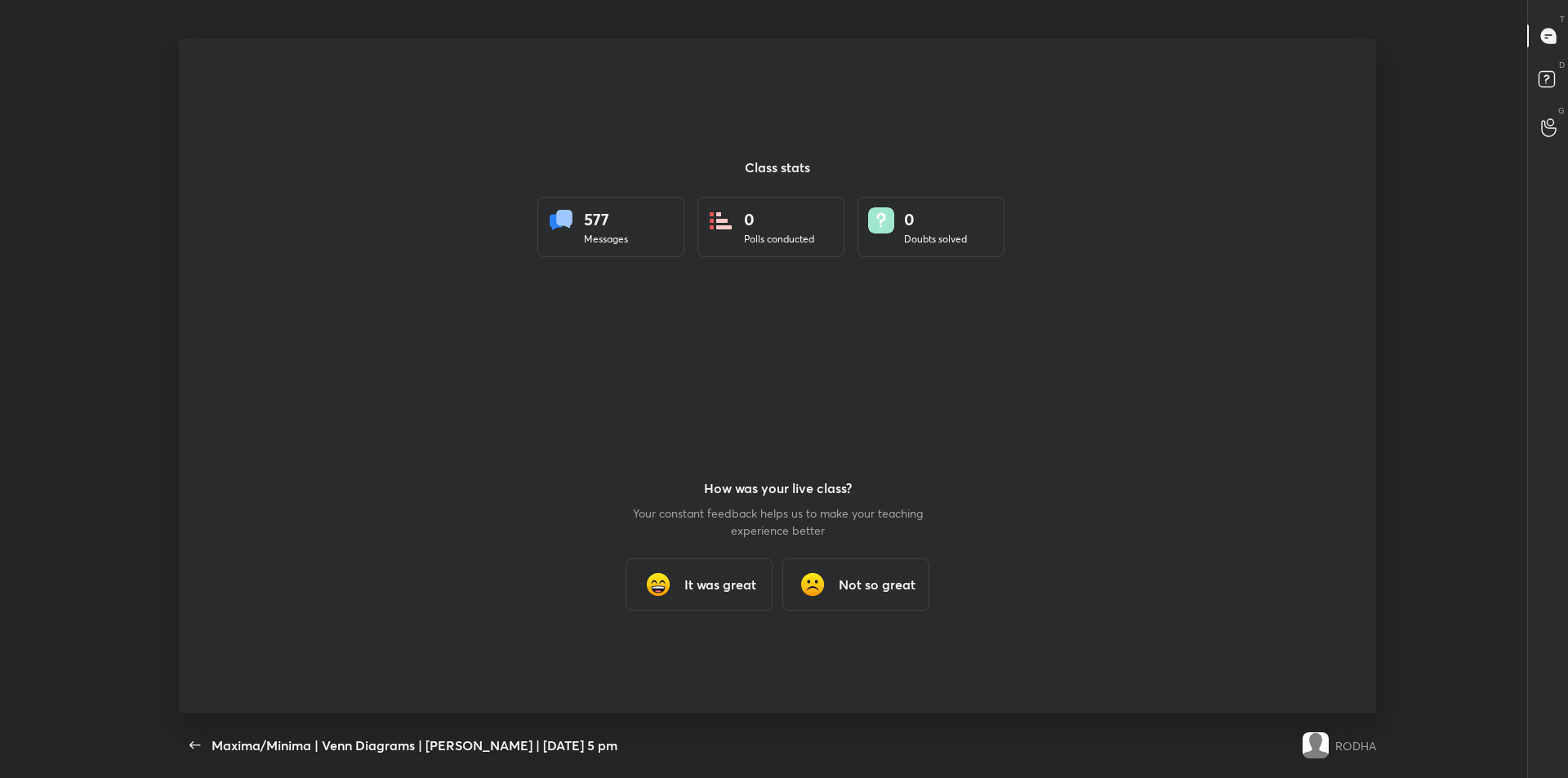
scroll to position [673, 1555]
click at [686, 585] on h3 "It was great" at bounding box center [721, 585] width 72 height 20
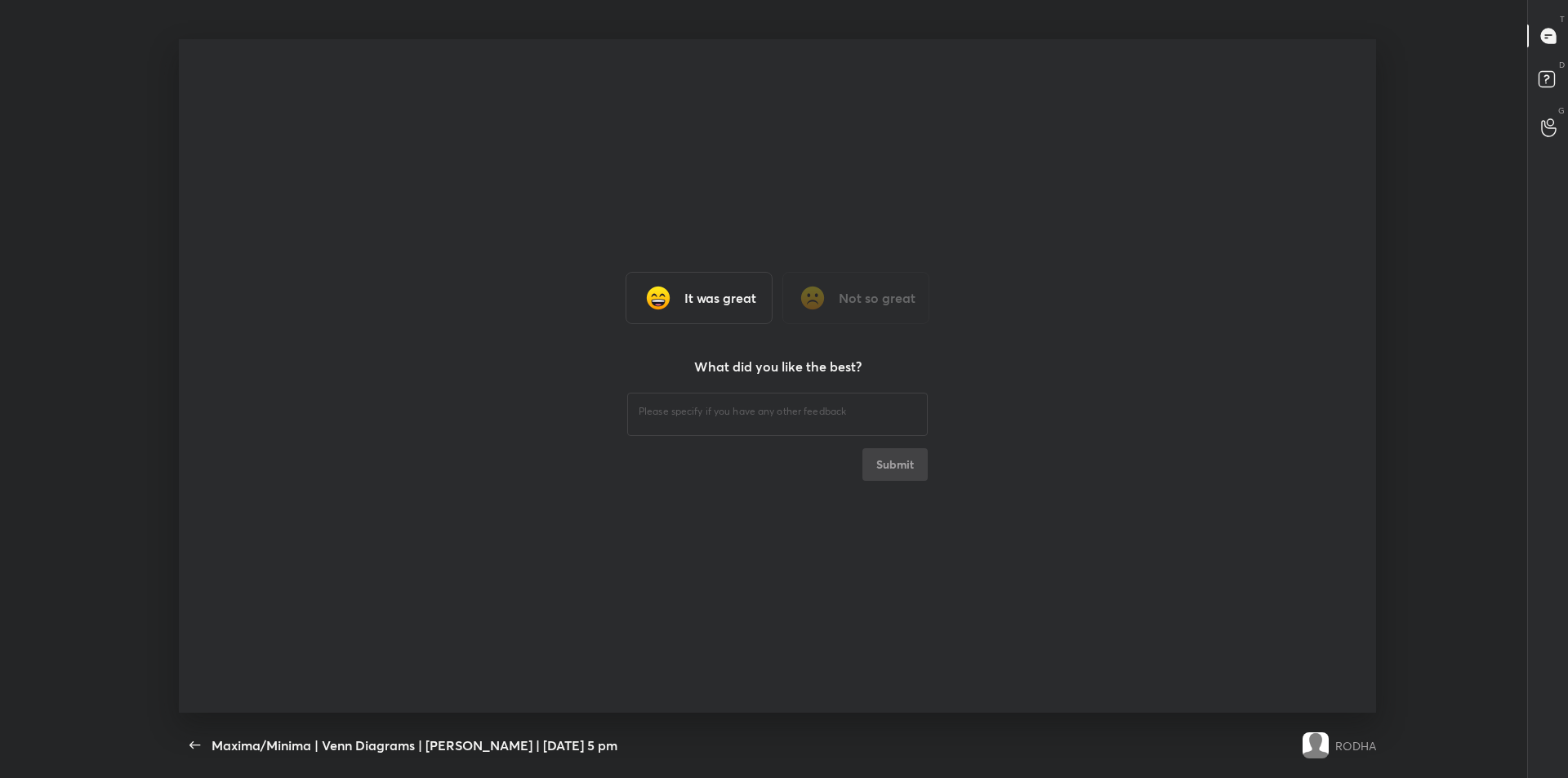
click at [691, 307] on div "It was great" at bounding box center [699, 297] width 147 height 52
